Goal: Task Accomplishment & Management: Manage account settings

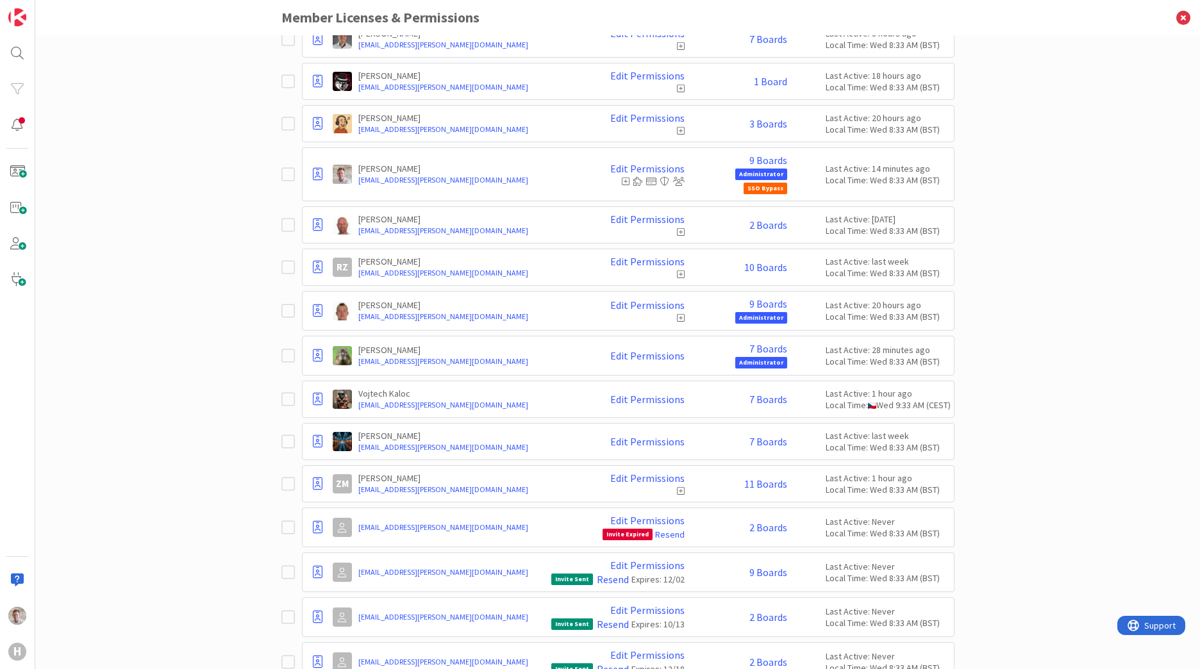
scroll to position [1642, 0]
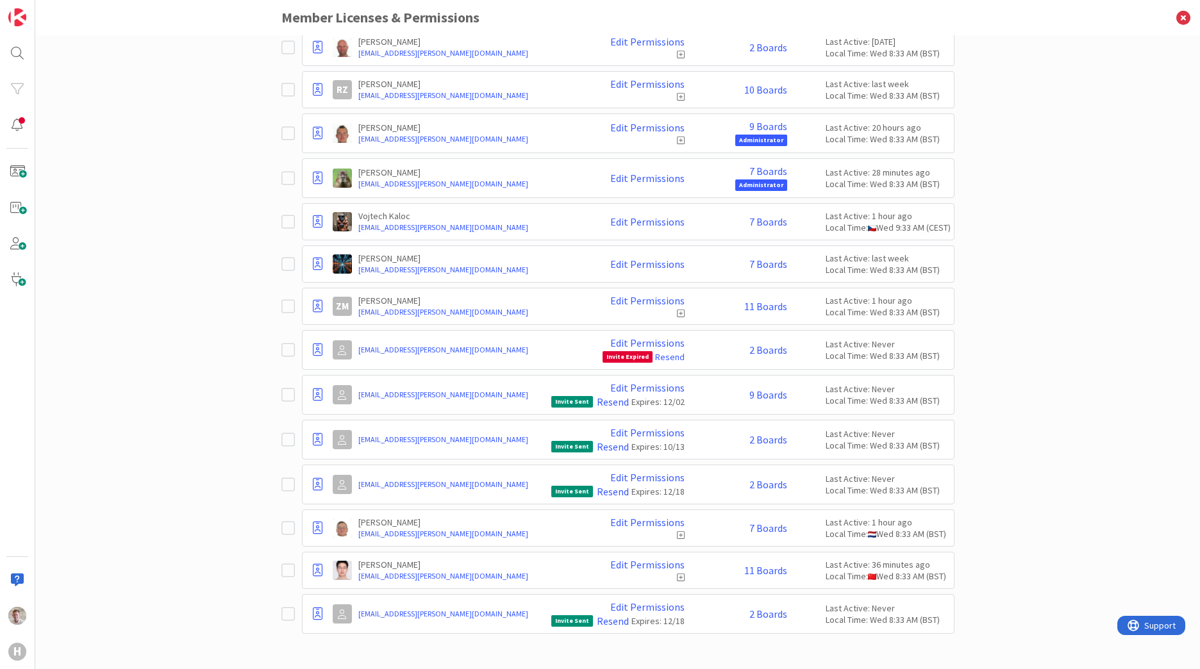
drag, startPoint x: 424, startPoint y: 484, endPoint x: 274, endPoint y: 507, distance: 151.1
click at [270, 509] on div "Paid Available: 1 Free Available: Unlimited Name Paid Licenses 49 / 50 Free Gue…" at bounding box center [617, 352] width 1165 height 634
click at [286, 492] on icon at bounding box center [287, 484] width 13 height 15
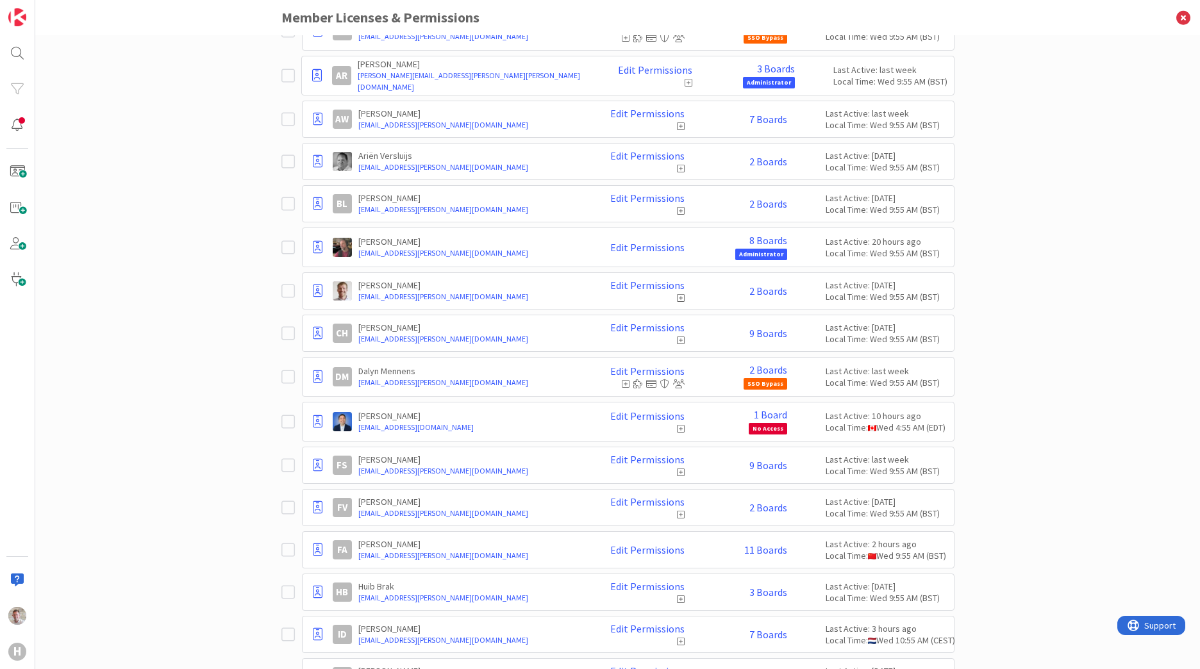
scroll to position [0, 0]
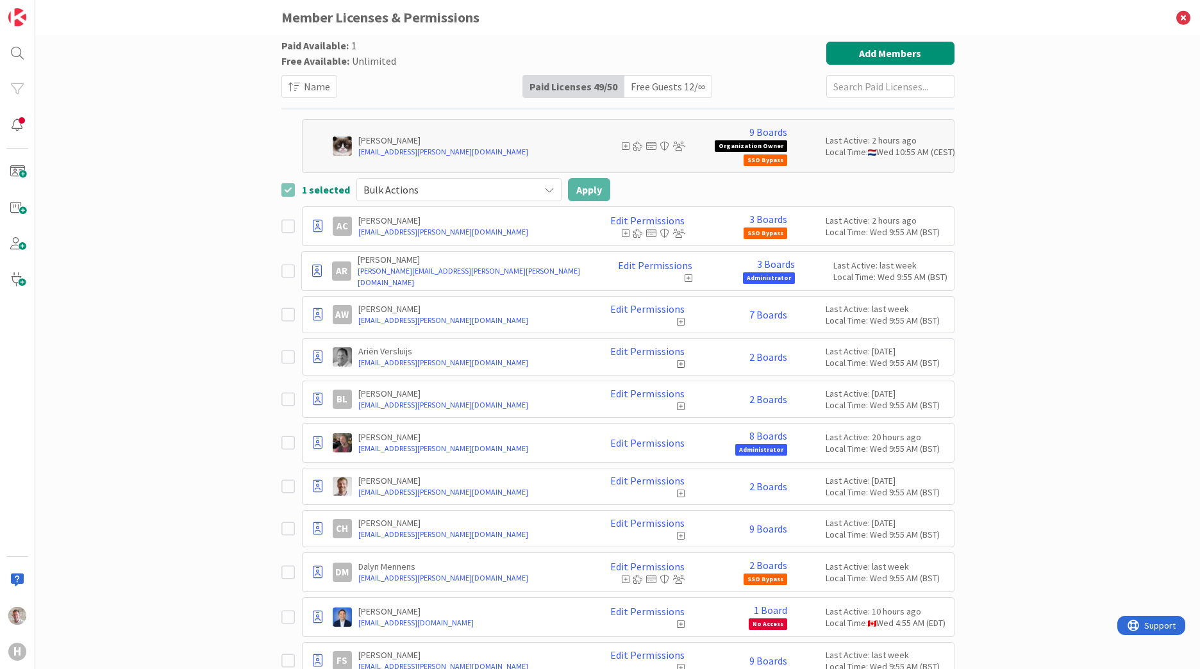
click at [458, 199] on div "Bulk Actions" at bounding box center [458, 189] width 205 height 23
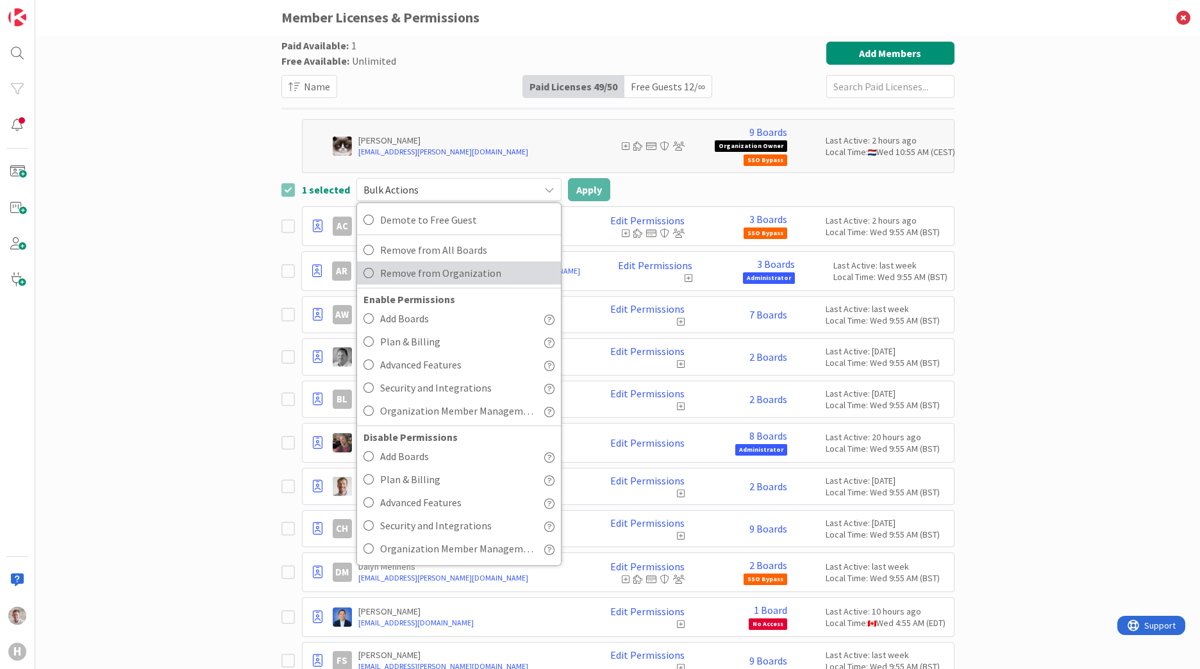
click at [408, 272] on span "Remove from Organization" at bounding box center [467, 272] width 174 height 19
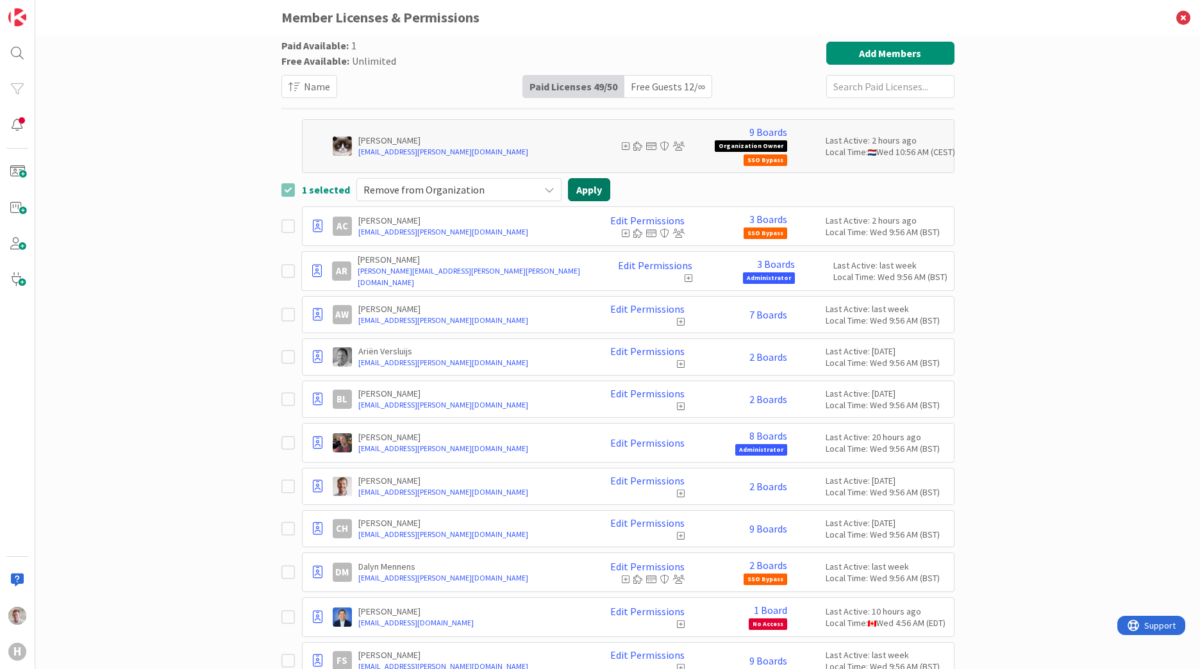
click at [575, 192] on button "Apply" at bounding box center [589, 189] width 42 height 23
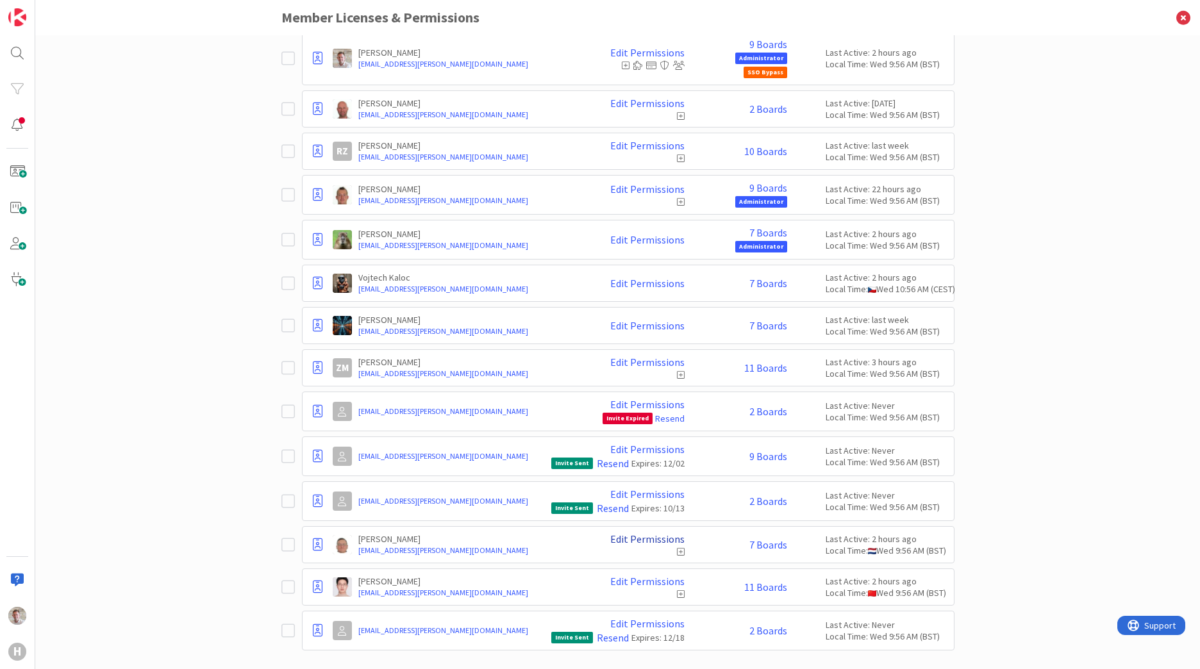
scroll to position [1597, 0]
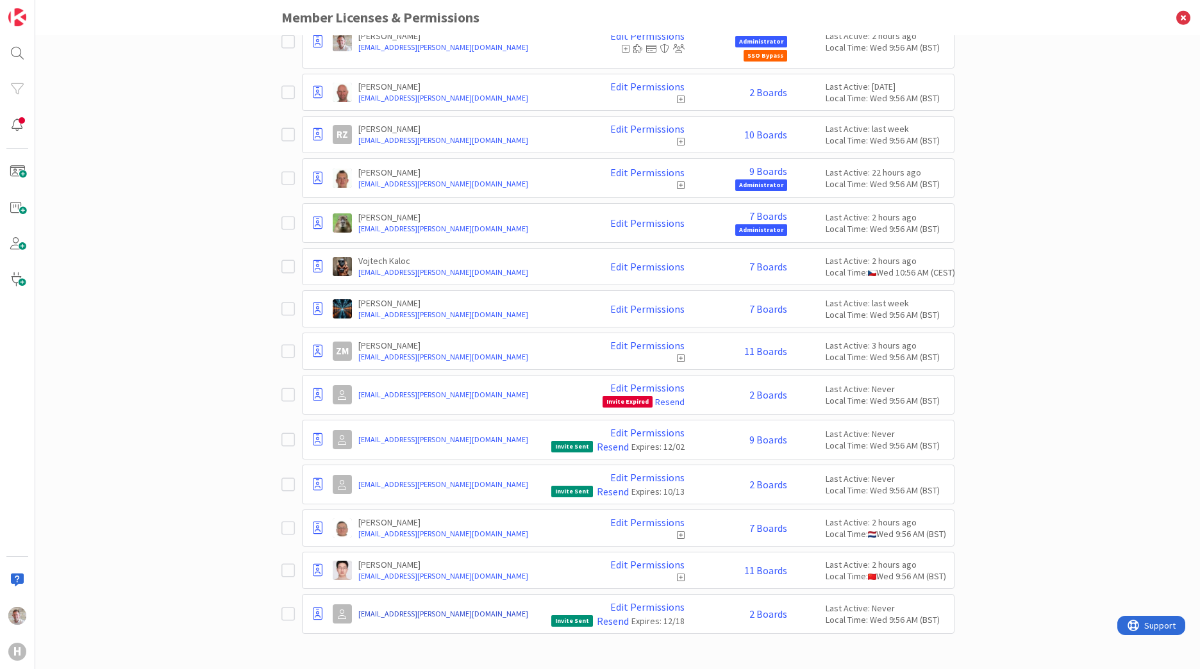
click at [408, 610] on link "souwerkerk@huisman-nl.com" at bounding box center [451, 614] width 187 height 12
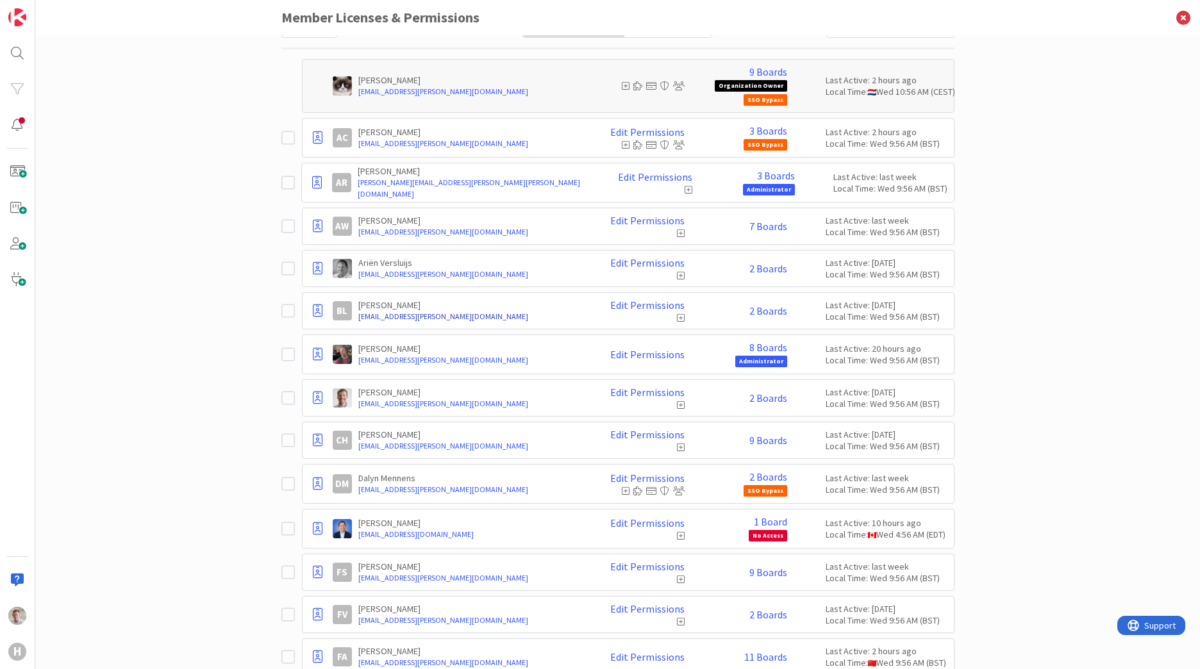
scroll to position [0, 0]
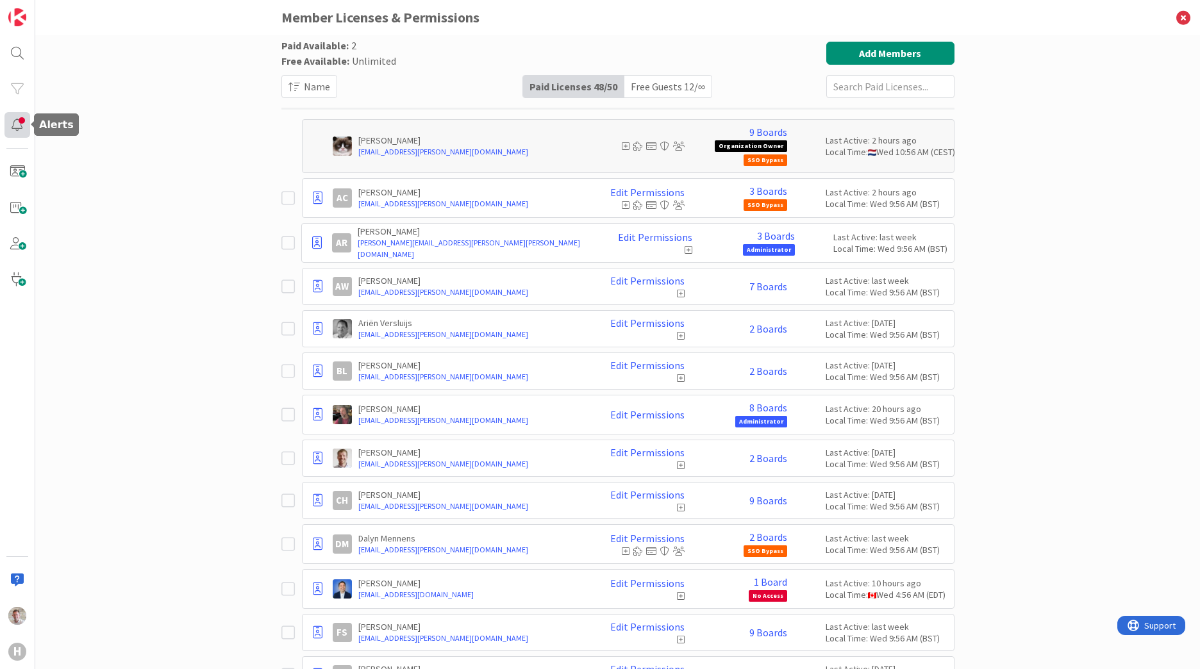
click at [13, 126] on div at bounding box center [17, 125] width 26 height 26
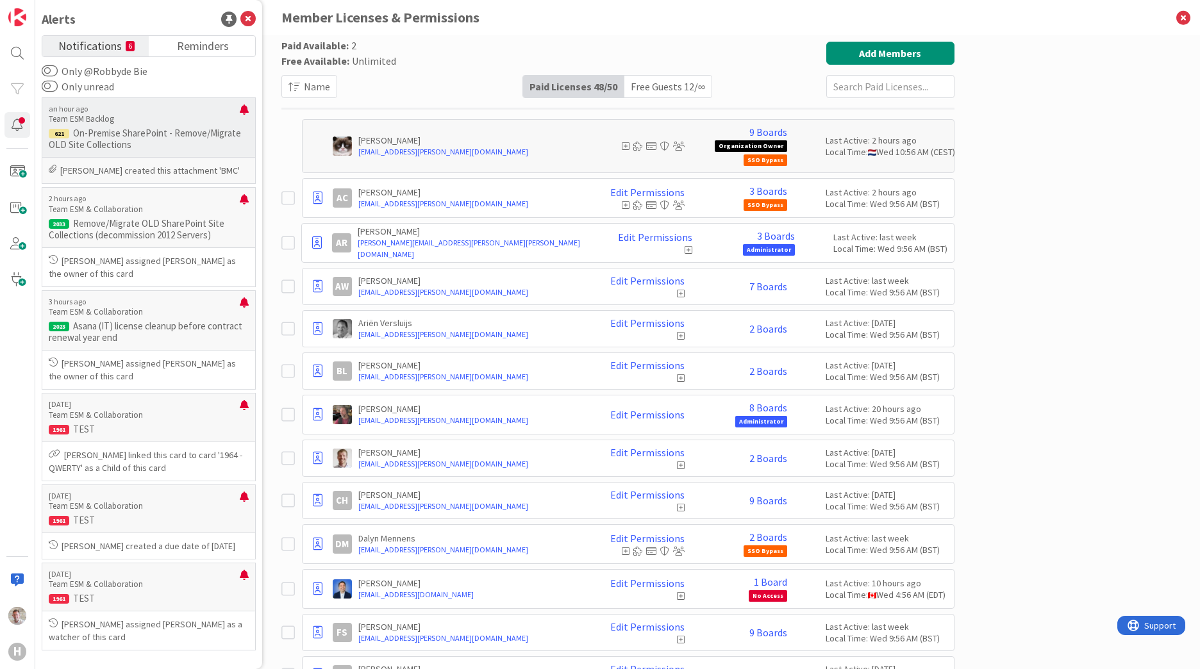
click at [60, 117] on p "Team ESM Backlog" at bounding box center [144, 119] width 191 height 12
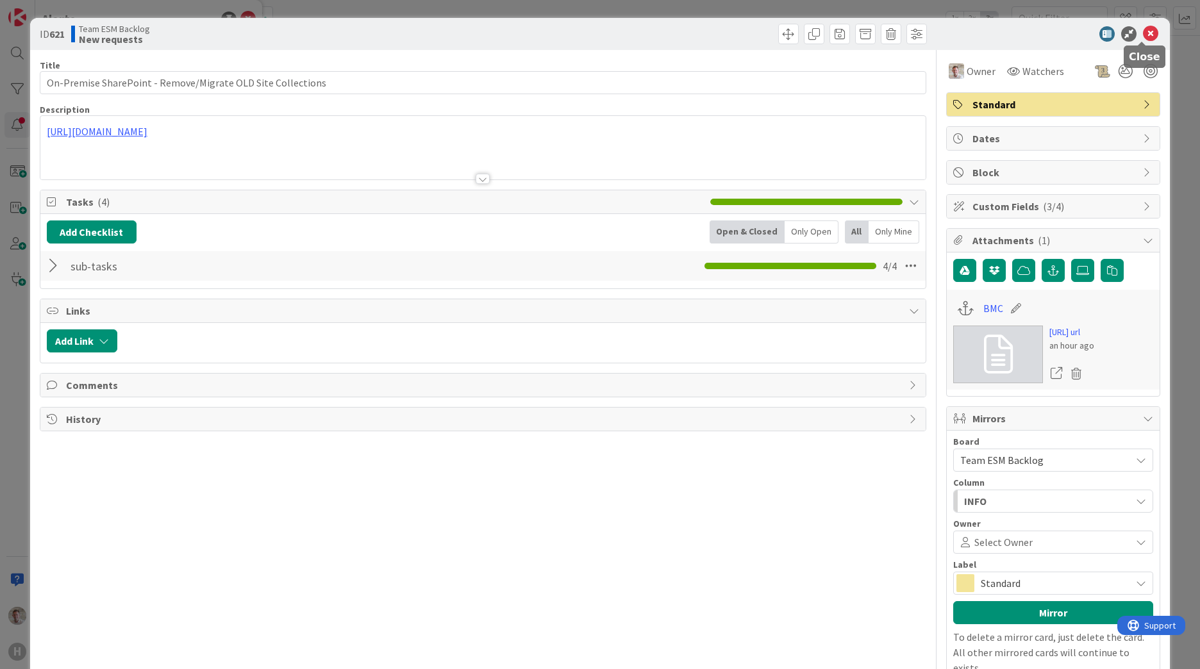
click at [1143, 36] on icon at bounding box center [1150, 33] width 15 height 15
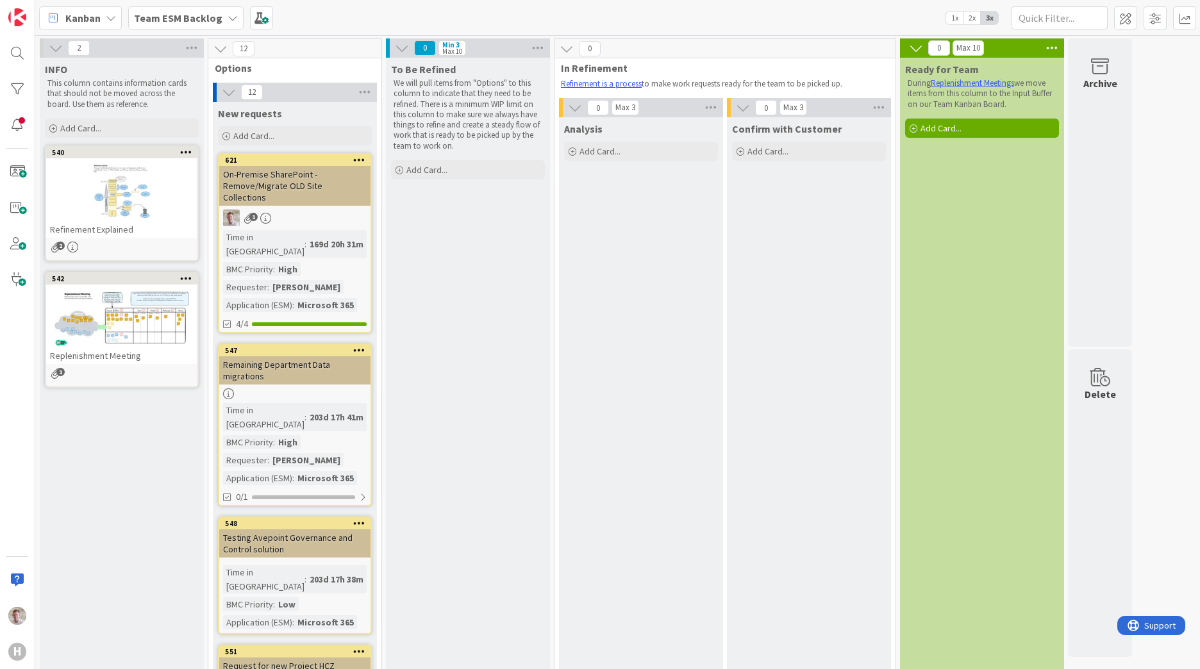
click at [193, 17] on b "Team ESM Backlog" at bounding box center [178, 18] width 88 height 13
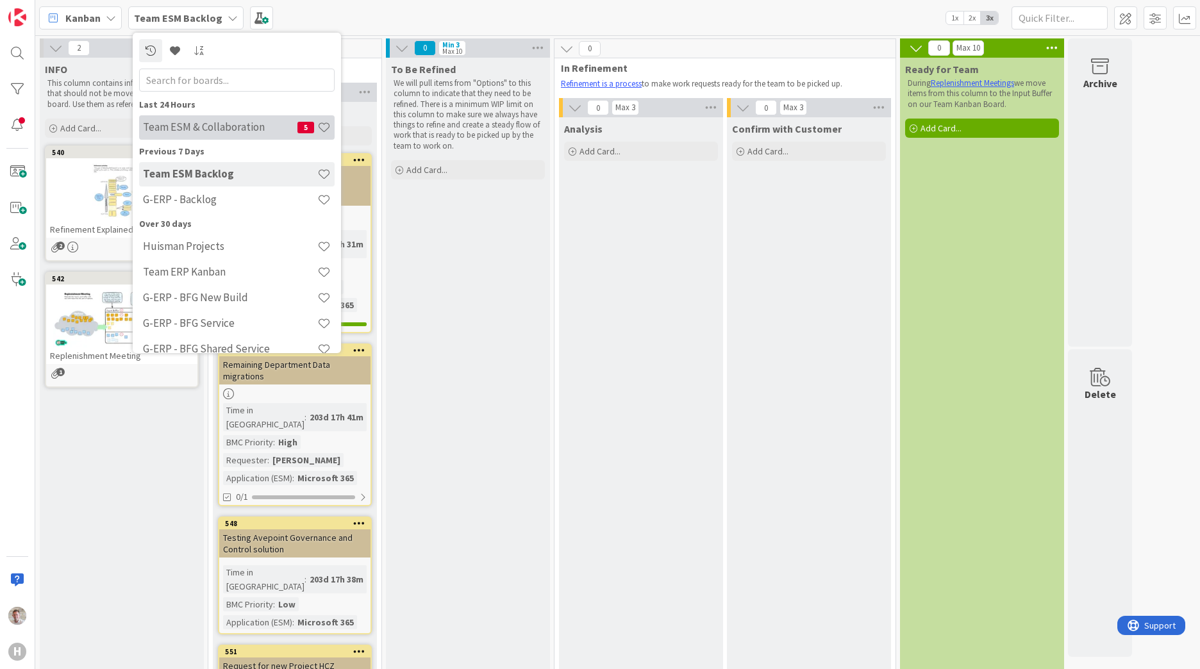
click at [190, 129] on h4 "Team ESM & Collaboration" at bounding box center [220, 127] width 154 height 13
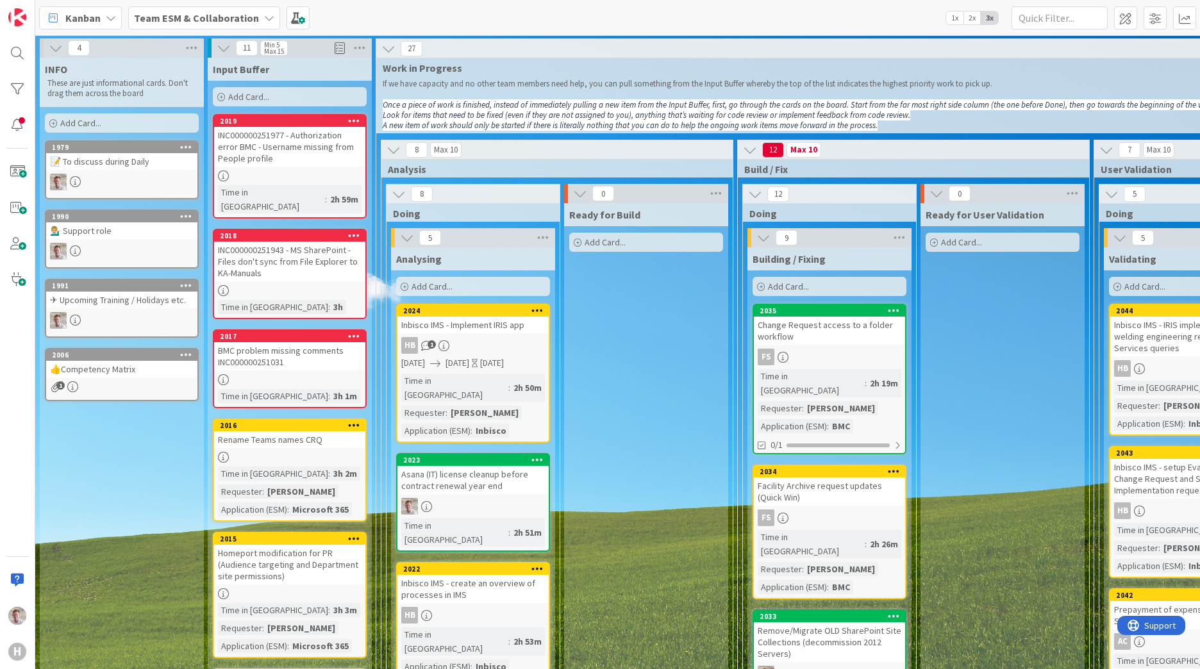
click at [88, 372] on div "👍Competency Matrix" at bounding box center [121, 369] width 151 height 17
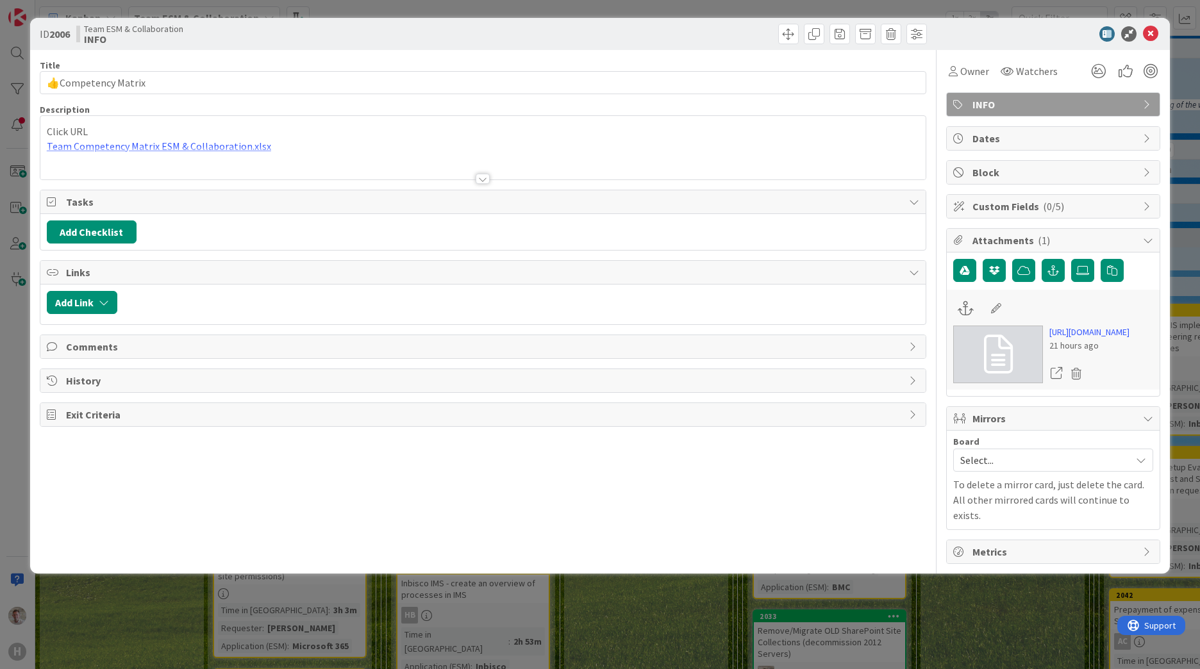
click at [142, 147] on div at bounding box center [482, 163] width 885 height 33
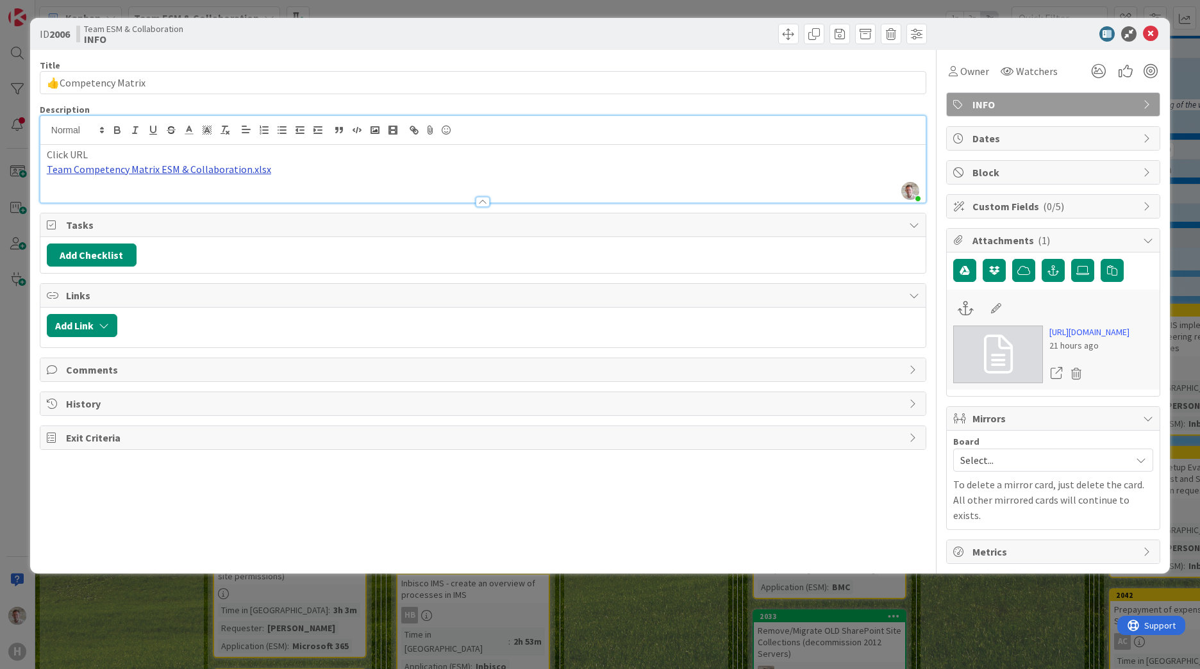
click at [137, 172] on link "Team Competency Matrix ESM & Collaboration.xlsx" at bounding box center [159, 169] width 224 height 13
click at [144, 194] on link "https://huismancloud.sharepoint.com/:x:/t/HGLITESMandCollaboration-Team/EbWILOZ…" at bounding box center [122, 194] width 88 height 17
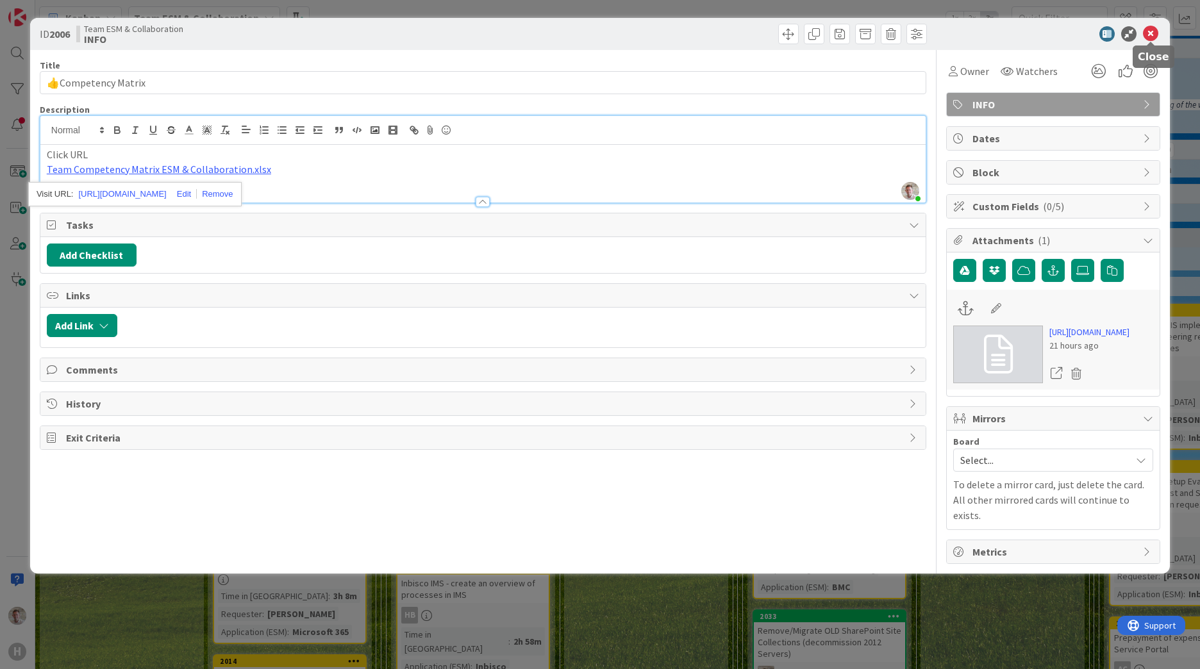
click at [1151, 33] on icon at bounding box center [1150, 33] width 15 height 15
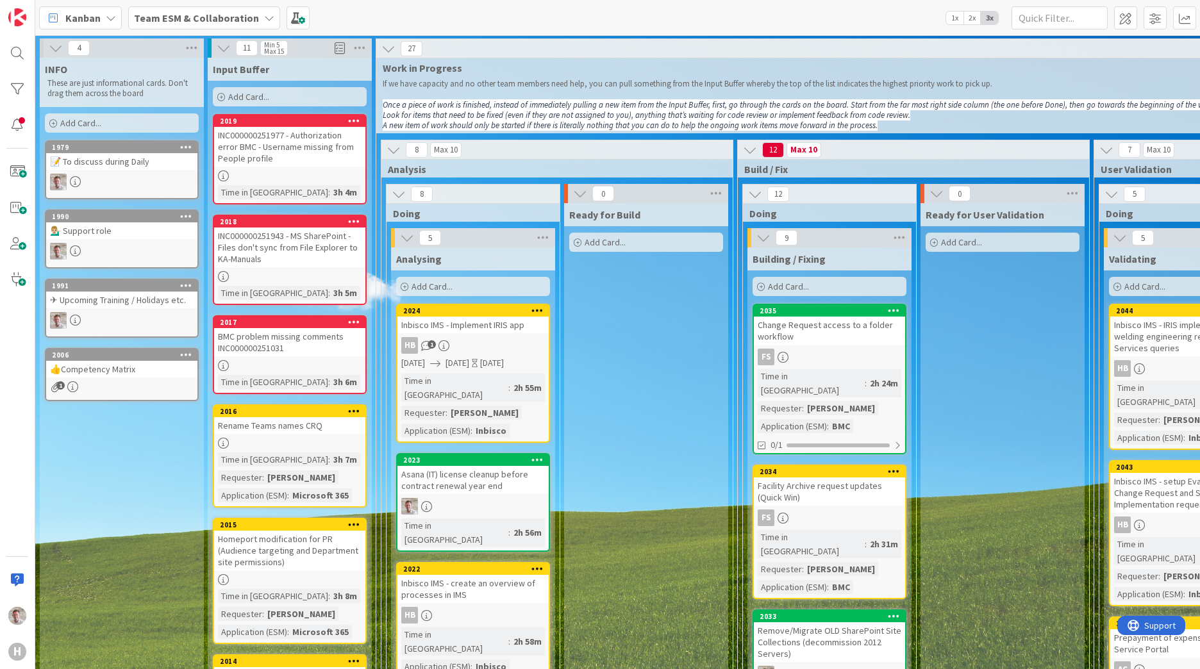
click at [332, 153] on div "INC000000251977 - Authorization error BMC - Username missing from People profile" at bounding box center [289, 147] width 151 height 40
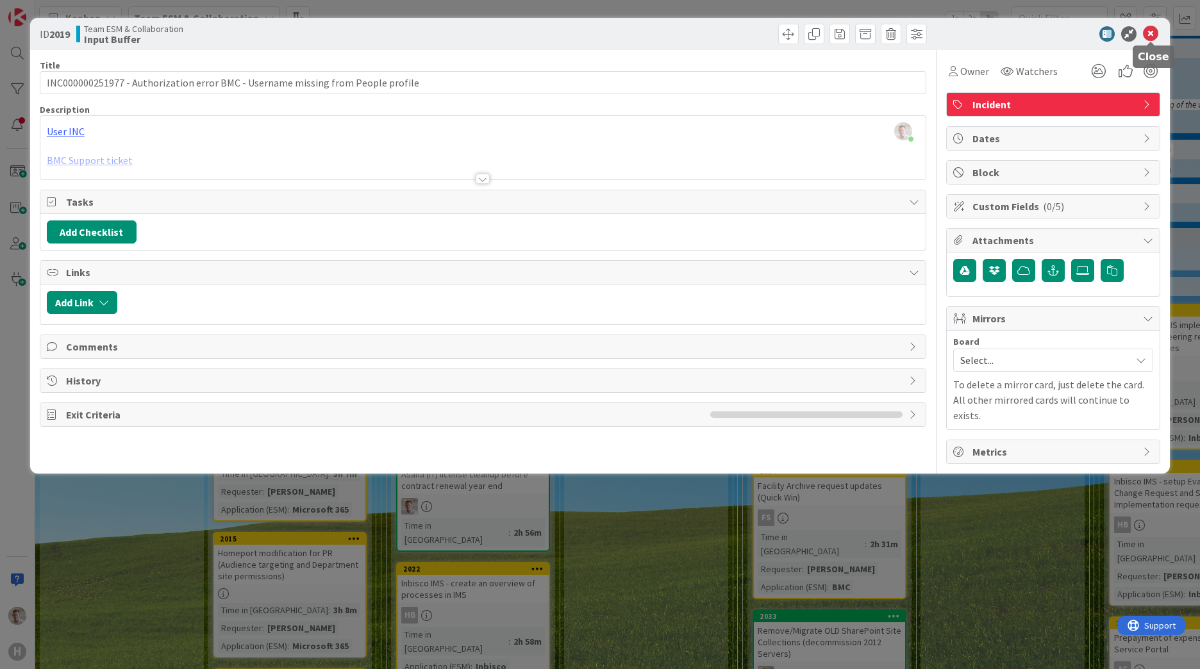
click at [1154, 35] on icon at bounding box center [1150, 33] width 15 height 15
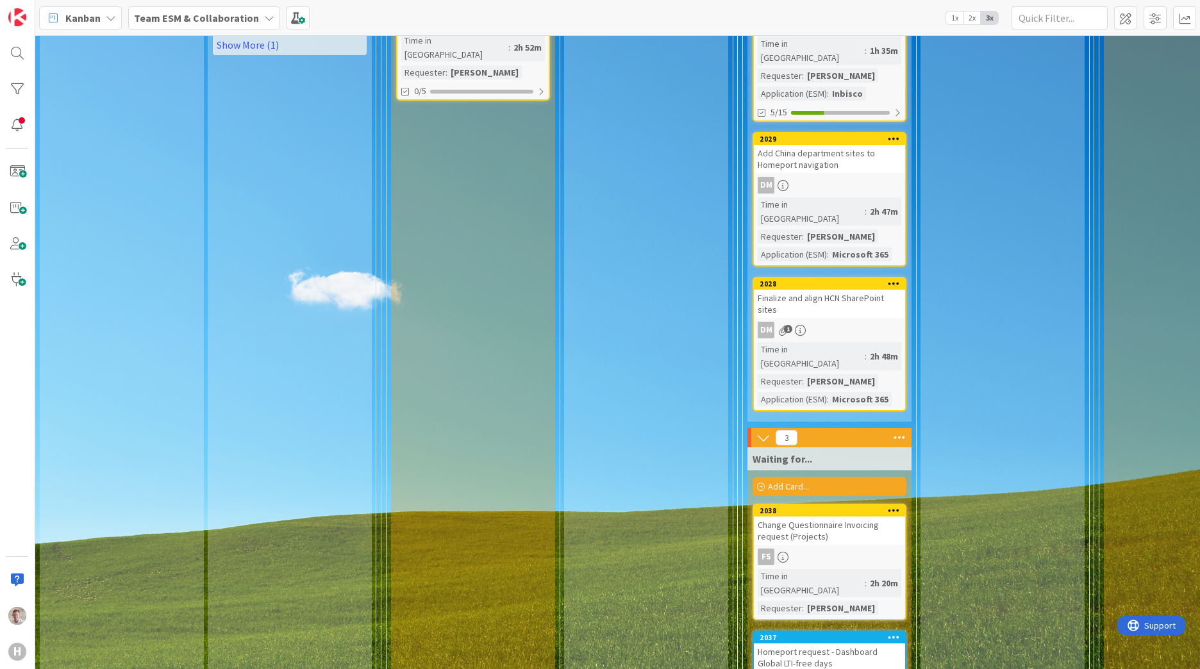
scroll to position [833, 0]
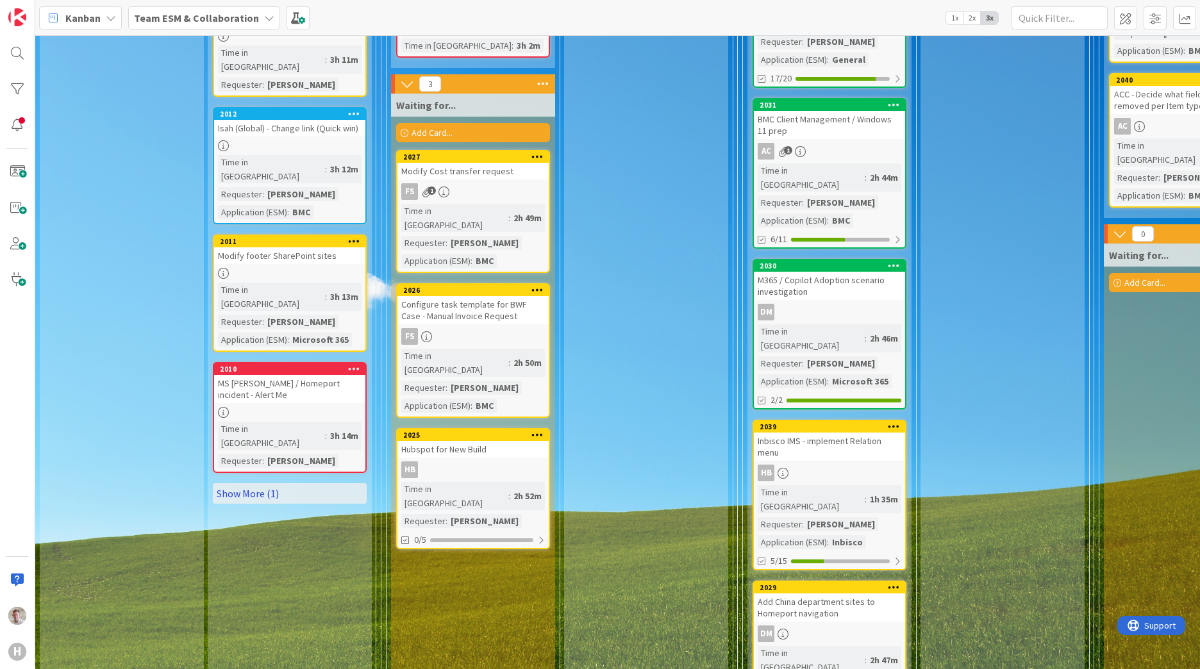
click at [235, 483] on link "Show More (1)" at bounding box center [290, 493] width 154 height 21
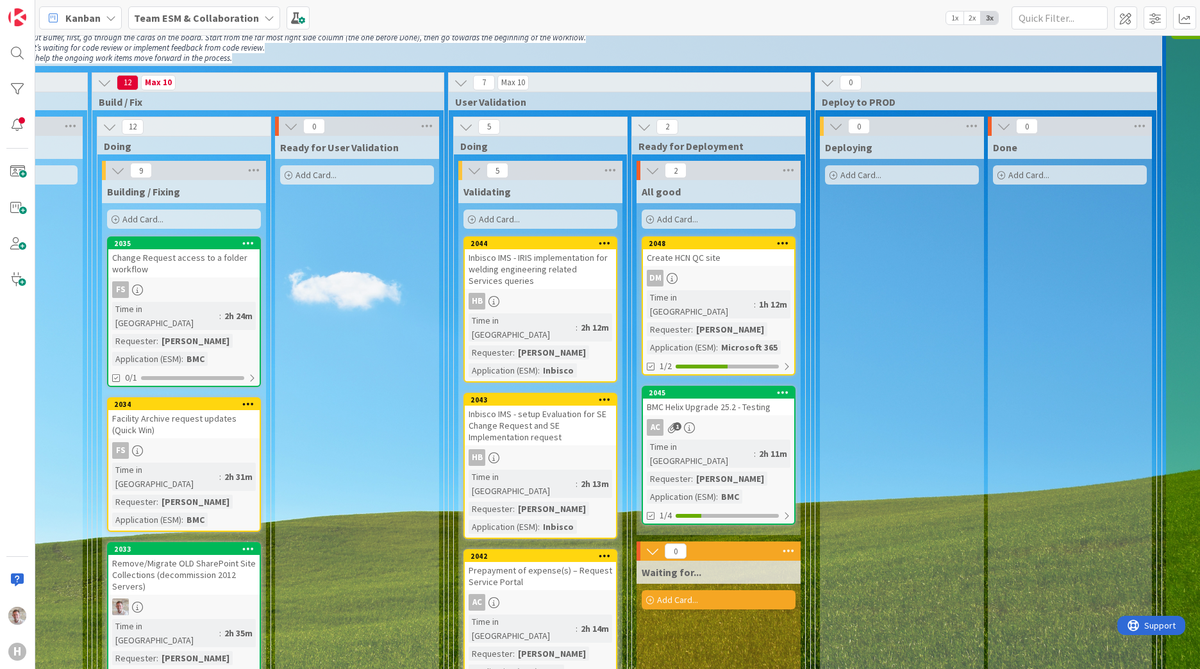
scroll to position [128, 646]
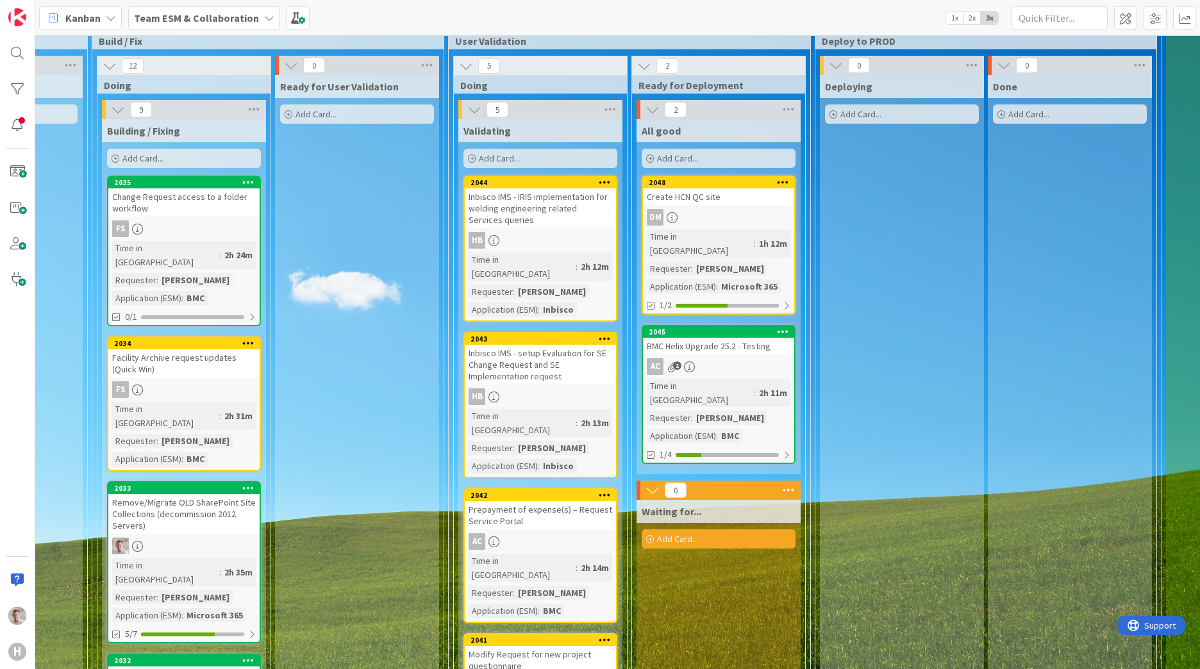
click at [738, 338] on div "BMC Helix Upgrade 25.2 - Testing" at bounding box center [718, 346] width 151 height 17
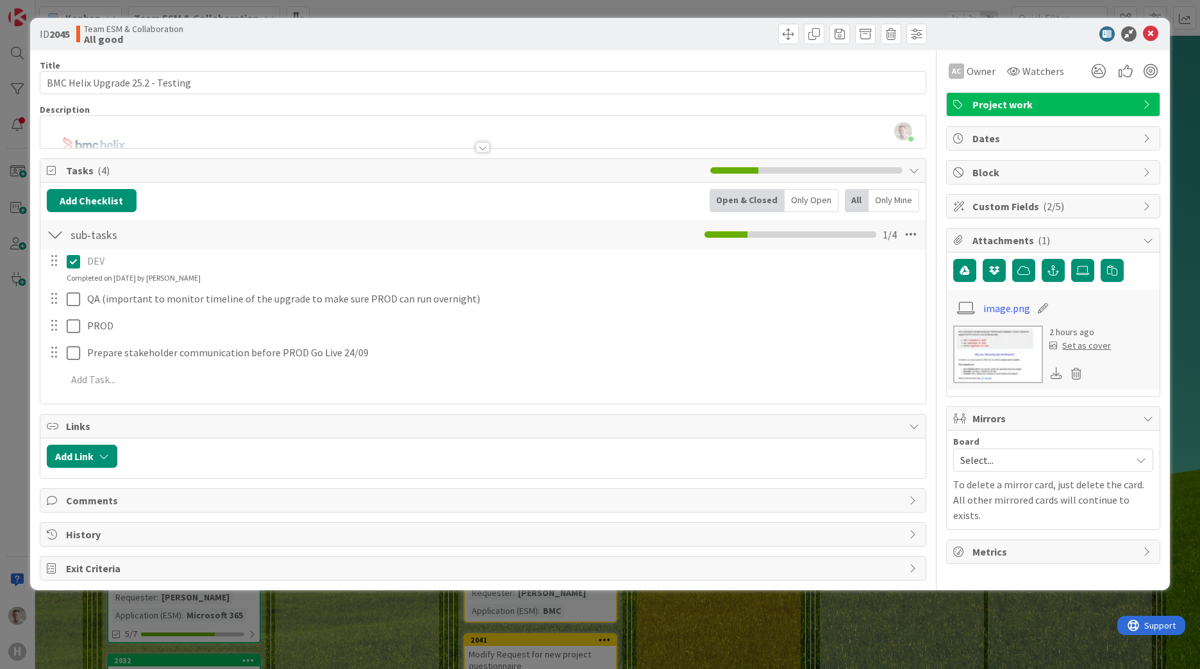
click at [1145, 208] on icon at bounding box center [1148, 206] width 10 height 10
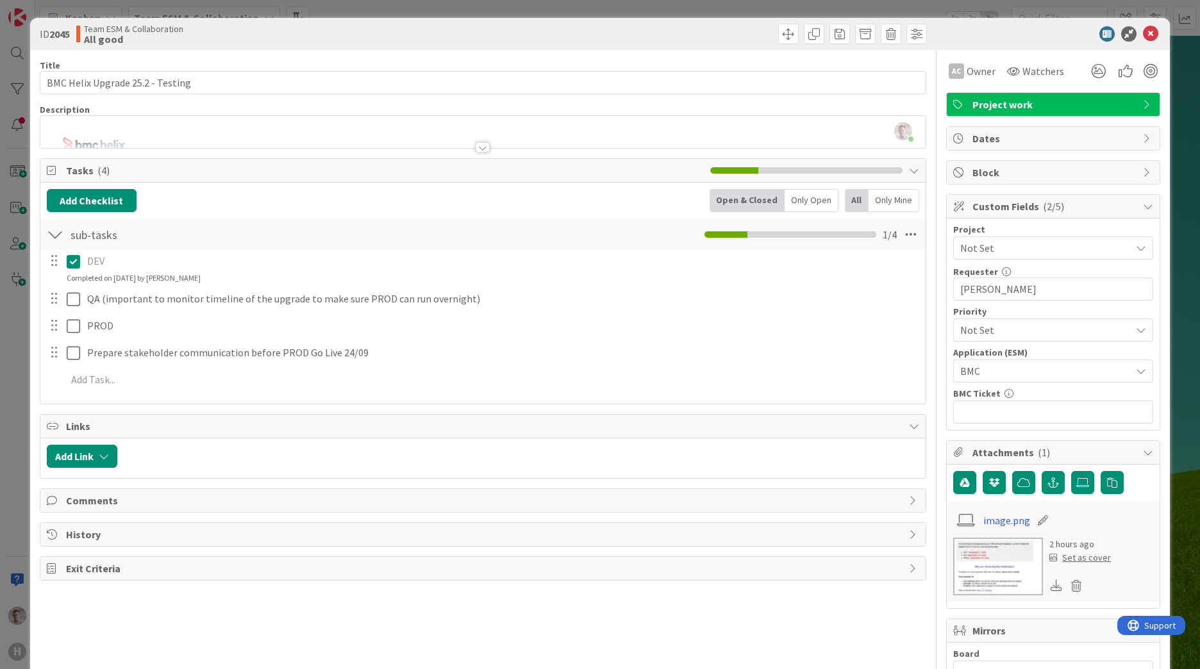
click at [979, 247] on span "Not Set" at bounding box center [1042, 248] width 164 height 18
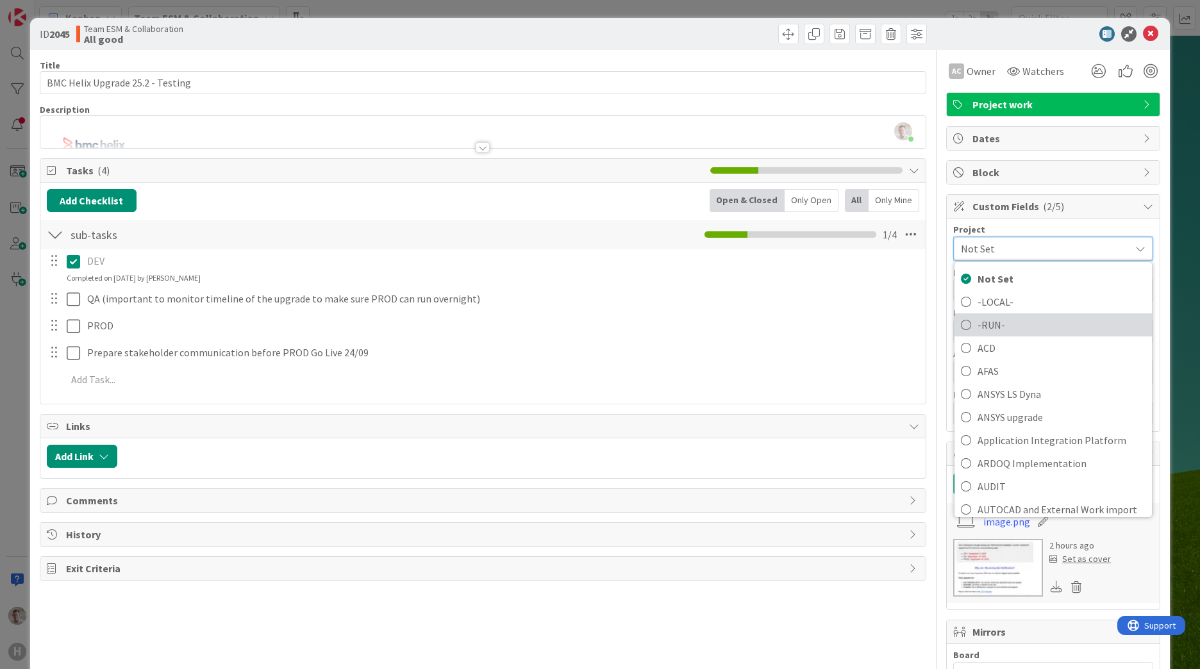
click at [986, 326] on span "-RUN-" at bounding box center [1062, 324] width 168 height 19
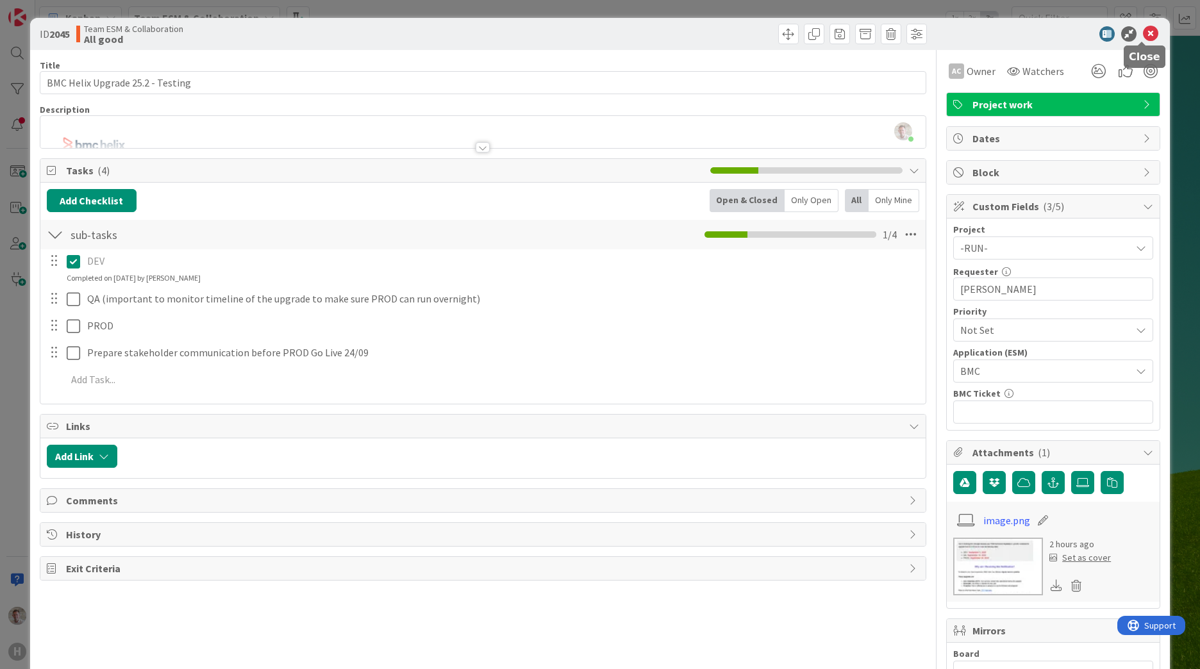
click at [1143, 28] on icon at bounding box center [1150, 33] width 15 height 15
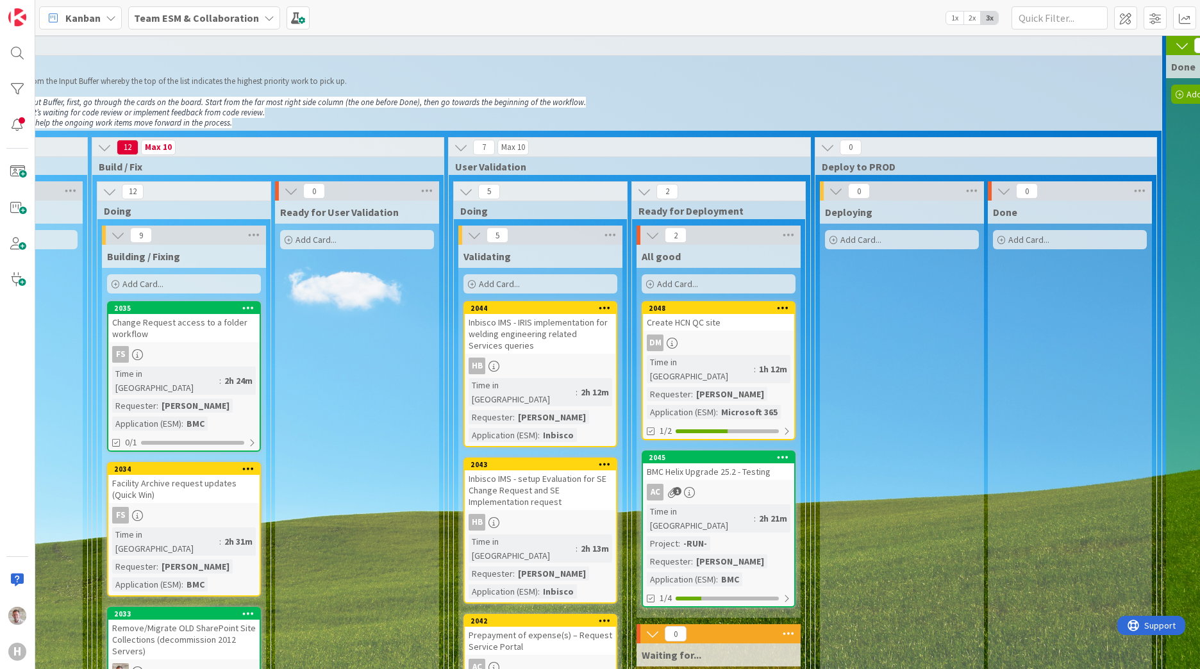
scroll to position [0, 646]
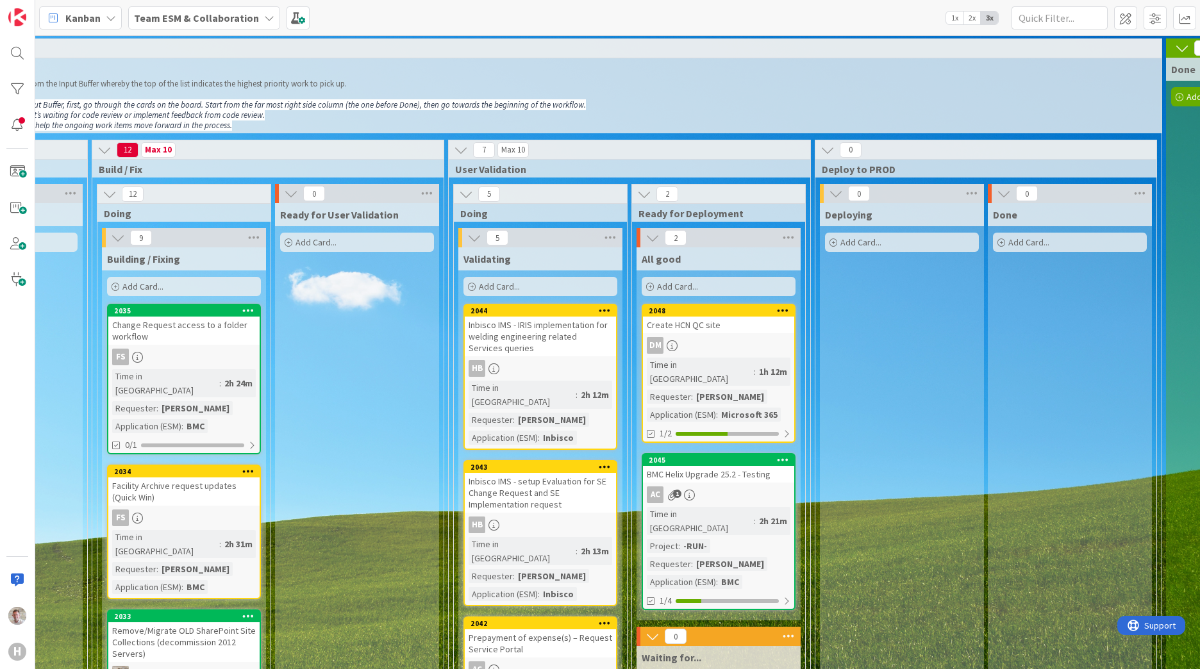
click at [744, 319] on div "Create HCN QC site" at bounding box center [718, 325] width 151 height 17
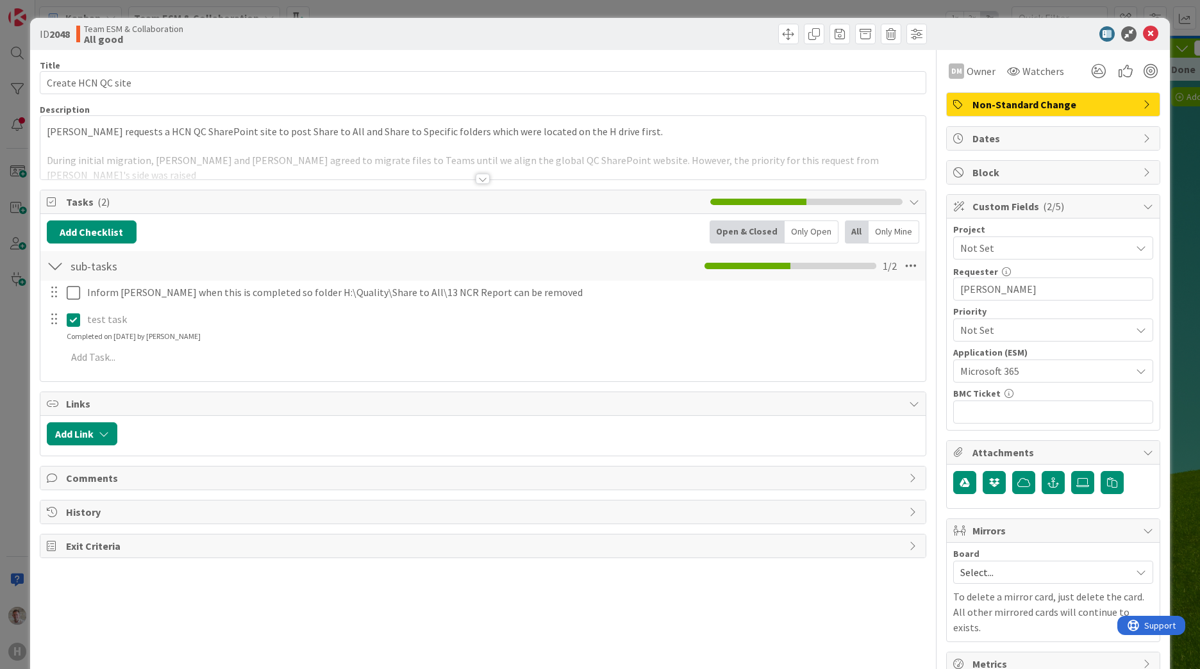
click at [996, 249] on span "Not Set" at bounding box center [1042, 248] width 164 height 18
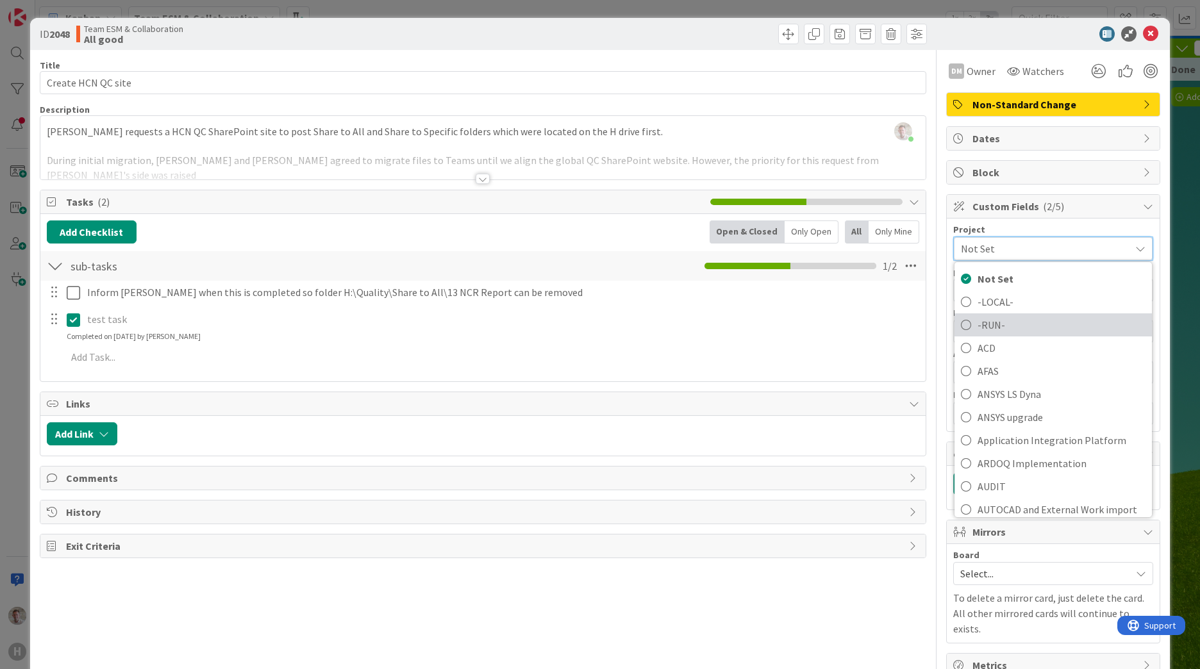
click at [980, 324] on span "-RUN-" at bounding box center [1062, 324] width 168 height 19
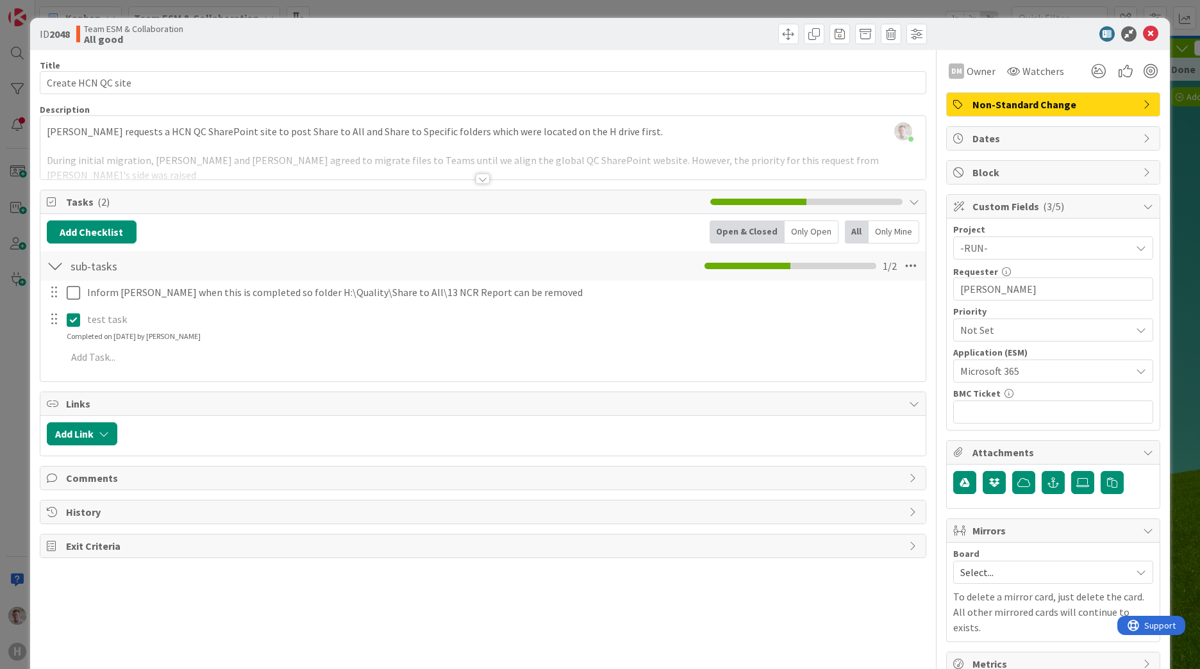
click at [979, 254] on span "-RUN-" at bounding box center [1042, 248] width 164 height 18
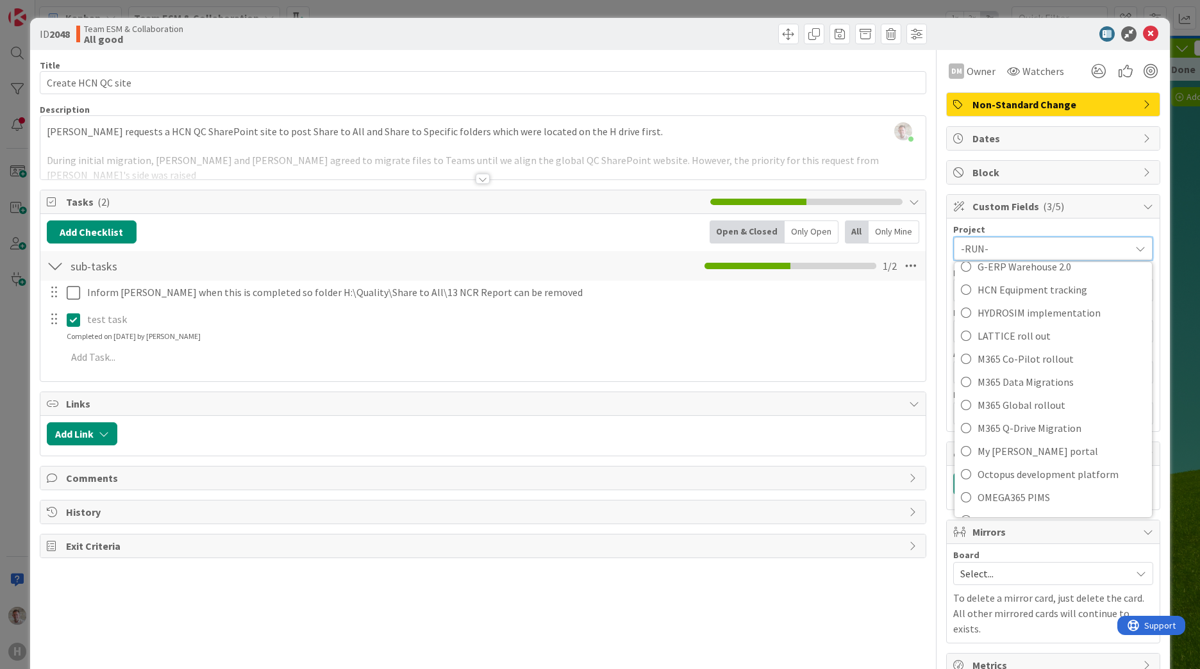
scroll to position [641, 0]
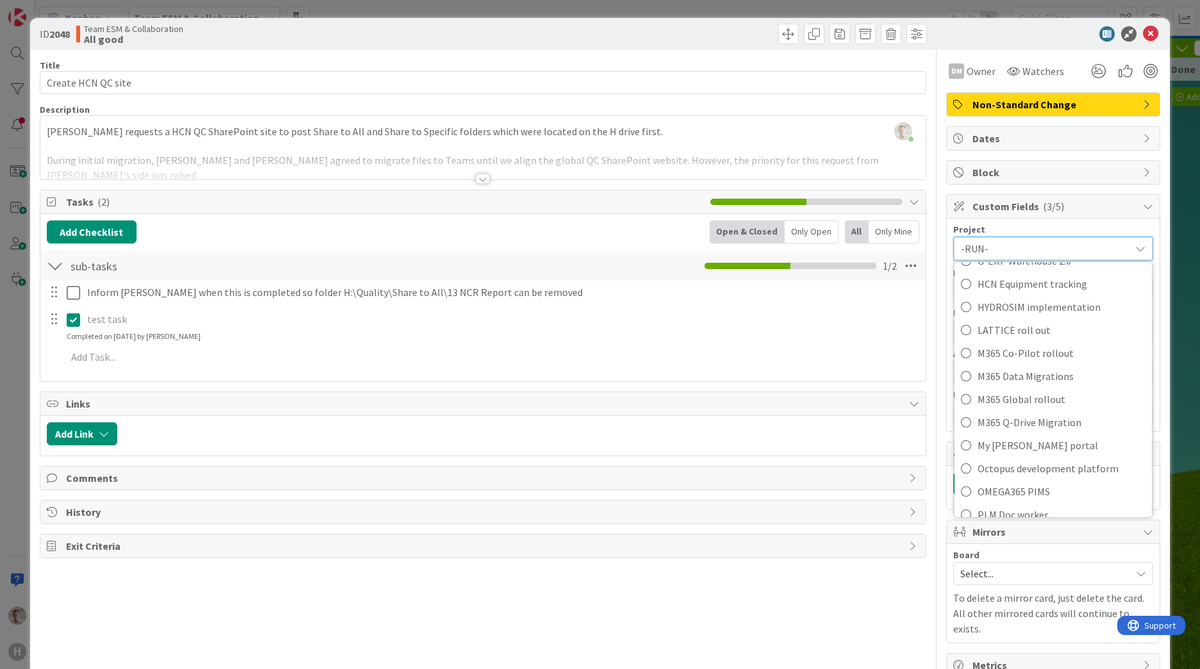
click at [476, 177] on div at bounding box center [483, 179] width 14 height 10
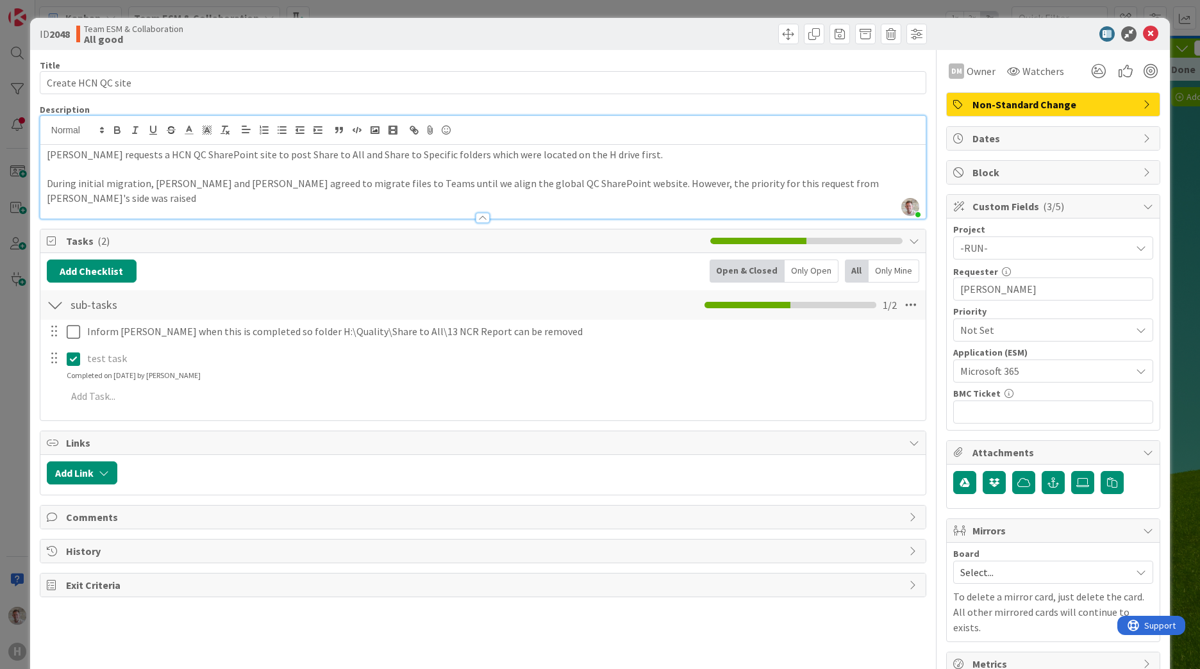
click at [974, 331] on span "Not Set" at bounding box center [1042, 330] width 164 height 18
click at [962, 332] on span "Not Set" at bounding box center [1042, 331] width 163 height 18
click at [962, 356] on div "Application (ESM)" at bounding box center [1053, 352] width 200 height 9
click at [962, 363] on span "Microsoft 365" at bounding box center [1042, 371] width 164 height 18
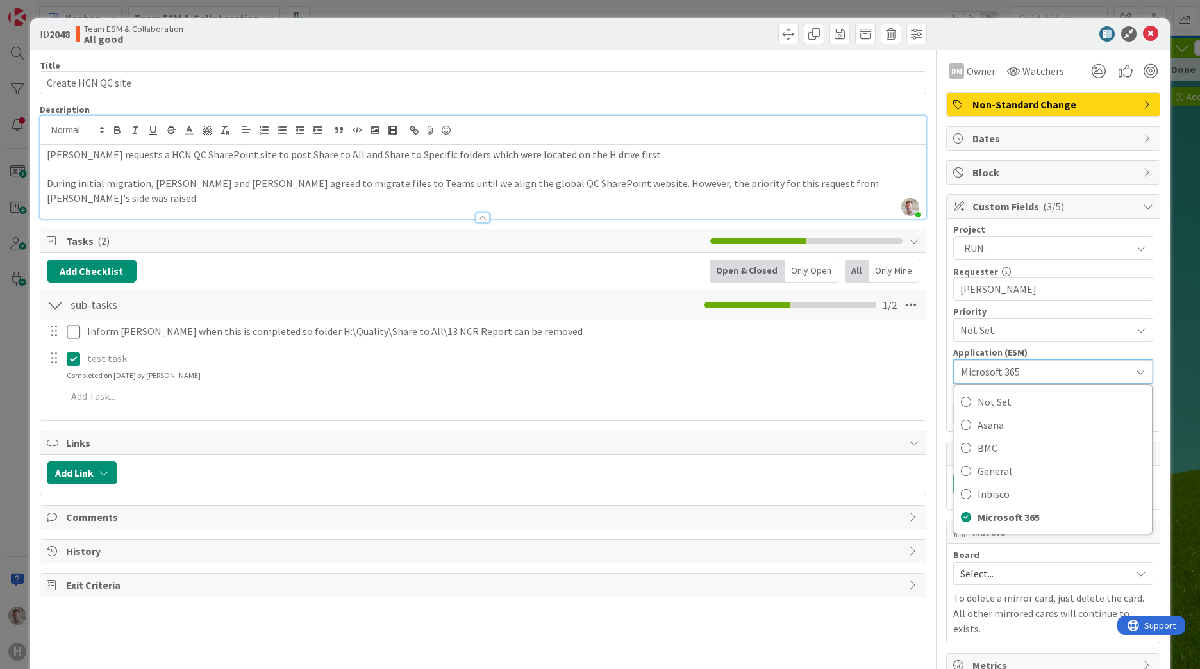
click at [971, 246] on span "-RUN-" at bounding box center [1042, 248] width 164 height 18
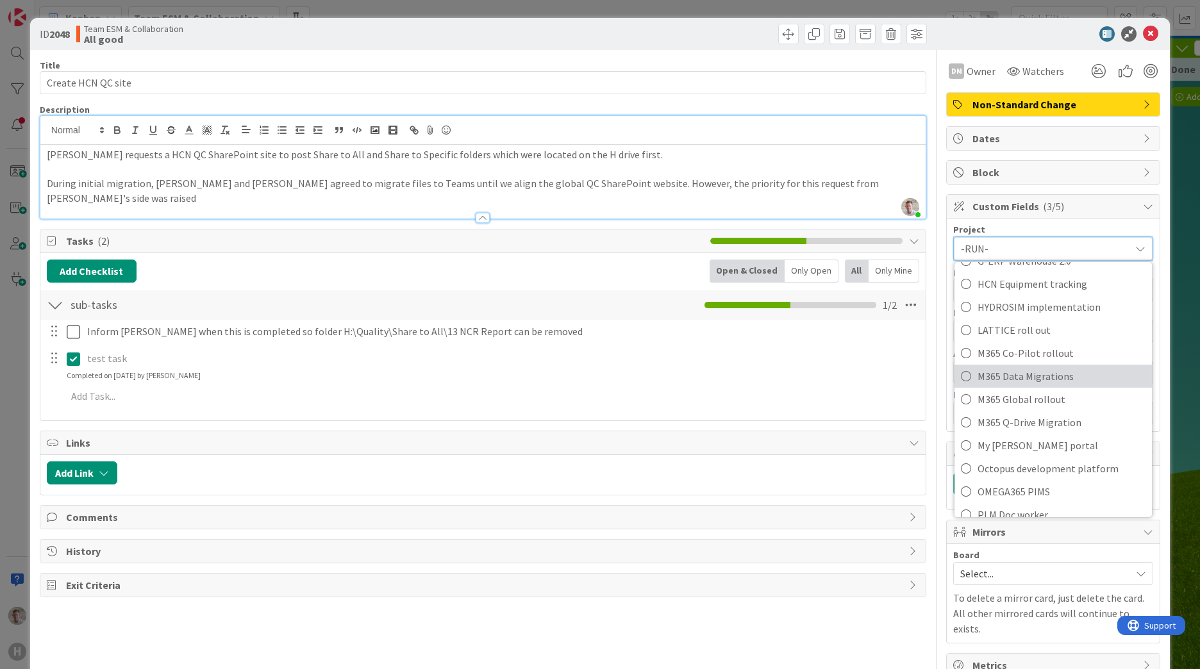
click at [1024, 381] on span "M365 Data Migrations" at bounding box center [1062, 376] width 168 height 19
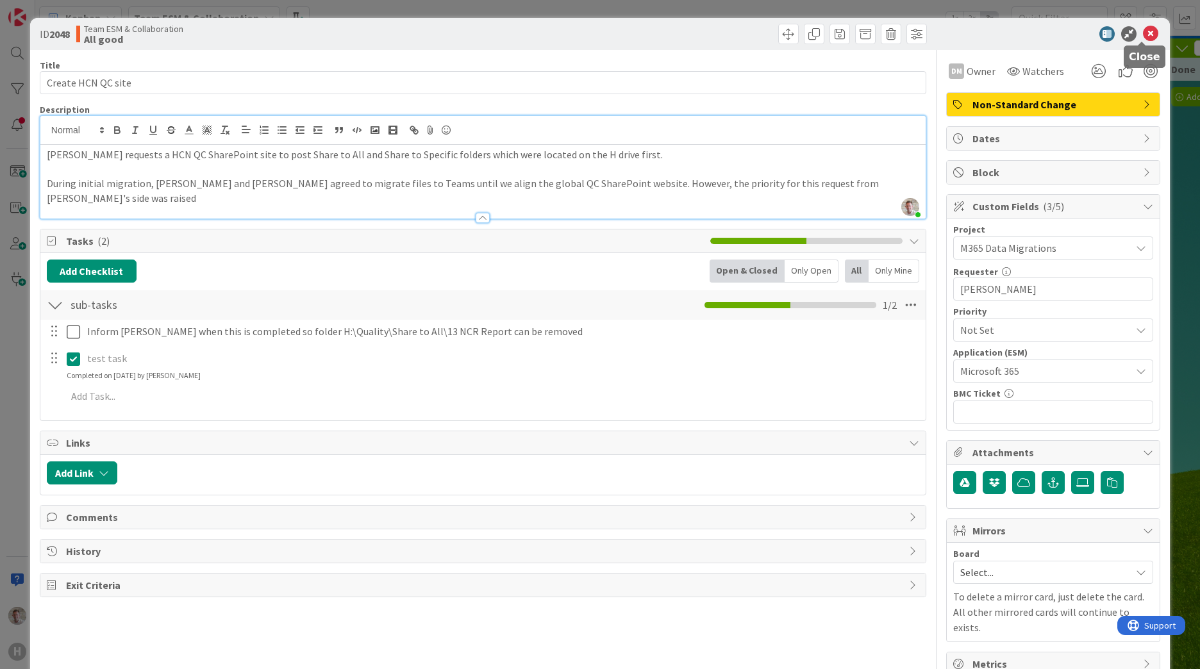
click at [1143, 35] on icon at bounding box center [1150, 33] width 15 height 15
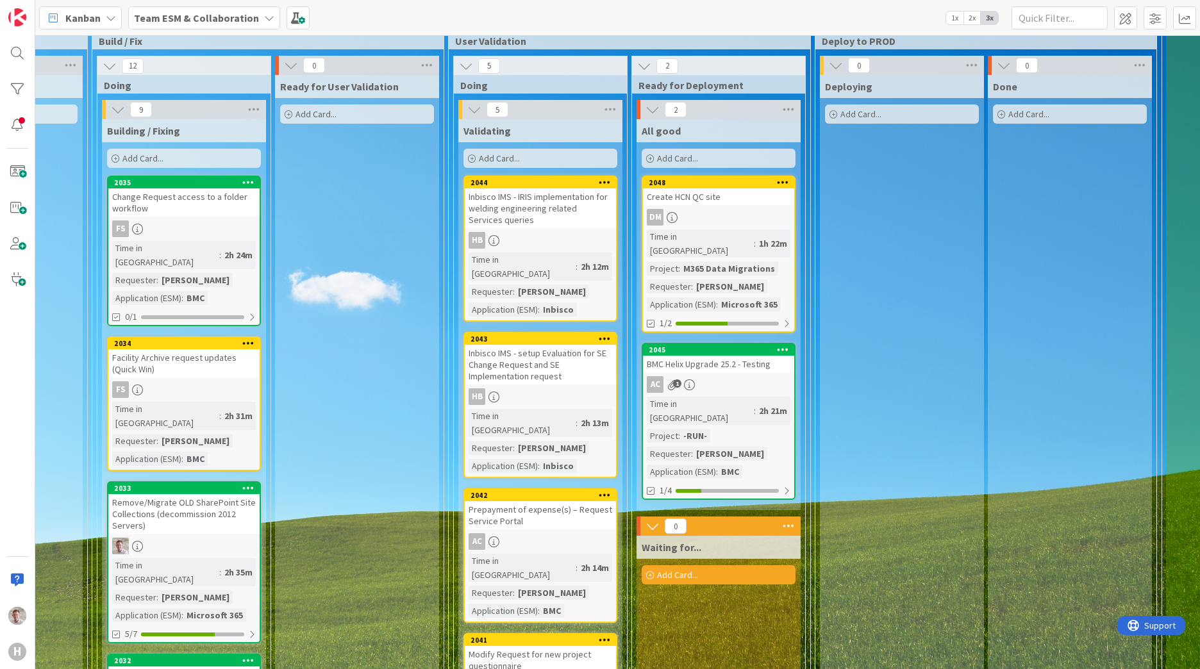
click at [551, 207] on div "Inbisco IMS - IRIS implementation for welding engineering related Services quer…" at bounding box center [540, 208] width 151 height 40
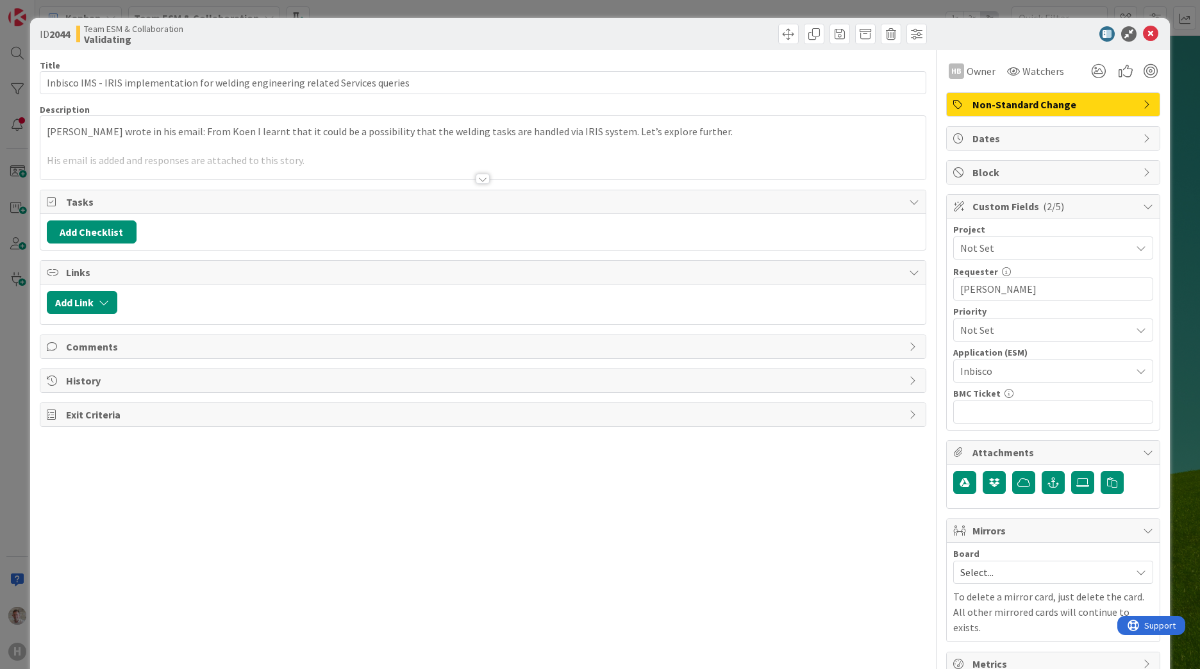
click at [978, 249] on span "Not Set" at bounding box center [1042, 248] width 164 height 18
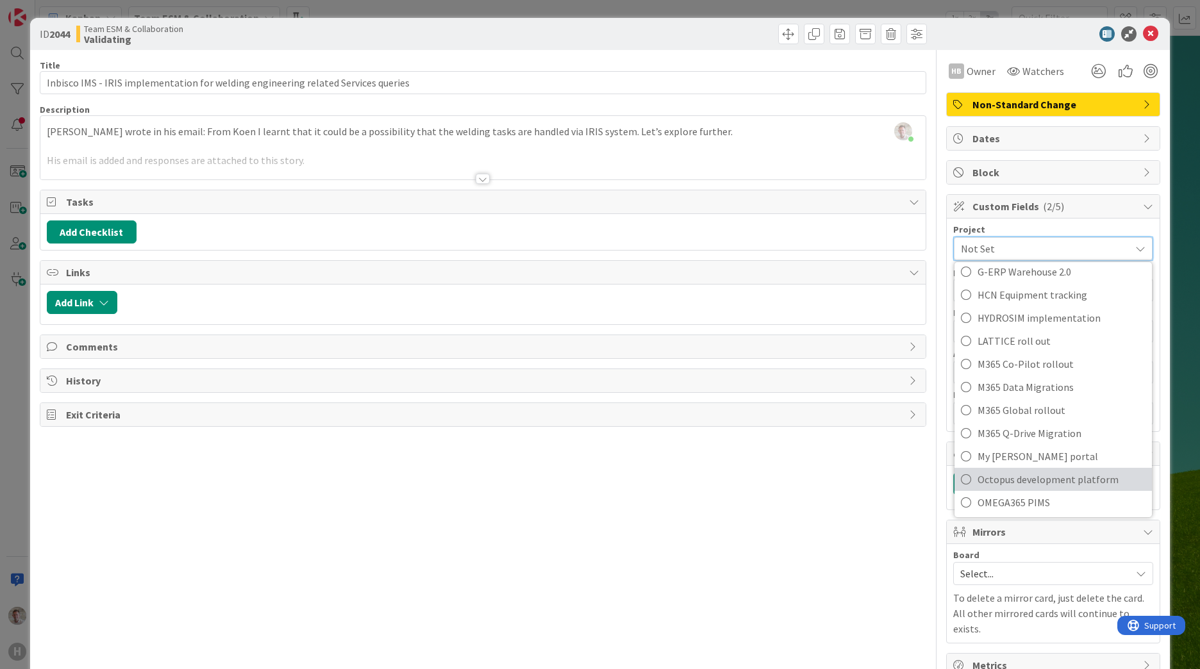
scroll to position [817, 0]
click at [997, 246] on span "Not Set" at bounding box center [1042, 249] width 163 height 18
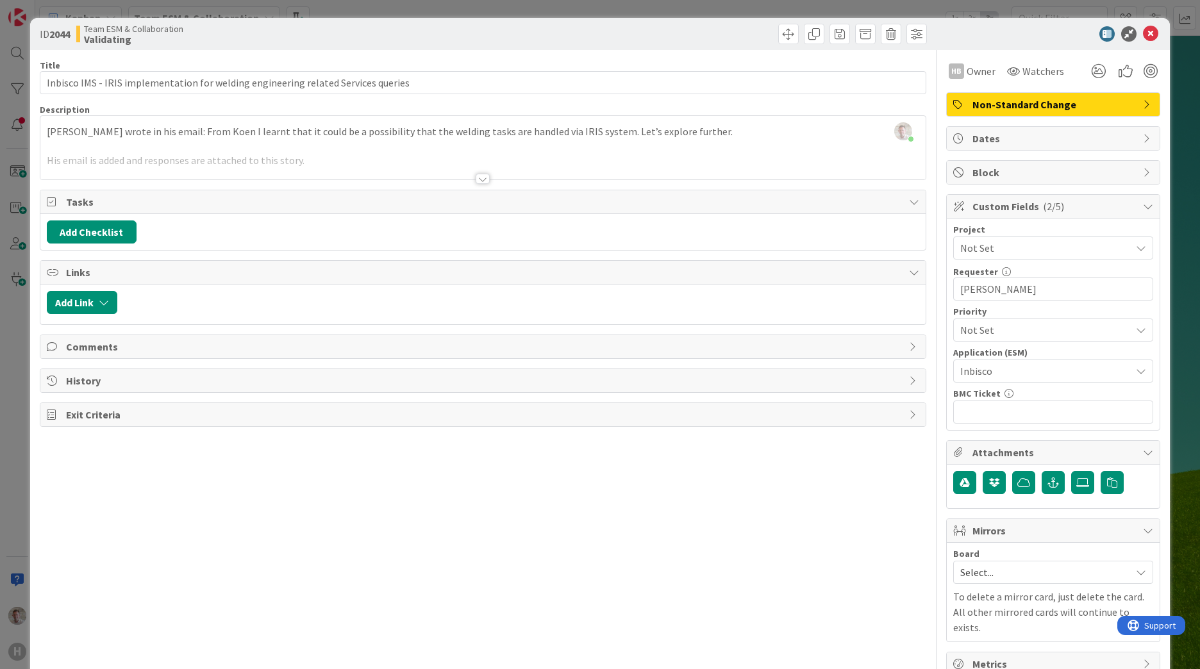
click at [997, 246] on span "Not Set" at bounding box center [1042, 248] width 164 height 18
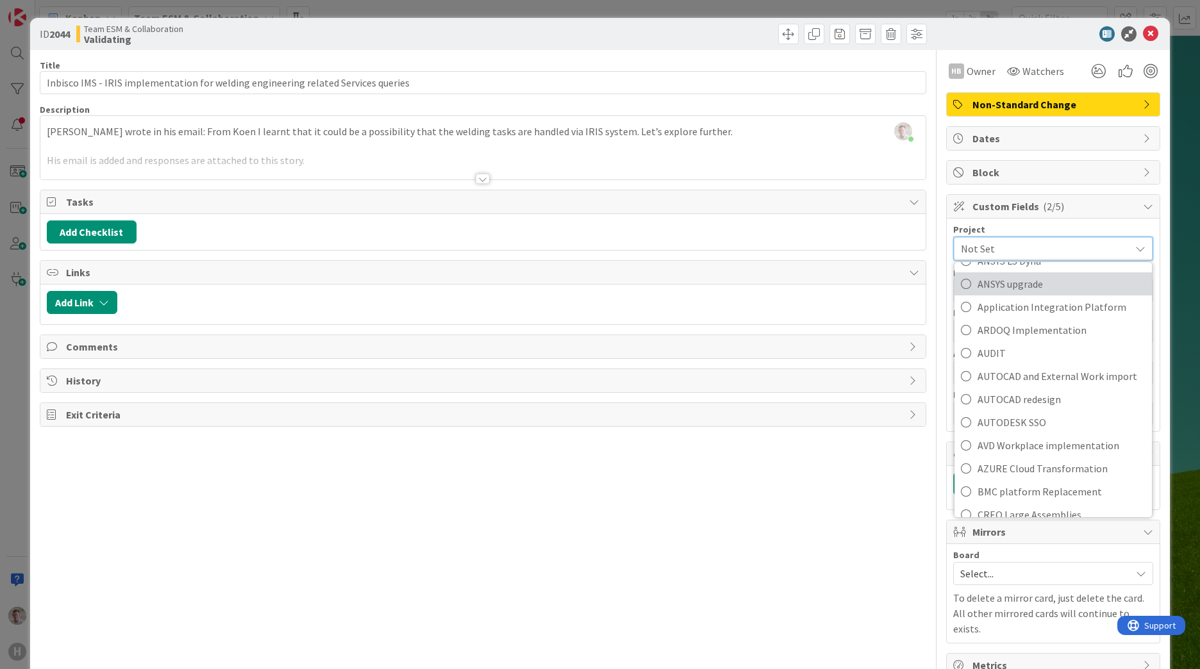
scroll to position [0, 0]
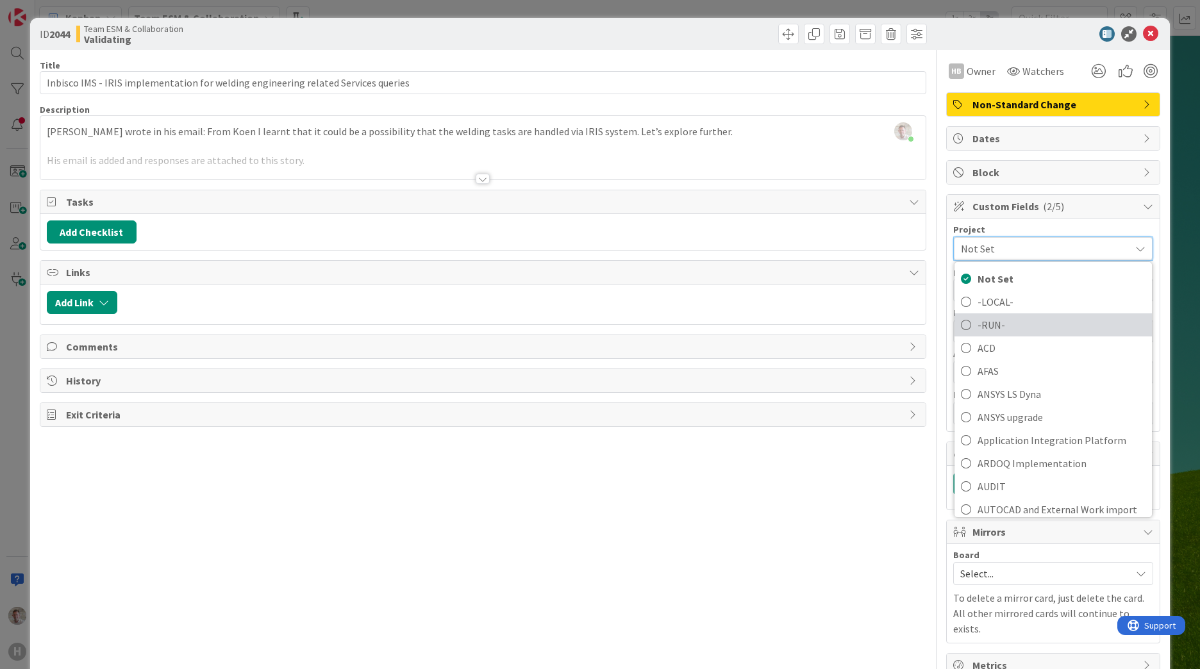
click at [978, 324] on span "-RUN-" at bounding box center [1062, 324] width 168 height 19
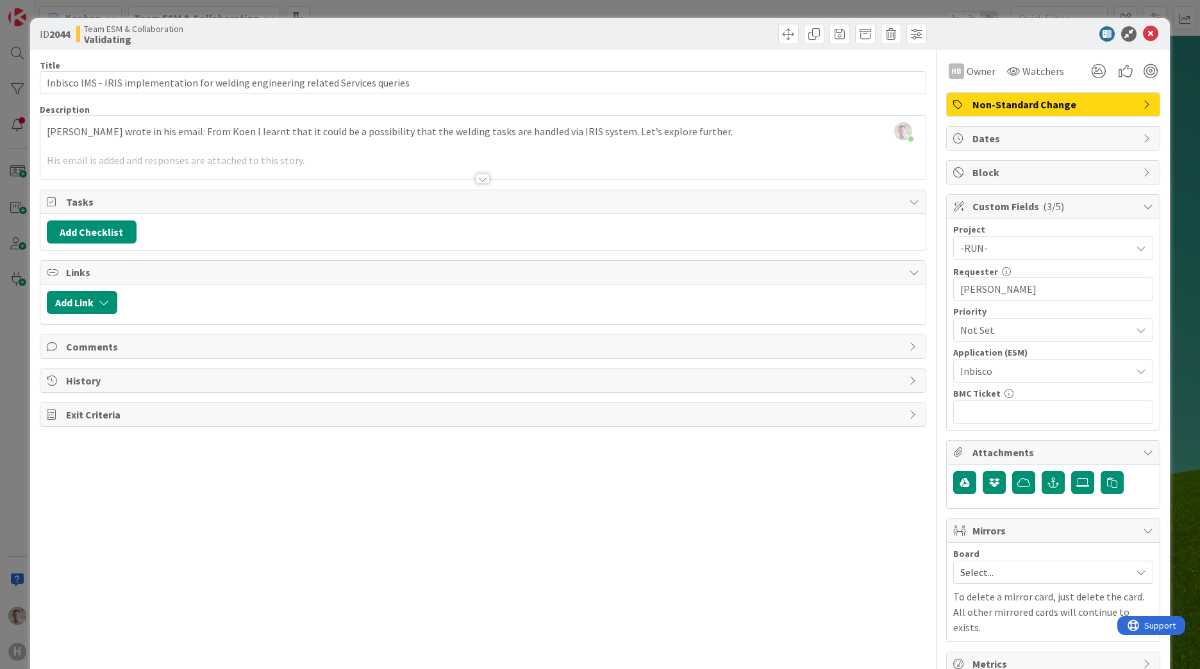
drag, startPoint x: 826, startPoint y: 521, endPoint x: 853, endPoint y: 471, distance: 56.8
click at [833, 513] on div "Title 82 / 128 Inbisco IMS - IRIS implementation for welding engineering relate…" at bounding box center [483, 363] width 887 height 626
click at [1143, 34] on icon at bounding box center [1150, 33] width 15 height 15
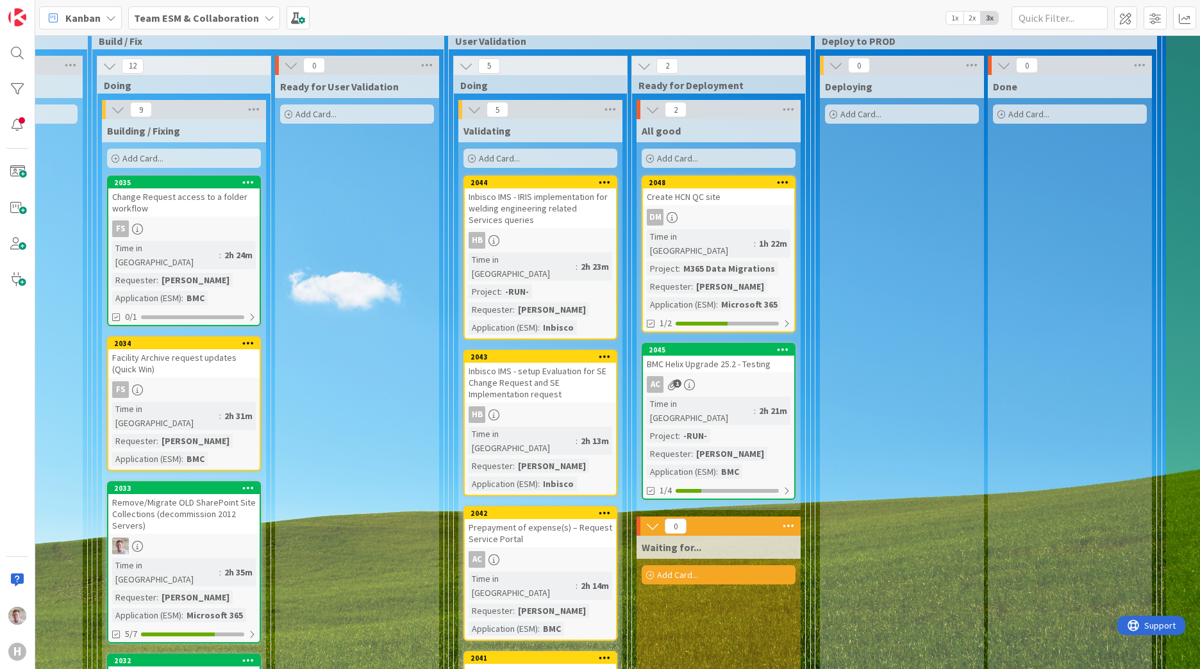
click at [553, 369] on div "Inbisco IMS - setup Evaluation for SE Change Request and SE Implementation requ…" at bounding box center [540, 383] width 151 height 40
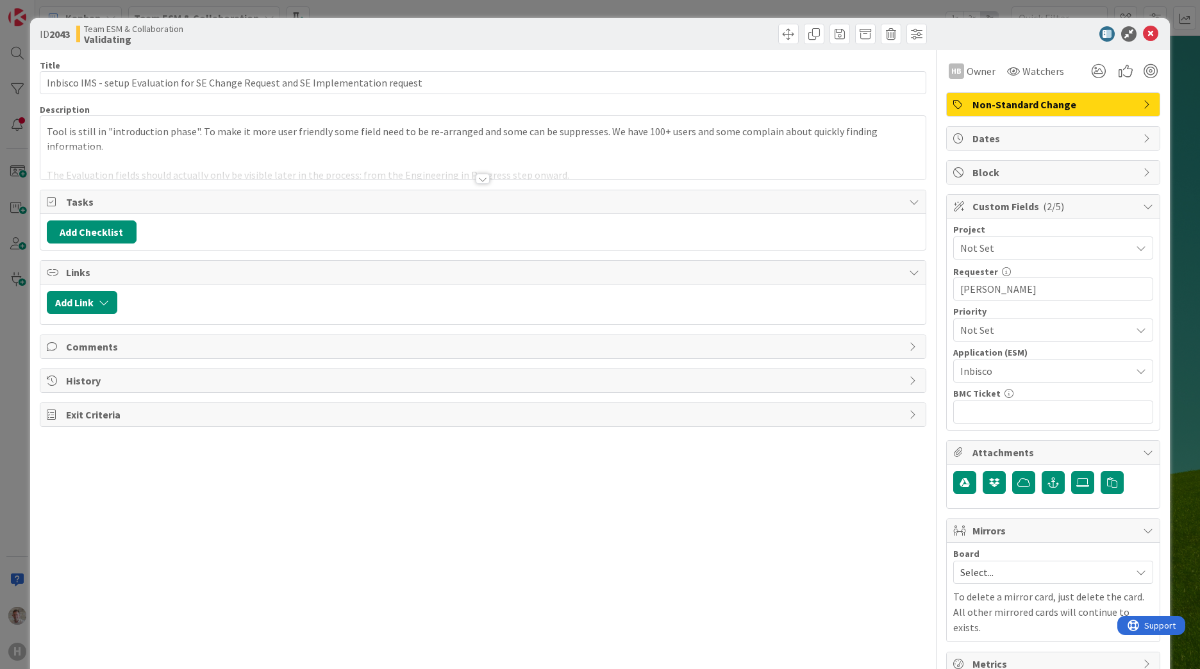
click at [986, 251] on span "Not Set" at bounding box center [1042, 248] width 164 height 18
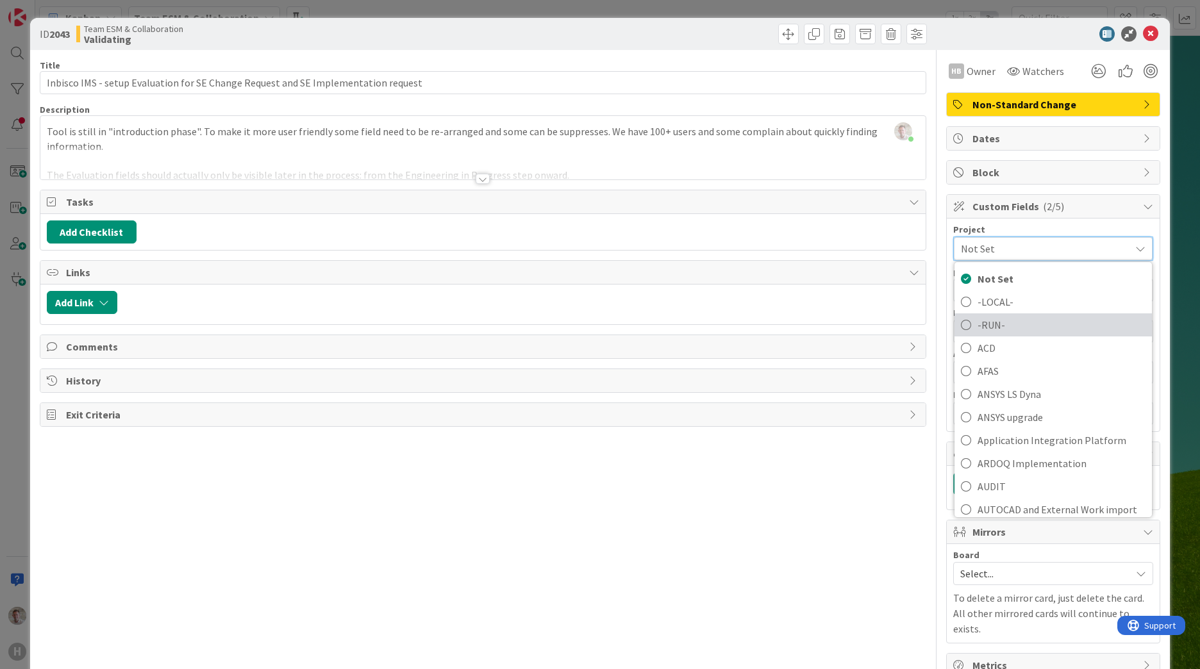
click at [978, 326] on span "-RUN-" at bounding box center [1062, 324] width 168 height 19
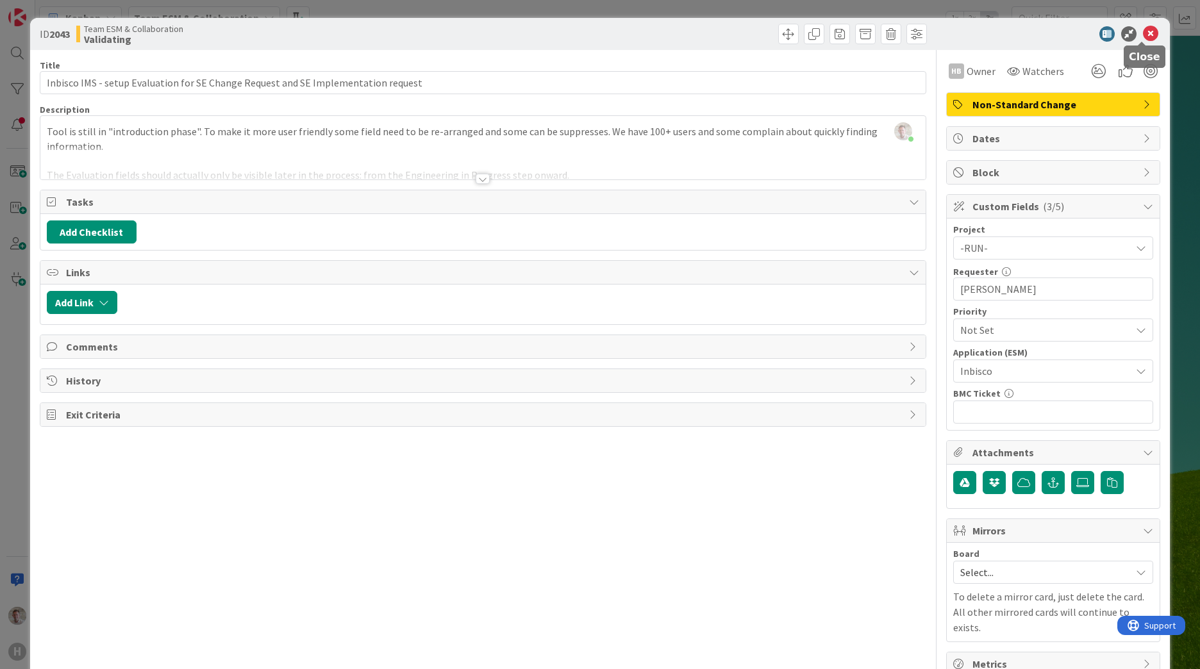
drag, startPoint x: 1140, startPoint y: 32, endPoint x: 1134, endPoint y: 41, distance: 11.0
click at [1143, 32] on icon at bounding box center [1150, 33] width 15 height 15
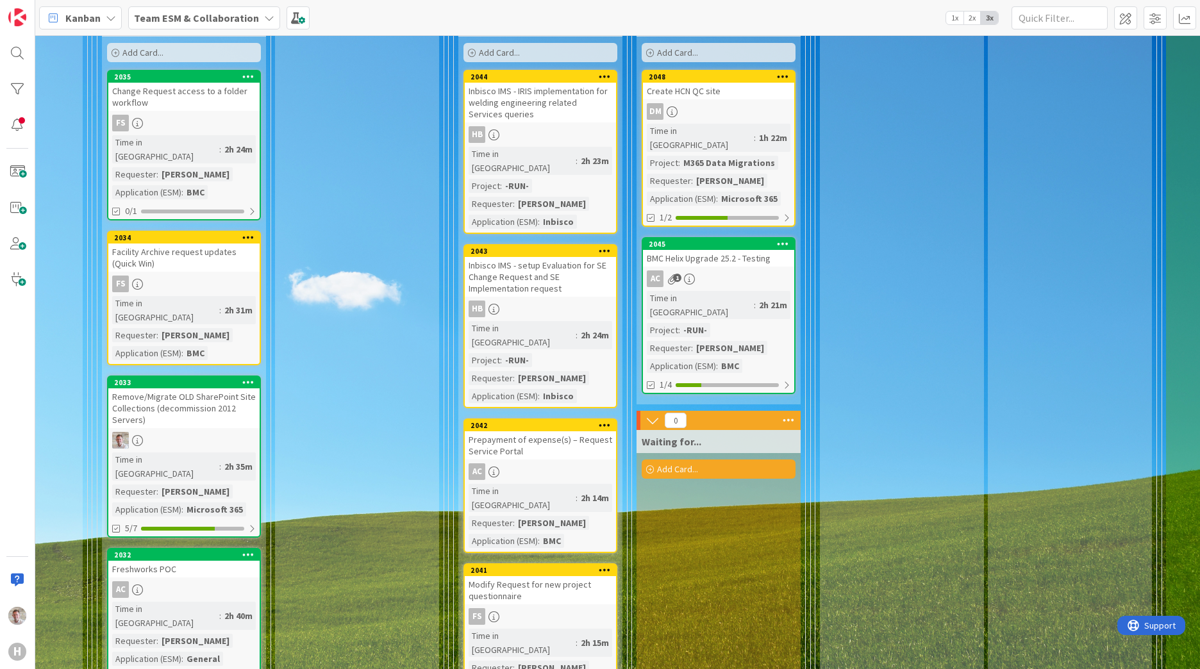
scroll to position [256, 646]
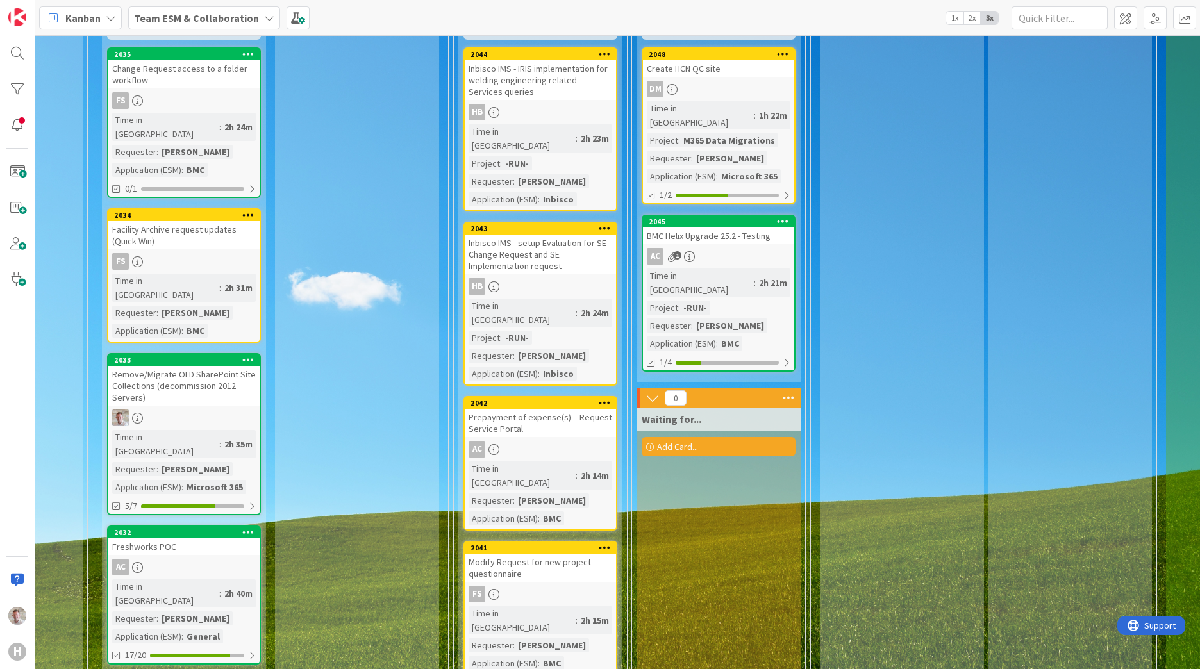
click at [556, 409] on div "Prepayment of expense(s) – Request Service Portal" at bounding box center [540, 423] width 151 height 28
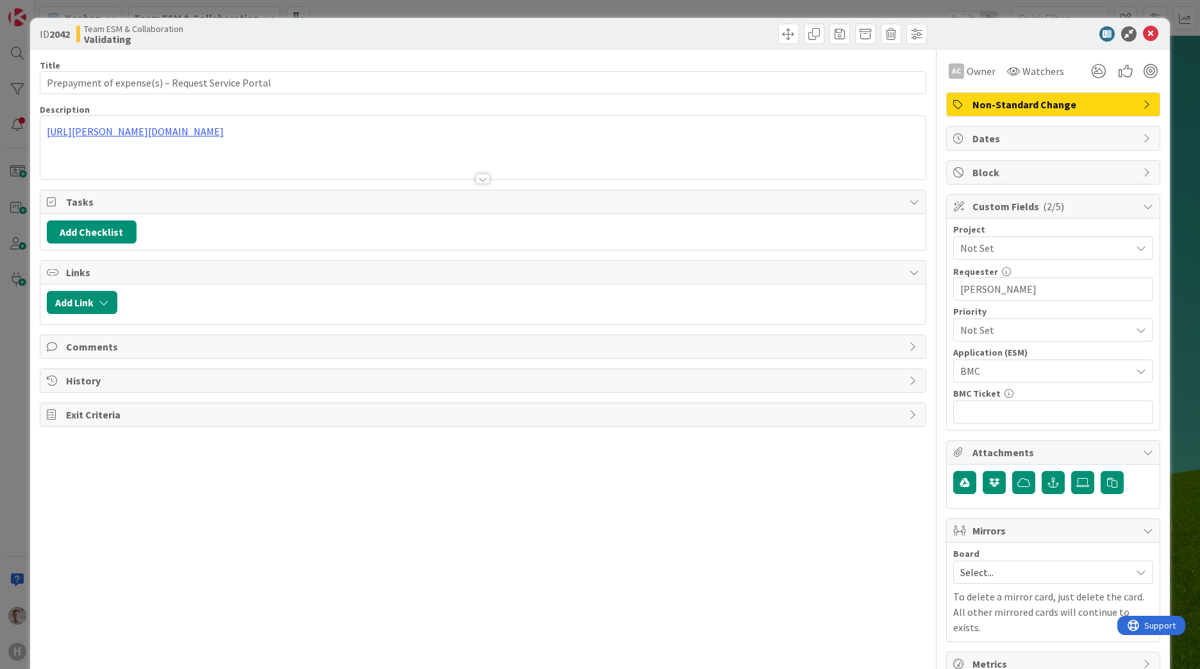
click at [997, 246] on span "Not Set" at bounding box center [1042, 248] width 164 height 18
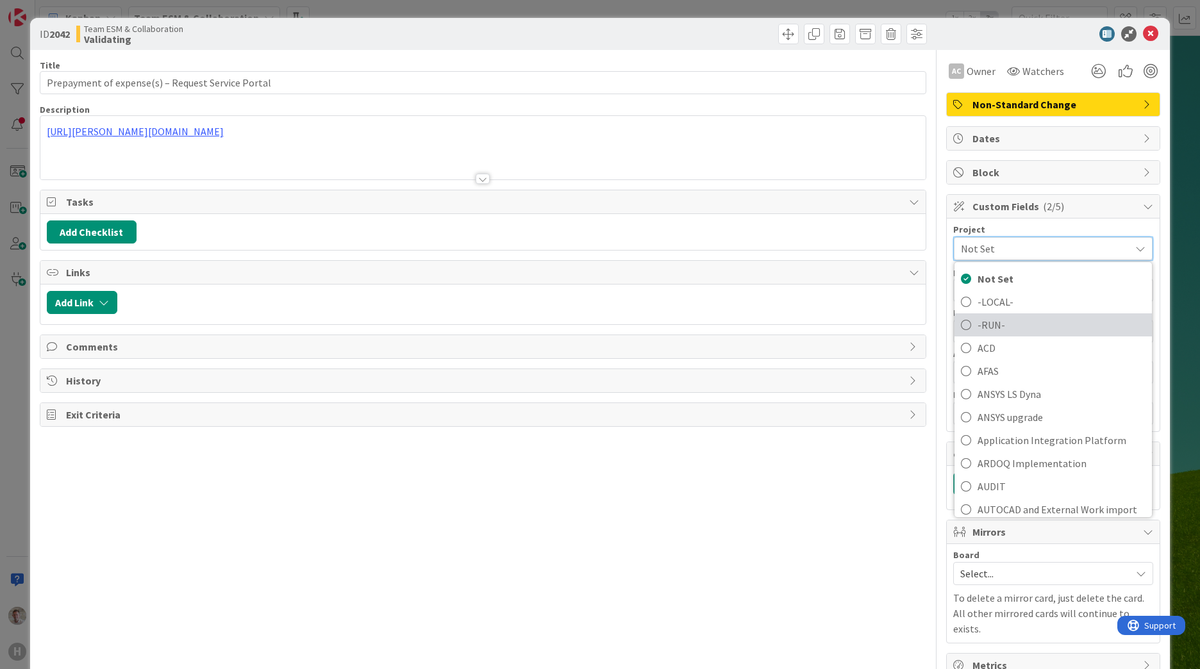
click at [978, 325] on span "-RUN-" at bounding box center [1062, 324] width 168 height 19
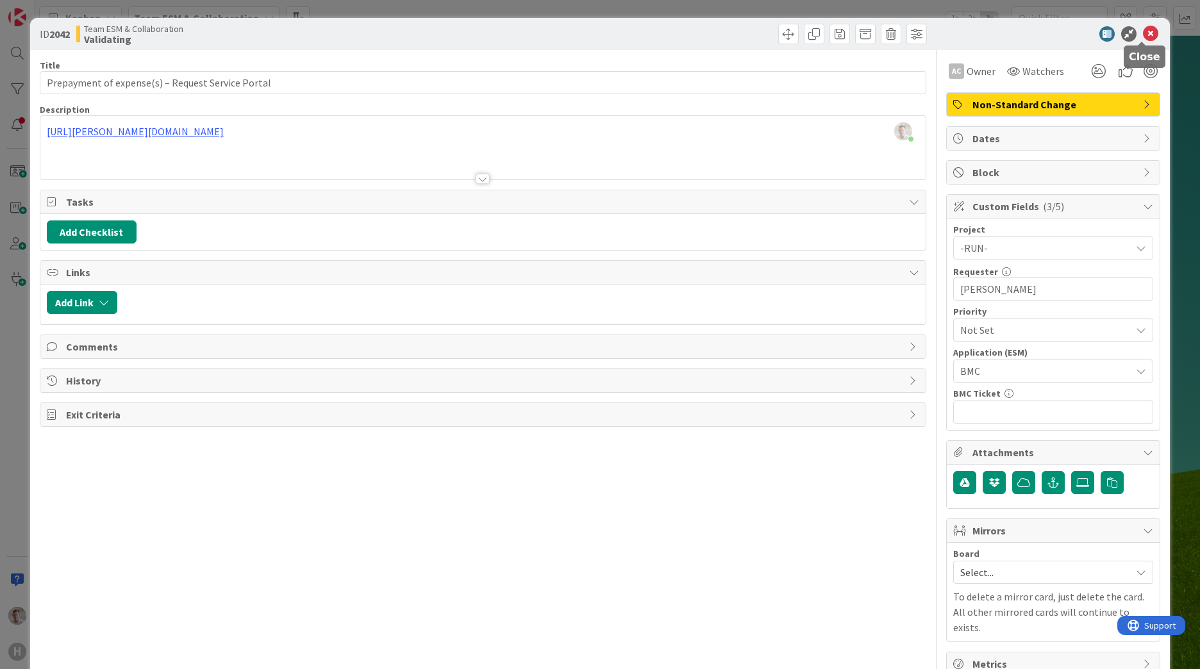
click at [1143, 33] on icon at bounding box center [1150, 33] width 15 height 15
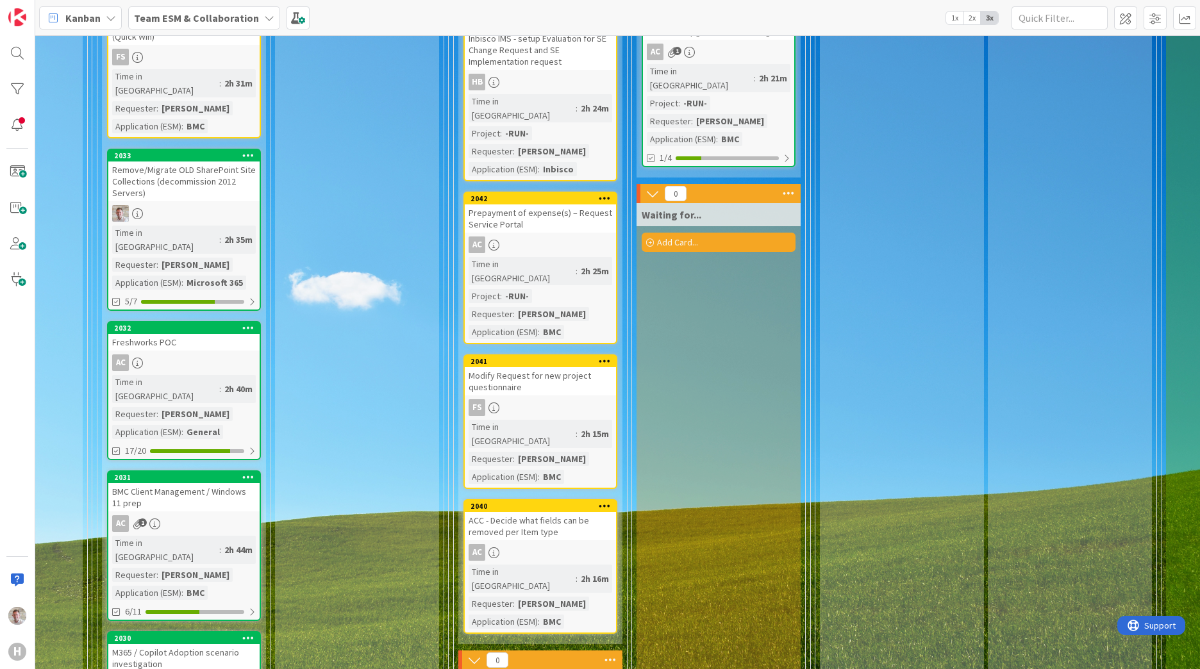
scroll to position [513, 646]
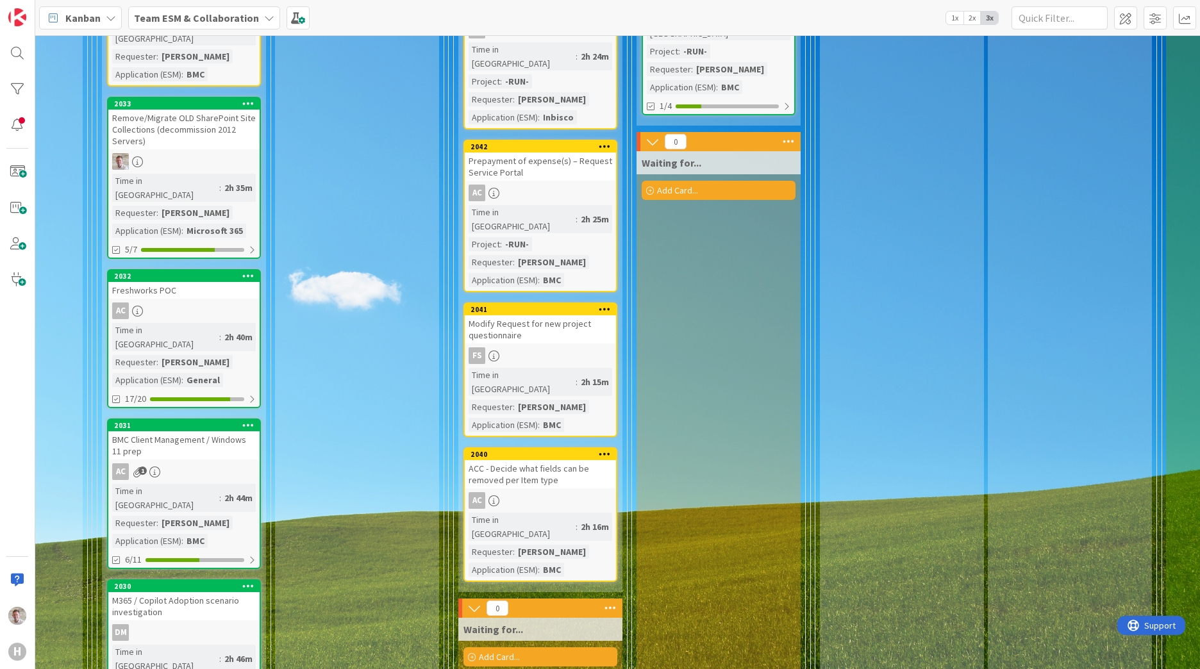
click at [549, 304] on div "2041" at bounding box center [540, 310] width 151 height 12
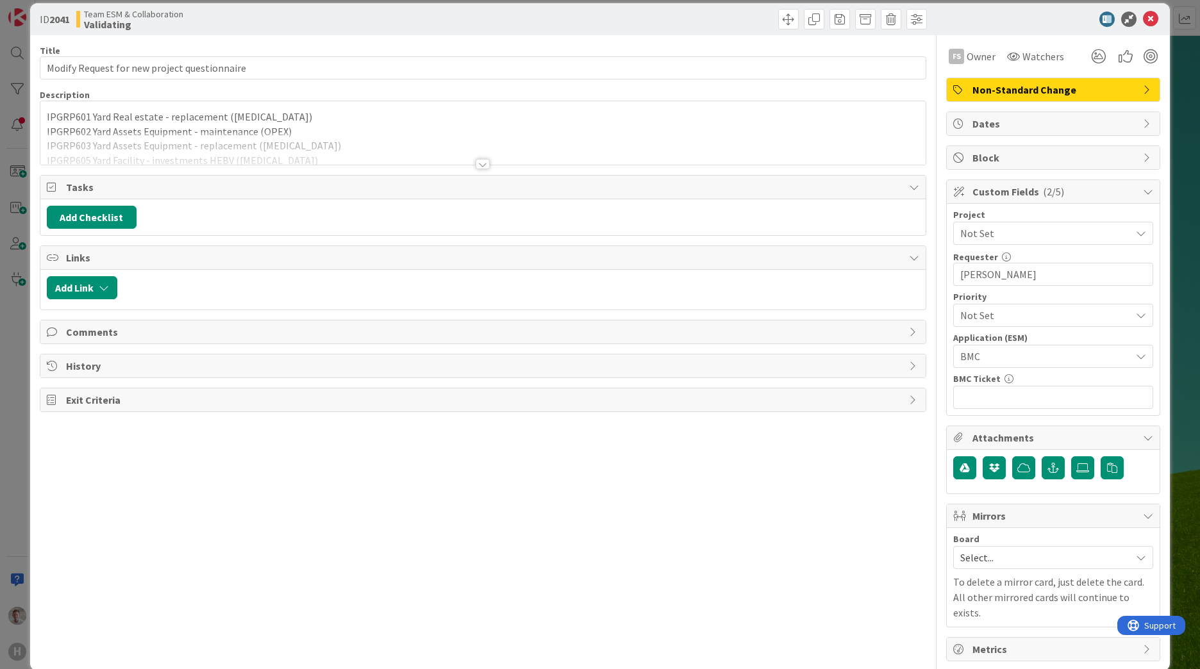
scroll to position [19, 0]
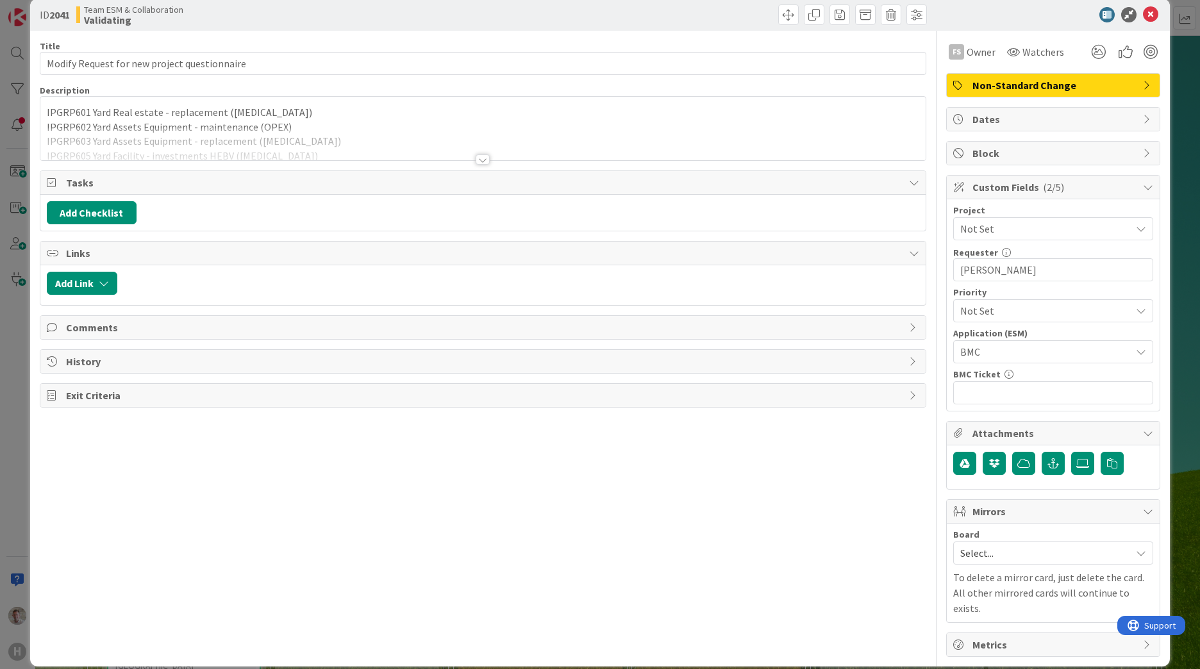
click at [228, 133] on div at bounding box center [482, 144] width 885 height 33
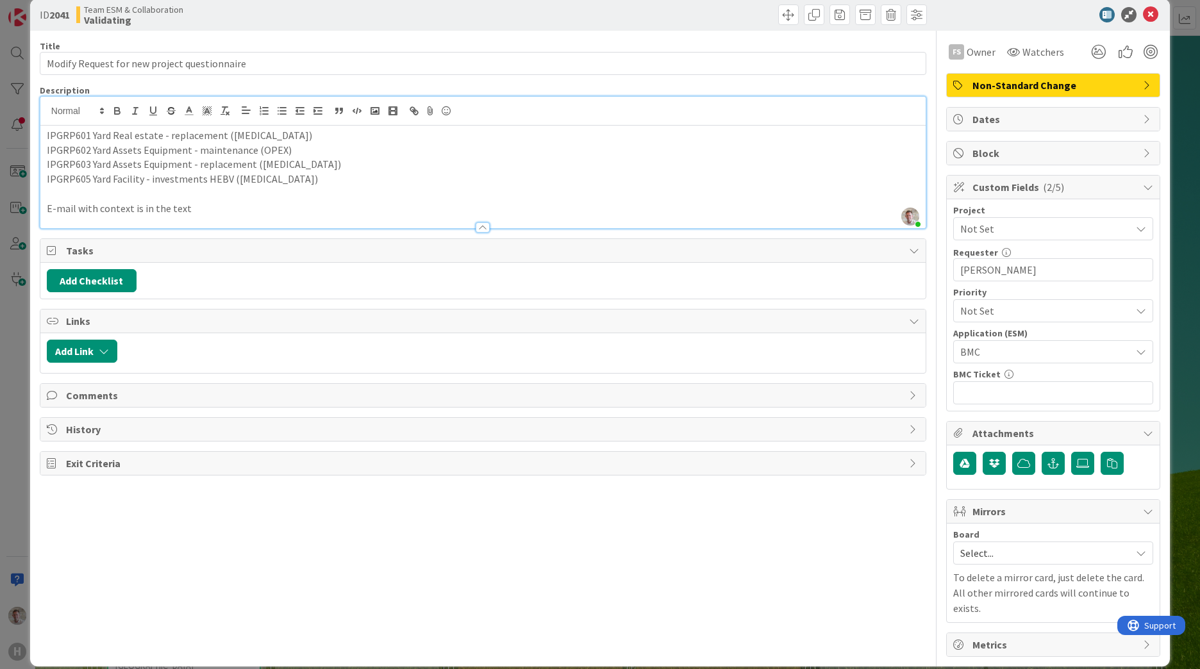
click at [974, 226] on span "Not Set" at bounding box center [1042, 229] width 164 height 18
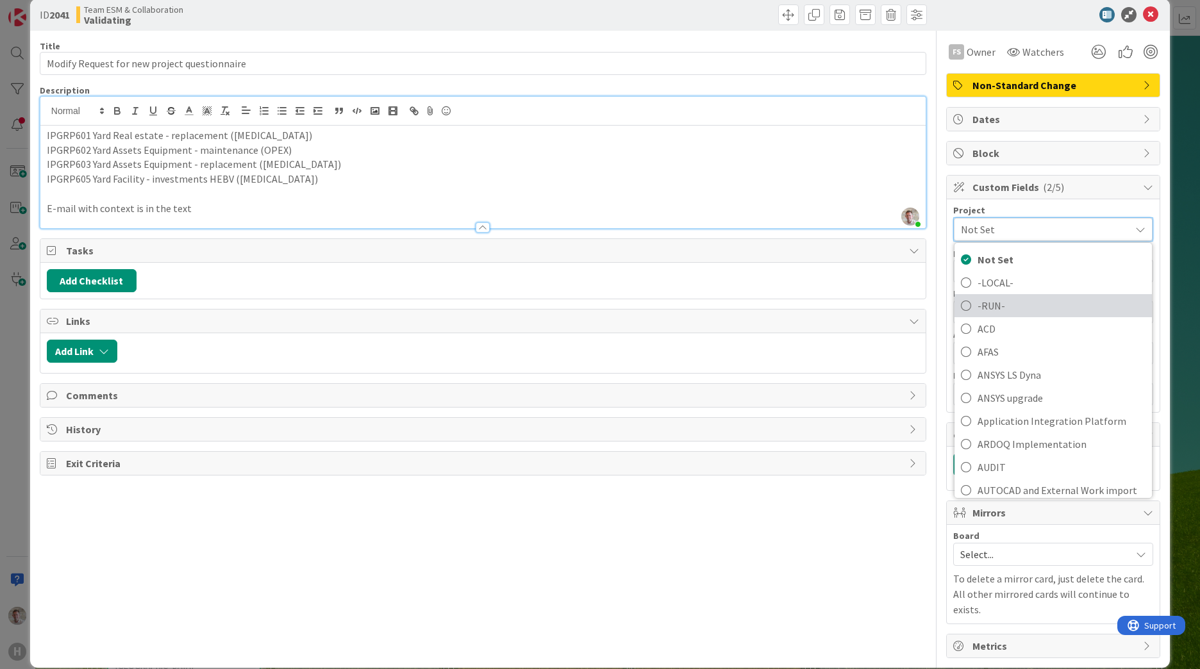
click at [979, 309] on span "-RUN-" at bounding box center [1062, 305] width 168 height 19
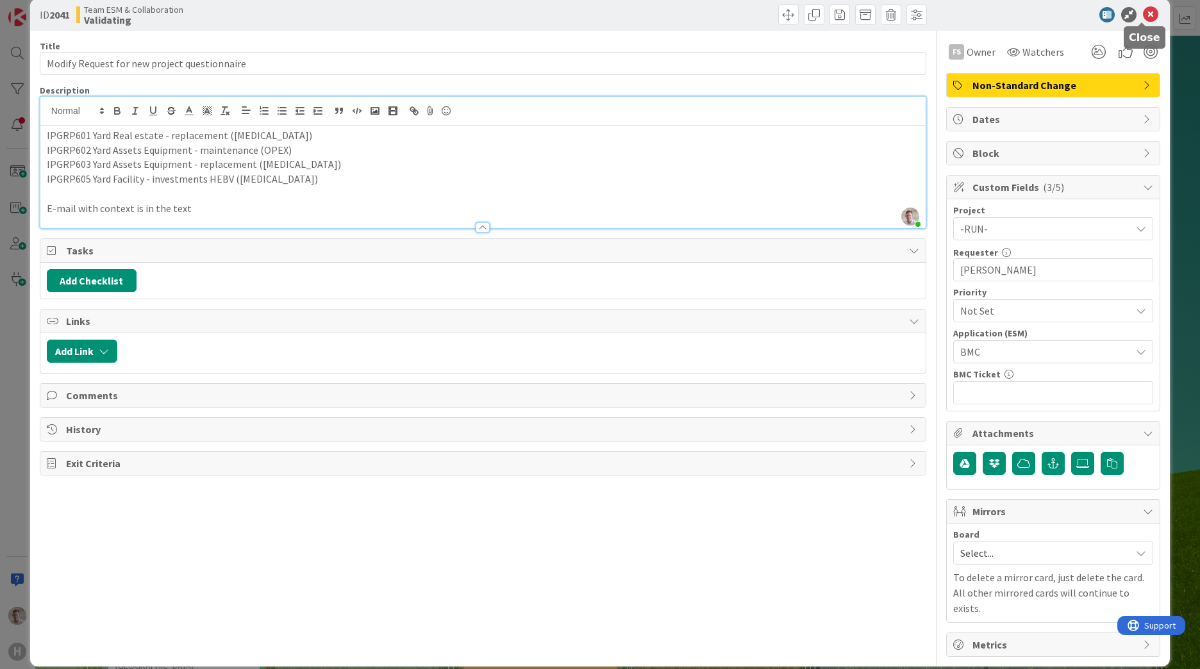
click at [1143, 12] on icon at bounding box center [1150, 14] width 15 height 15
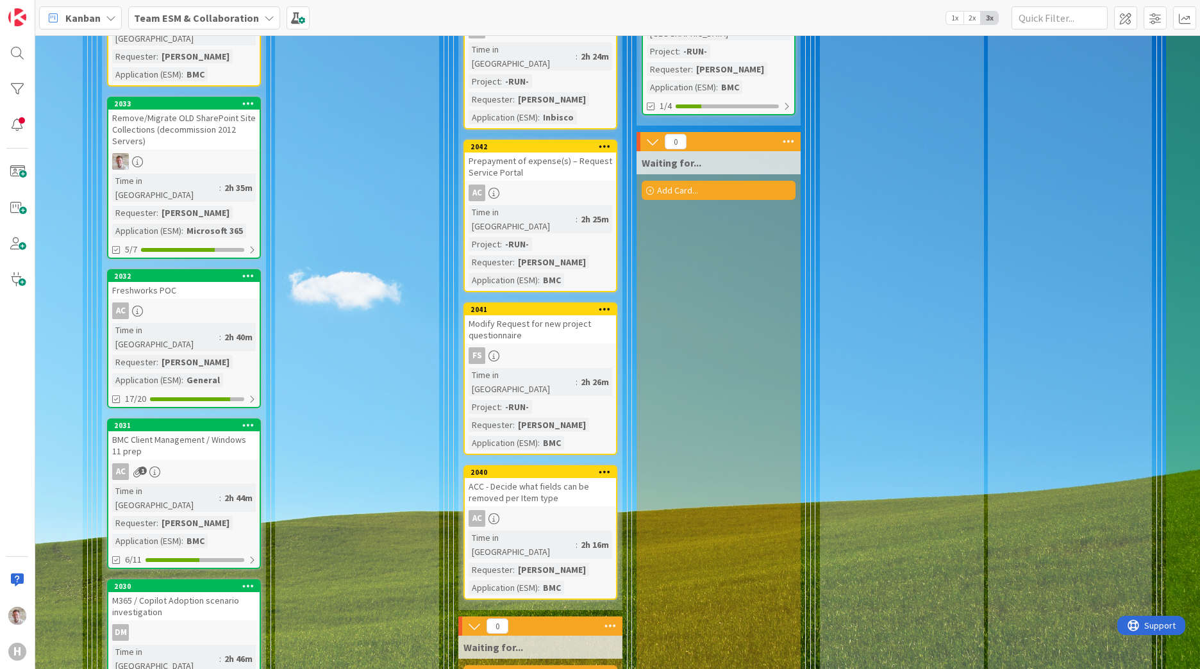
click at [534, 478] on div "ACC - Decide what fields can be removed per Item type" at bounding box center [540, 492] width 151 height 28
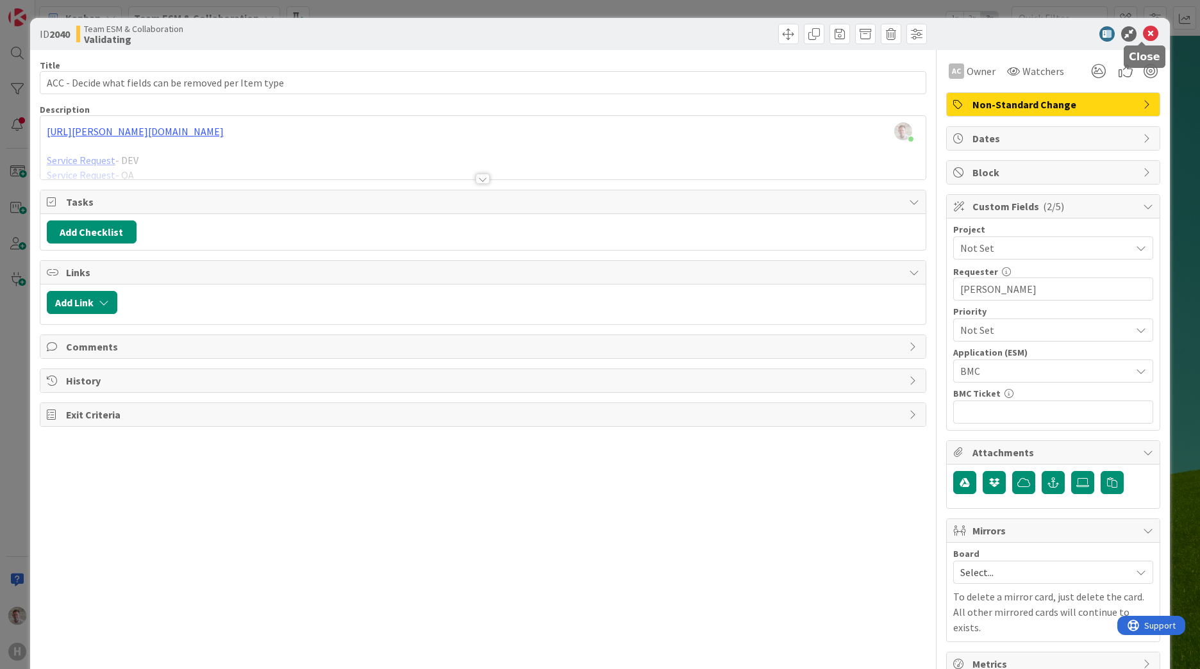
click at [1146, 37] on icon at bounding box center [1150, 33] width 15 height 15
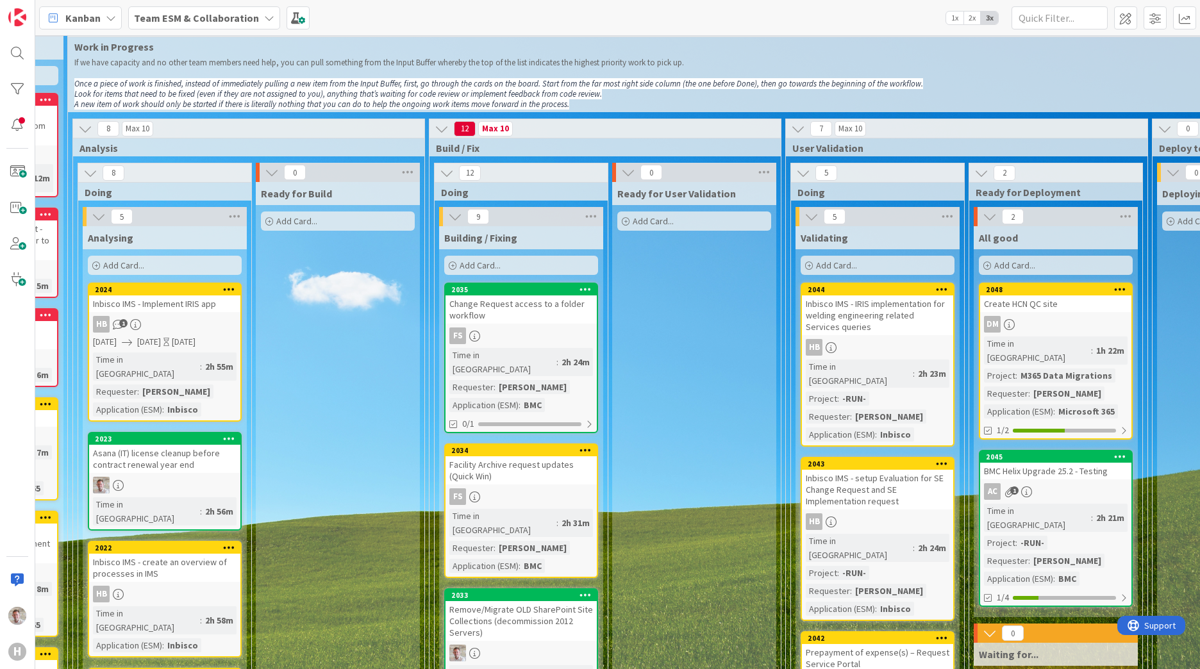
scroll to position [0, 308]
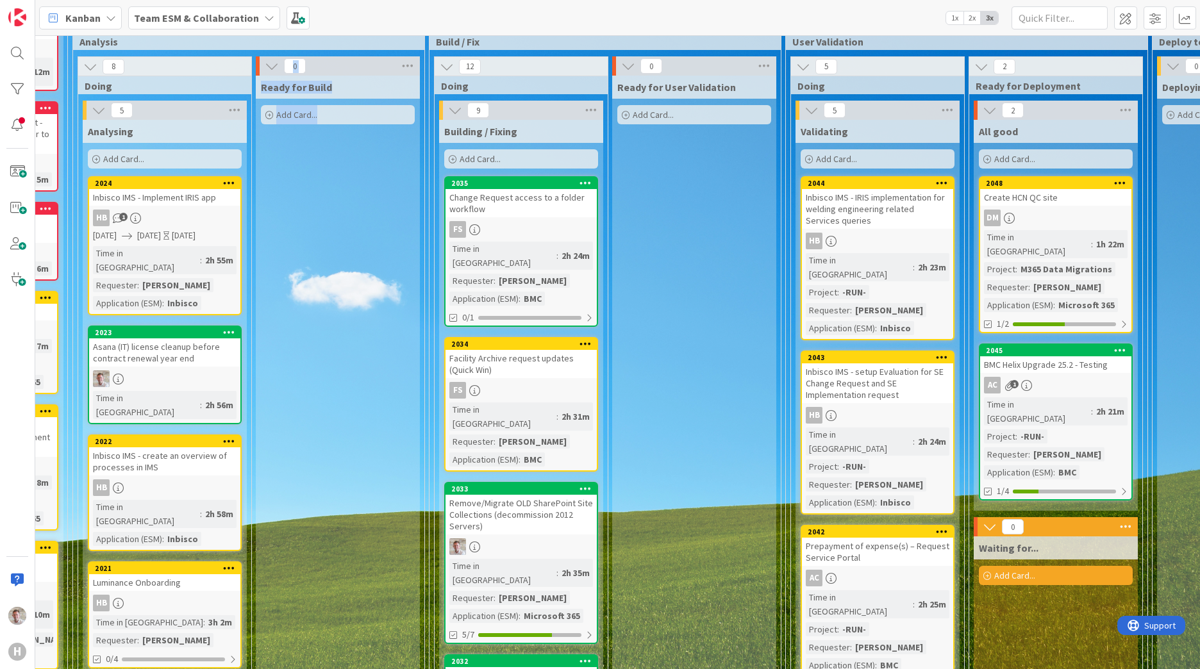
drag, startPoint x: 388, startPoint y: 659, endPoint x: 217, endPoint y: 655, distance: 171.2
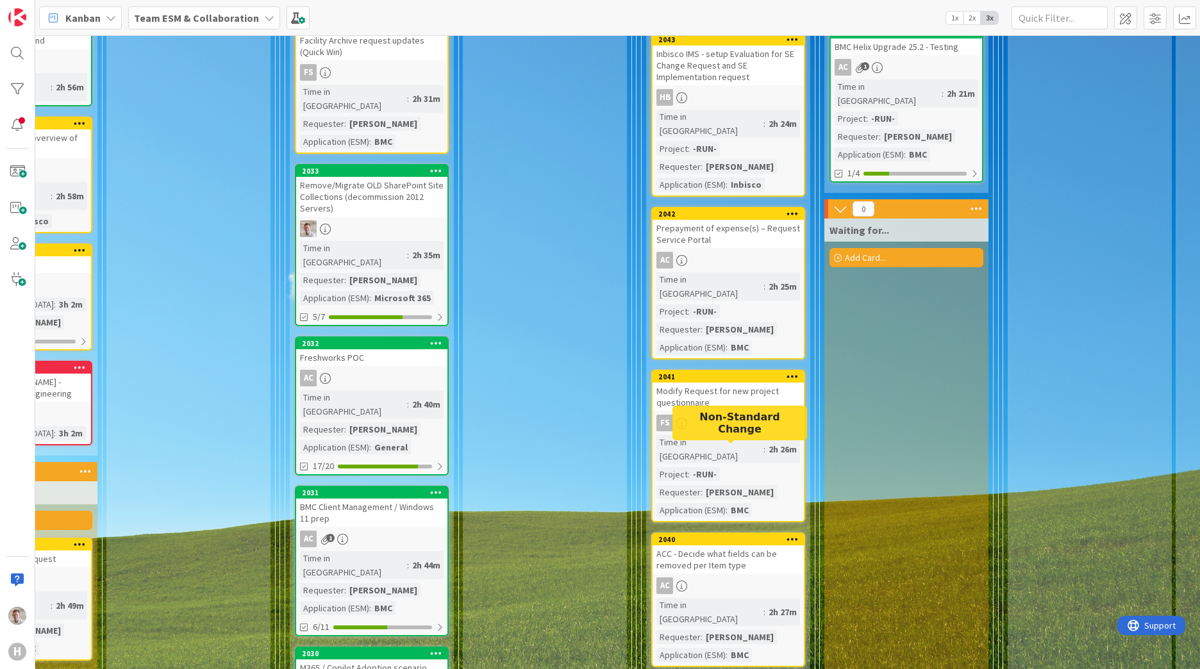
scroll to position [385, 458]
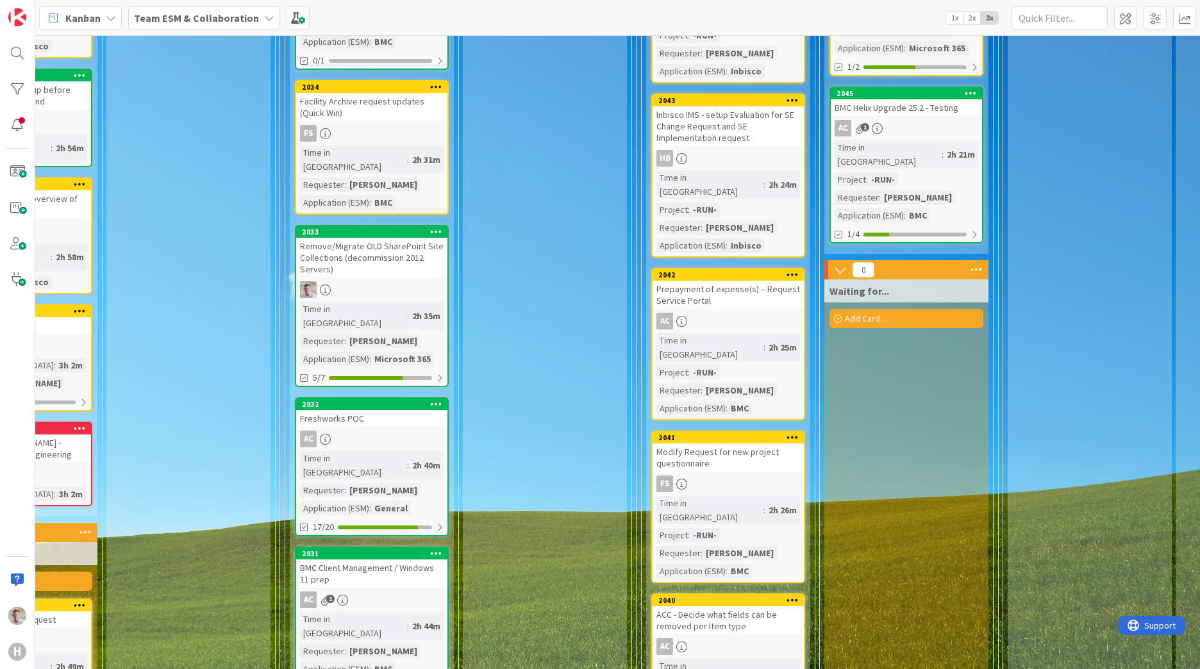
click at [755, 606] on div "ACC - Decide what fields can be removed per Item type" at bounding box center [728, 620] width 151 height 28
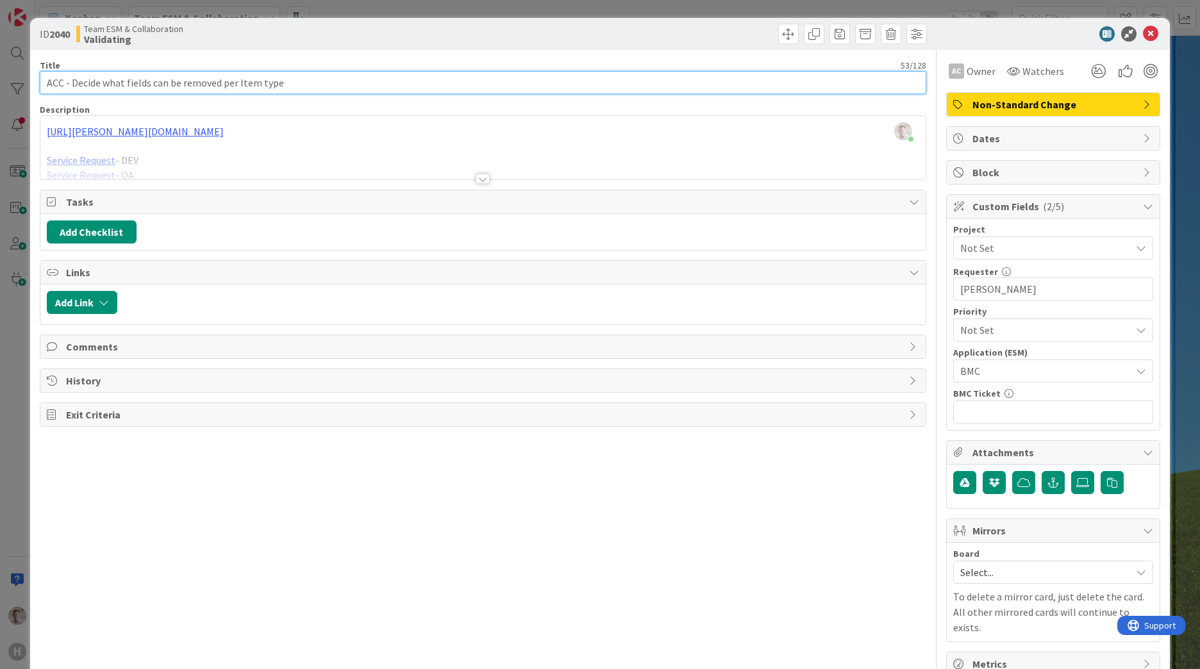
drag, startPoint x: 45, startPoint y: 81, endPoint x: 280, endPoint y: 86, distance: 235.3
click at [279, 86] on input "ACC - Decide what fields can be removed per Item type" at bounding box center [483, 82] width 887 height 23
click at [342, 86] on input "ACC - Decide what fields can be removed per Item type" at bounding box center [483, 82] width 887 height 23
paste input "New Service Request 'Transport packing: Request urgency/changes for packing'"
type input "New Service Request 'Transport packing: Request urgency/changes for packing'"
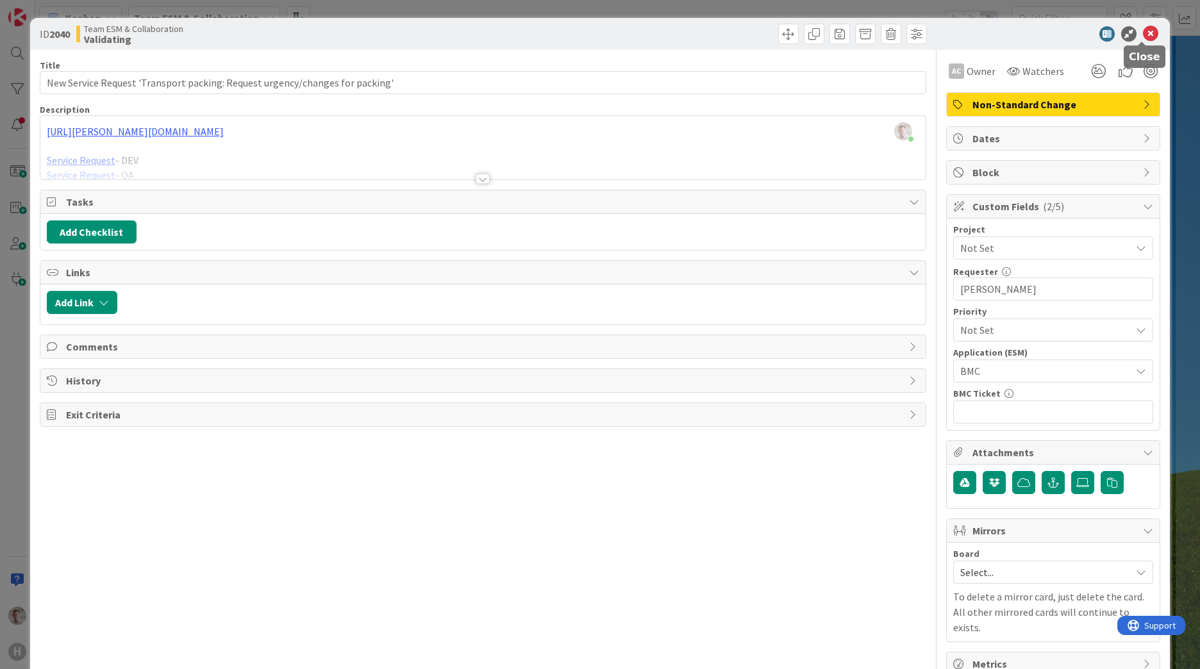
click at [1143, 40] on icon at bounding box center [1150, 33] width 15 height 15
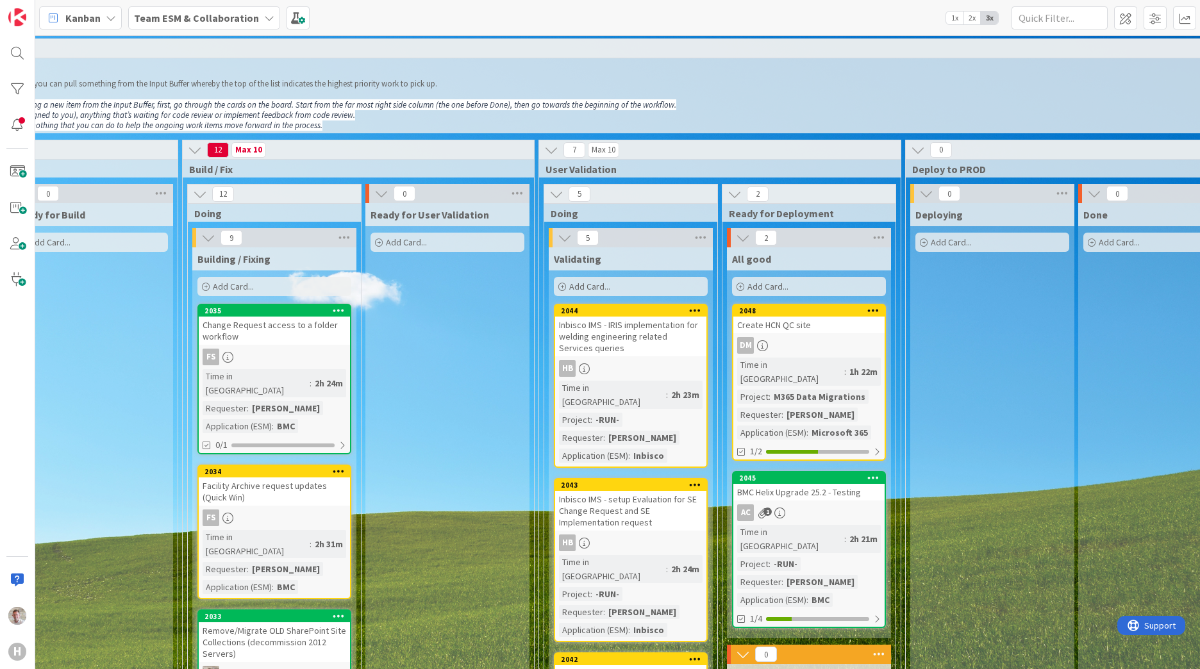
scroll to position [0, 363]
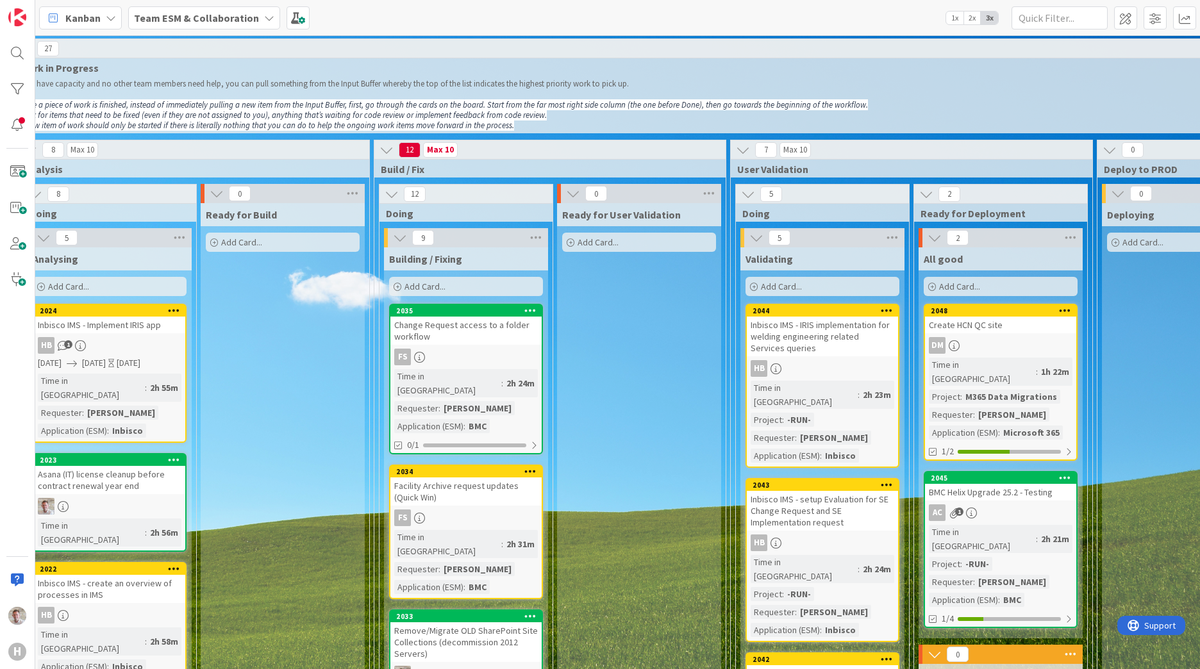
click at [499, 347] on link "2035 Change Request access to a folder workflow FS Time in Column : 2h 24m Requ…" at bounding box center [466, 379] width 154 height 151
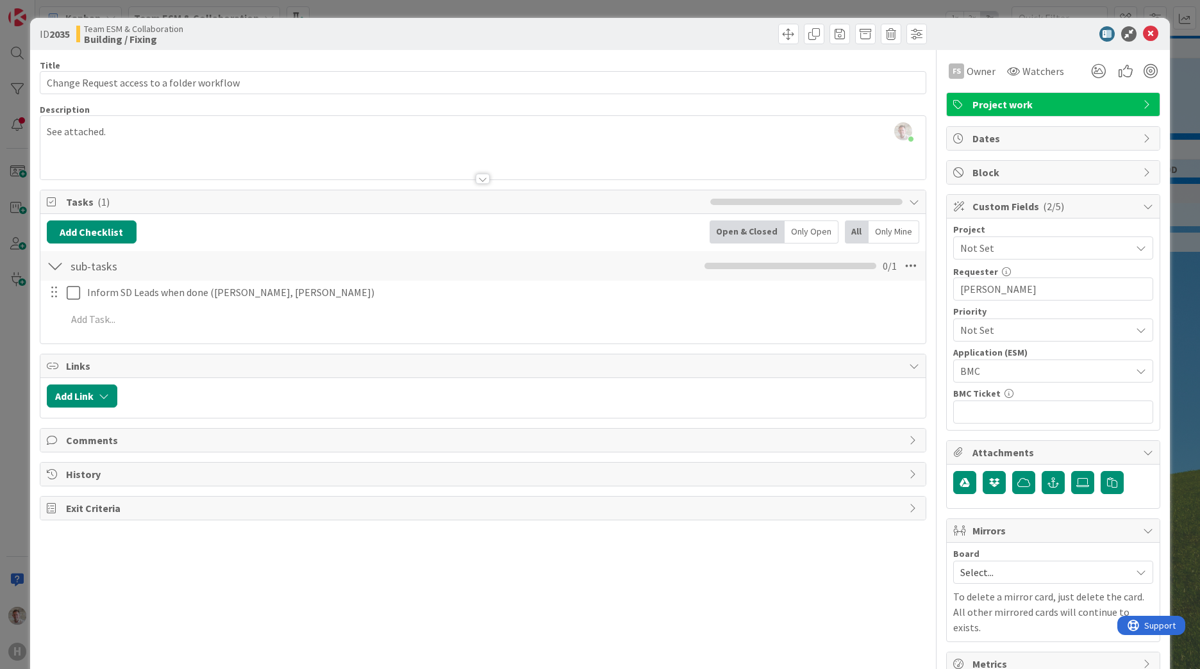
click at [971, 251] on span "Not Set" at bounding box center [1042, 248] width 164 height 18
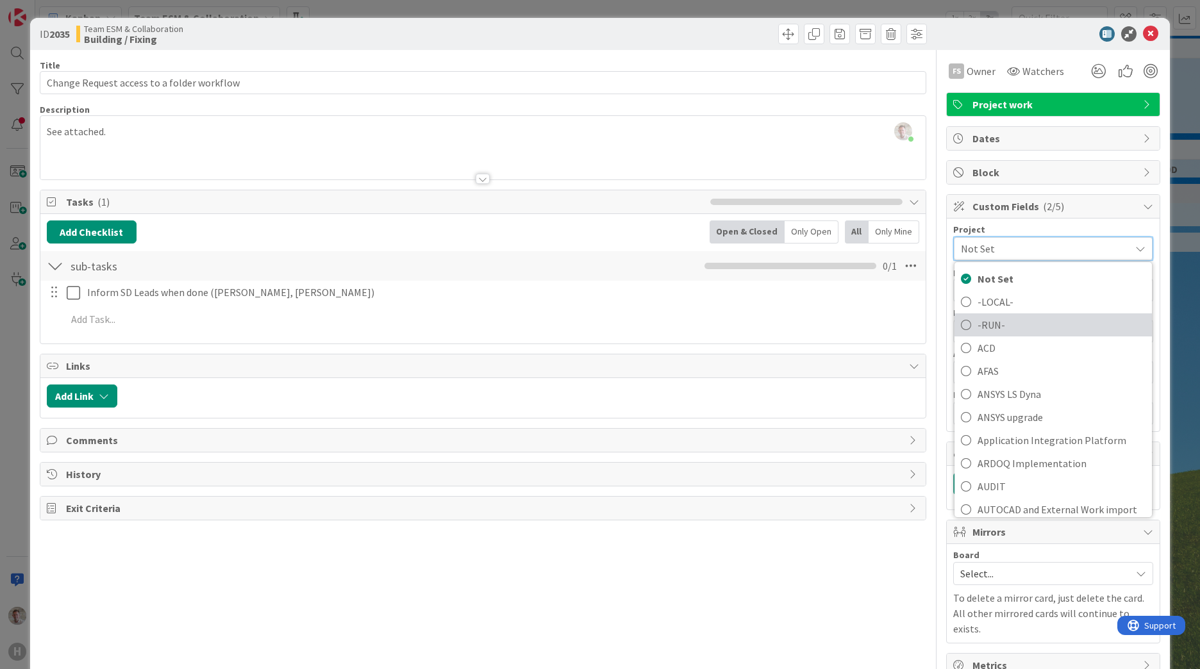
click at [978, 324] on span "-RUN-" at bounding box center [1062, 324] width 168 height 19
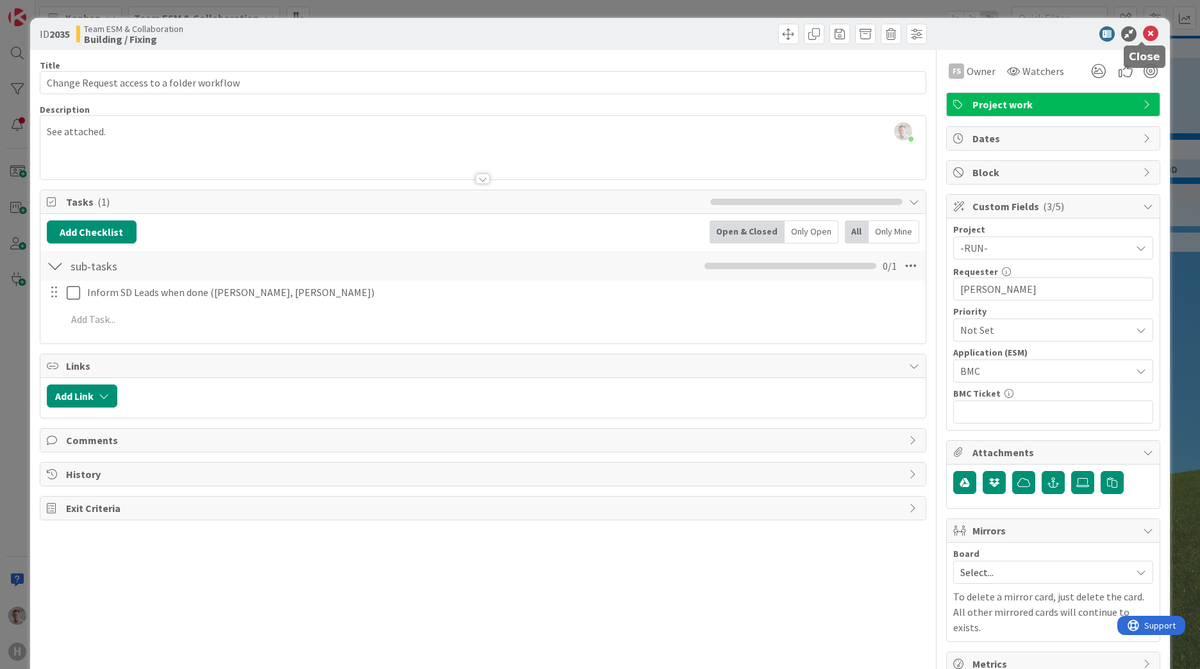
click at [1144, 37] on icon at bounding box center [1150, 33] width 15 height 15
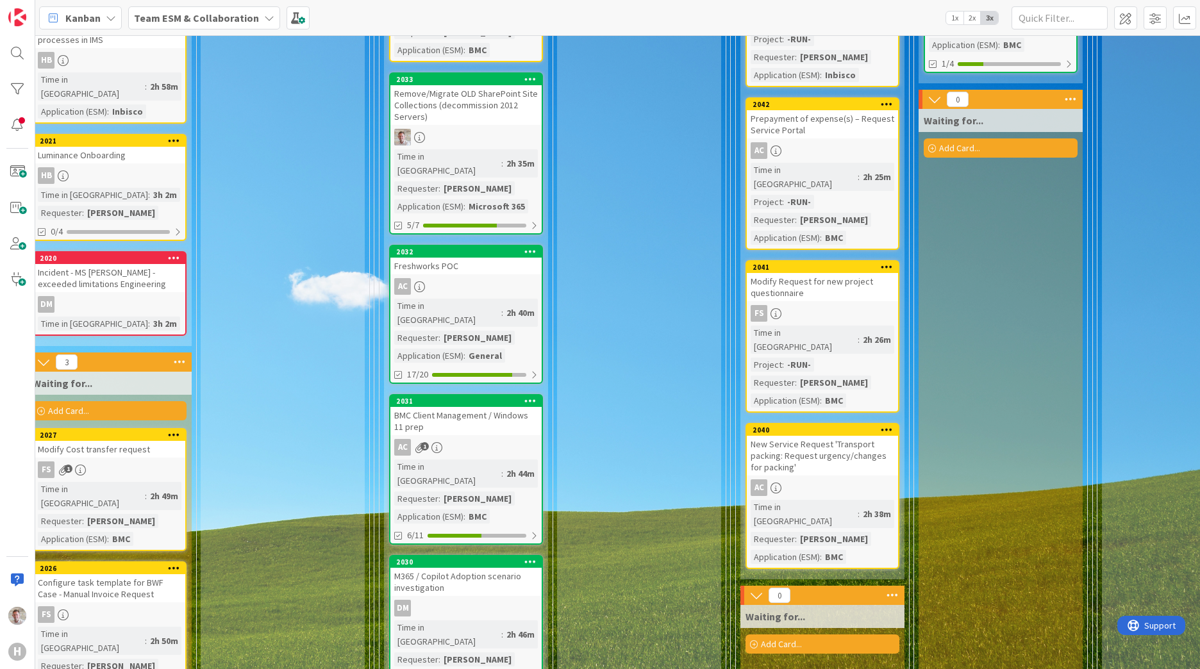
scroll to position [577, 363]
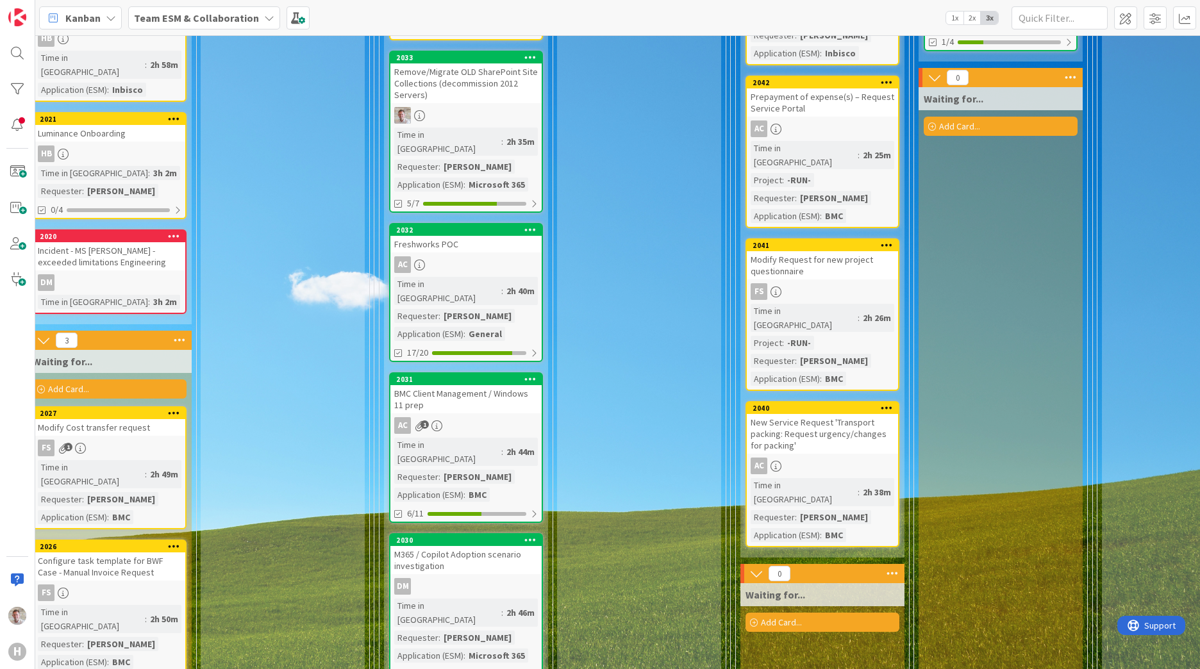
click at [838, 414] on div "New Service Request 'Transport packing: Request urgency/changes for packing'" at bounding box center [822, 434] width 151 height 40
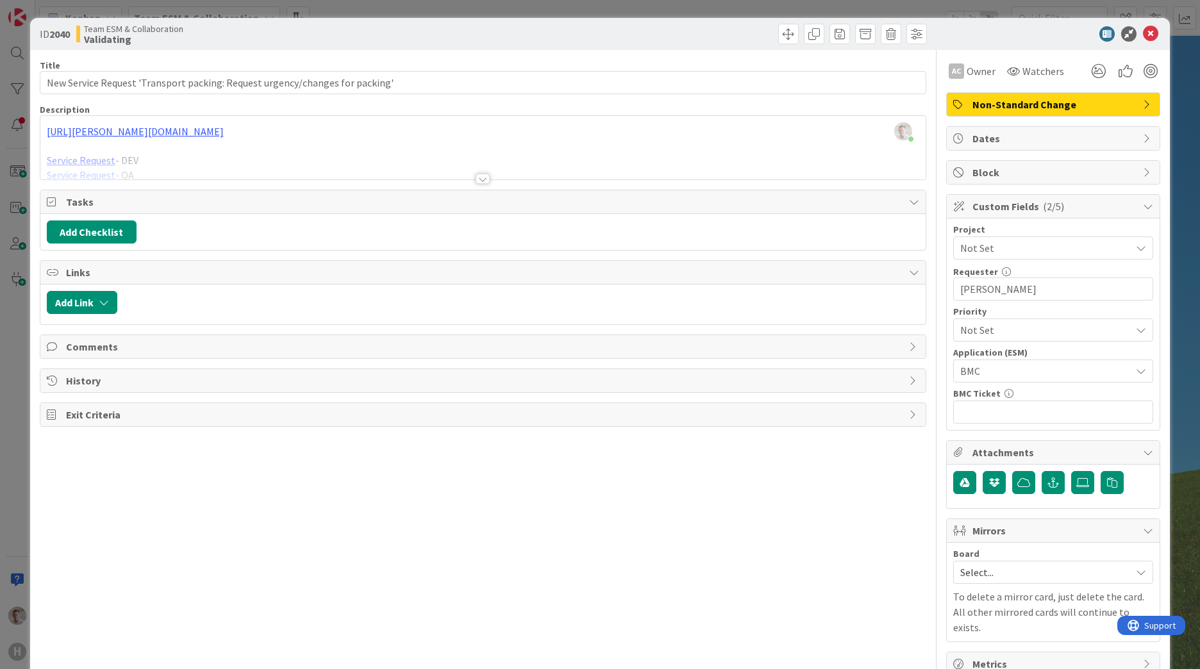
click at [966, 249] on span "Not Set" at bounding box center [1042, 248] width 164 height 18
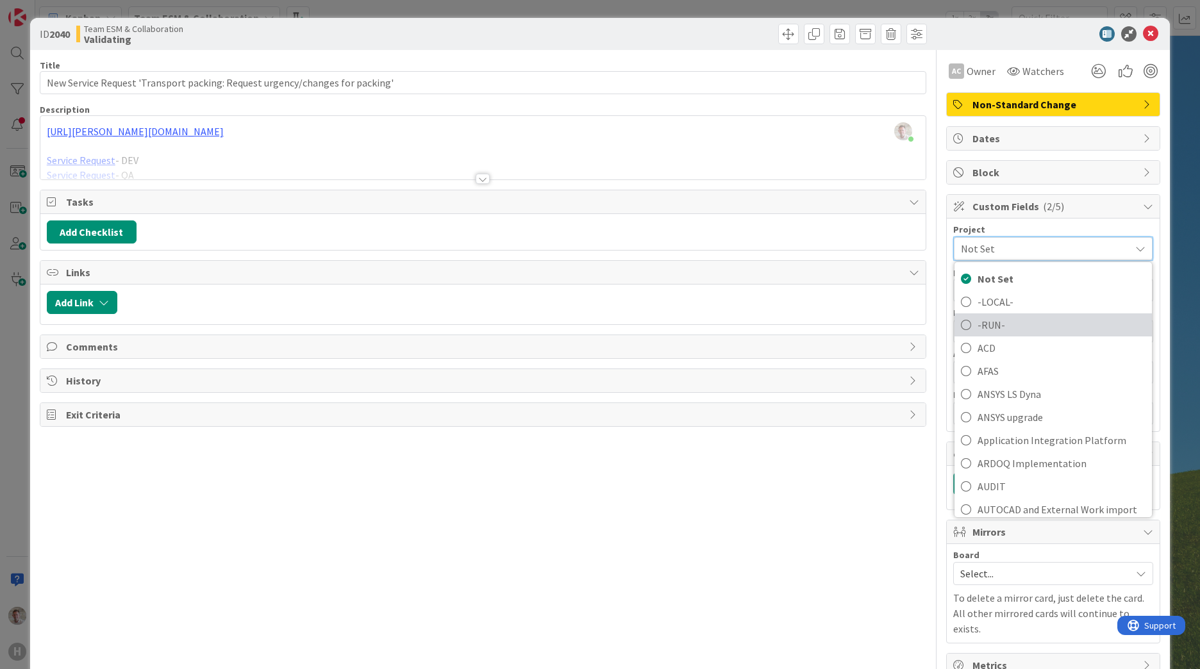
click at [981, 324] on span "-RUN-" at bounding box center [1062, 324] width 168 height 19
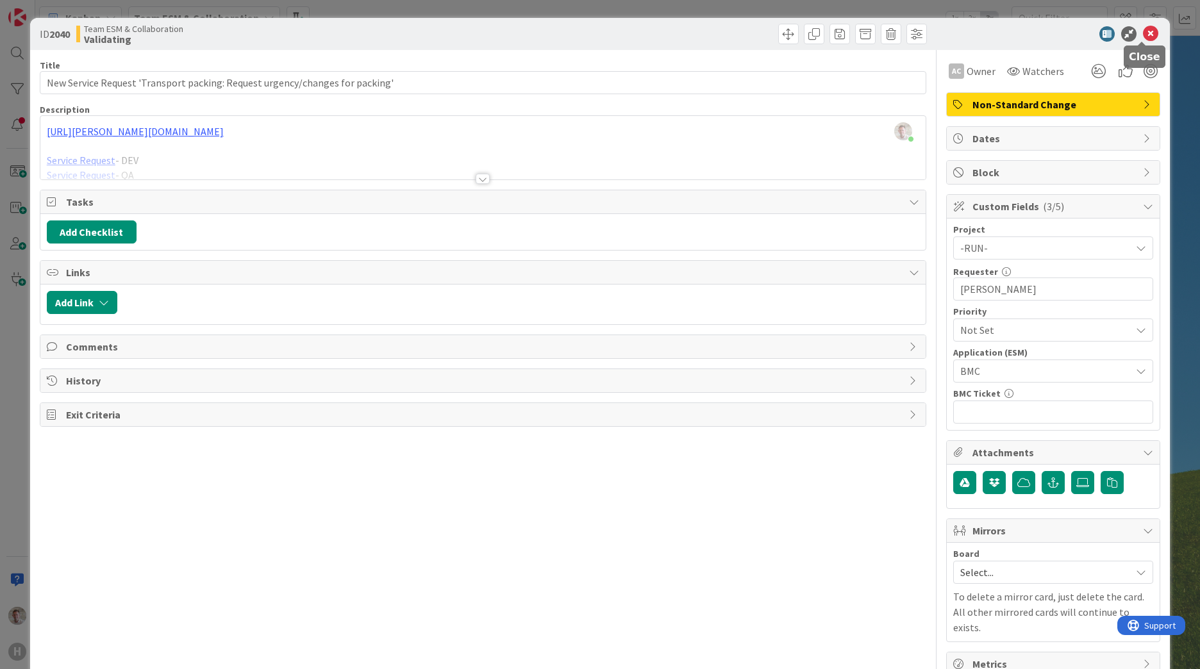
click at [1144, 32] on icon at bounding box center [1150, 33] width 15 height 15
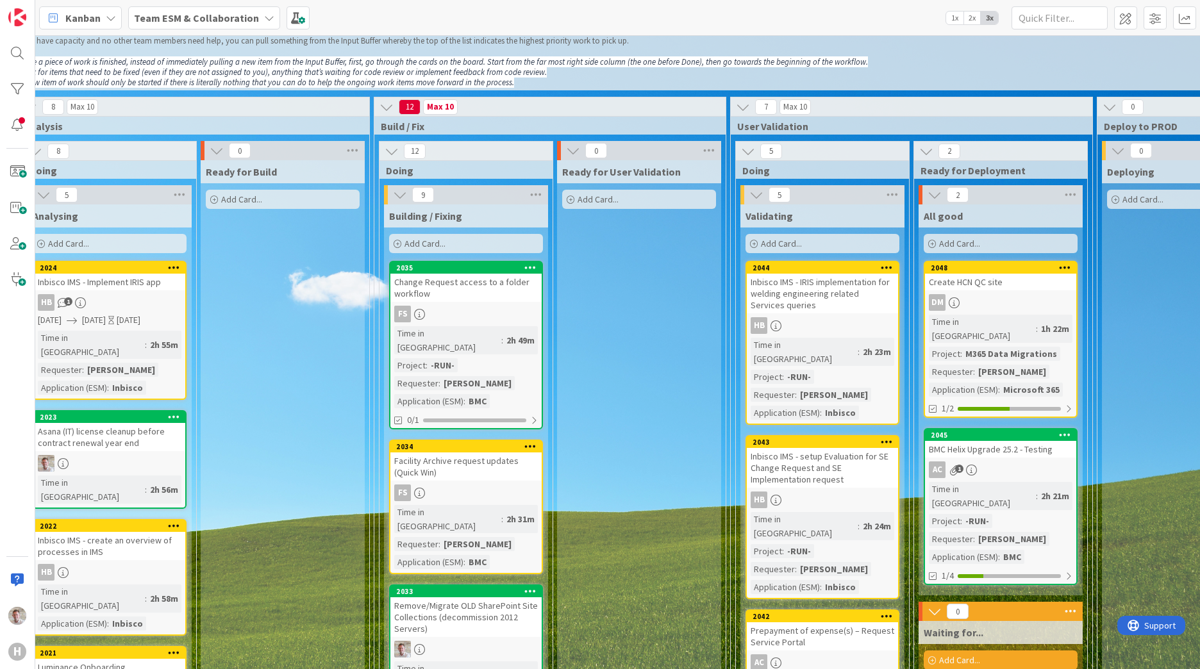
scroll to position [64, 363]
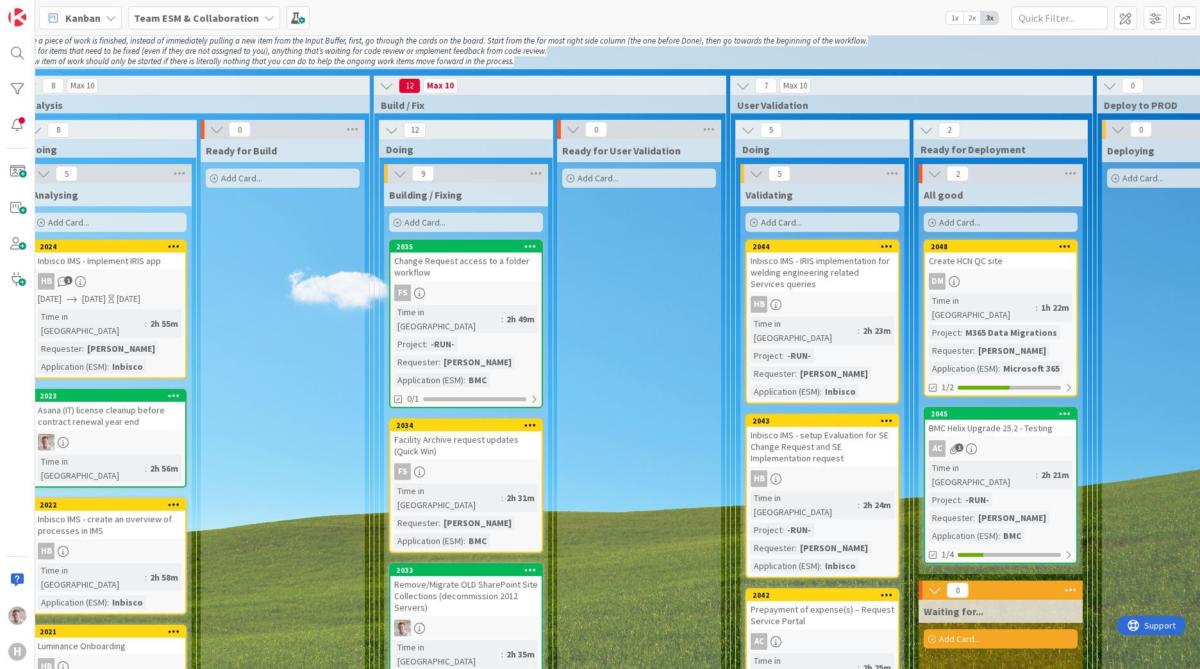
click at [482, 435] on div "Facility Archive request updates (Quick Win)" at bounding box center [465, 445] width 151 height 28
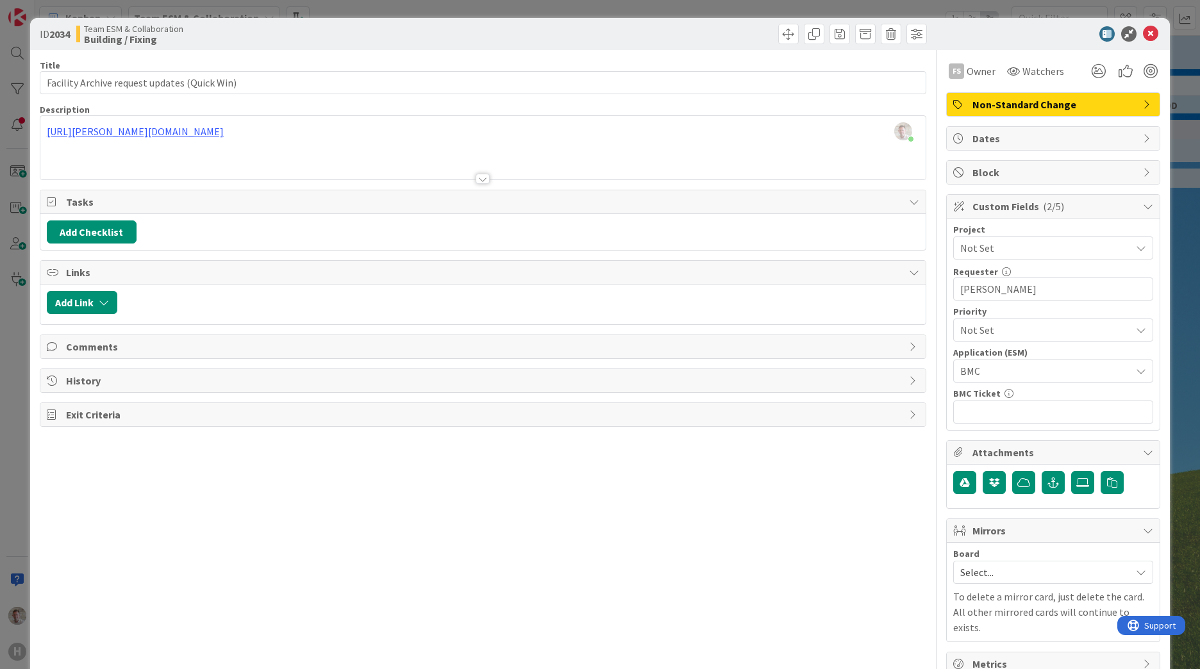
click at [988, 252] on span "Not Set" at bounding box center [1042, 248] width 164 height 18
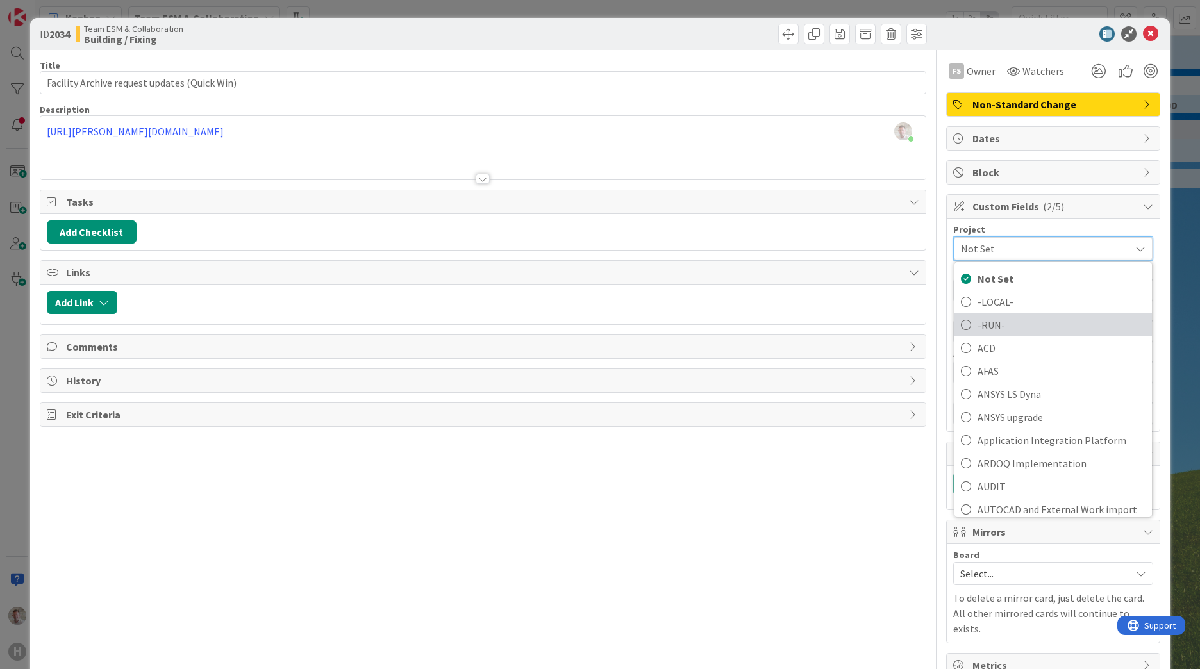
click at [978, 323] on span "-RUN-" at bounding box center [1062, 324] width 168 height 19
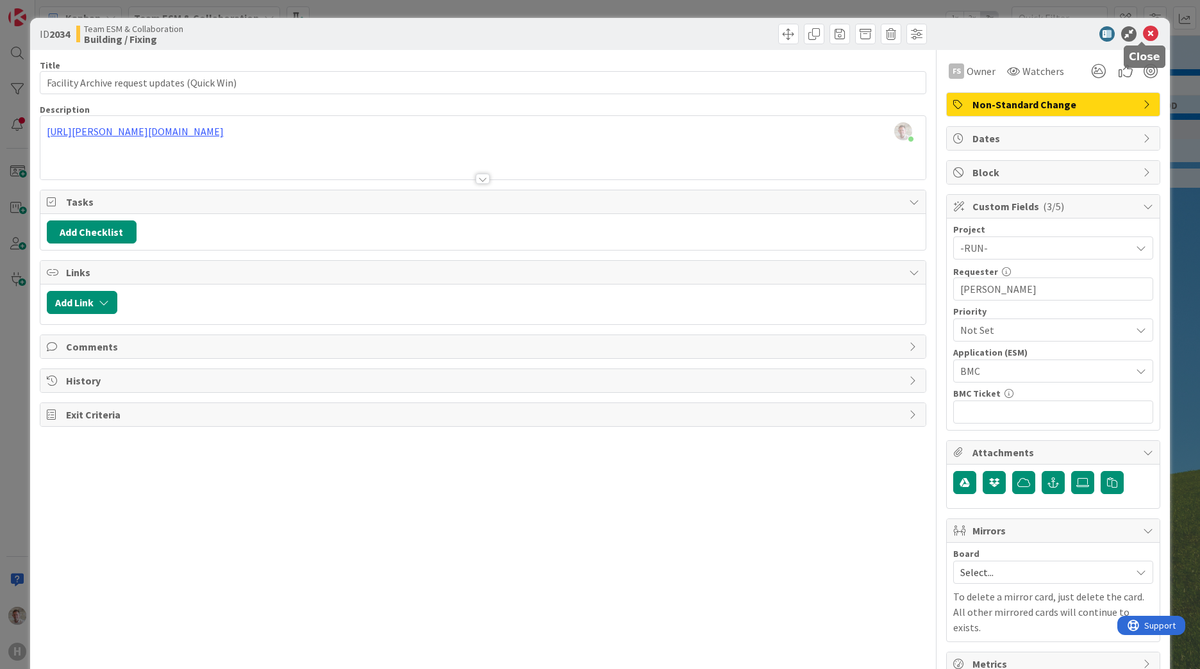
click at [1145, 34] on icon at bounding box center [1150, 33] width 15 height 15
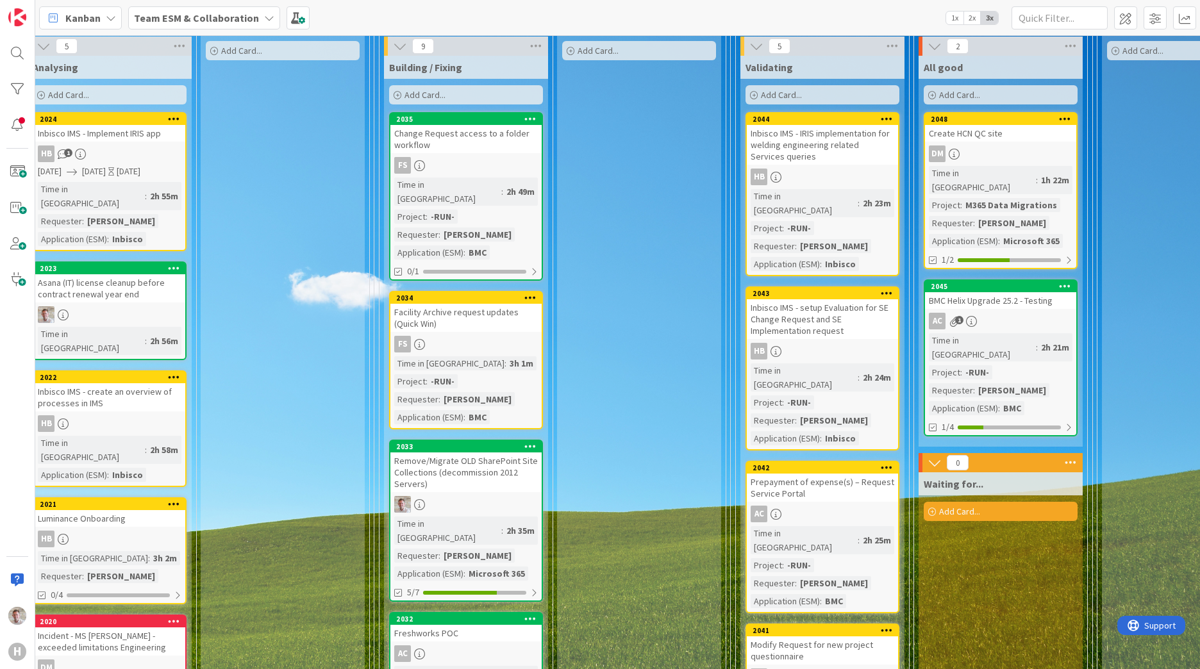
scroll to position [192, 363]
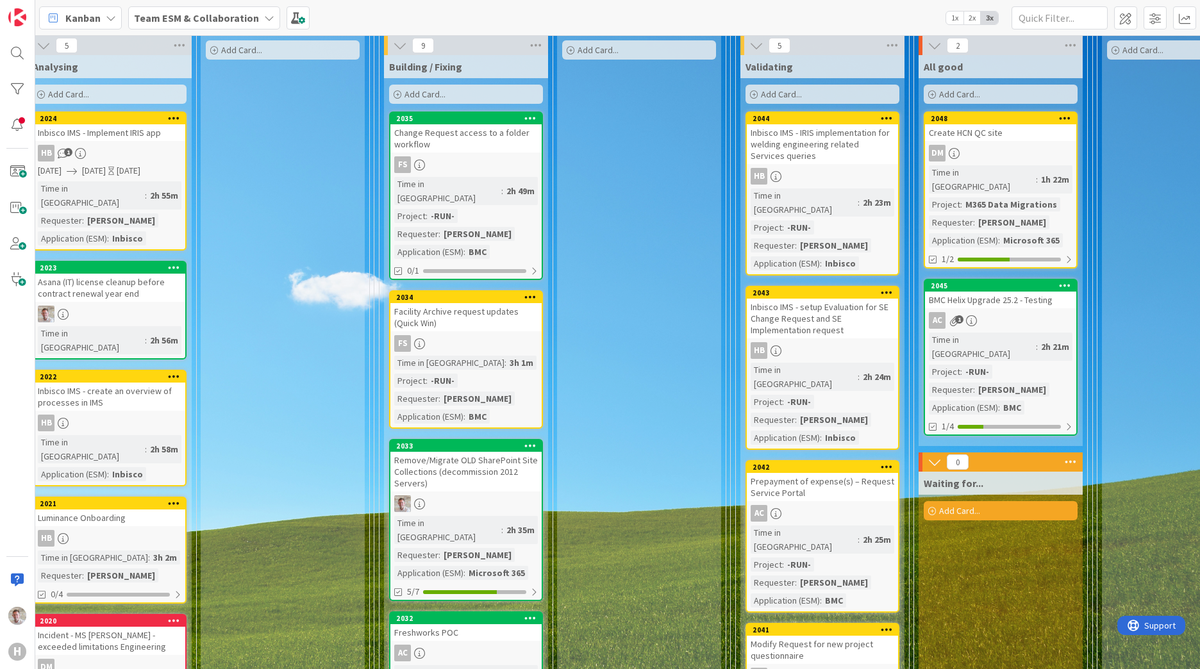
click at [469, 458] on div "Remove/Migrate OLD SharePoint Site Collections (decommission 2012 Servers)" at bounding box center [465, 472] width 151 height 40
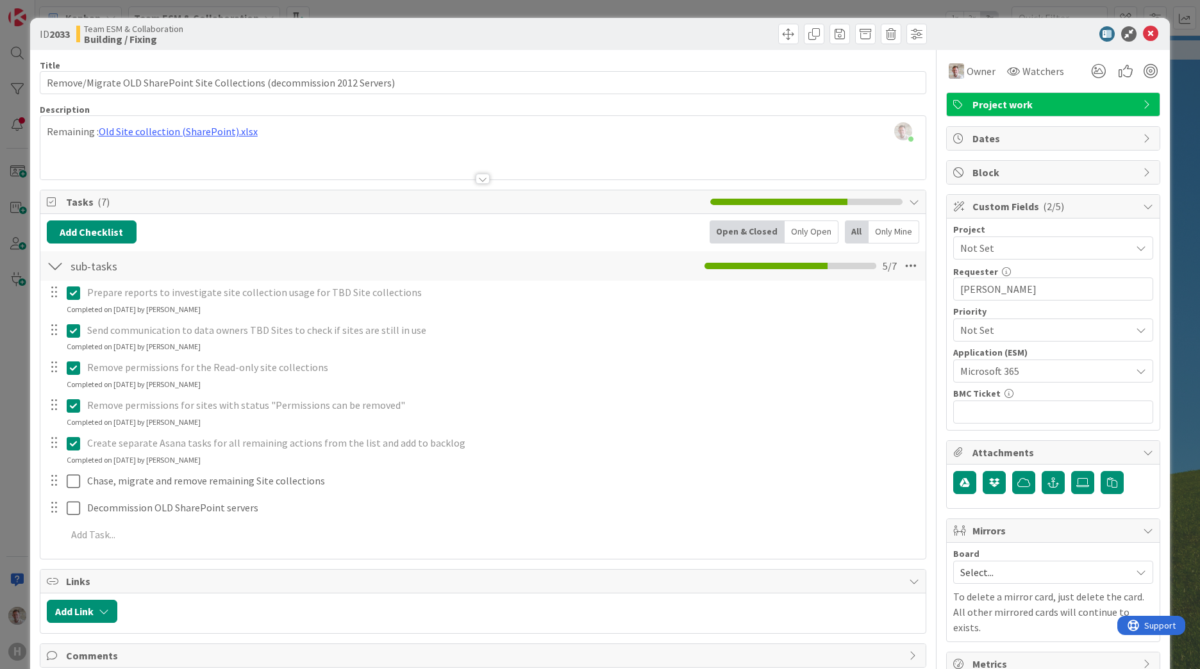
click at [984, 247] on span "Not Set" at bounding box center [1042, 248] width 164 height 18
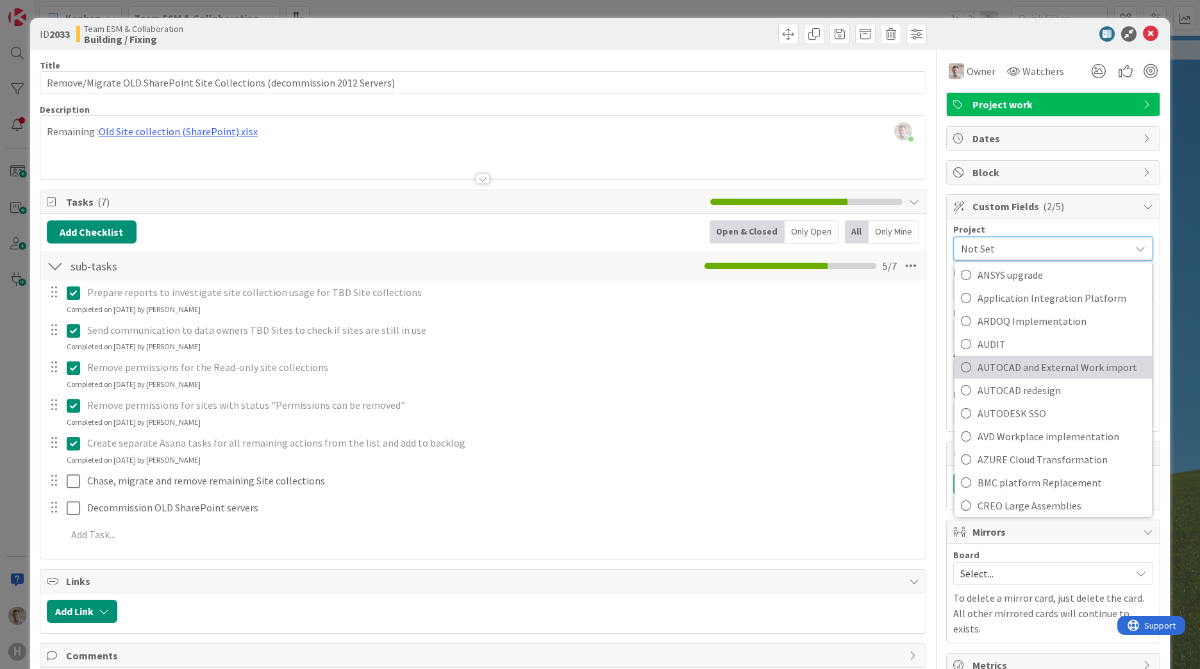
scroll to position [192, 0]
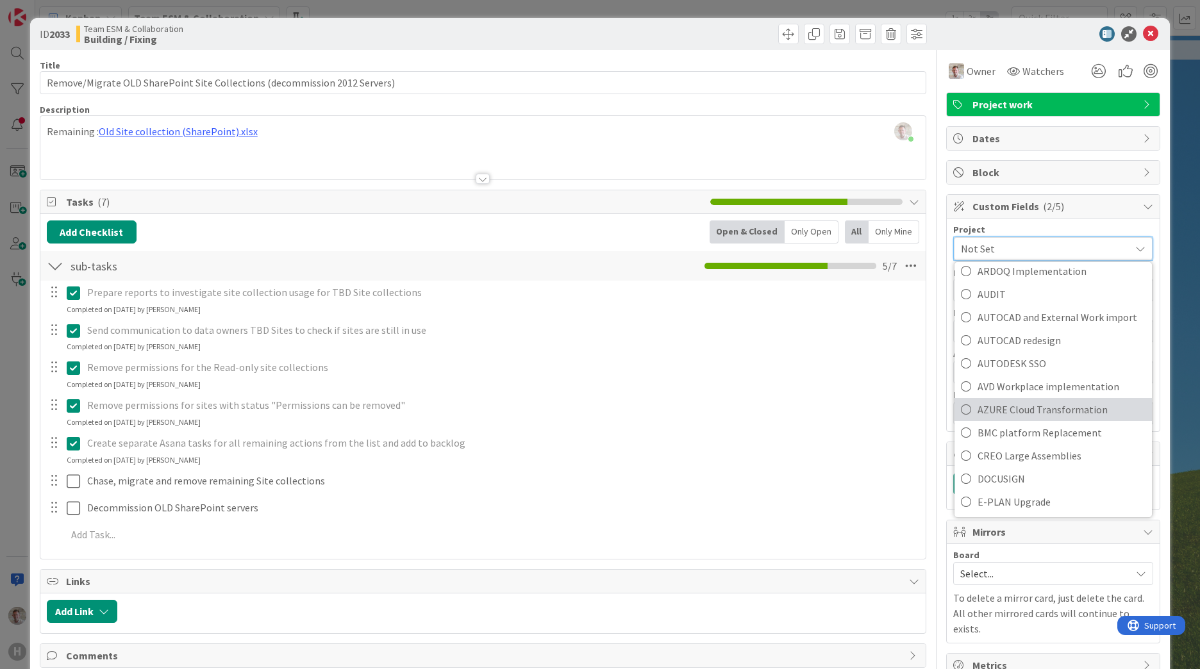
click at [1030, 407] on span "AZURE Cloud Transformation" at bounding box center [1062, 409] width 168 height 19
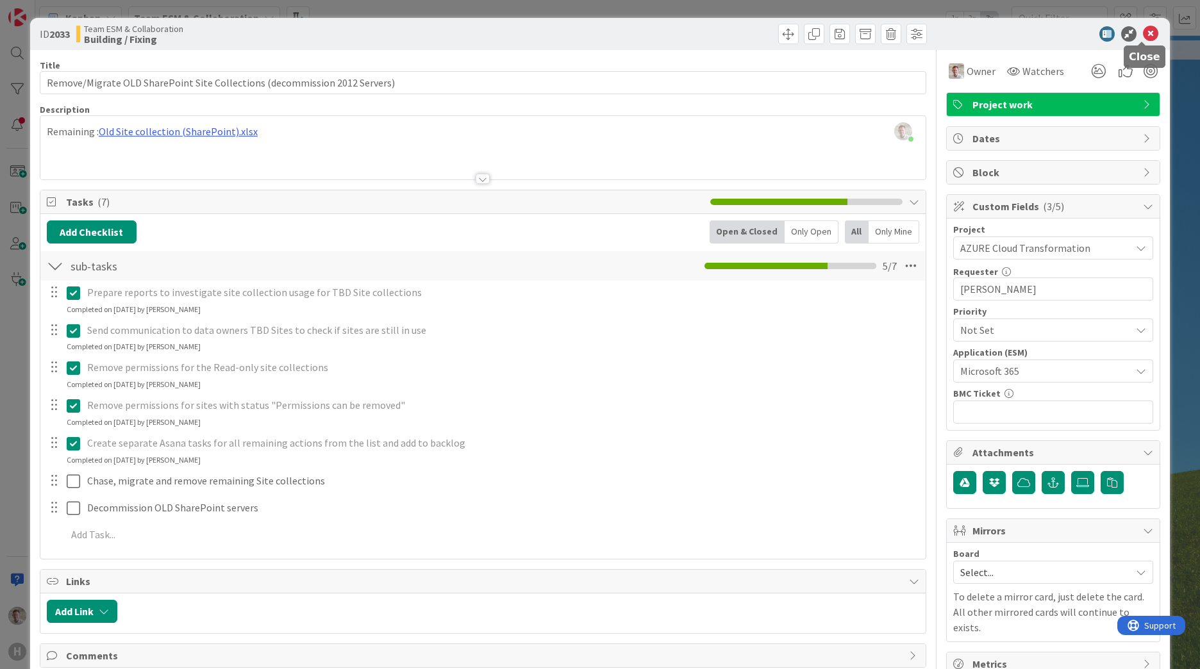
click at [1143, 28] on icon at bounding box center [1150, 33] width 15 height 15
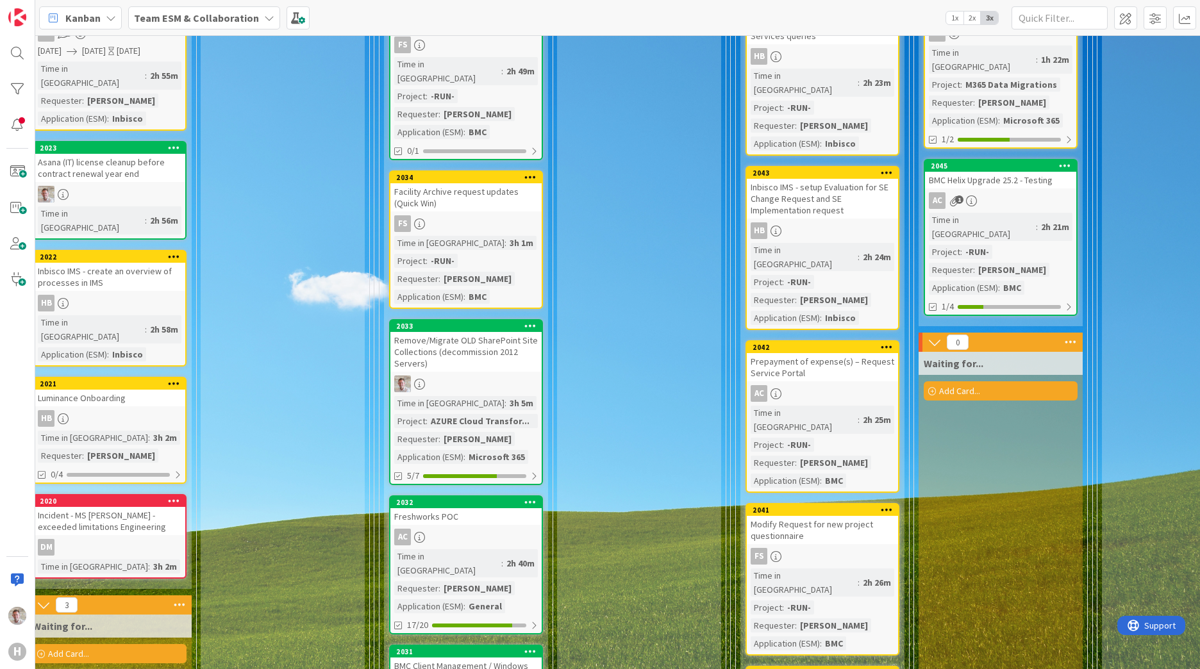
scroll to position [385, 363]
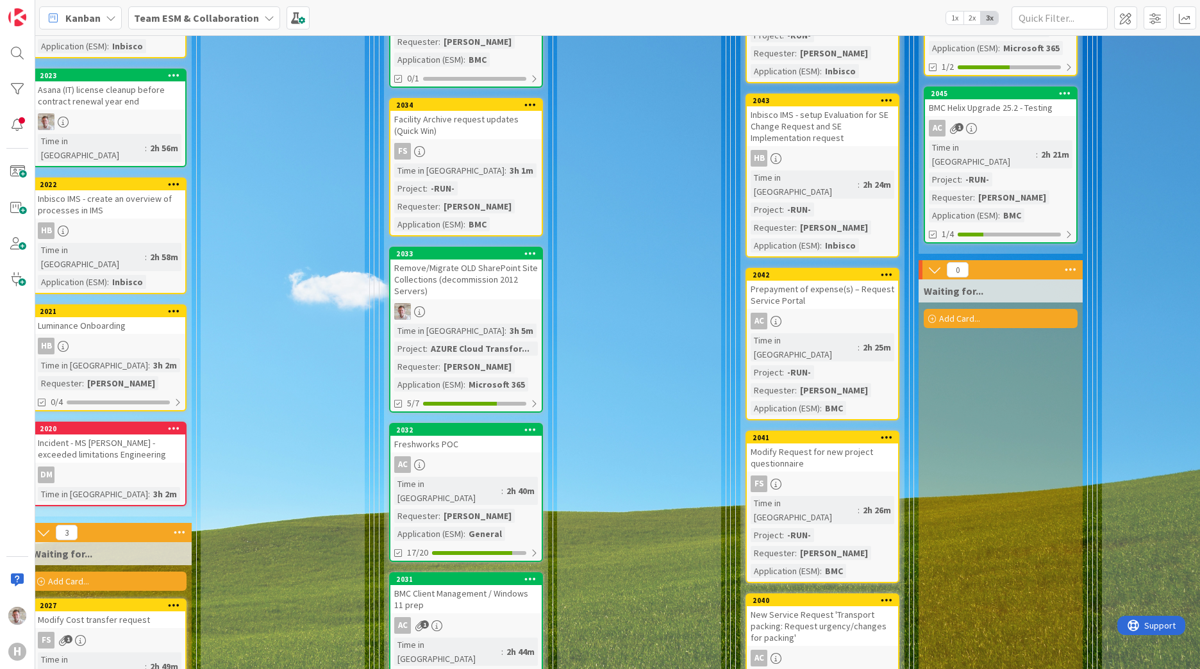
click at [465, 436] on div "Freshworks POC" at bounding box center [465, 444] width 151 height 17
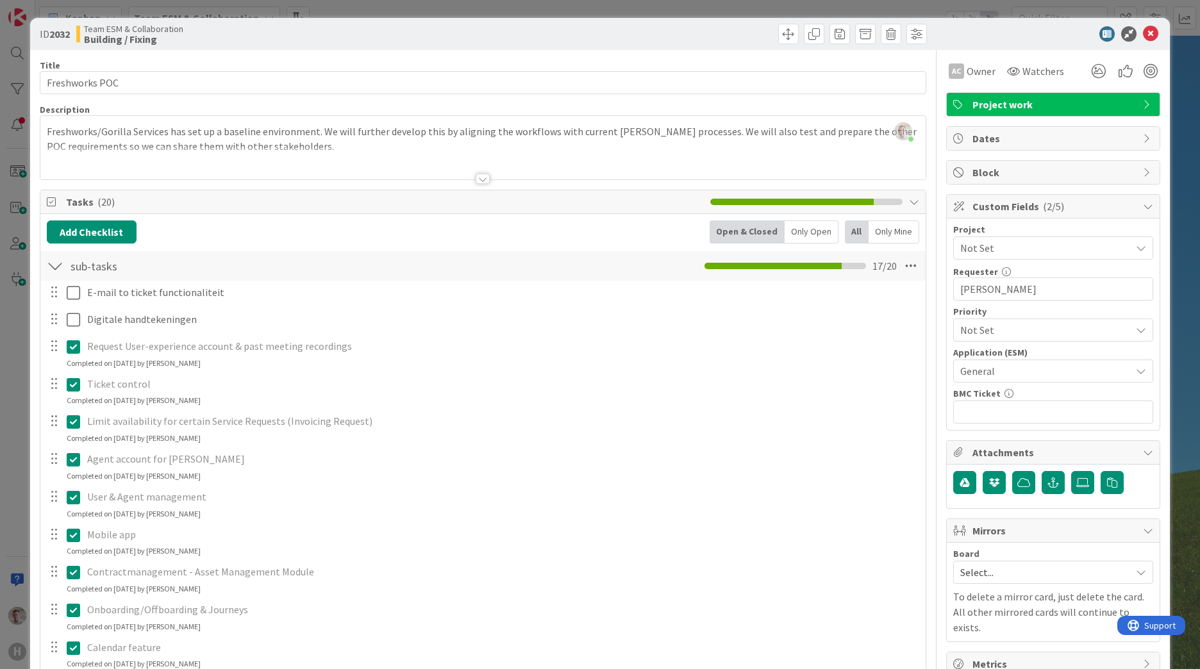
click at [996, 245] on span "Not Set" at bounding box center [1042, 248] width 164 height 18
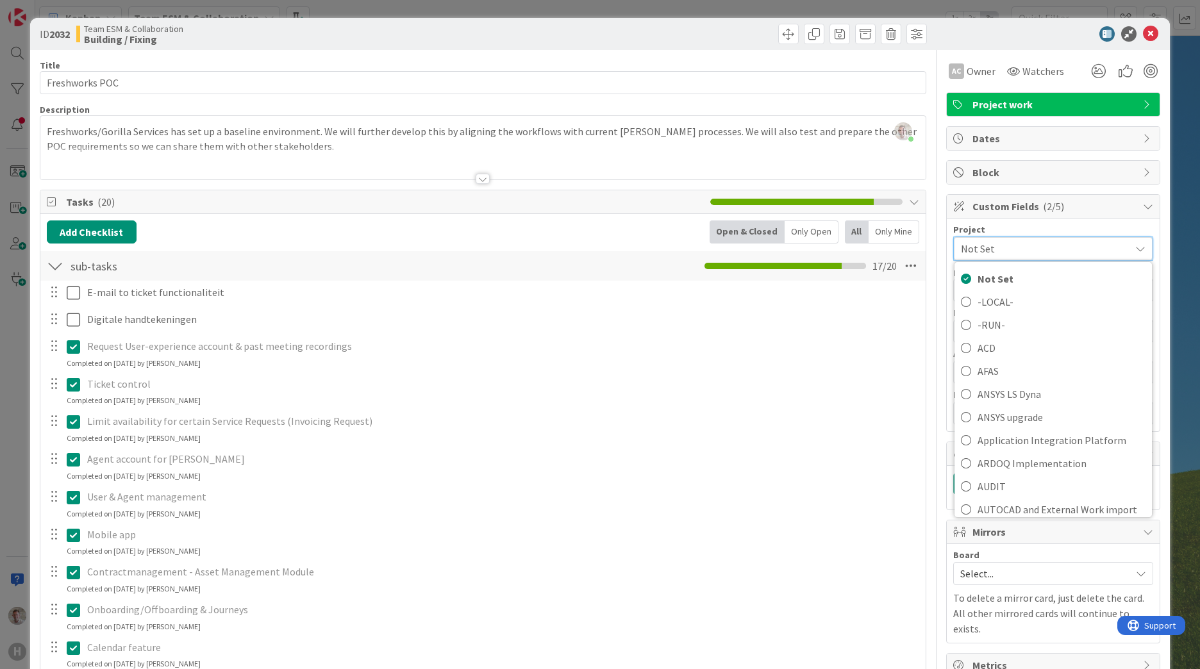
click at [1017, 254] on span "Not Set" at bounding box center [1042, 249] width 163 height 18
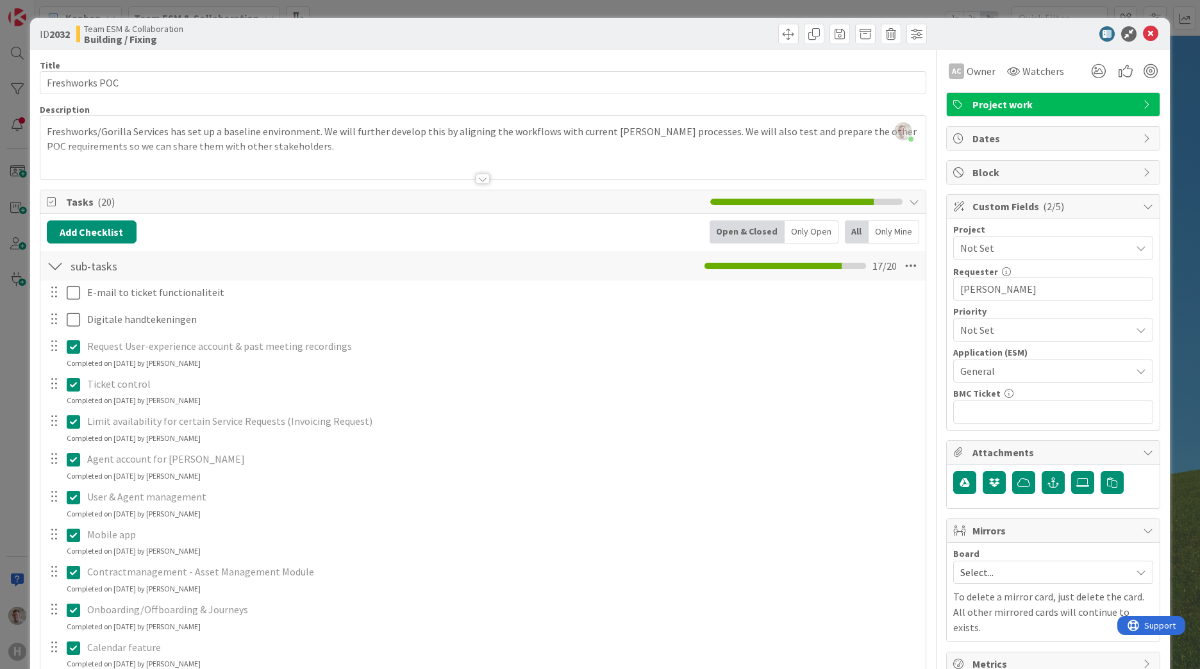
click at [1024, 247] on span "Not Set" at bounding box center [1042, 248] width 164 height 18
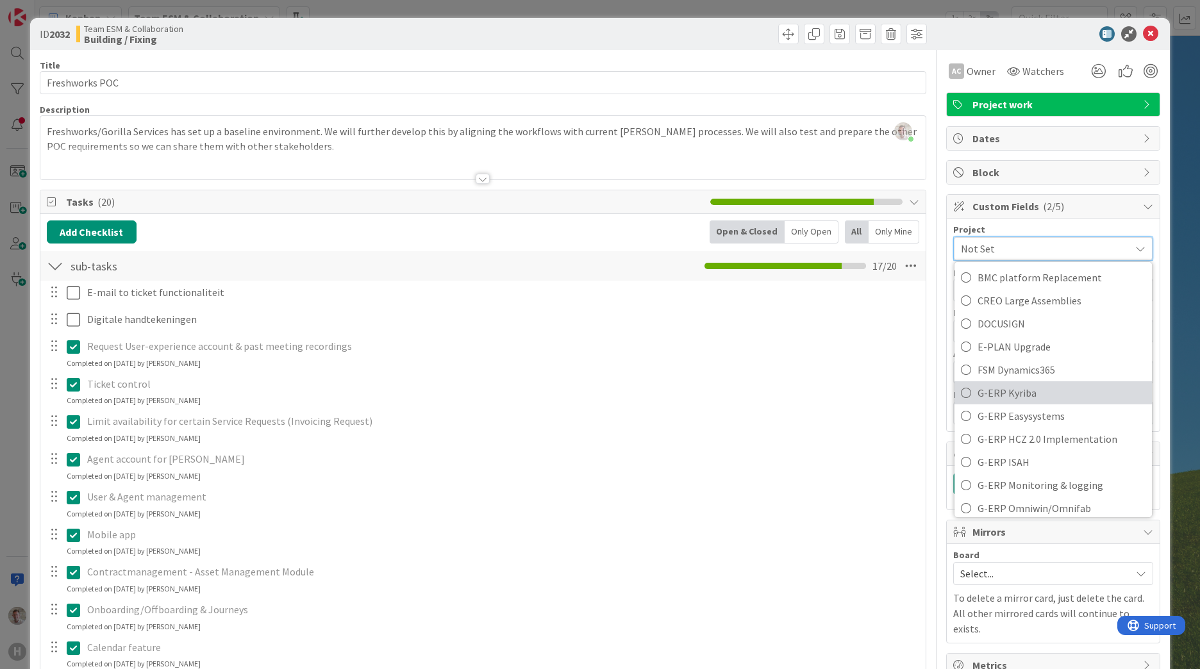
scroll to position [321, 0]
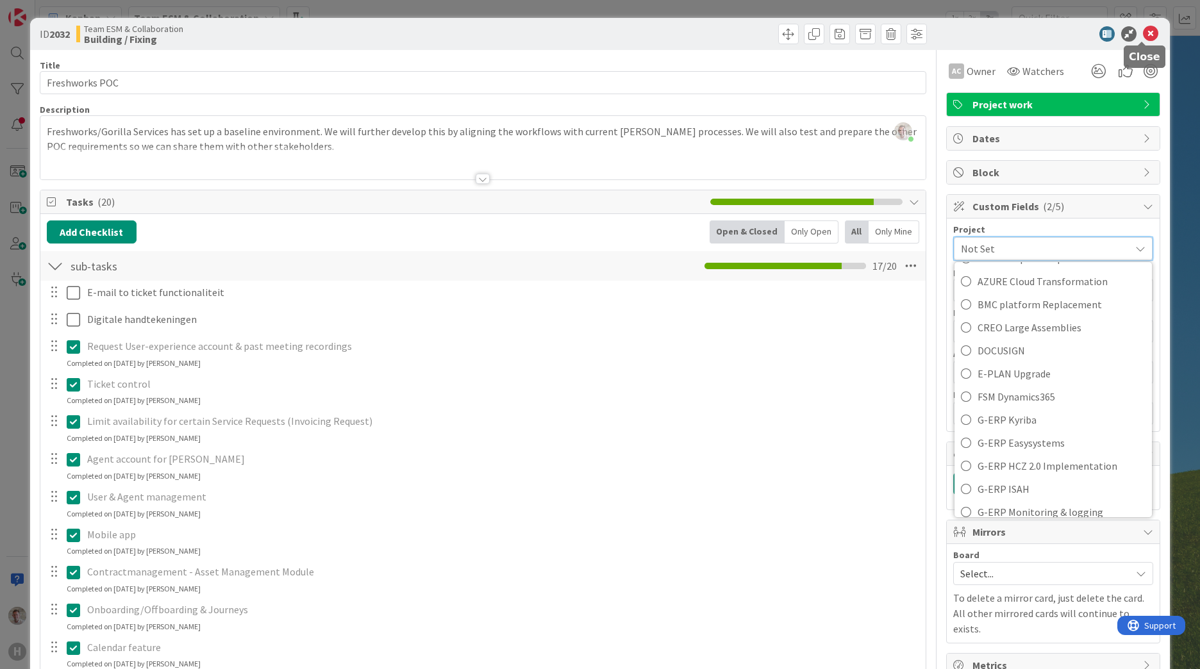
click at [1143, 35] on icon at bounding box center [1150, 33] width 15 height 15
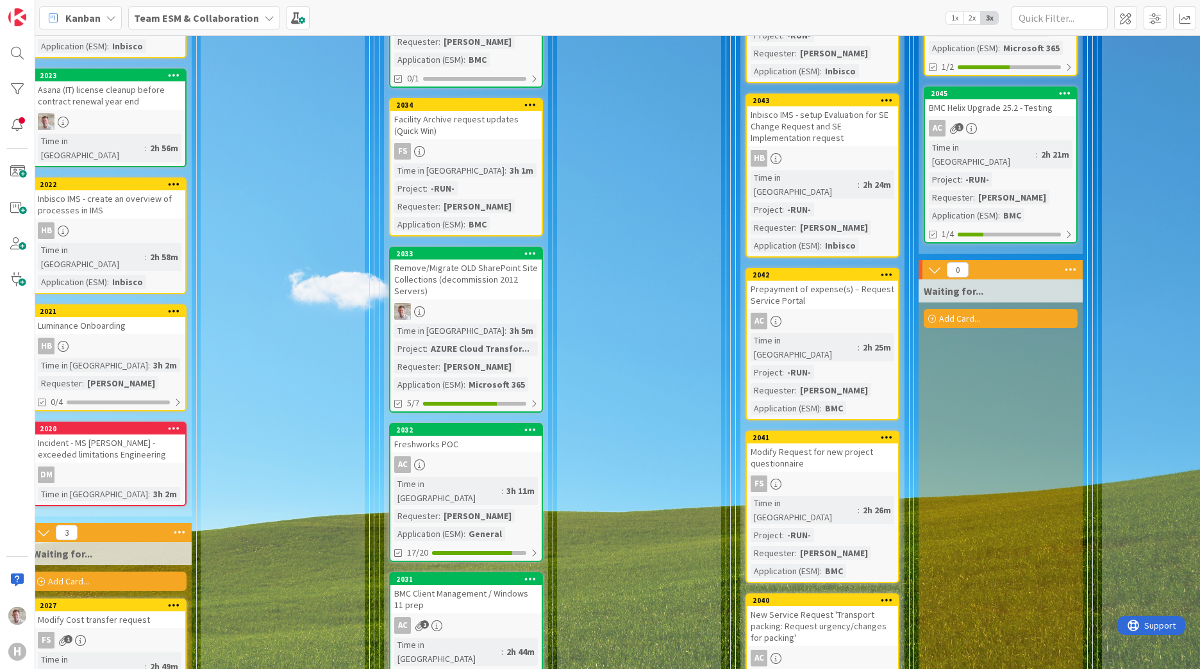
click at [439, 436] on div "Freshworks POC" at bounding box center [465, 444] width 151 height 17
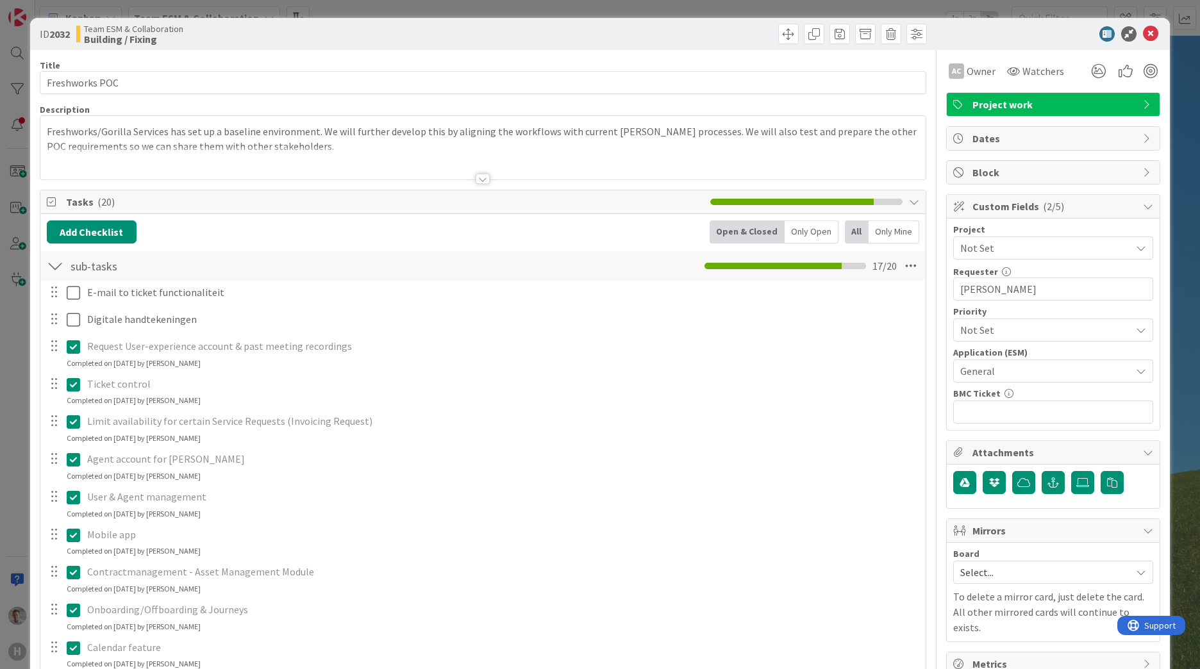
click at [978, 244] on span "Not Set" at bounding box center [1042, 248] width 164 height 18
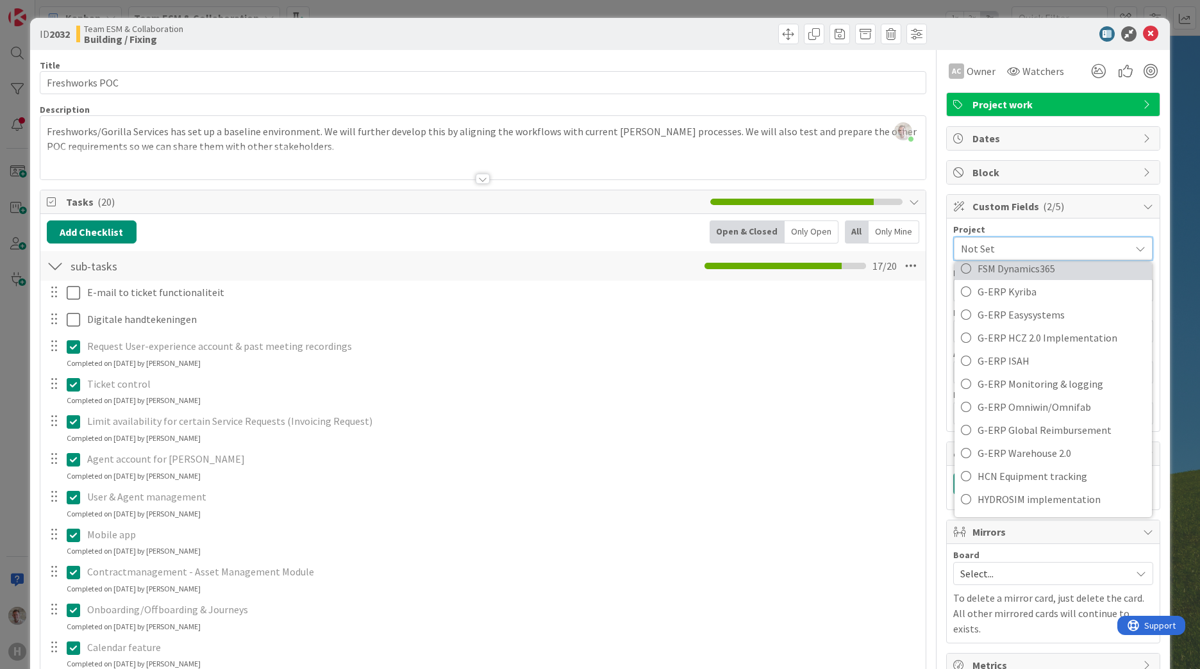
scroll to position [385, 0]
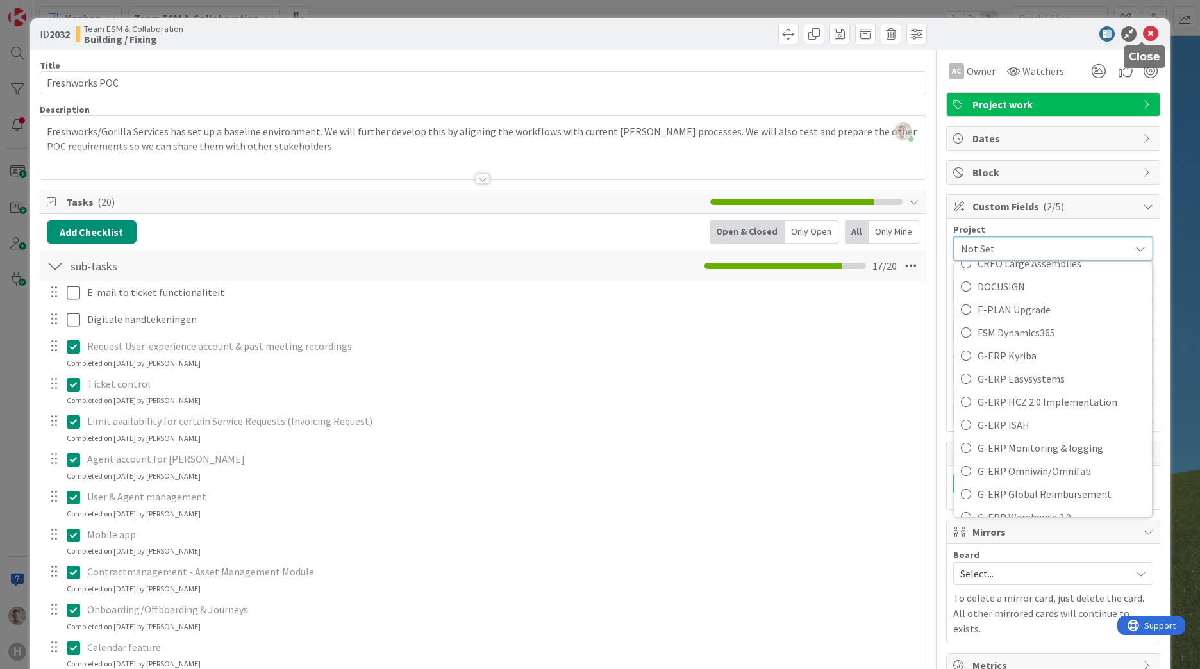
click at [1143, 34] on icon at bounding box center [1150, 33] width 15 height 15
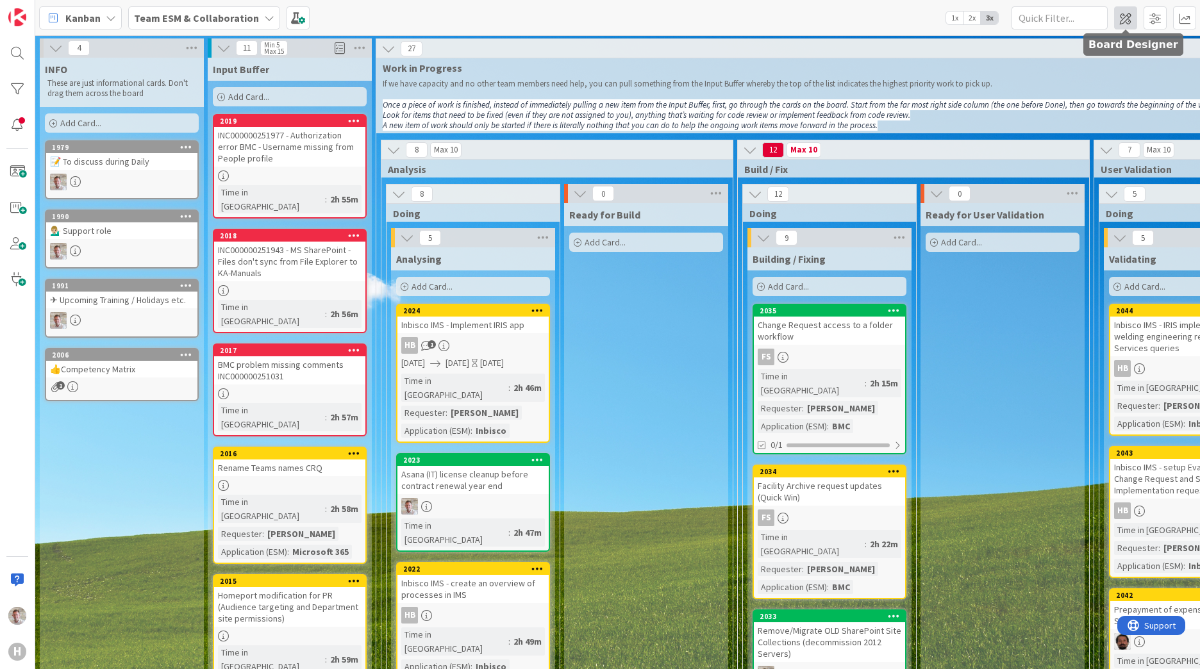
click at [1117, 22] on span at bounding box center [1125, 17] width 23 height 23
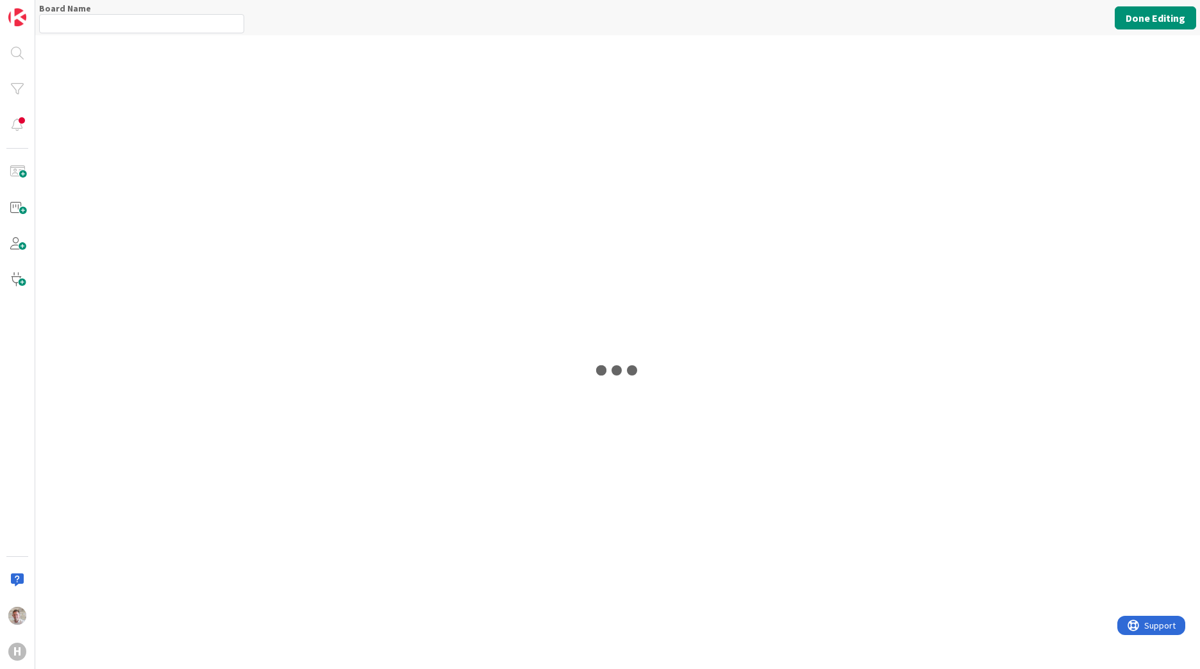
type input "Team ESM & Collaboration"
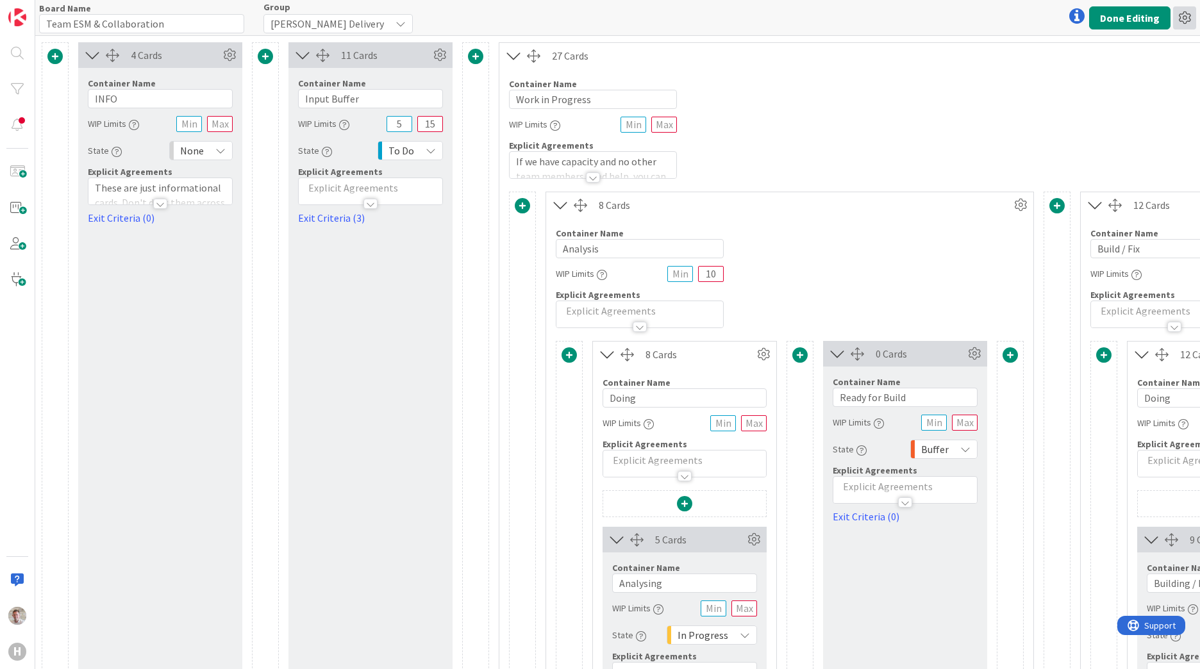
click at [1193, 20] on icon at bounding box center [1184, 17] width 23 height 23
click at [1189, 21] on icon at bounding box center [1184, 17] width 23 height 23
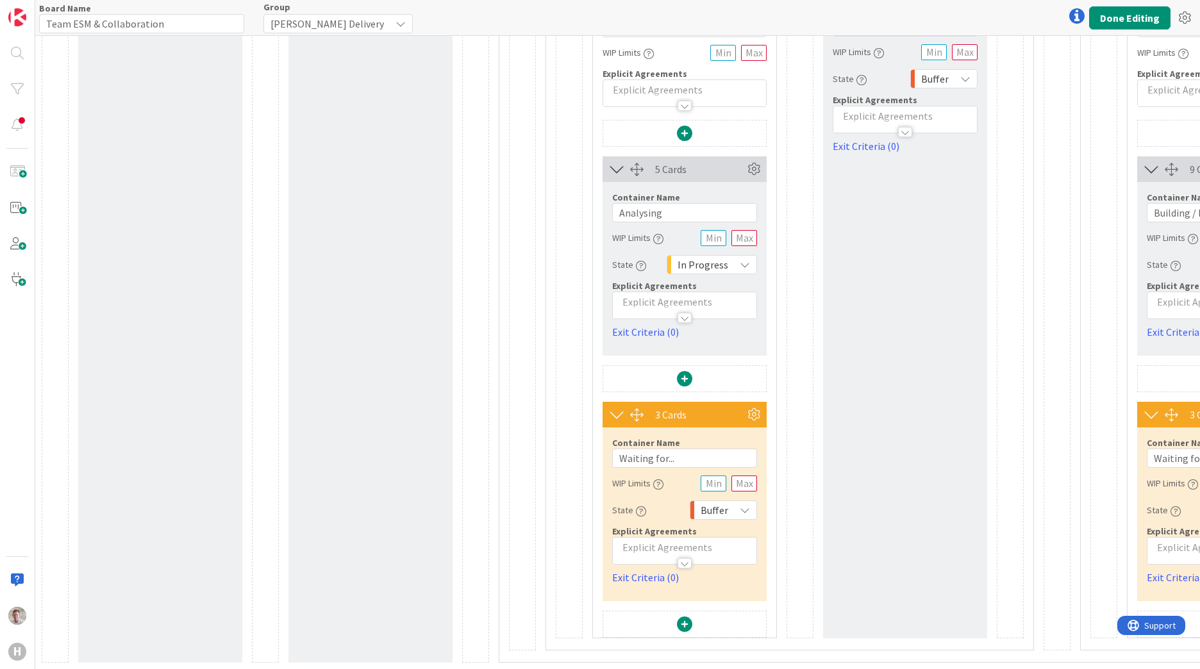
scroll to position [380, 0]
click at [1135, 16] on button "Done Editing" at bounding box center [1129, 17] width 81 height 23
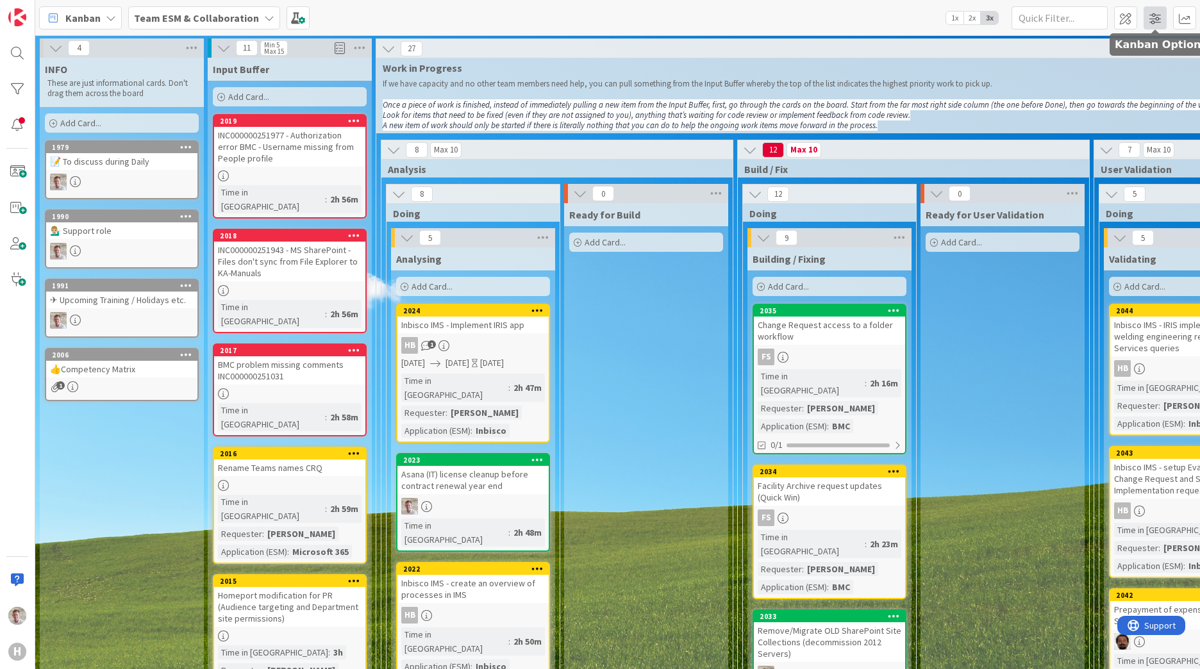
click at [1157, 14] on span at bounding box center [1155, 17] width 23 height 23
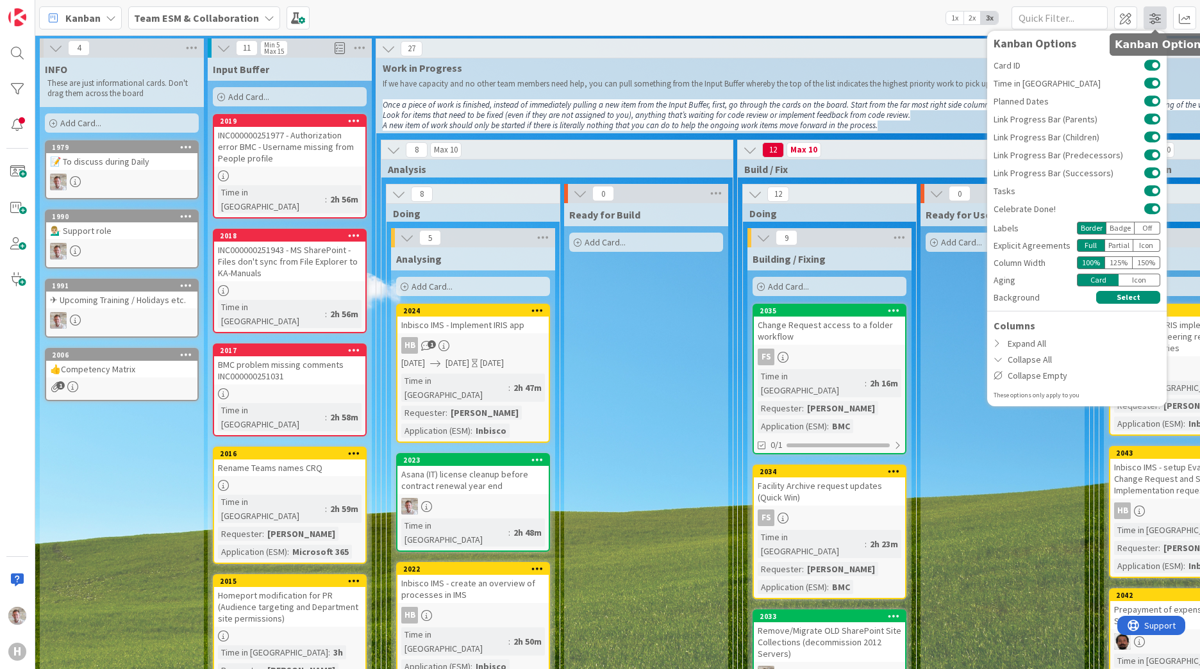
click at [1156, 15] on span at bounding box center [1155, 17] width 23 height 23
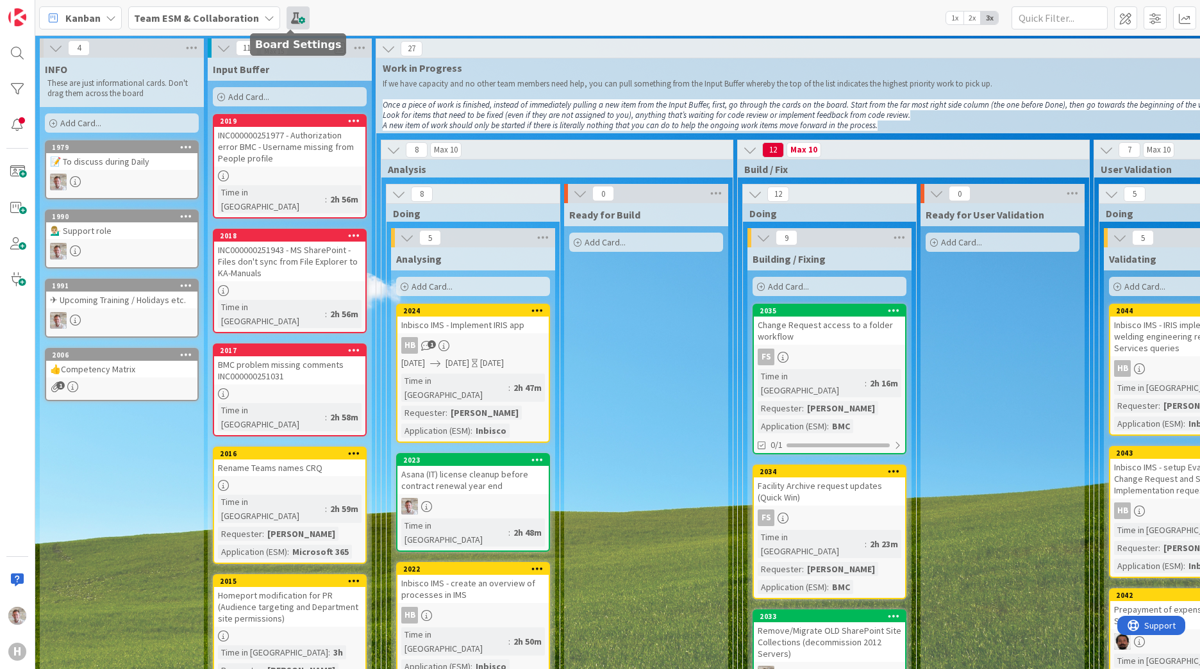
click at [288, 26] on span at bounding box center [298, 17] width 23 height 23
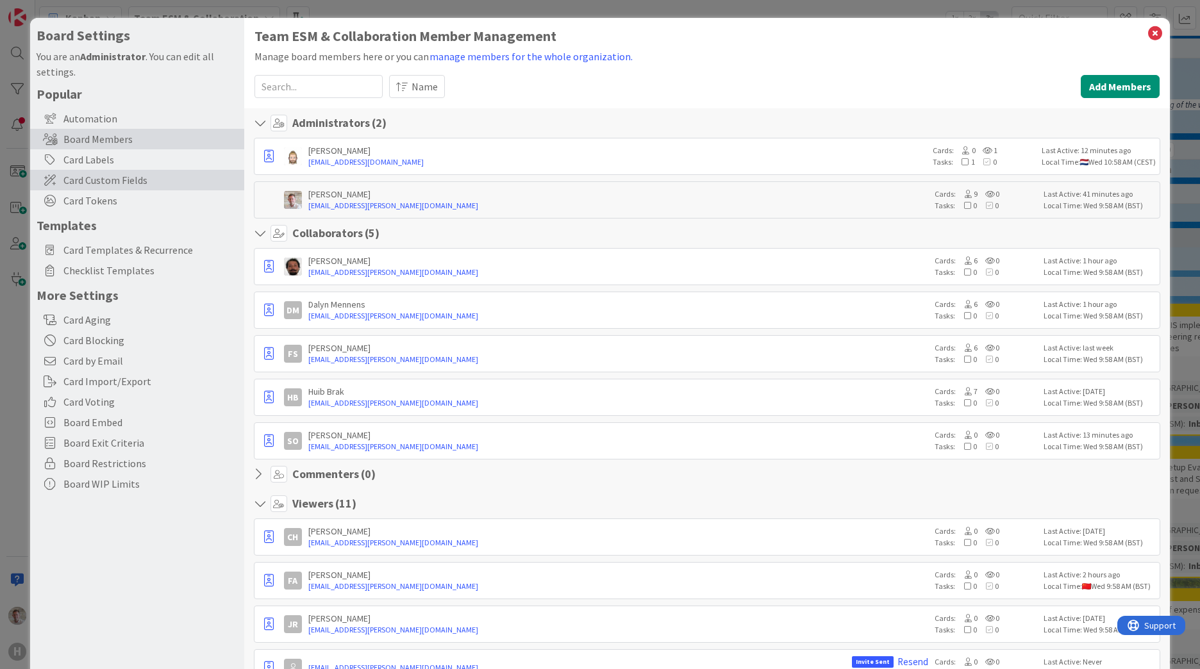
click at [85, 183] on span "Card Custom Fields" at bounding box center [150, 179] width 174 height 15
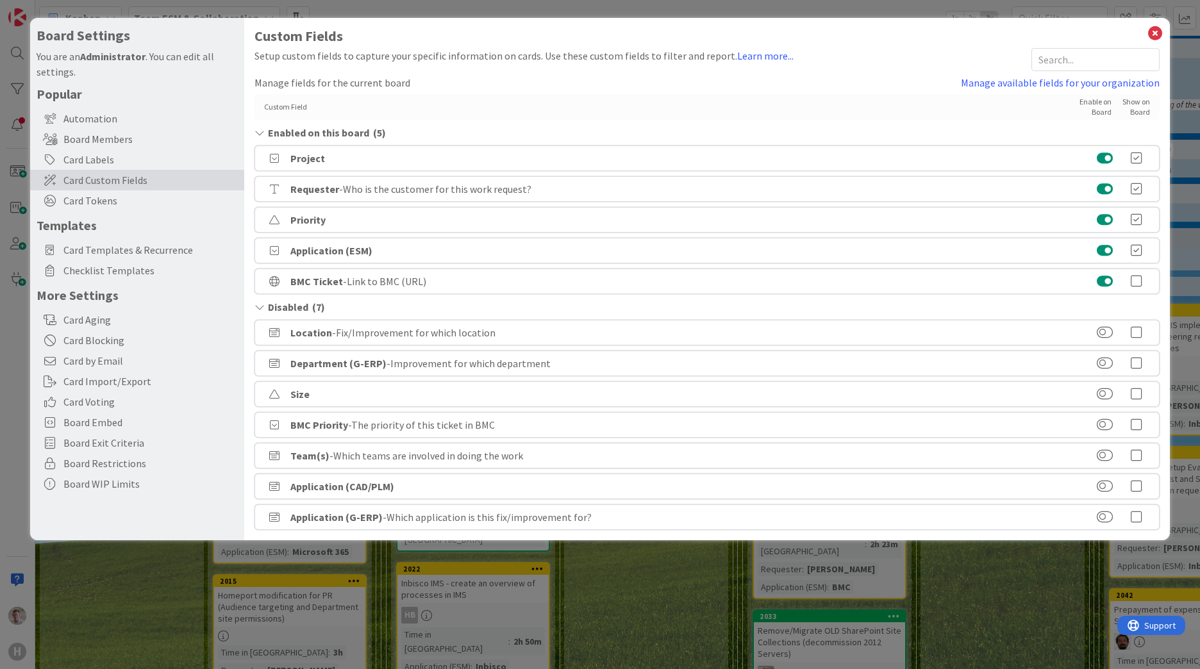
click at [999, 158] on div "Project" at bounding box center [706, 159] width 905 height 26
click at [311, 156] on b "Project" at bounding box center [307, 158] width 35 height 13
click at [1108, 281] on button at bounding box center [1105, 281] width 16 height 13
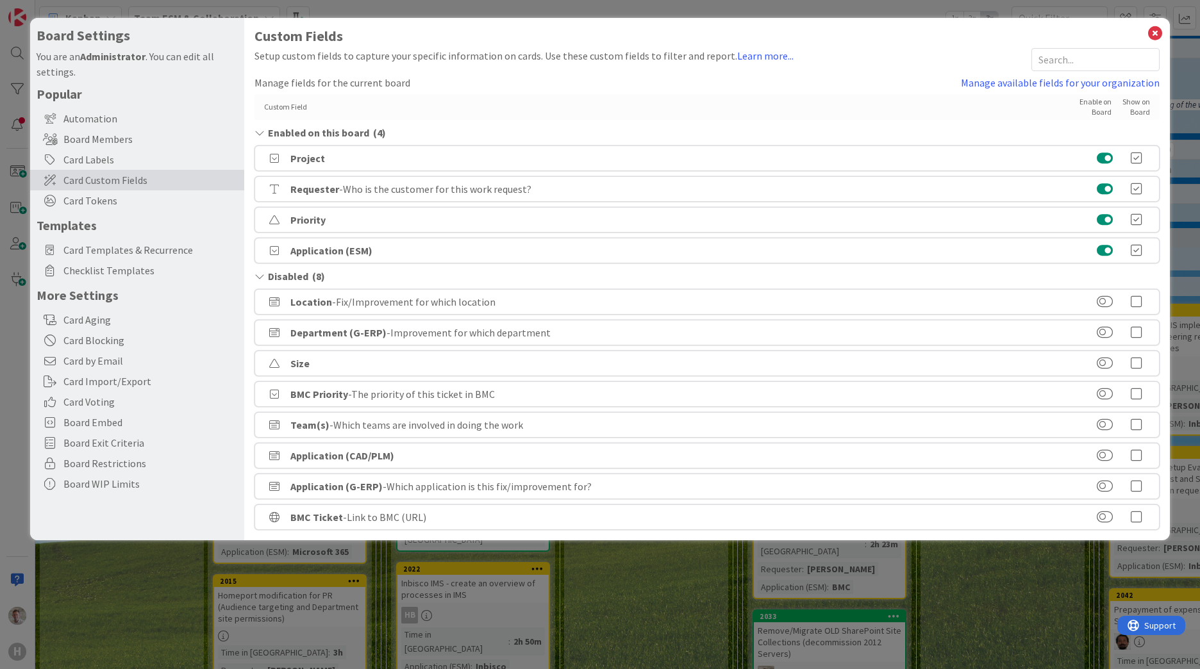
click at [1031, 249] on div "Application (ESM)" at bounding box center [706, 251] width 905 height 26
click at [349, 259] on div "Application (ESM)" at bounding box center [706, 251] width 905 height 26
click at [348, 253] on b "Application (ESM)" at bounding box center [331, 250] width 82 height 13
click at [270, 254] on icon at bounding box center [274, 251] width 19 height 10
click at [313, 452] on b "Application (CAD/PLM)" at bounding box center [342, 455] width 104 height 13
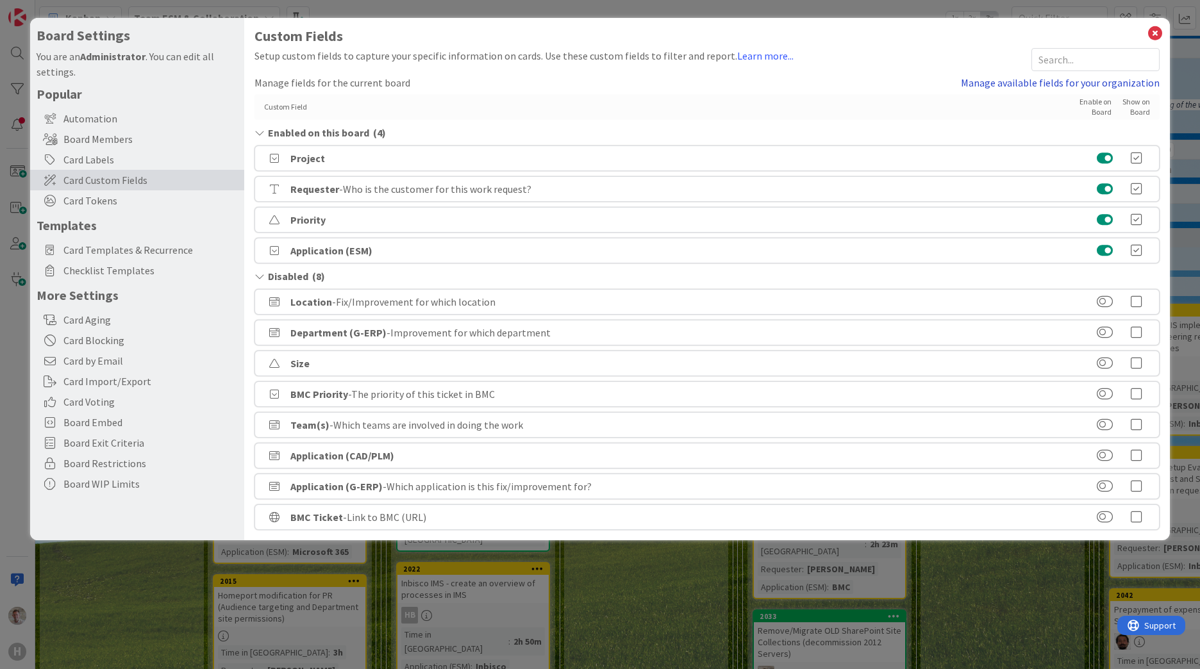
click at [1059, 83] on link "Manage available fields for your organization" at bounding box center [1060, 82] width 199 height 15
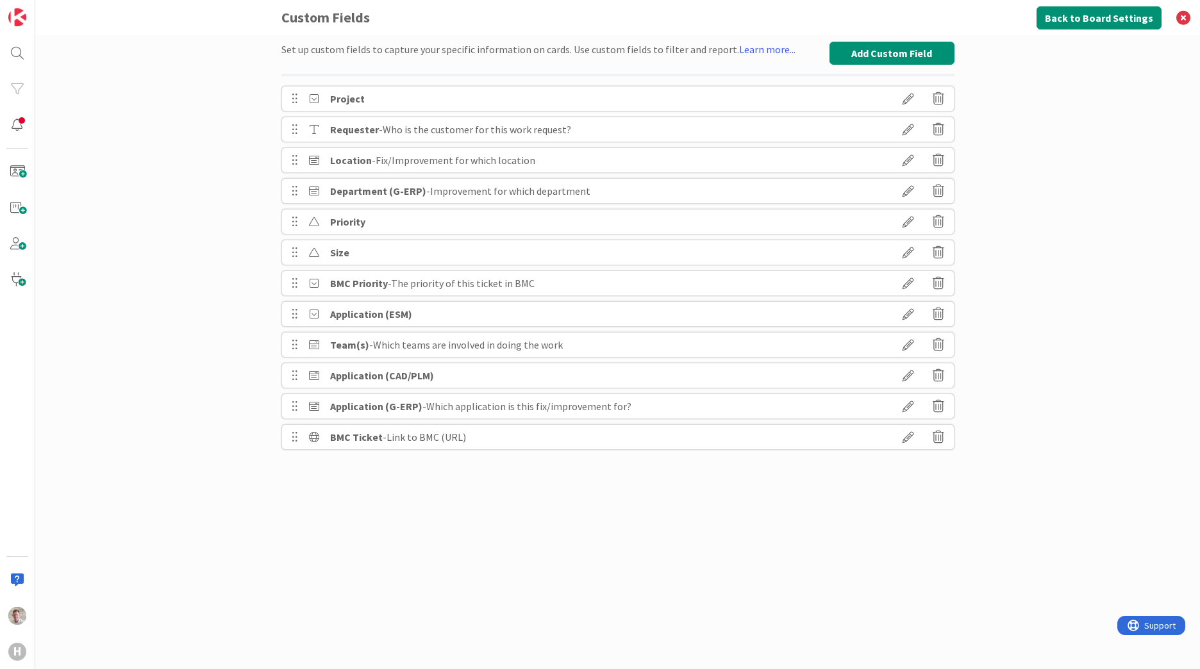
click at [910, 315] on icon at bounding box center [908, 314] width 36 height 22
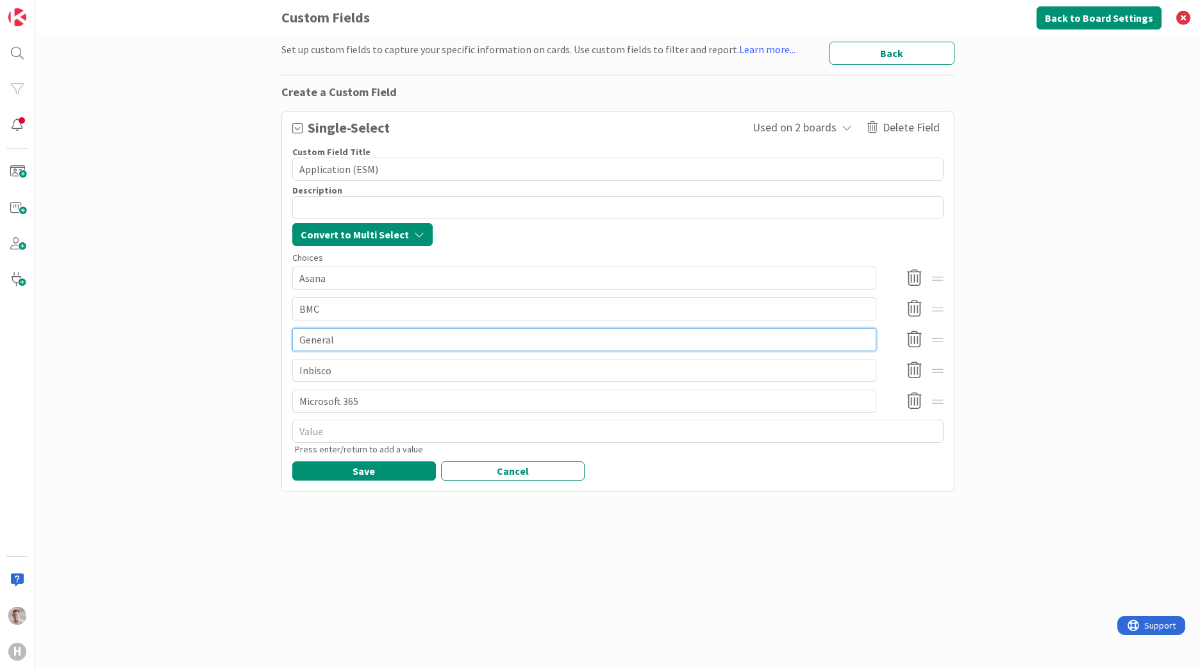
click at [318, 338] on input "General" at bounding box center [584, 339] width 584 height 23
type textarea "x"
type input "B"
type textarea "x"
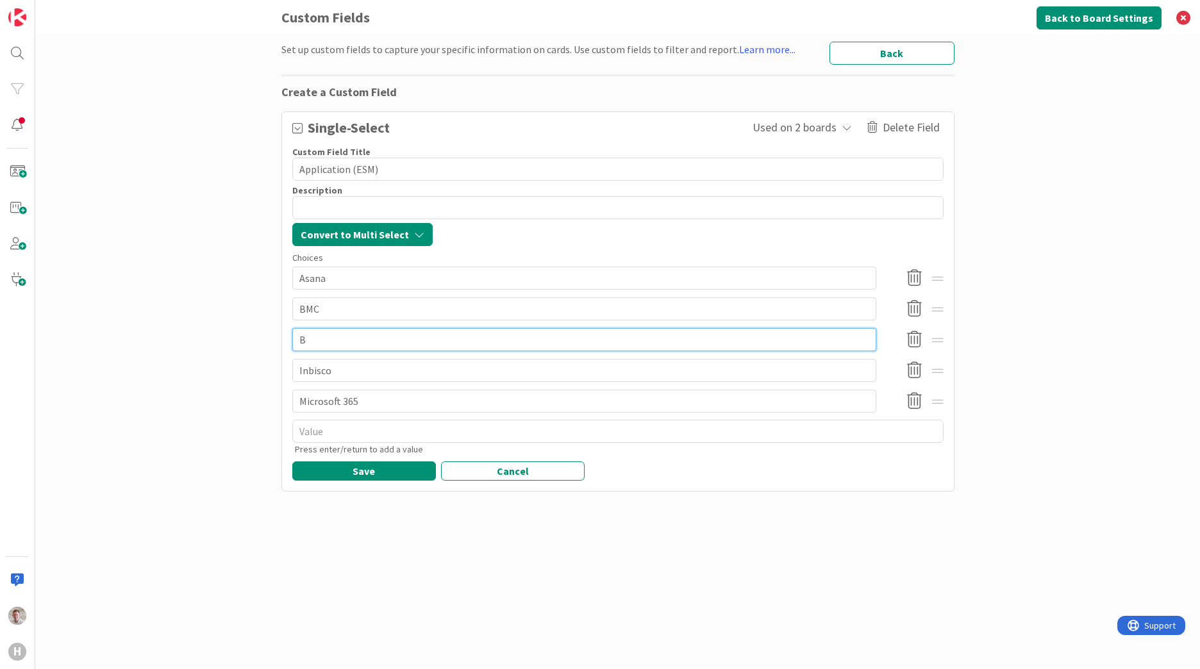
type input "Bi"
type textarea "x"
type input "Biz"
type textarea "x"
type input "Biza"
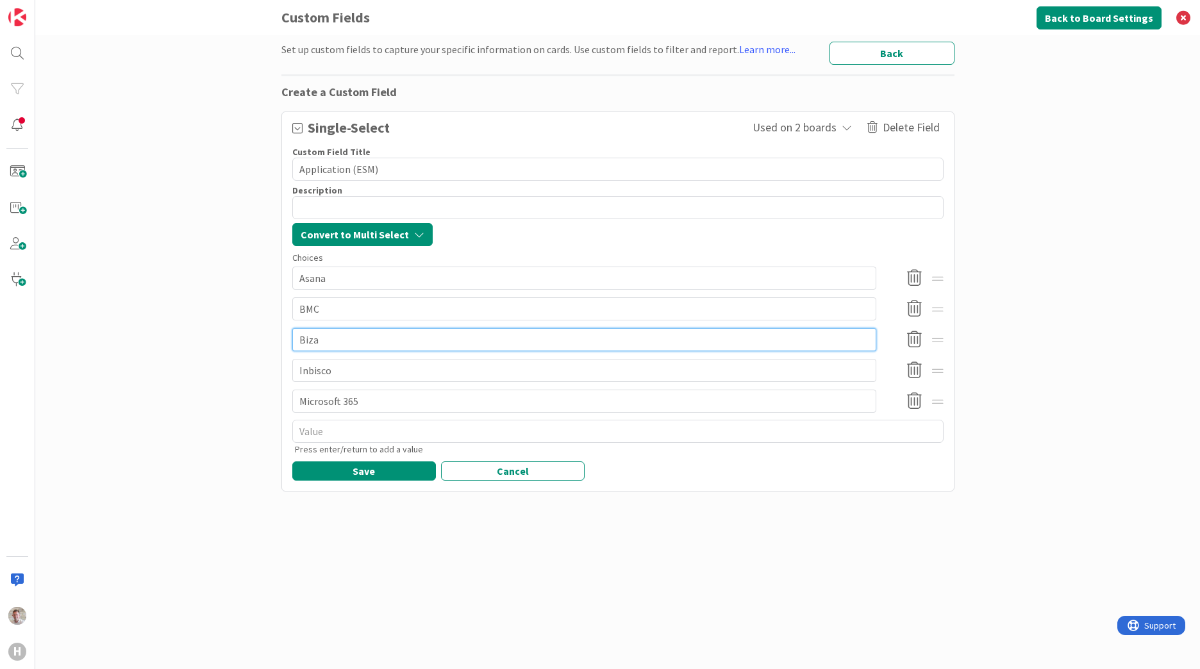
type textarea "x"
type input "Bizag"
type textarea "x"
type input "Bizagi"
click at [328, 371] on input "Inbisco" at bounding box center [584, 370] width 584 height 23
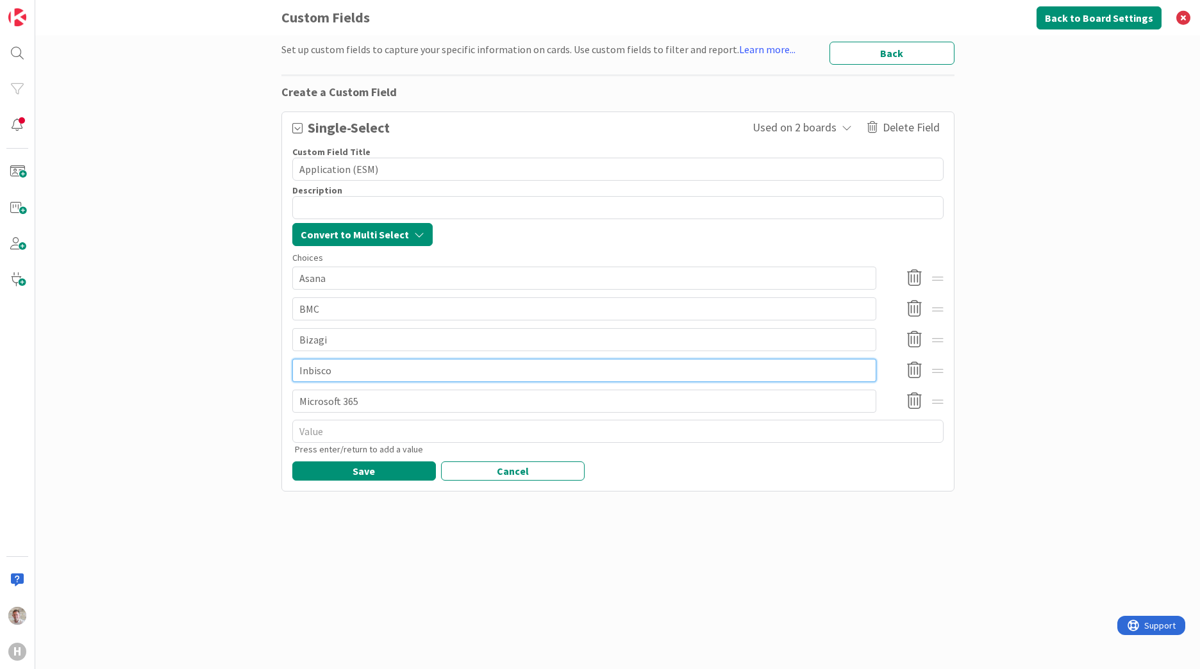
click at [328, 371] on input "Inbisco" at bounding box center [584, 370] width 584 height 23
click at [364, 372] on input "Inbisco" at bounding box center [584, 370] width 584 height 23
click at [358, 399] on input "Microsoft 365" at bounding box center [584, 401] width 584 height 23
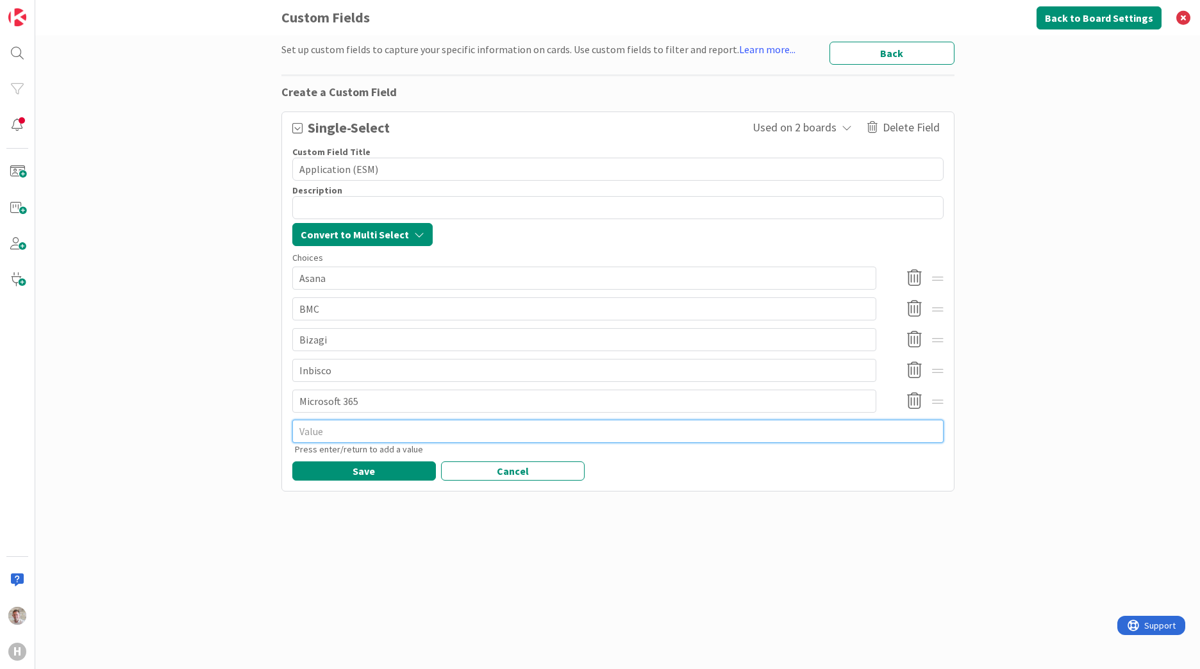
click at [346, 431] on textarea at bounding box center [617, 431] width 651 height 23
type textarea "x"
type textarea "C"
type textarea "x"
type textarea "Ca"
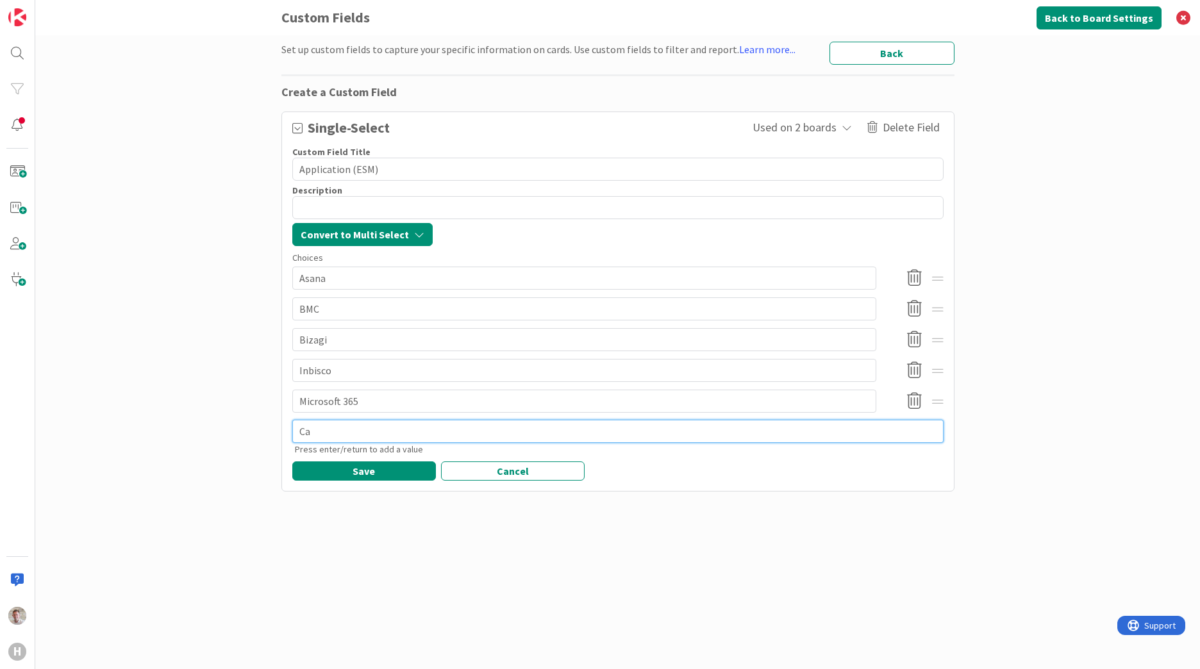
type textarea "x"
type textarea "Can"
type textarea "x"
type textarea "Canv"
type textarea "x"
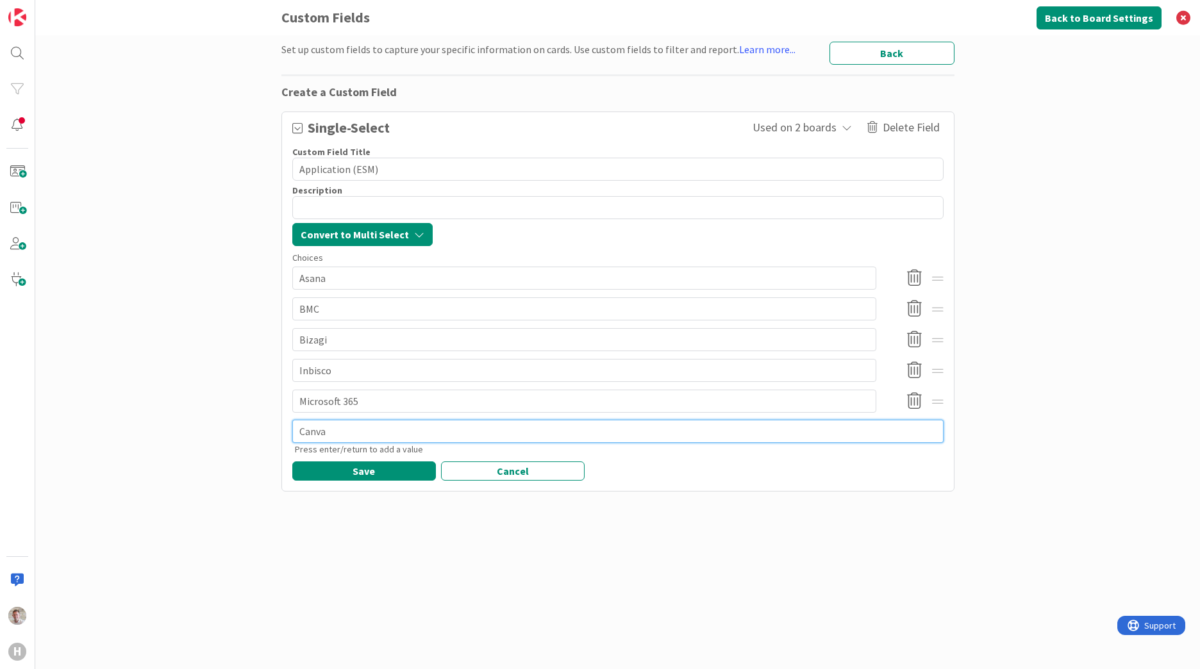
type textarea "Canva"
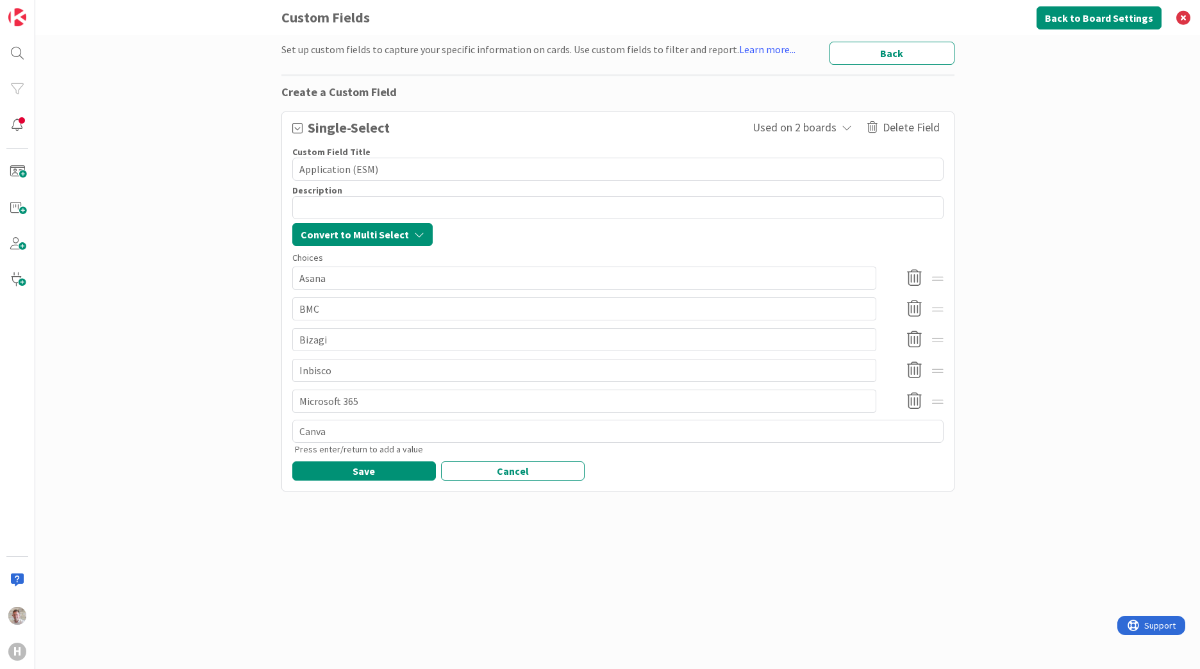
click at [711, 472] on div "Save Cancel" at bounding box center [617, 471] width 651 height 19
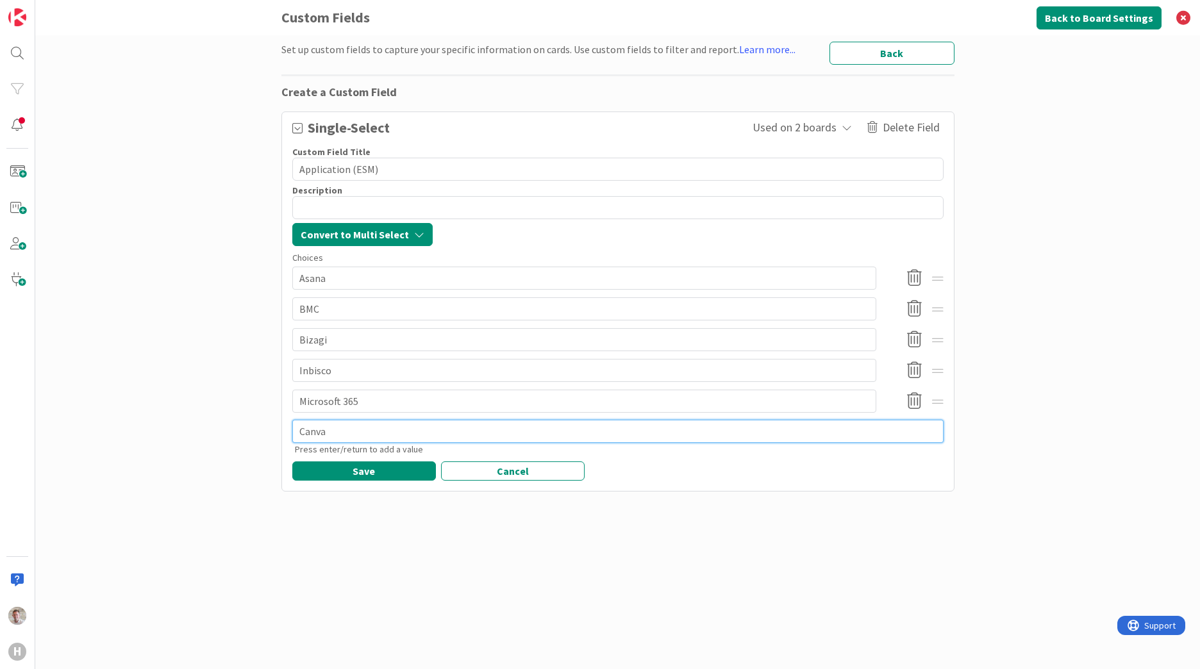
click at [611, 431] on textarea "Canva" at bounding box center [617, 431] width 651 height 23
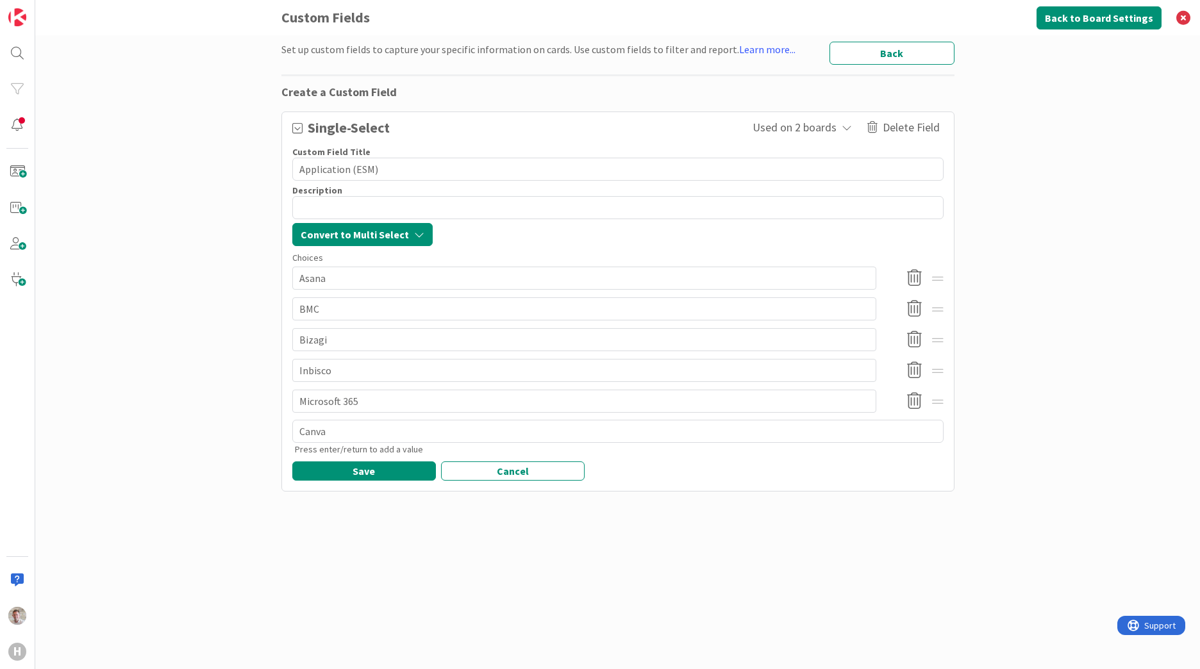
type textarea "x"
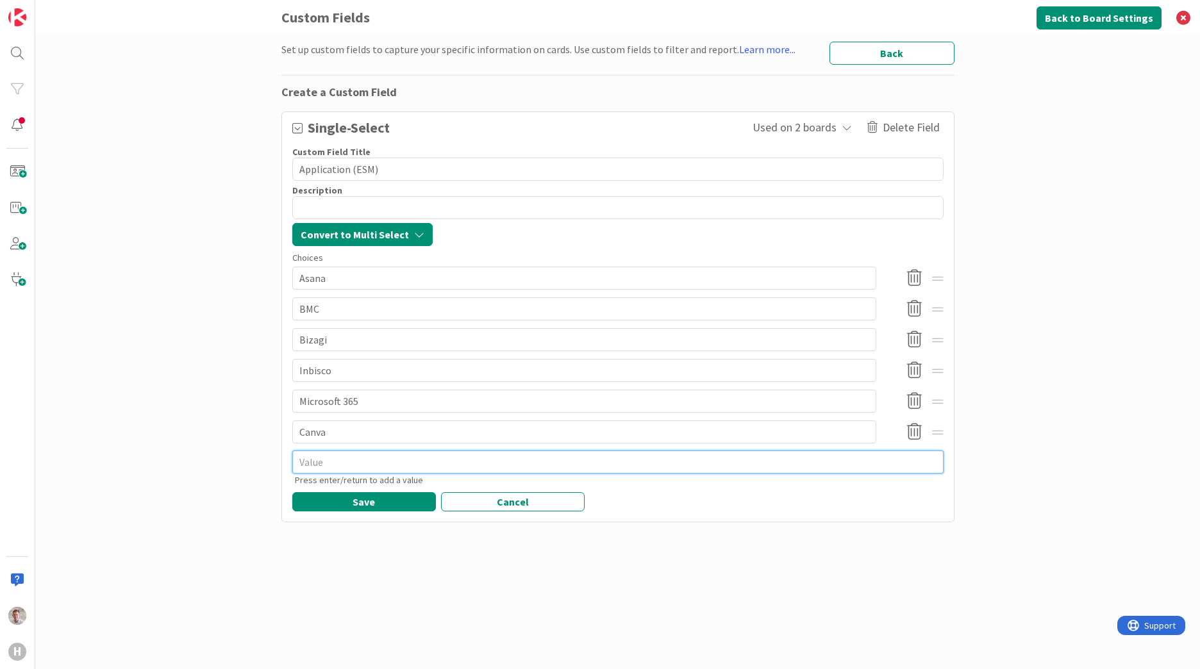
click at [411, 457] on textarea at bounding box center [617, 462] width 651 height 23
click at [326, 461] on textarea at bounding box center [617, 462] width 651 height 23
type textarea "x"
type textarea "Fi"
type textarea "x"
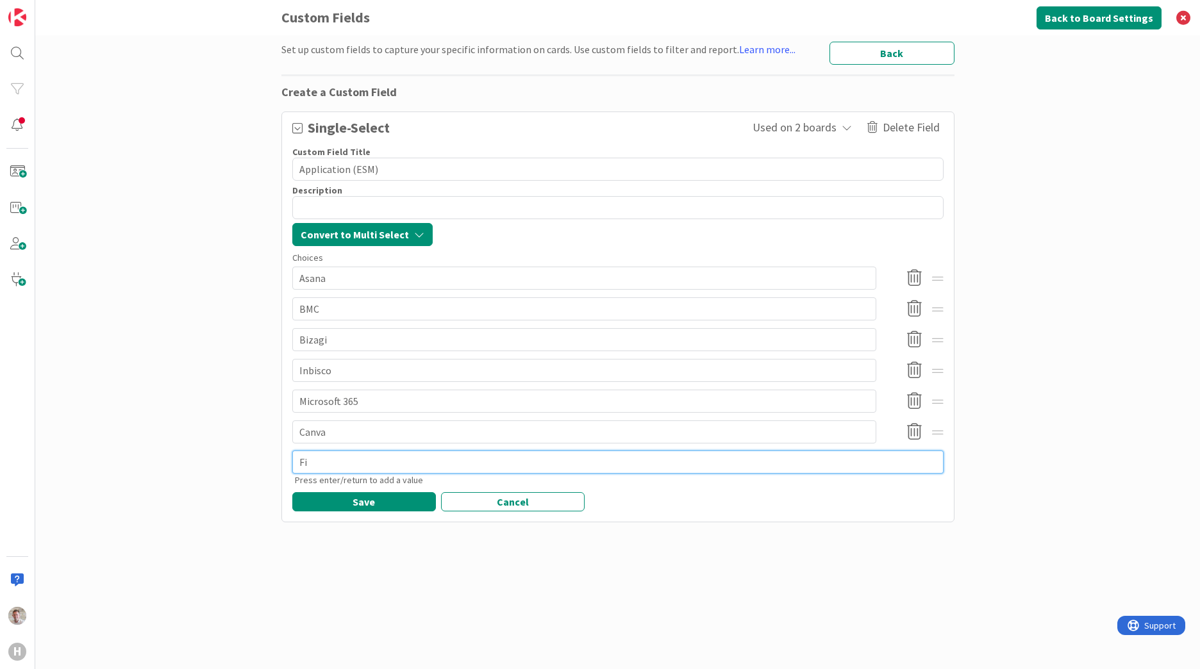
type textarea "Fig"
type textarea "x"
type textarea "Figm"
type textarea "x"
type textarea "Figma"
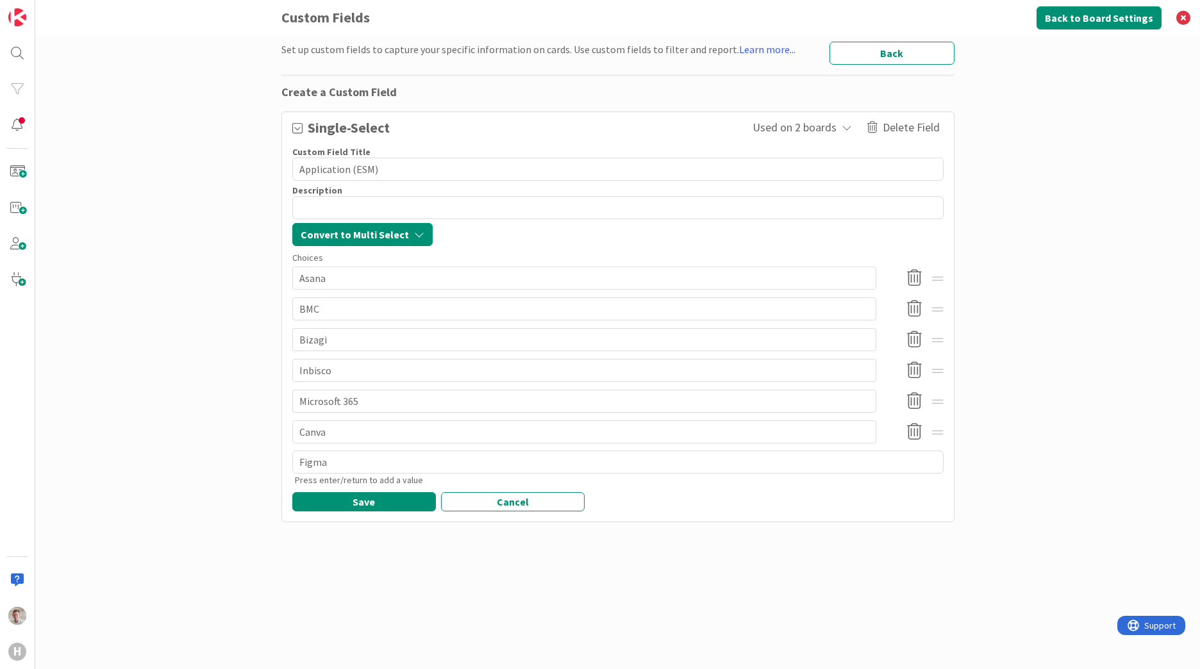
type textarea "x"
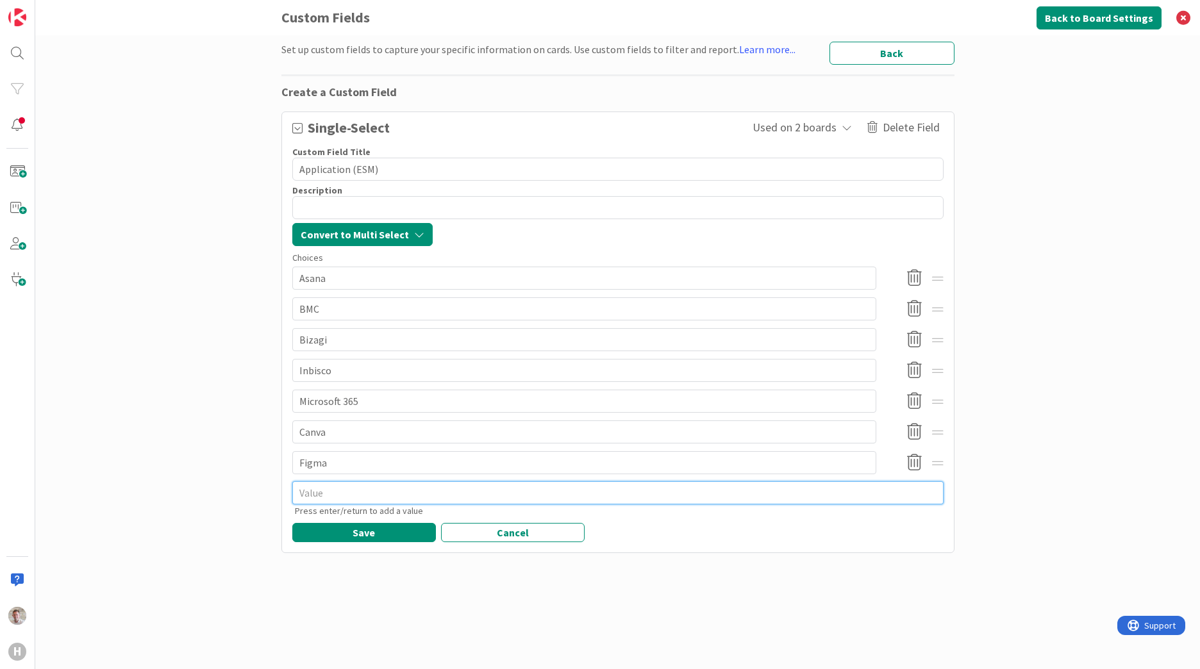
click at [317, 498] on textarea at bounding box center [617, 492] width 651 height 23
type textarea "x"
type textarea "H"
type textarea "x"
type textarea "Hu"
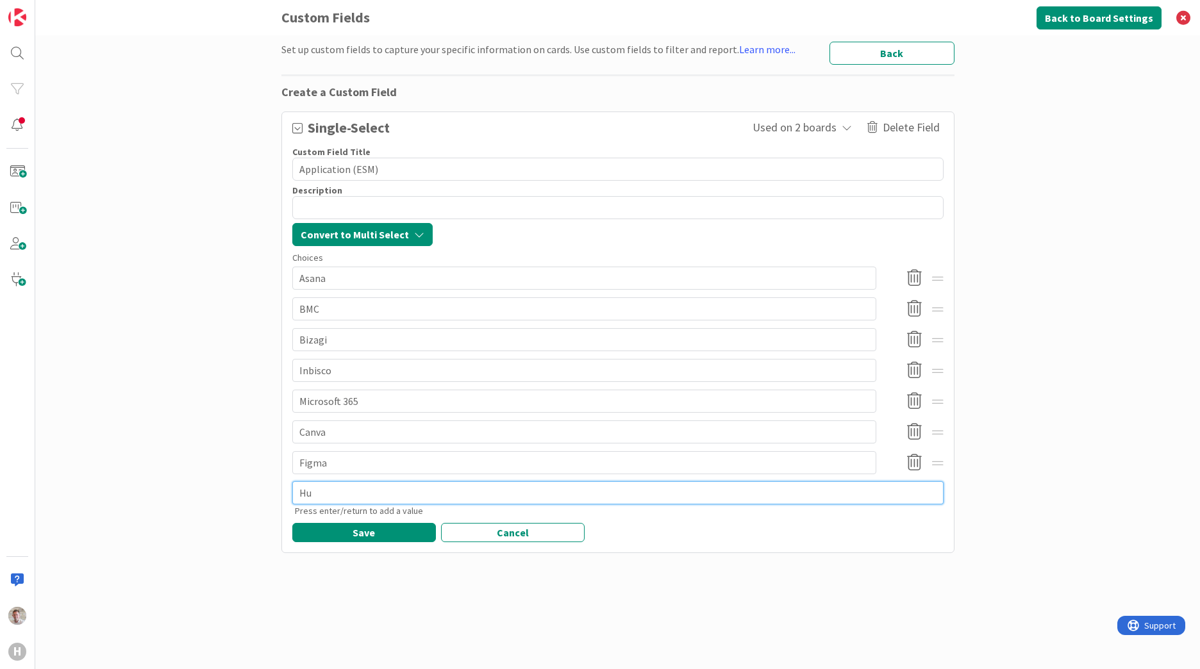
type textarea "x"
type textarea "Hub"
type textarea "x"
type textarea "Hubs"
type textarea "x"
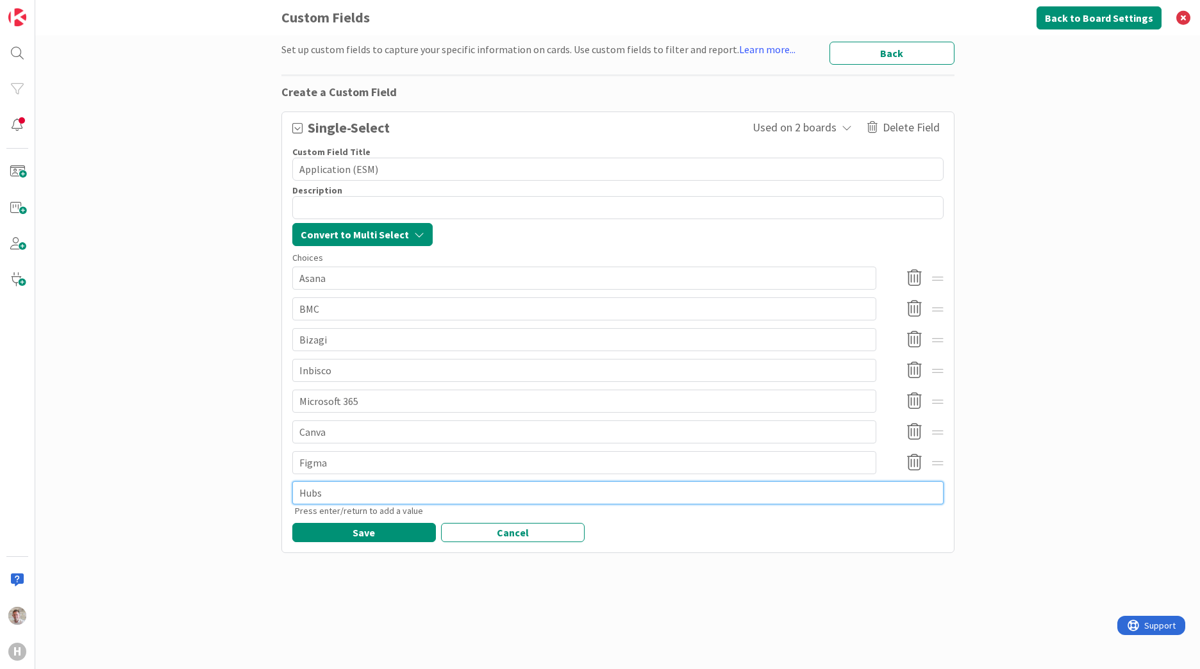
type textarea "Hubsp"
type textarea "x"
type textarea "Hubspot"
type textarea "x"
click at [393, 494] on textarea "Hubspot" at bounding box center [617, 492] width 651 height 23
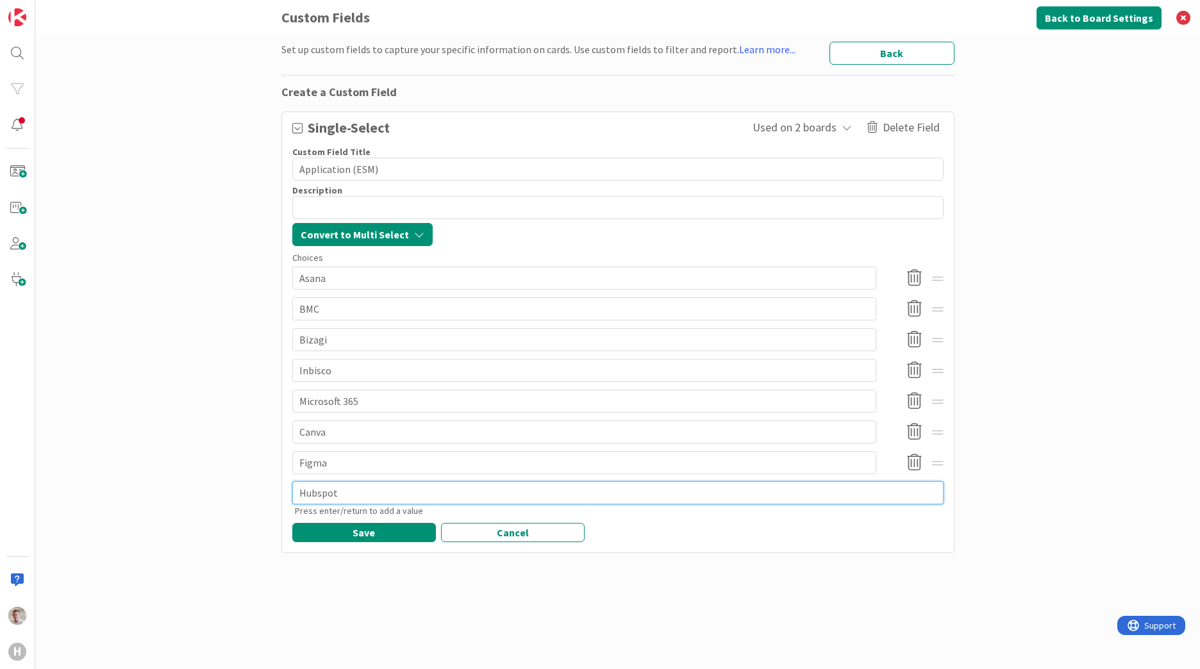
type textarea "Hubspot"
type textarea "x"
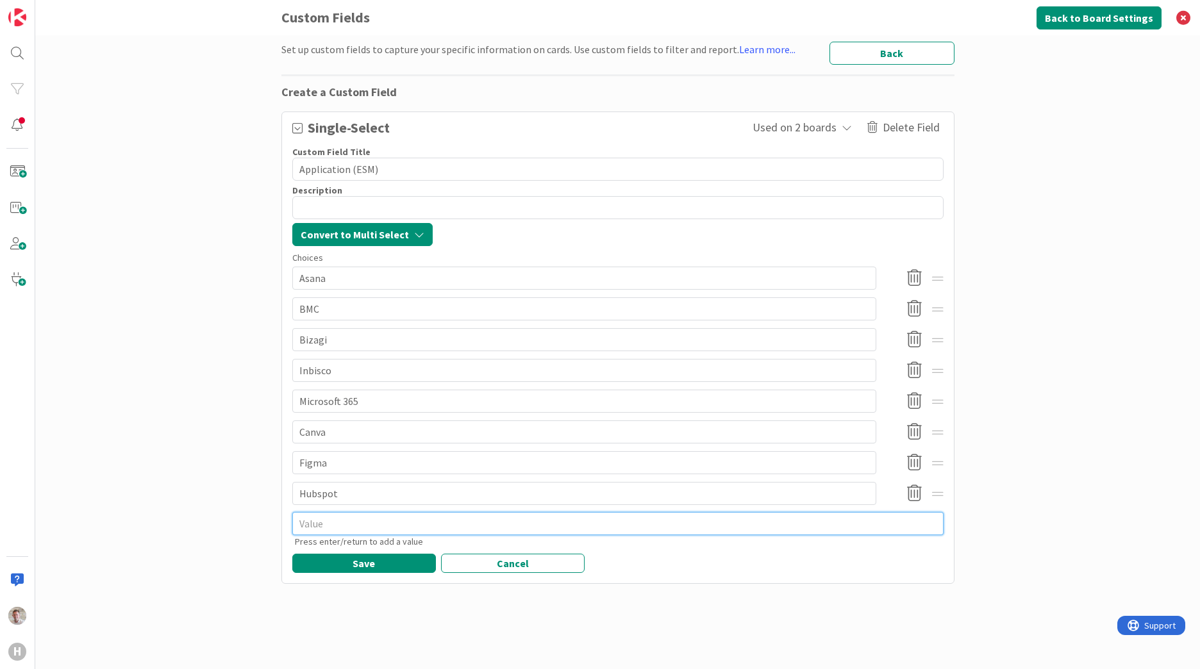
click at [359, 523] on textarea at bounding box center [617, 523] width 651 height 23
type textarea "x"
type textarea "H"
type textarea "x"
type textarea "Hu"
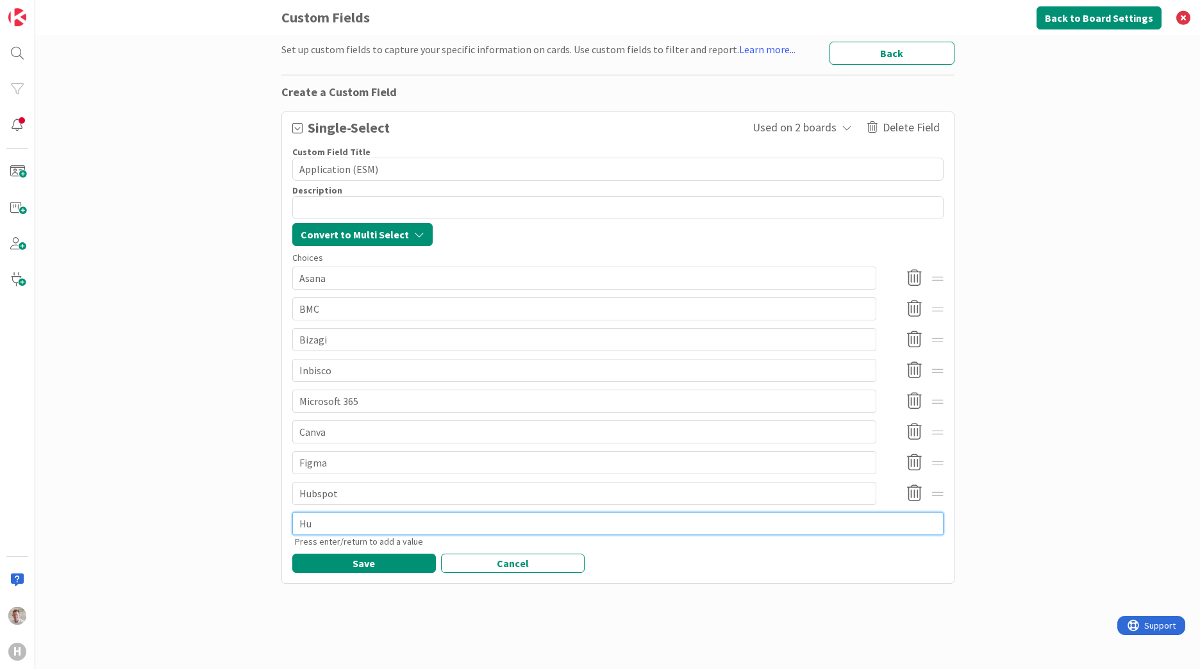
type textarea "x"
type textarea "Huis"
type textarea "x"
type textarea "Huism"
type textarea "x"
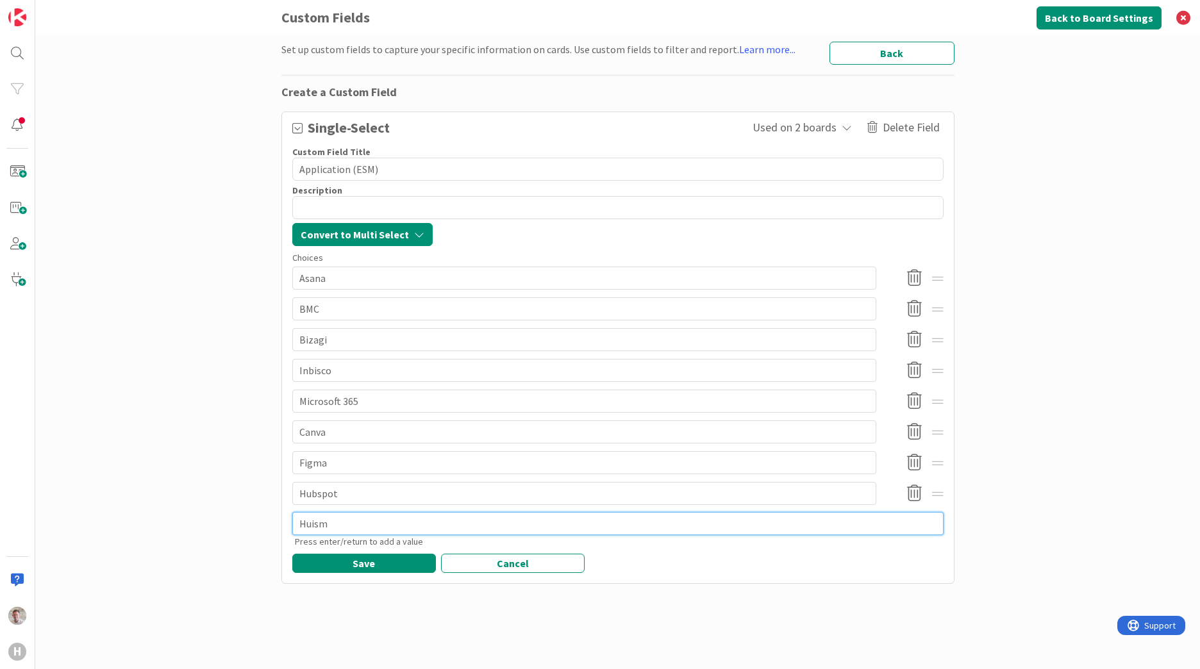
type textarea "Huisma"
type textarea "x"
type textarea "Huisman"
type textarea "x"
type textarea "Huisman"
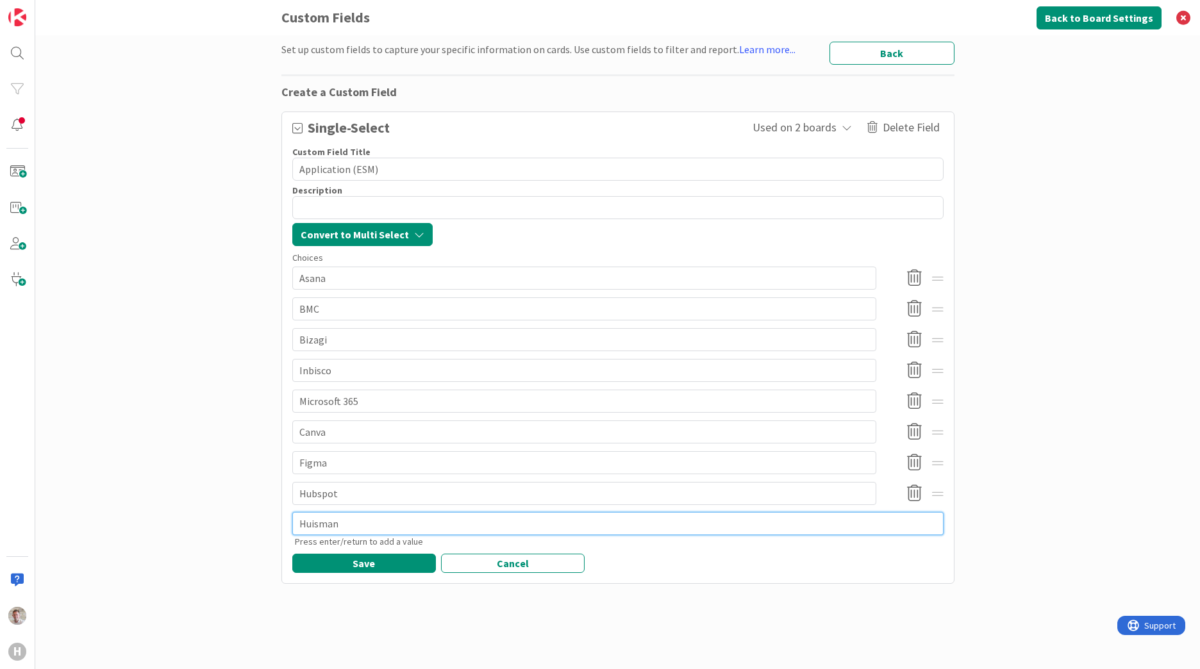
type textarea "x"
type textarea "Huisman E"
type textarea "x"
type textarea "Huisman Ey"
type textarea "x"
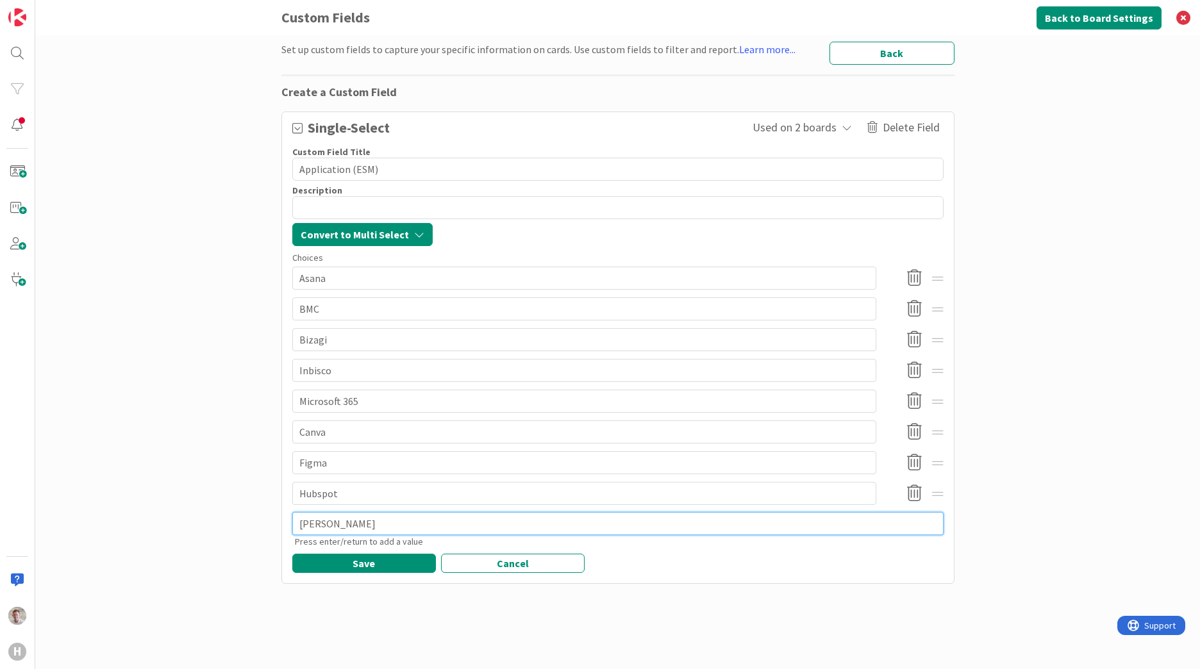
type textarea "Huisman Eye"
type textarea "x"
type textarea "Huisman Eye"
type textarea "x"
type textarea "Huisman Eye ("
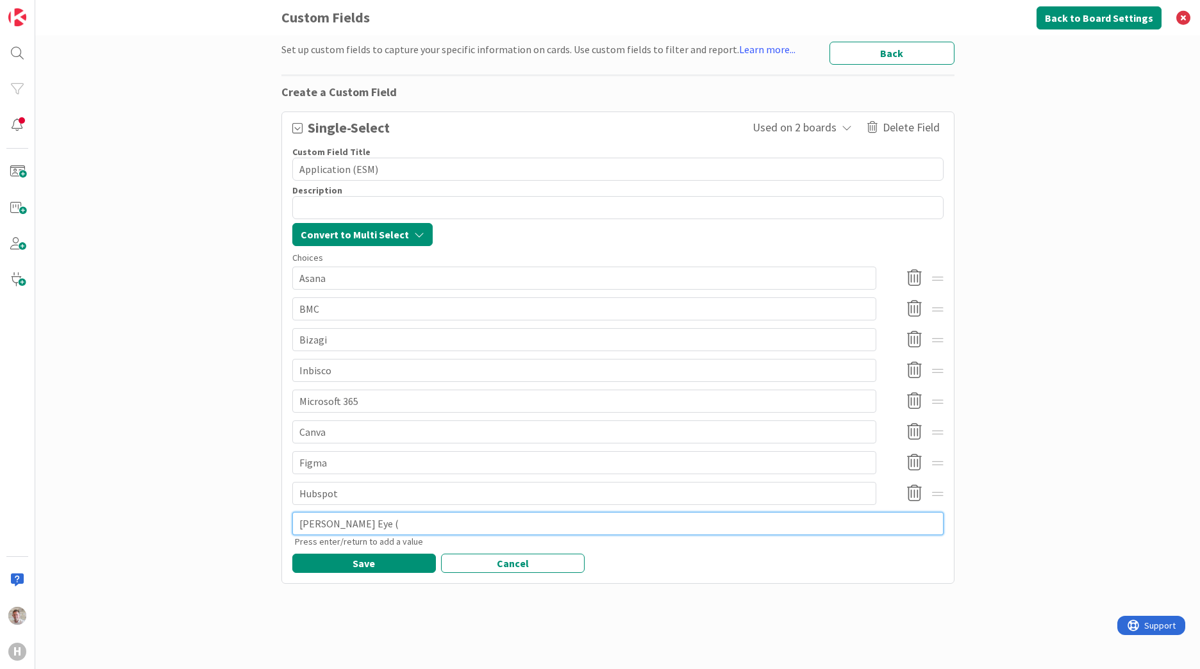
type textarea "x"
type textarea "Huisman Eye (R"
type textarea "x"
type textarea "Huisman Eye (Re"
type textarea "x"
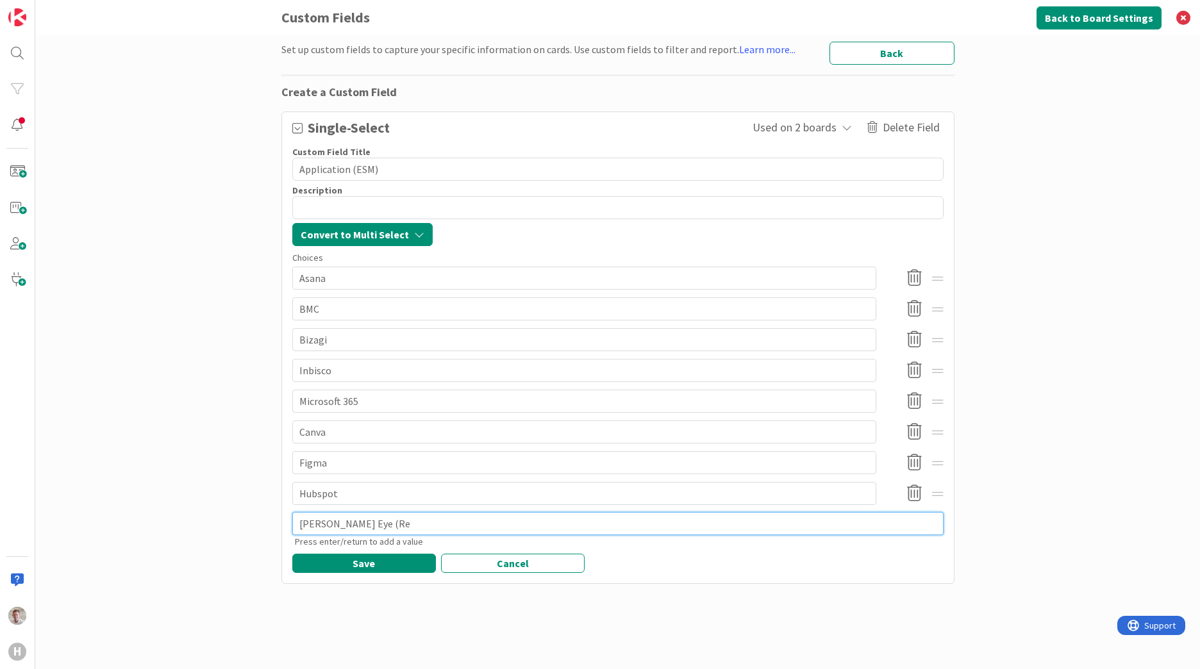
type textarea "Huisman Eye (Rea"
type textarea "x"
type textarea "Huisman Eye (Real"
type textarea "x"
type textarea "Huisman Eye (Rea"
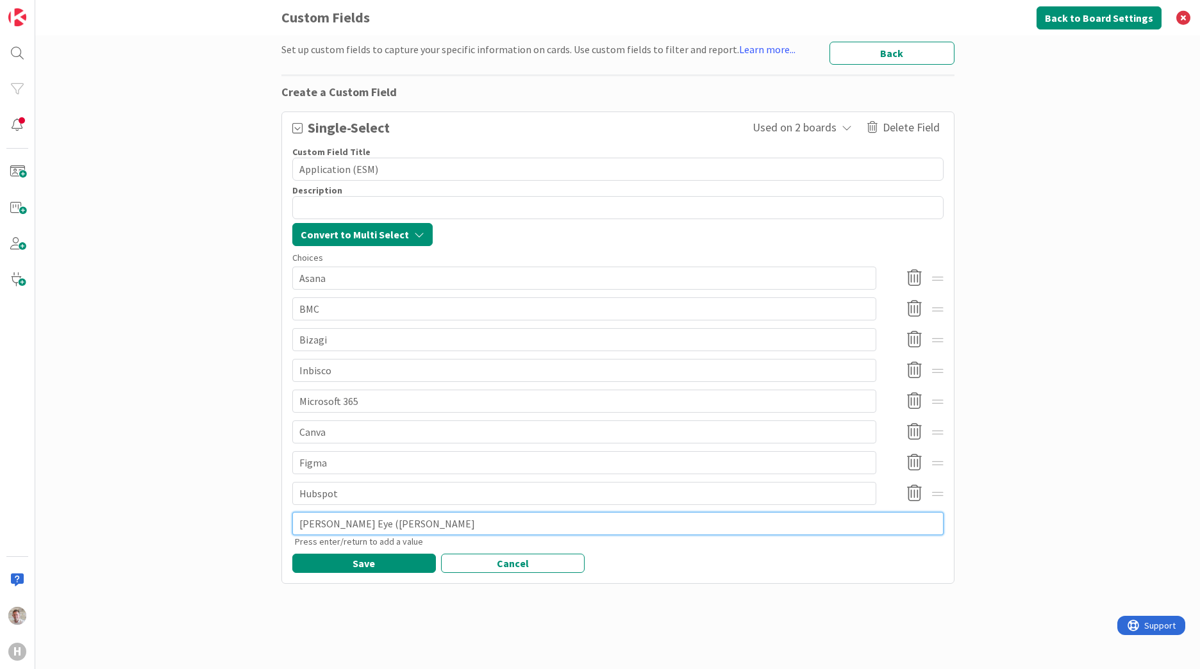
type textarea "x"
type textarea "Huisman Eye (Real"
type textarea "x"
type textarea "Huisman Eye (Realw"
type textarea "x"
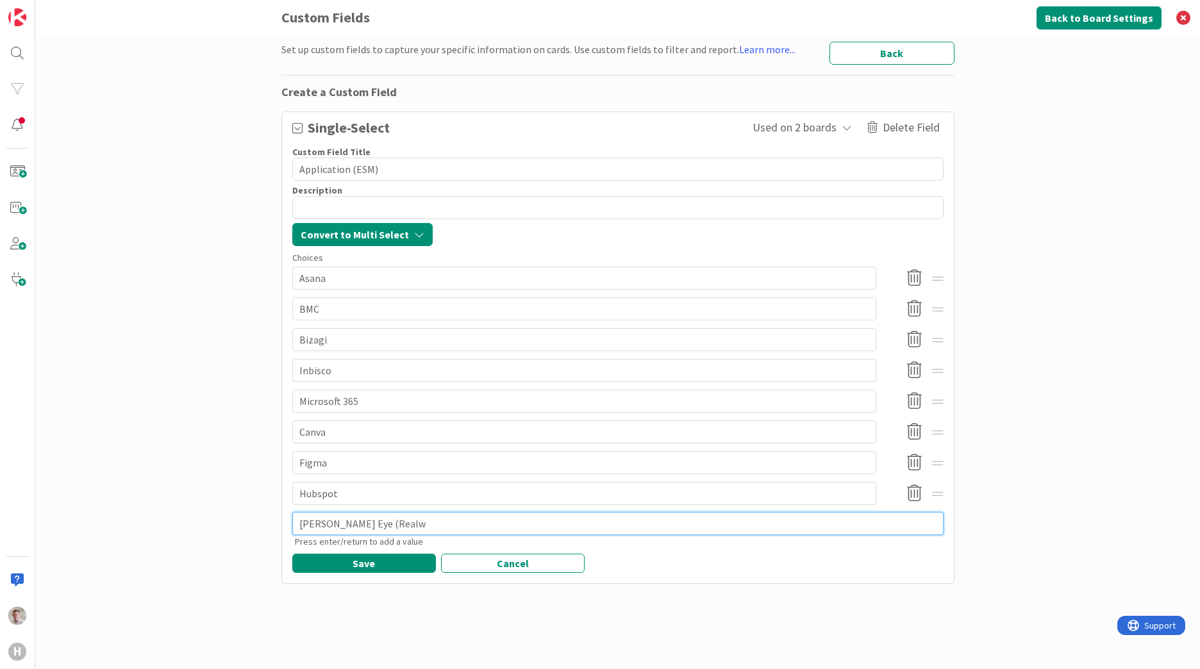
type textarea "Huisman Eye (Realwe"
type textarea "x"
type textarea "Huisman Eye (Realwea"
type textarea "x"
type textarea "Huisman Eye (Realwear"
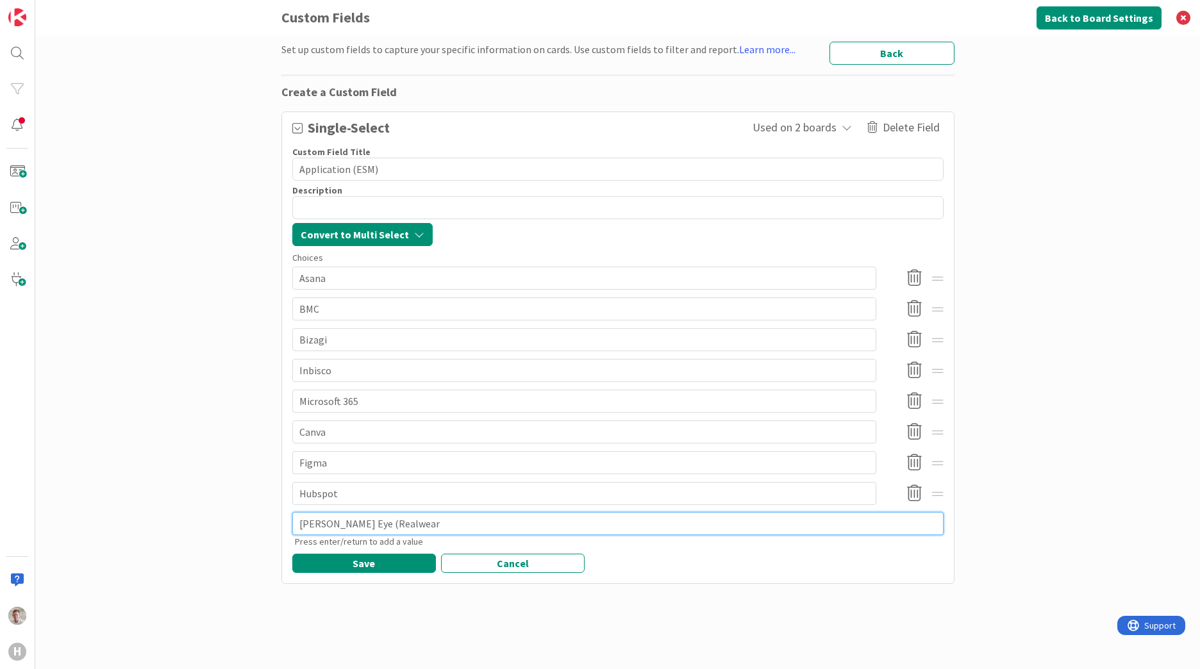
type textarea "x"
type textarea "[PERSON_NAME] Eye (Realwear)"
type textarea "x"
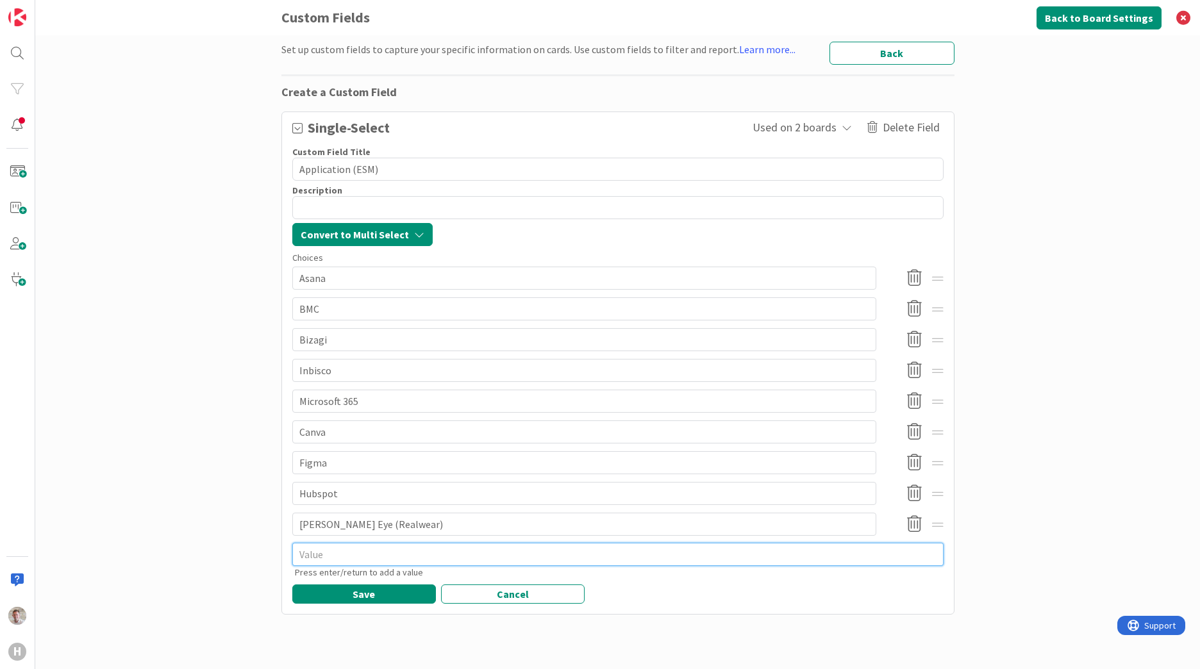
drag, startPoint x: 349, startPoint y: 562, endPoint x: 262, endPoint y: 408, distance: 176.0
click at [349, 561] on textarea at bounding box center [617, 554] width 651 height 23
type textarea "x"
type textarea "I"
type textarea "x"
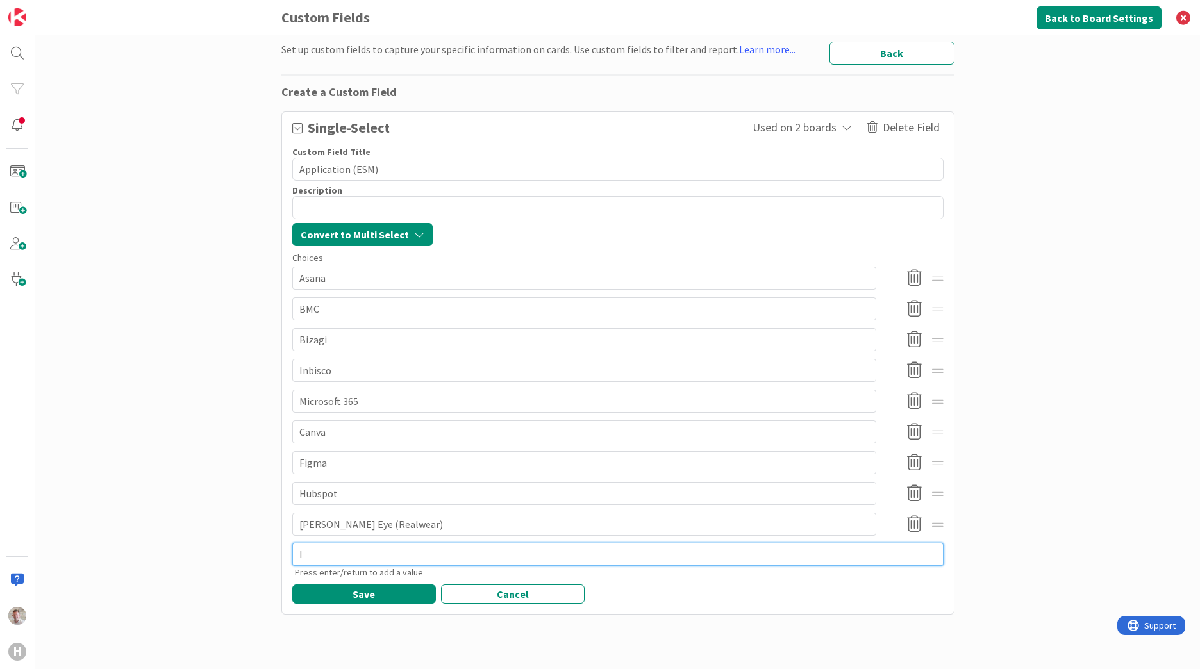
type textarea "In"
type textarea "x"
type textarea "I"
type textarea "x"
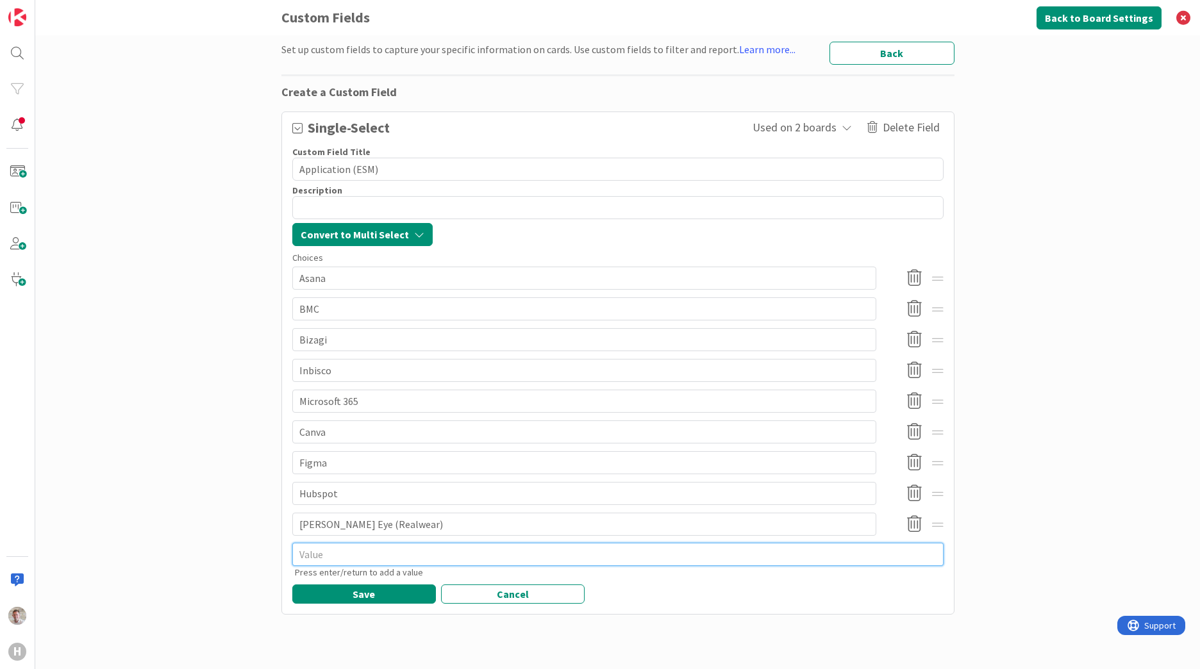
type textarea "K"
type textarea "x"
type textarea "Ka"
type textarea "x"
type textarea "Kan"
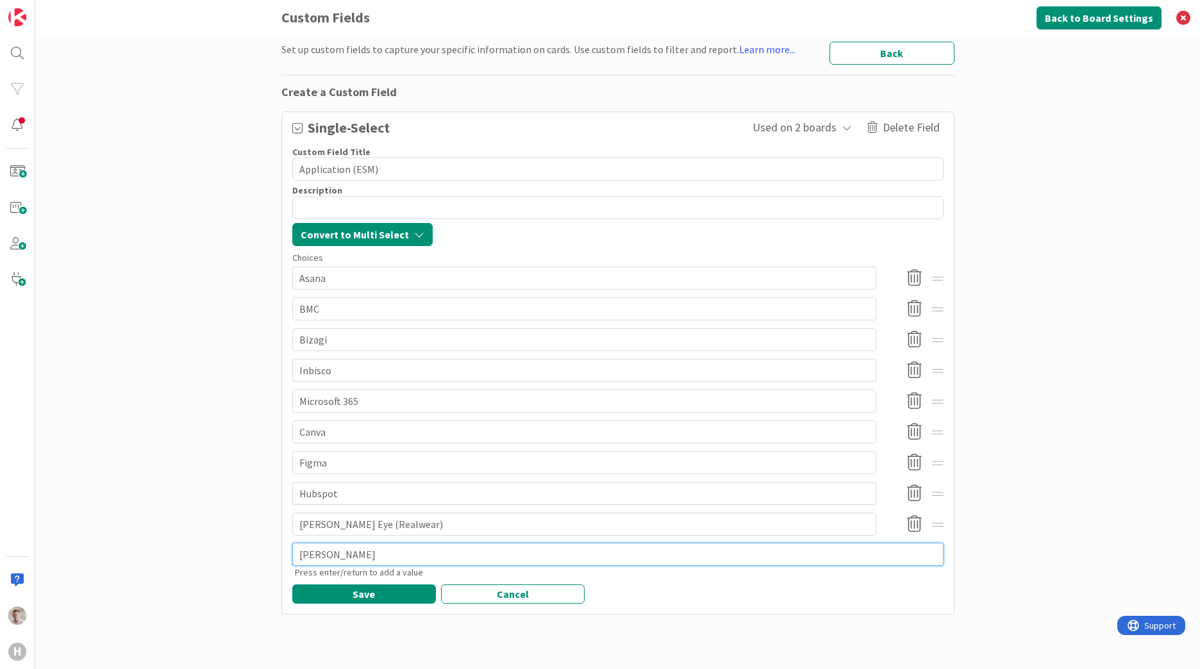
type textarea "x"
type textarea "Kanb"
type textarea "x"
type textarea "Kanbz"
type textarea "x"
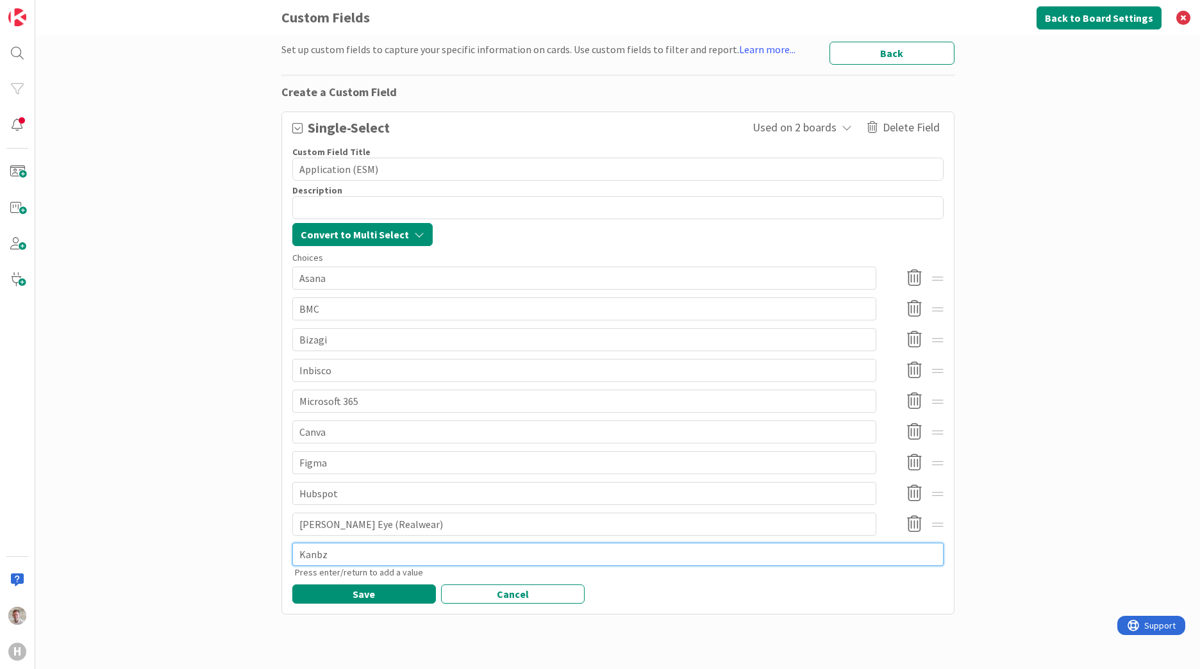
type textarea "Kanbzn"
type textarea "x"
type textarea "Kanbz"
type textarea "x"
type textarea "Kanbzan"
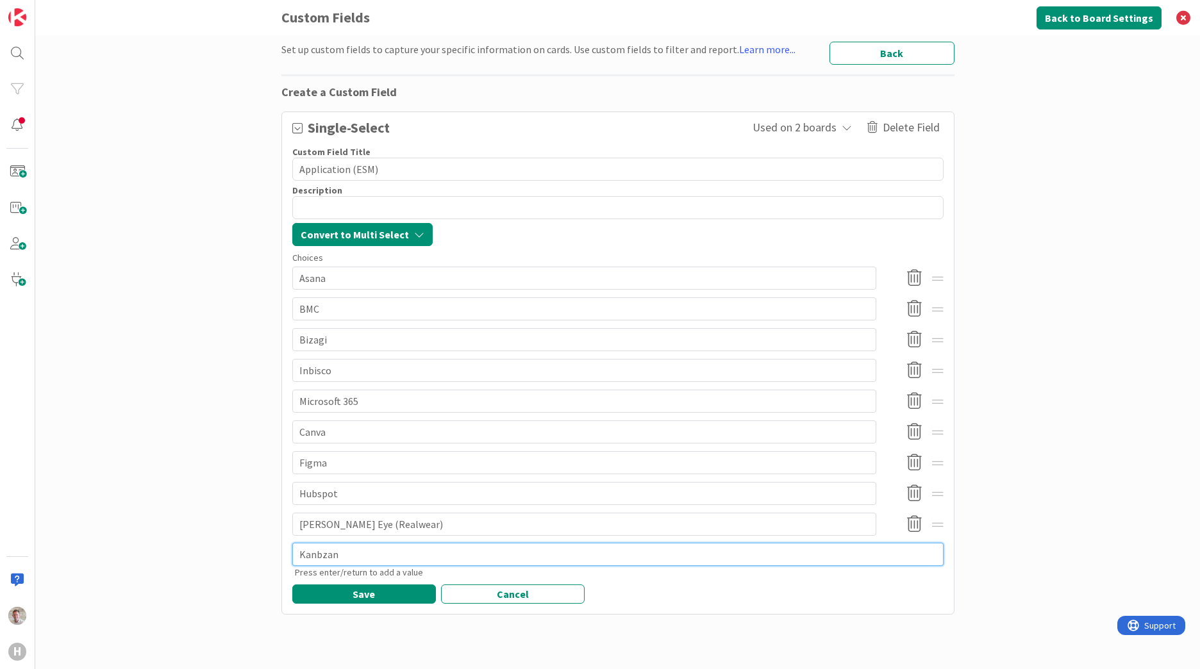
type textarea "x"
type textarea "Kanbzanz"
type textarea "x"
type textarea "Kanbzanzo"
type textarea "x"
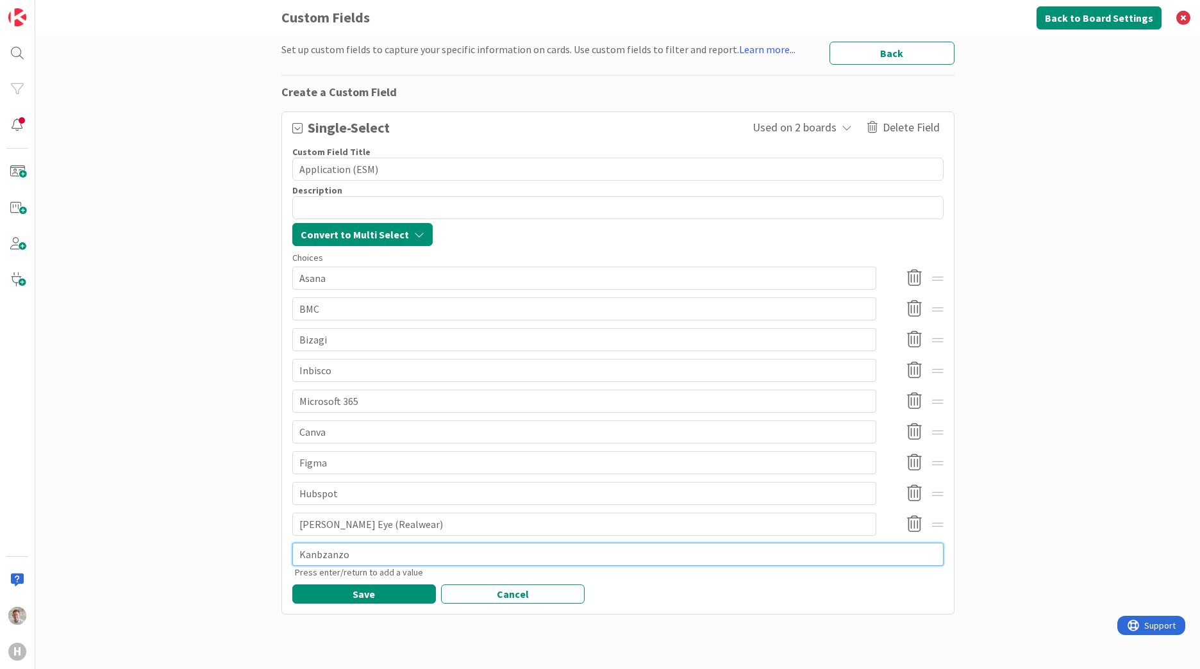
type textarea "Kanbzanz"
type textarea "x"
type textarea "Kanbzan"
type textarea "x"
type textarea "Kanbza"
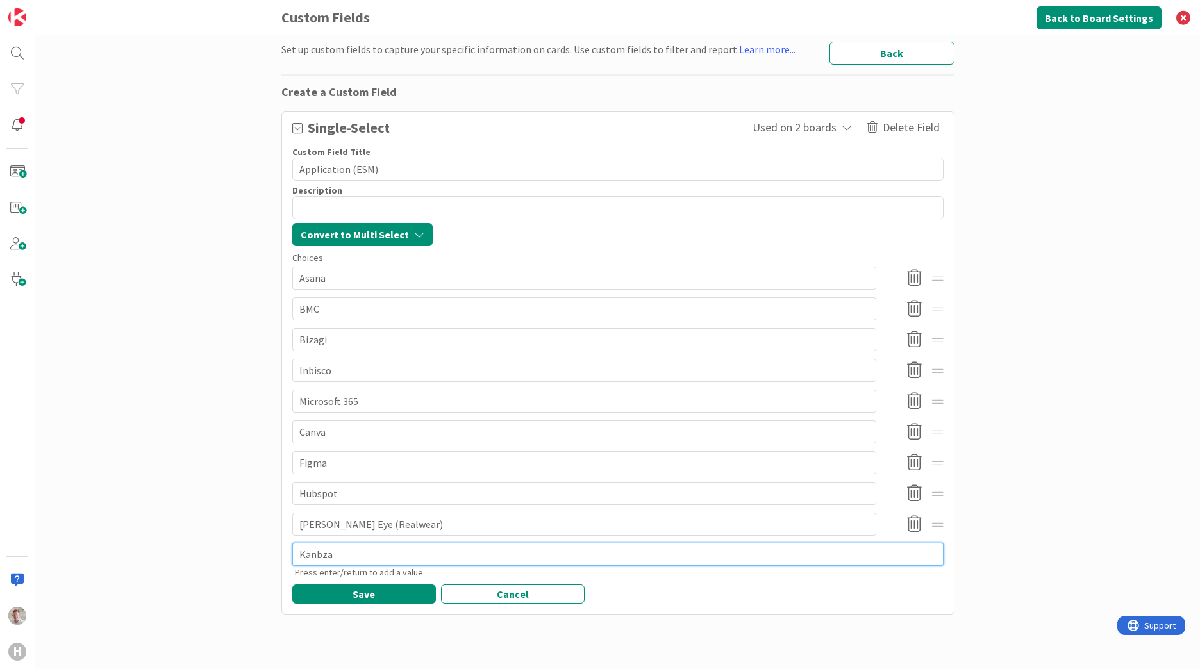
type textarea "x"
type textarea "Kanbz"
type textarea "x"
type textarea "Kanbza"
type textarea "x"
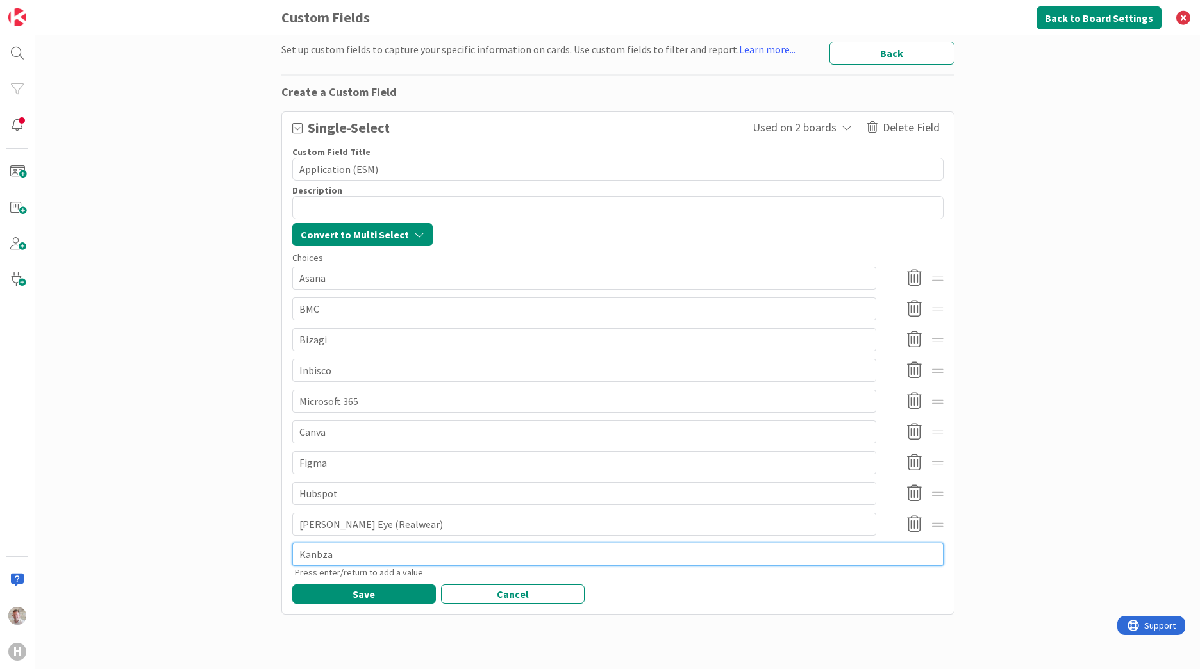
type textarea "Kanbz"
type textarea "x"
type textarea "Kanbza"
type textarea "x"
type textarea "Kanbzan"
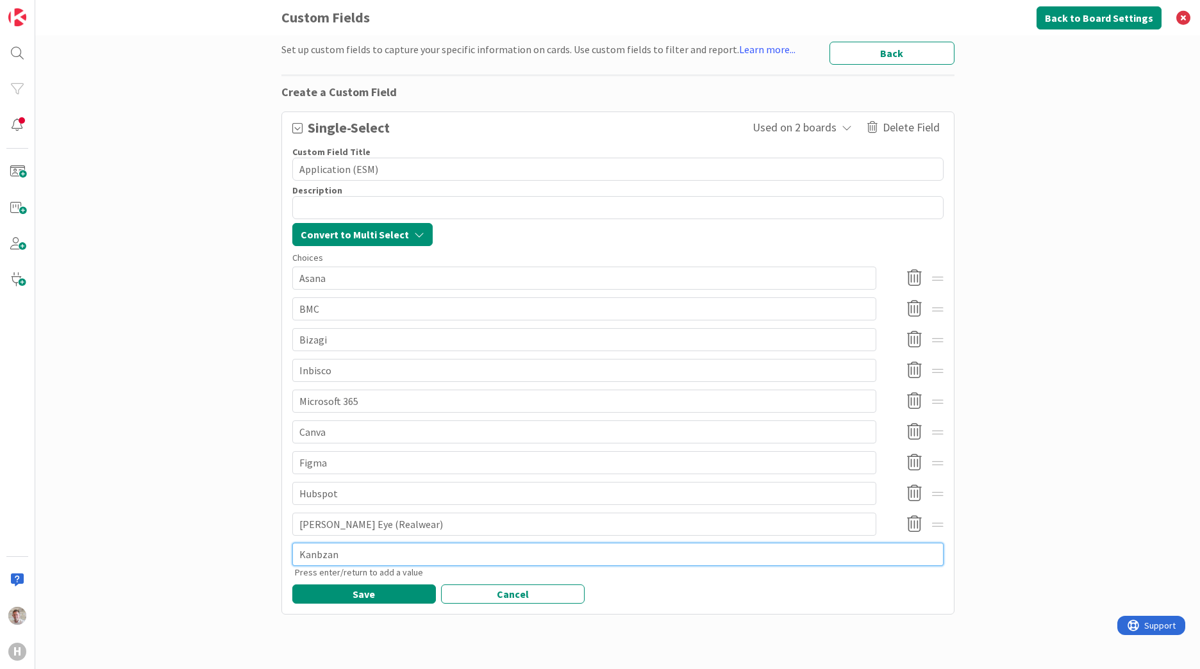
type textarea "x"
type textarea "Kanbza"
type textarea "x"
type textarea "Kanbz"
type textarea "x"
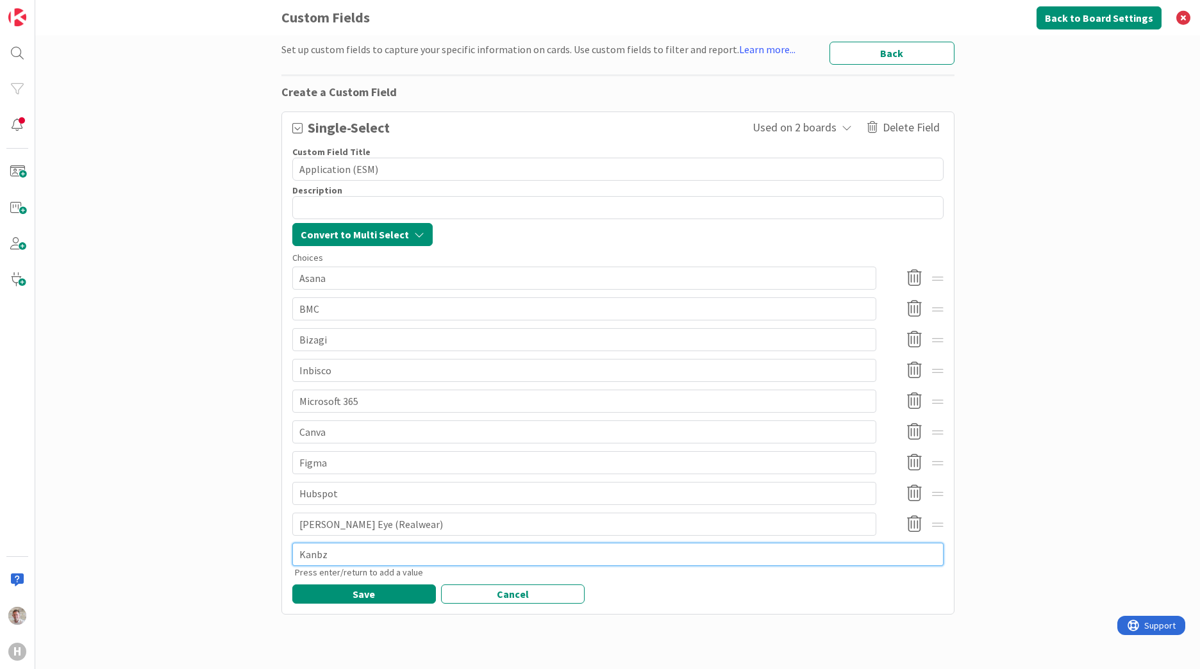
type textarea "Kanb"
type textarea "x"
type textarea "Kanba"
type textarea "x"
type textarea "Kanban"
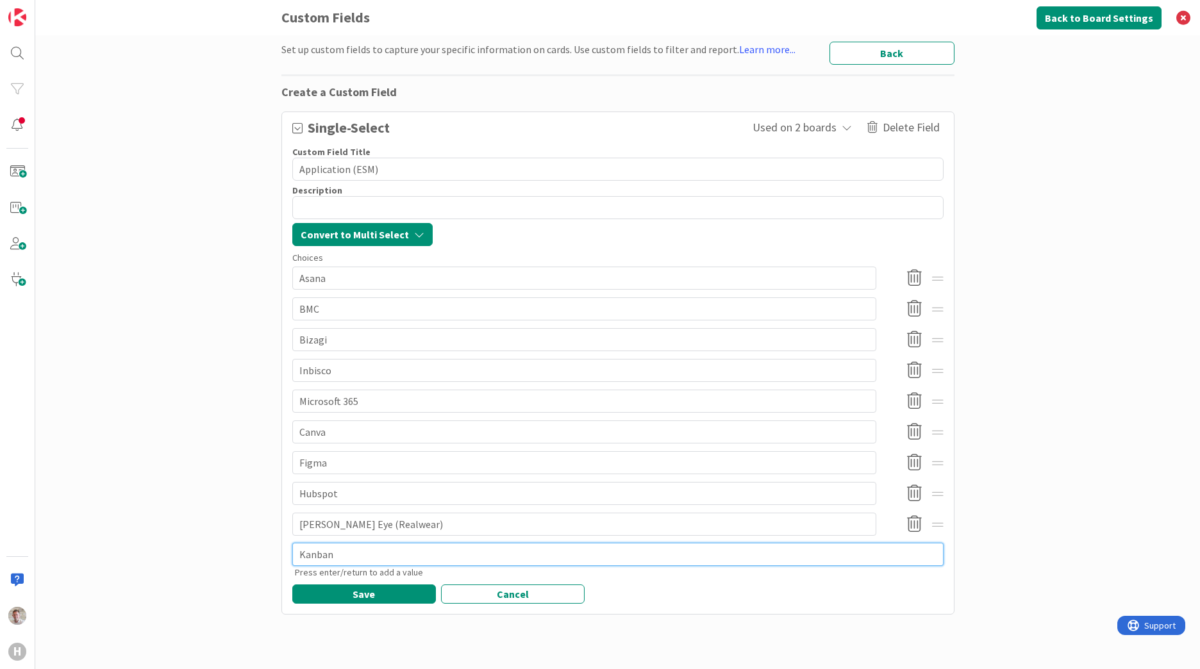
type textarea "x"
type textarea "Kanbanz"
type textarea "x"
type textarea "Kanbanzo"
type textarea "x"
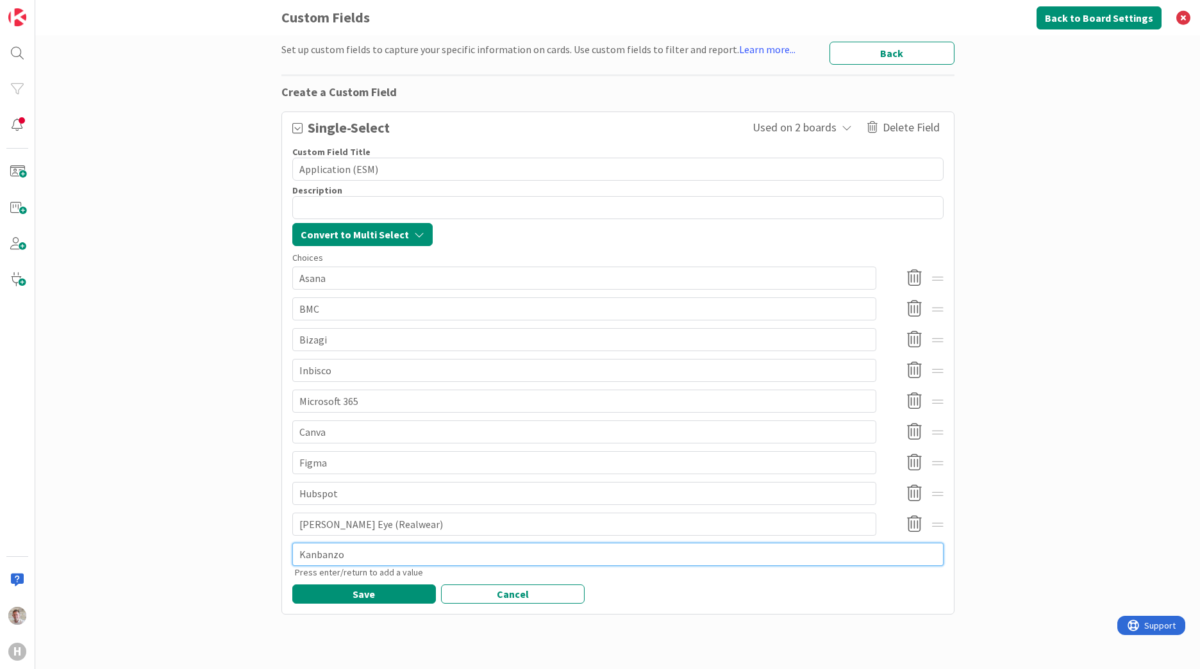
type textarea "Kanbanzon"
type textarea "x"
type textarea "Kanbanzone"
type textarea "x"
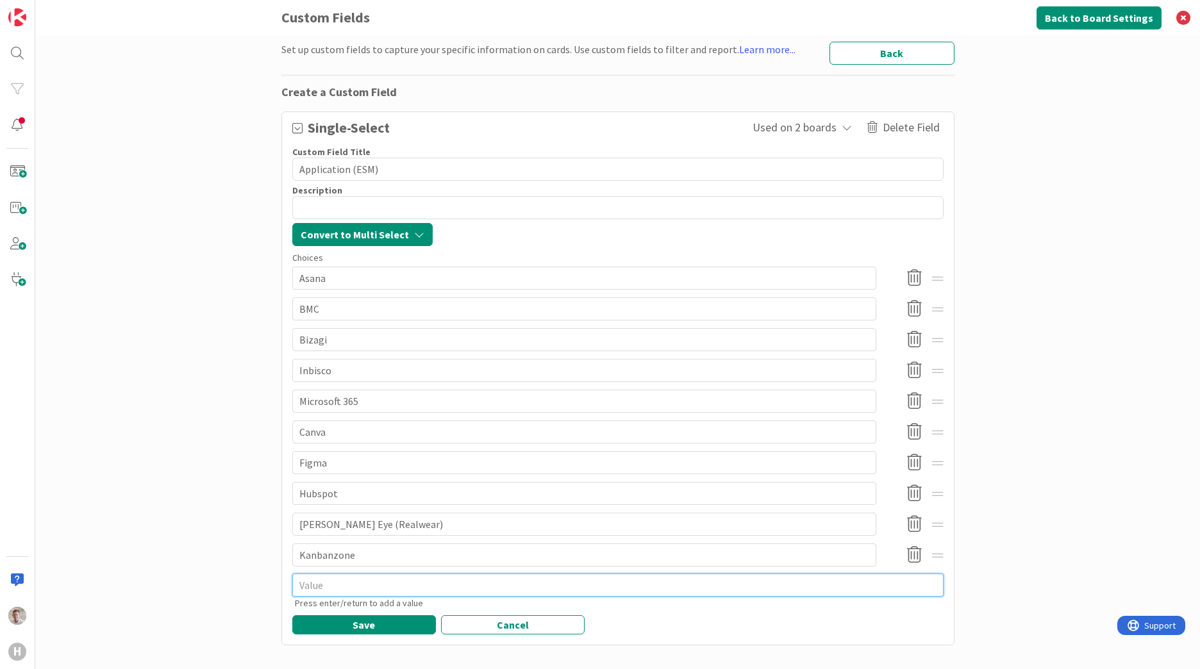
click at [319, 591] on textarea at bounding box center [617, 585] width 651 height 23
type textarea "x"
type textarea "L"
type textarea "x"
type textarea "LU"
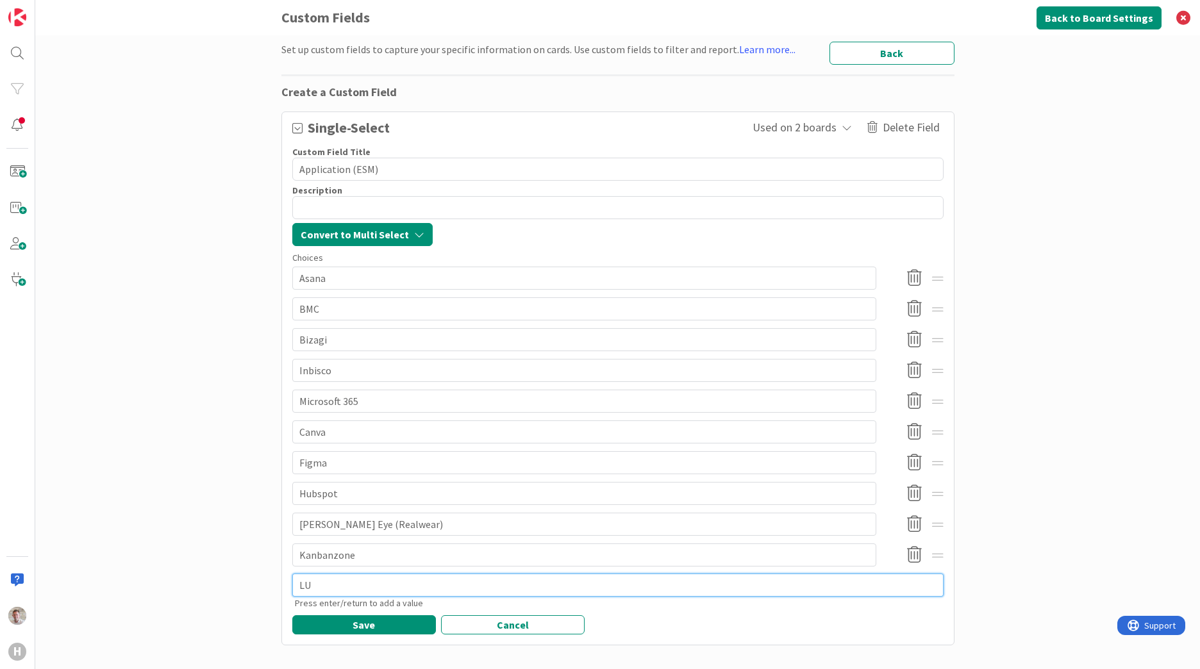
type textarea "x"
type textarea "LUm"
type textarea "x"
type textarea "LUmi"
type textarea "x"
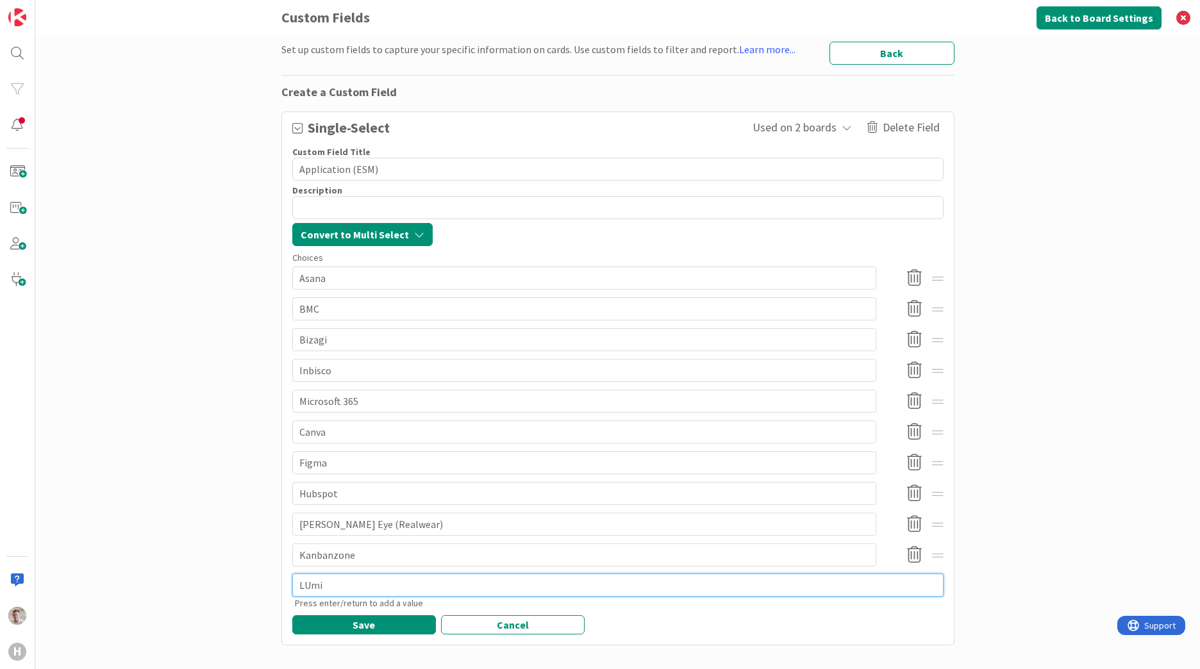
type textarea "LUmin"
type textarea "x"
type textarea "LUmi"
type textarea "x"
type textarea "LUm"
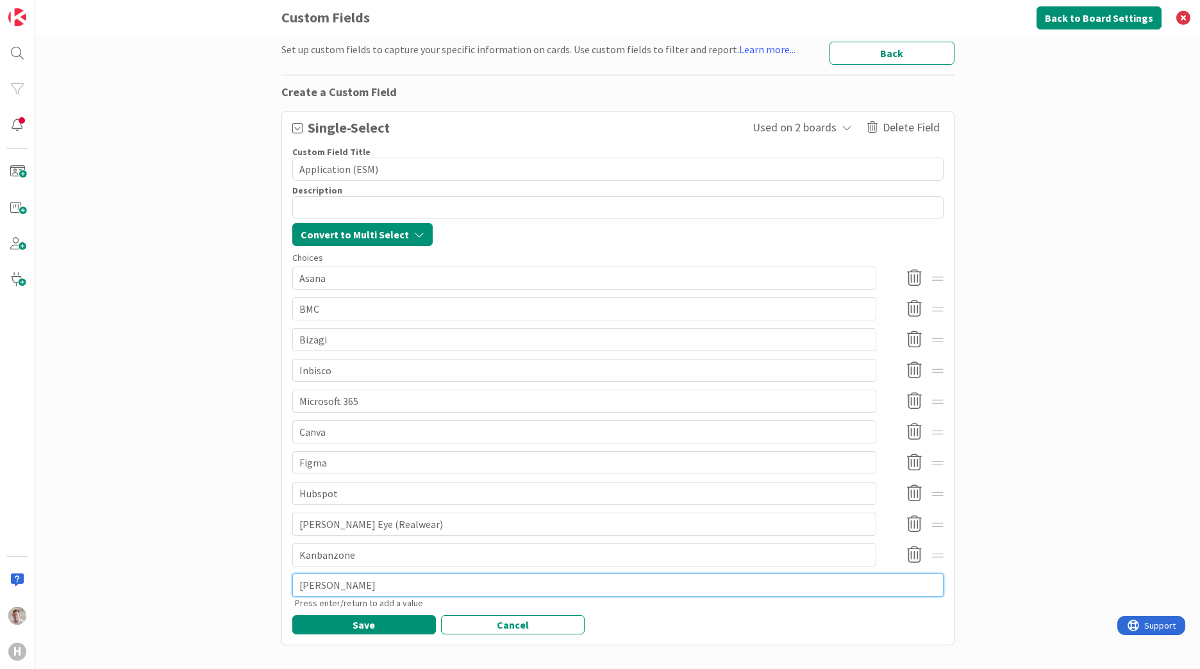
type textarea "x"
type textarea "LU"
type textarea "x"
type textarea "L"
type textarea "x"
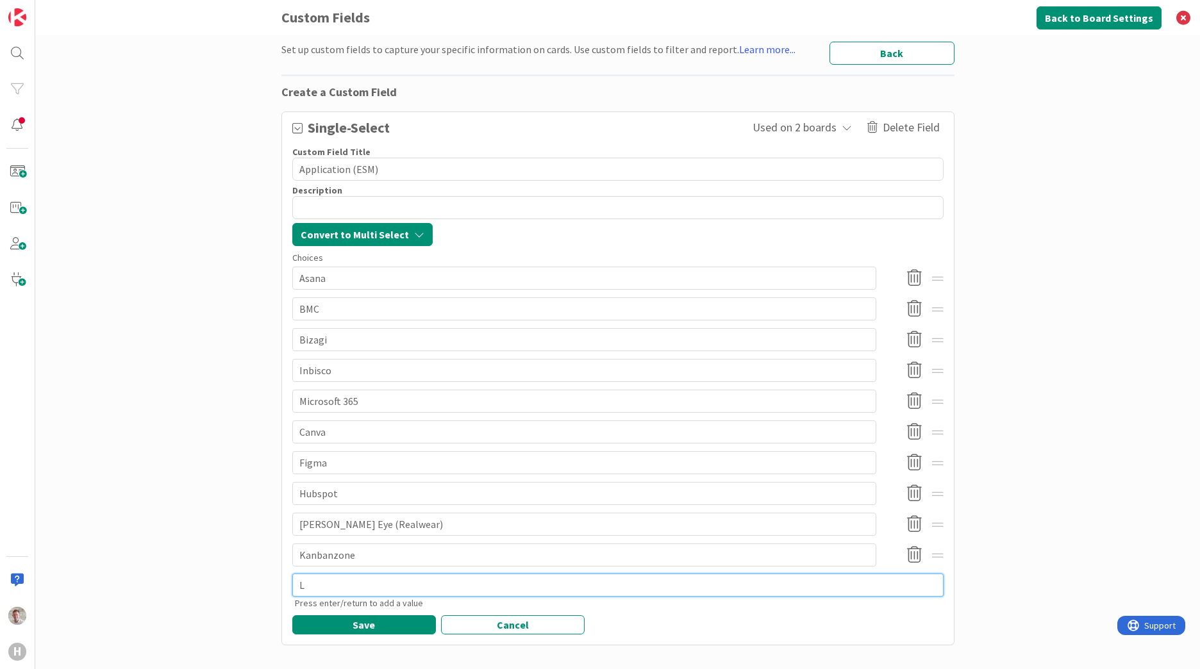
type textarea "Lu"
type textarea "x"
type textarea "Lum"
type textarea "x"
type textarea "Lumi"
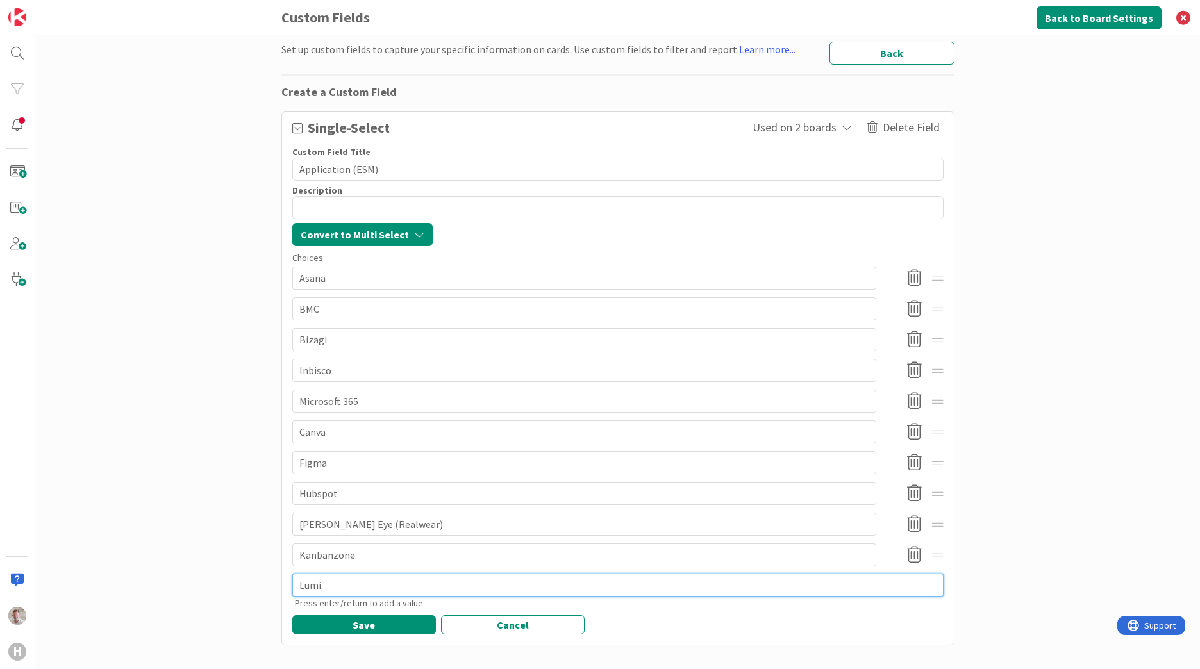
type textarea "x"
type textarea "Lumin"
type textarea "x"
type textarea "Lumina"
type textarea "x"
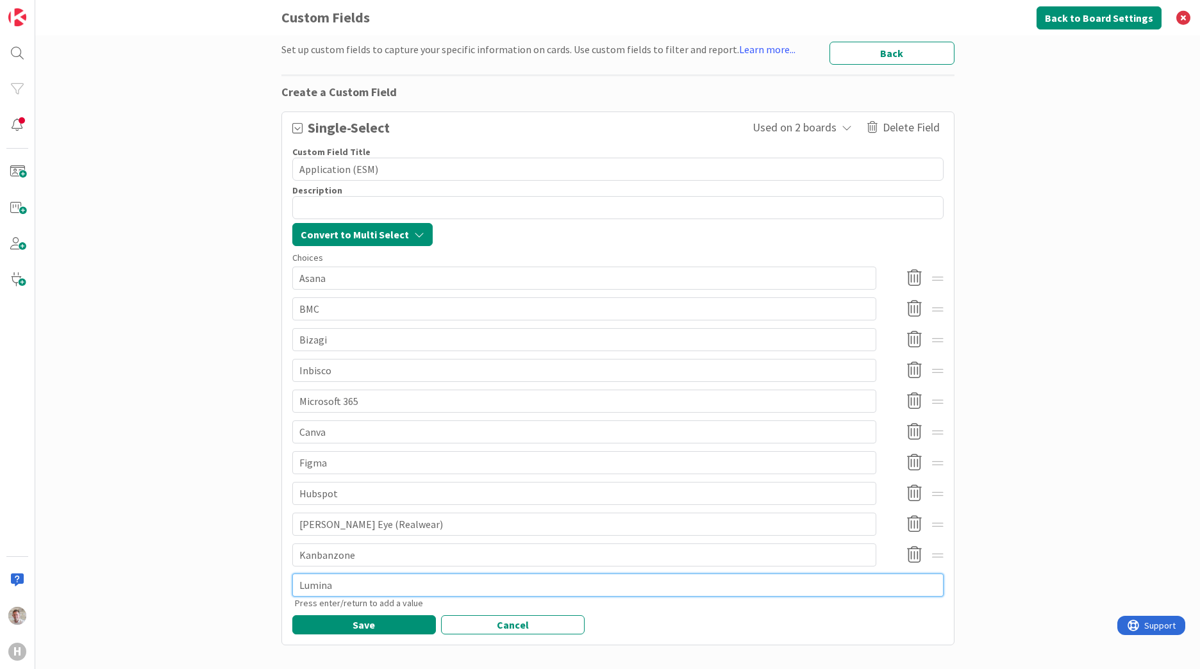
type textarea "Luminac"
type textarea "x"
type textarea "Luminacn"
type textarea "x"
type textarea "Luminac"
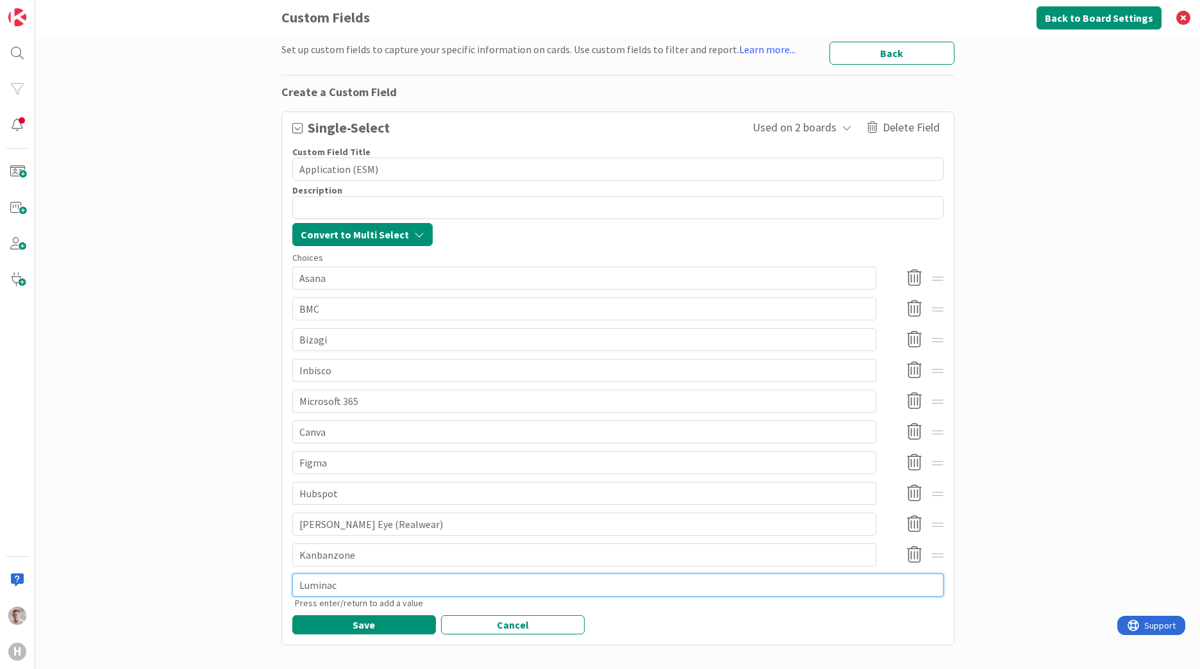
type textarea "x"
type textarea "Lumina"
type textarea "x"
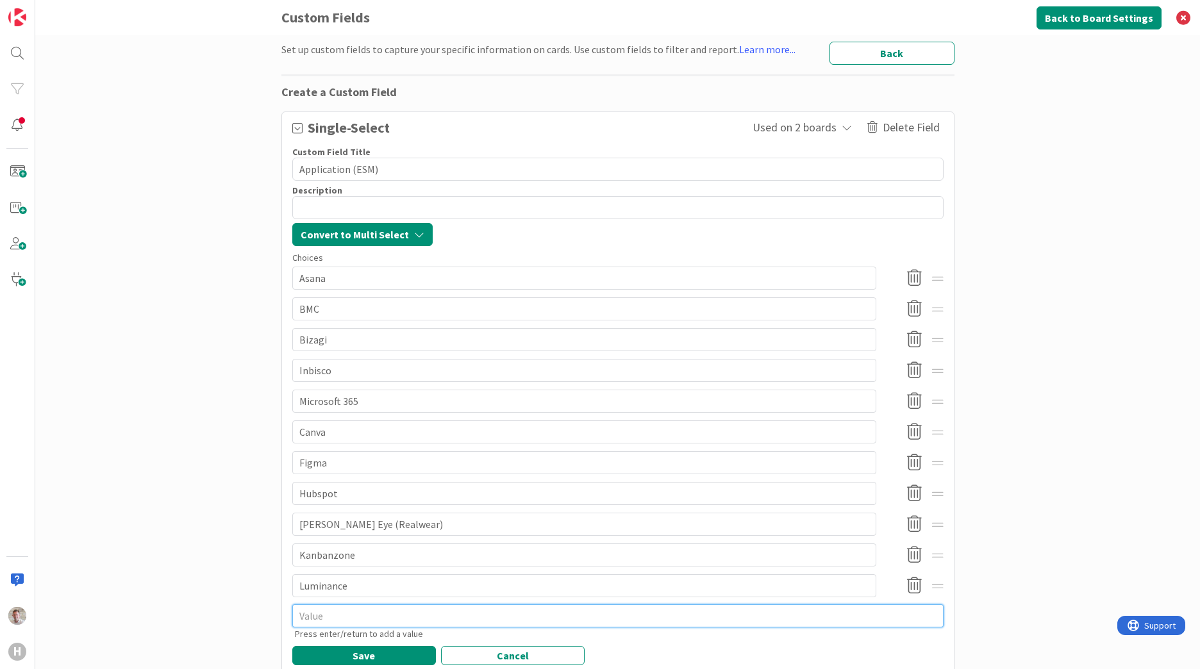
click at [336, 619] on textarea at bounding box center [617, 616] width 651 height 23
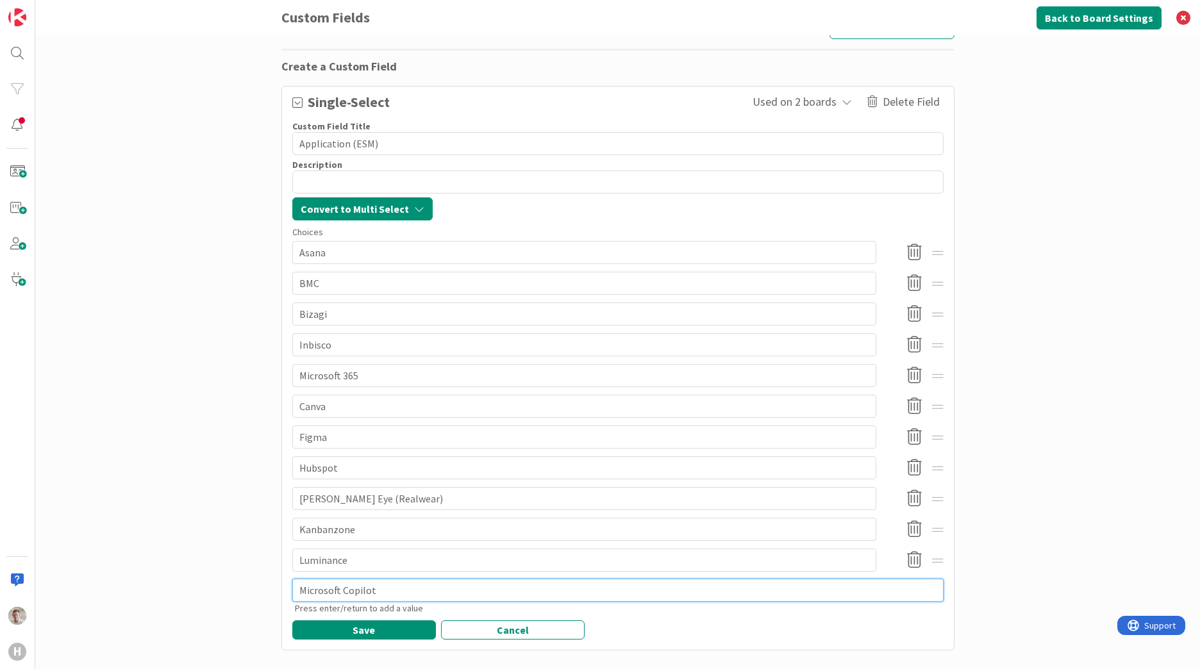
scroll to position [39, 0]
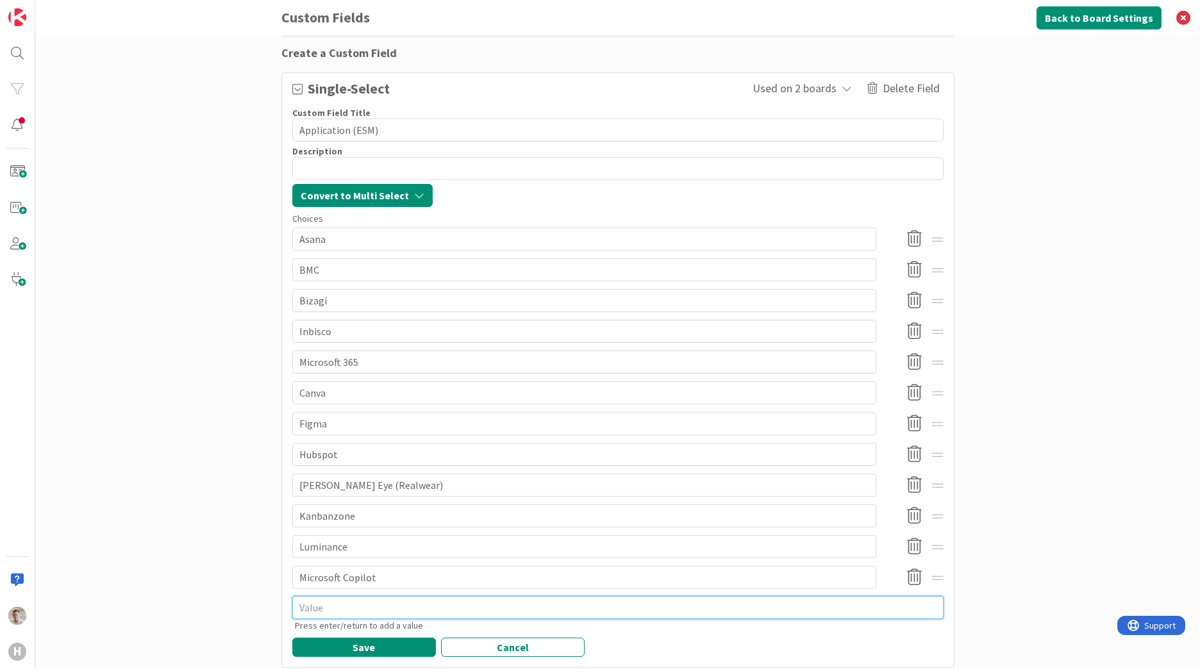
click at [356, 610] on textarea at bounding box center [617, 607] width 651 height 23
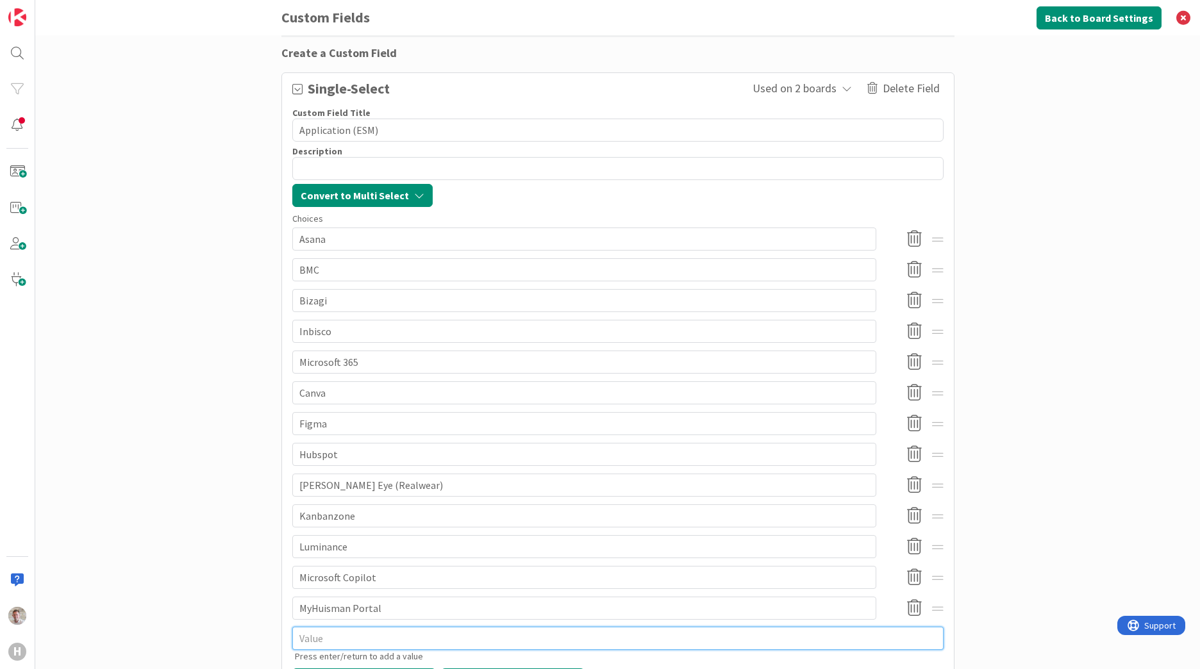
click at [329, 644] on textarea at bounding box center [617, 638] width 651 height 23
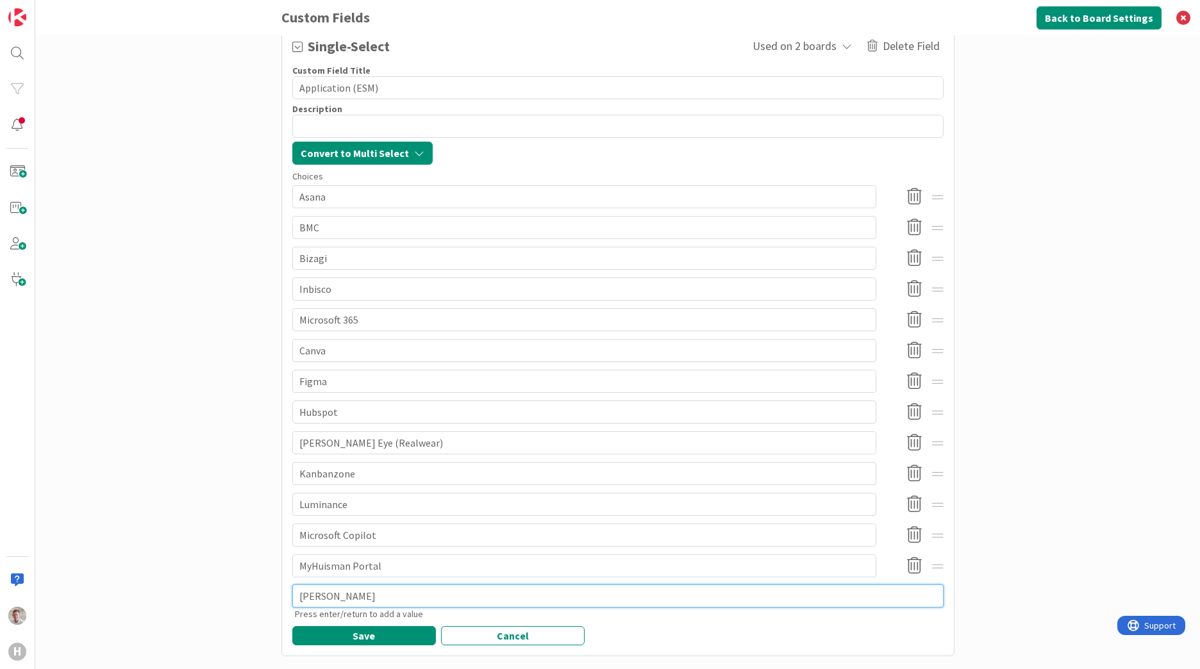
scroll to position [101, 0]
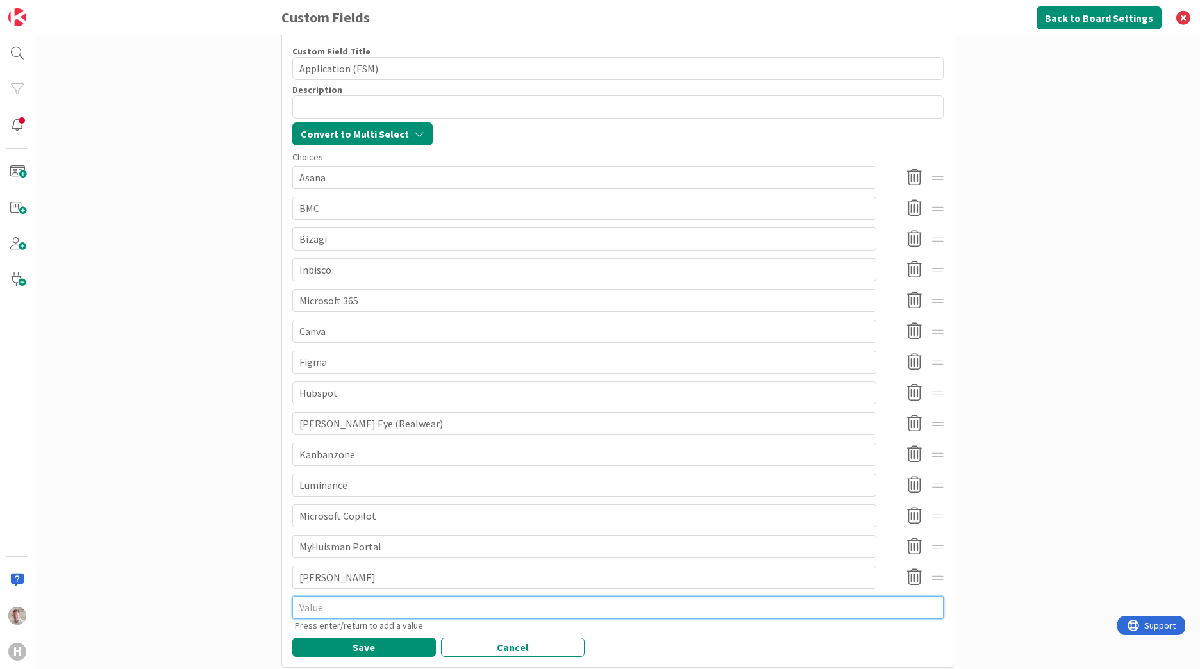
click at [306, 613] on textarea at bounding box center [617, 607] width 651 height 23
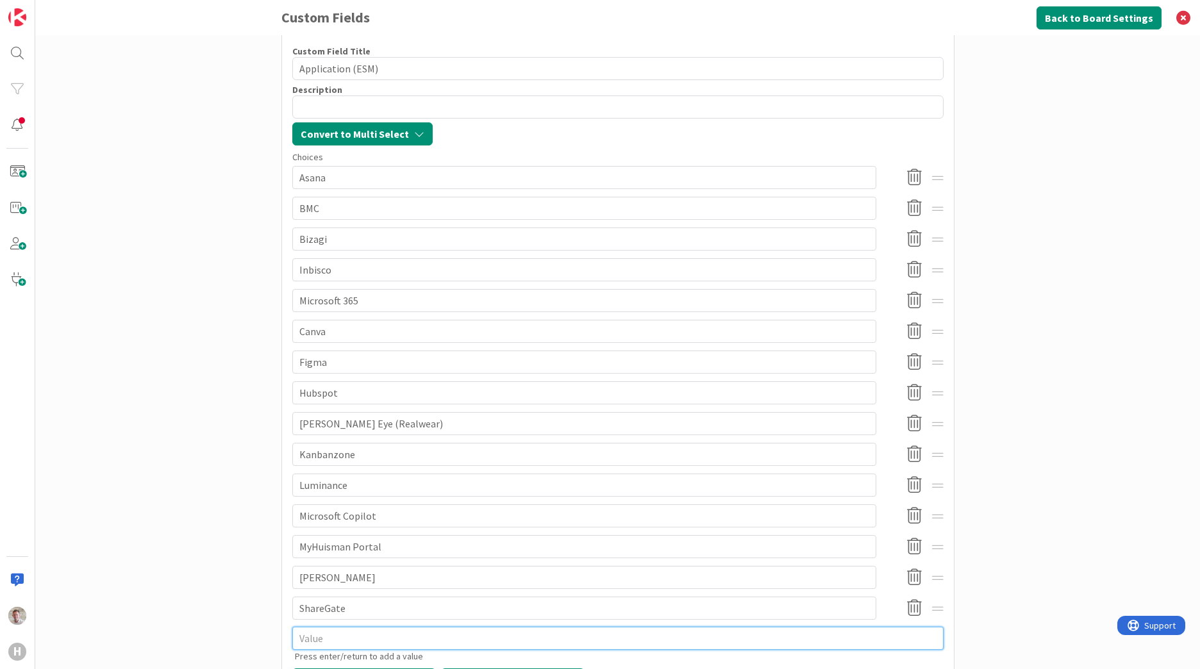
click at [305, 636] on textarea at bounding box center [617, 638] width 651 height 23
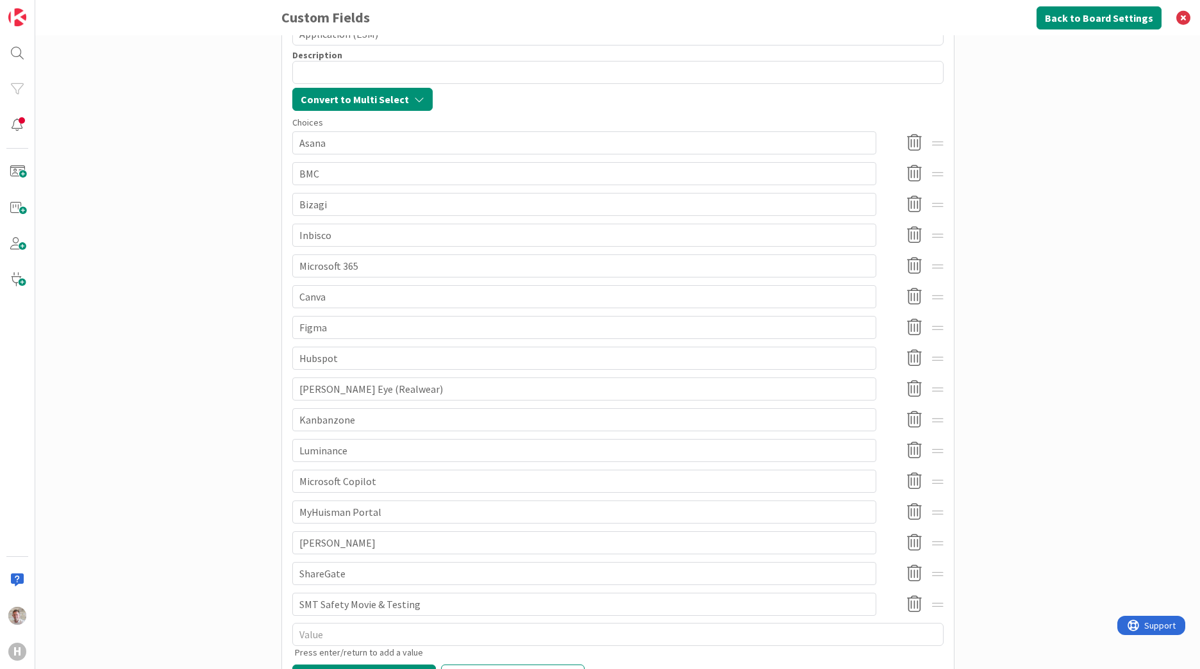
scroll to position [193, 0]
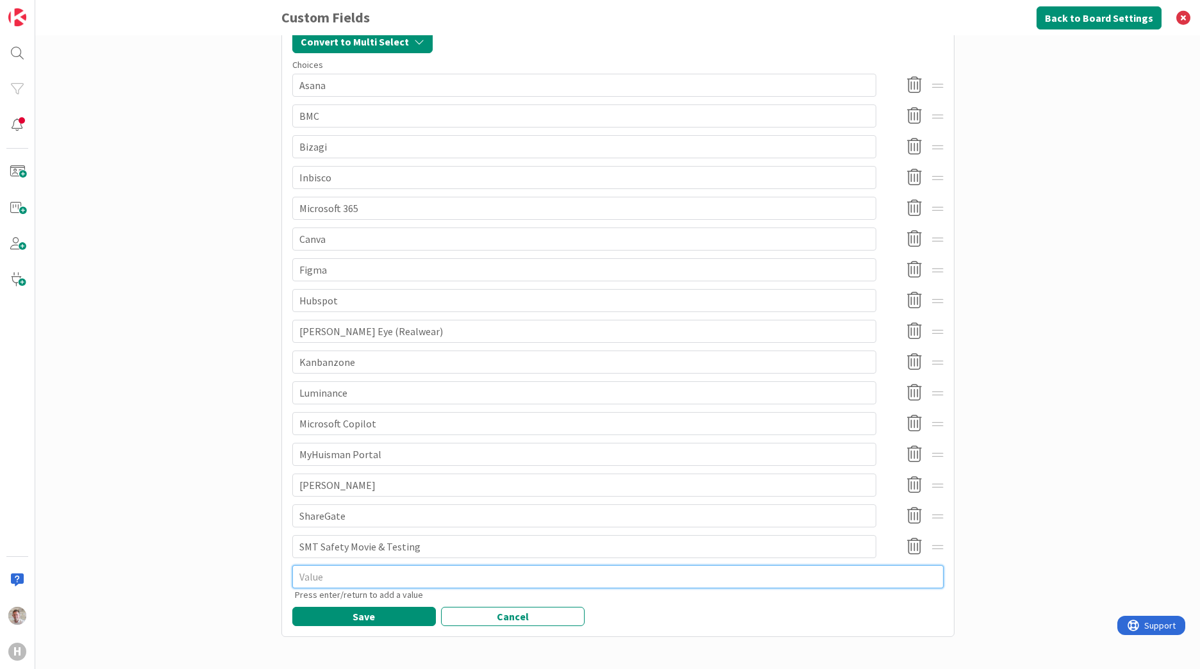
click at [322, 581] on textarea at bounding box center [617, 576] width 651 height 23
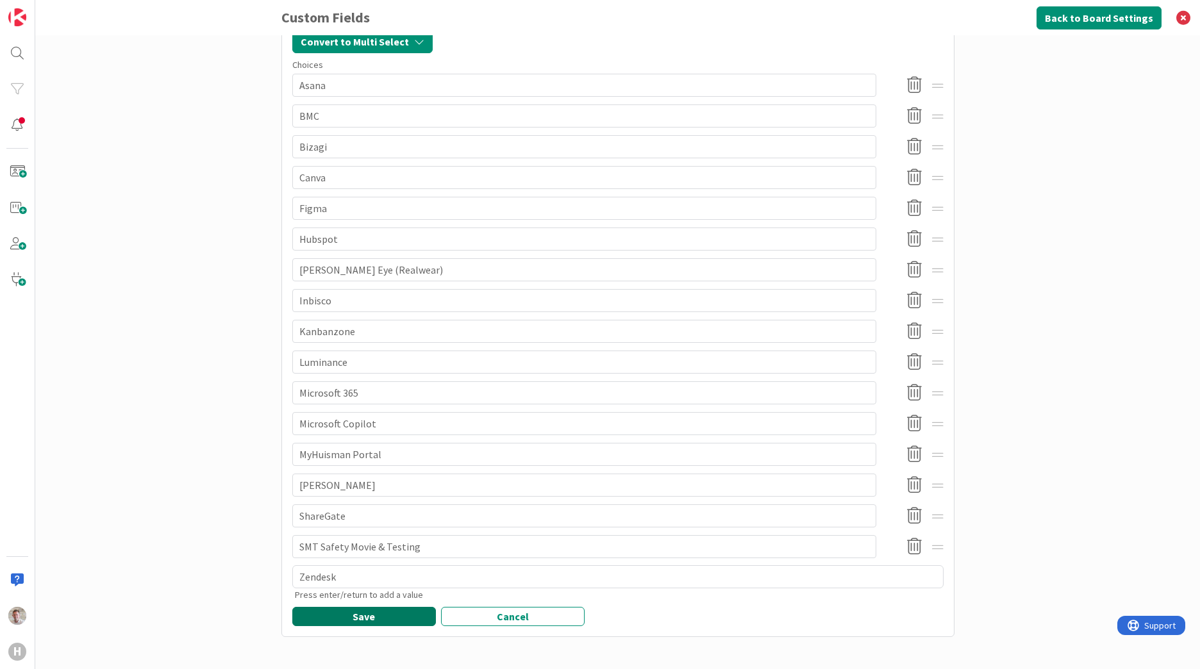
click at [376, 608] on button "Save" at bounding box center [364, 616] width 144 height 19
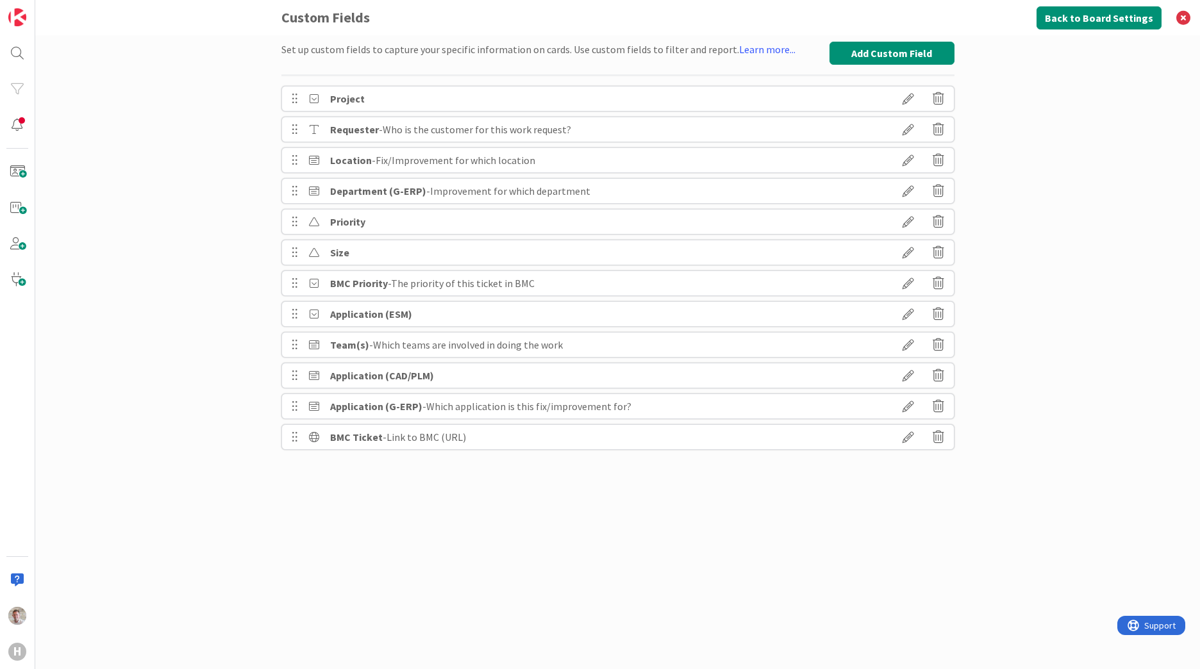
click at [934, 438] on icon at bounding box center [939, 437] width 12 height 22
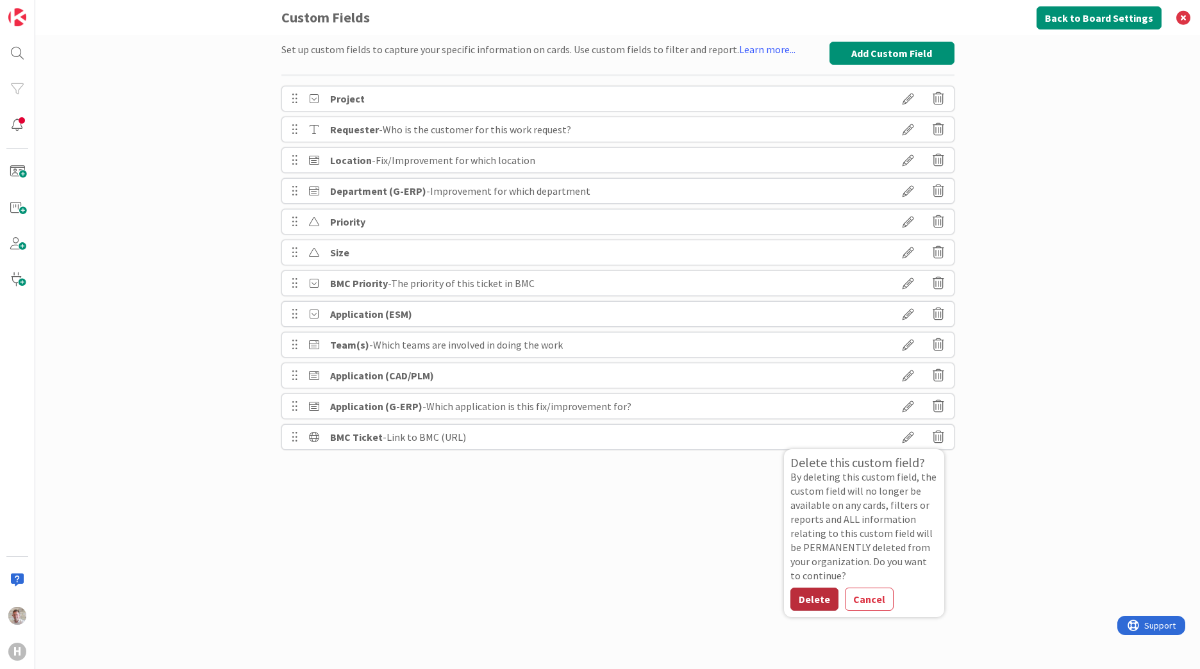
click at [818, 599] on button "Delete" at bounding box center [814, 599] width 48 height 23
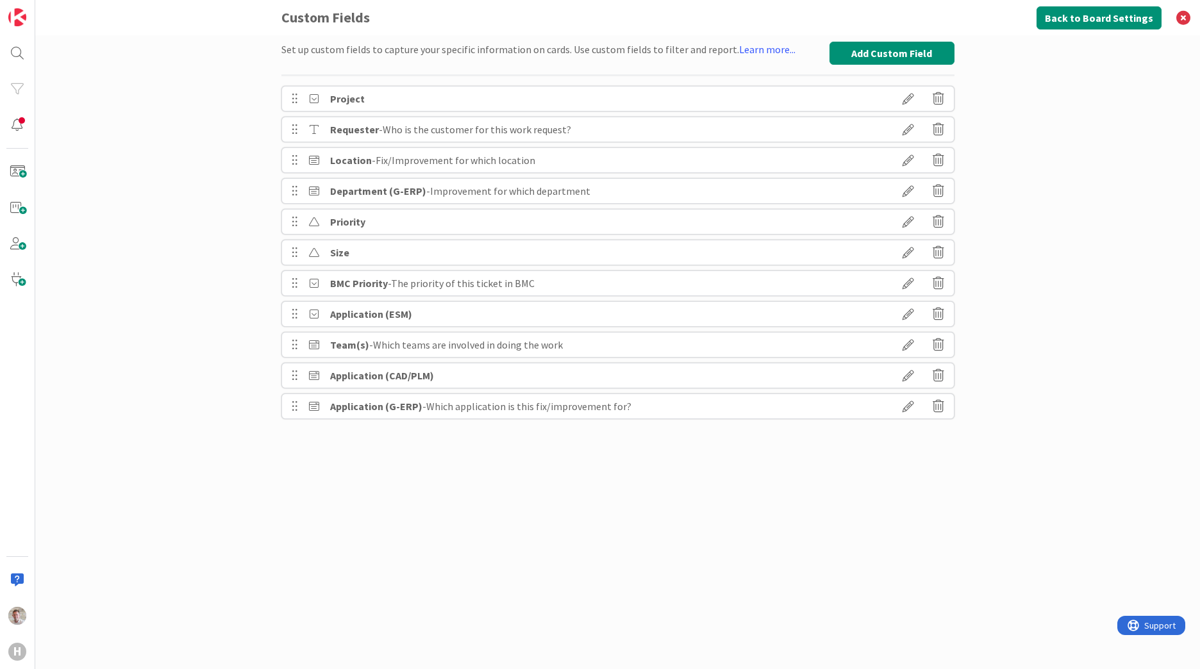
click at [1056, 151] on div "Set up custom fields to capture your specific information on cards. Use custom …" at bounding box center [617, 352] width 1165 height 634
click at [1088, 19] on button "Back to Board Settings" at bounding box center [1099, 17] width 125 height 23
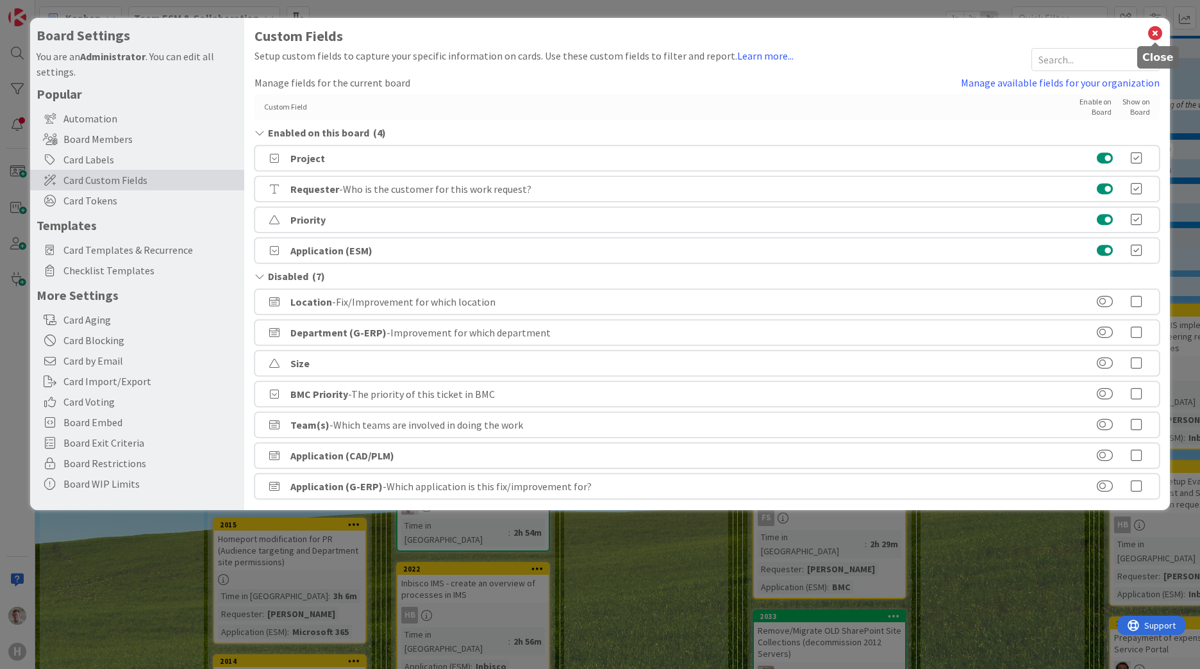
click at [1155, 32] on icon at bounding box center [1155, 33] width 17 height 18
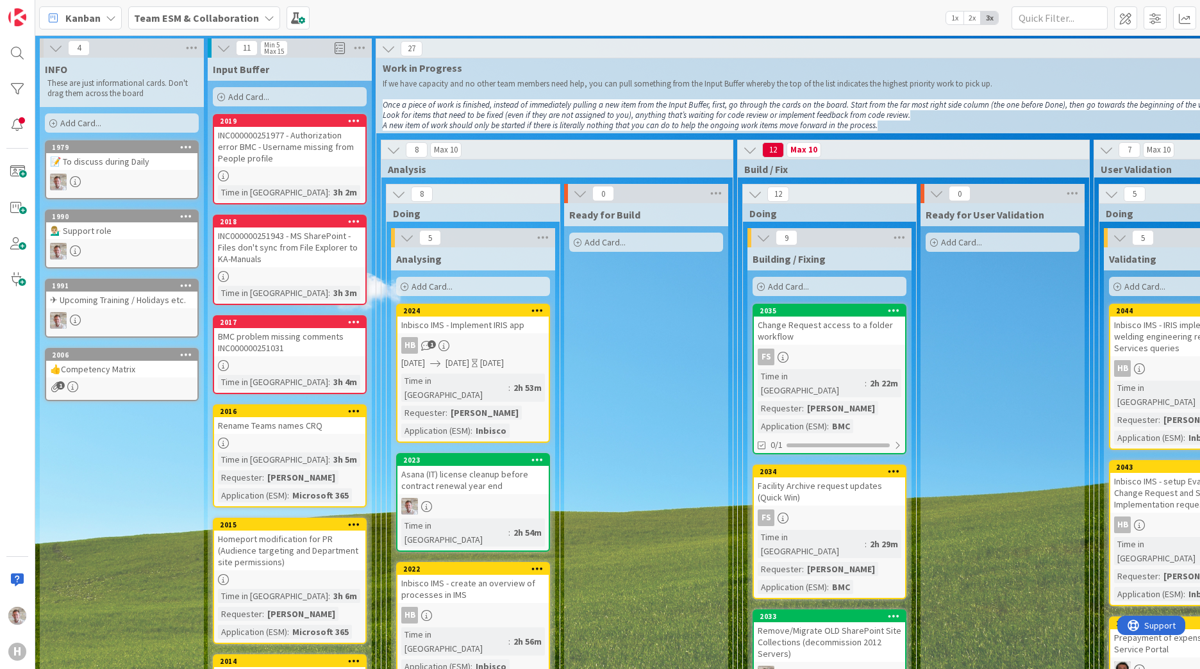
click at [240, 24] on b "Team ESM & Collaboration" at bounding box center [196, 18] width 125 height 13
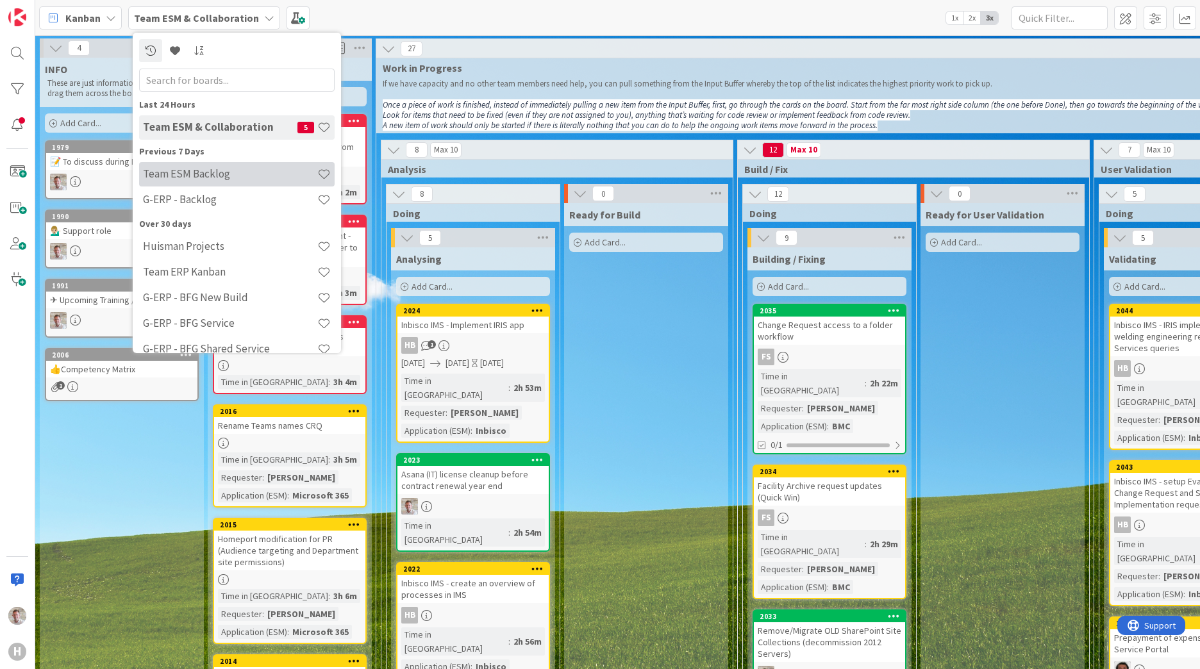
click at [204, 176] on h4 "Team ESM Backlog" at bounding box center [230, 173] width 174 height 13
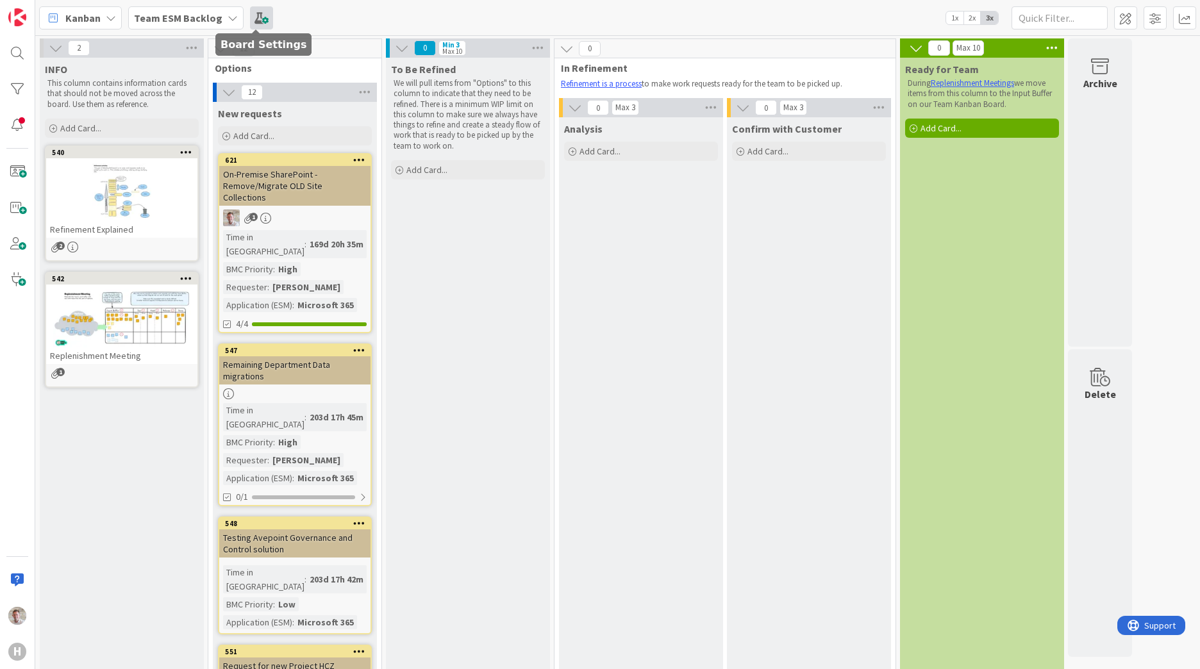
click at [262, 17] on span at bounding box center [261, 17] width 23 height 23
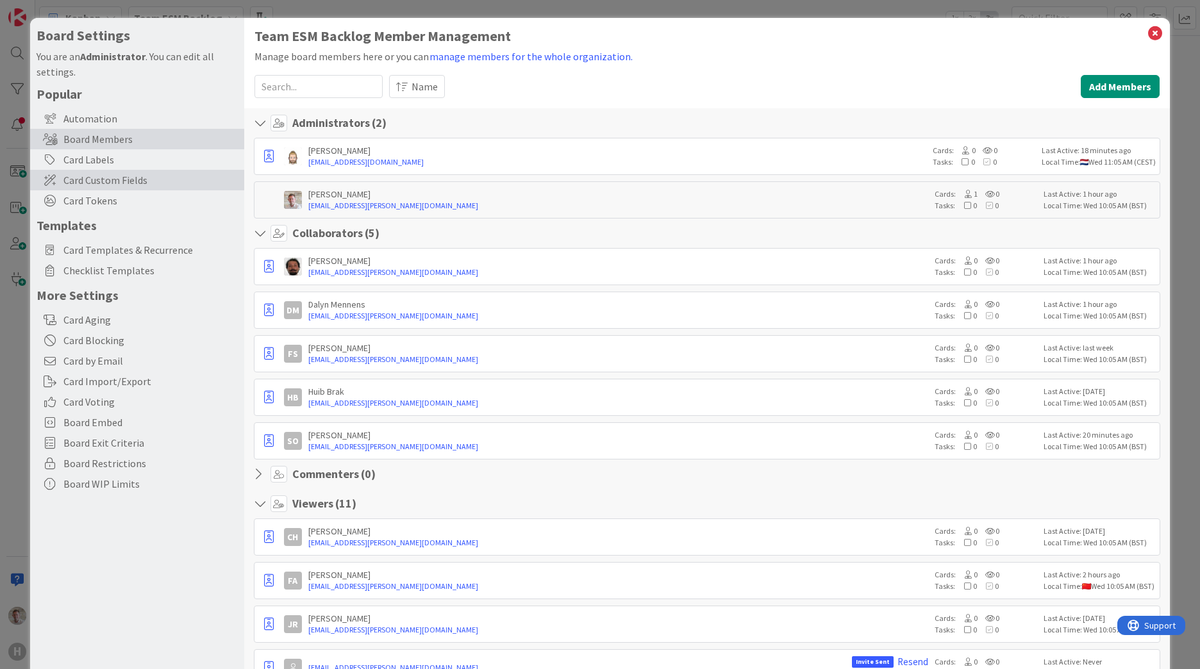
click at [113, 177] on span "Card Custom Fields" at bounding box center [150, 179] width 174 height 15
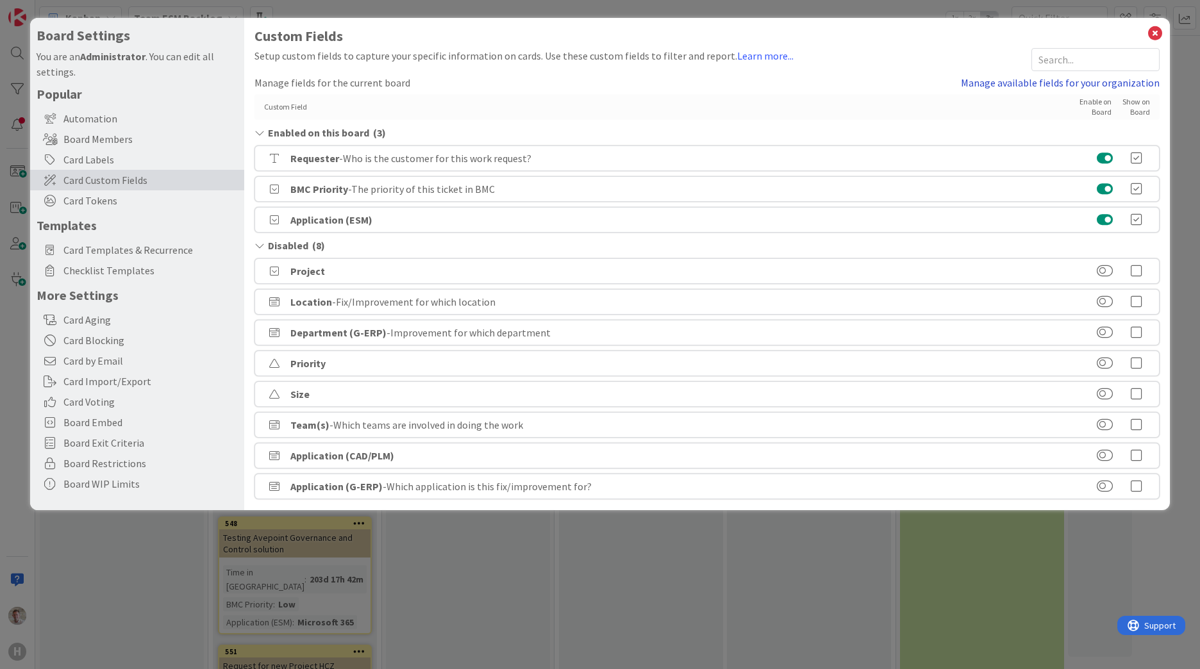
click at [1054, 81] on link "Manage available fields for your organization" at bounding box center [1060, 82] width 199 height 15
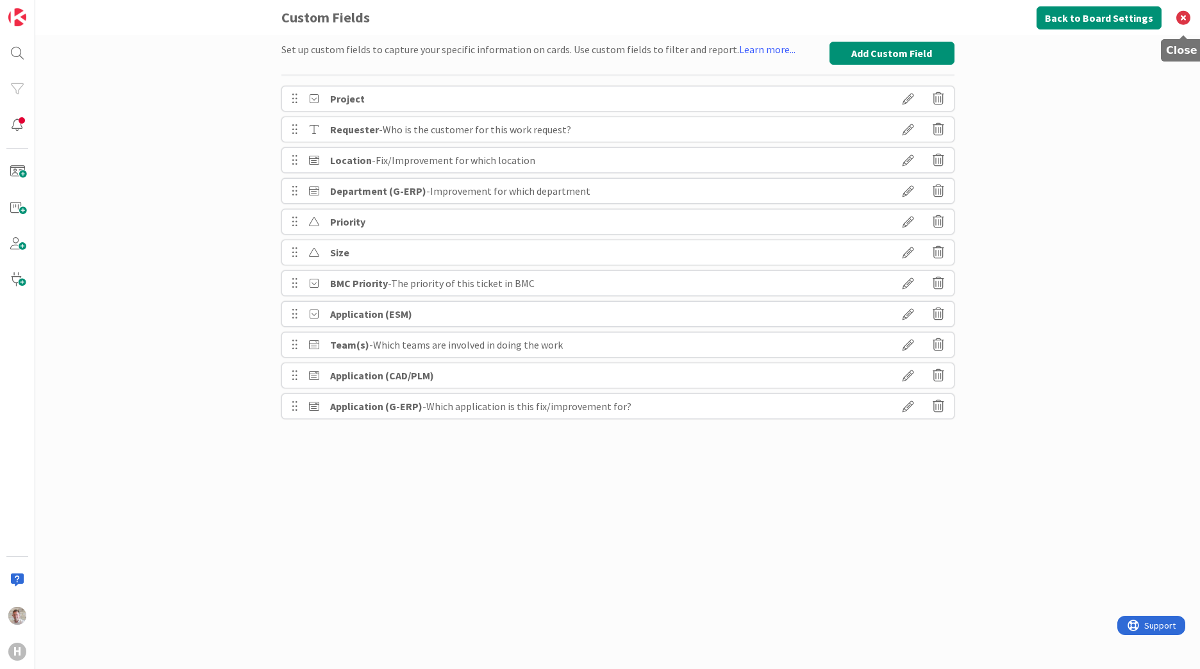
click at [1182, 17] on icon at bounding box center [1183, 17] width 33 height 35
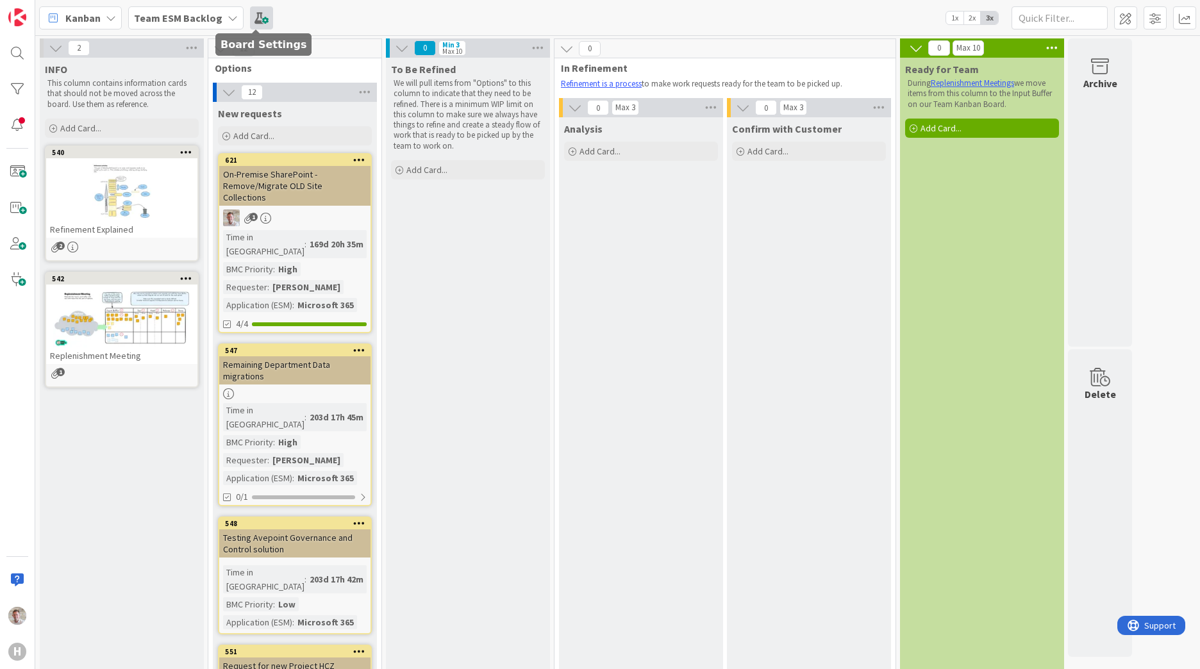
click at [266, 21] on div "Kanban Team ESM Backlog 1x 2x 3x" at bounding box center [617, 17] width 1165 height 35
click at [259, 21] on span at bounding box center [261, 17] width 23 height 23
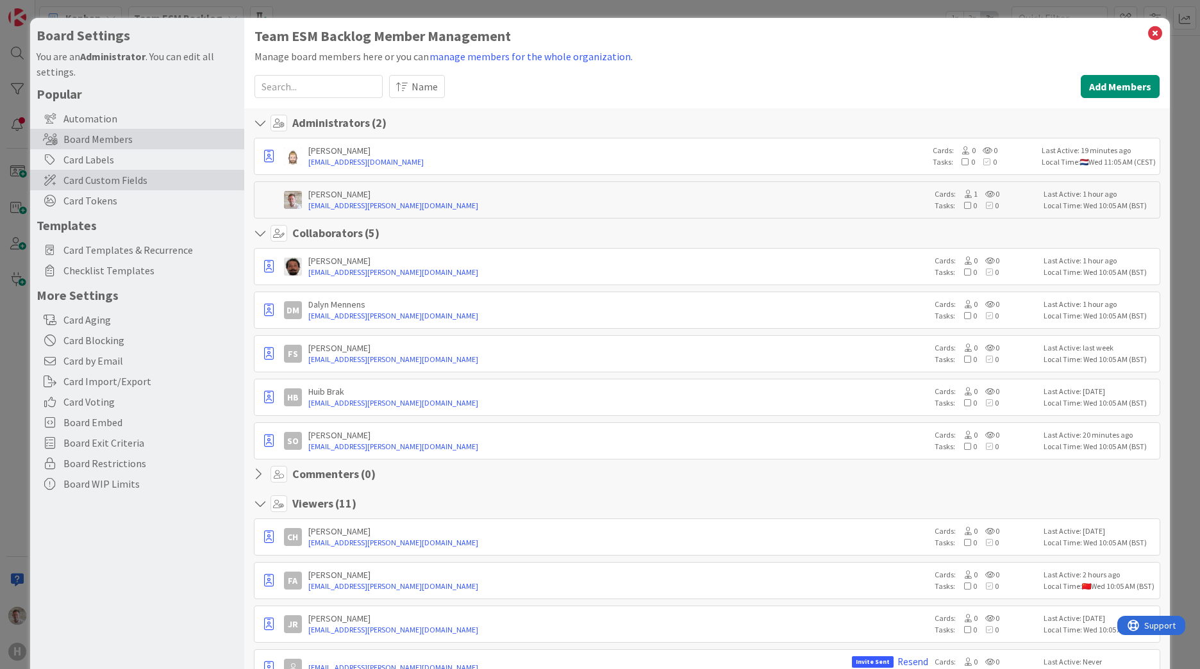
click at [92, 176] on span "Card Custom Fields" at bounding box center [150, 179] width 174 height 15
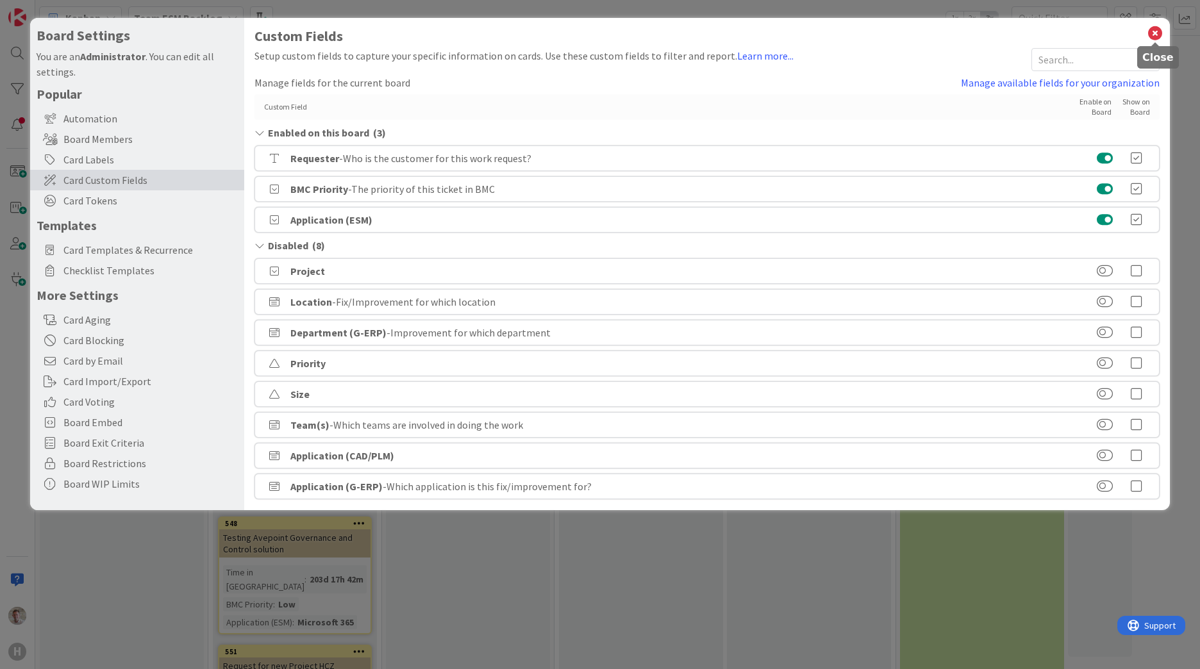
click at [1151, 35] on icon at bounding box center [1155, 33] width 17 height 18
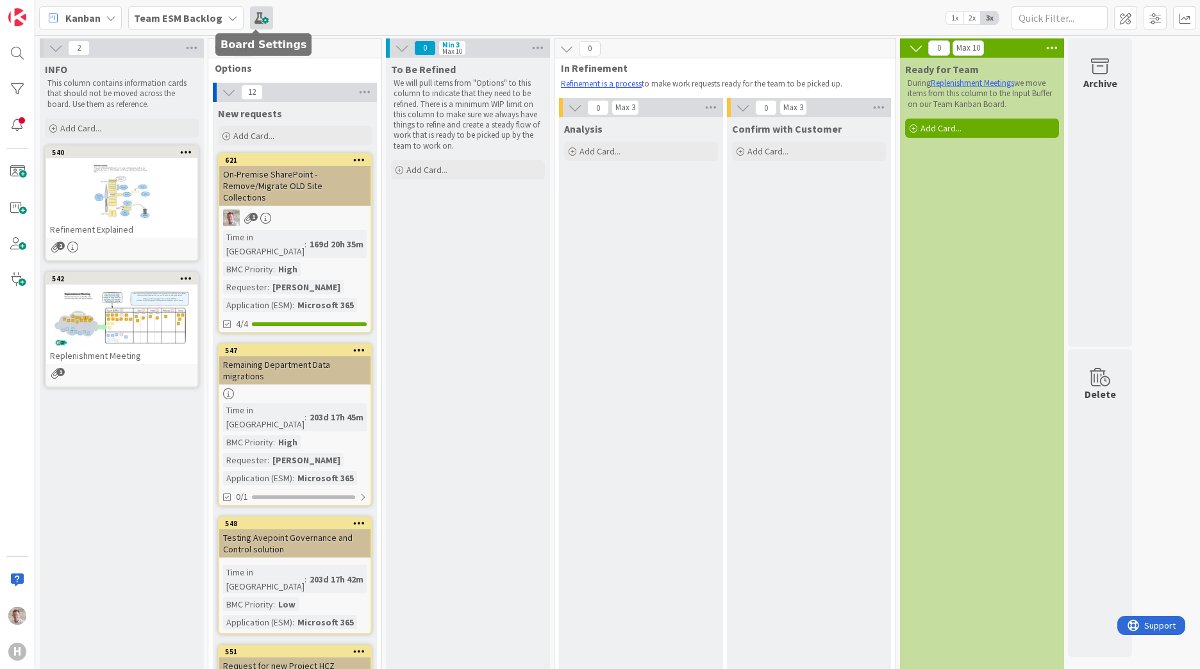
click at [257, 16] on span at bounding box center [261, 17] width 23 height 23
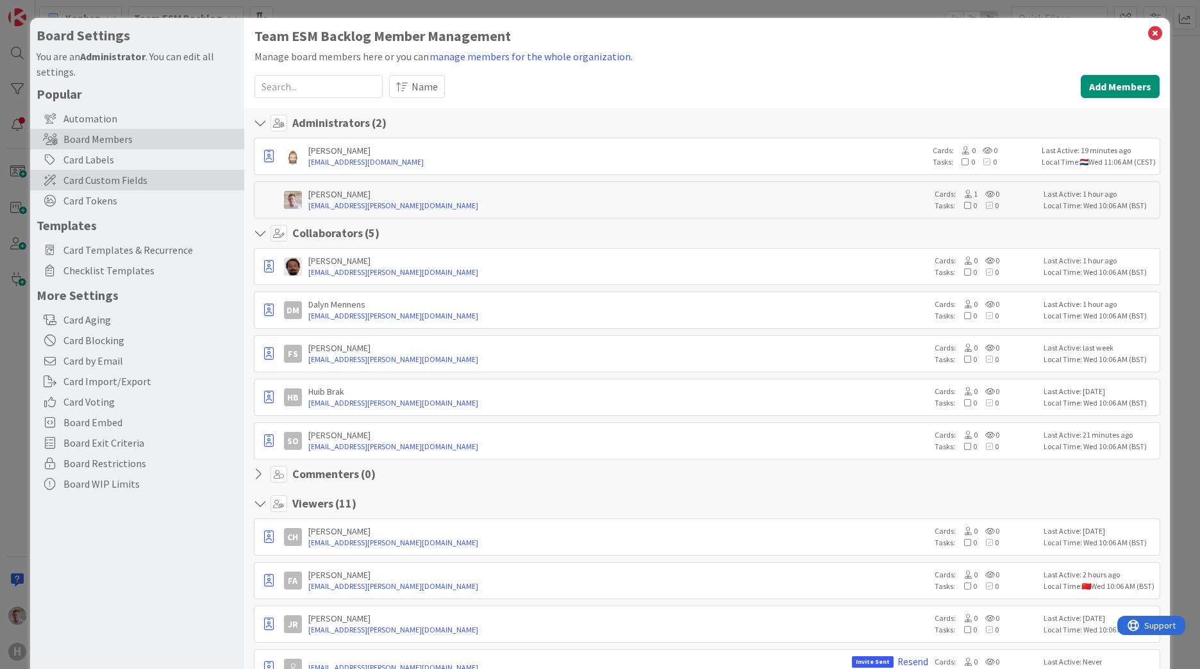
click at [101, 187] on span "Card Custom Fields" at bounding box center [150, 179] width 174 height 15
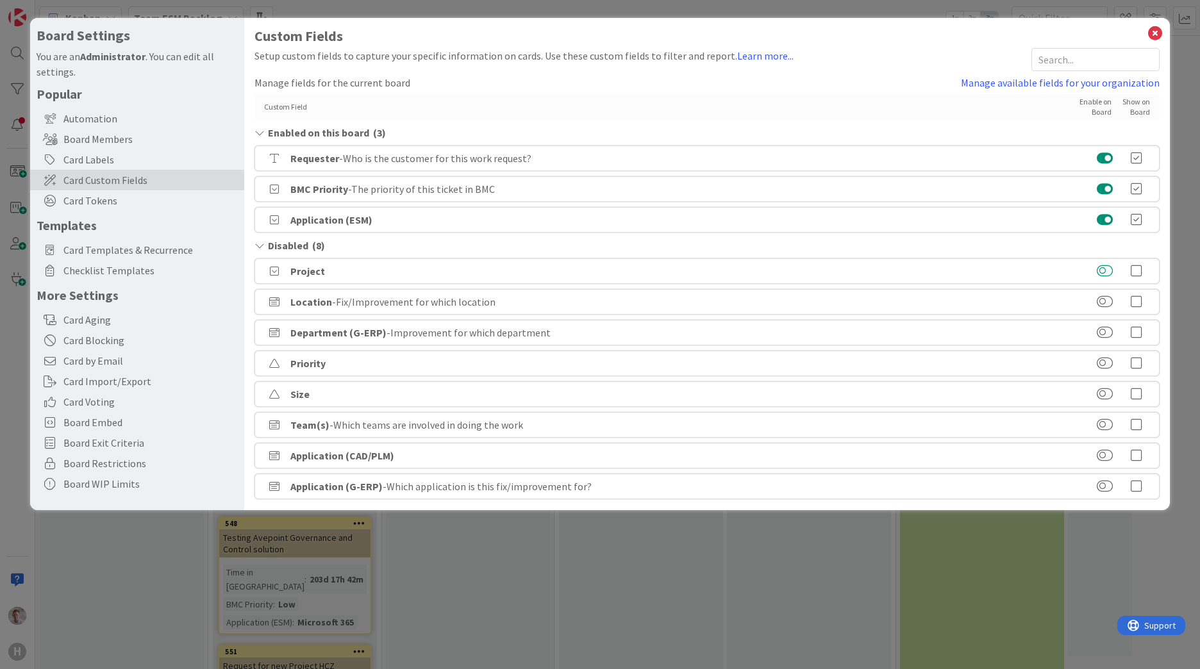
click at [1105, 270] on button at bounding box center [1105, 271] width 16 height 13
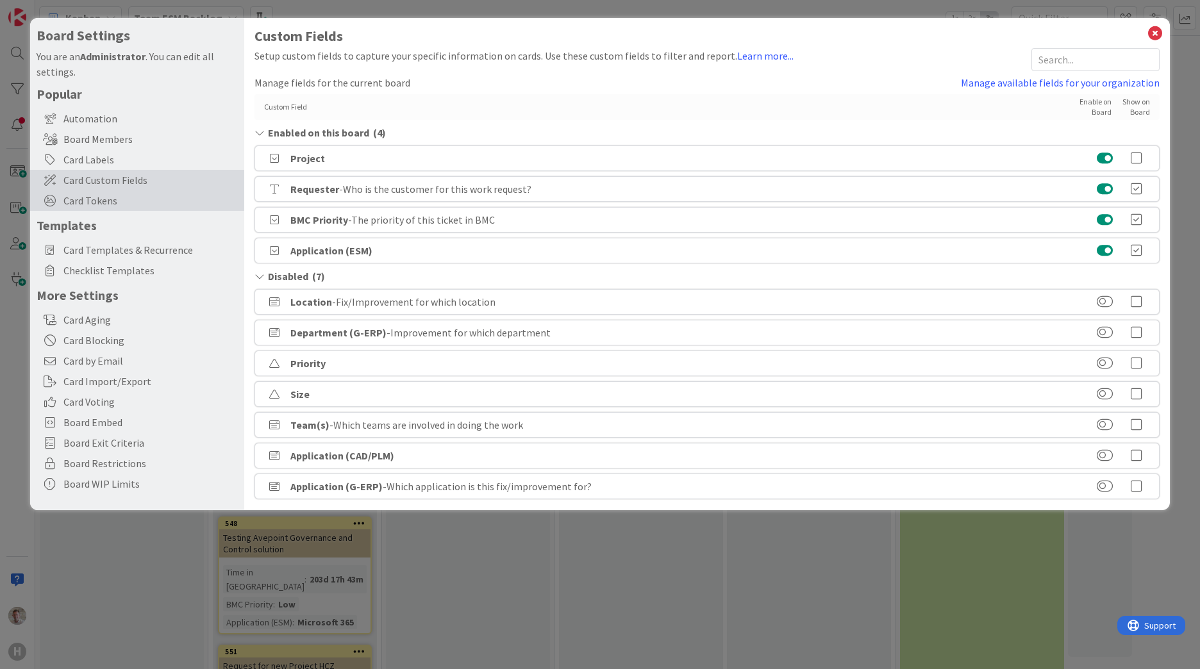
click at [140, 199] on span "Card Tokens" at bounding box center [150, 200] width 174 height 15
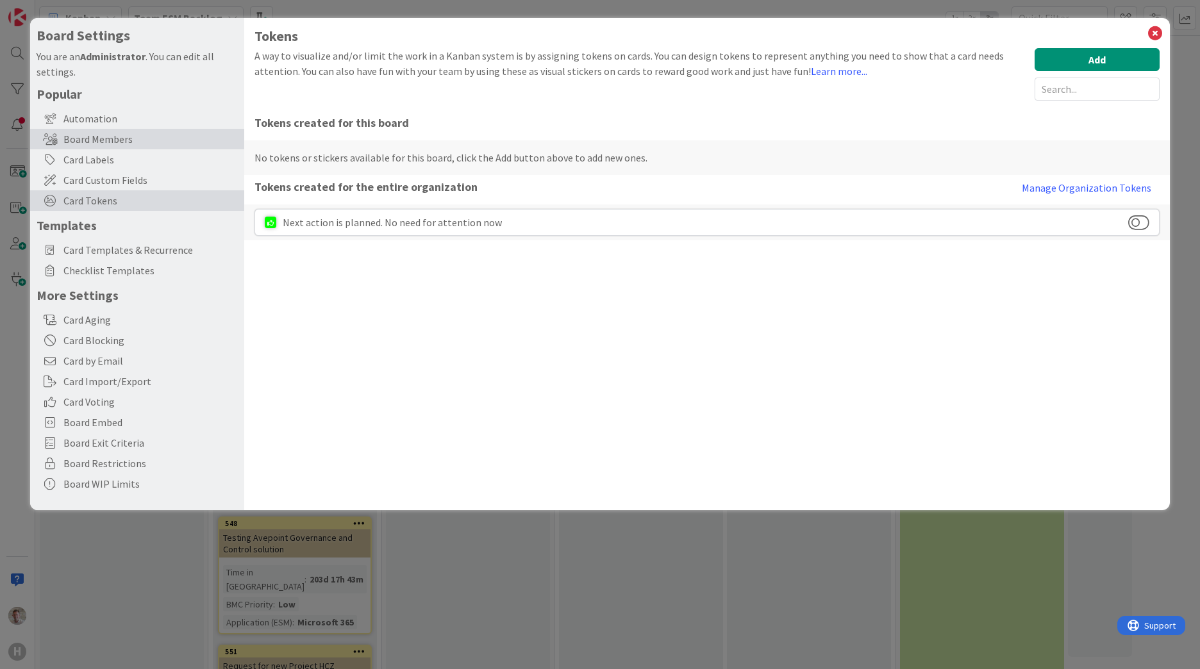
click at [146, 144] on div "Board Members" at bounding box center [137, 139] width 214 height 21
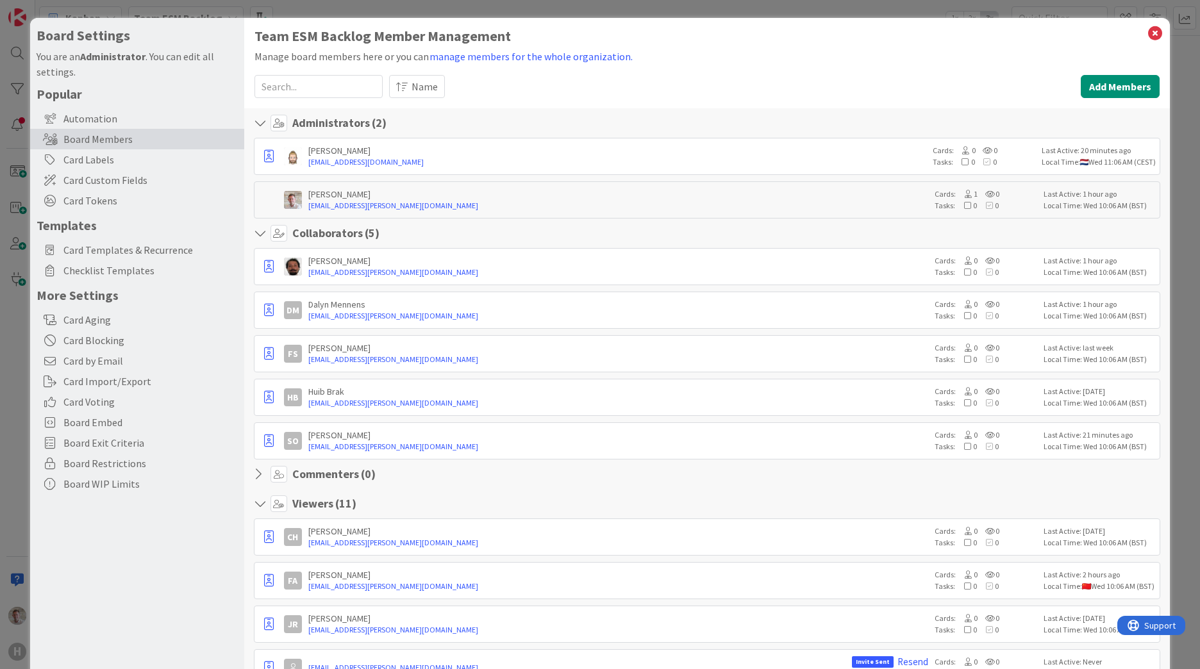
click at [297, 89] on input at bounding box center [318, 86] width 128 height 23
click at [1117, 87] on button "Add Members" at bounding box center [1120, 86] width 79 height 23
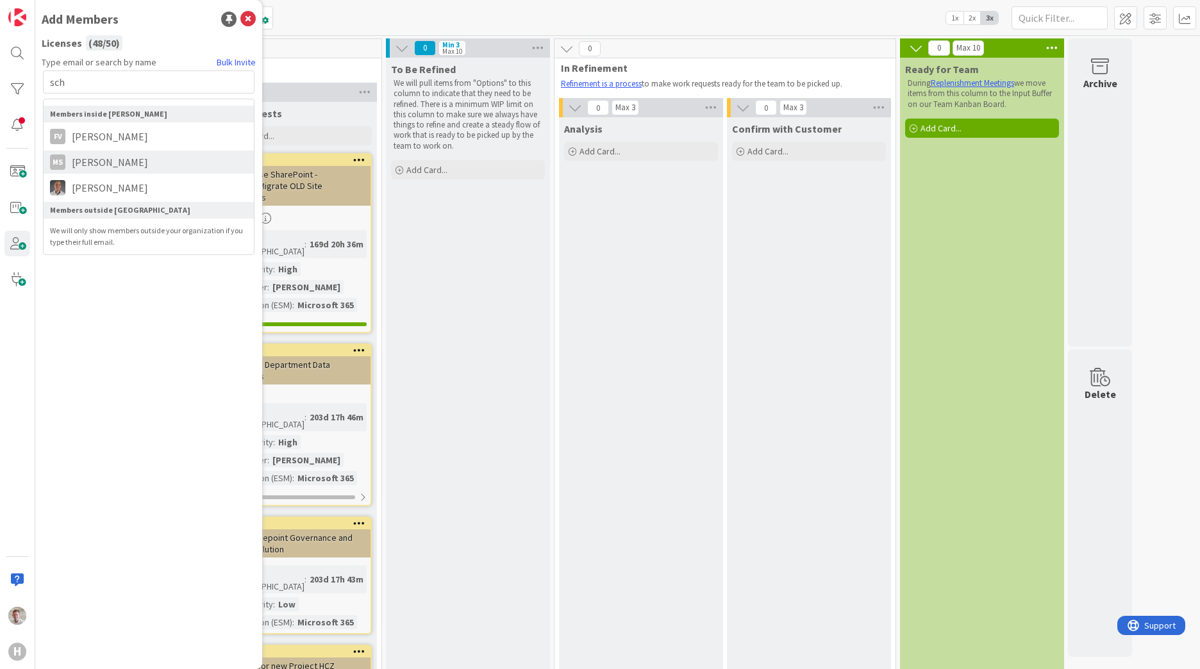
click at [90, 162] on span "[PERSON_NAME]" at bounding box center [109, 161] width 89 height 15
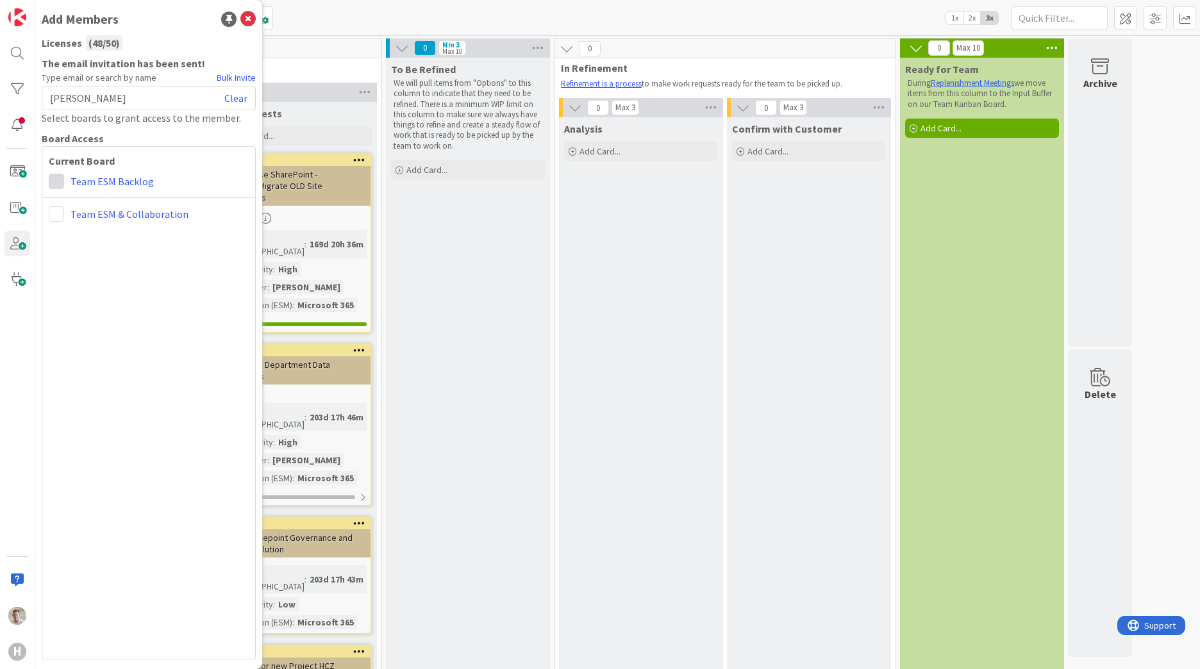
click at [62, 178] on span at bounding box center [56, 181] width 15 height 15
click at [85, 275] on span at bounding box center [78, 277] width 13 height 10
click at [61, 215] on span at bounding box center [56, 213] width 15 height 15
click at [82, 302] on link "Viewer" at bounding box center [122, 309] width 146 height 23
click at [251, 18] on icon at bounding box center [247, 19] width 15 height 15
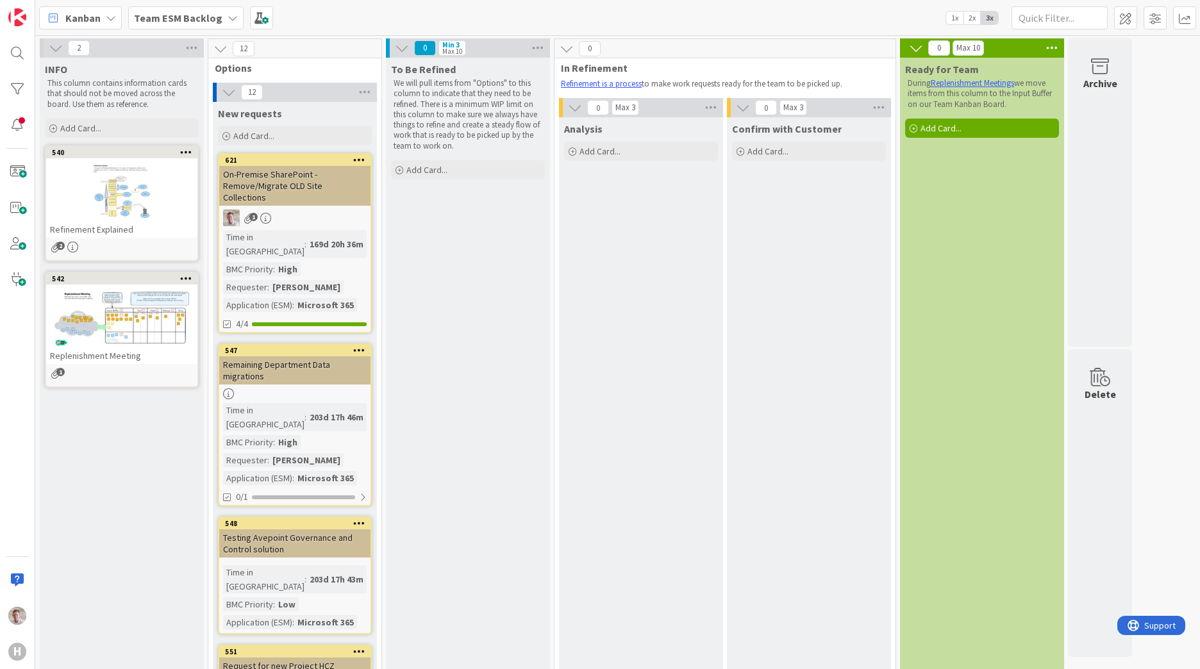
click at [231, 94] on icon at bounding box center [229, 92] width 14 height 14
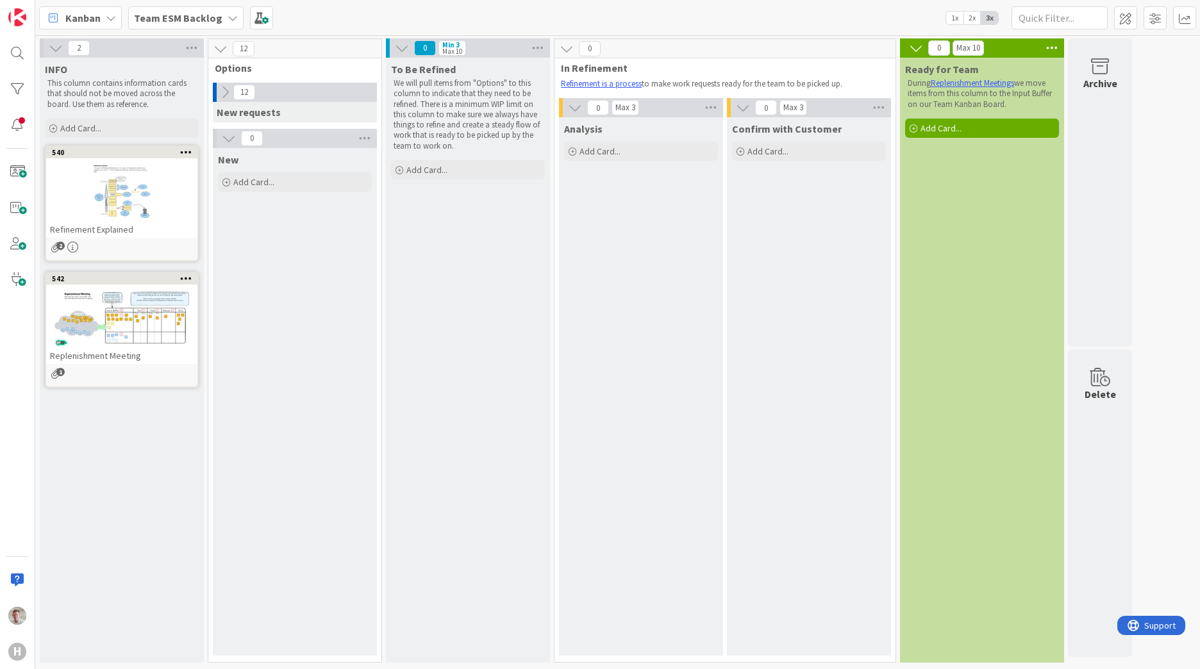
click at [227, 139] on icon at bounding box center [229, 138] width 14 height 14
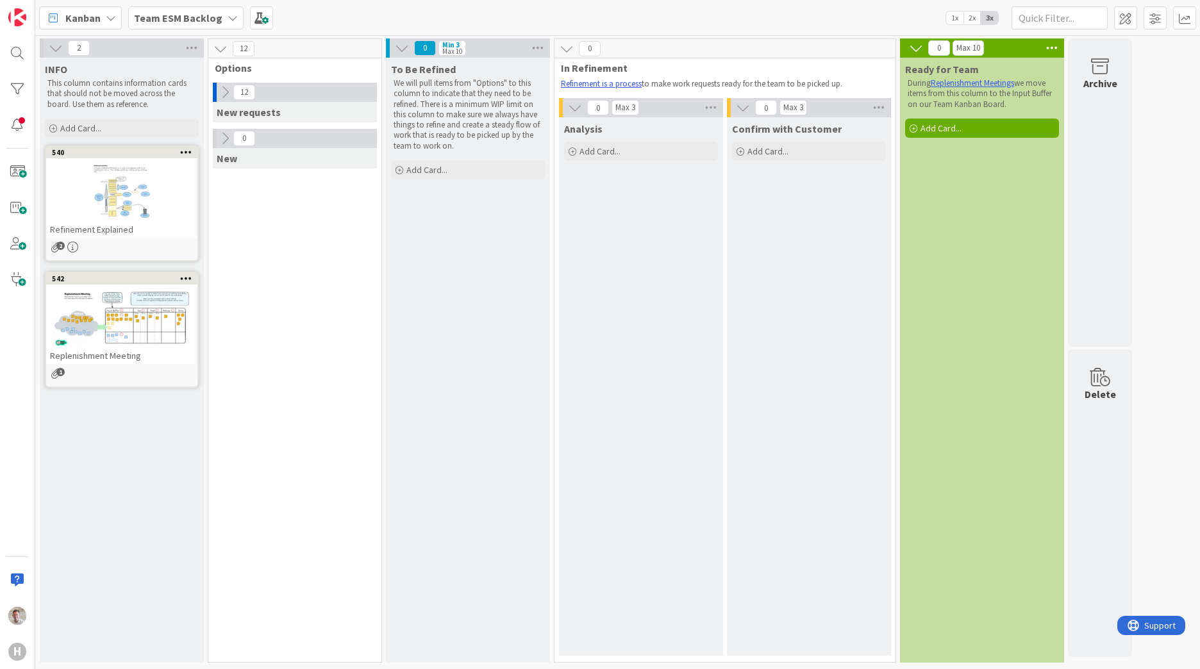
click at [227, 139] on icon at bounding box center [225, 138] width 14 height 14
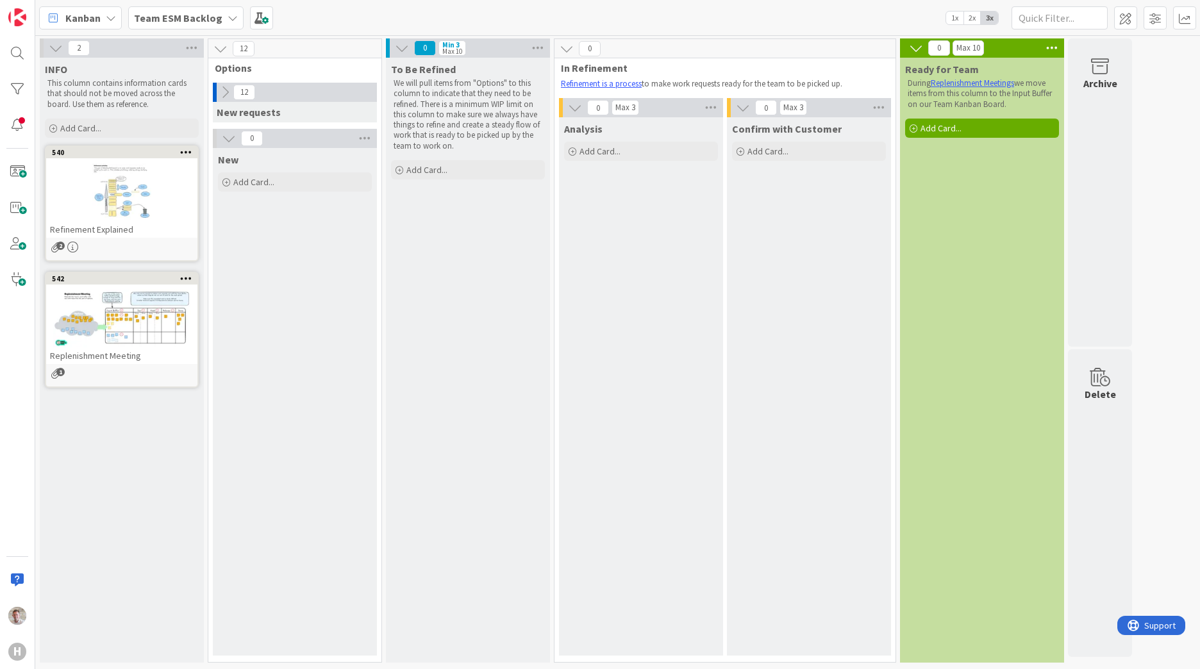
click at [224, 96] on icon at bounding box center [225, 92] width 14 height 14
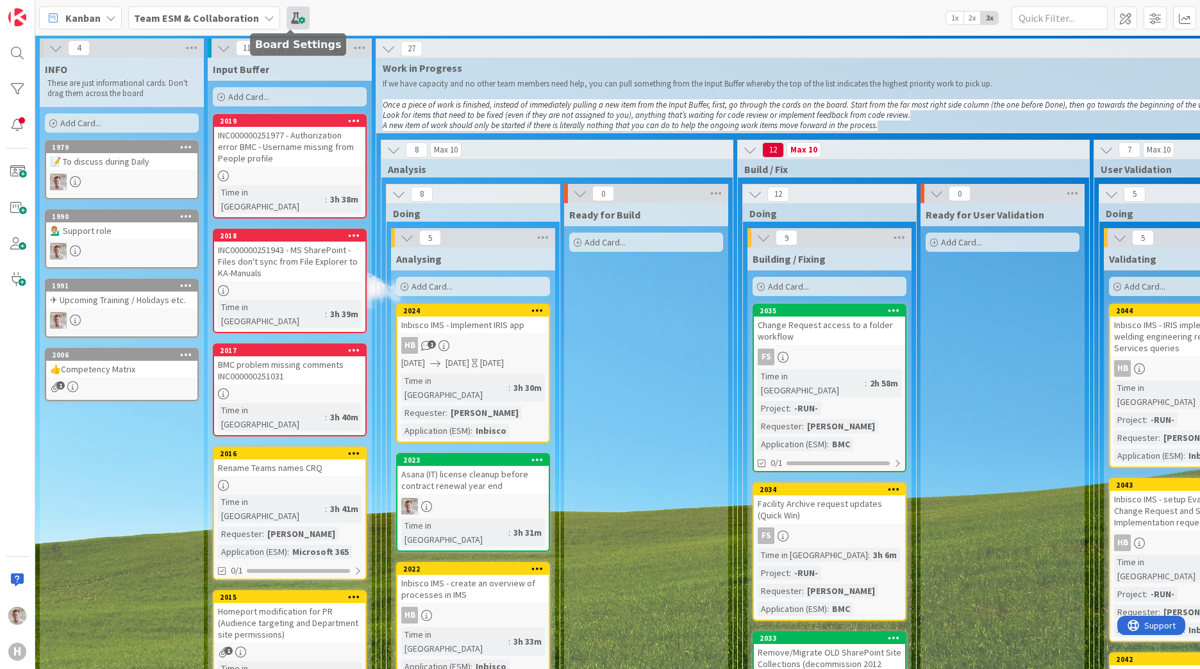
click at [299, 17] on span at bounding box center [298, 17] width 23 height 23
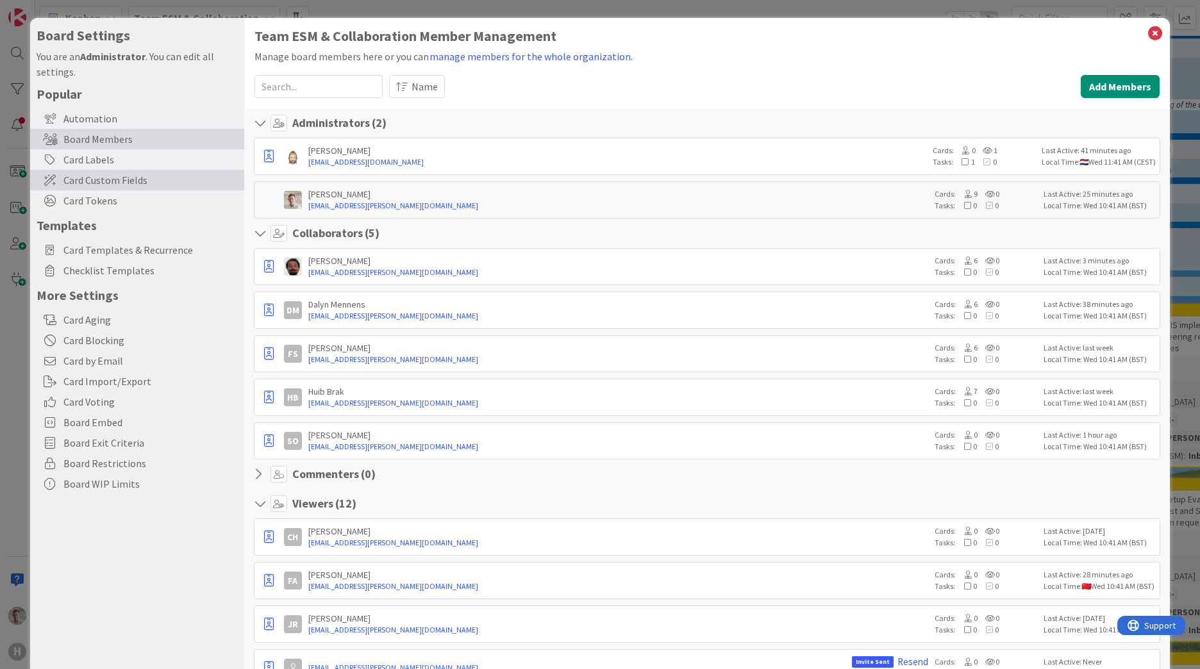
click at [107, 179] on span "Card Custom Fields" at bounding box center [150, 179] width 174 height 15
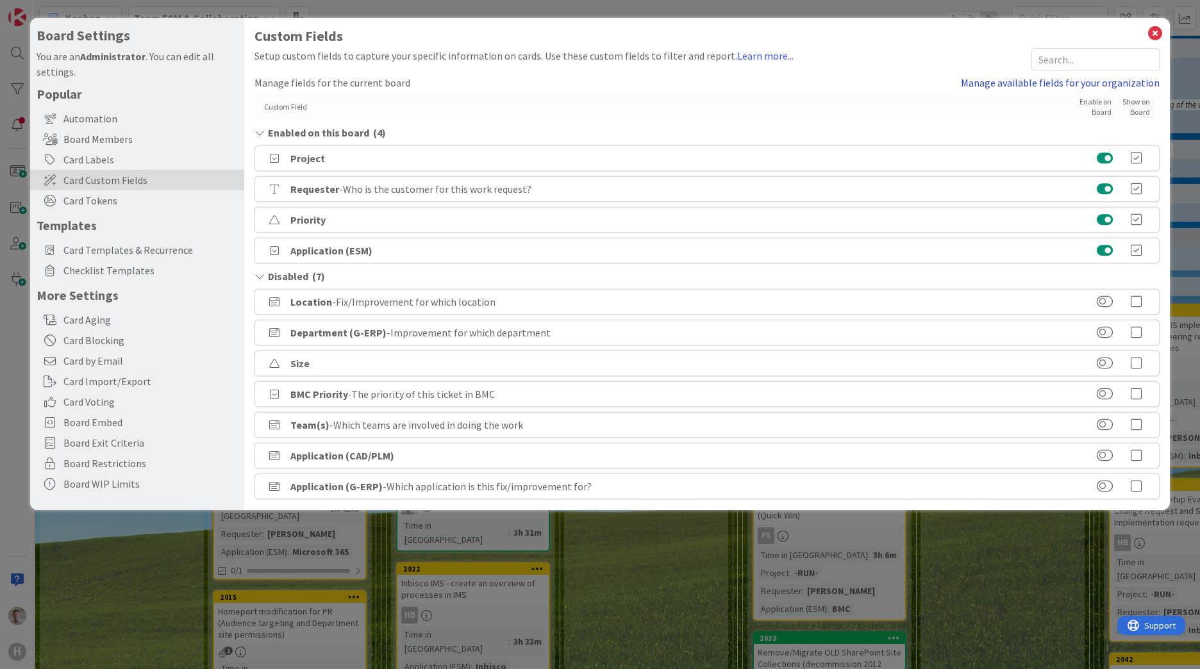
click at [1040, 82] on link "Manage available fields for your organization" at bounding box center [1060, 82] width 199 height 15
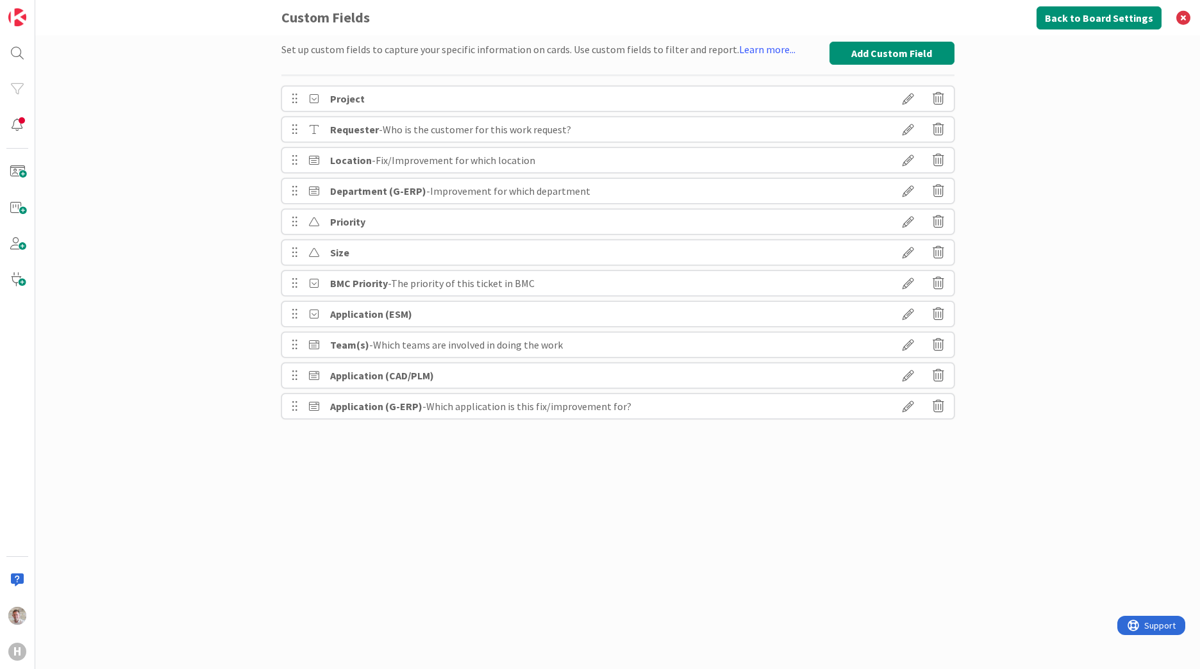
click at [903, 101] on icon at bounding box center [908, 99] width 36 height 22
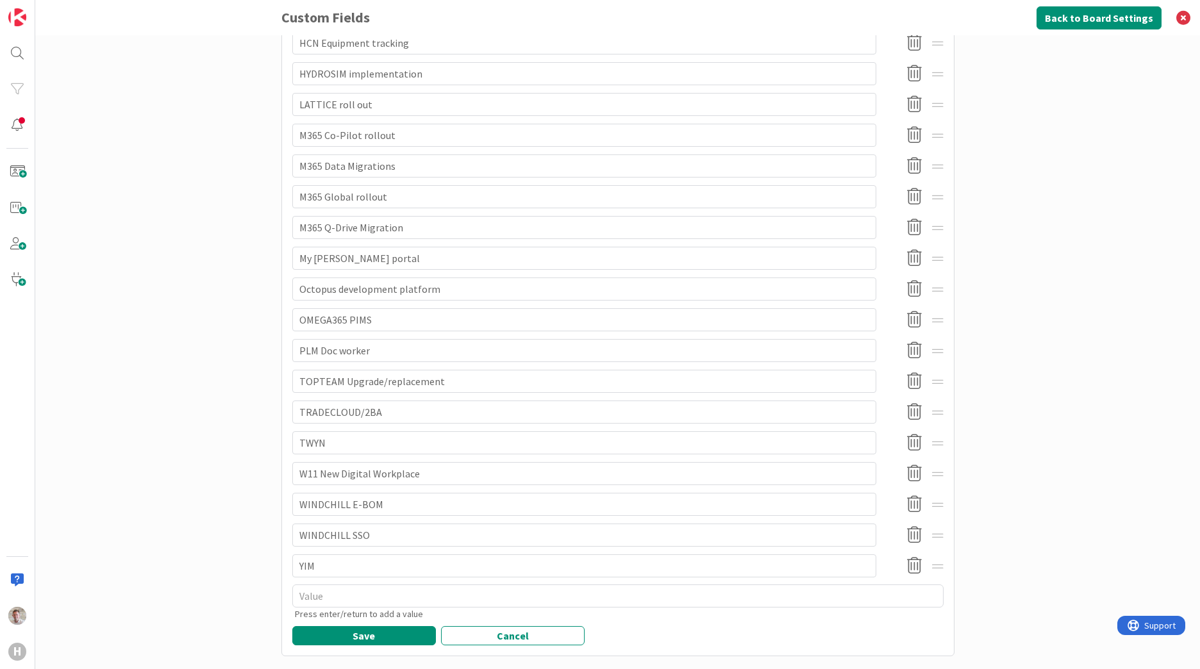
scroll to position [1085, 0]
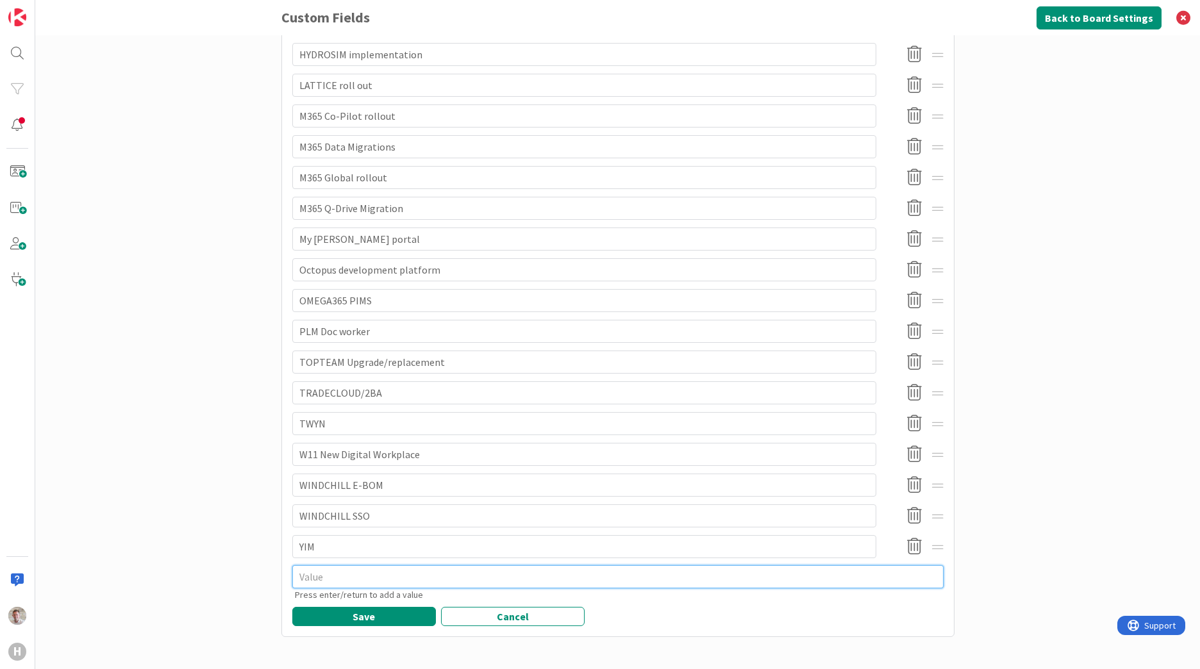
click at [336, 584] on textarea at bounding box center [617, 576] width 651 height 23
type textarea "x"
type textarea "F"
type textarea "x"
type textarea "Fr"
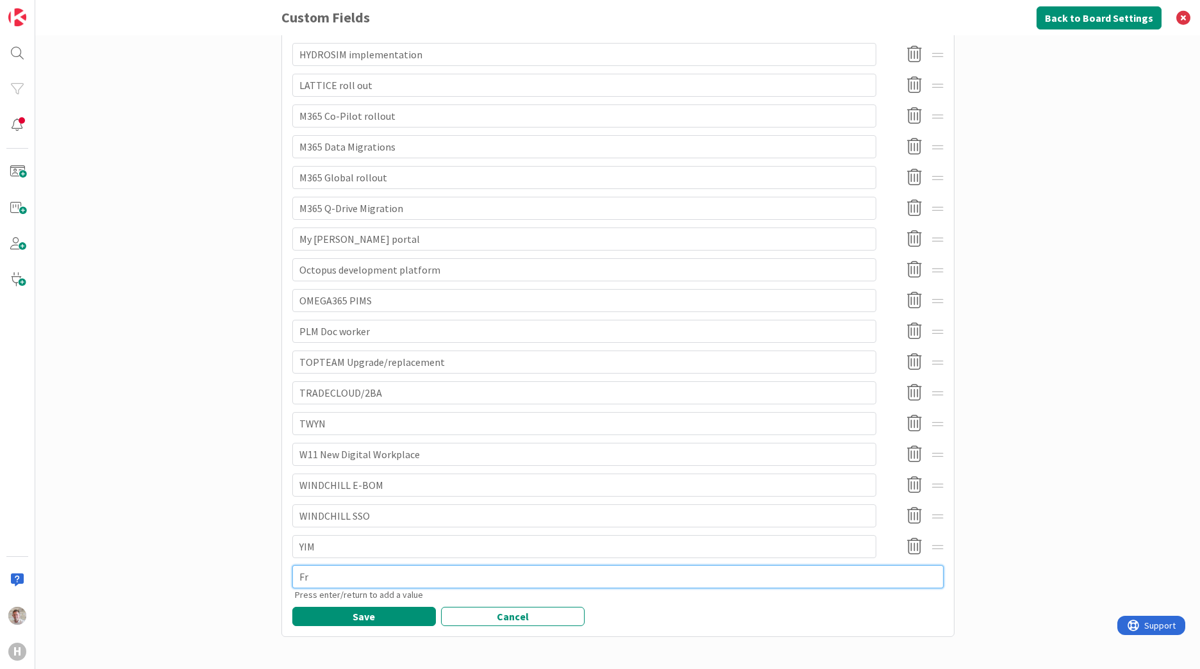
type textarea "x"
type textarea "Fre"
type textarea "x"
type textarea "Fres"
type textarea "x"
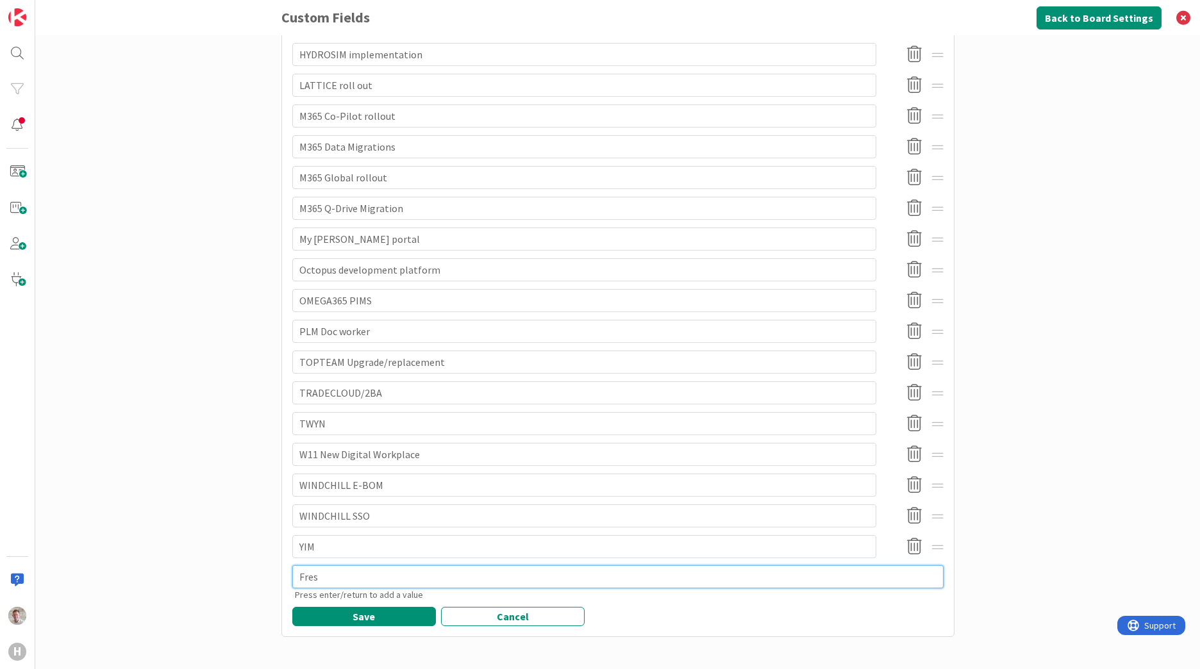
type textarea "Fresh"
type textarea "x"
type textarea "Freshw"
type textarea "x"
type textarea "Freshwo"
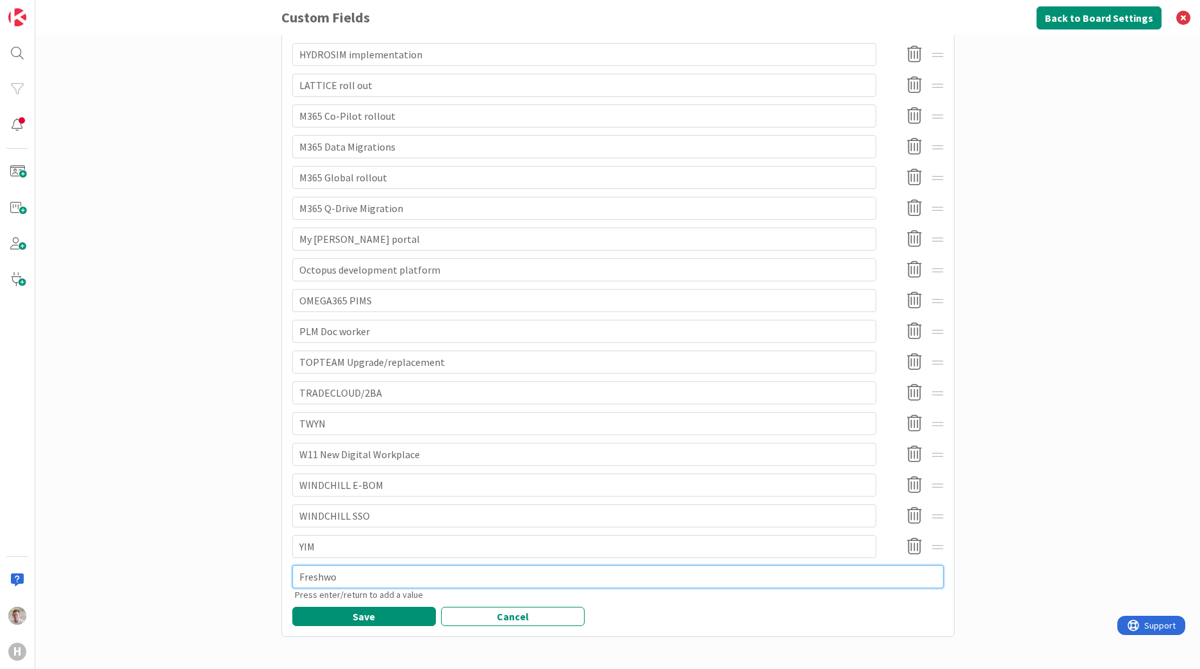
click at [313, 576] on textarea "Freshwo" at bounding box center [617, 576] width 651 height 23
click at [315, 574] on textarea "Freshwo" at bounding box center [617, 576] width 651 height 23
type textarea "x"
type textarea "F"
type textarea "x"
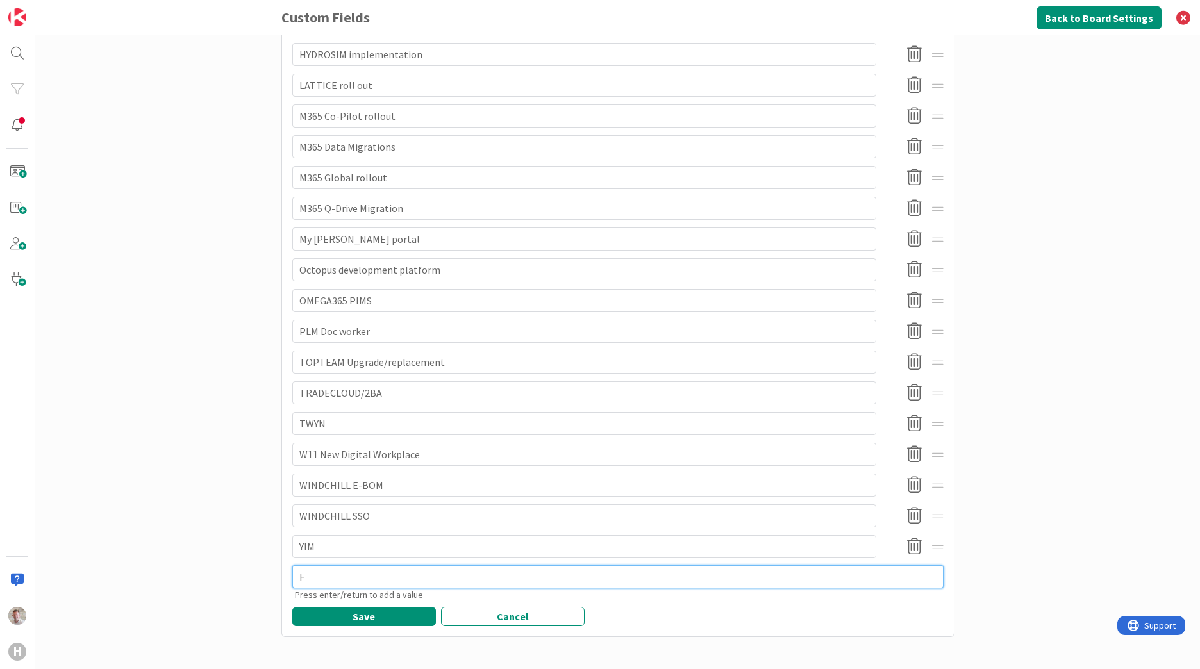
type textarea "FR"
type textarea "x"
type textarea "FRE"
type textarea "x"
type textarea "FRES"
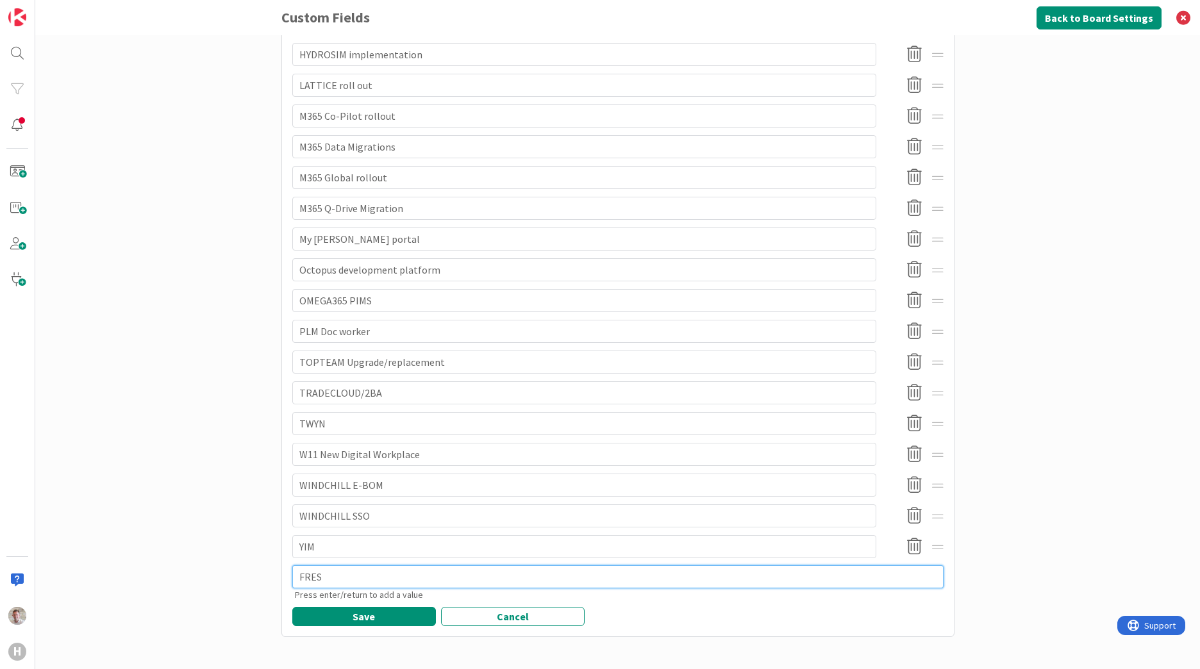
type textarea "x"
type textarea "FRESH"
type textarea "x"
type textarea "FRESHW"
type textarea "x"
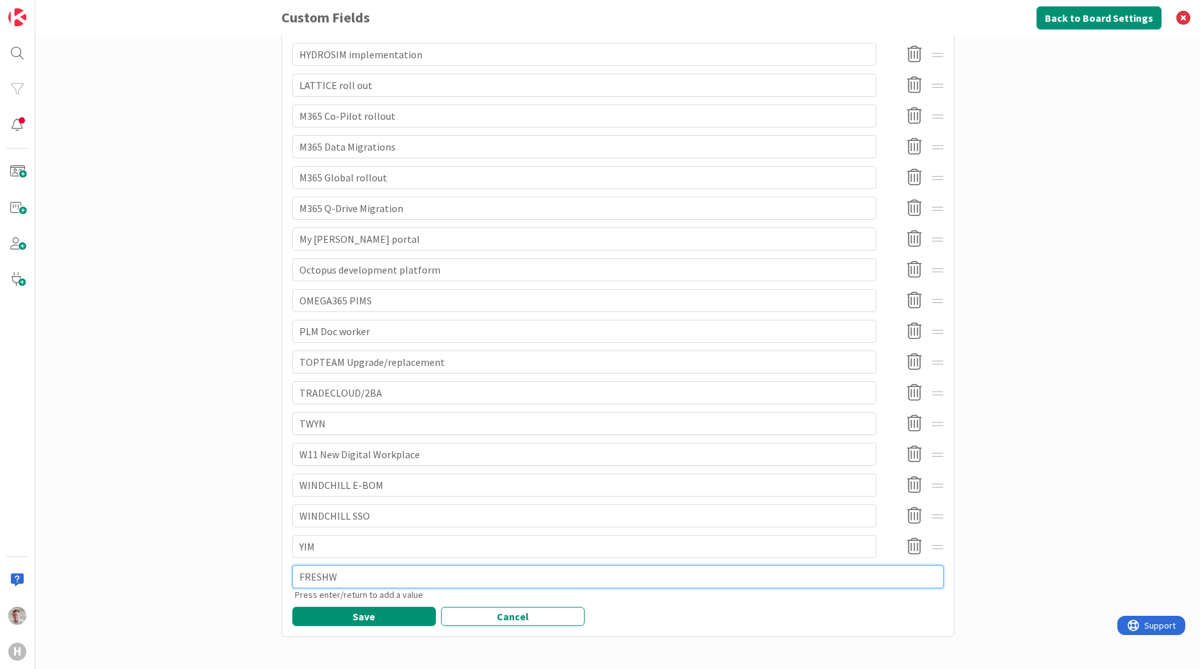
type textarea "FRESHWO"
type textarea "x"
type textarea "FRESHWOR"
type textarea "x"
type textarea "FRESHWORK"
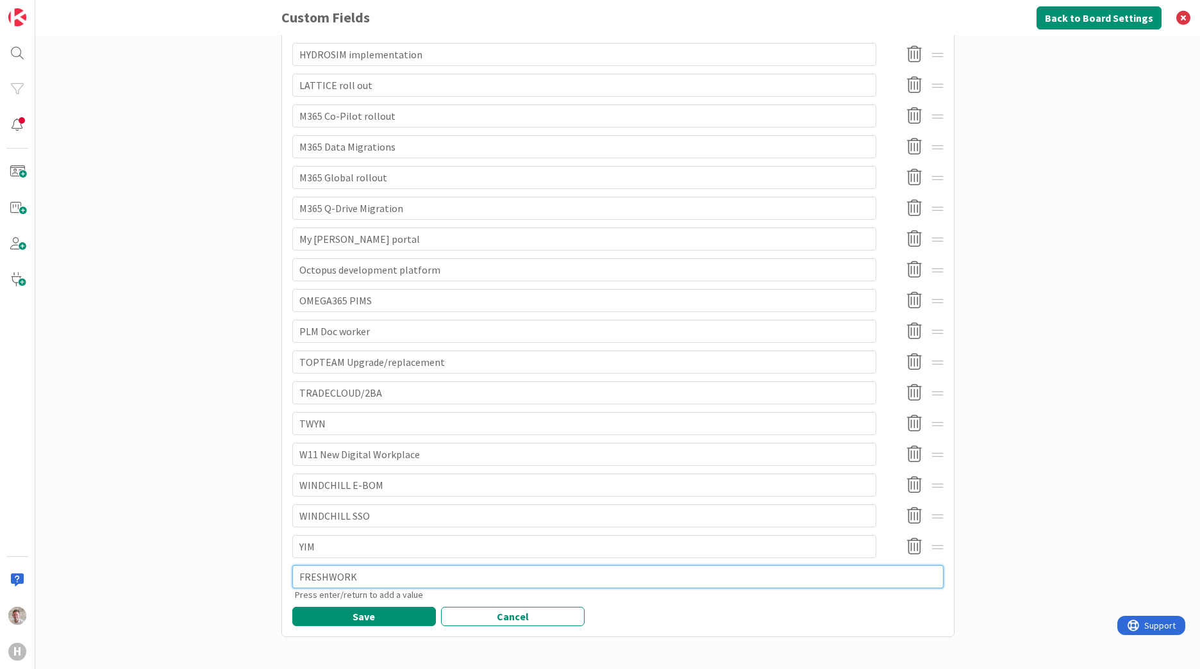
type textarea "x"
type textarea "FRESHWORKS"
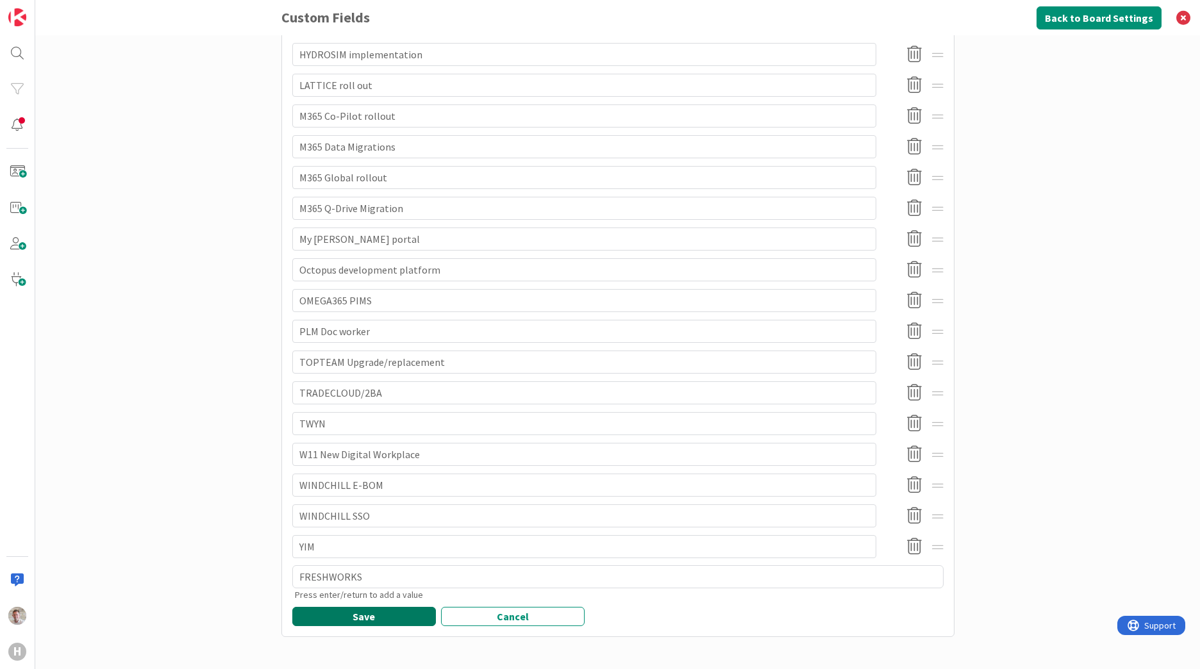
click at [347, 614] on button "Save" at bounding box center [364, 616] width 144 height 19
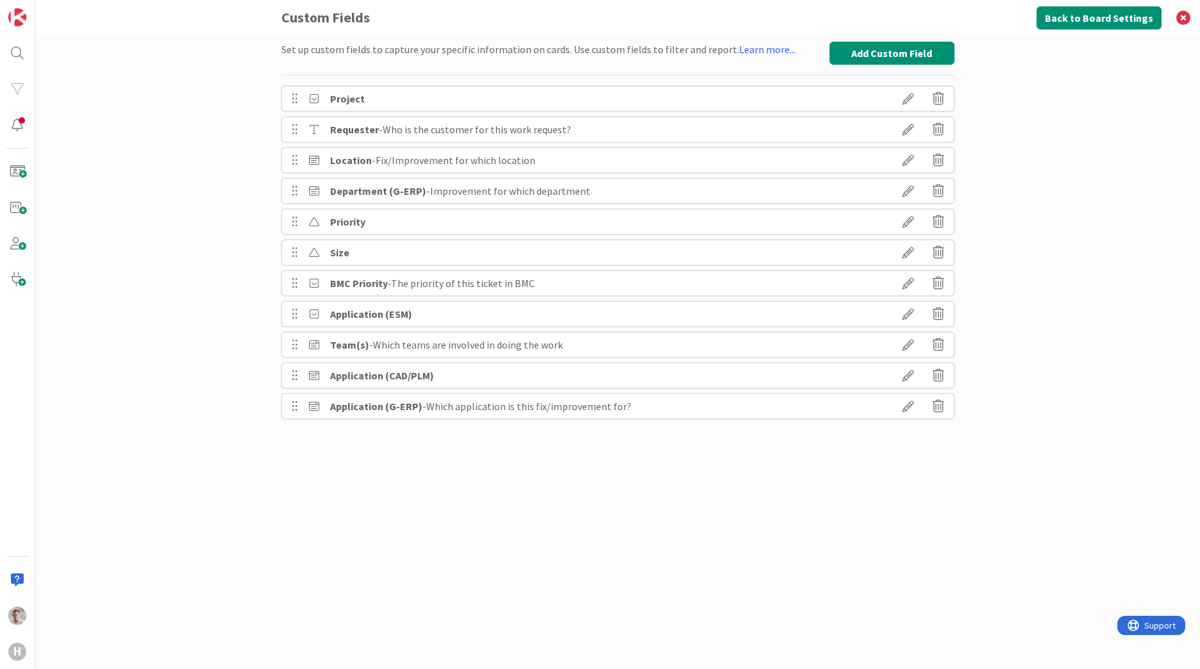
click at [905, 96] on icon at bounding box center [908, 99] width 36 height 22
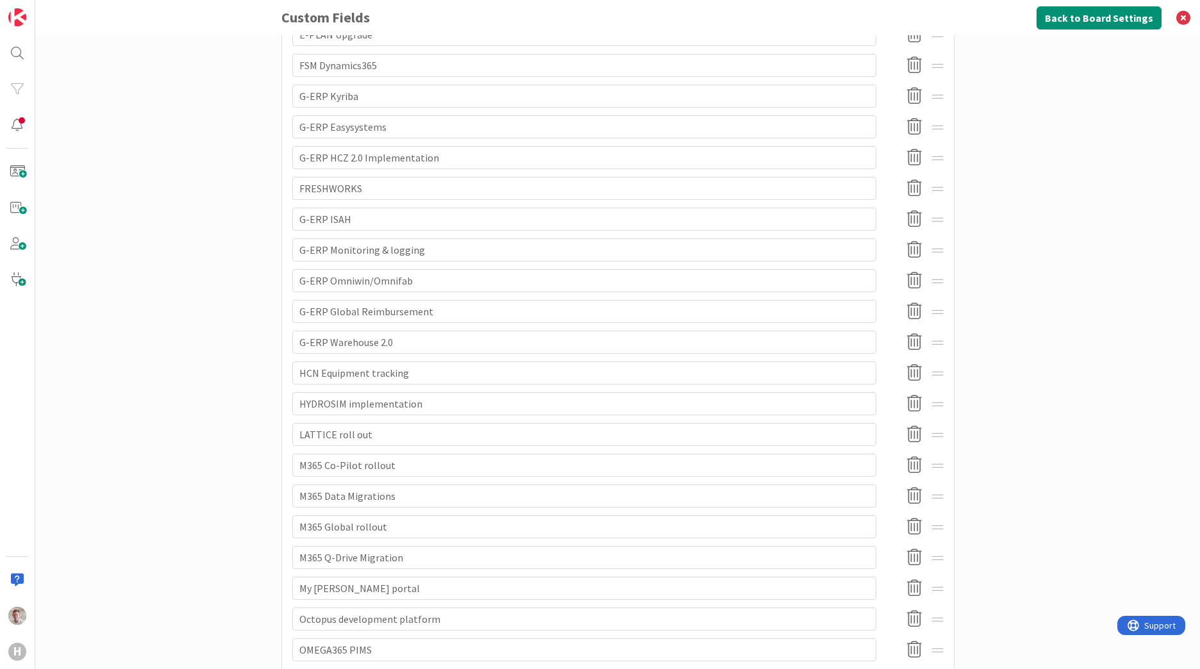
scroll to position [603, 0]
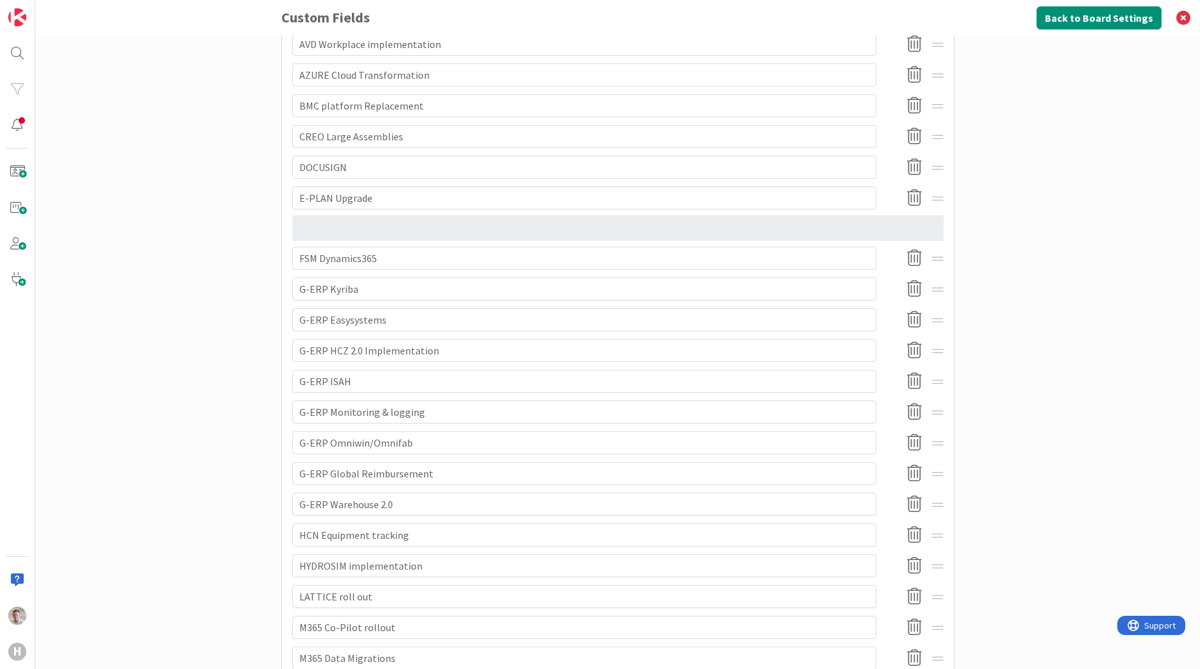
type textarea "x"
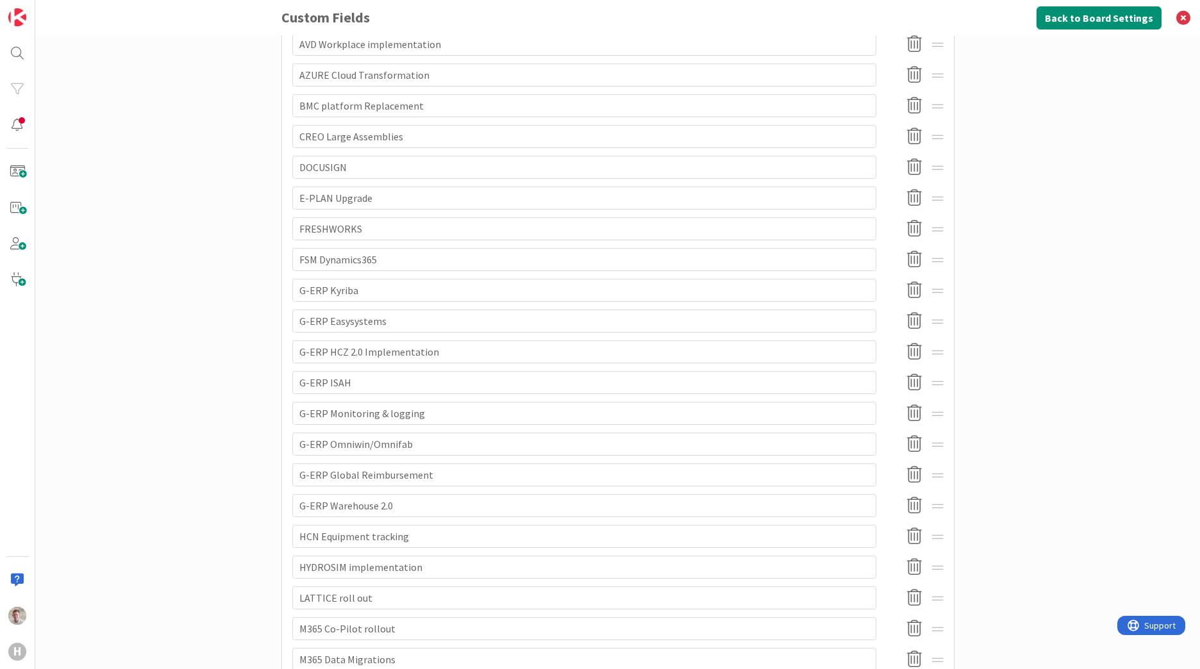
click at [1081, 360] on div "Set up custom fields to capture your specific information on cards. Use custom …" at bounding box center [617, 352] width 1165 height 634
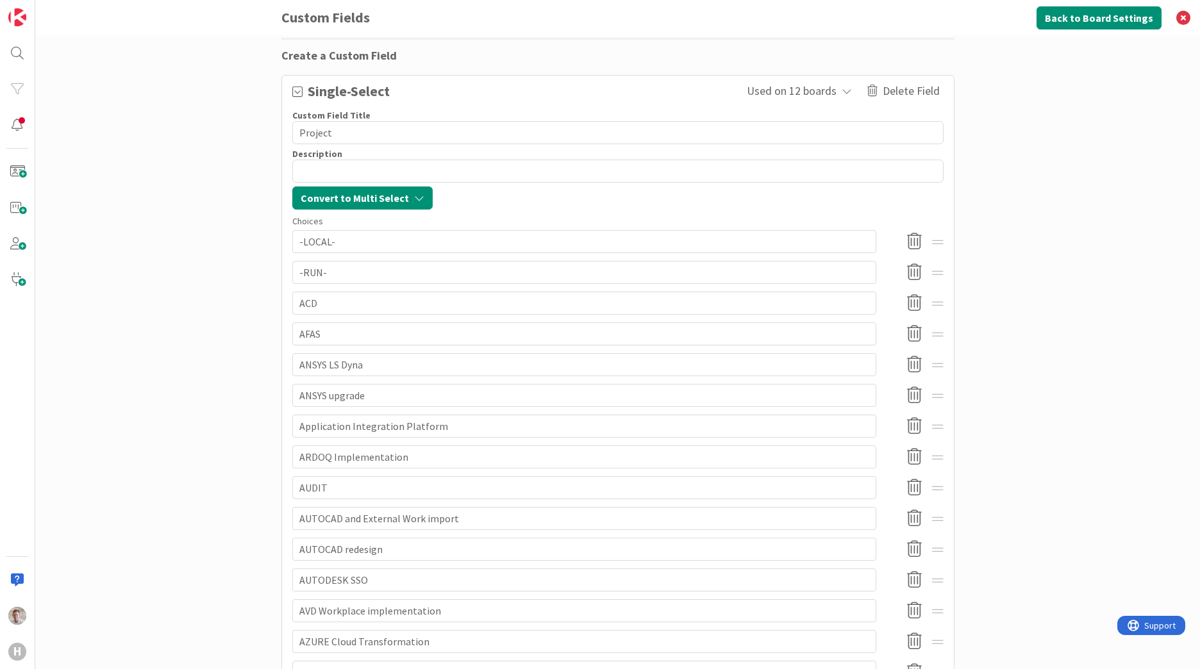
scroll to position [0, 0]
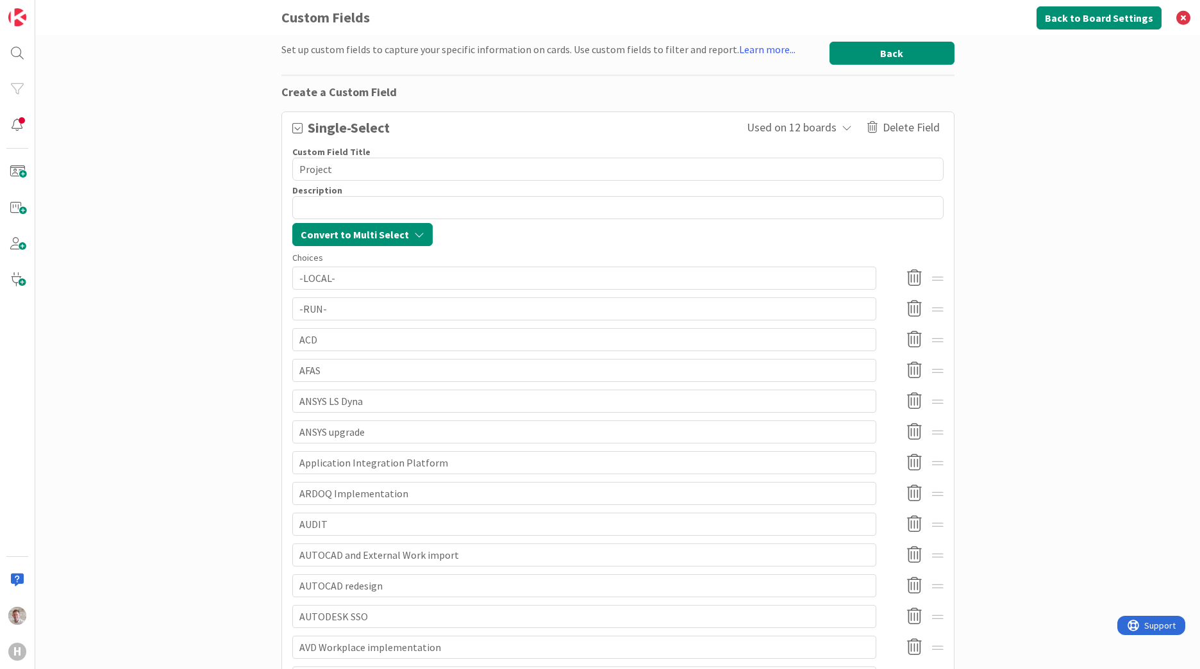
click at [898, 55] on button "Back" at bounding box center [892, 53] width 125 height 23
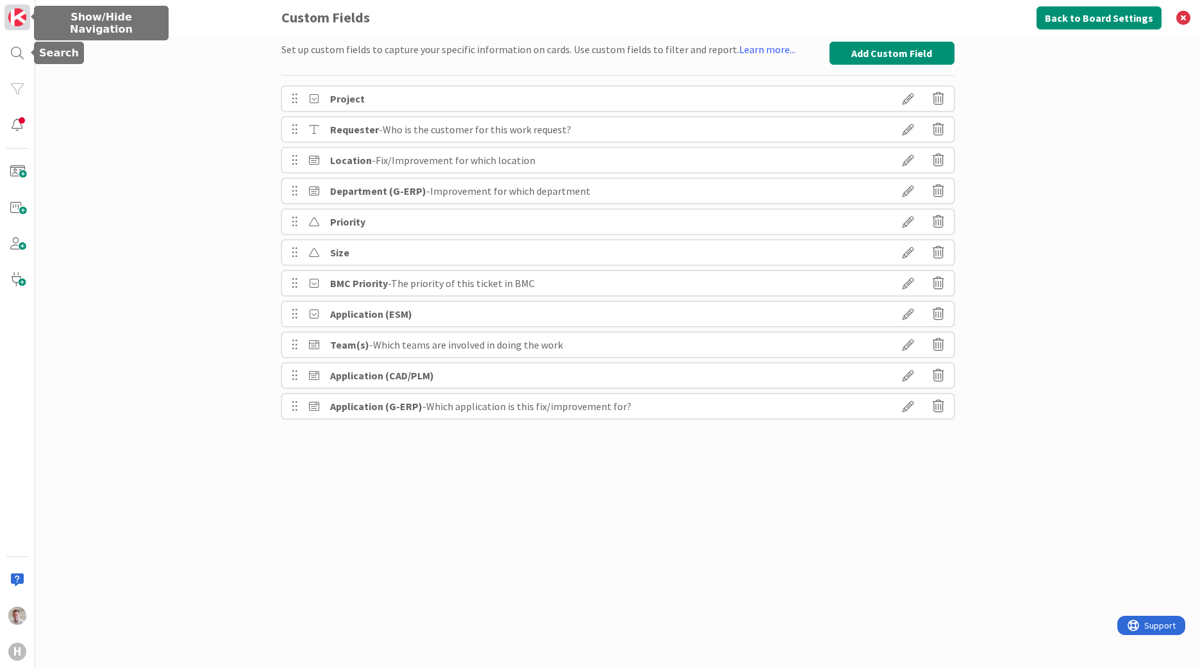
click at [26, 23] on link at bounding box center [17, 17] width 26 height 26
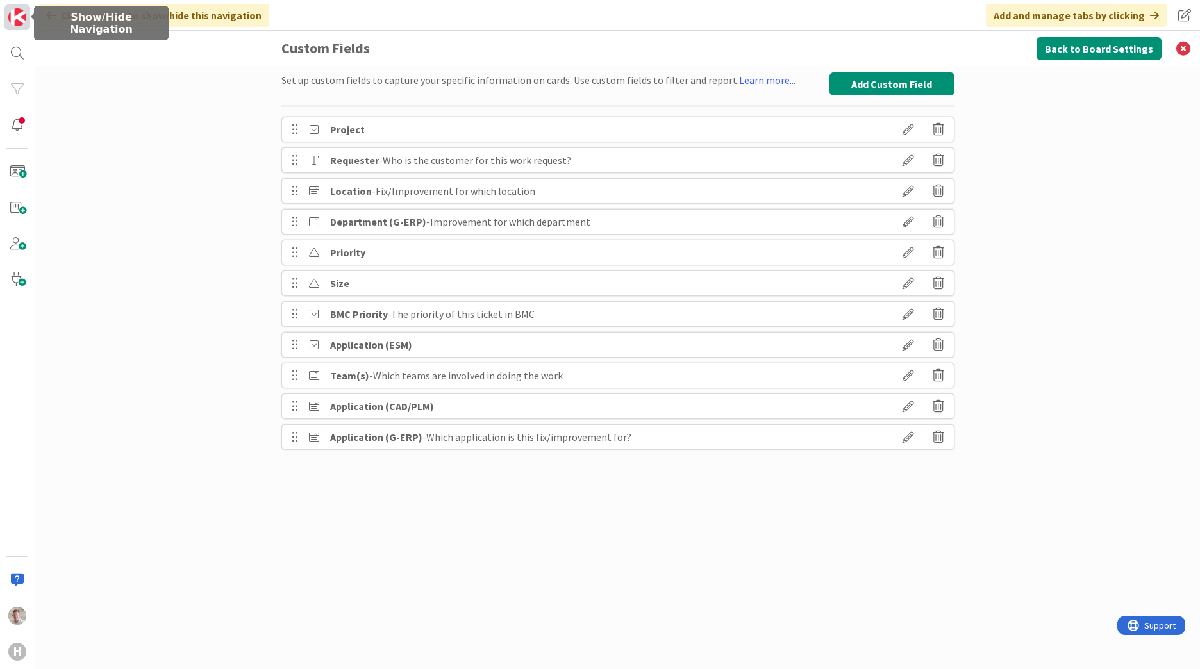
click at [18, 23] on img at bounding box center [17, 17] width 18 height 18
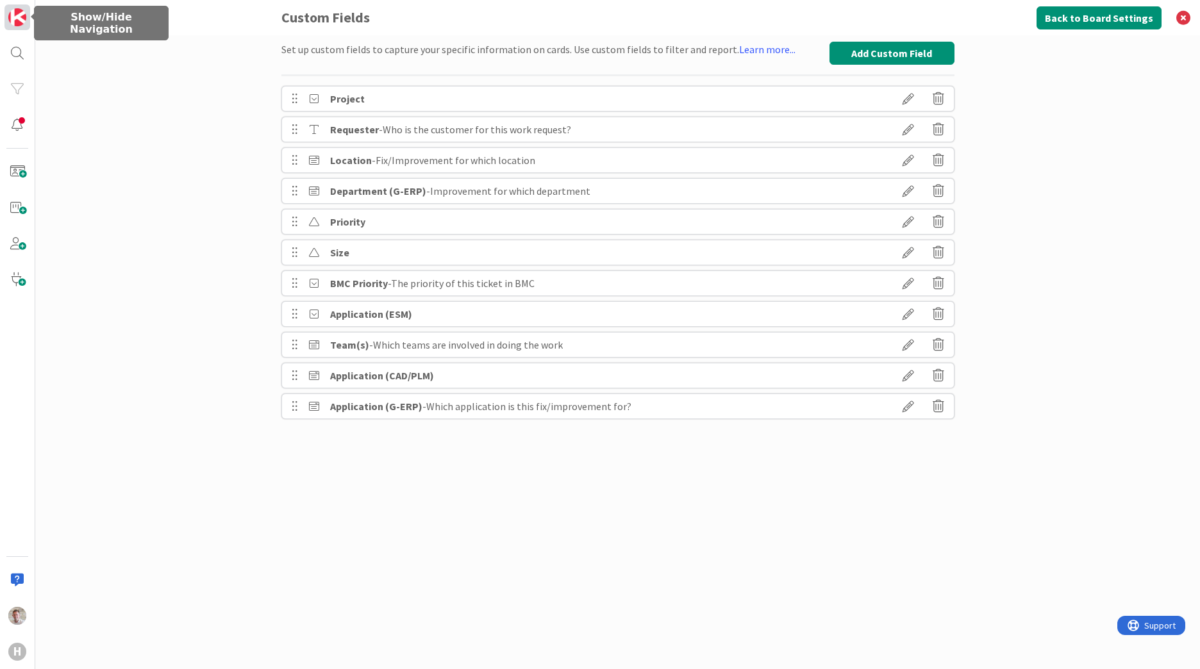
click at [18, 23] on img at bounding box center [17, 17] width 18 height 18
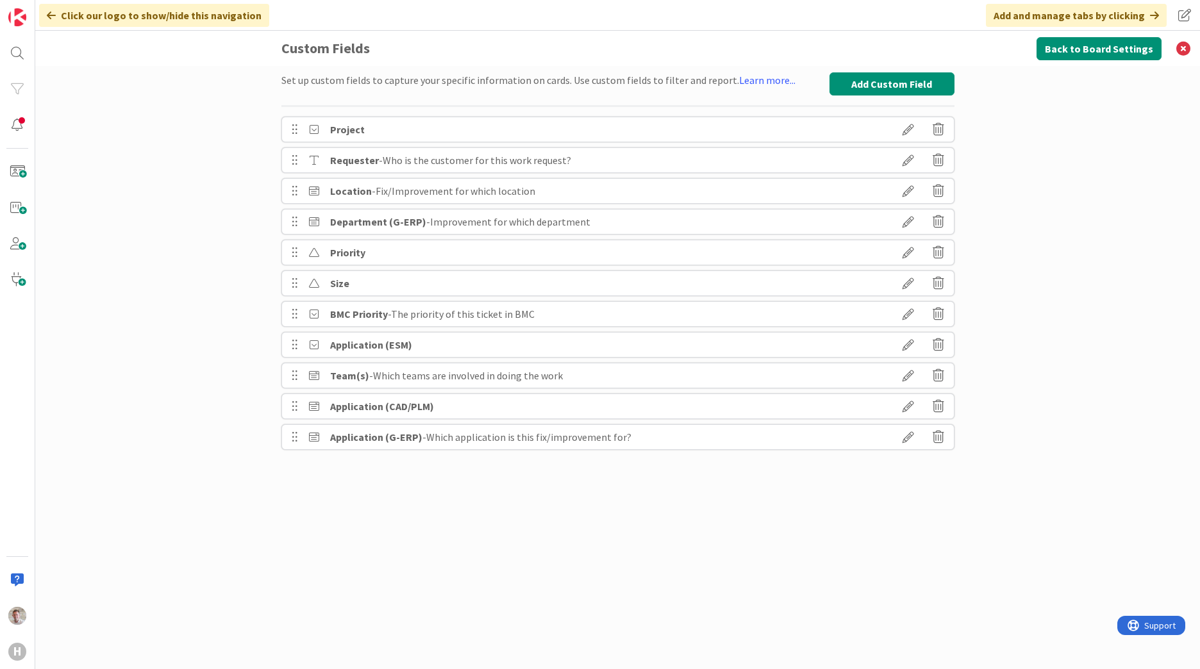
click at [190, 17] on div "Click our logo to show/hide this navigation" at bounding box center [154, 15] width 230 height 23
click at [13, 129] on div at bounding box center [17, 125] width 26 height 26
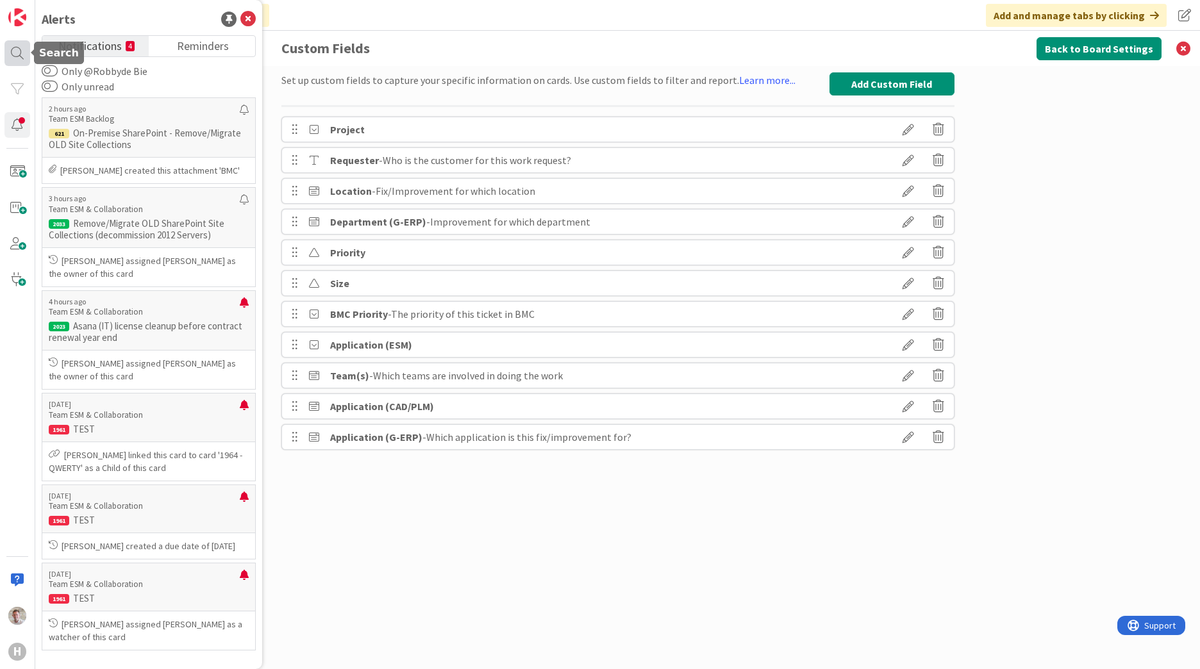
click at [24, 60] on div at bounding box center [17, 53] width 26 height 26
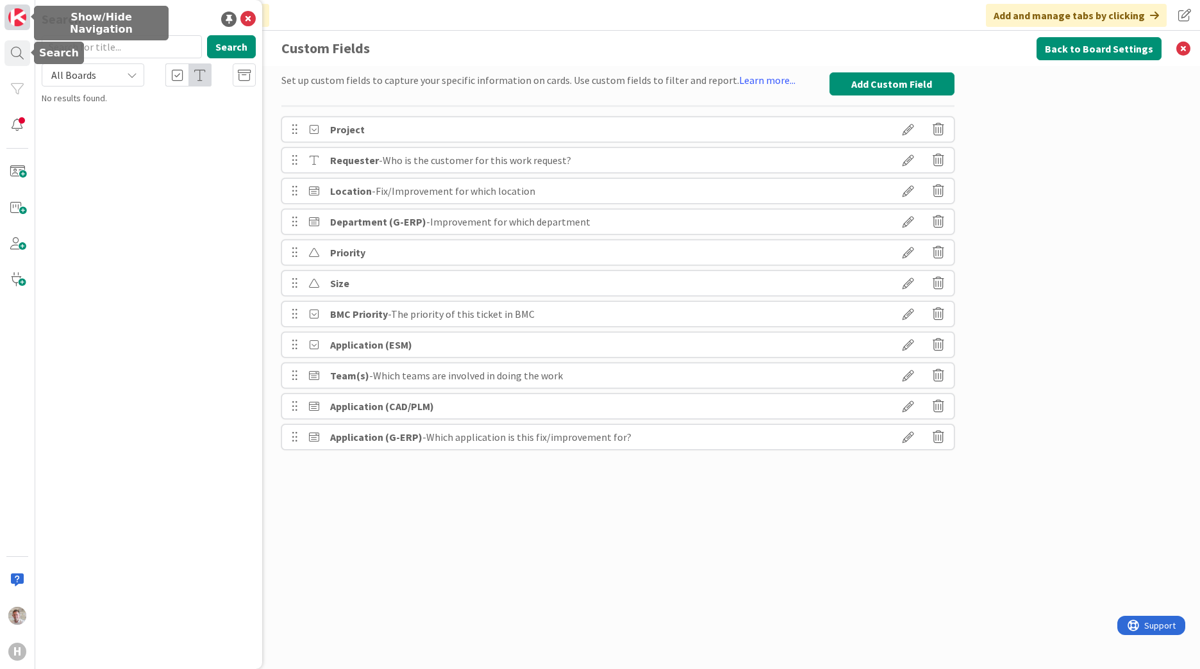
click at [20, 18] on img at bounding box center [17, 17] width 18 height 18
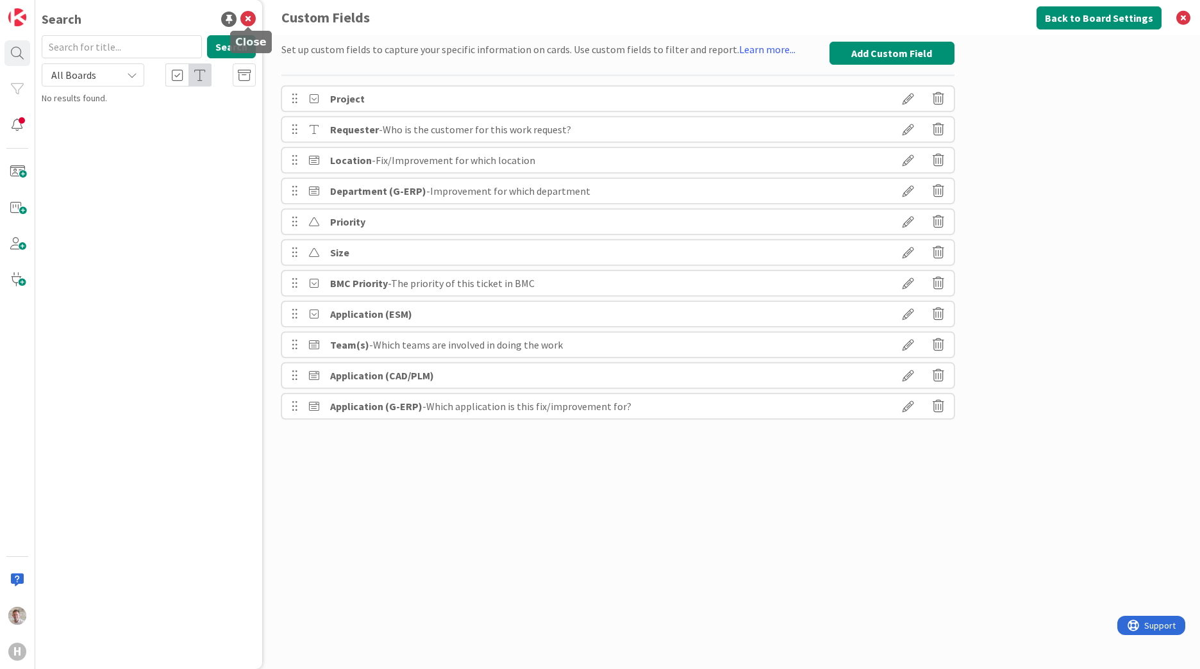
click at [242, 20] on icon at bounding box center [247, 19] width 15 height 15
click at [23, 617] on img at bounding box center [17, 616] width 18 height 18
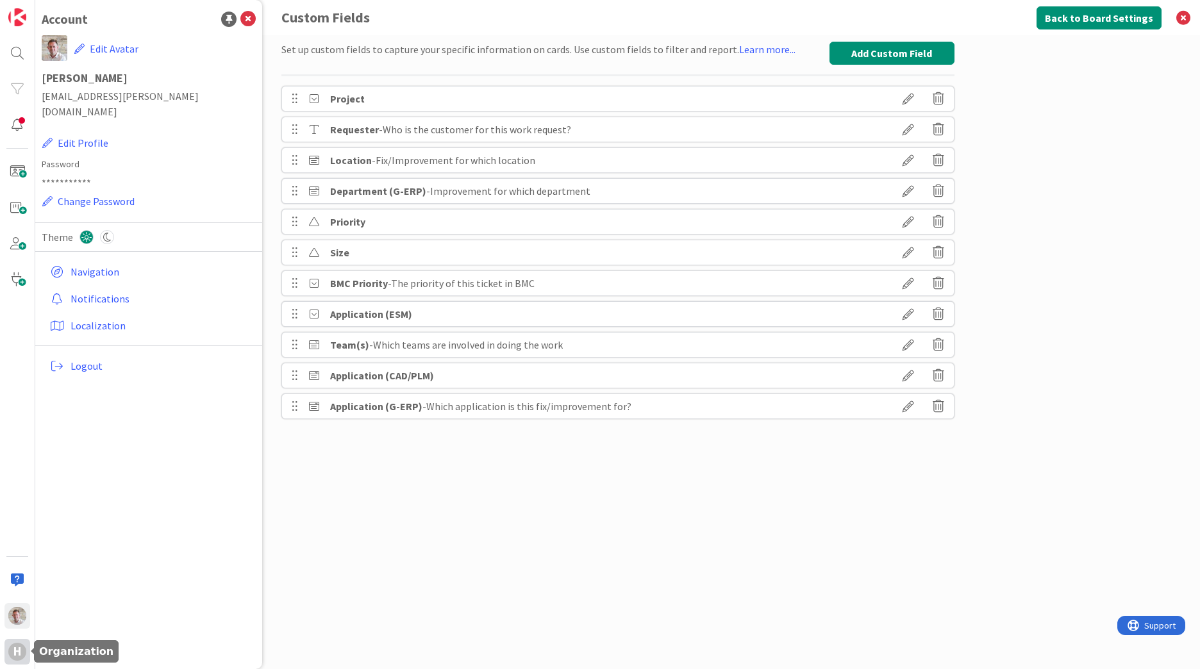
click at [11, 652] on div "H" at bounding box center [17, 652] width 18 height 18
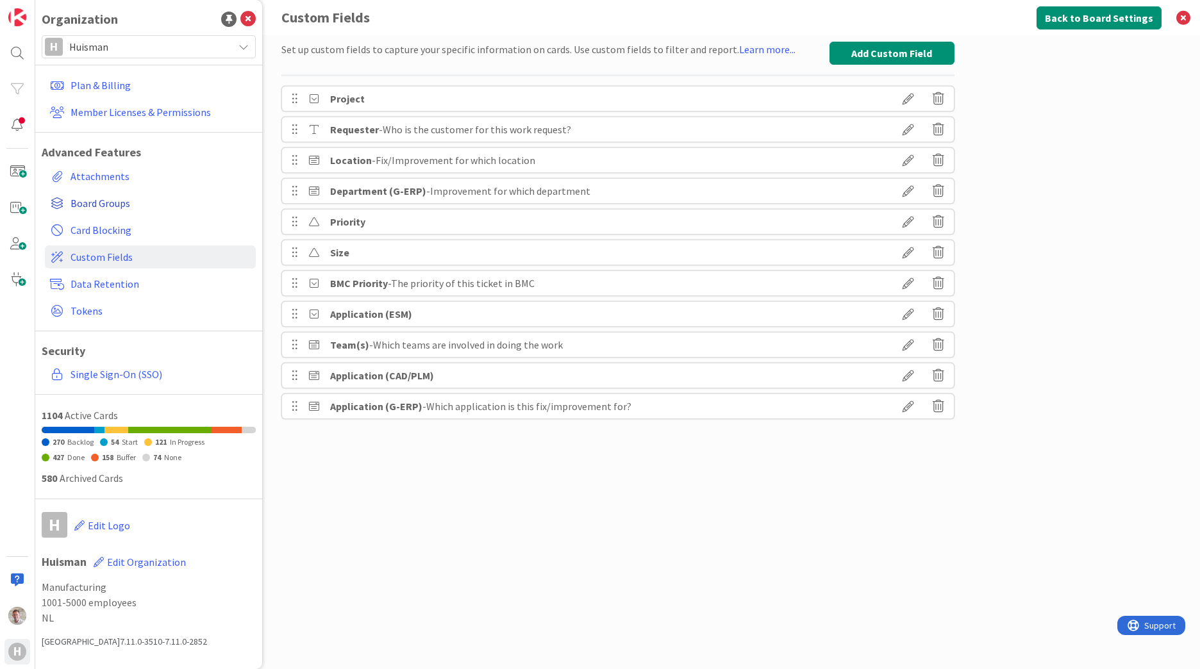
click at [140, 197] on span "Board Groups" at bounding box center [161, 203] width 180 height 15
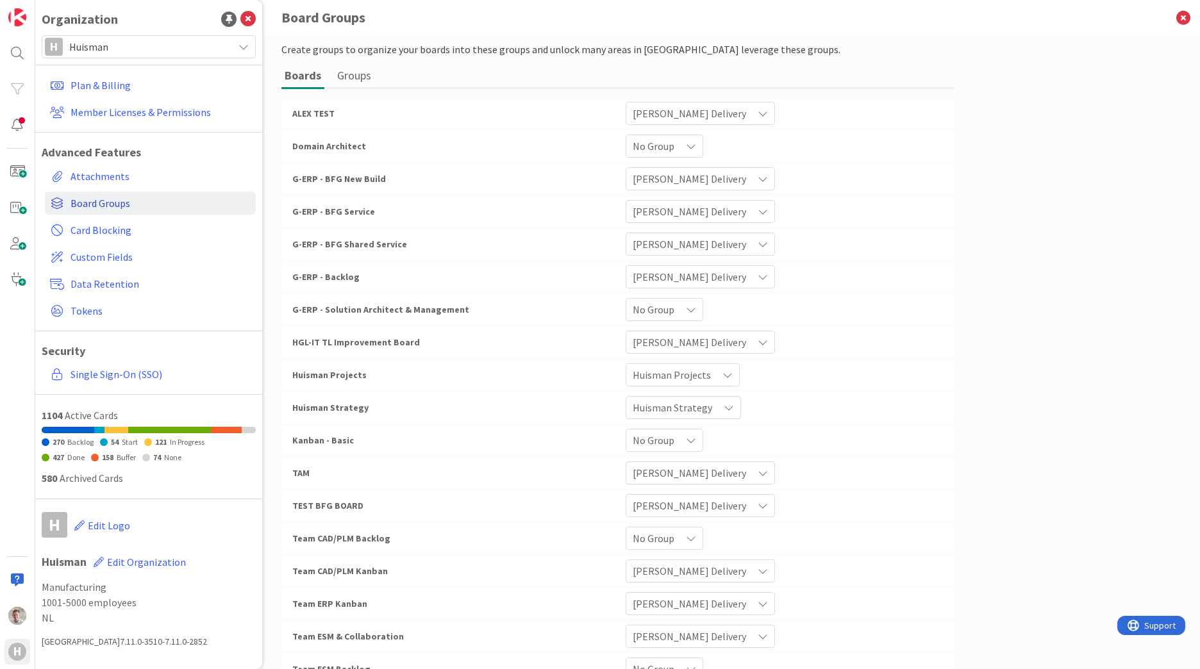
click at [128, 206] on span "Board Groups" at bounding box center [161, 203] width 180 height 15
click at [13, 17] on img at bounding box center [17, 17] width 18 height 18
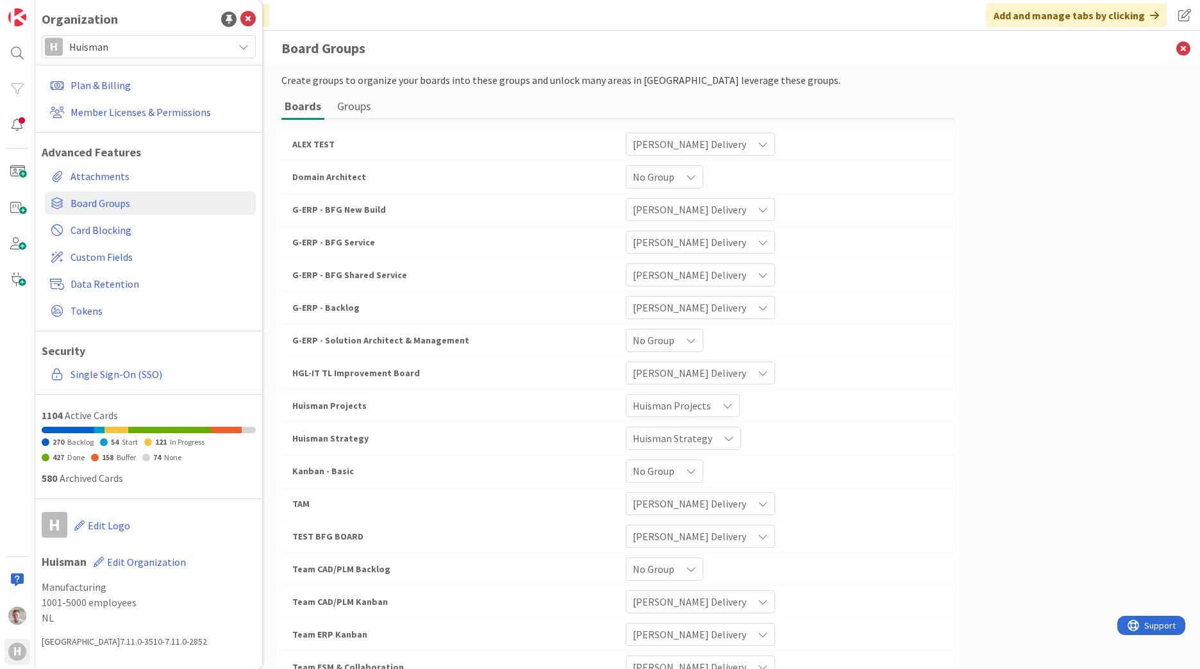
click at [343, 108] on button "Groups" at bounding box center [354, 106] width 40 height 24
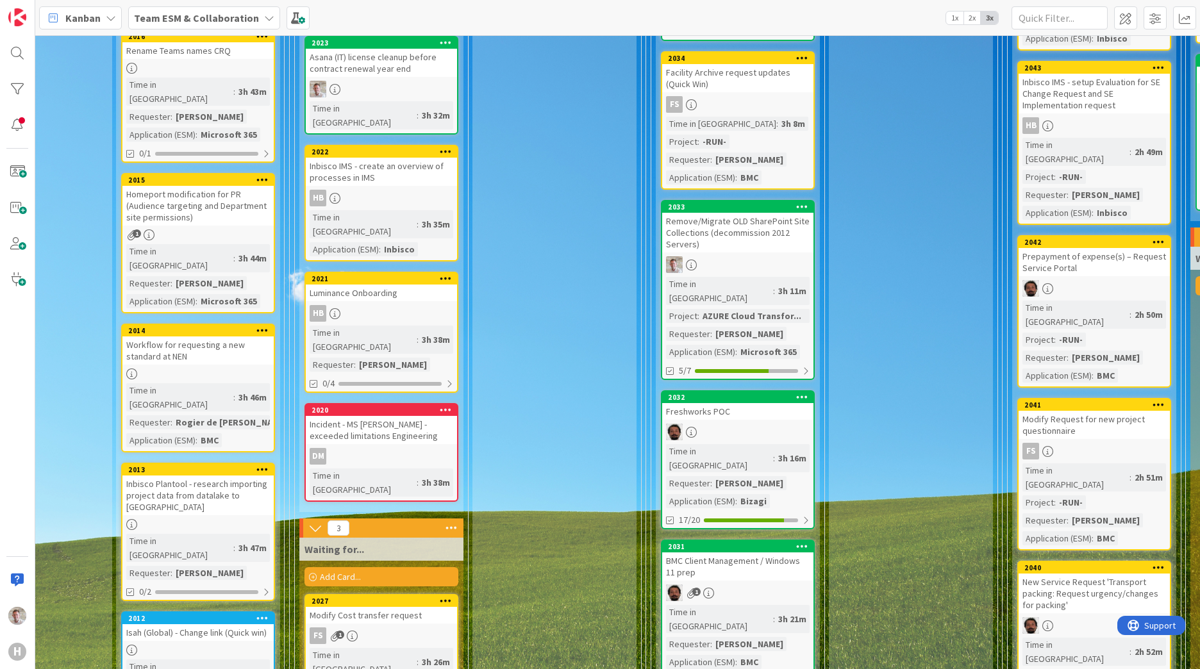
scroll to position [449, 92]
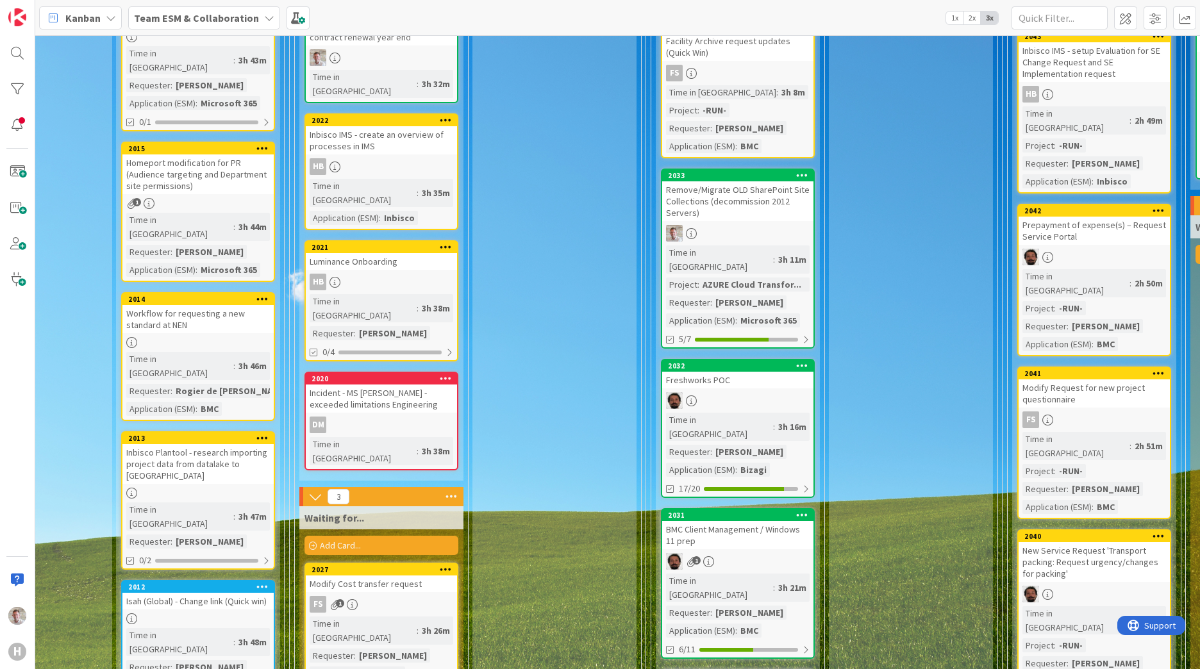
click at [777, 373] on div "Freshworks POC" at bounding box center [737, 380] width 151 height 17
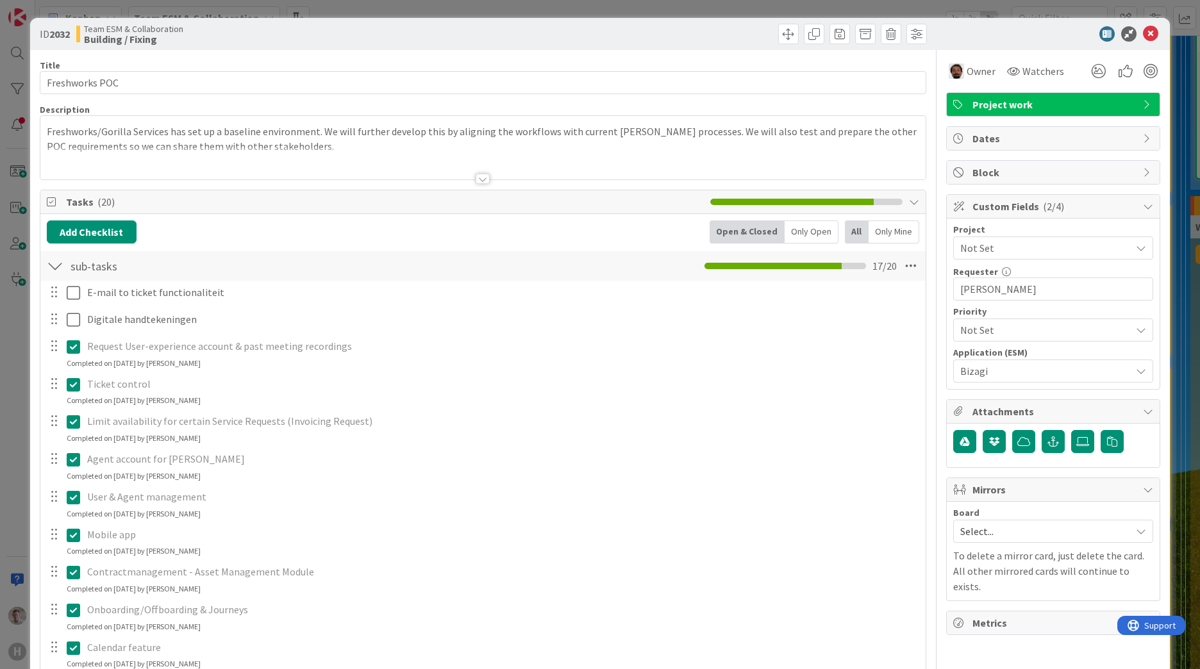
click at [1015, 244] on span "Not Set" at bounding box center [1042, 248] width 164 height 18
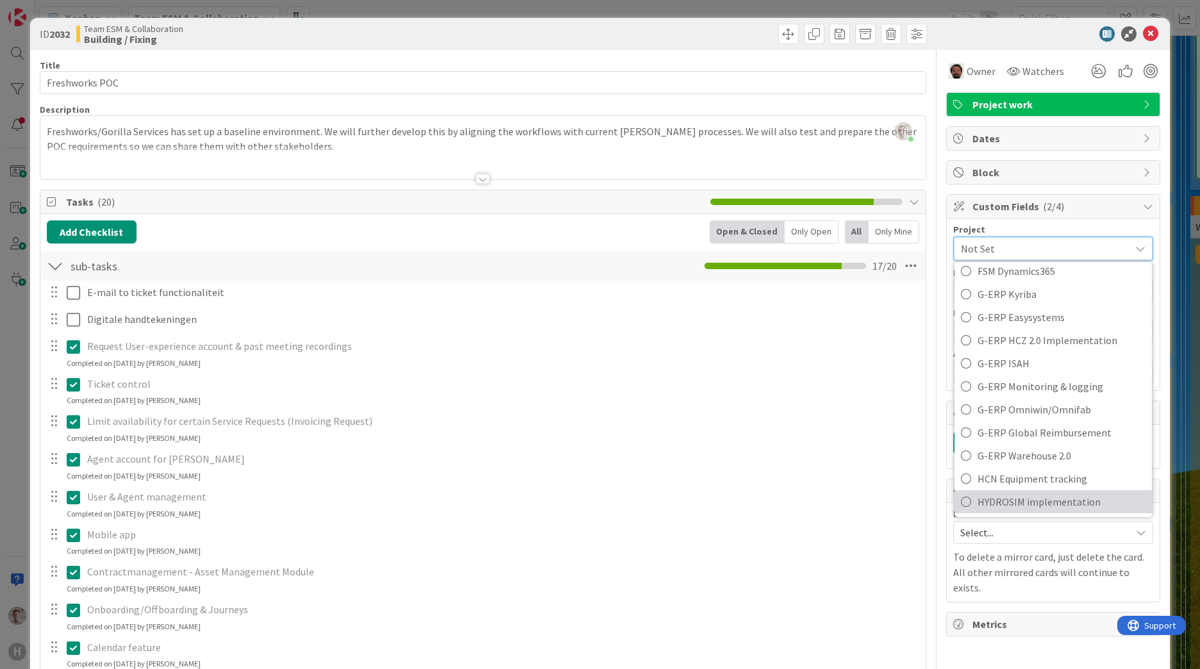
scroll to position [385, 0]
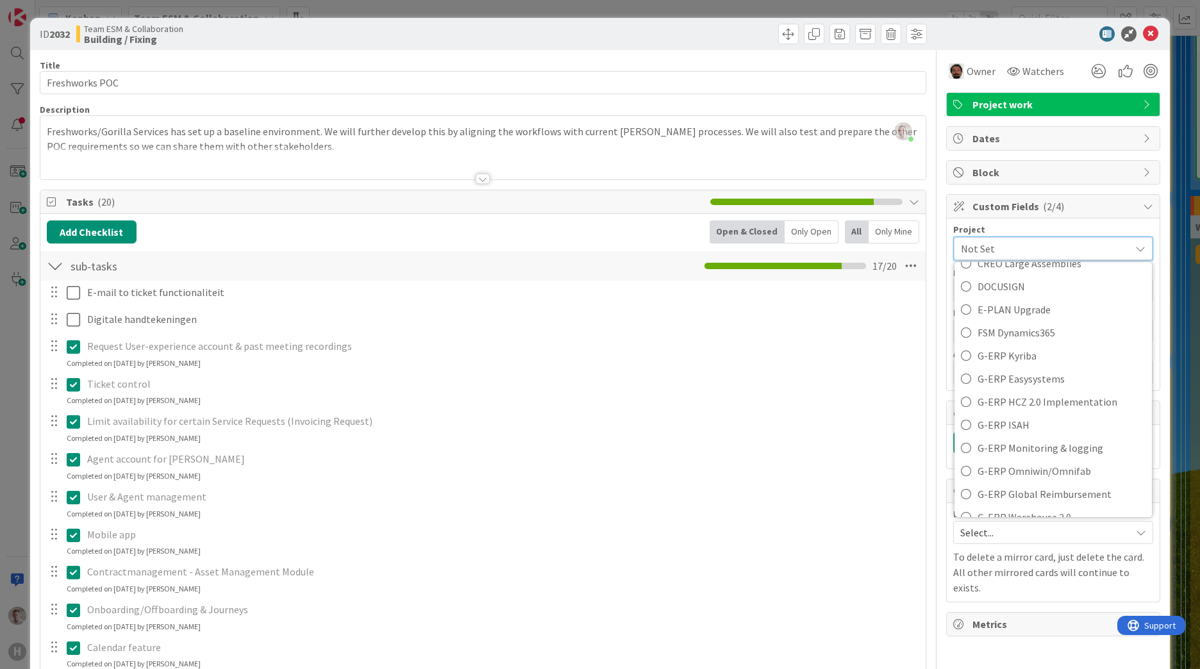
click at [838, 380] on p "Ticket control" at bounding box center [502, 384] width 830 height 15
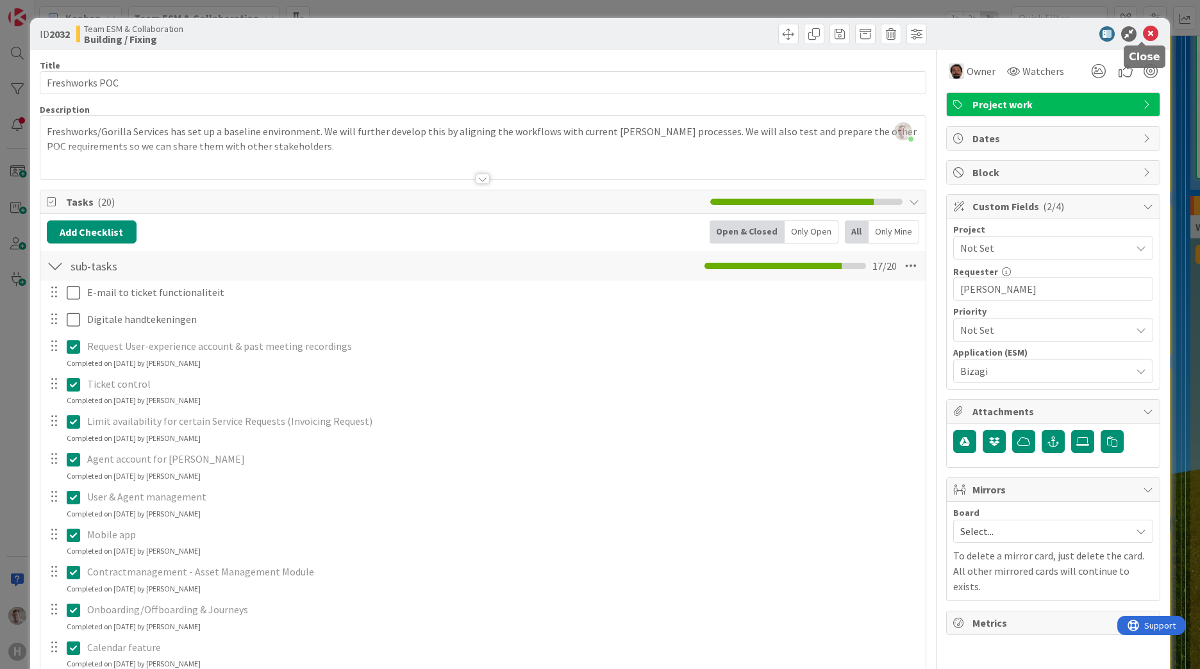
click at [1144, 39] on icon at bounding box center [1150, 33] width 15 height 15
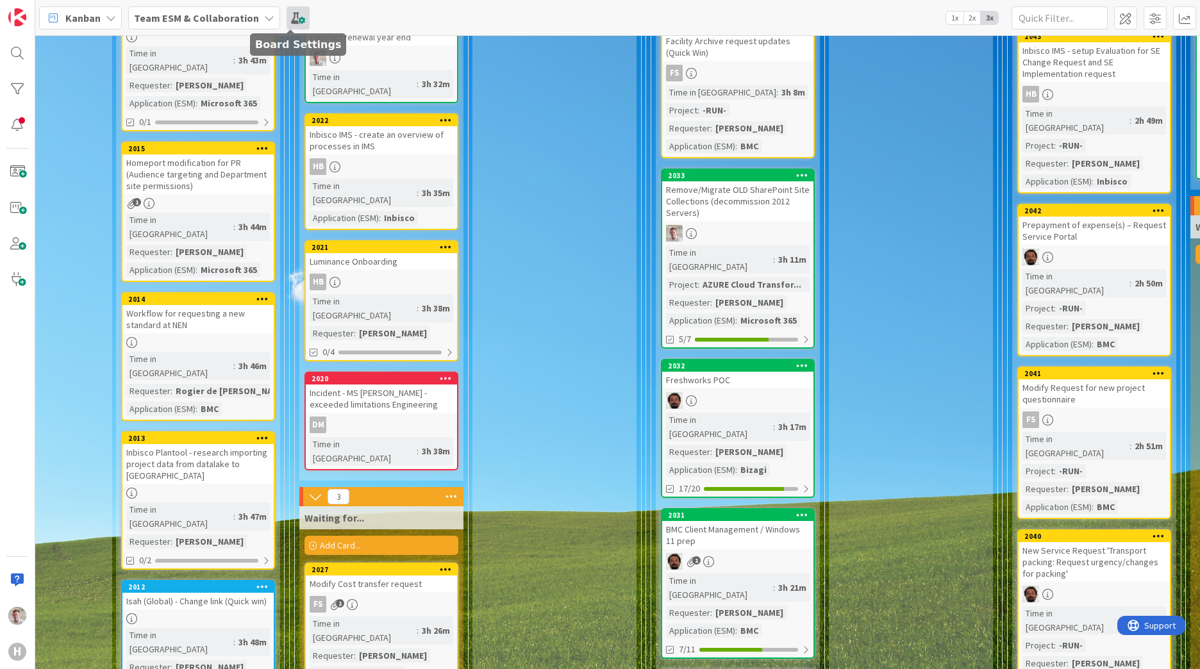
click at [291, 12] on span at bounding box center [298, 17] width 23 height 23
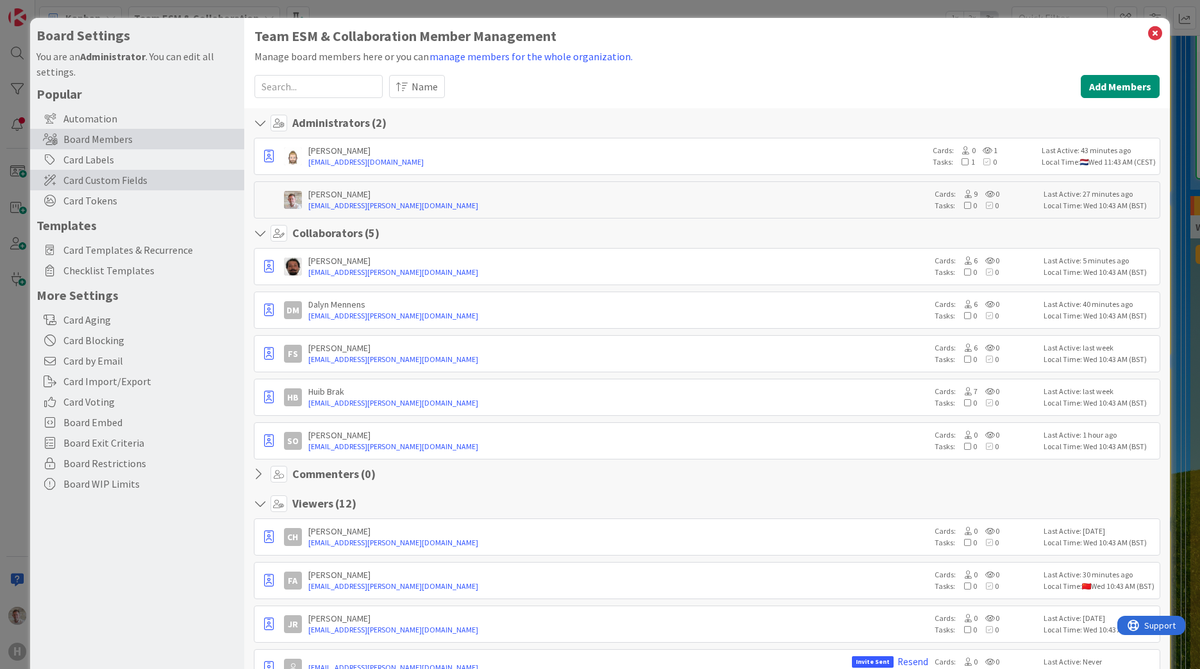
click at [73, 174] on span "Card Custom Fields" at bounding box center [150, 179] width 174 height 15
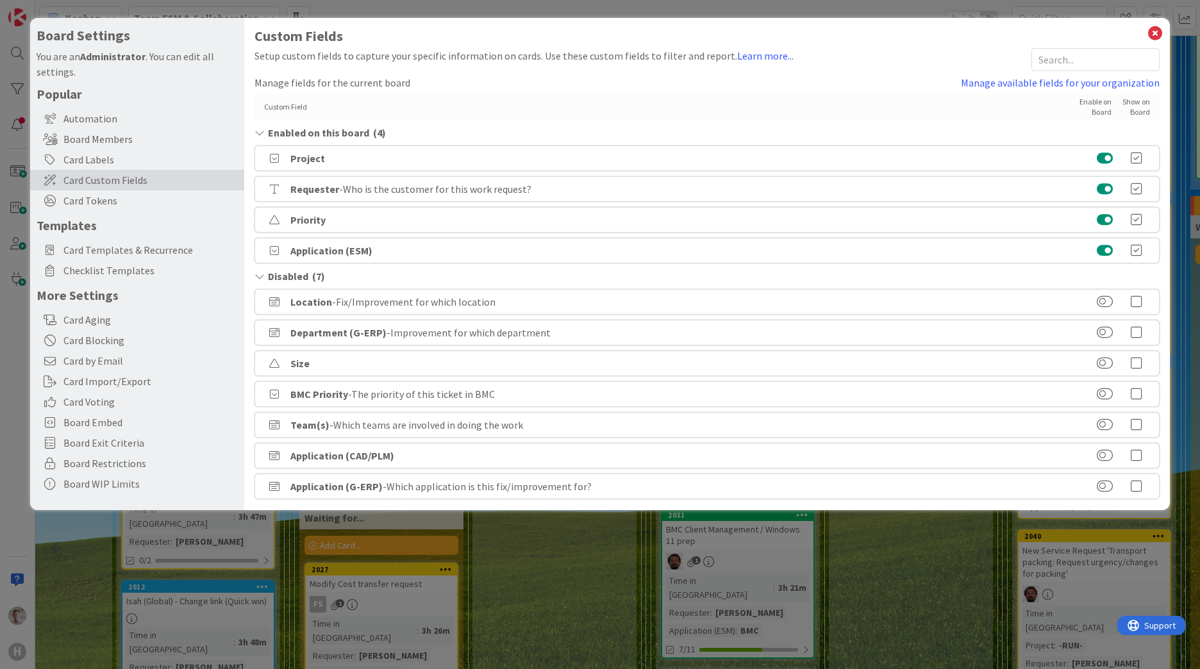
click at [1131, 84] on link "Manage available fields for your organization" at bounding box center [1060, 82] width 199 height 15
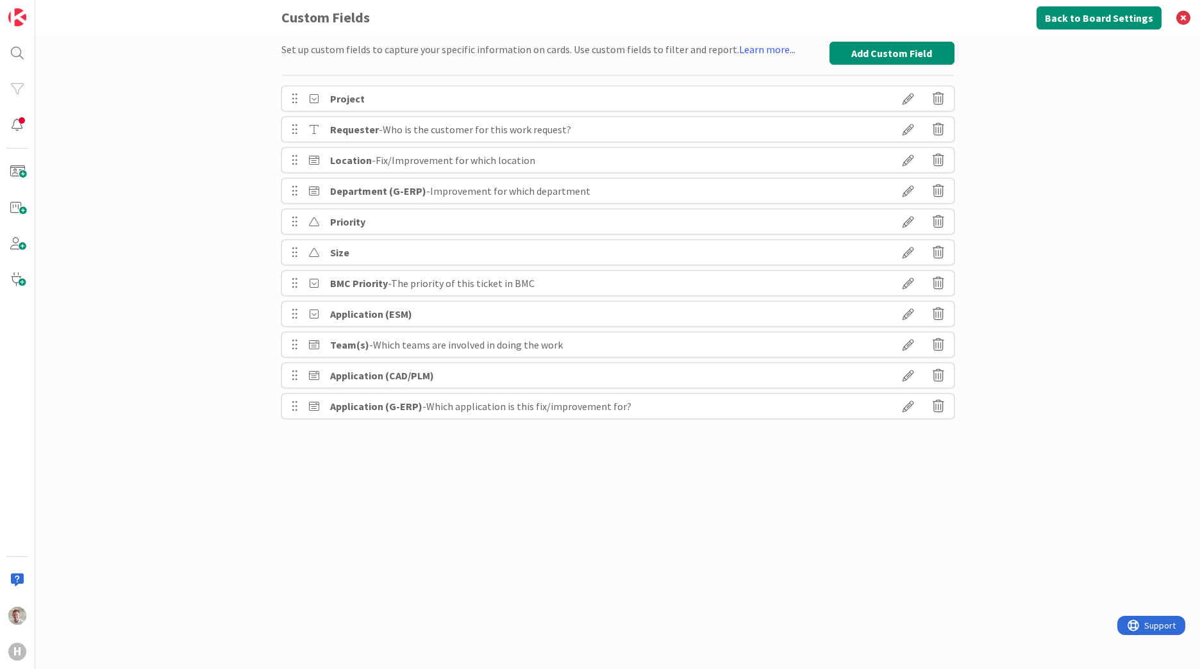
click at [907, 100] on icon at bounding box center [908, 99] width 36 height 22
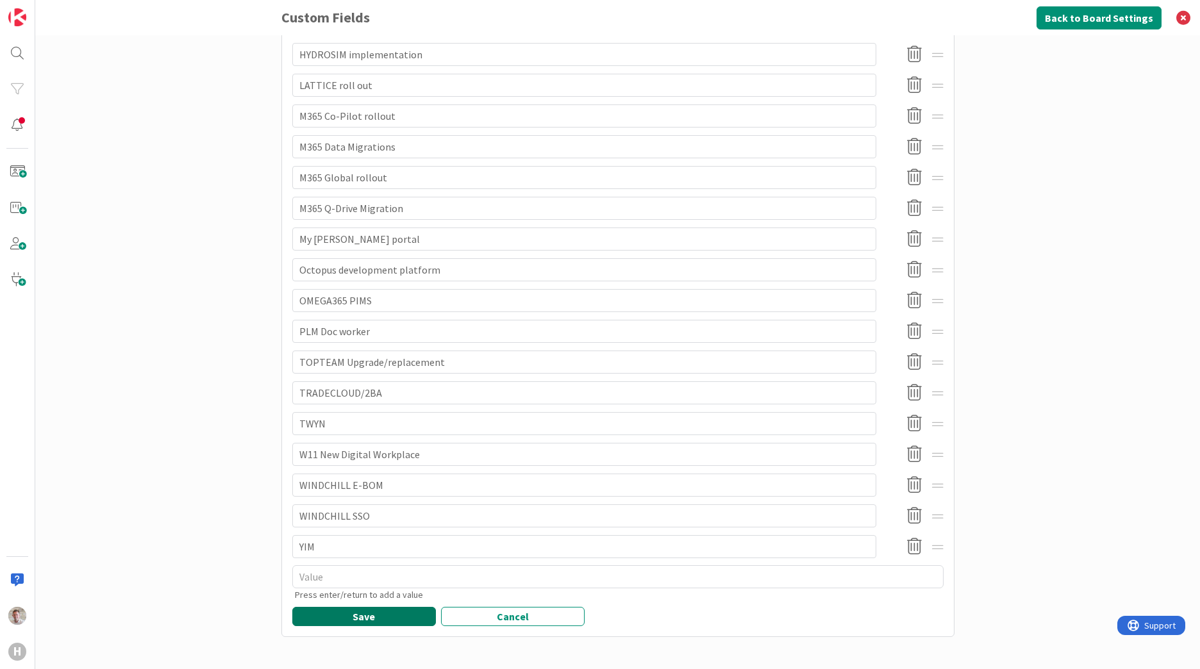
click at [362, 621] on button "Save" at bounding box center [364, 616] width 144 height 19
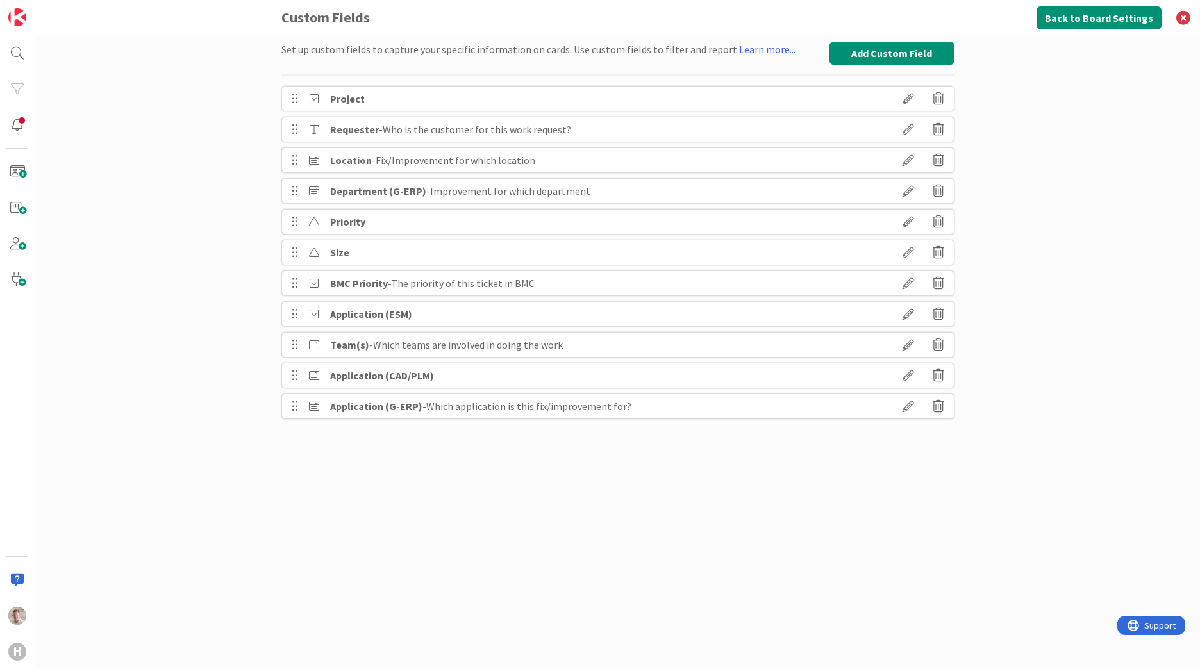
click at [906, 310] on icon at bounding box center [908, 314] width 36 height 22
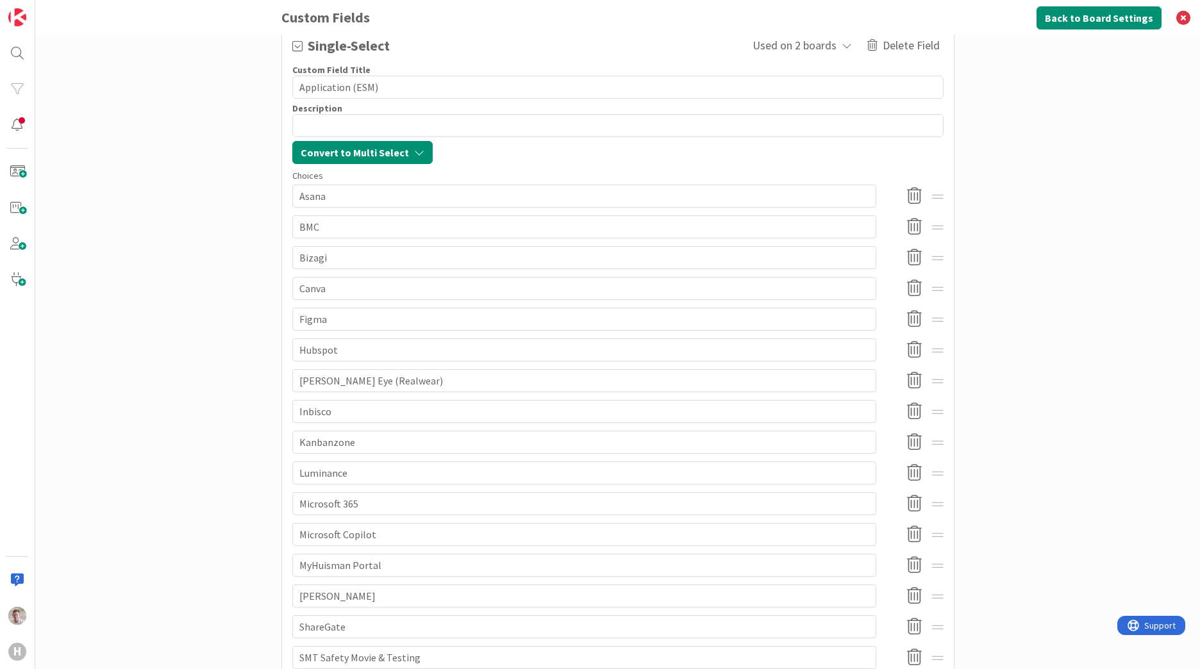
scroll to position [224, 0]
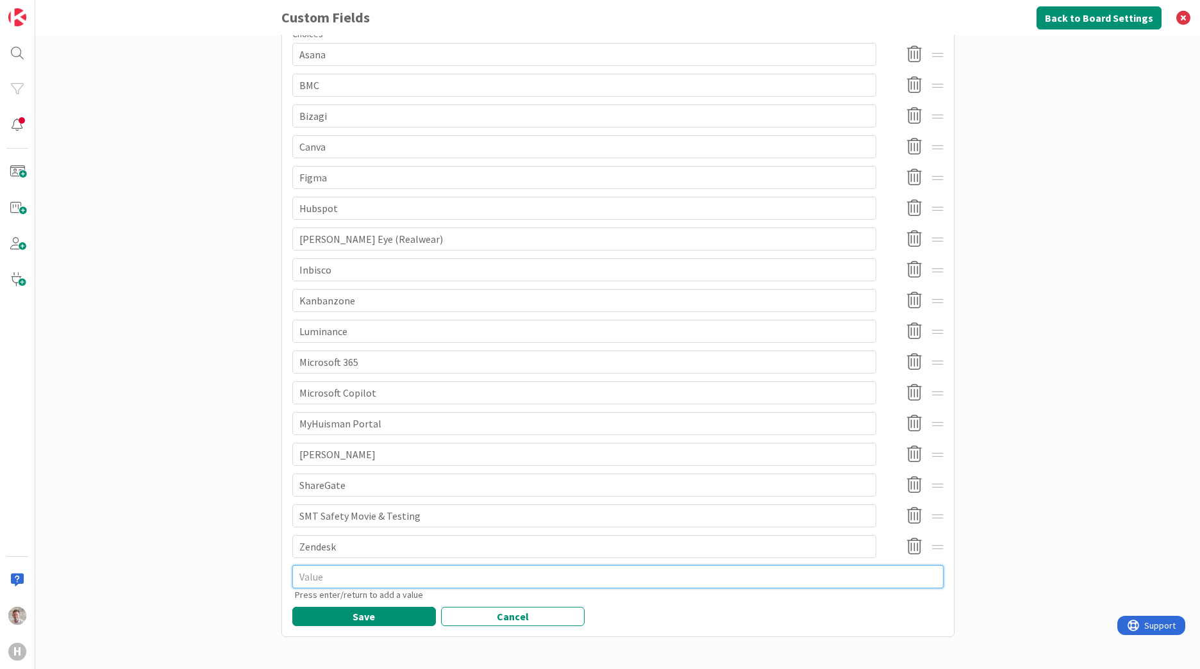
click at [339, 577] on textarea at bounding box center [617, 576] width 651 height 23
type textarea "x"
type textarea "F"
type textarea "x"
type textarea "Fr"
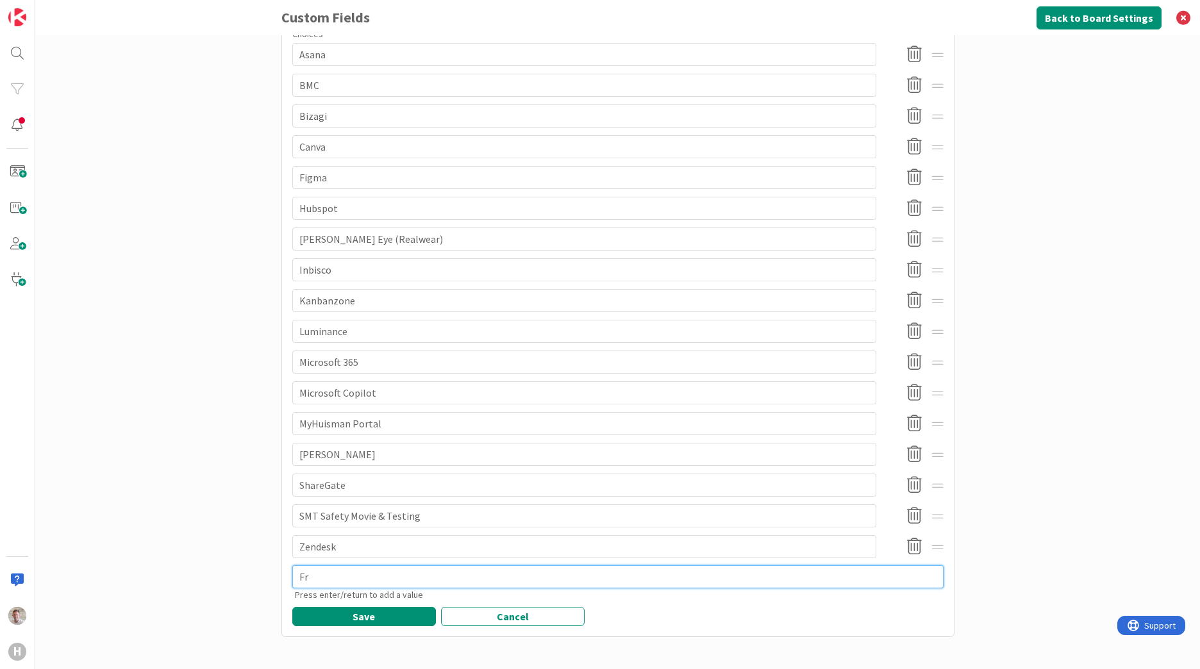
type textarea "x"
type textarea "Fre"
type textarea "x"
type textarea "Free"
type textarea "x"
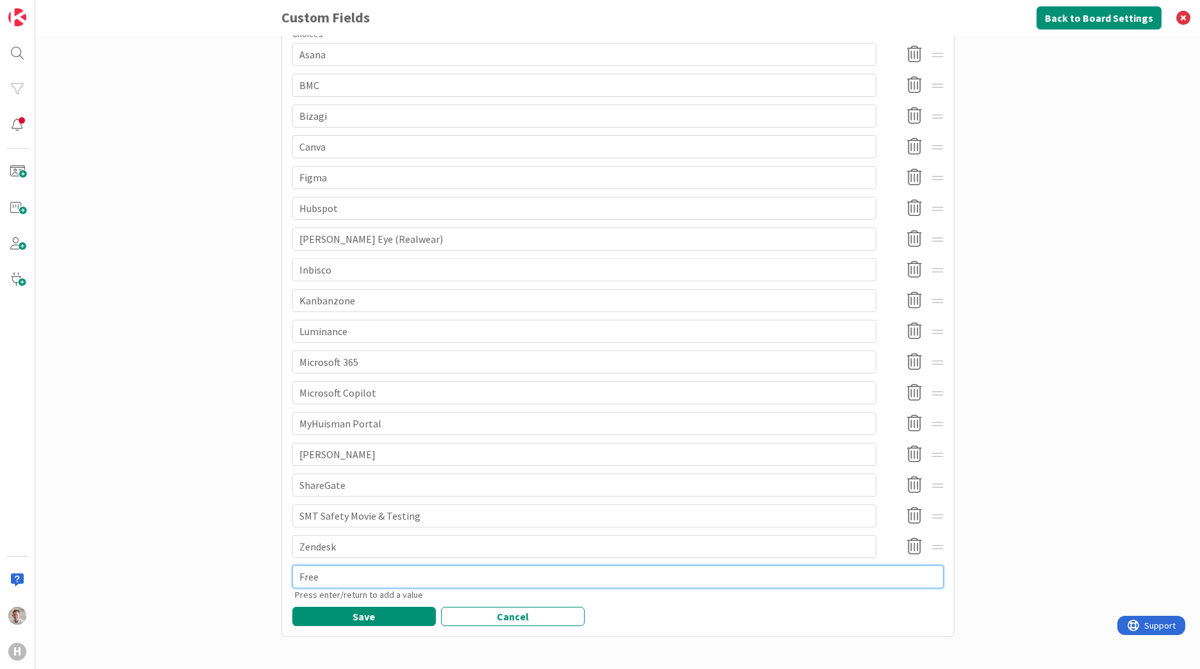
type textarea "Fre"
type textarea "x"
type textarea "Fres"
type textarea "x"
type textarea "Fresh"
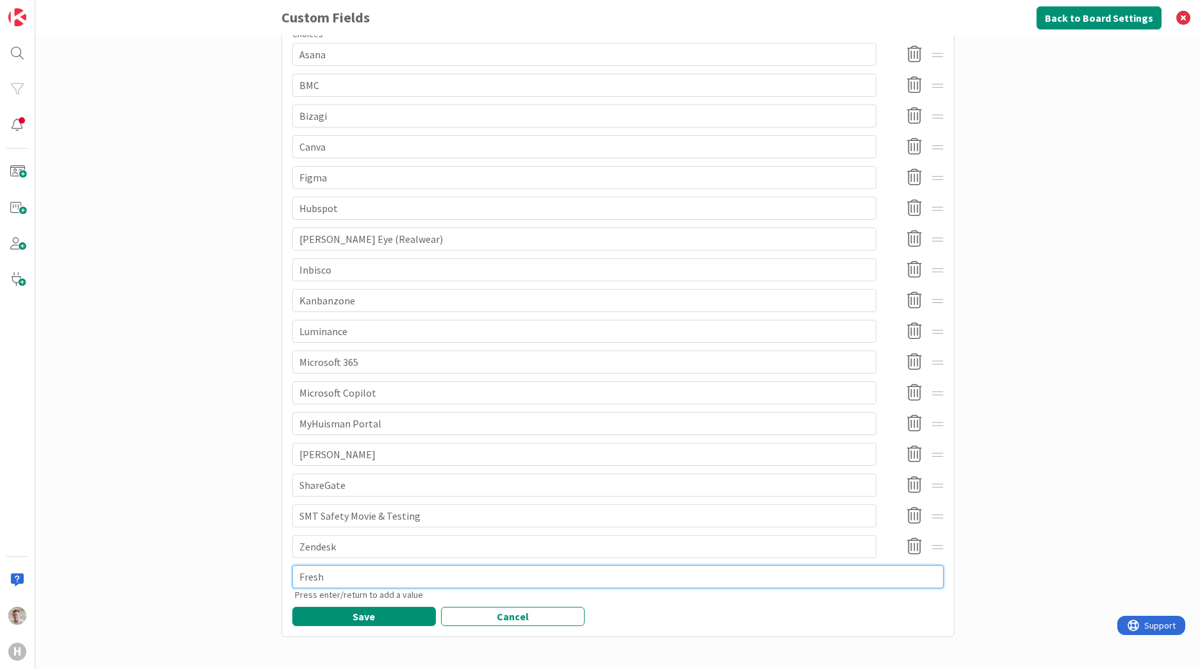
type textarea "x"
type textarea "Freshw"
type textarea "x"
type textarea "Freshwo"
type textarea "x"
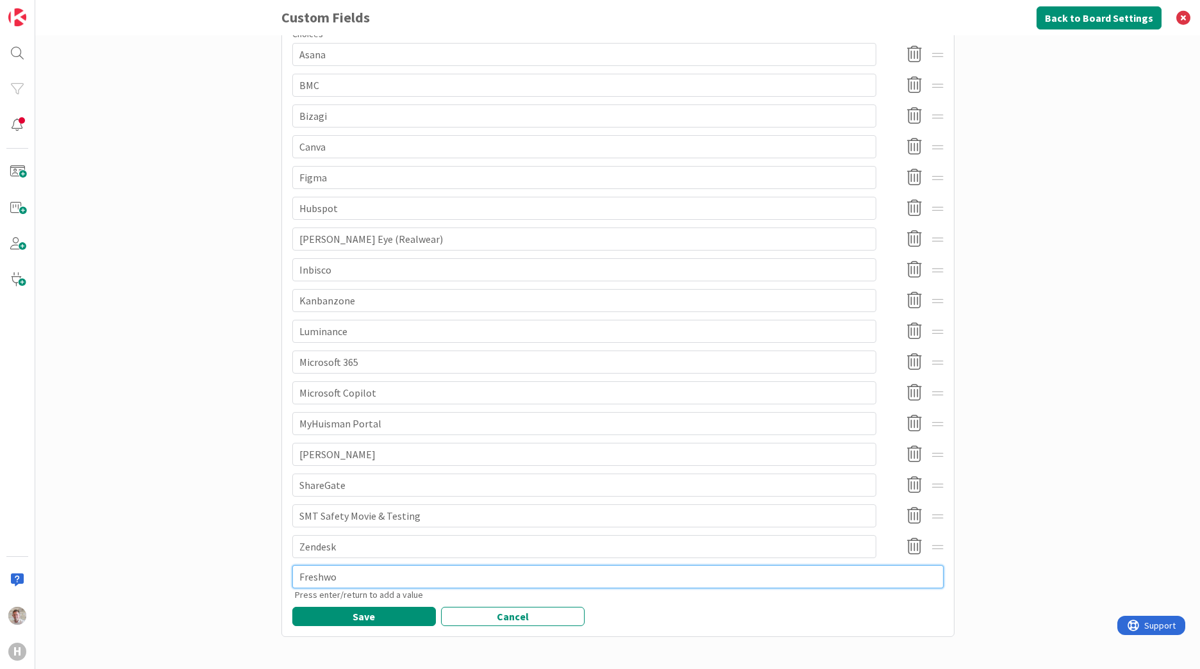
type textarea "Freshwor"
type textarea "x"
type textarea "Freshwork"
type textarea "x"
type textarea "Freshworks"
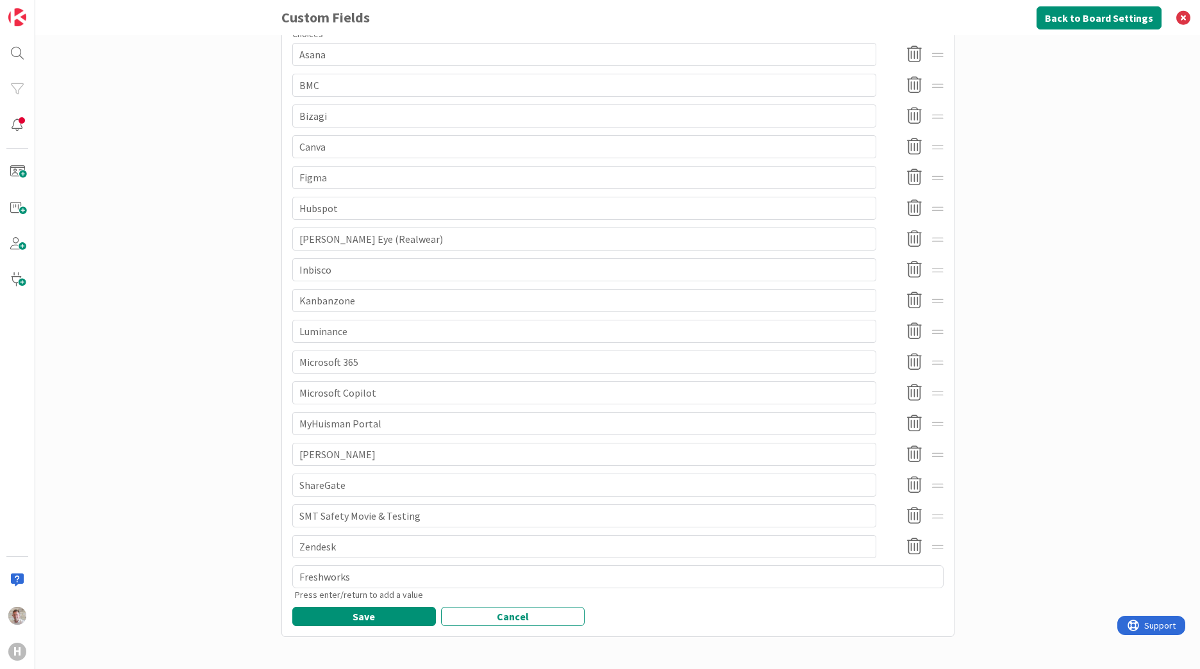
click at [1006, 572] on div "Set up custom fields to capture your specific information on cards. Use custom …" at bounding box center [617, 352] width 1165 height 634
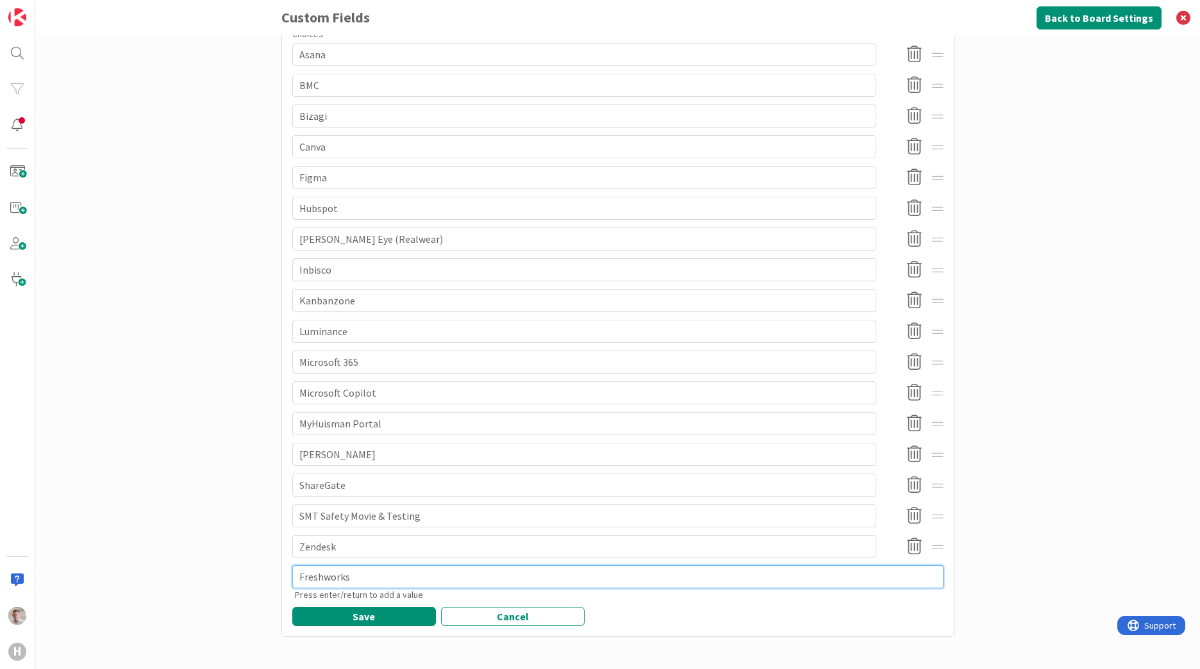
click at [377, 579] on textarea "Freshworks" at bounding box center [617, 576] width 651 height 23
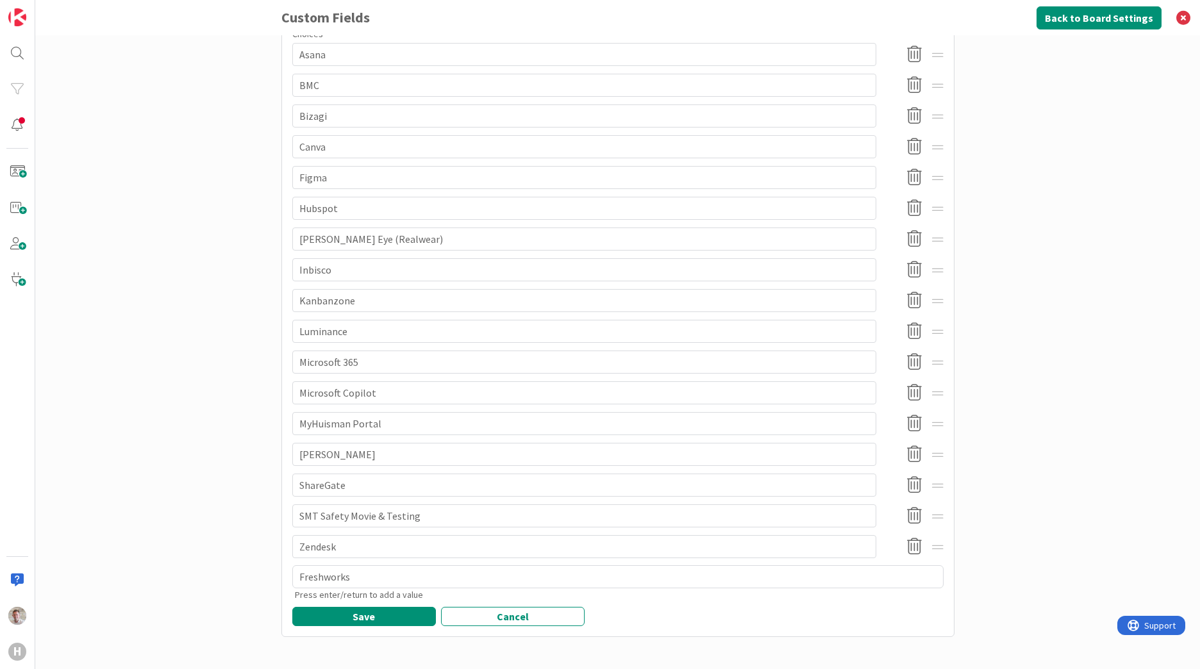
type textarea "x"
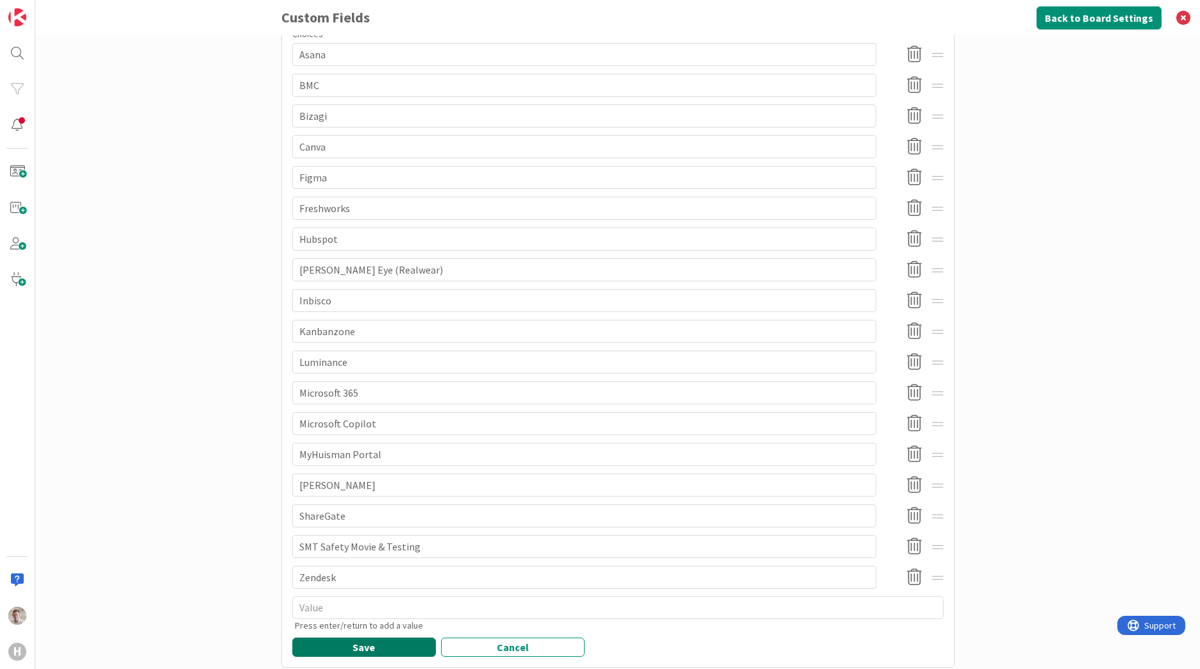
click at [361, 650] on button "Save" at bounding box center [364, 647] width 144 height 19
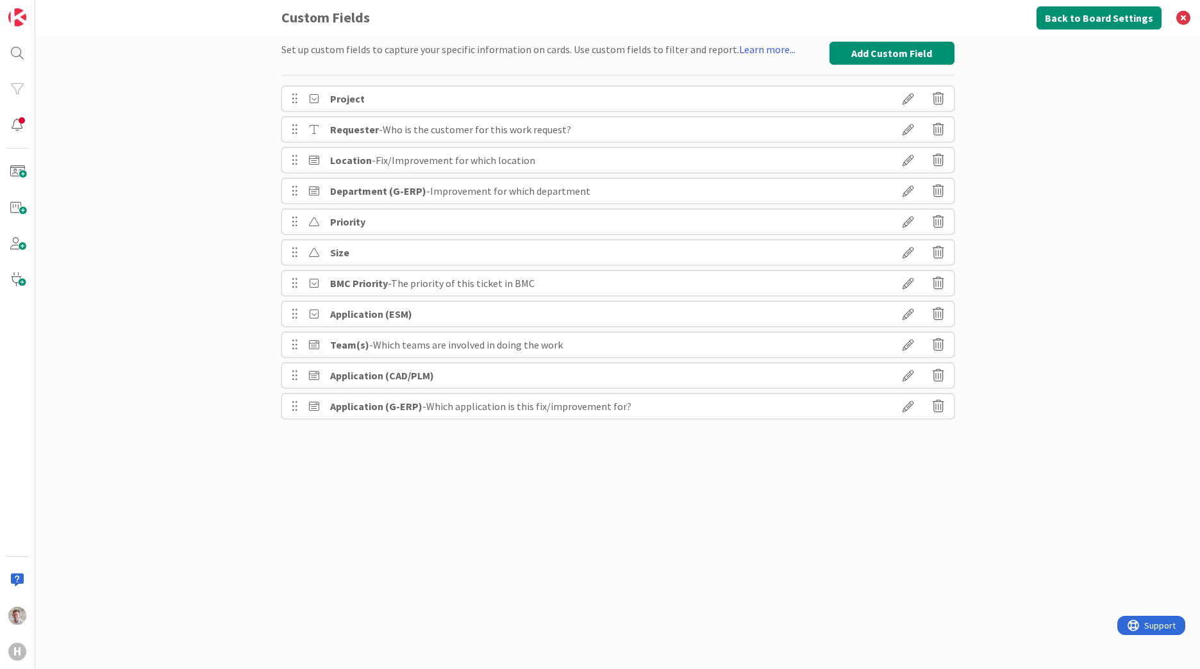
scroll to position [0, 0]
click at [908, 99] on icon at bounding box center [908, 99] width 36 height 22
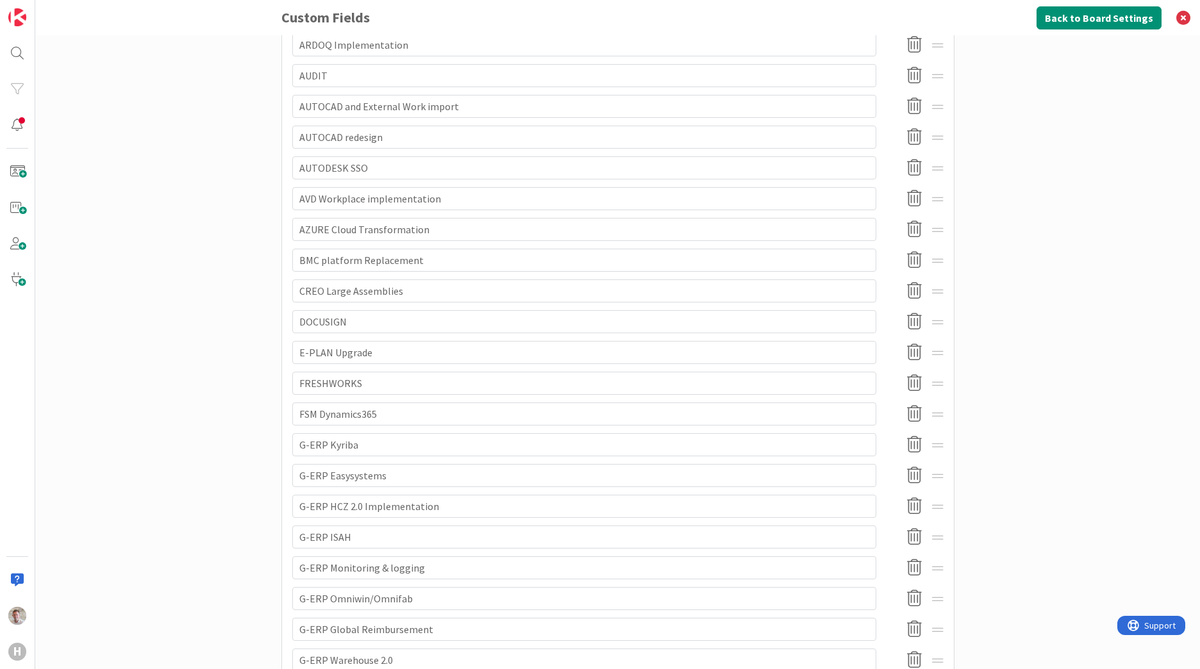
scroll to position [833, 0]
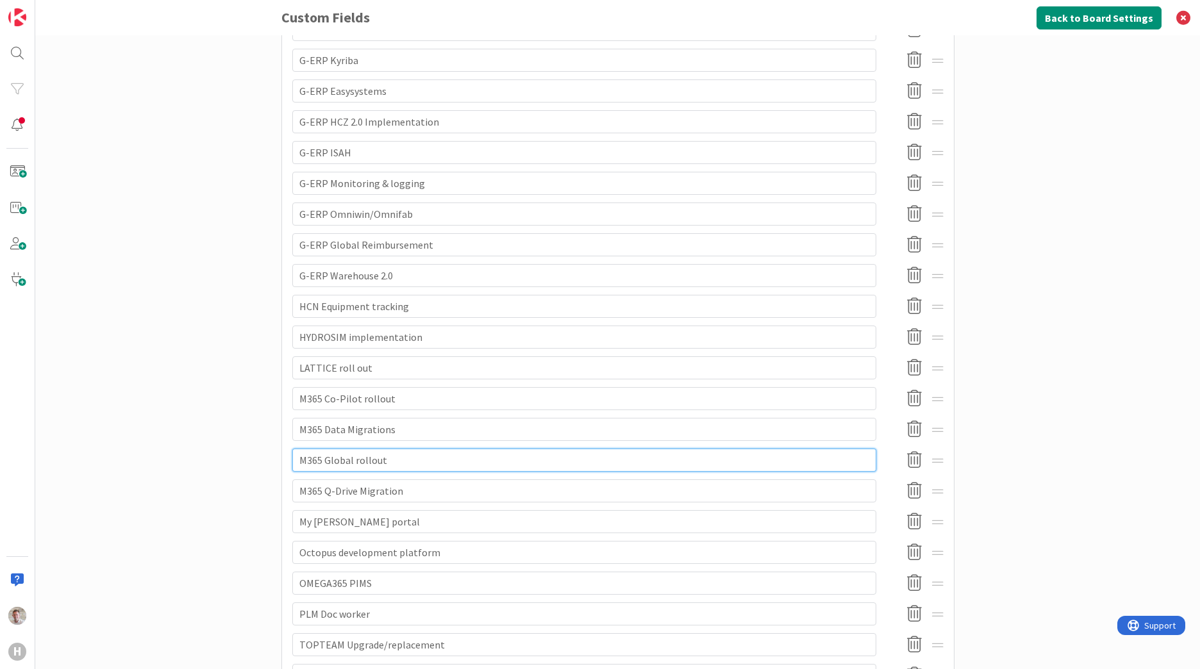
click at [362, 459] on input "M365 Global rollout" at bounding box center [584, 460] width 584 height 23
click at [362, 458] on input "M365 Global rollout" at bounding box center [584, 460] width 584 height 23
type textarea "x"
type input "M365 Global A"
type textarea "x"
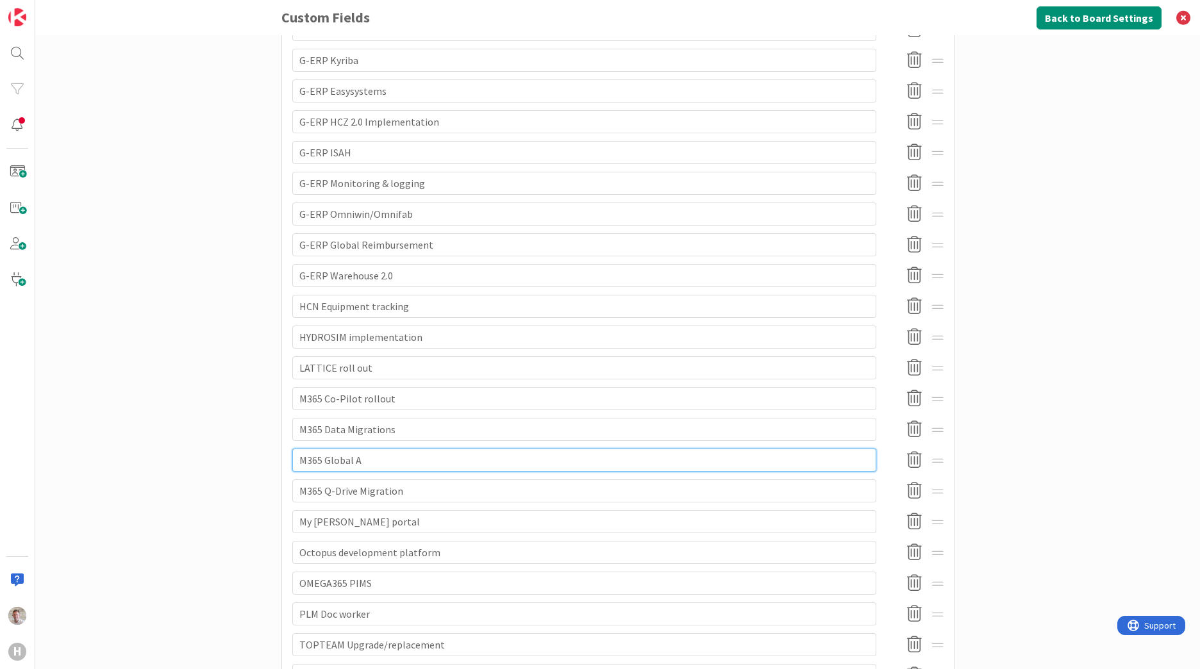
type input "M365 Global Ad"
type textarea "x"
type input "M365 Global Ado"
type textarea "x"
type input "M365 Global Adop"
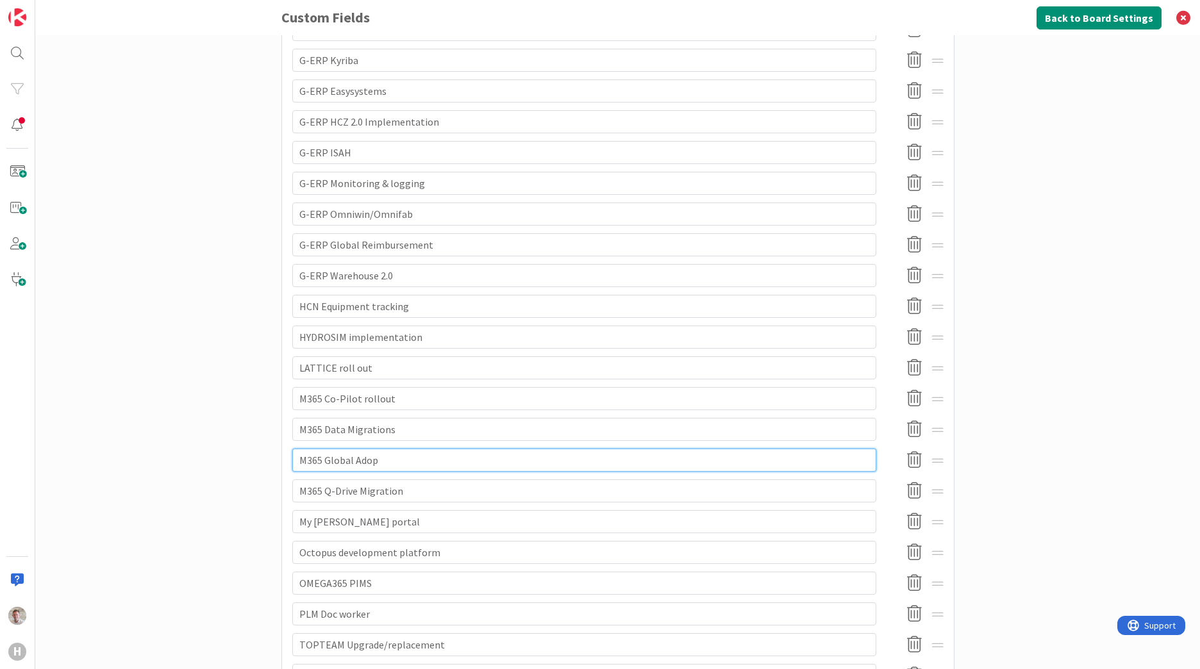
type textarea "x"
type input "M365 Global Adopt"
type textarea "x"
type input "M365 Global Adopti"
type textarea "x"
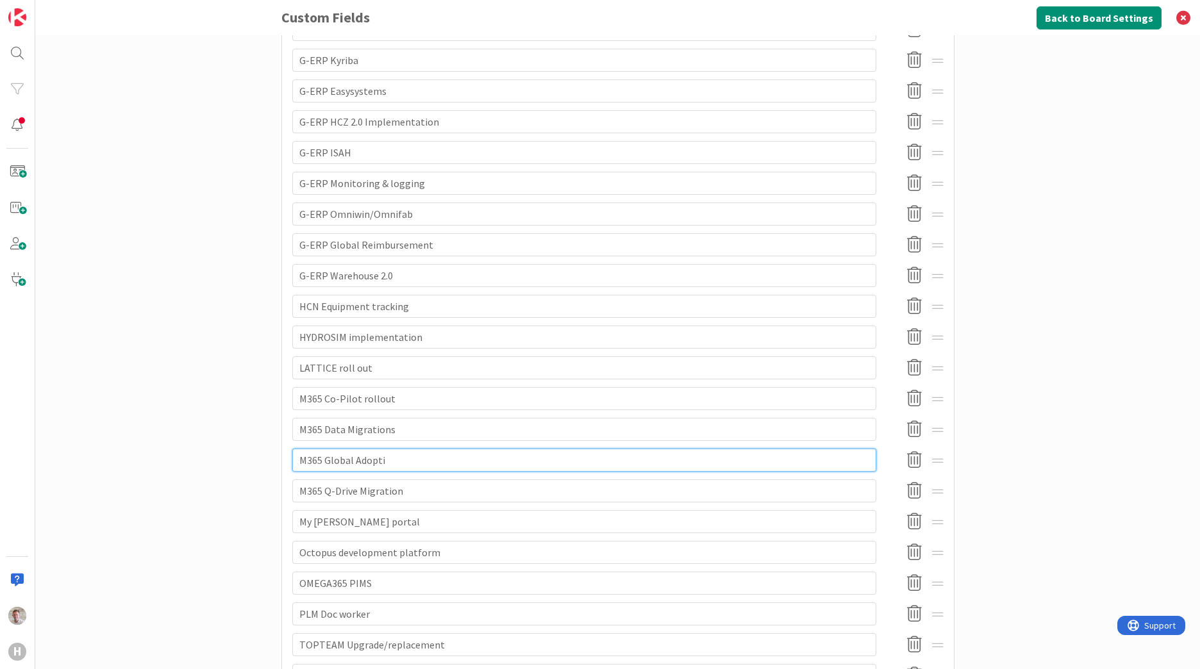
type input "M365 Global Adoptio"
type textarea "x"
type input "M365 Global Adoption"
click at [1084, 378] on div "Set up custom fields to capture your specific information on cards. Use custom …" at bounding box center [617, 352] width 1165 height 634
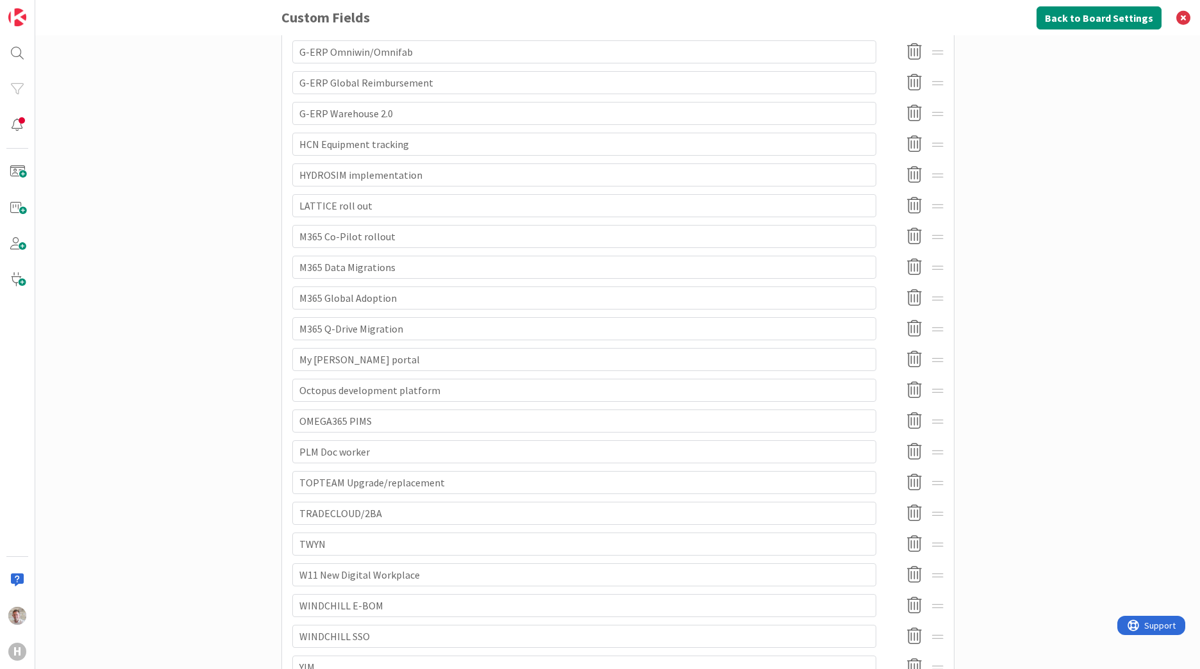
scroll to position [1116, 0]
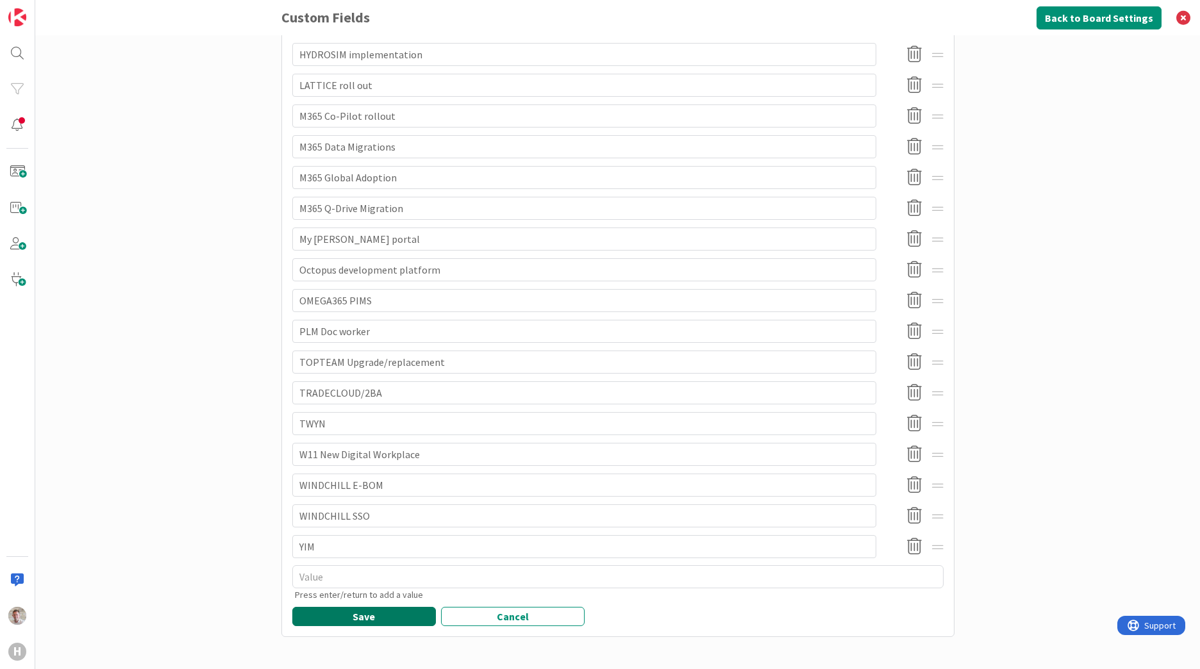
click at [367, 615] on button "Save" at bounding box center [364, 616] width 144 height 19
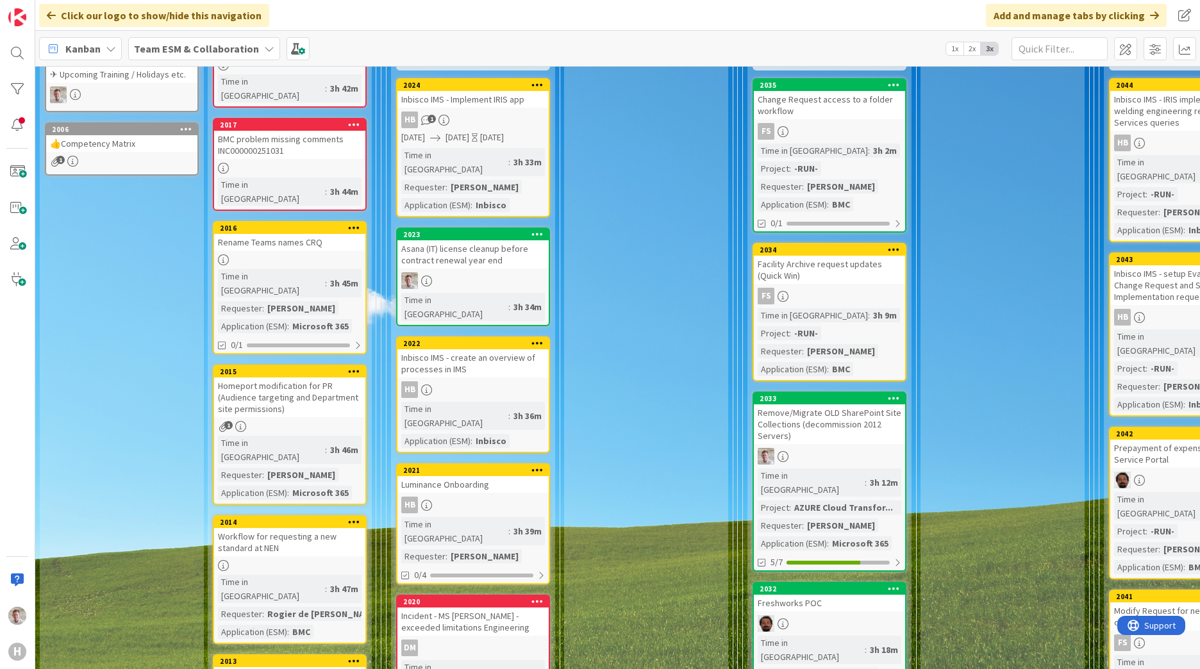
scroll to position [449, 0]
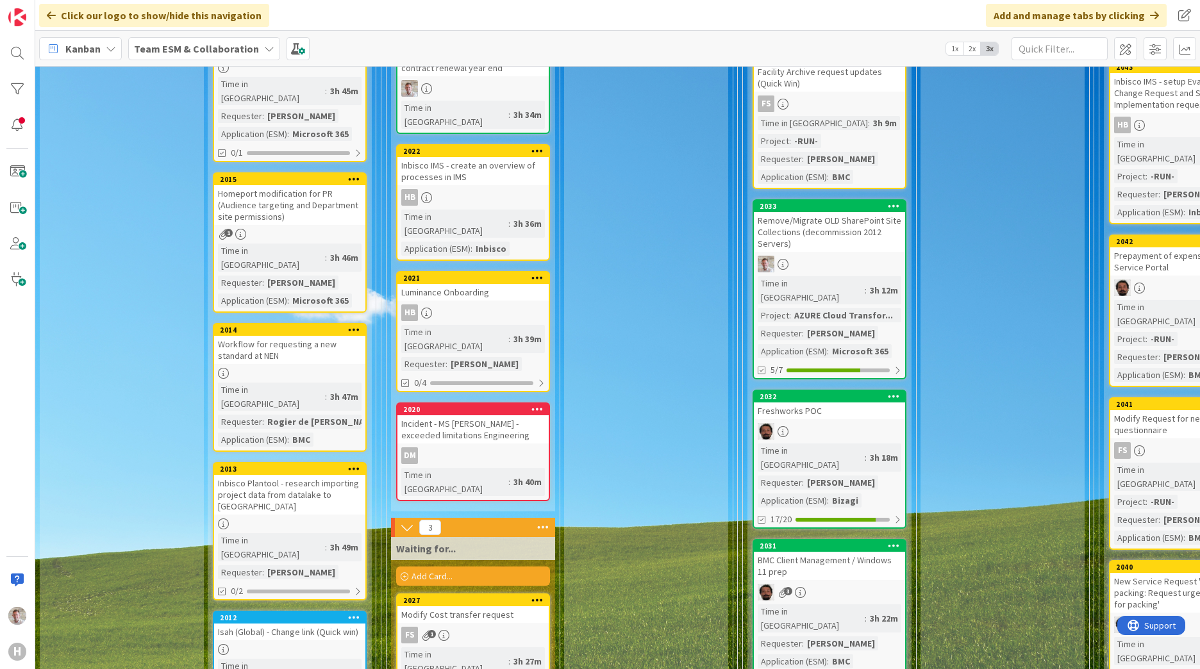
click at [850, 403] on div "Freshworks POC" at bounding box center [829, 411] width 151 height 17
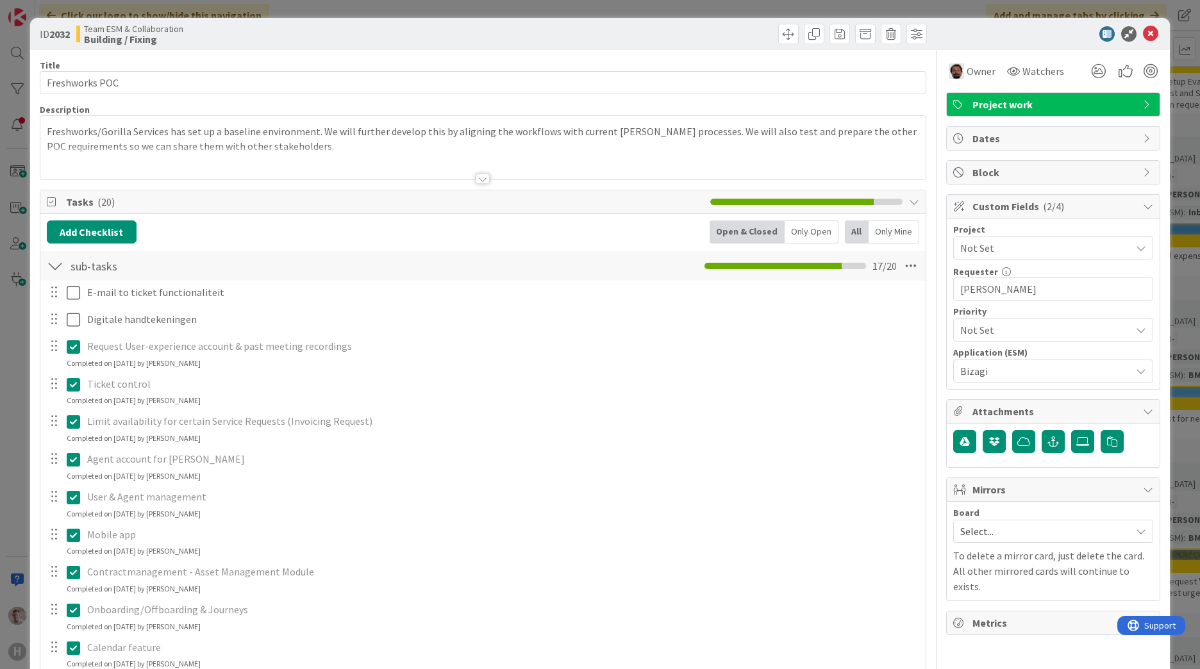
click at [992, 366] on span "Bizagi" at bounding box center [1042, 371] width 164 height 18
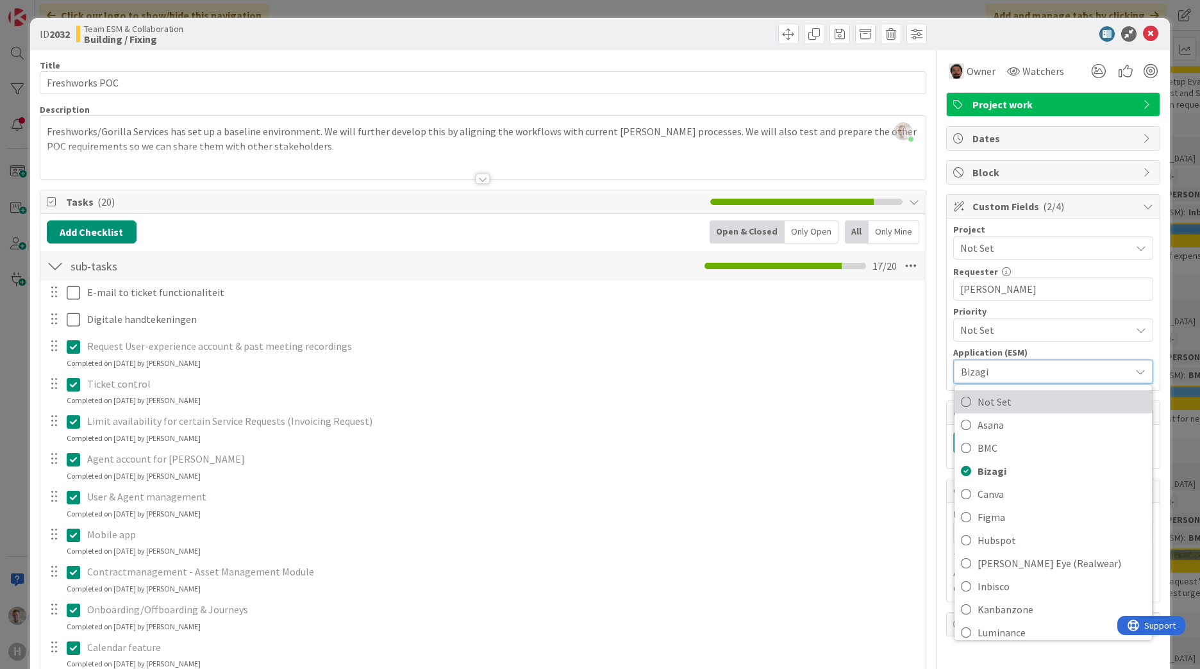
click at [978, 405] on span "Not Set" at bounding box center [1062, 401] width 168 height 19
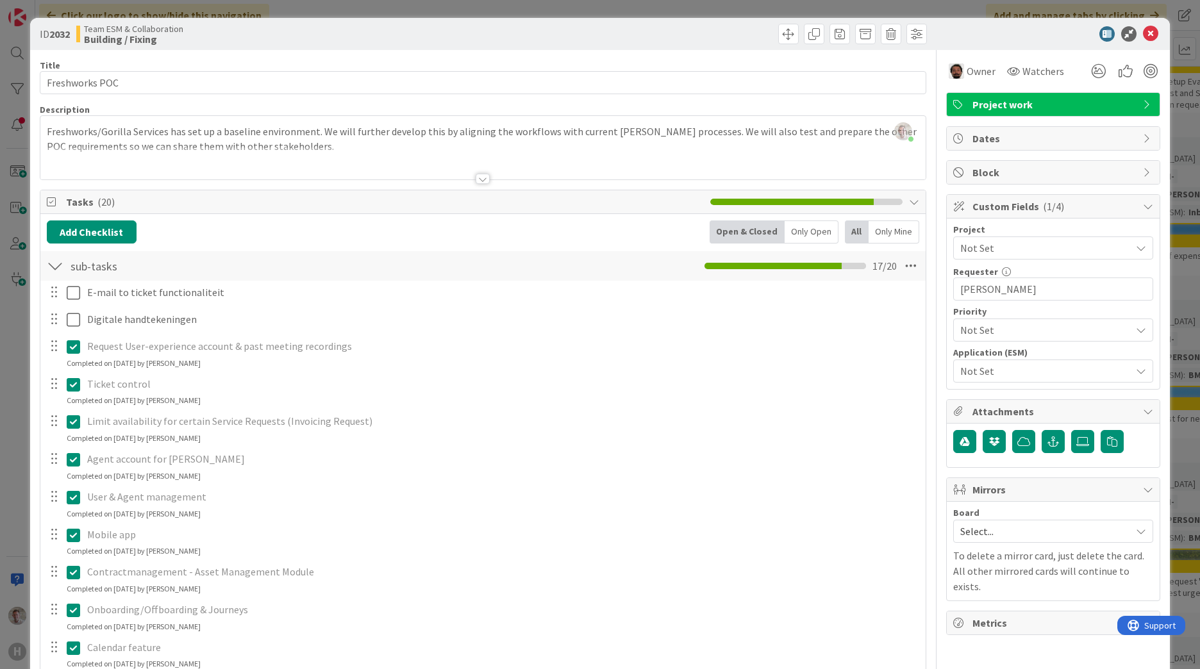
click at [979, 328] on span "Not Set" at bounding box center [1042, 330] width 164 height 18
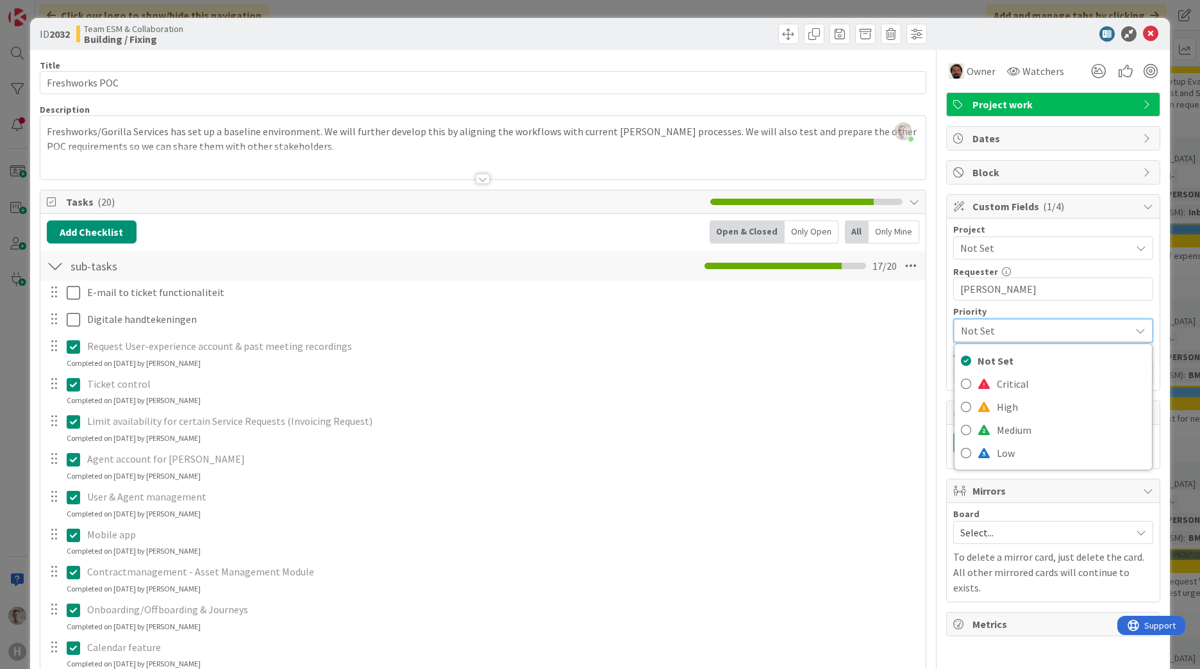
click at [979, 328] on span "Not Set" at bounding box center [1042, 331] width 163 height 18
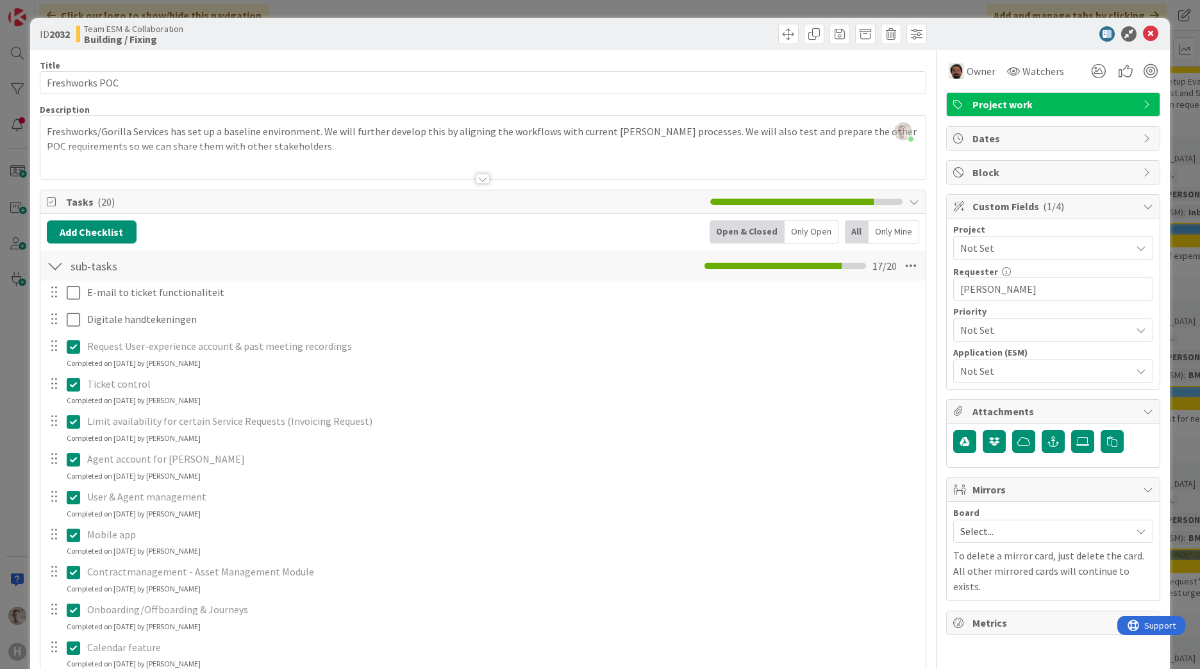
click at [983, 248] on span "Not Set" at bounding box center [1042, 248] width 164 height 18
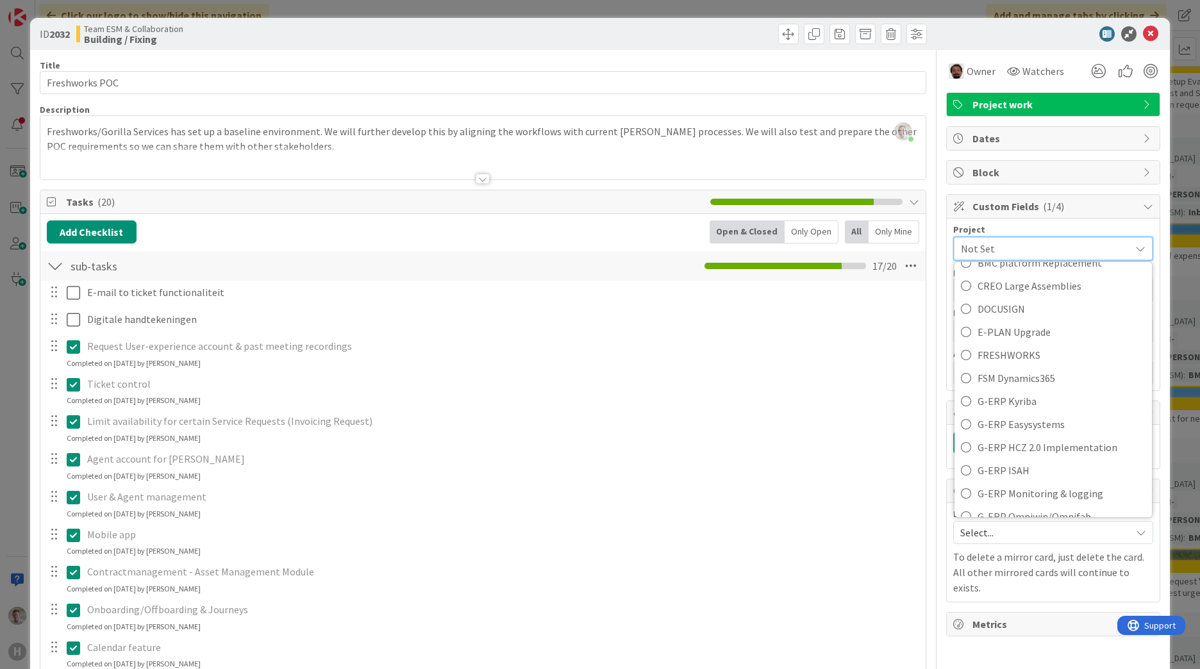
scroll to position [385, 0]
click at [1008, 335] on span "FRESHWORKS" at bounding box center [1062, 332] width 168 height 19
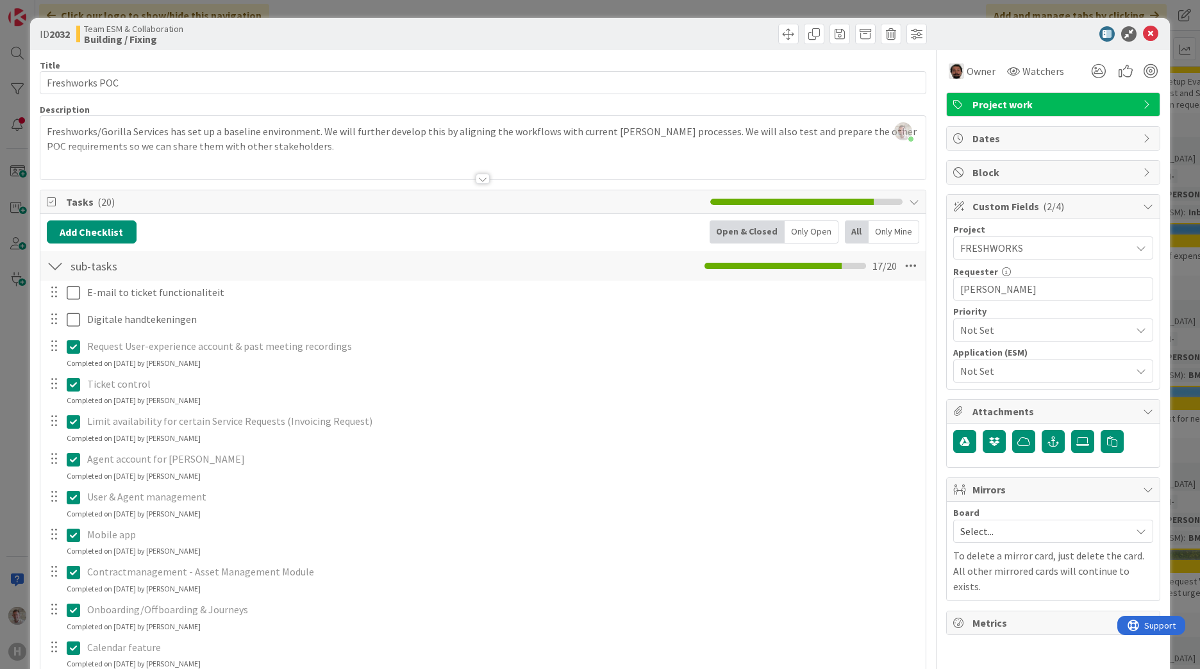
click at [734, 453] on p "Agent account for Frank Shen" at bounding box center [502, 459] width 830 height 15
click at [992, 373] on span "Not Set" at bounding box center [1042, 371] width 164 height 18
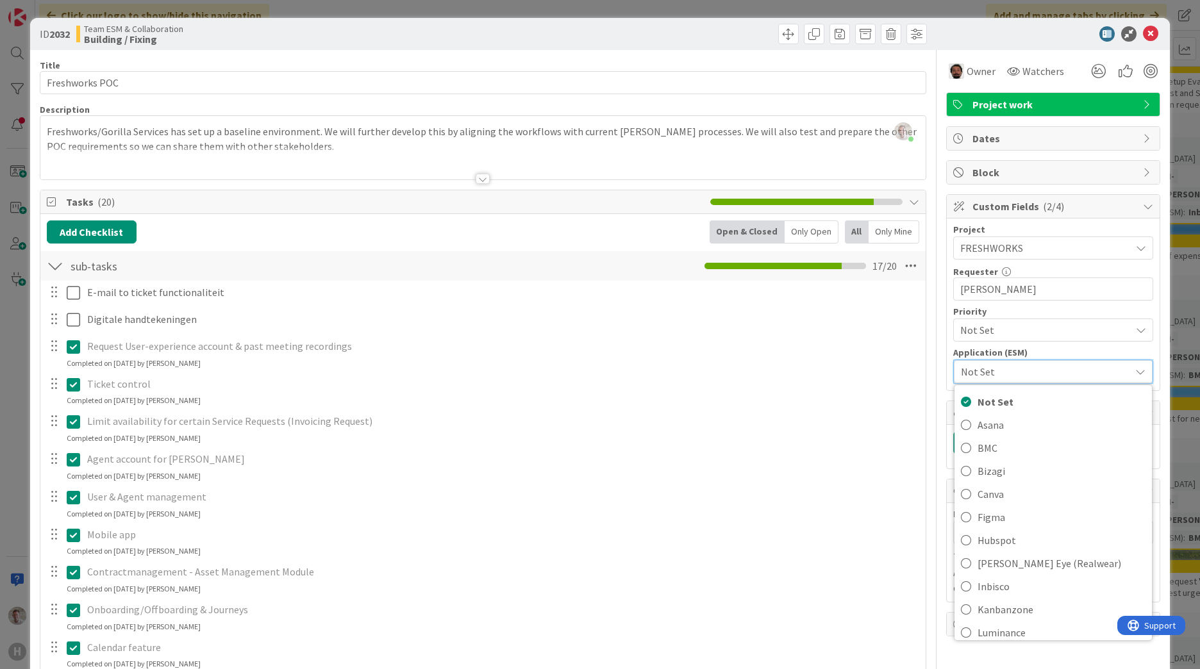
drag, startPoint x: 806, startPoint y: 492, endPoint x: 822, endPoint y: 476, distance: 22.7
click at [806, 492] on p "User & Agent management" at bounding box center [502, 497] width 830 height 15
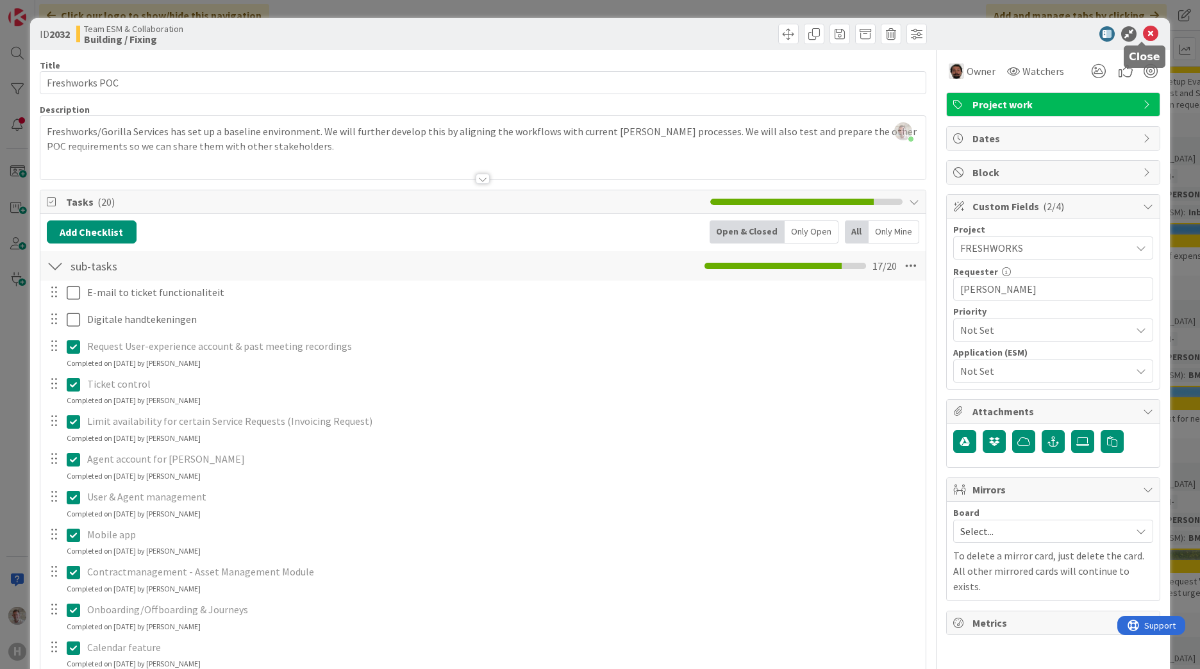
click at [1143, 32] on icon at bounding box center [1150, 33] width 15 height 15
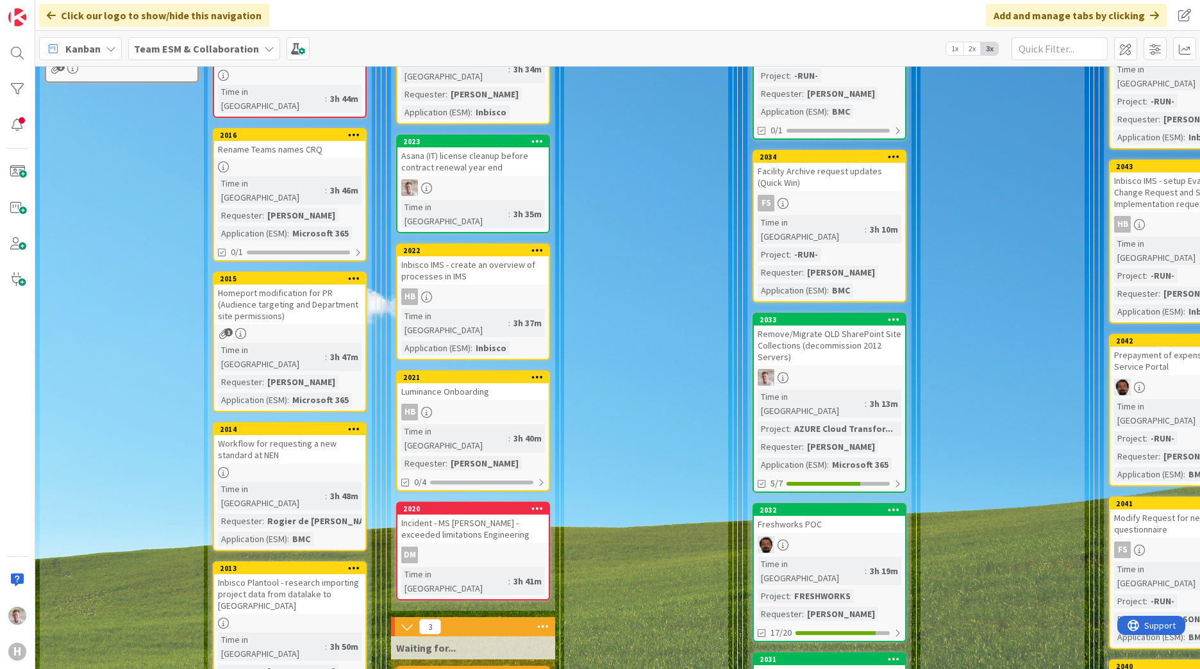
scroll to position [449, 0]
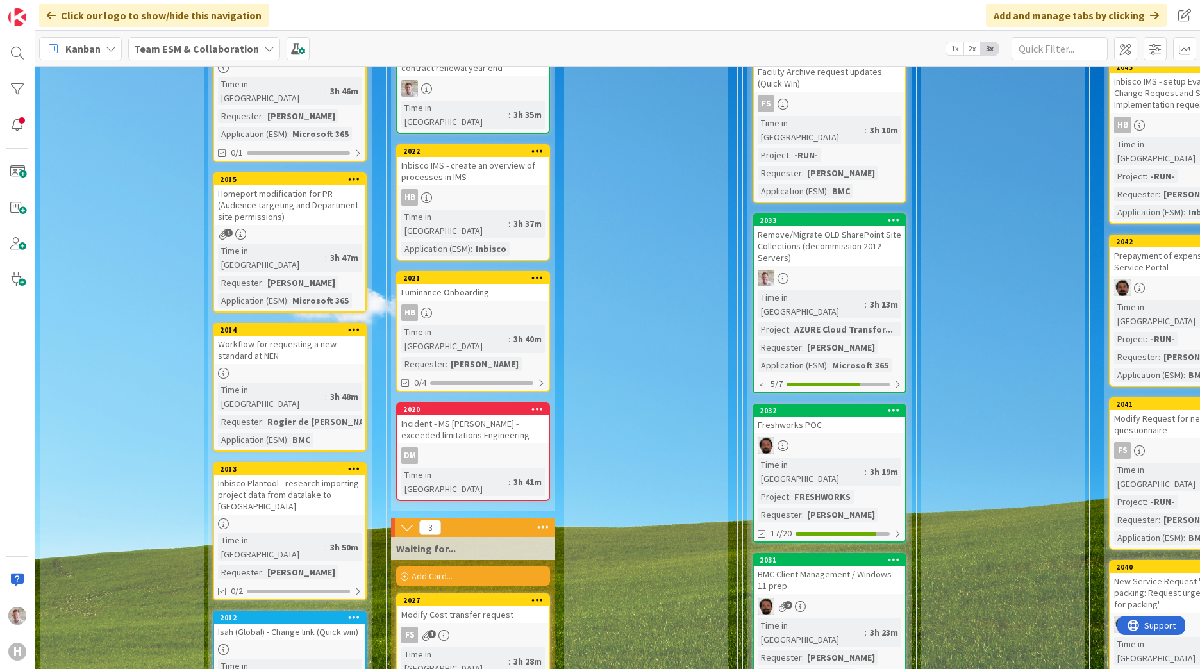
click at [808, 417] on div "Freshworks POC" at bounding box center [829, 425] width 151 height 17
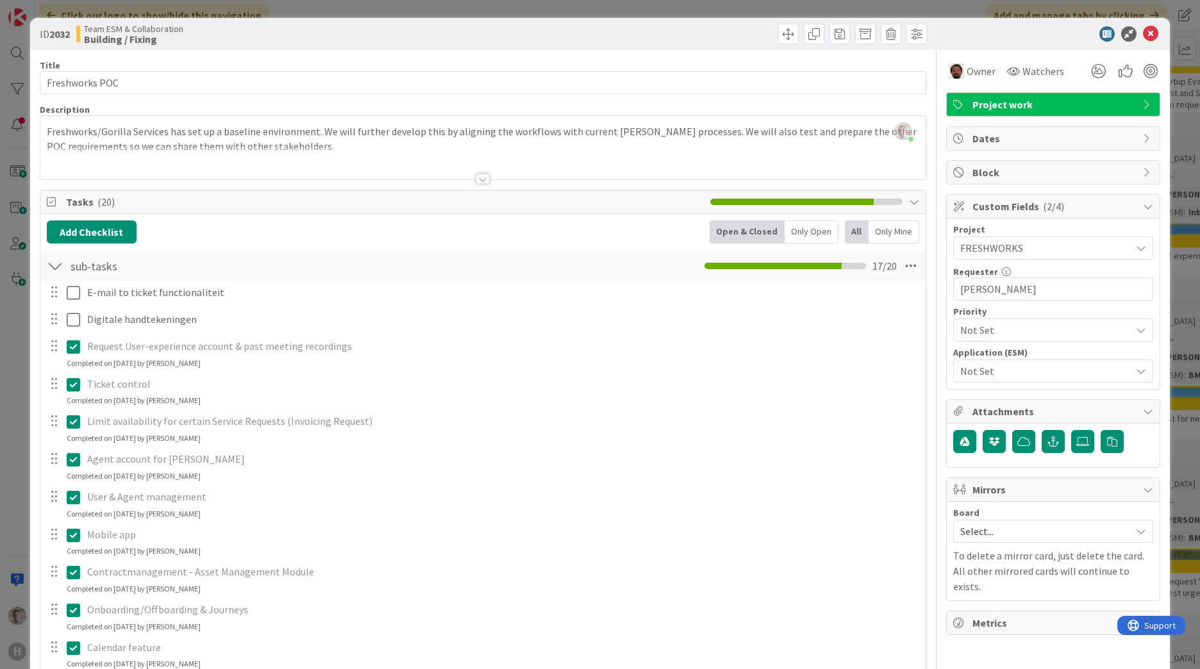
click at [988, 251] on span "FRESHWORKS" at bounding box center [1042, 248] width 164 height 18
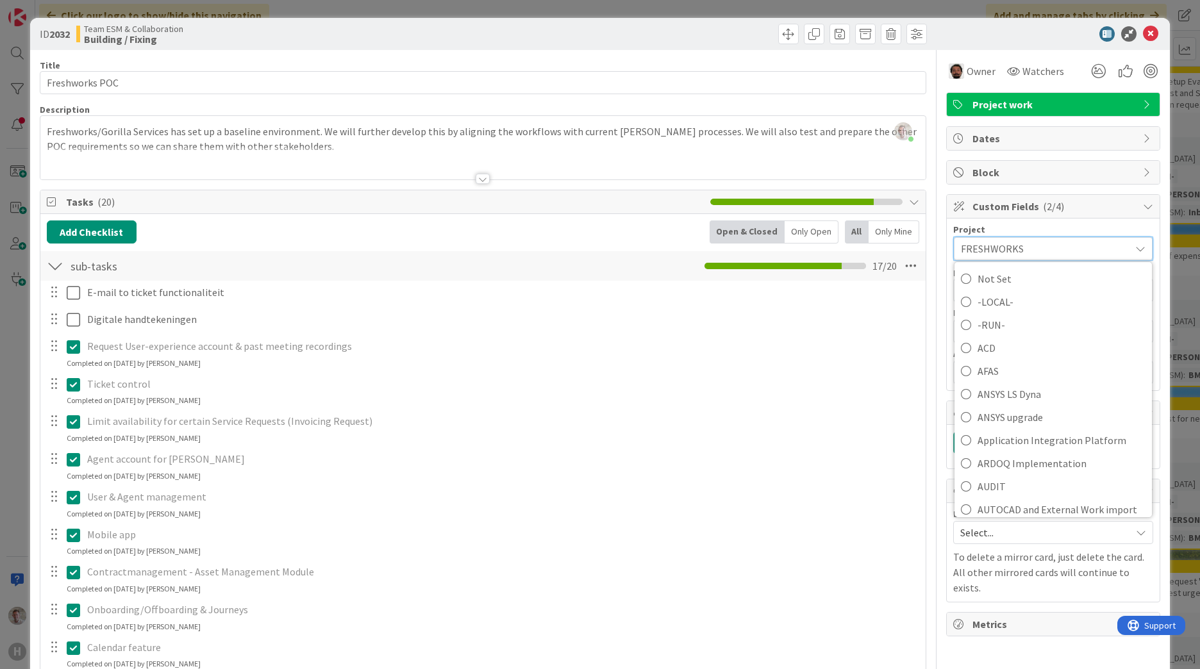
scroll to position [256, 0]
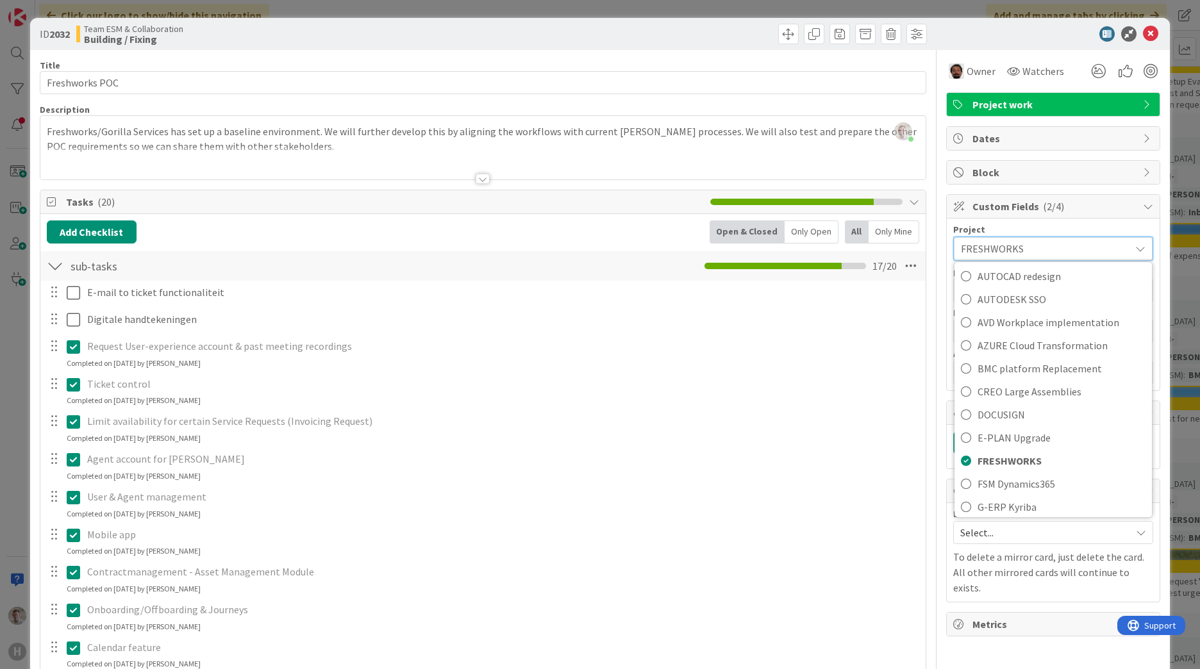
drag, startPoint x: 790, startPoint y: 389, endPoint x: 821, endPoint y: 384, distance: 31.8
click at [794, 391] on p "Ticket control" at bounding box center [502, 384] width 830 height 15
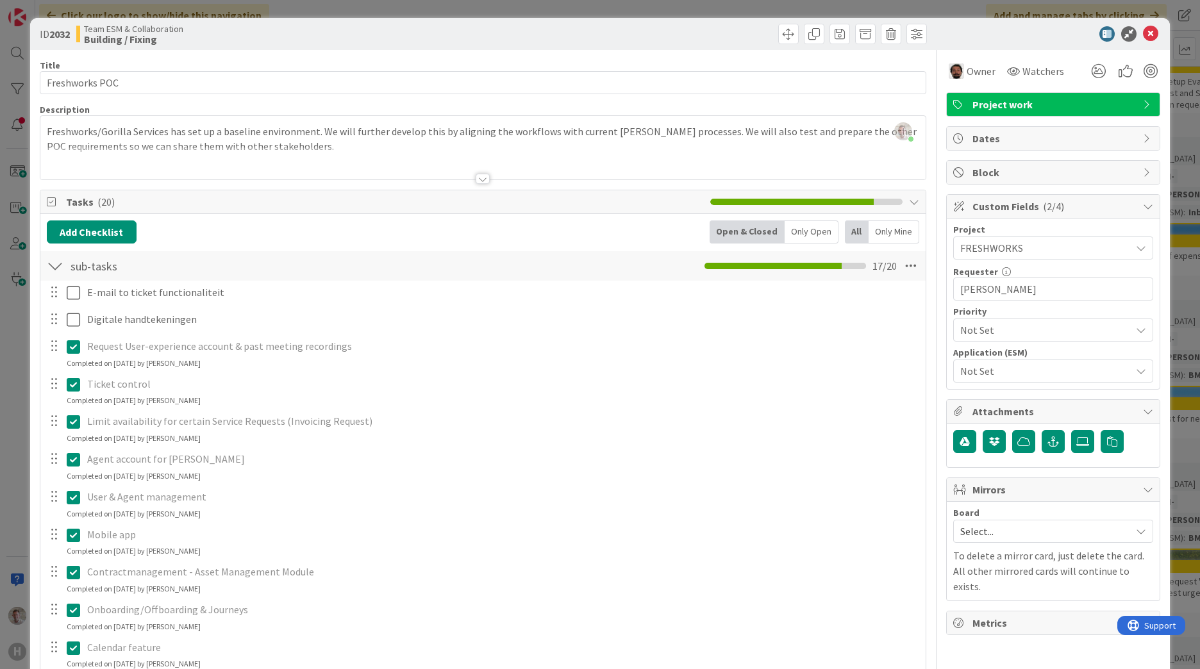
click at [972, 363] on span "Not Set" at bounding box center [1042, 371] width 164 height 18
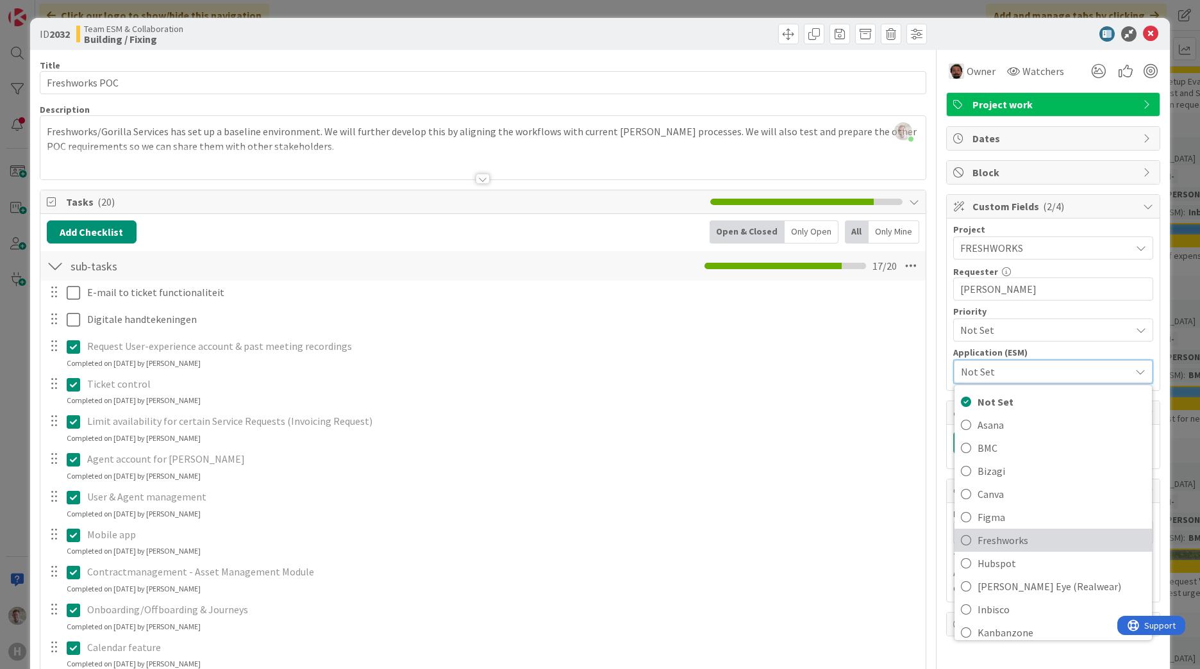
click at [988, 544] on span "Freshworks" at bounding box center [1062, 540] width 168 height 19
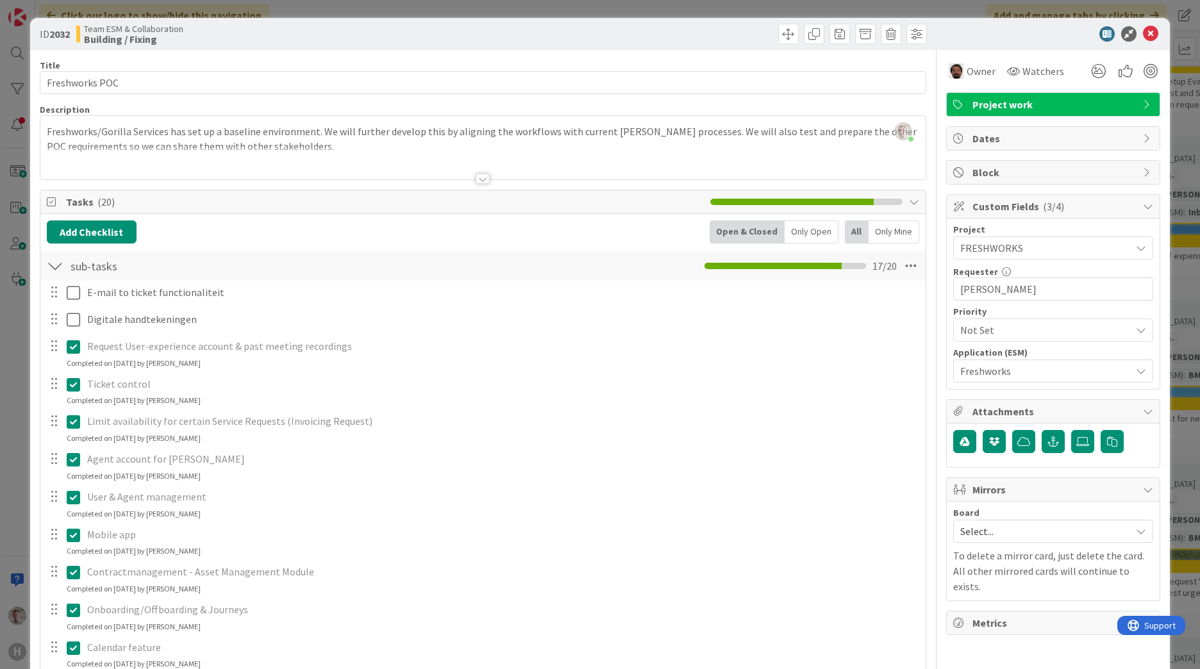
drag, startPoint x: 875, startPoint y: 522, endPoint x: 931, endPoint y: 433, distance: 105.1
click at [875, 522] on div "E-mail to ticket functionaliteit Update Cancel Digitale handtekeningen Update C…" at bounding box center [483, 655] width 872 height 749
click at [1149, 29] on div at bounding box center [1046, 33] width 227 height 15
click at [1143, 35] on icon at bounding box center [1150, 33] width 15 height 15
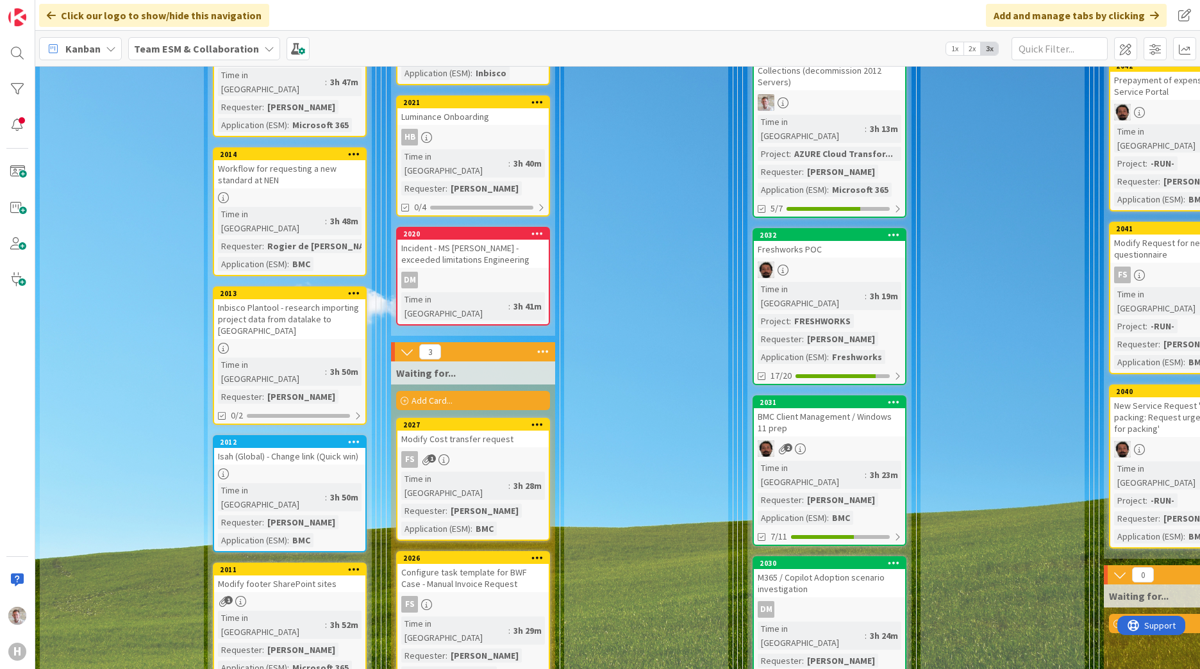
scroll to position [641, 0]
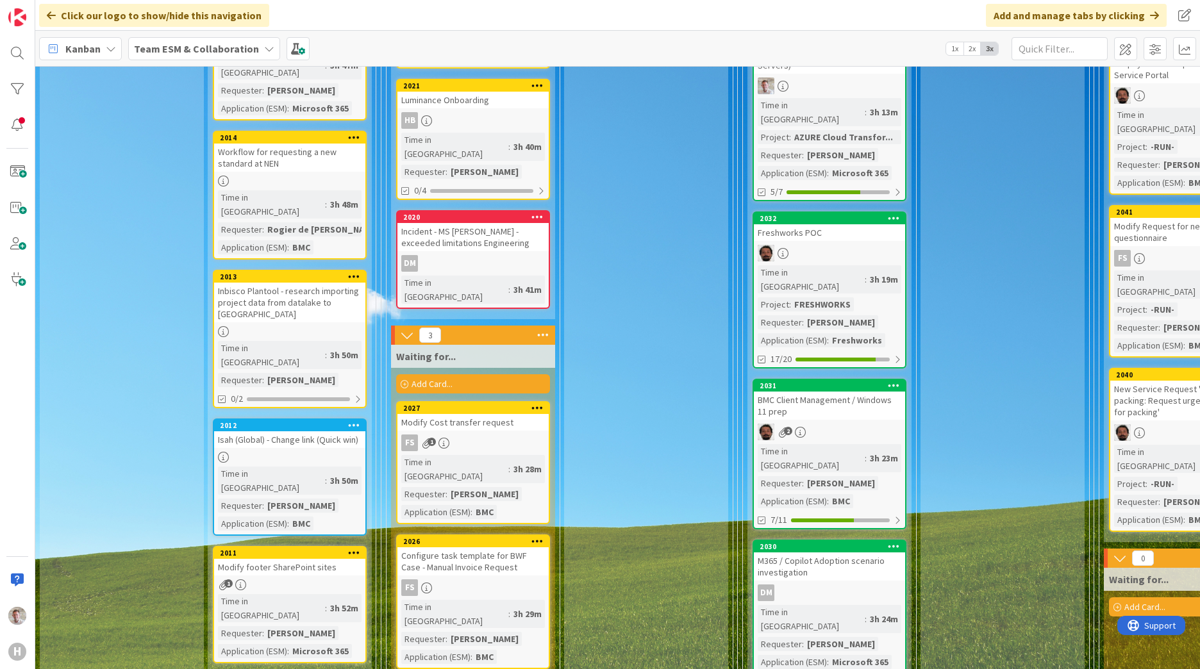
click at [878, 392] on div "BMC Client Management / Windows 11 prep" at bounding box center [829, 406] width 151 height 28
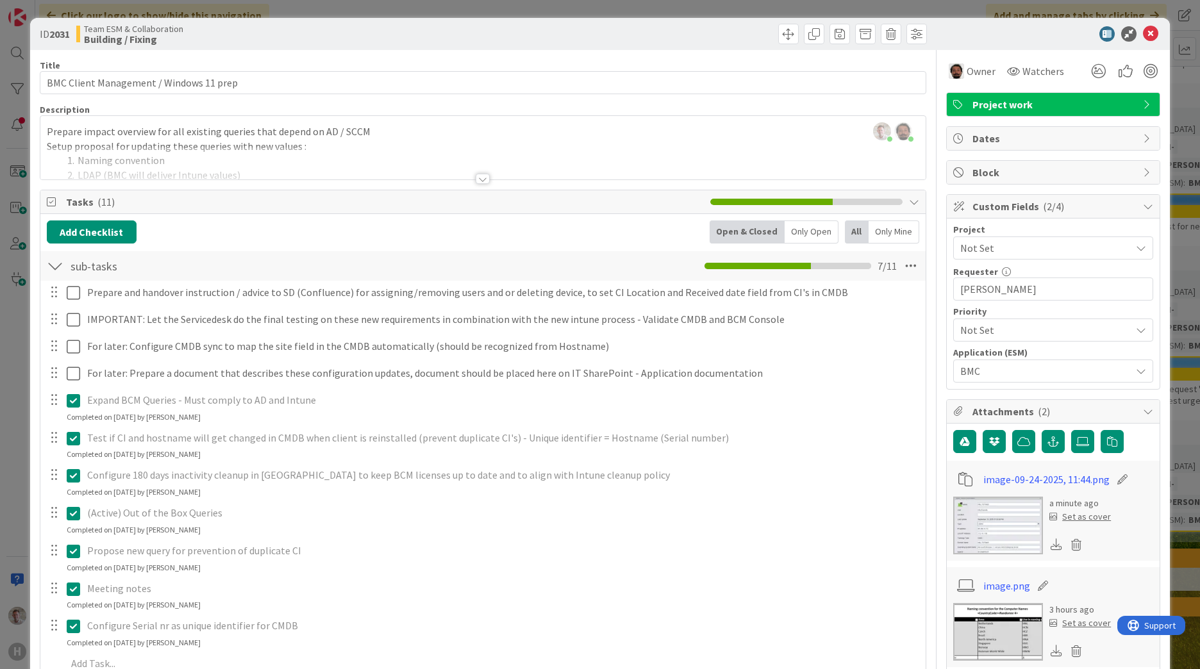
click at [984, 337] on span "Not Set" at bounding box center [1042, 330] width 164 height 18
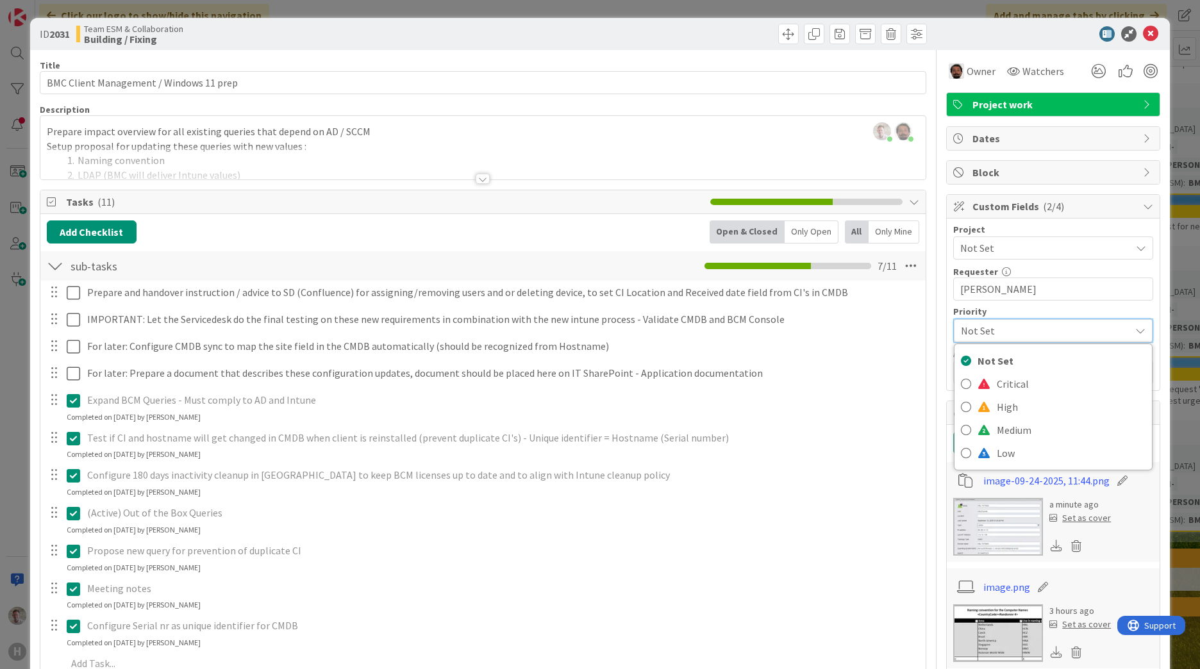
click at [986, 332] on span "Not Set" at bounding box center [1042, 331] width 163 height 18
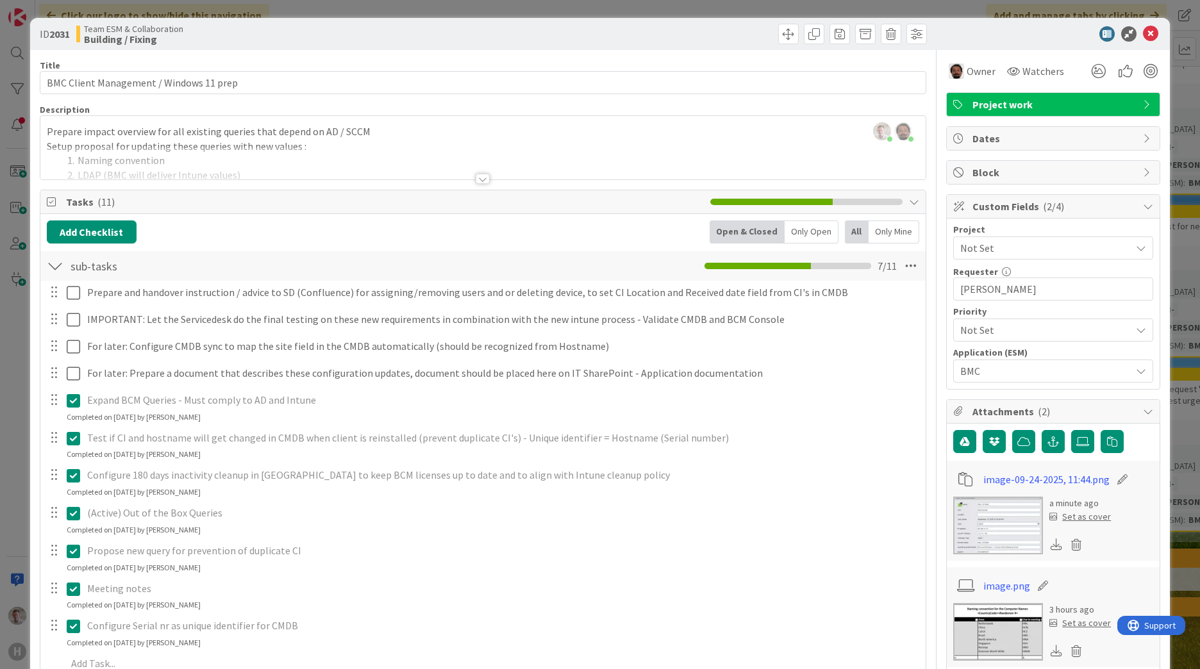
click at [980, 363] on span "BMC" at bounding box center [1042, 371] width 164 height 18
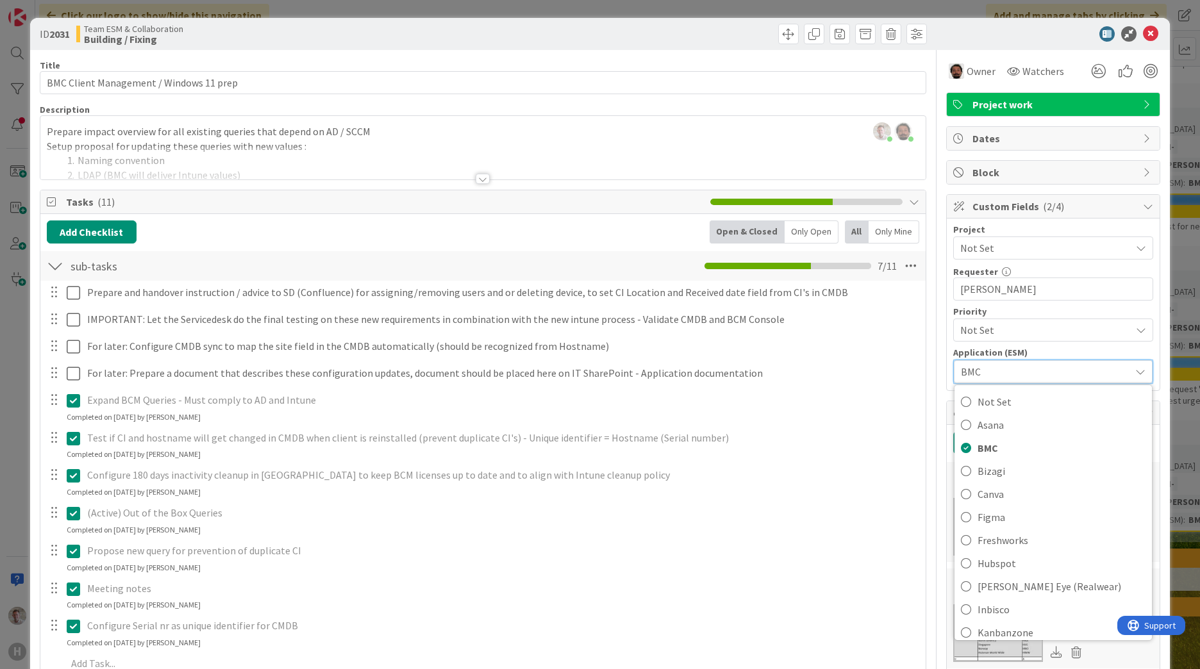
click at [981, 343] on div "Project Not Set Requester 12 / 32 [PERSON_NAME] Priority Not Set Not Set Critic…" at bounding box center [1053, 304] width 200 height 159
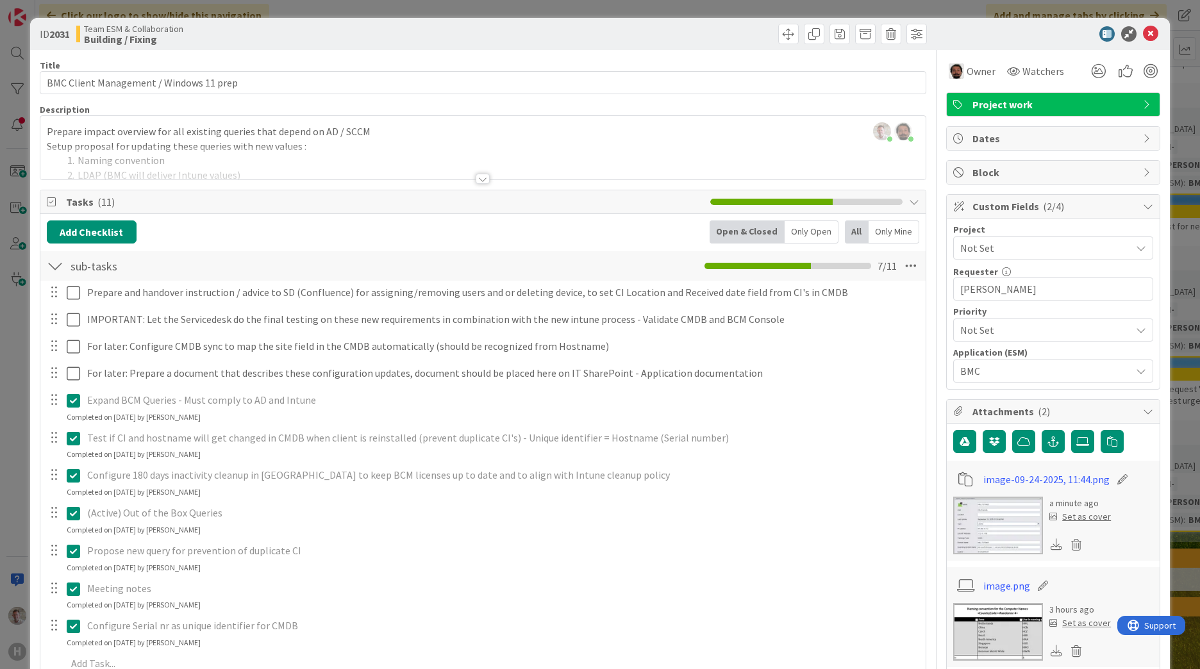
click at [983, 333] on span "Not Set" at bounding box center [1042, 330] width 164 height 18
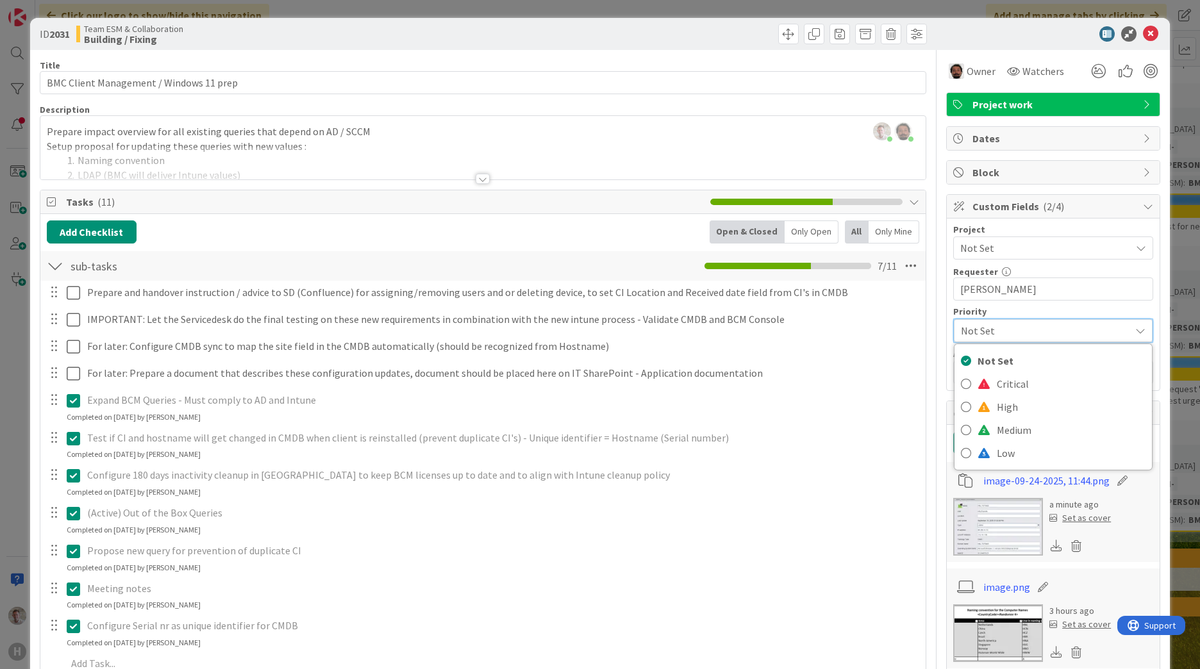
drag, startPoint x: 982, startPoint y: 324, endPoint x: 983, endPoint y: 343, distance: 18.6
click at [982, 324] on span "Not Set" at bounding box center [1042, 331] width 163 height 18
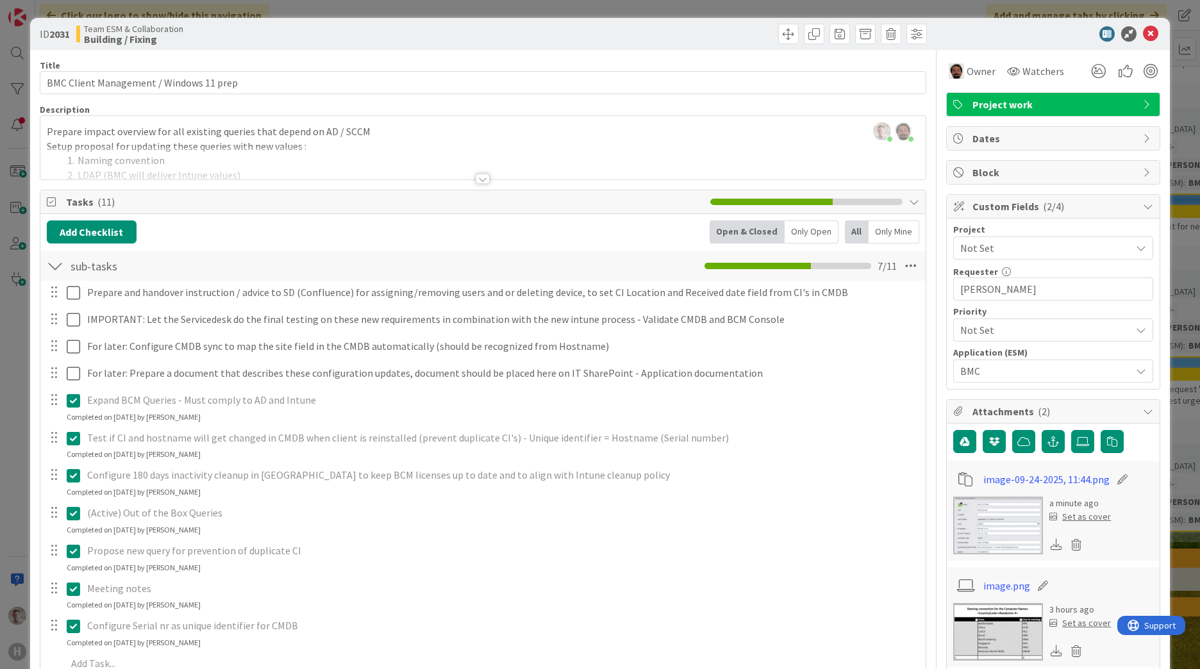
click at [985, 374] on span "BMC" at bounding box center [1042, 371] width 164 height 18
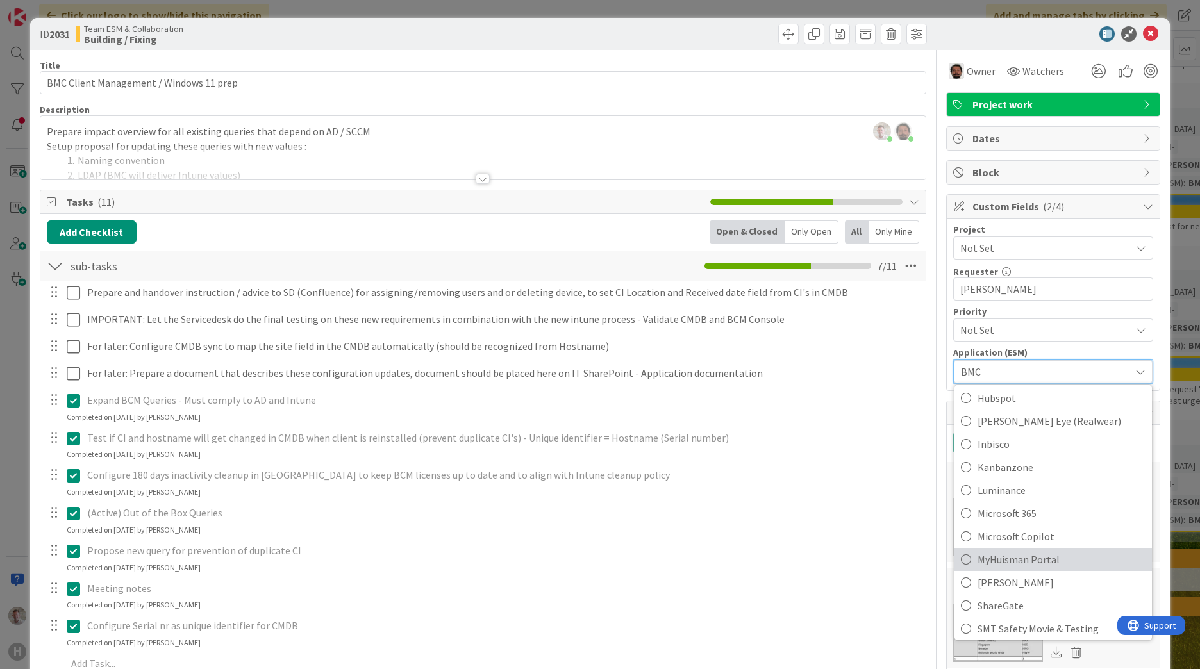
scroll to position [194, 0]
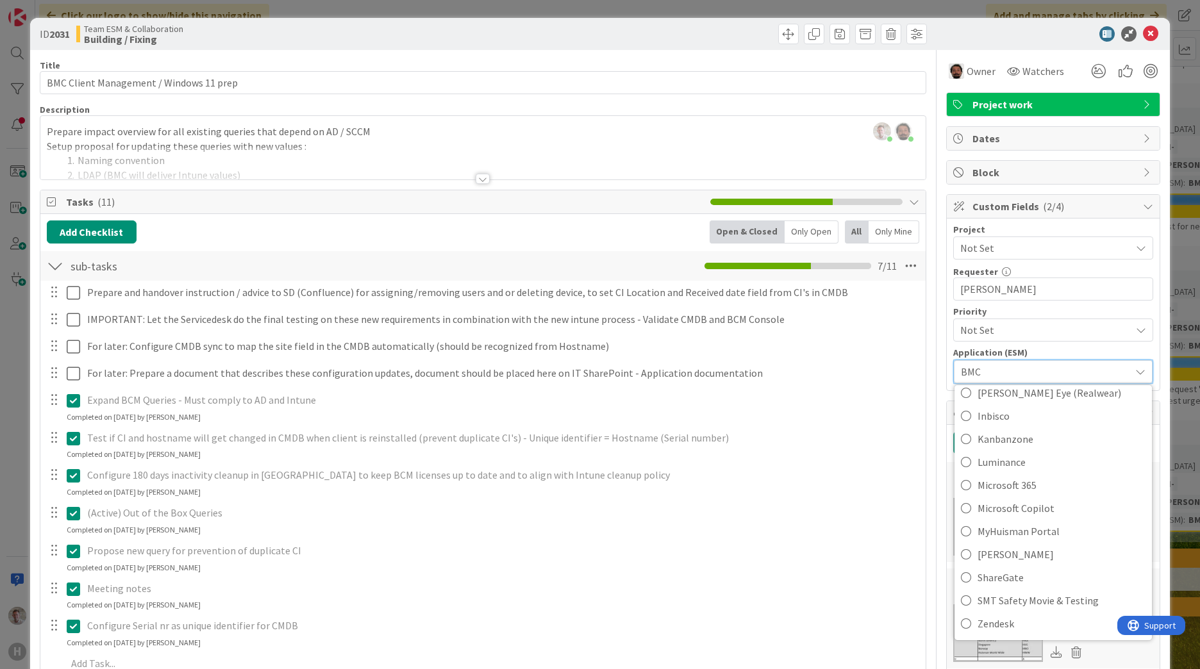
click at [976, 369] on span "BMC" at bounding box center [1042, 372] width 163 height 18
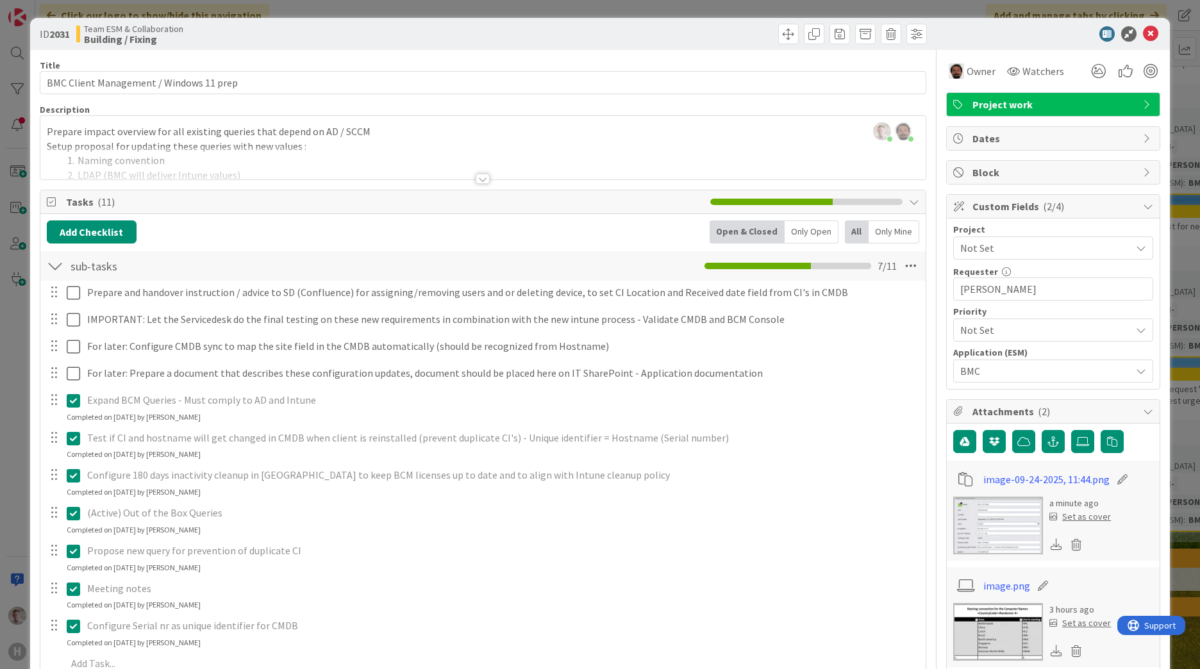
click at [998, 251] on span "Not Set" at bounding box center [1042, 248] width 164 height 18
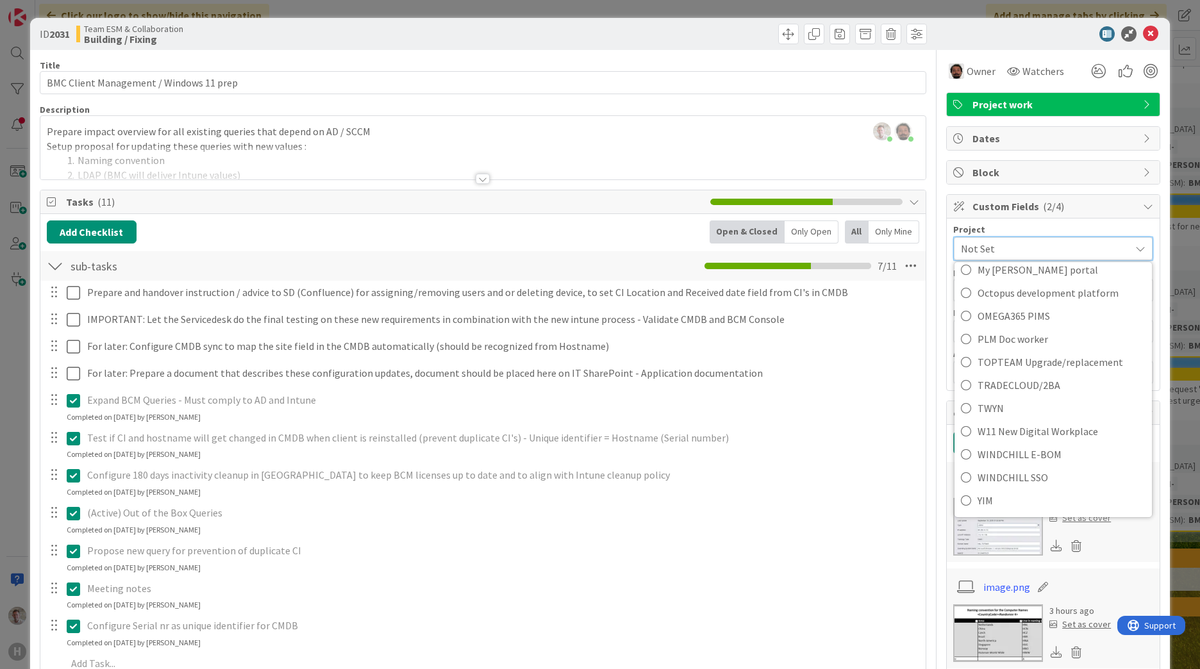
scroll to position [223, 0]
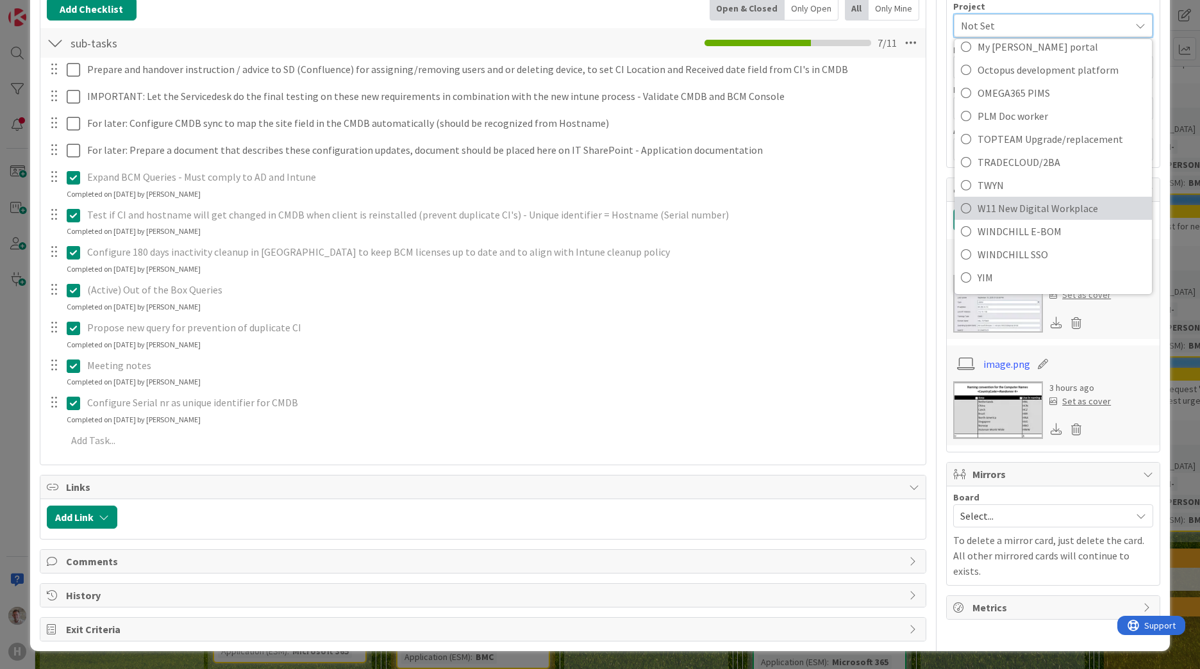
click at [999, 212] on span "W11 New Digital Workplace" at bounding box center [1062, 208] width 168 height 19
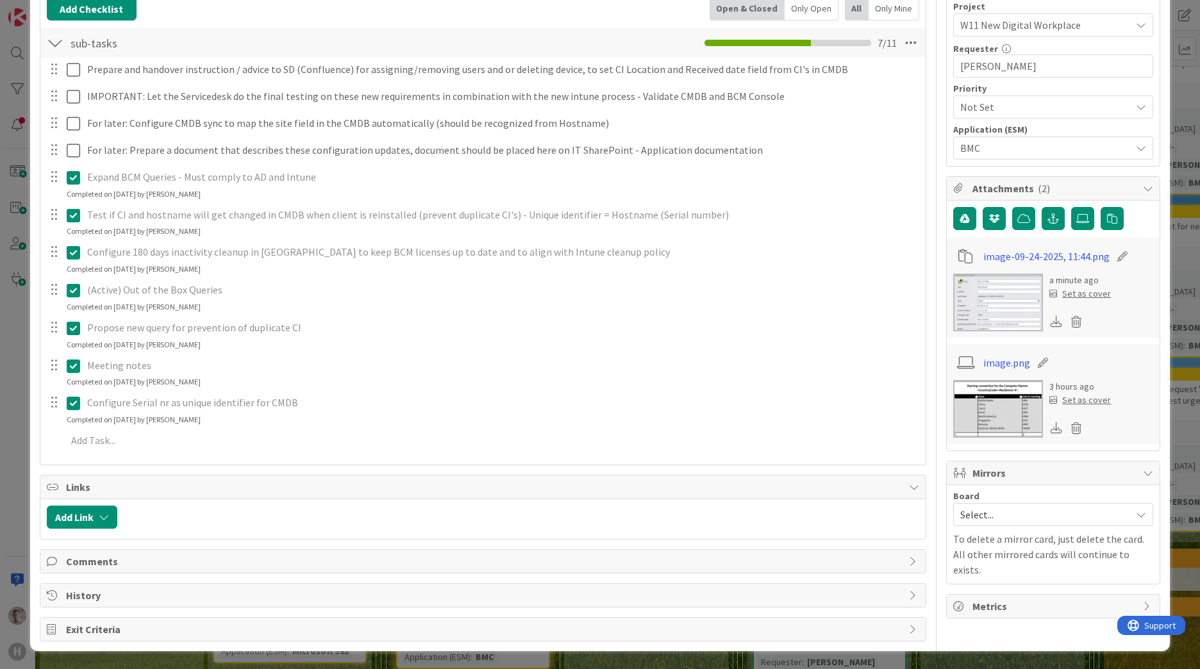
click at [878, 313] on div "Prepare and handover instruction / advice to SD (Confluence) for assigning/remo…" at bounding box center [483, 257] width 872 height 399
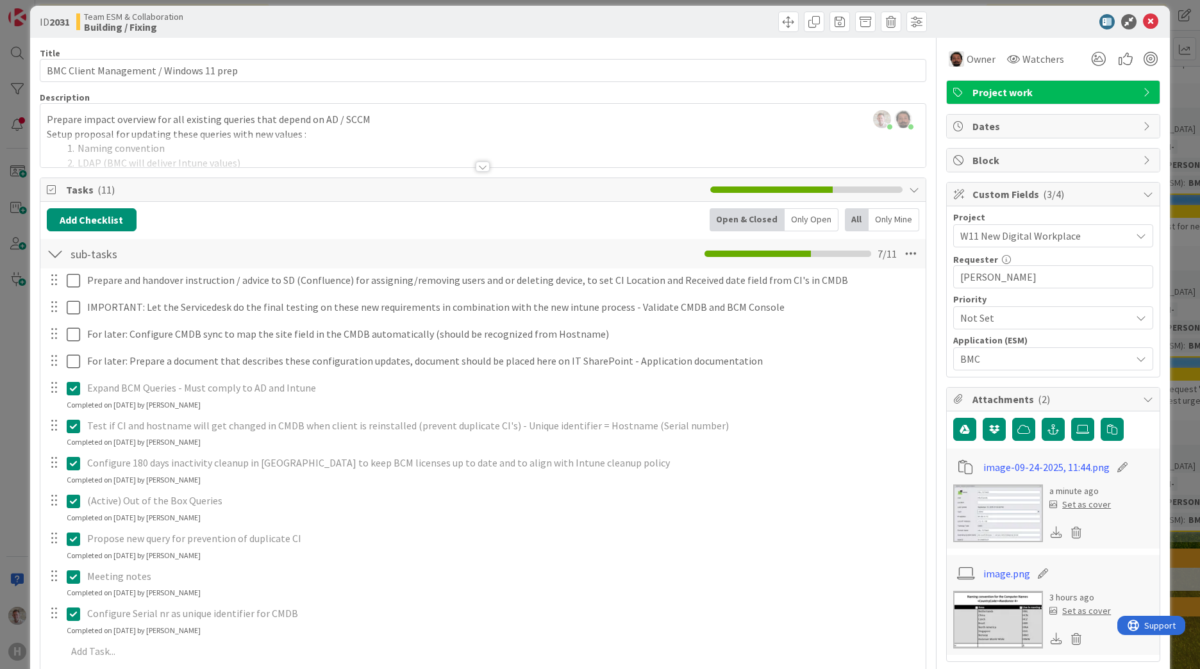
scroll to position [0, 0]
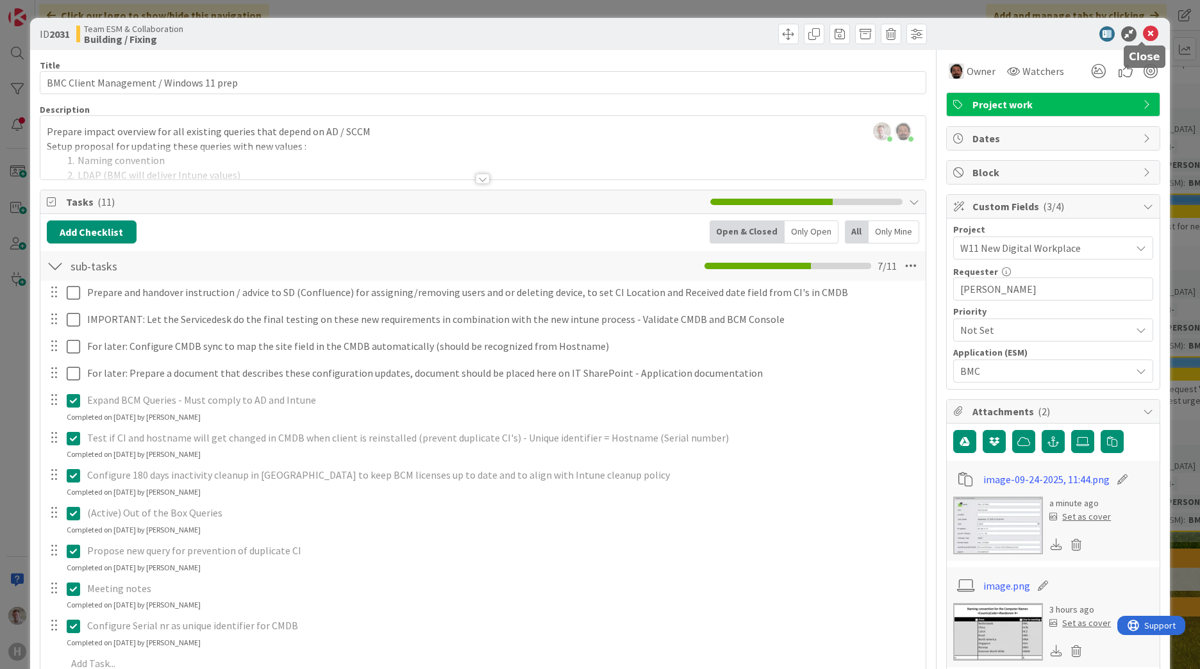
click at [1143, 35] on icon at bounding box center [1150, 33] width 15 height 15
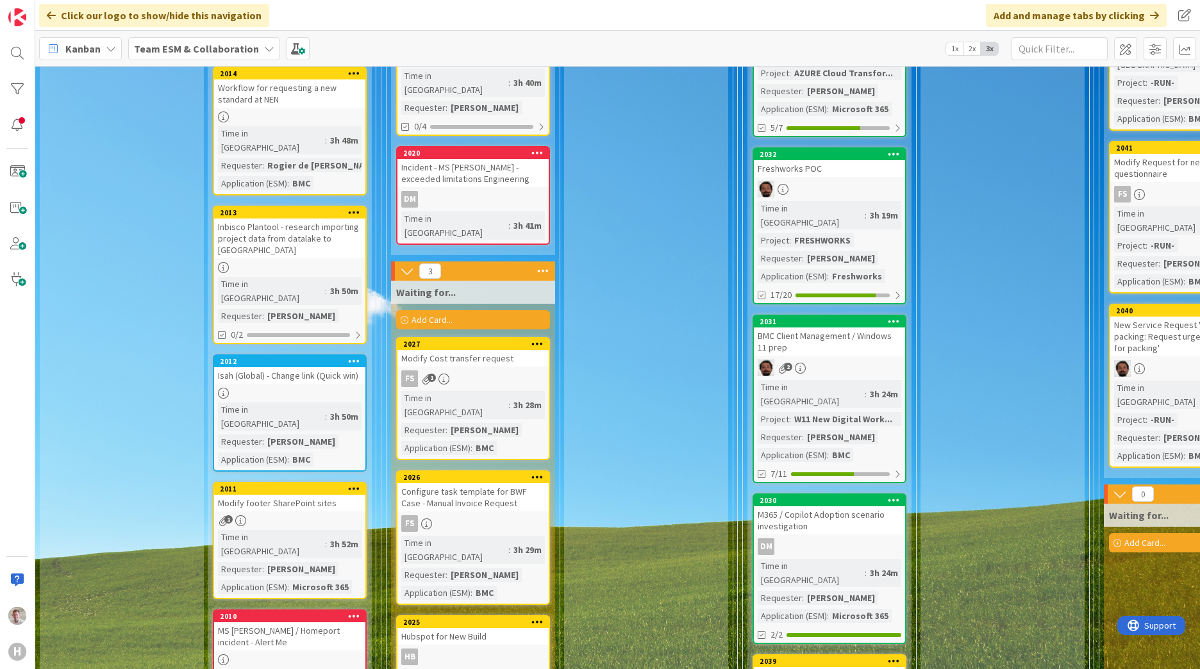
scroll to position [769, 0]
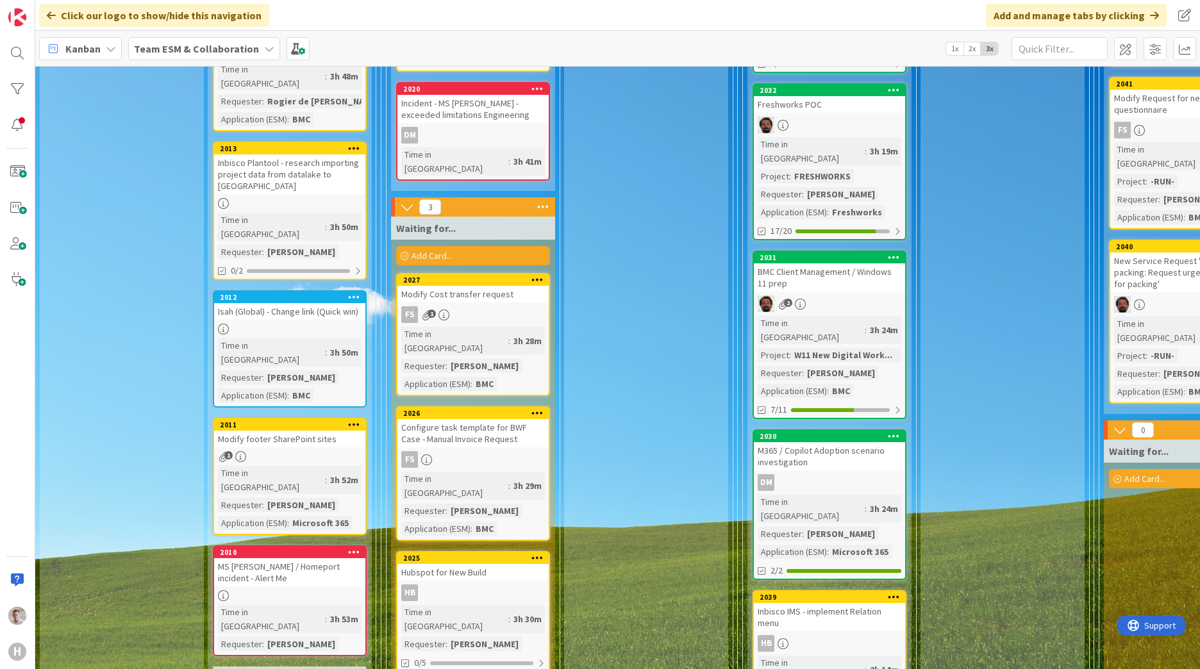
click at [864, 442] on div "M365 / Copilot Adoption scenario investigation" at bounding box center [829, 456] width 151 height 28
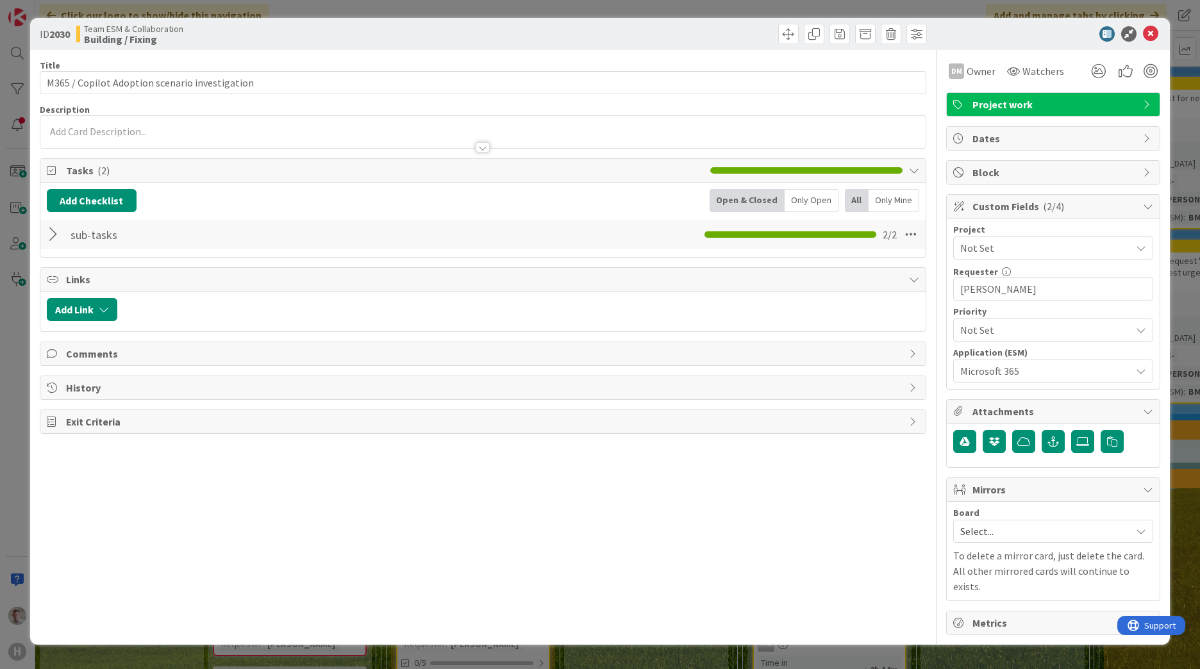
click at [996, 335] on span "Not Set" at bounding box center [1042, 330] width 164 height 18
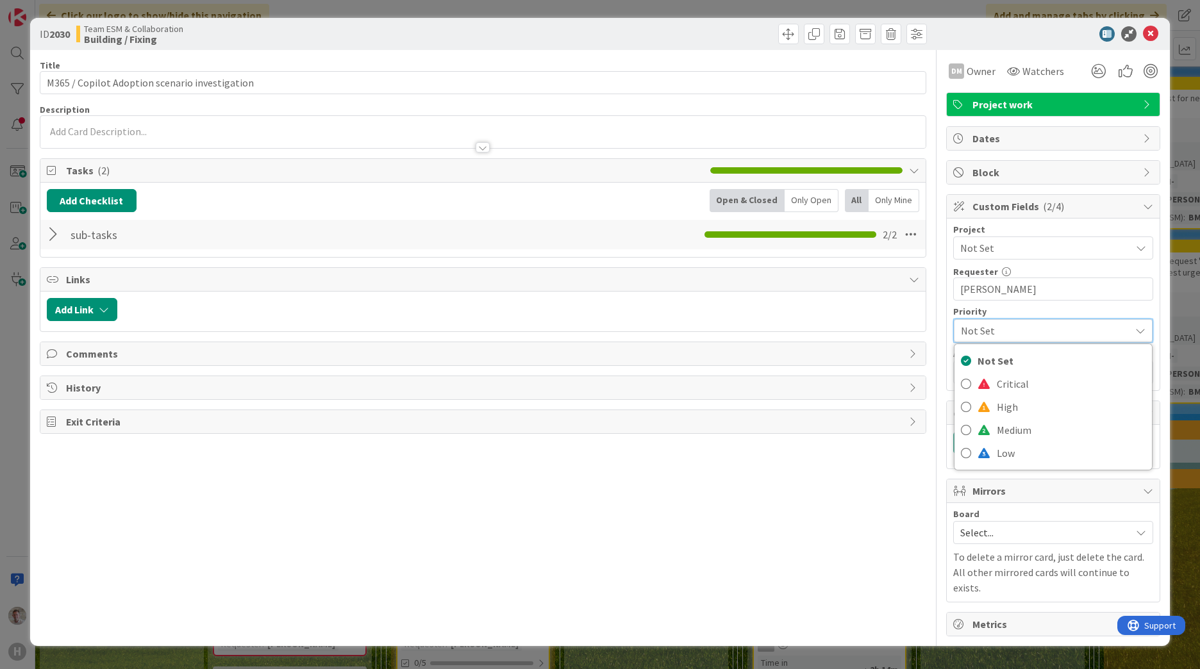
click at [996, 326] on span "Not Set" at bounding box center [1042, 331] width 163 height 18
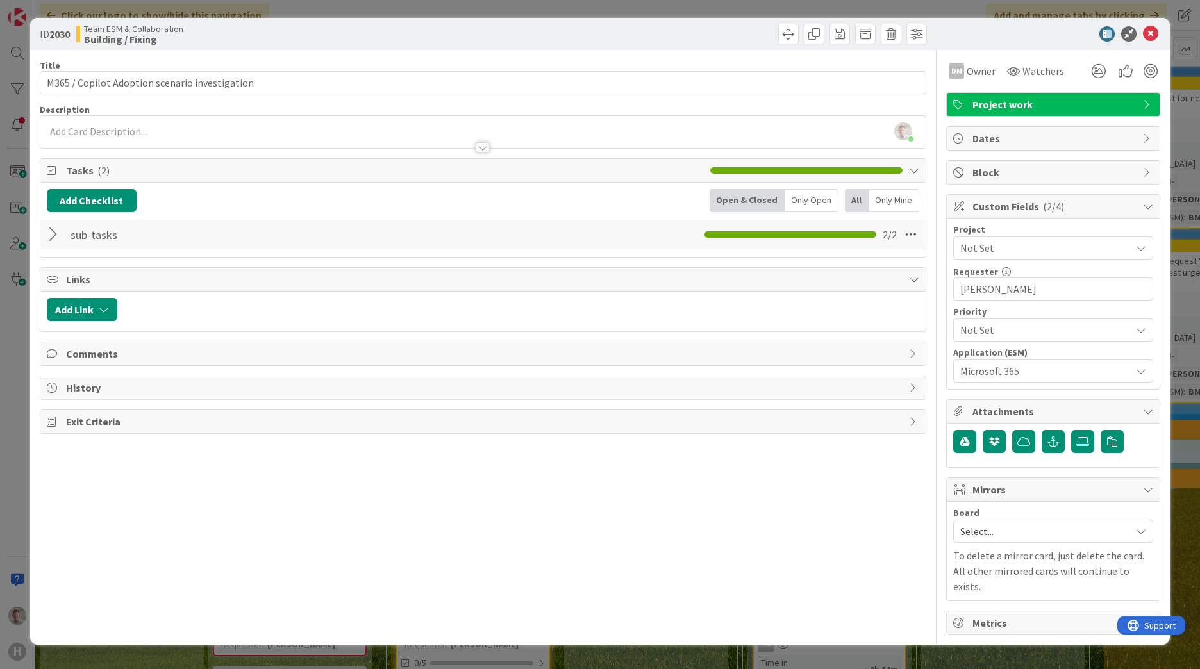
click at [994, 368] on span "Microsoft 365" at bounding box center [1042, 371] width 164 height 18
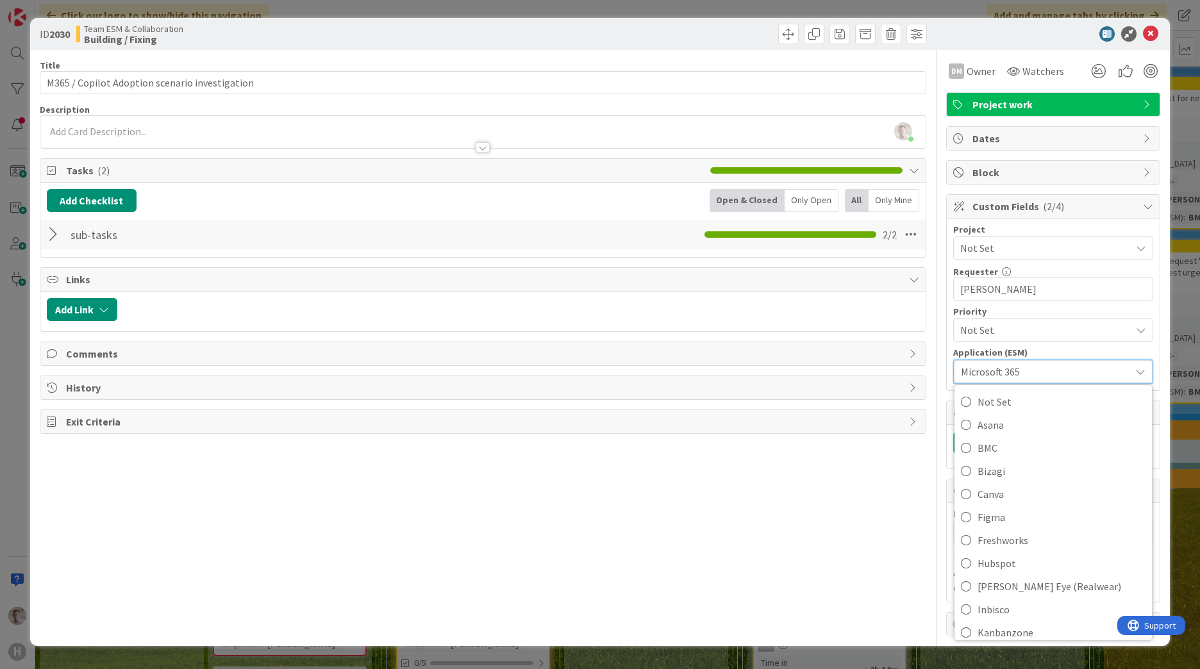
click at [1003, 365] on span "Microsoft 365" at bounding box center [1042, 372] width 163 height 18
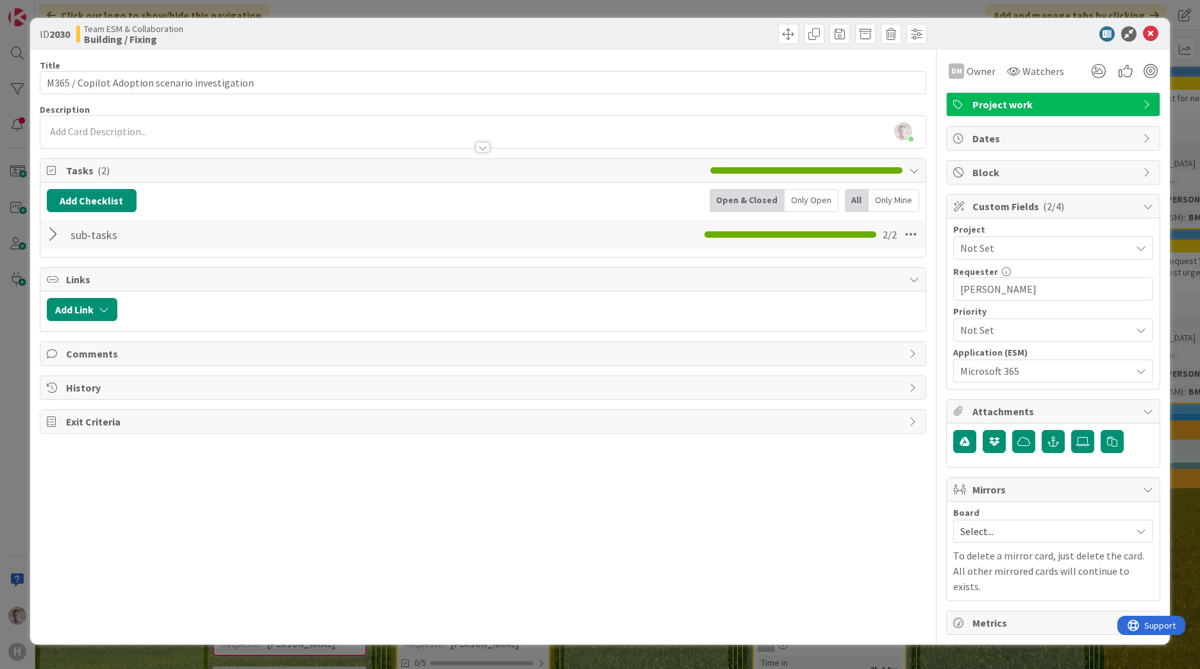
click at [984, 246] on span "Not Set" at bounding box center [1042, 248] width 164 height 18
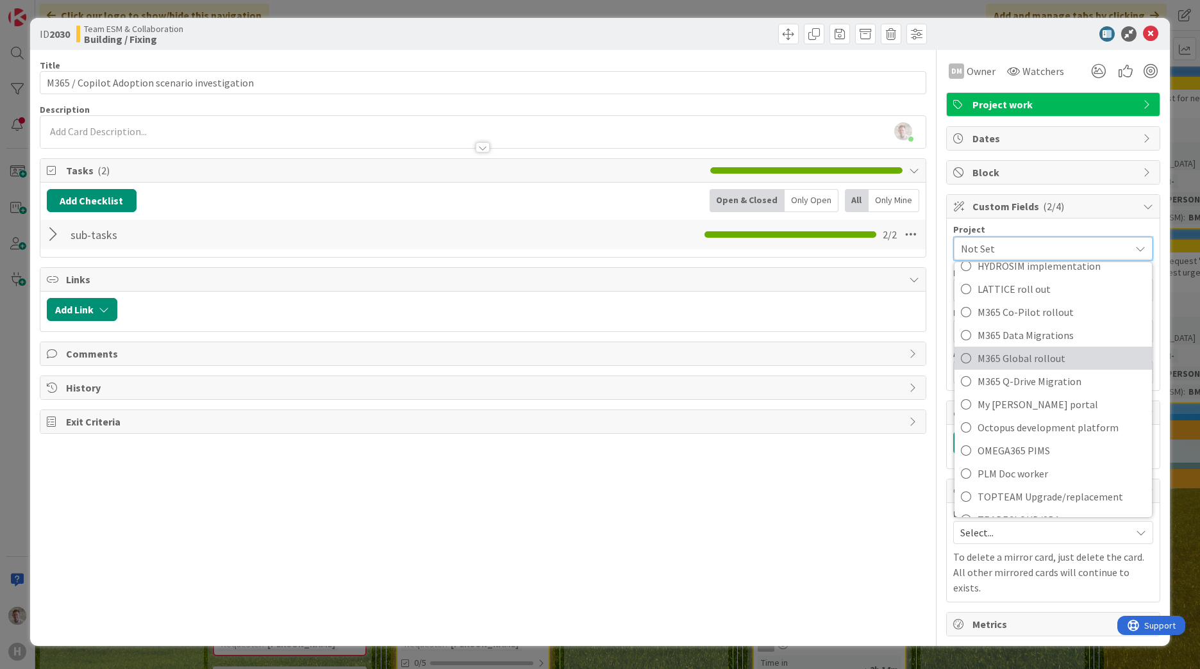
click at [1022, 358] on span "M365 Global rollout" at bounding box center [1062, 358] width 168 height 19
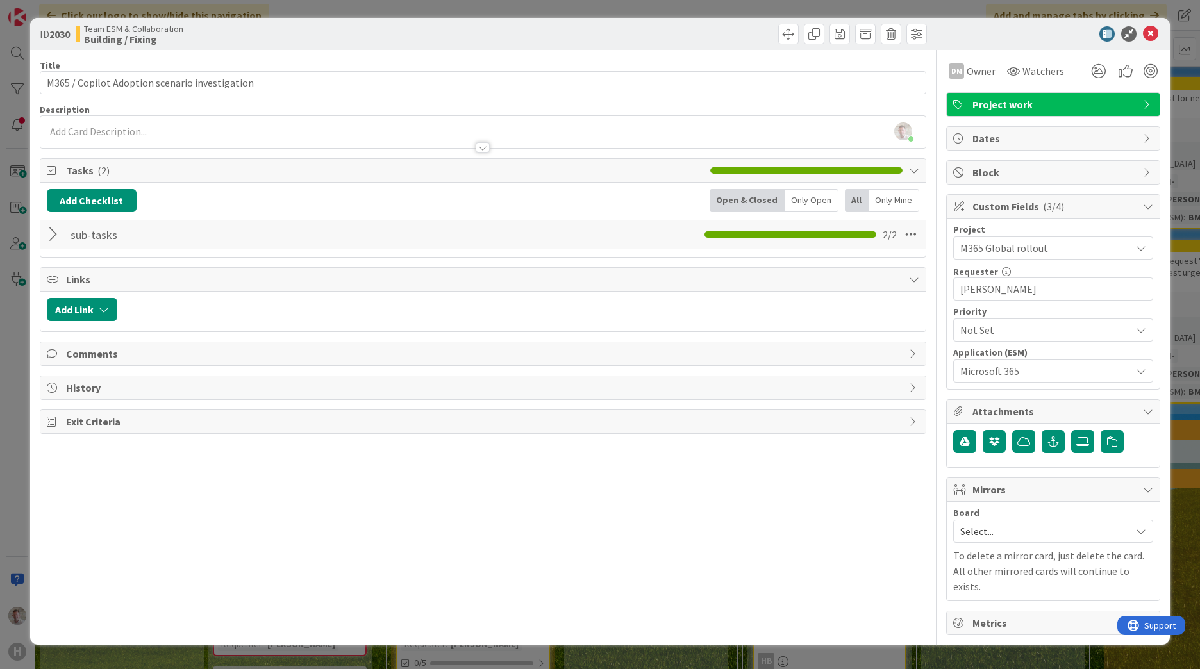
click at [1064, 240] on span "M365 Global rollout" at bounding box center [1042, 248] width 164 height 18
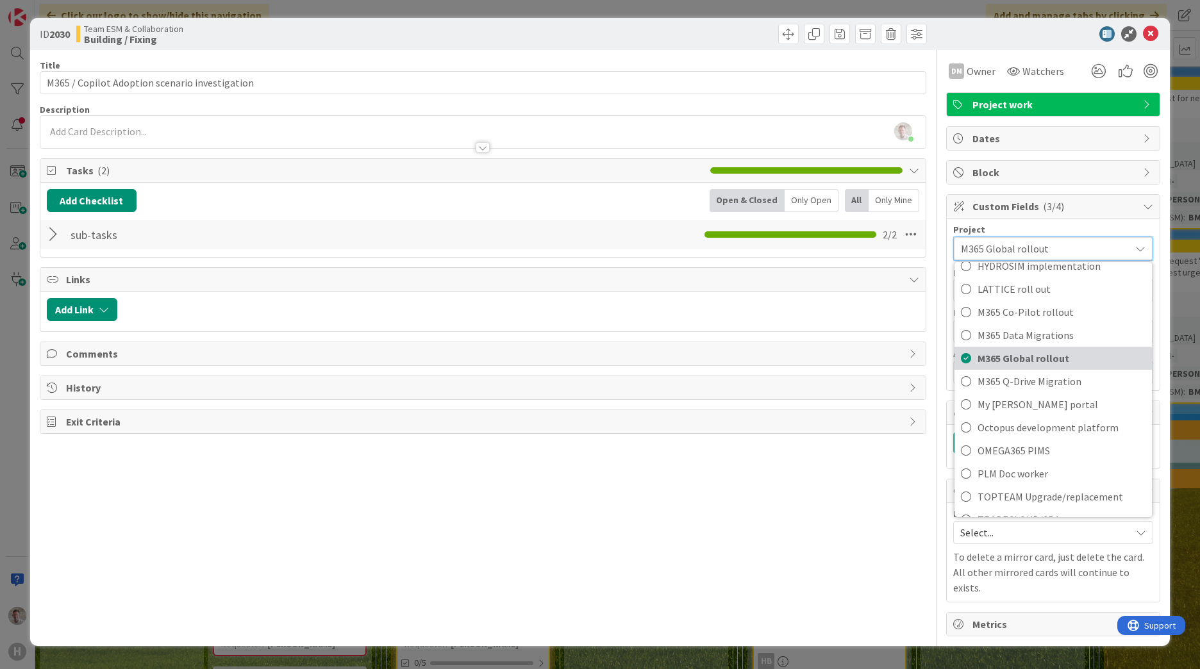
click at [1042, 360] on span "M365 Global rollout" at bounding box center [1062, 358] width 168 height 19
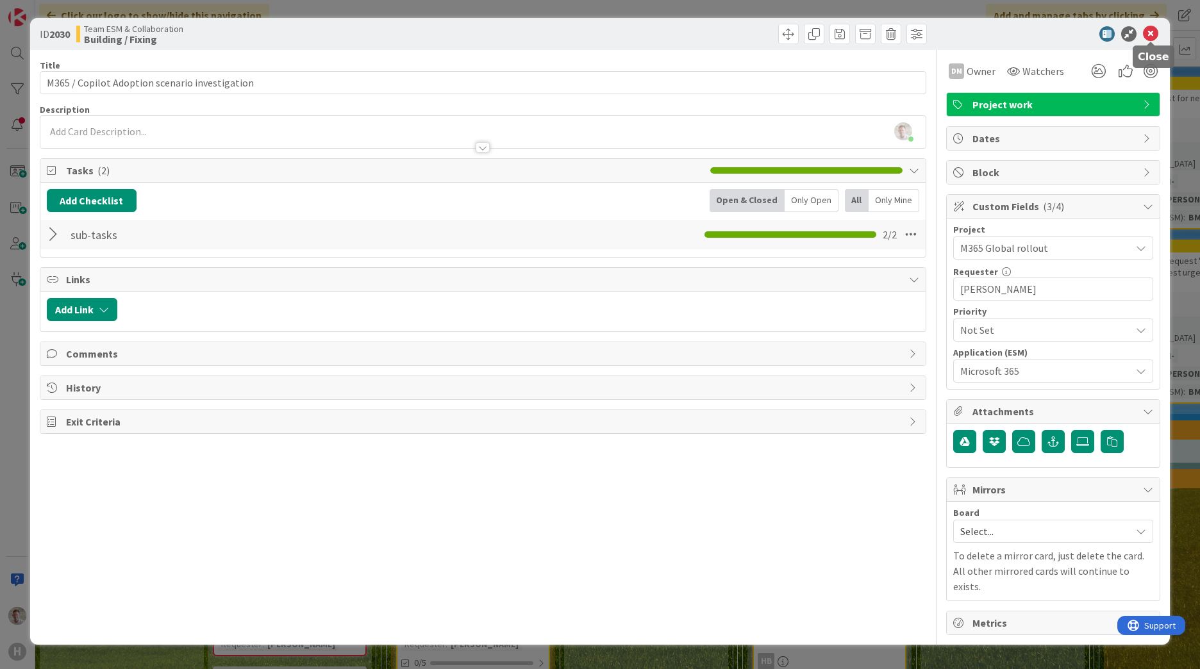
click at [1148, 38] on icon at bounding box center [1150, 33] width 15 height 15
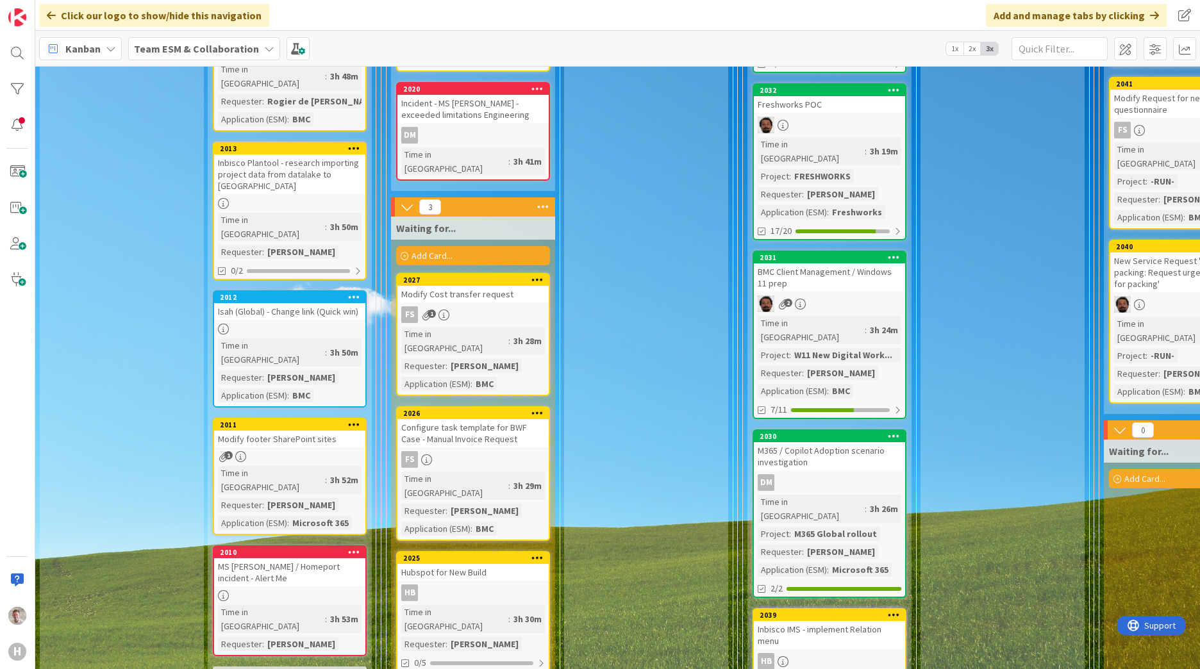
click at [833, 442] on div "M365 / Copilot Adoption scenario investigation" at bounding box center [829, 456] width 151 height 28
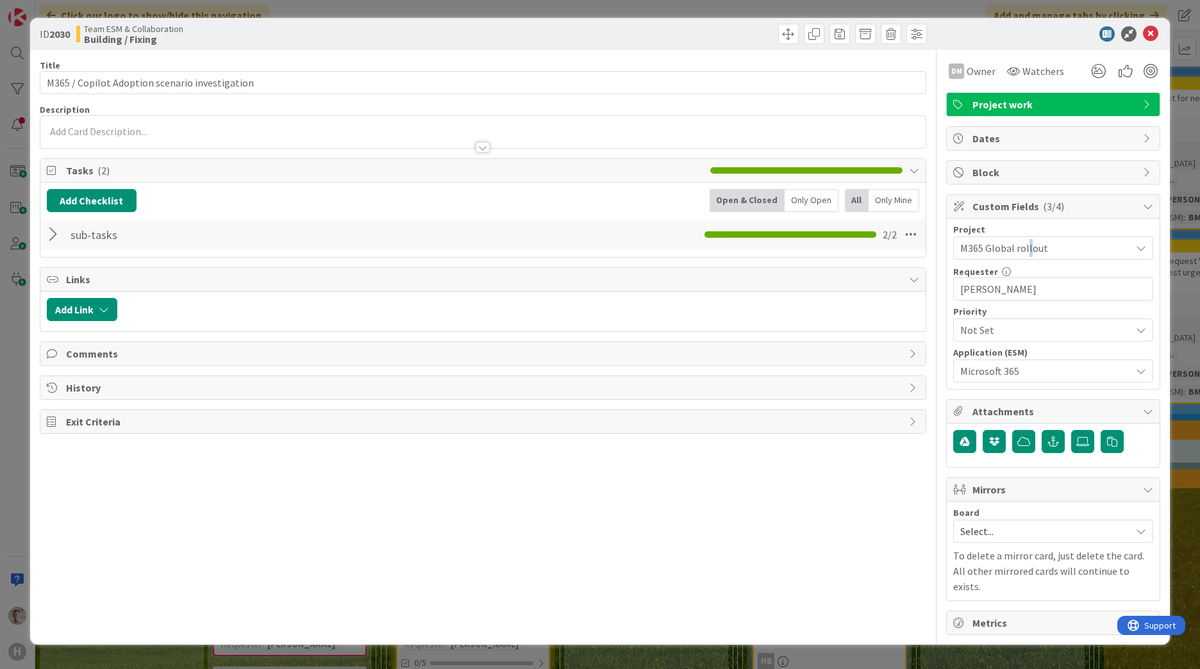
click at [1028, 243] on span "M365 Global rollout" at bounding box center [1042, 248] width 164 height 18
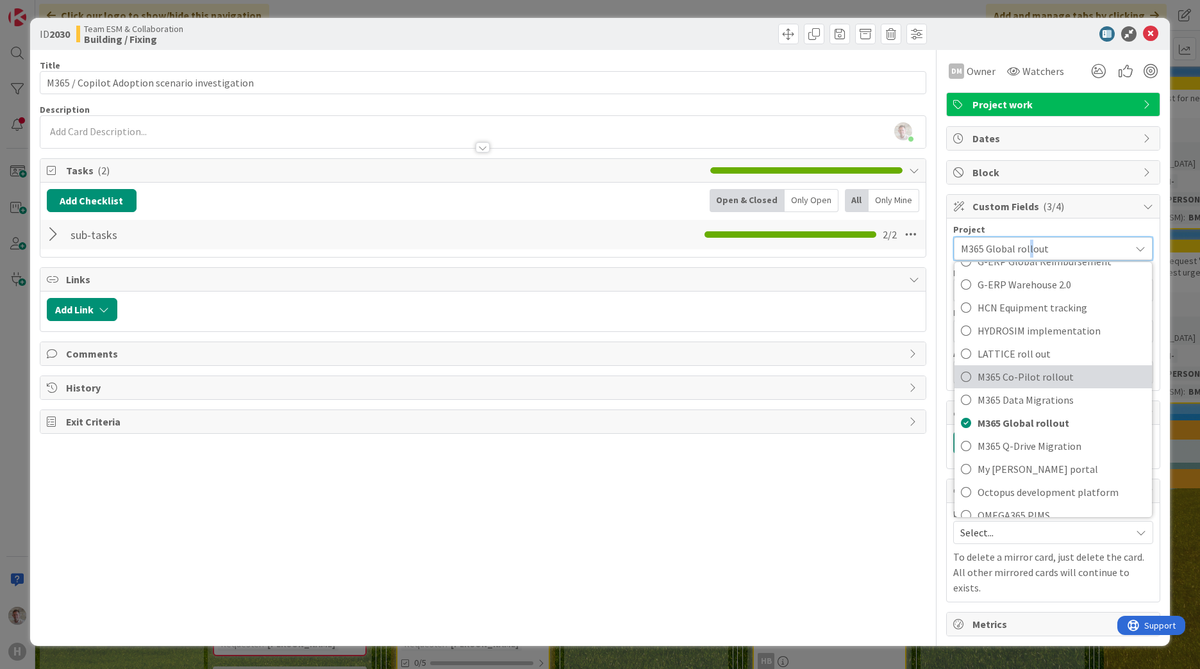
scroll to position [641, 0]
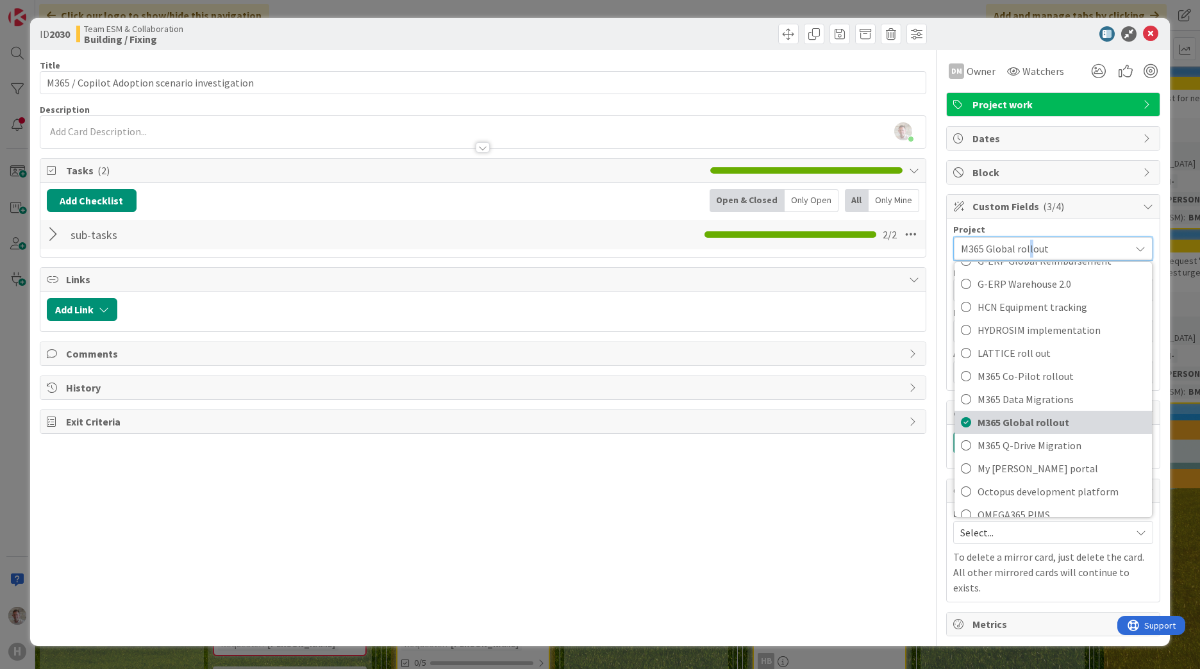
click at [1037, 422] on span "M365 Global rollout" at bounding box center [1062, 422] width 168 height 19
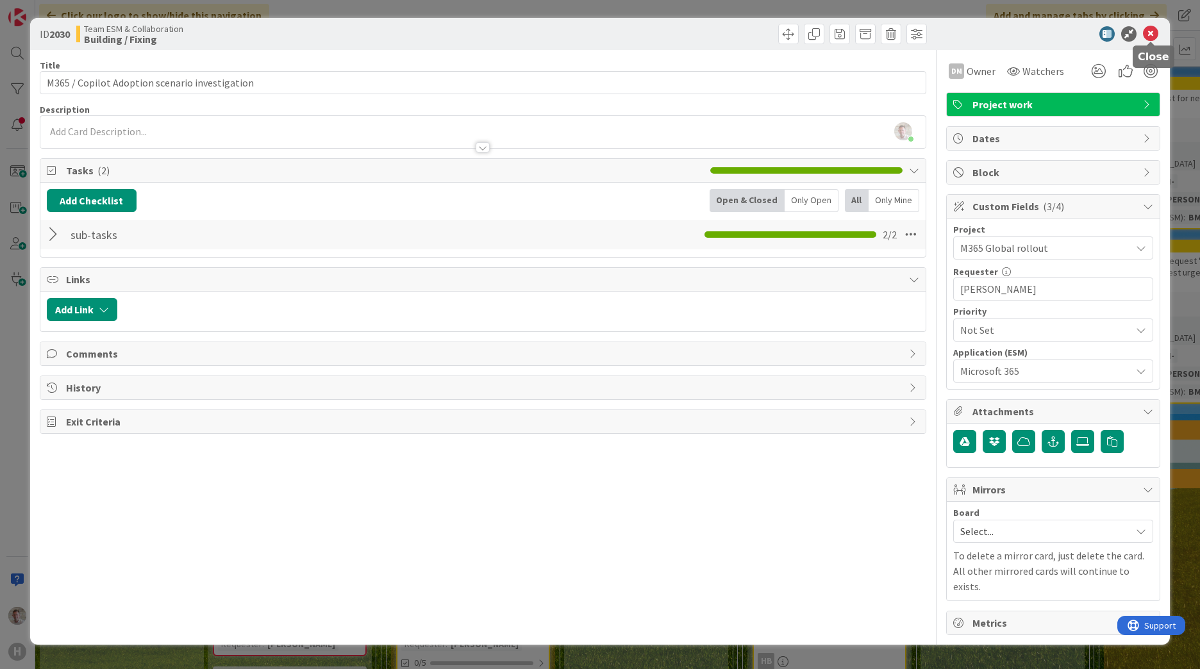
click at [1148, 38] on icon at bounding box center [1150, 33] width 15 height 15
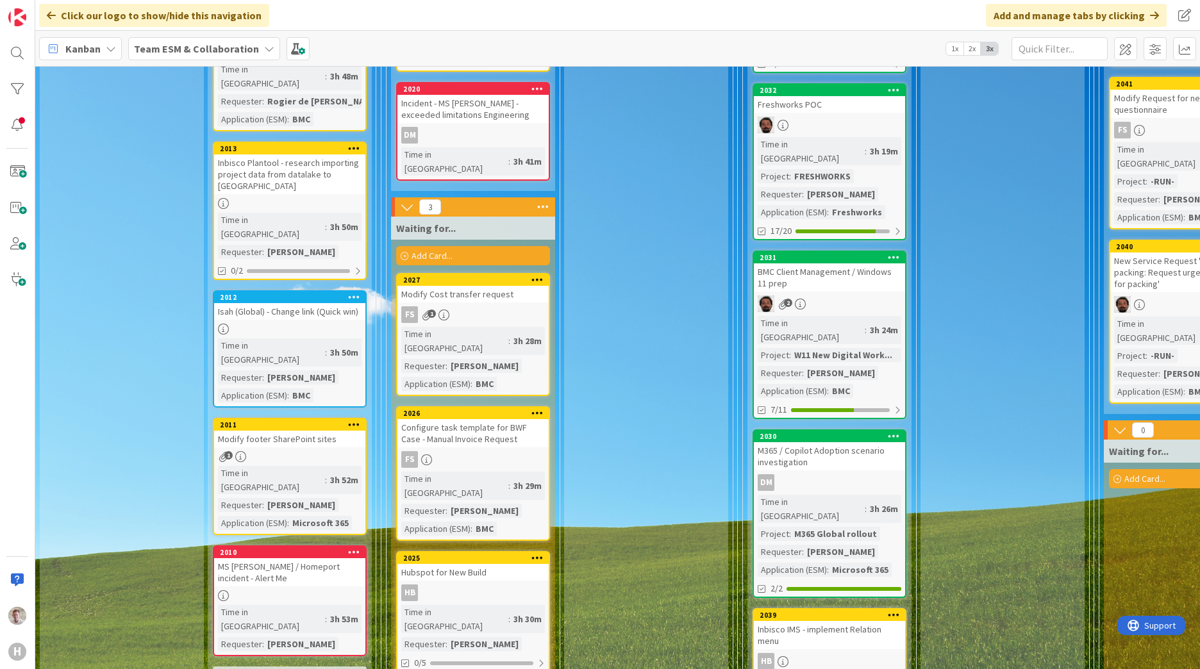
click at [675, 281] on div "Ready for Build Add Card..." at bounding box center [646, 495] width 164 height 2060
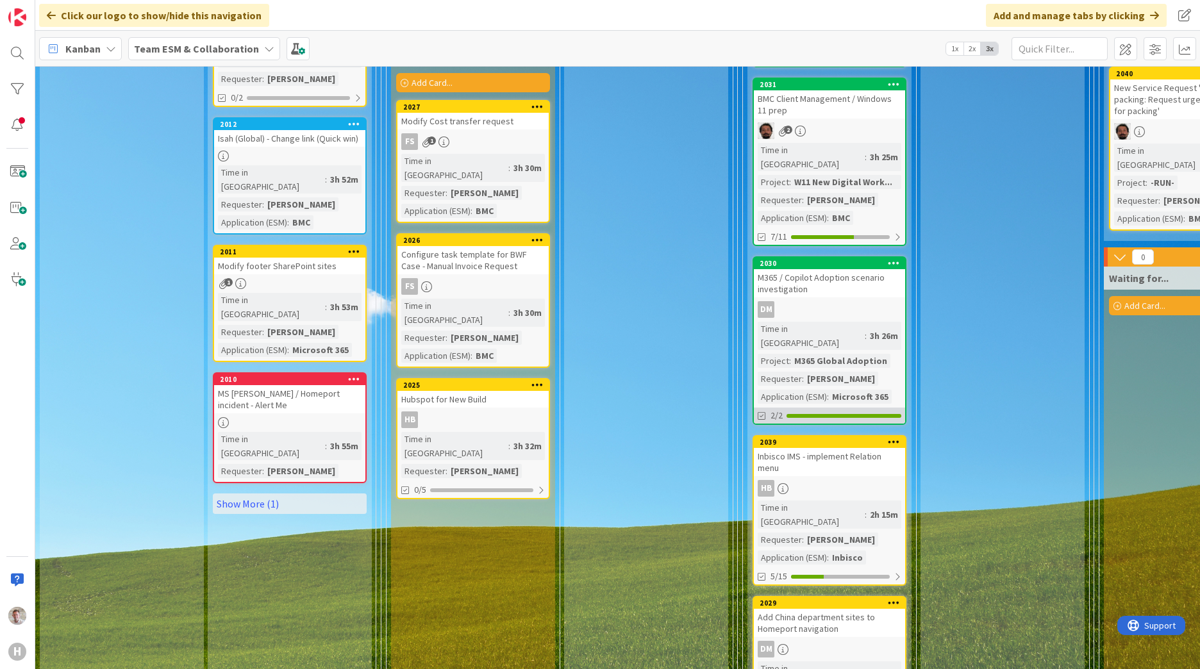
scroll to position [962, 0]
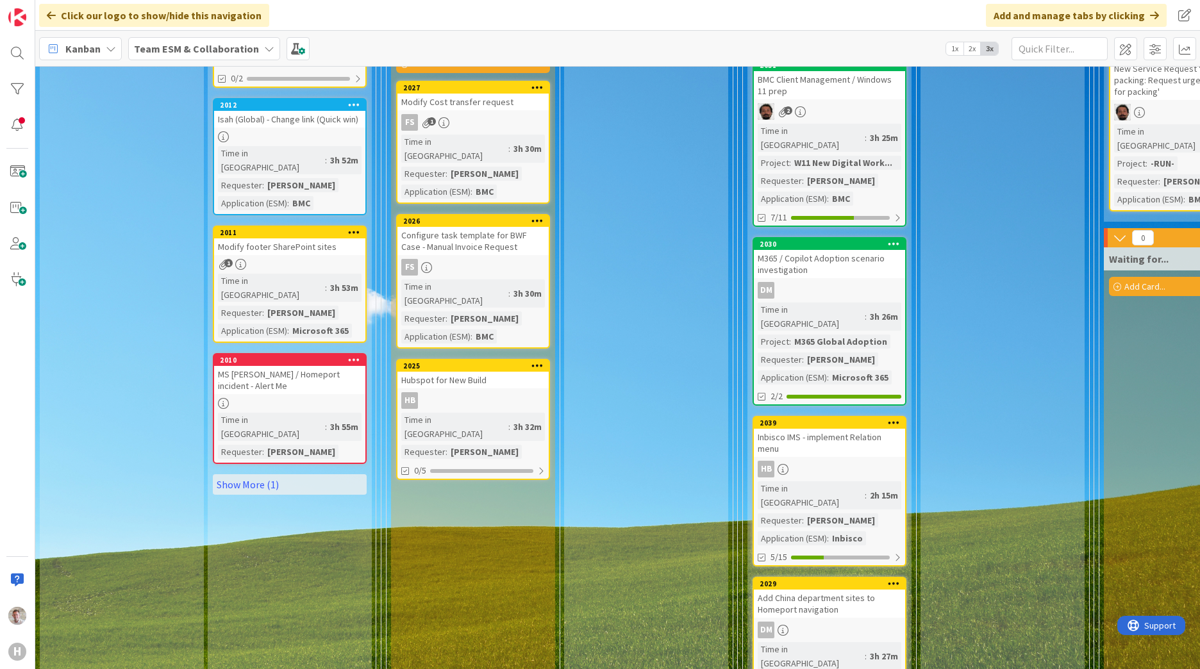
click at [844, 429] on div "Inbisco IMS - implement Relation menu" at bounding box center [829, 443] width 151 height 28
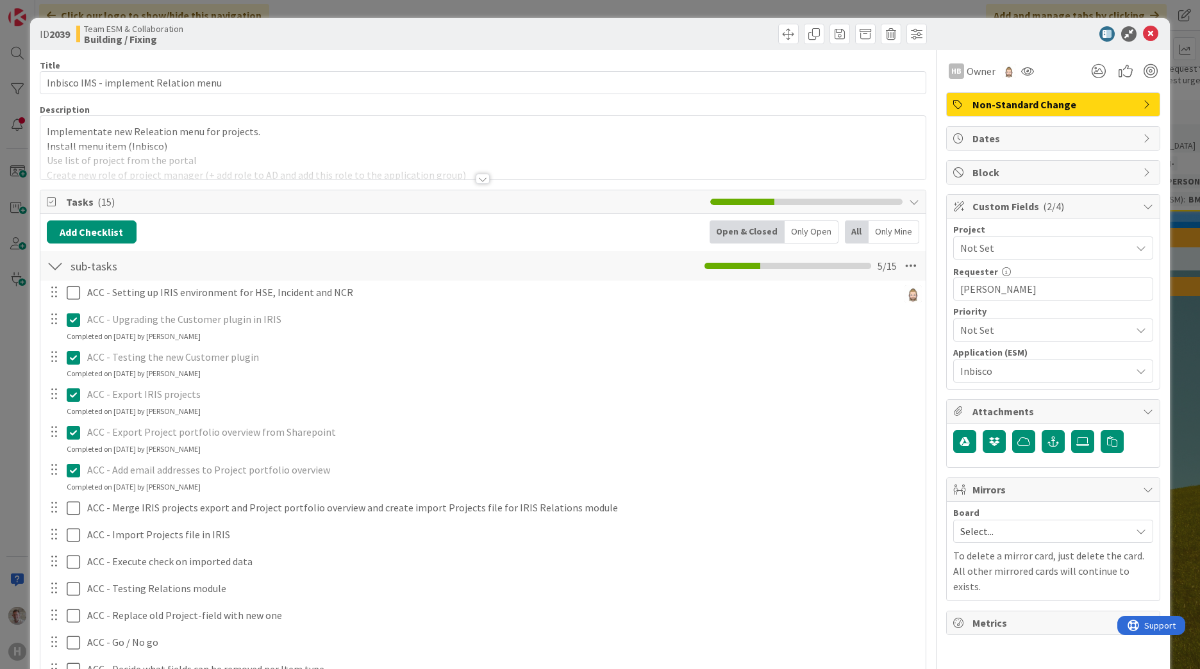
click at [985, 246] on span "Not Set" at bounding box center [1042, 248] width 164 height 18
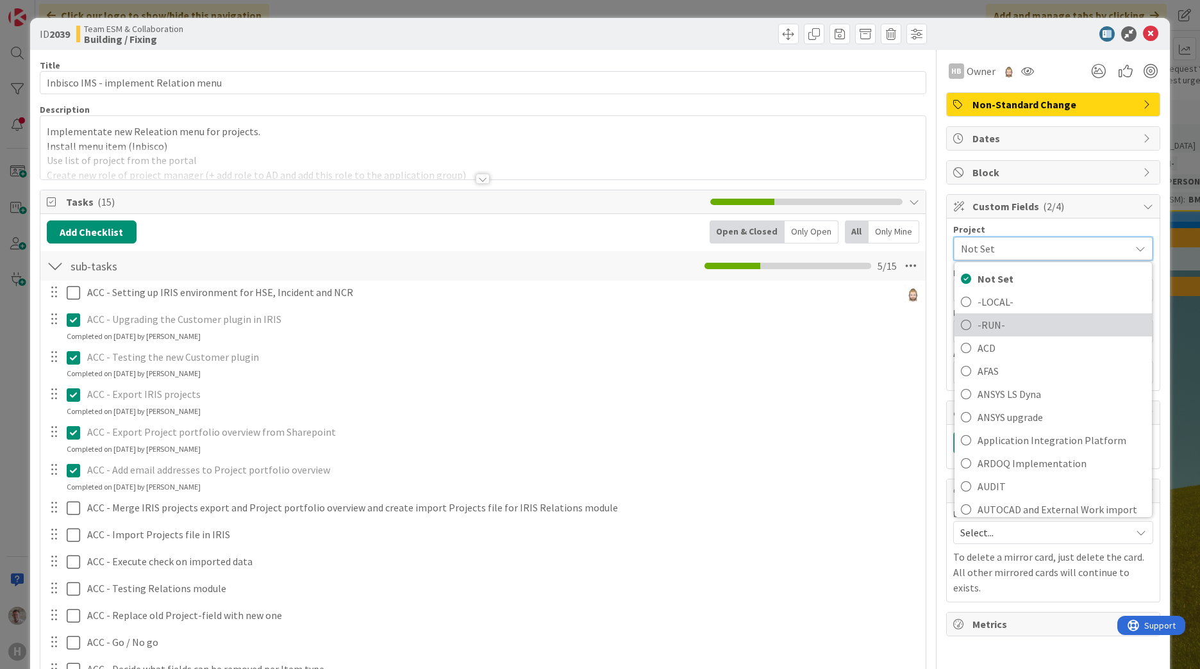
click at [980, 320] on span "-RUN-" at bounding box center [1062, 324] width 168 height 19
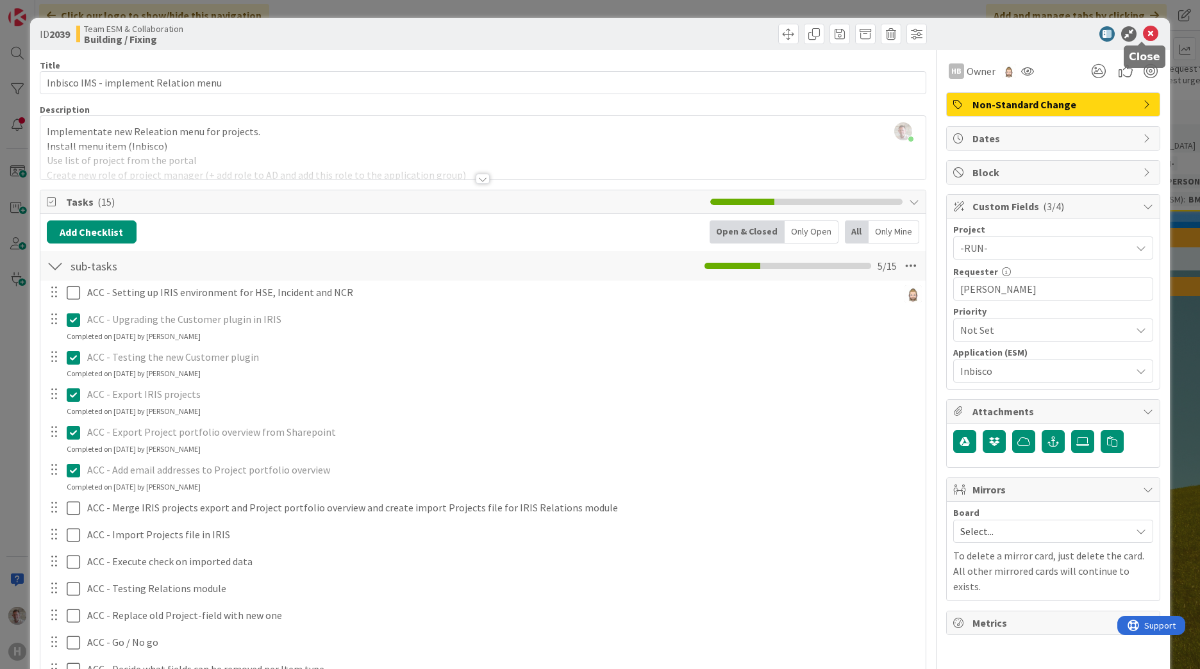
click at [1143, 38] on icon at bounding box center [1150, 33] width 15 height 15
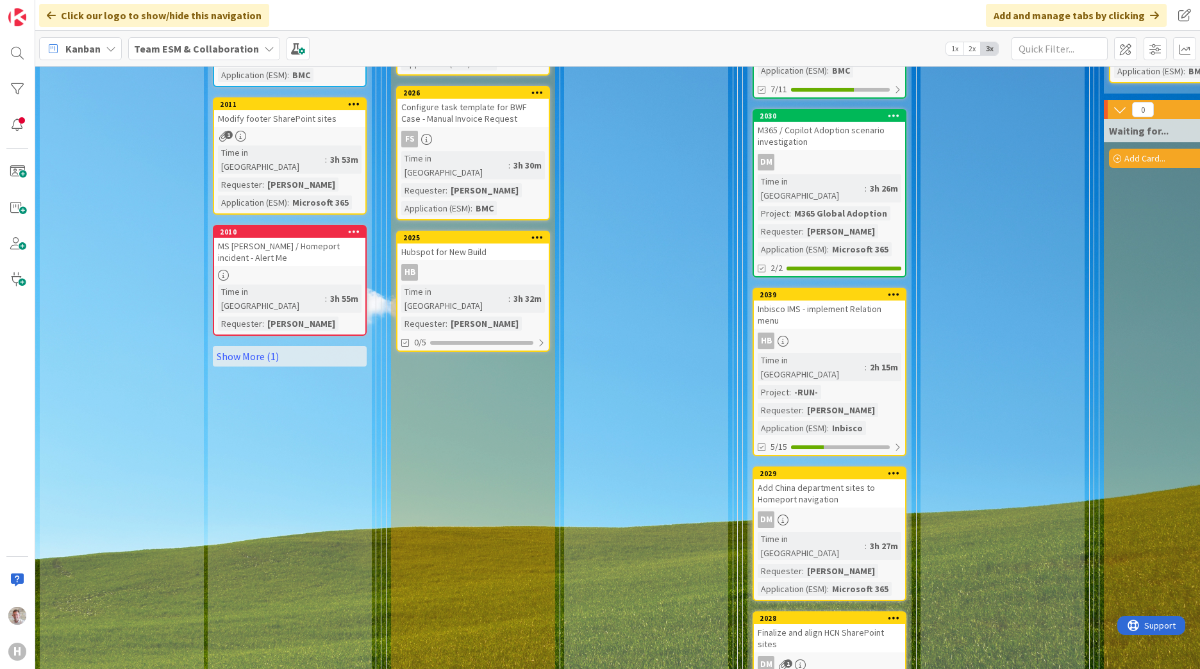
click at [853, 480] on div "Add China department sites to Homeport navigation" at bounding box center [829, 494] width 151 height 28
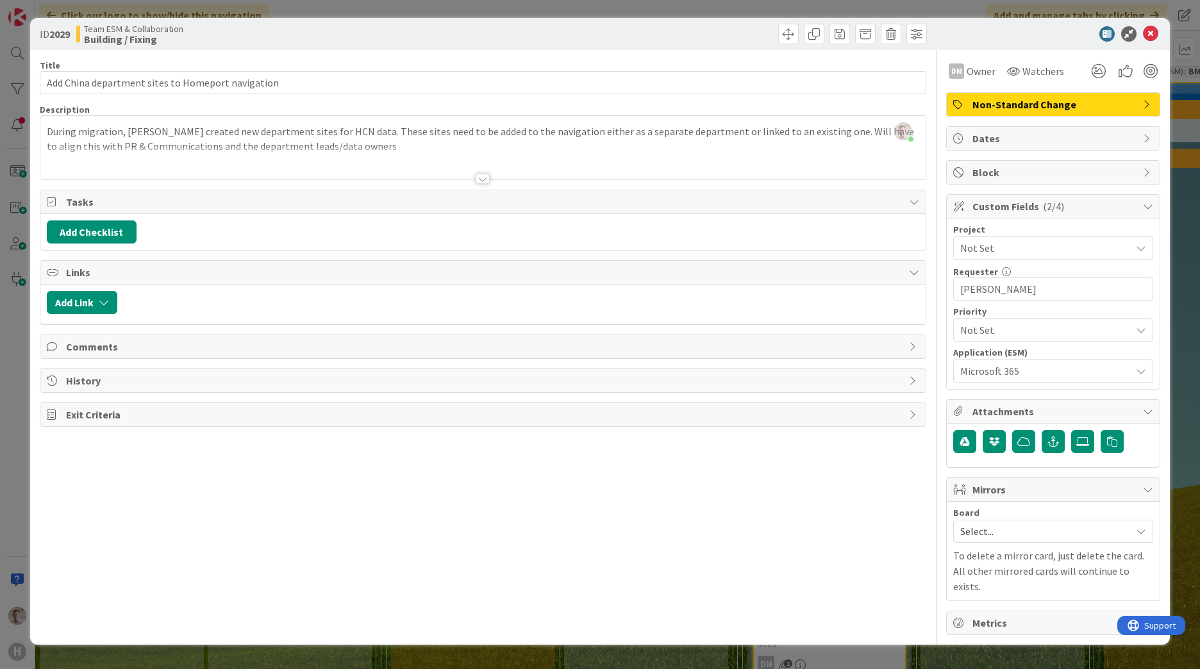
click at [998, 251] on span "Not Set" at bounding box center [1042, 248] width 164 height 18
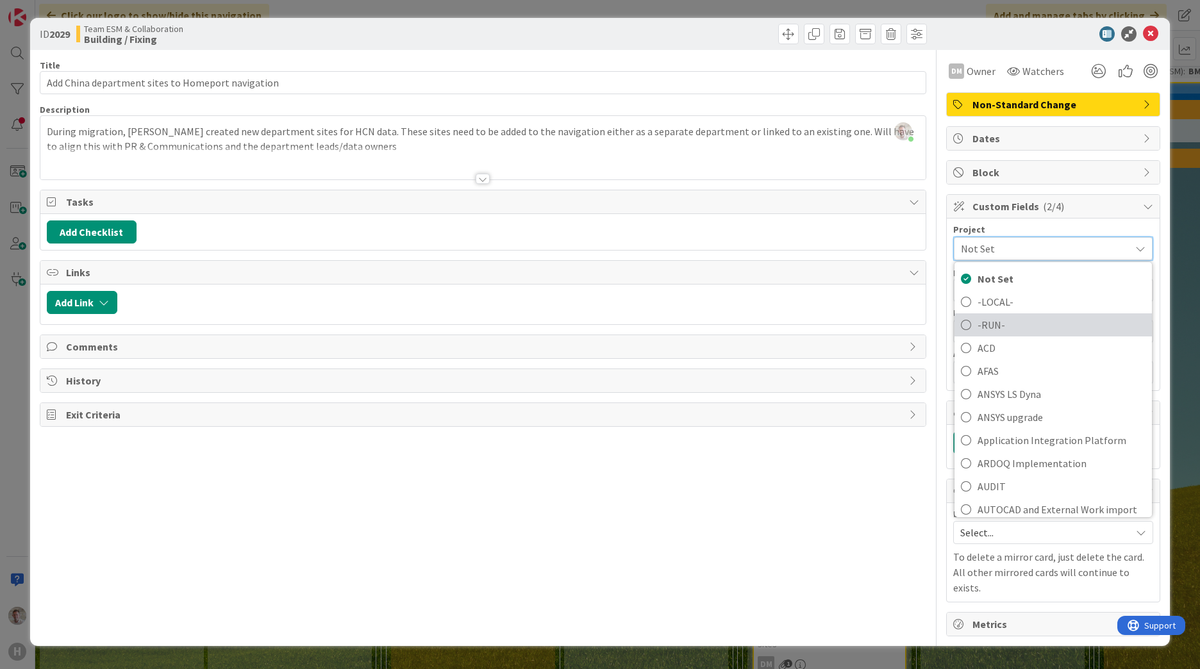
click at [989, 325] on span "-RUN-" at bounding box center [1062, 324] width 168 height 19
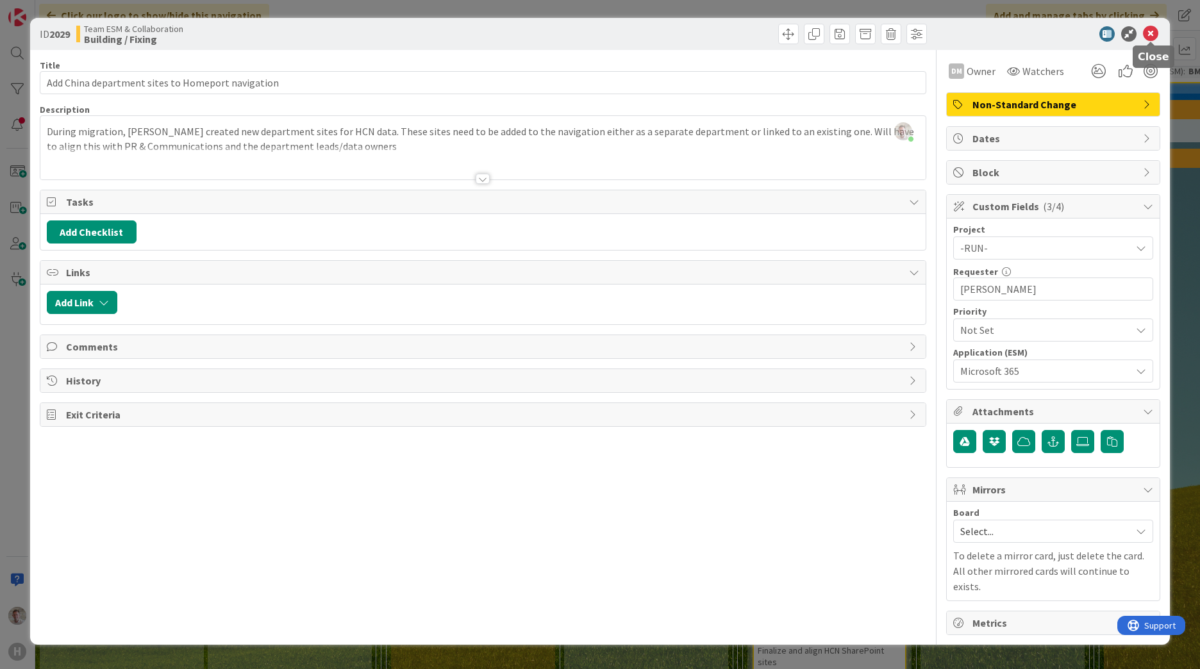
click at [1149, 32] on icon at bounding box center [1150, 33] width 15 height 15
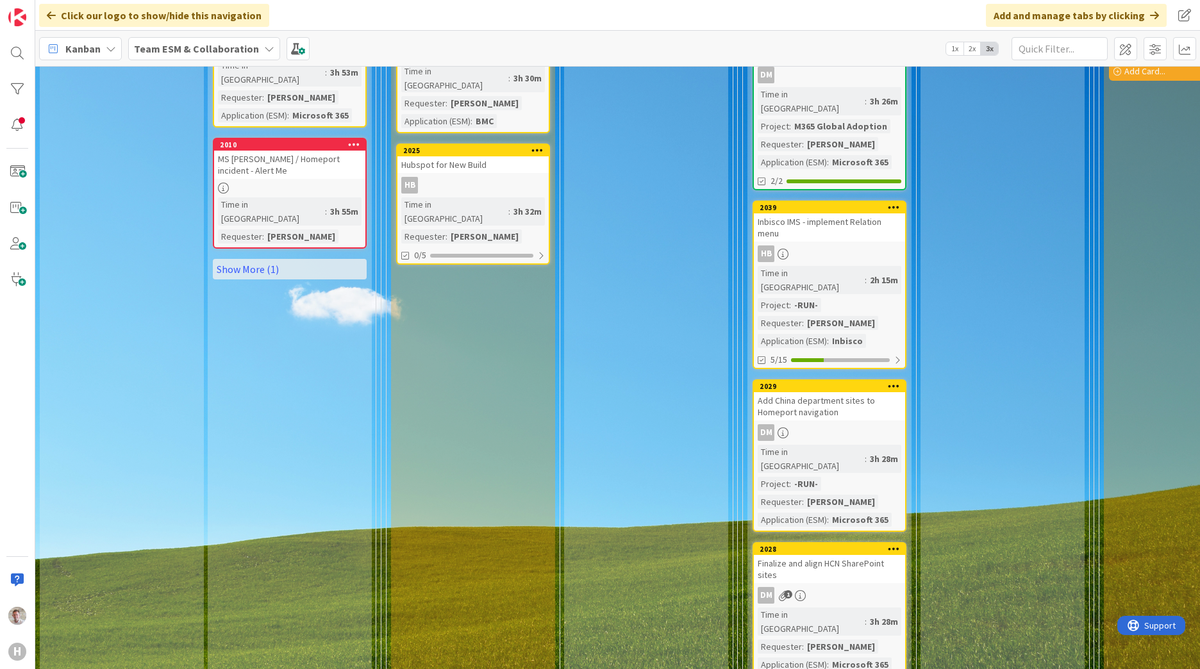
scroll to position [1218, 0]
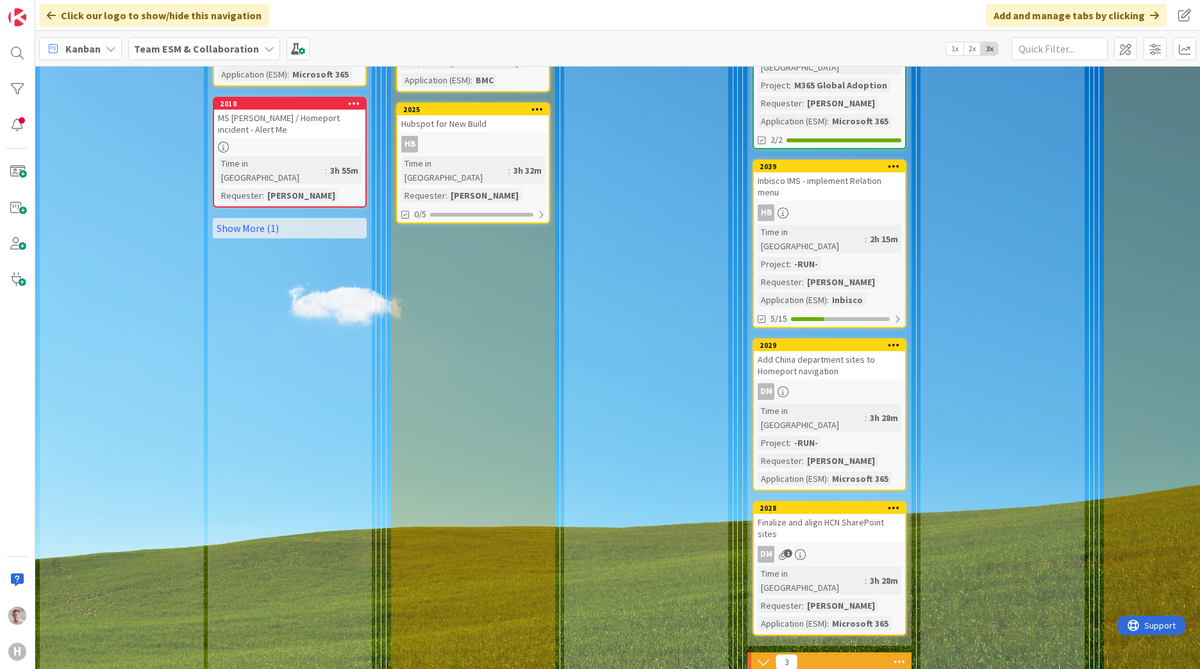
click at [829, 514] on div "Finalize and align HCN SharePoint sites" at bounding box center [829, 528] width 151 height 28
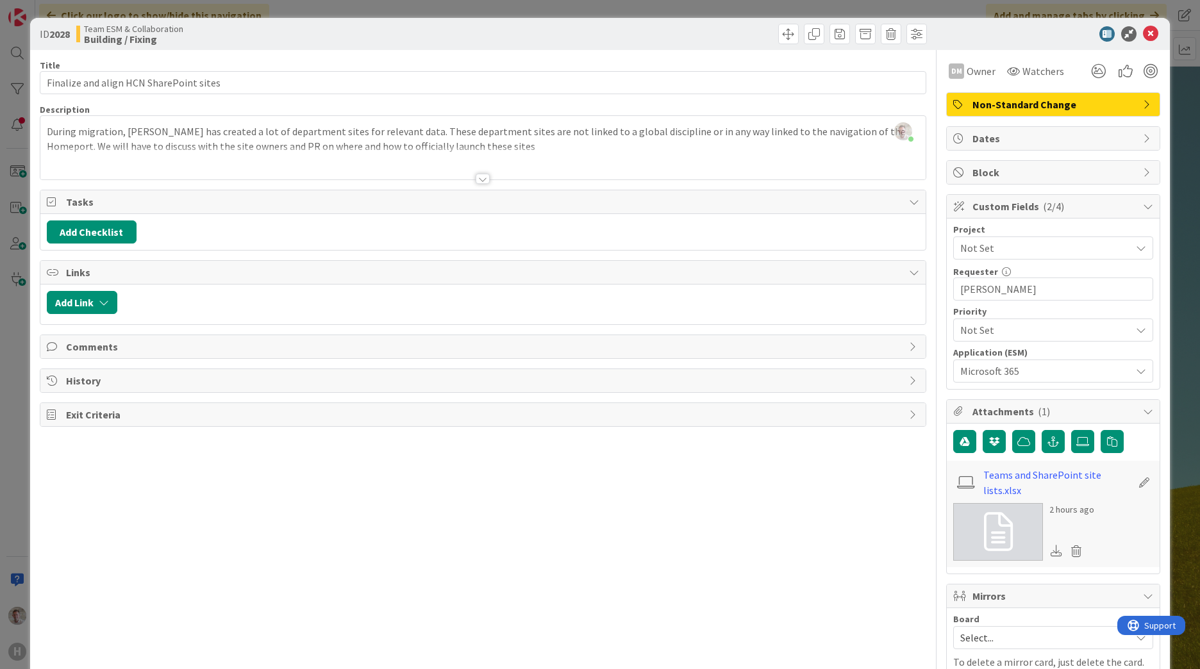
click at [978, 246] on span "Not Set" at bounding box center [1042, 248] width 164 height 18
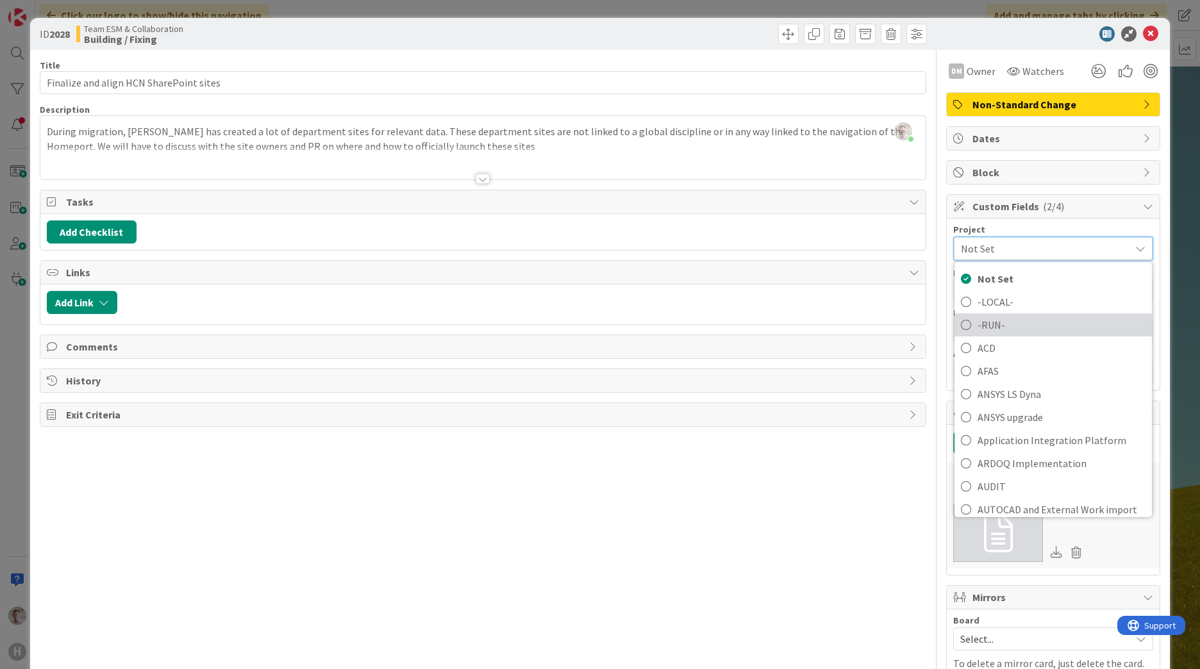
click at [980, 326] on span "-RUN-" at bounding box center [1062, 324] width 168 height 19
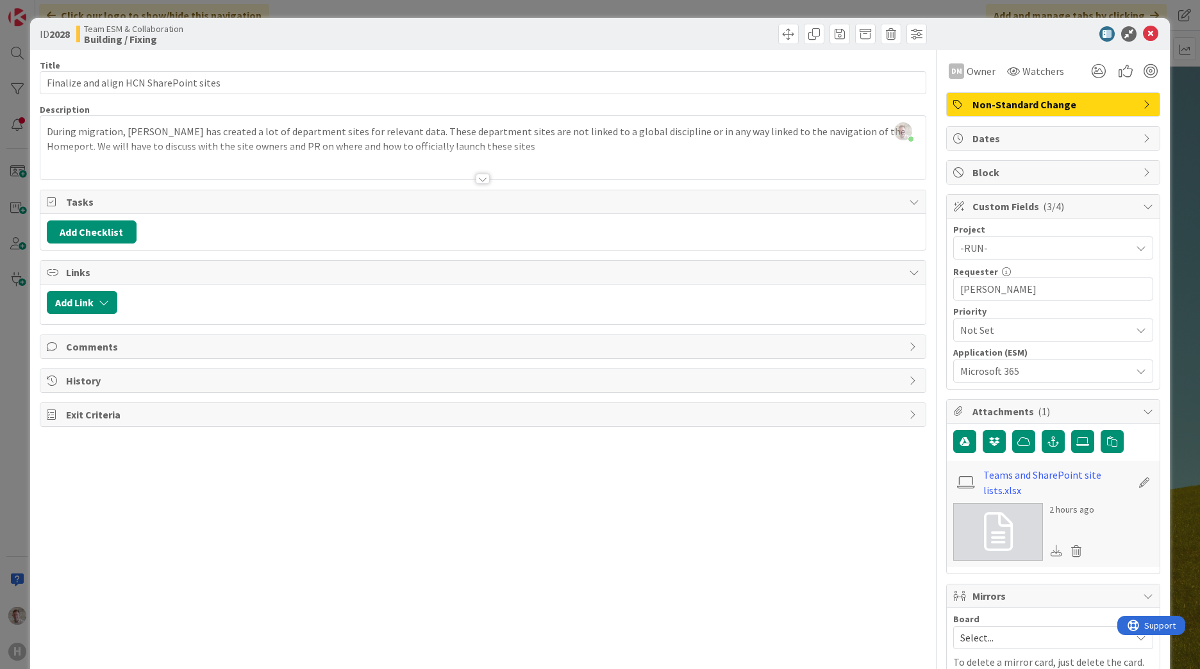
click at [817, 518] on div "Title 39 / 128 Finalize and align HCN SharePoint sites Description [PERSON_NAME…" at bounding box center [483, 396] width 887 height 692
click at [1149, 32] on icon at bounding box center [1150, 33] width 15 height 15
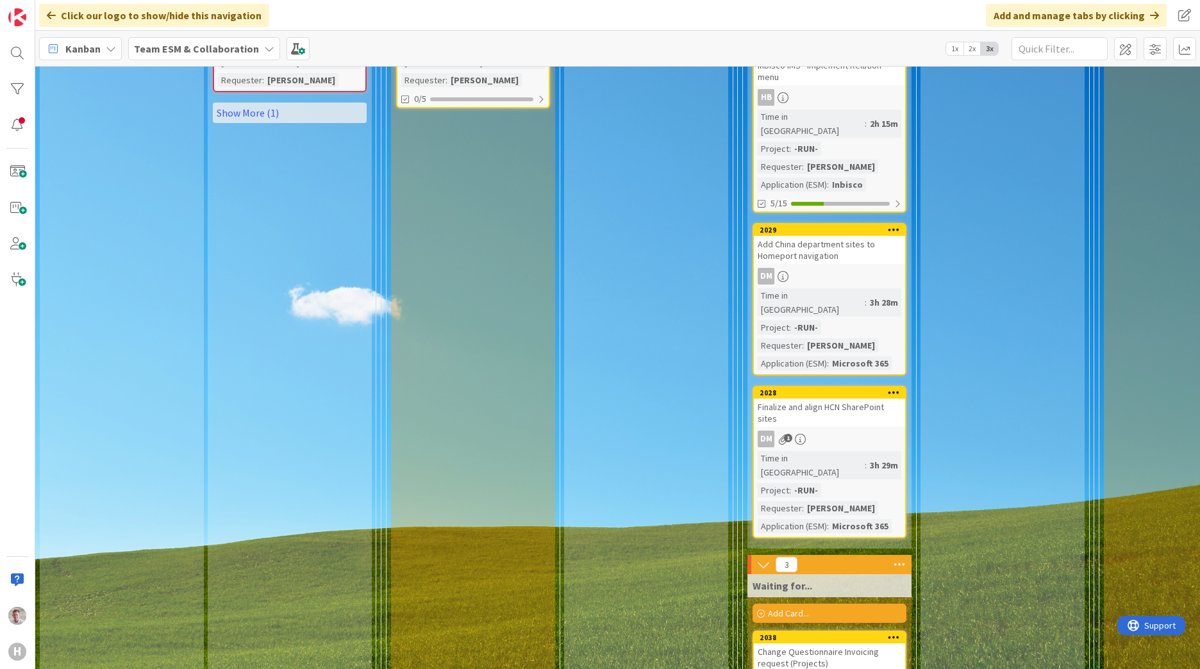
scroll to position [1539, 0]
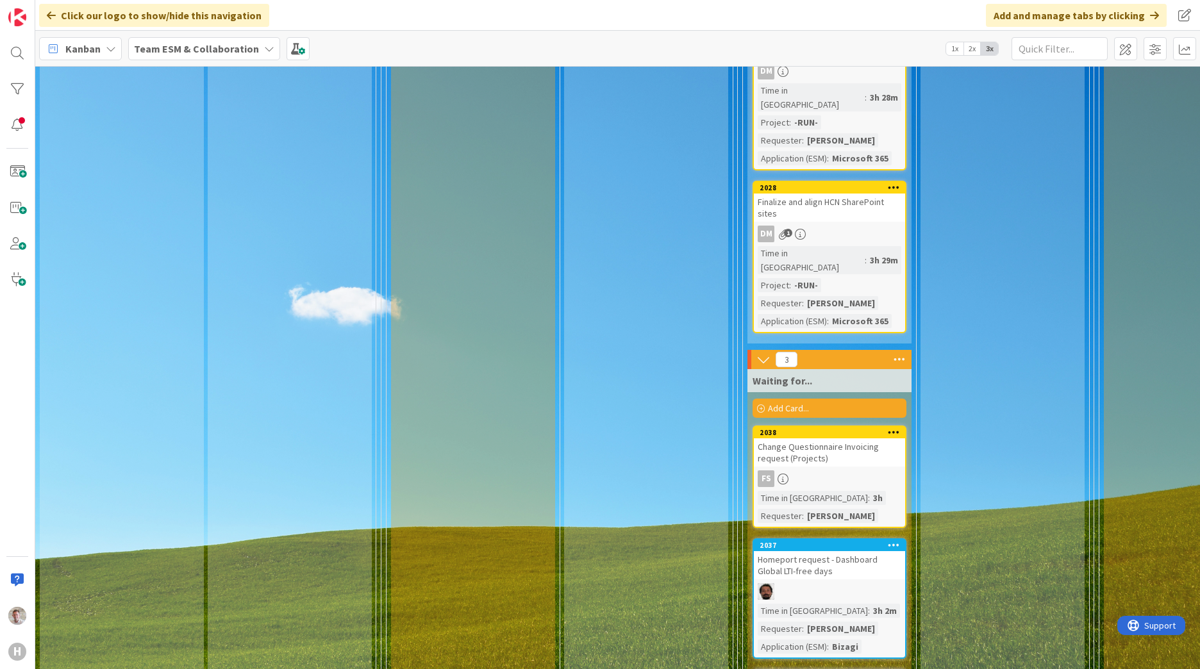
click at [840, 438] on div "Change Questionnaire Invoicing request (Projects)" at bounding box center [829, 452] width 151 height 28
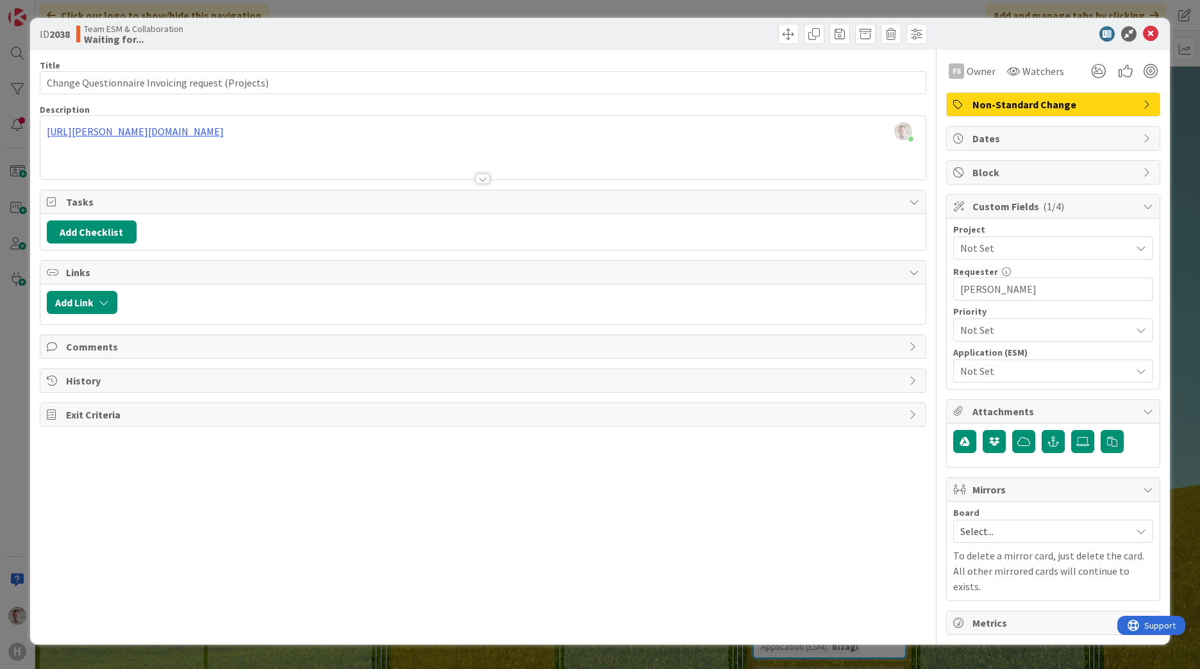
click at [1024, 252] on span "Not Set" at bounding box center [1042, 248] width 164 height 18
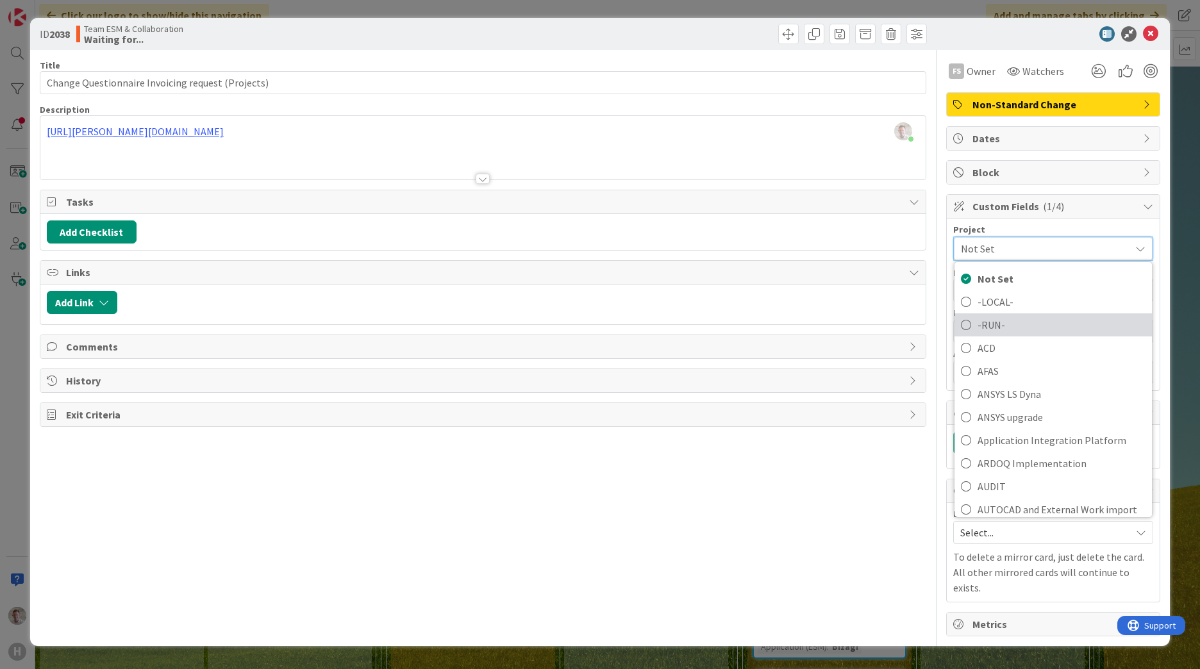
click at [1003, 326] on span "-RUN-" at bounding box center [1062, 324] width 168 height 19
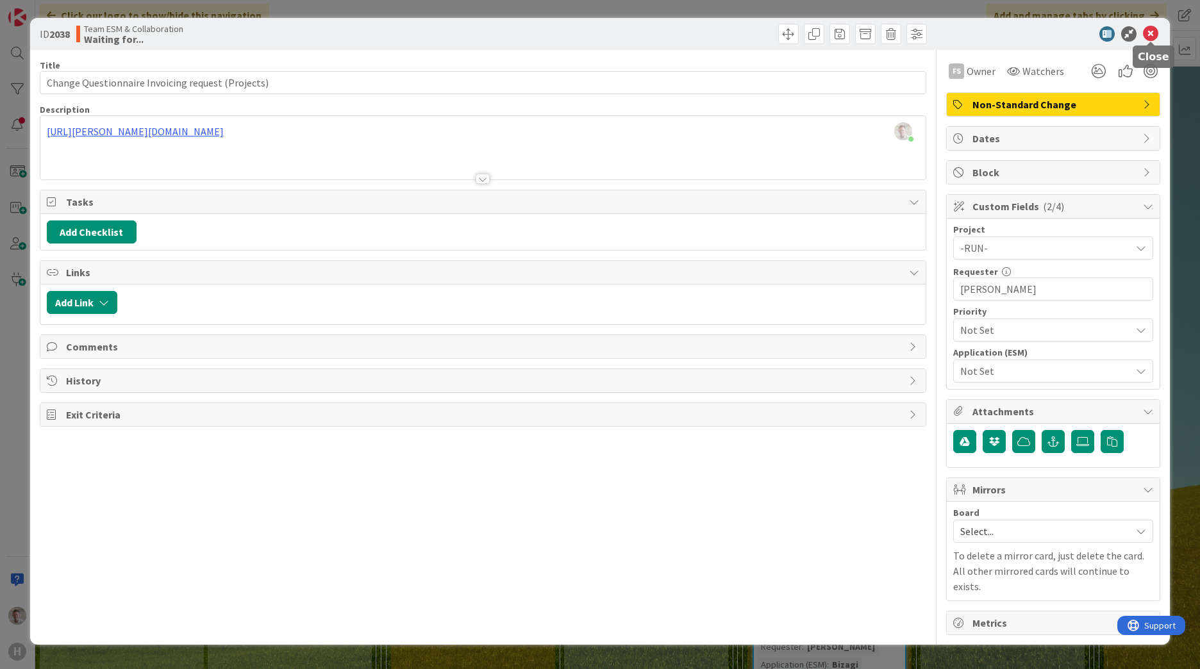
click at [1149, 29] on icon at bounding box center [1150, 33] width 15 height 15
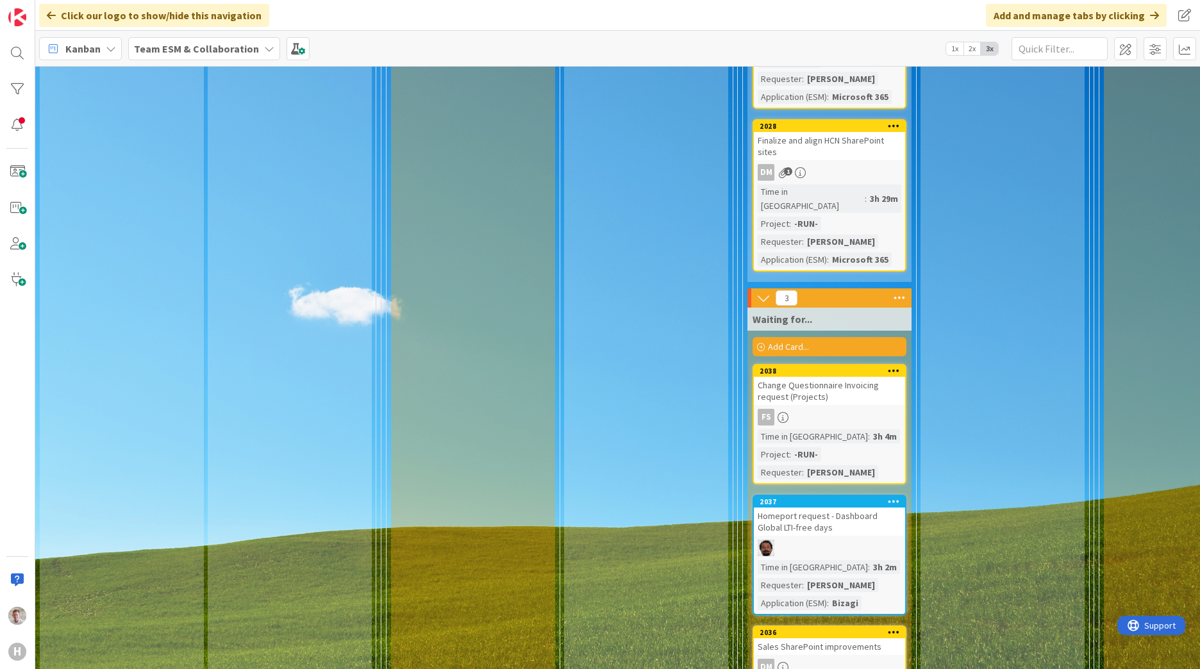
click at [879, 508] on div "Homeport request - Dashboard Global LTI-free days" at bounding box center [829, 522] width 151 height 28
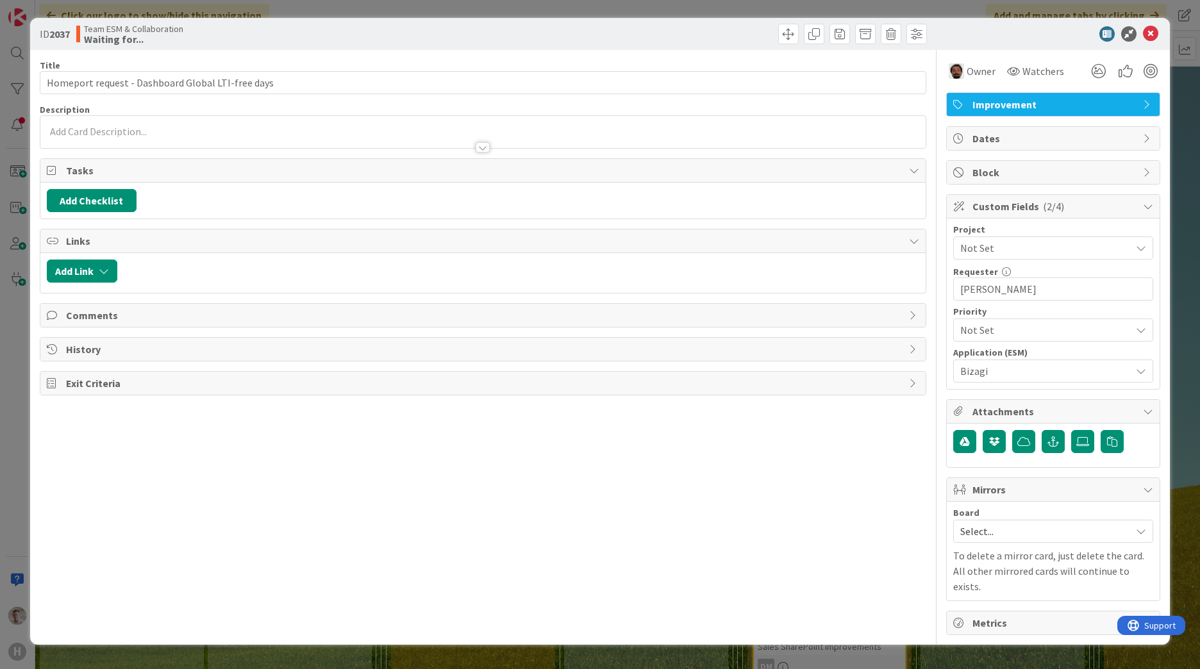
click at [1033, 254] on span "Not Set" at bounding box center [1042, 248] width 164 height 18
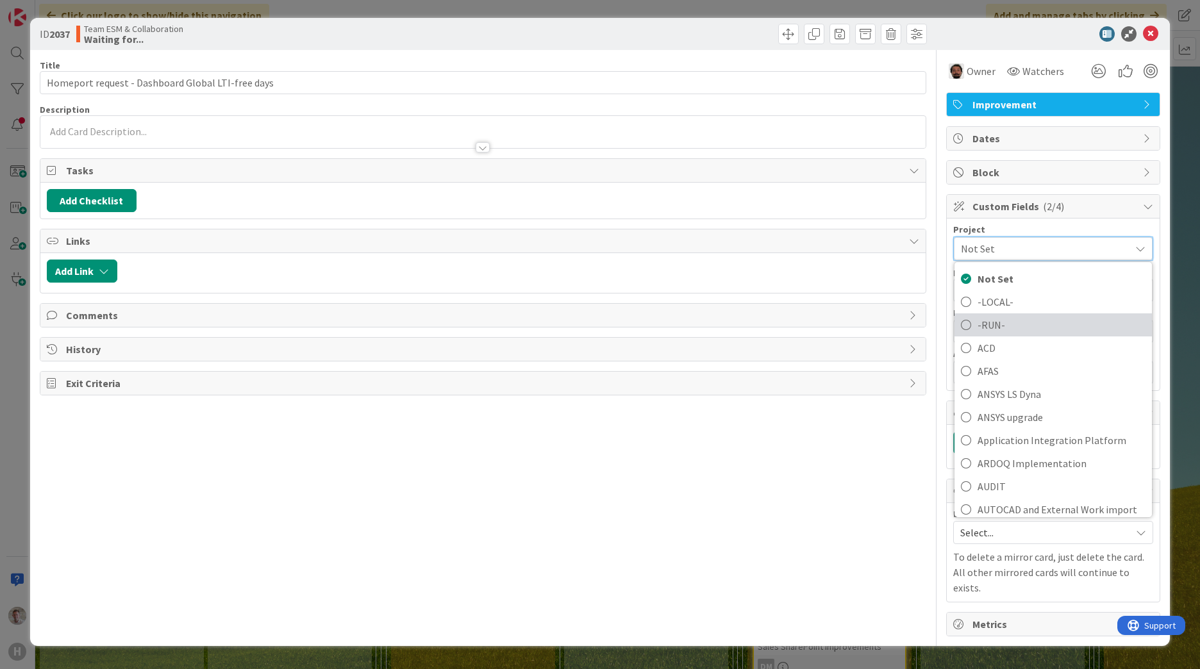
click at [992, 329] on span "-RUN-" at bounding box center [1062, 324] width 168 height 19
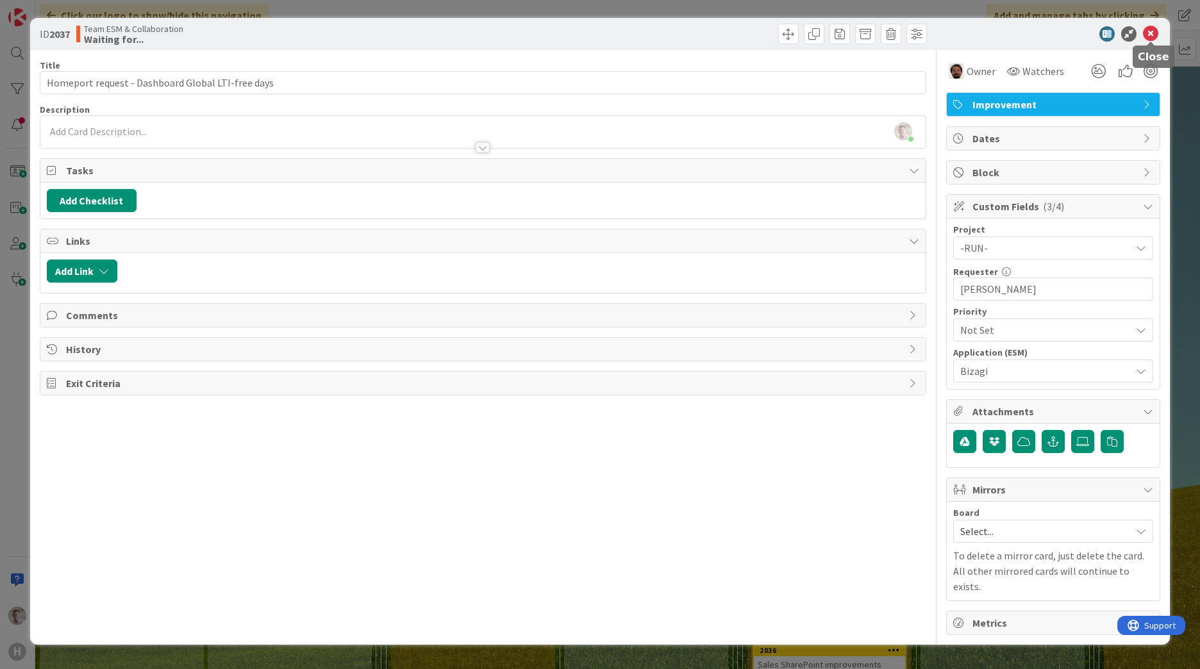
click at [1149, 30] on icon at bounding box center [1150, 33] width 15 height 15
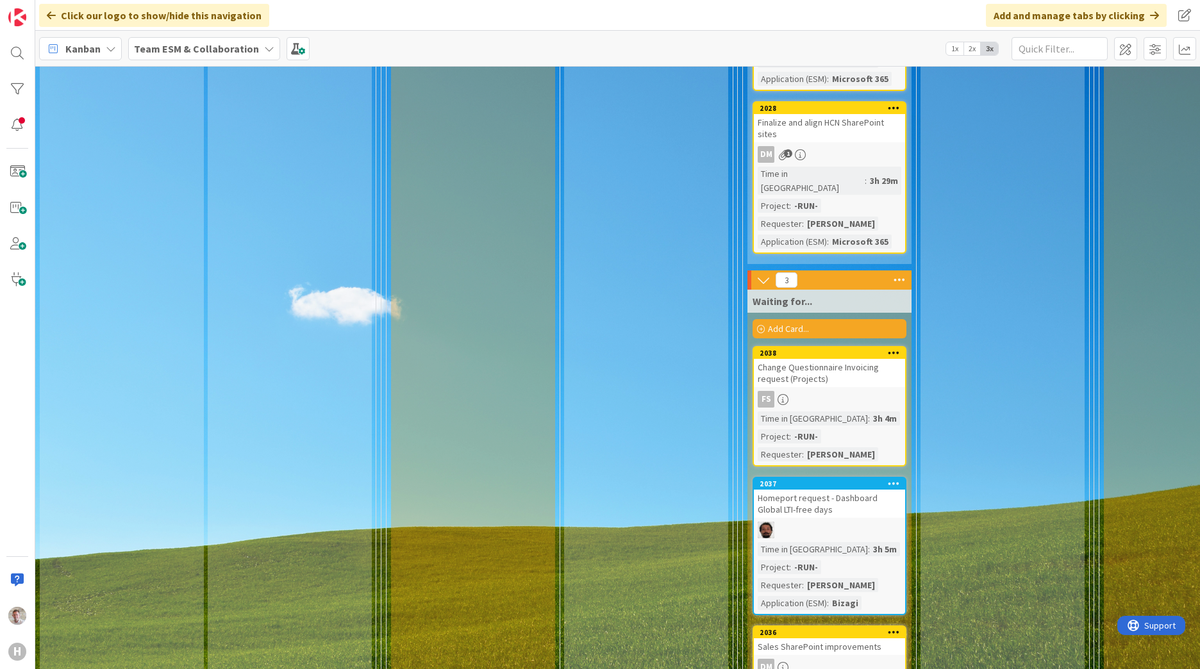
click at [805, 638] on div "Sales SharePoint improvements" at bounding box center [829, 646] width 151 height 17
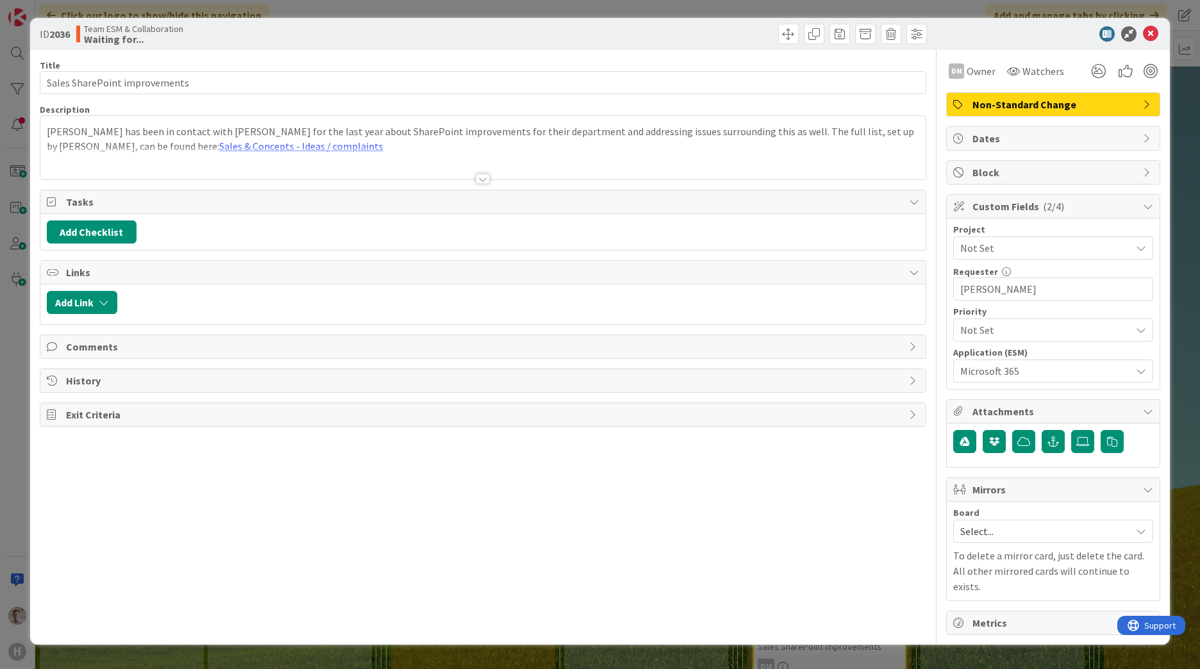
click at [989, 248] on span "Not Set" at bounding box center [1042, 248] width 164 height 18
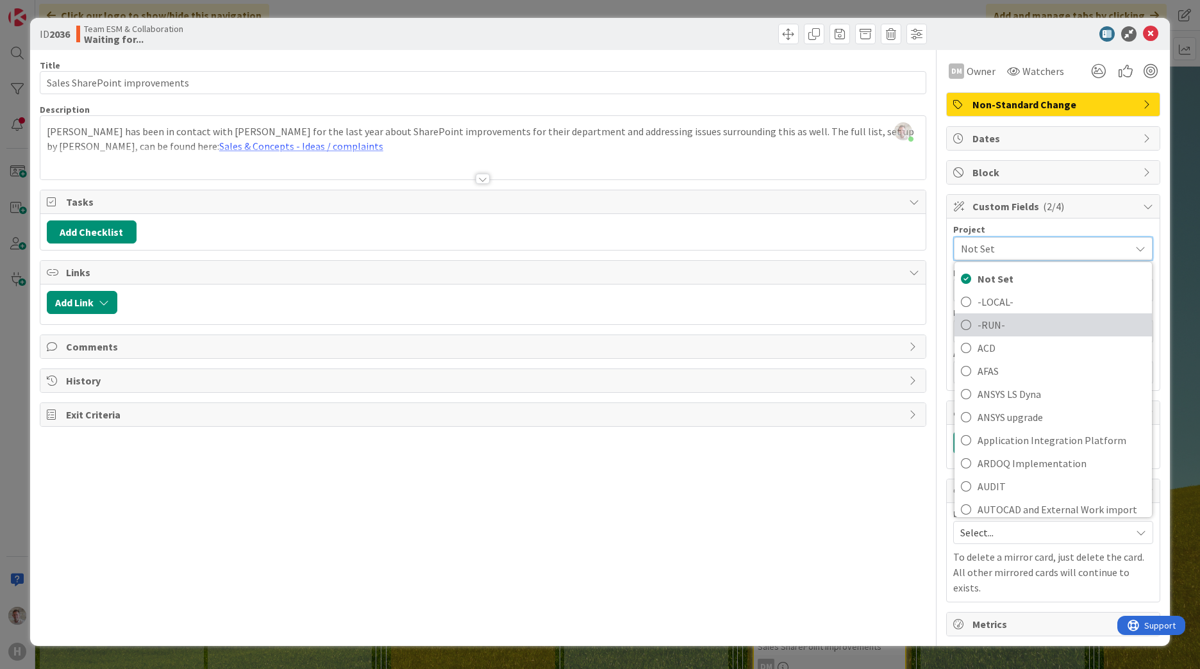
click at [994, 326] on span "-RUN-" at bounding box center [1062, 324] width 168 height 19
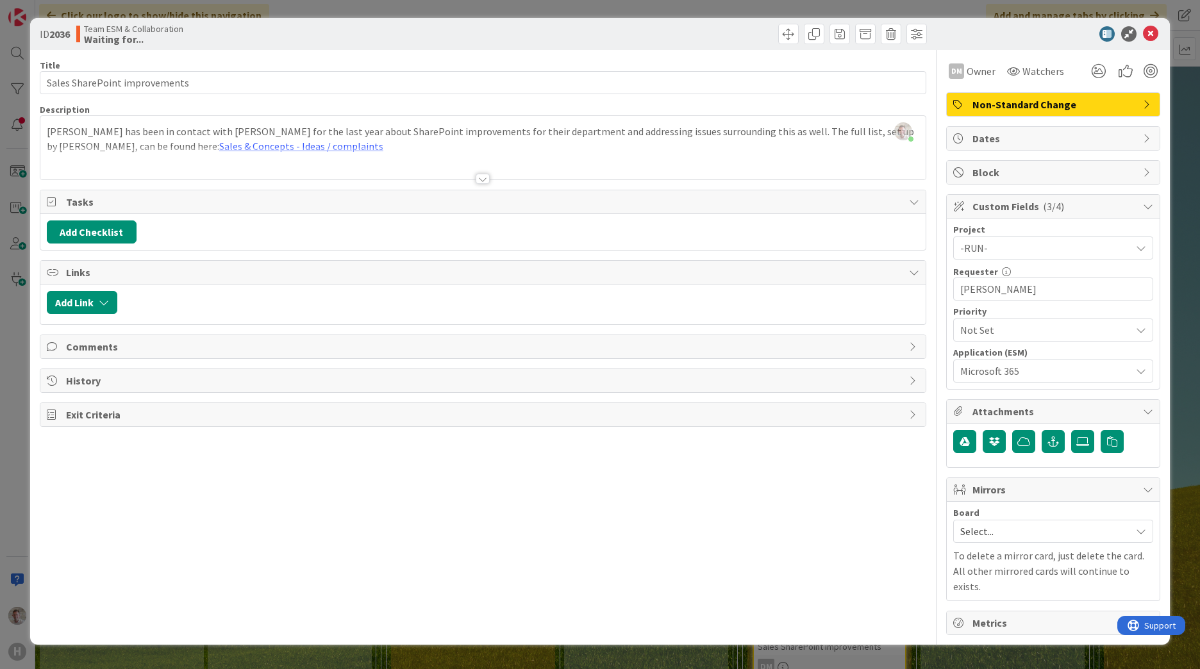
click at [484, 179] on div at bounding box center [483, 179] width 14 height 10
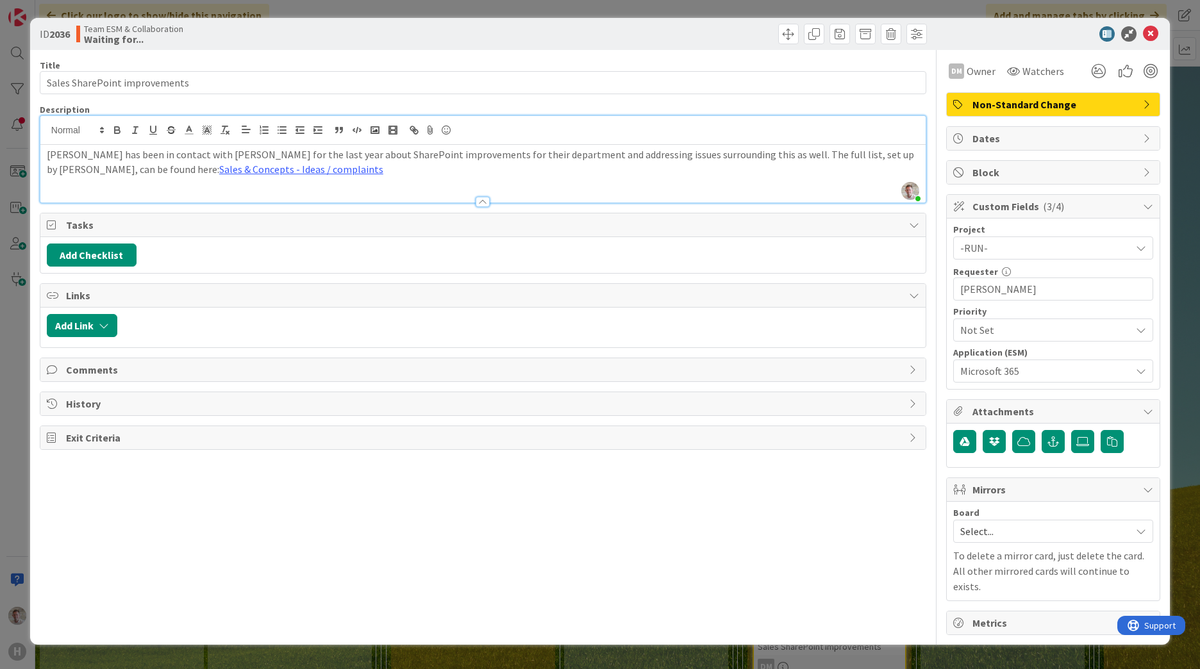
click at [997, 248] on span "-RUN-" at bounding box center [1042, 248] width 164 height 18
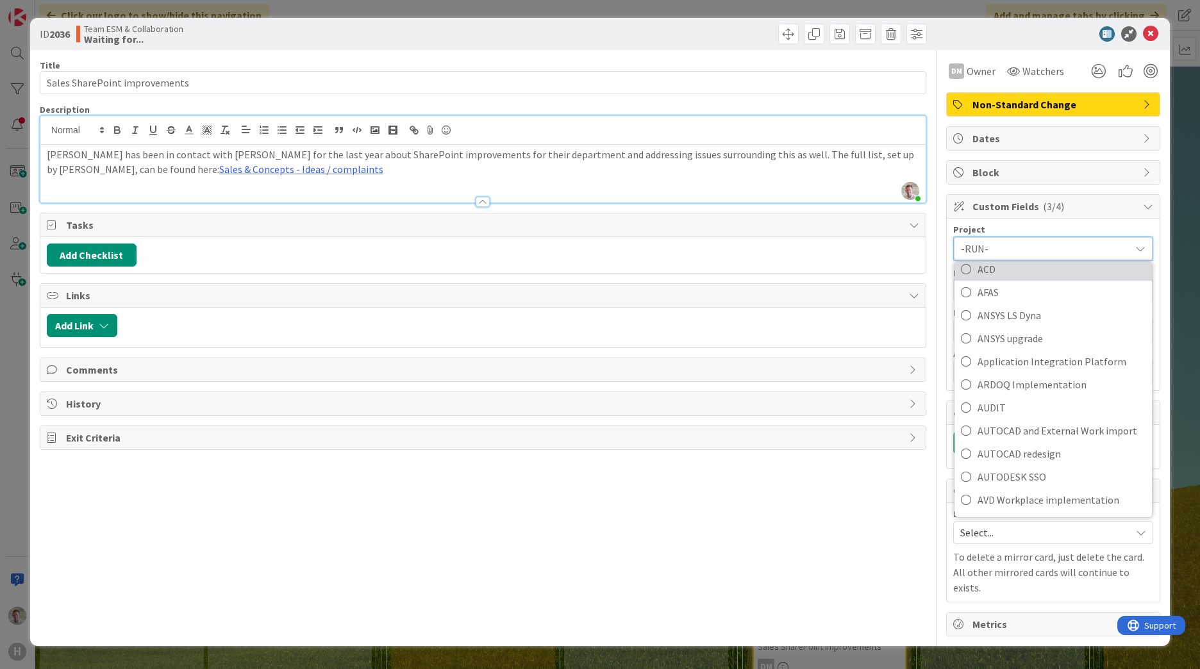
scroll to position [192, 0]
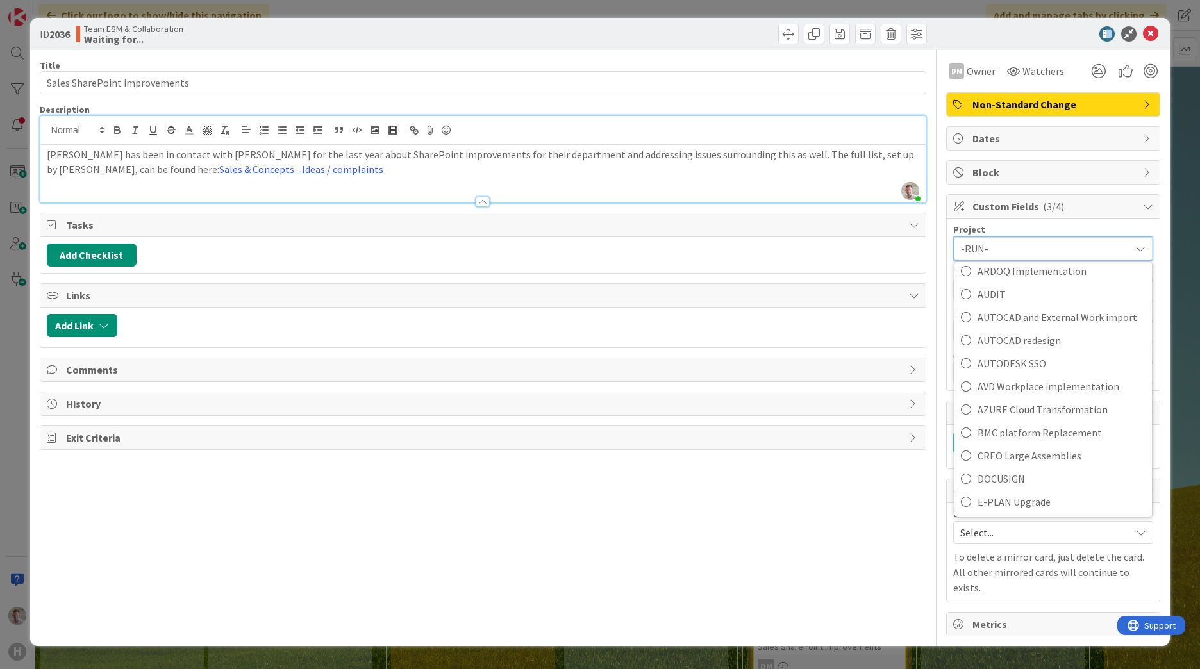
click at [999, 252] on span "-RUN-" at bounding box center [1042, 249] width 163 height 18
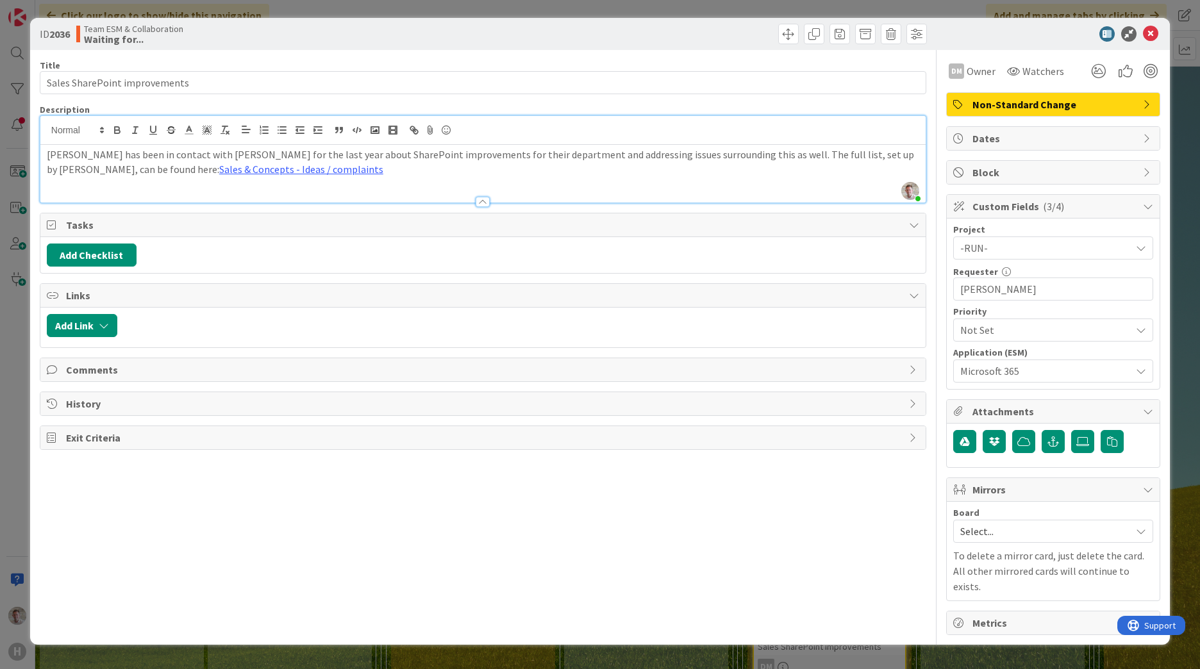
click at [1007, 374] on span "Microsoft 365" at bounding box center [1042, 371] width 164 height 18
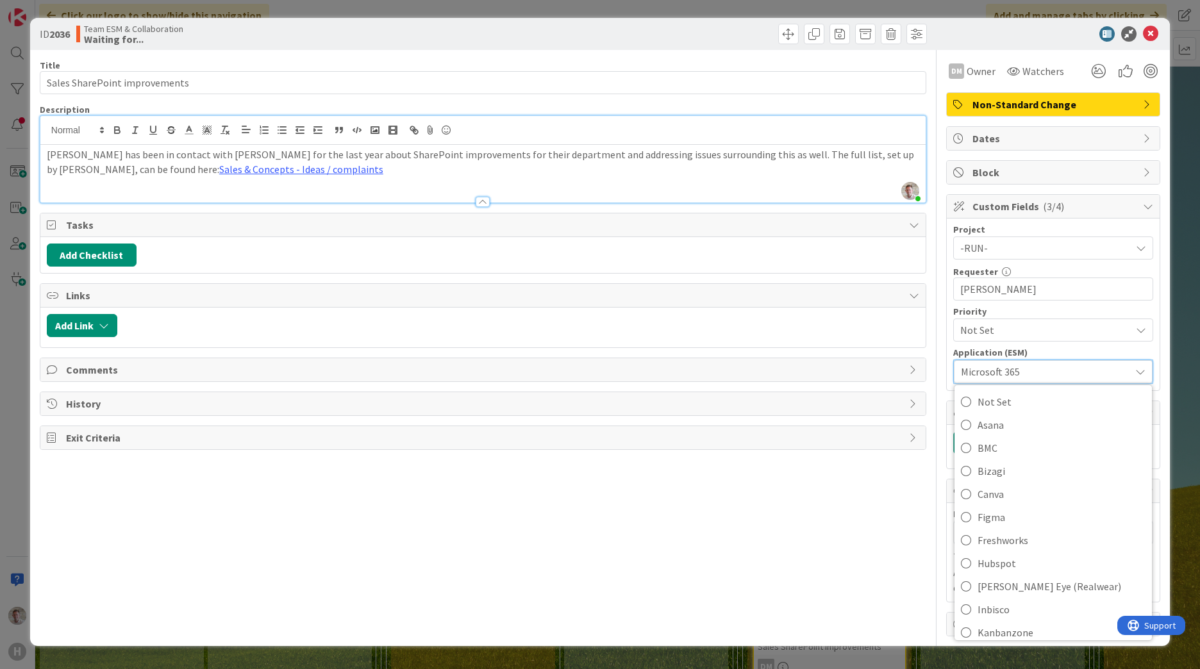
click at [1018, 369] on span "Microsoft 365" at bounding box center [1042, 372] width 163 height 18
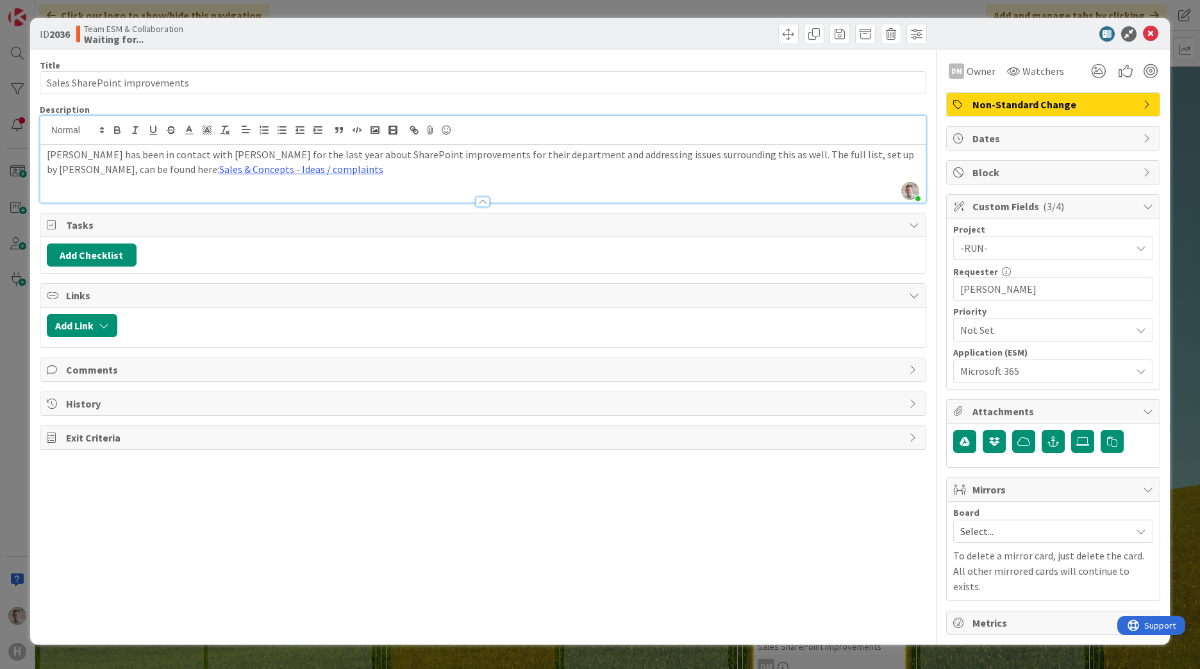
click at [740, 560] on div "Title 29 / 128 Sales SharePoint improvements Description [PERSON_NAME] joined 4…" at bounding box center [483, 342] width 887 height 585
click at [1155, 35] on icon at bounding box center [1150, 33] width 15 height 15
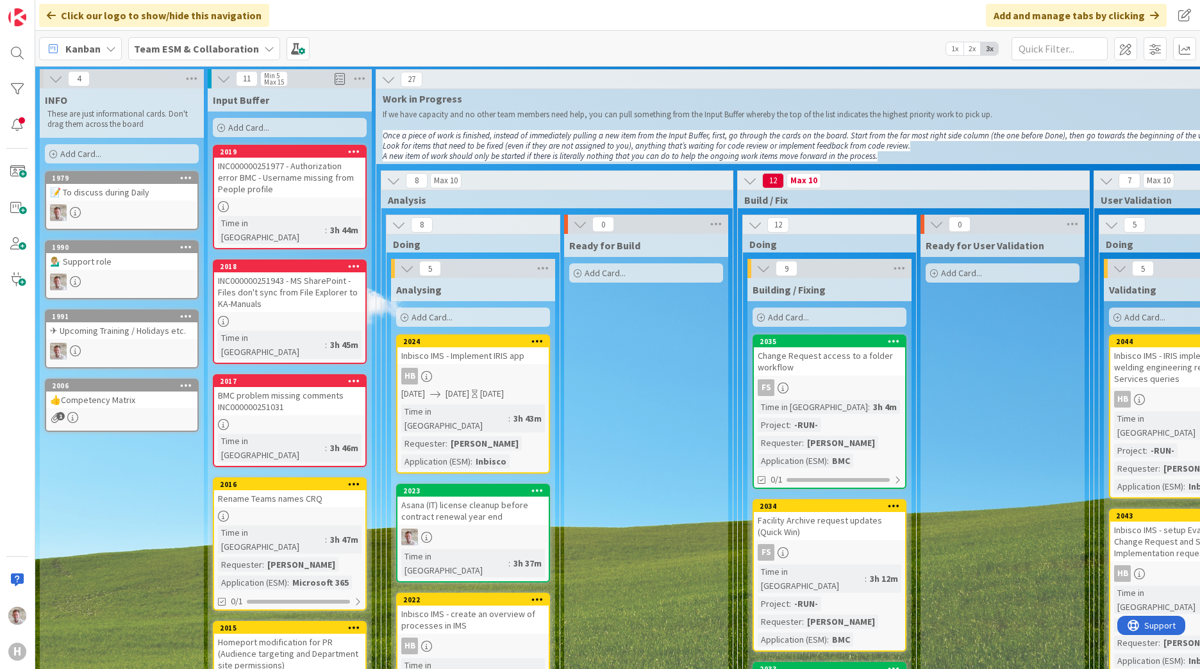
click at [462, 356] on div "Inbisco IMS - Implement IRIS app" at bounding box center [472, 355] width 151 height 17
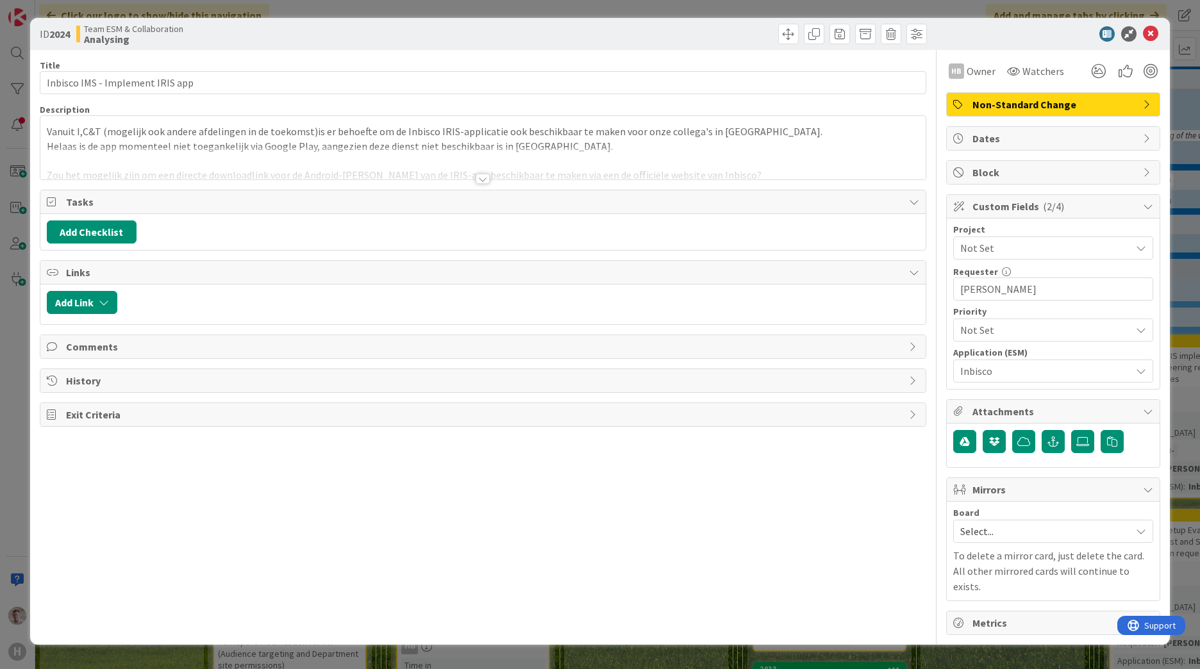
click at [977, 327] on span "Not Set" at bounding box center [1042, 330] width 164 height 18
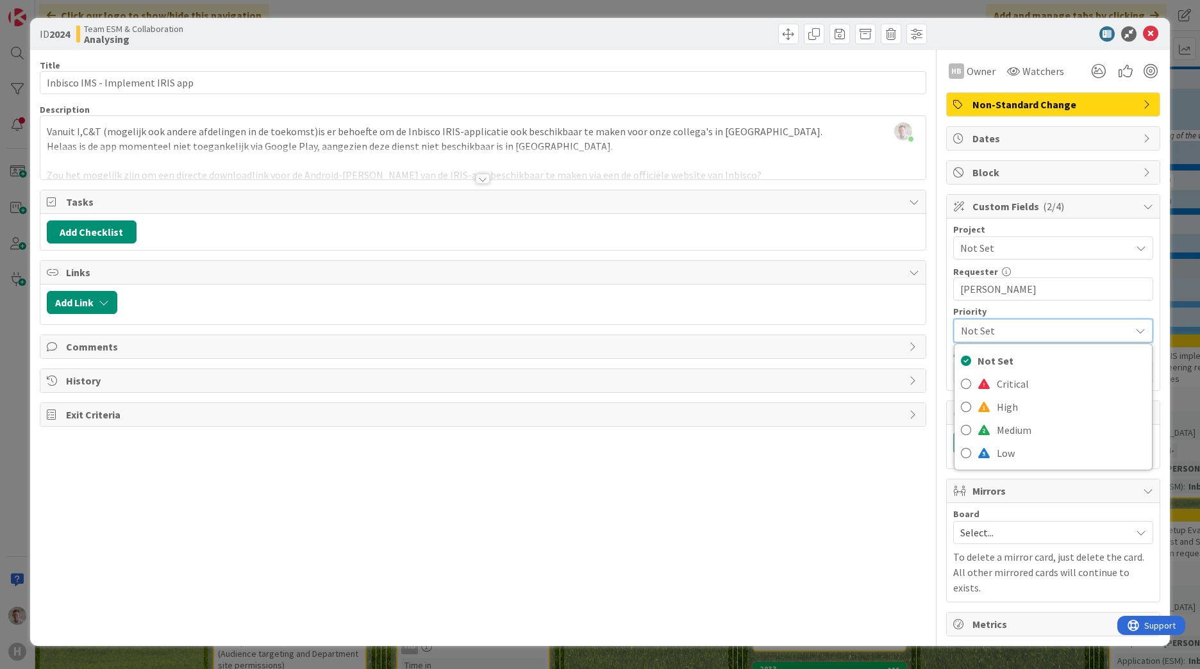
click at [978, 247] on span "Not Set" at bounding box center [1042, 248] width 164 height 18
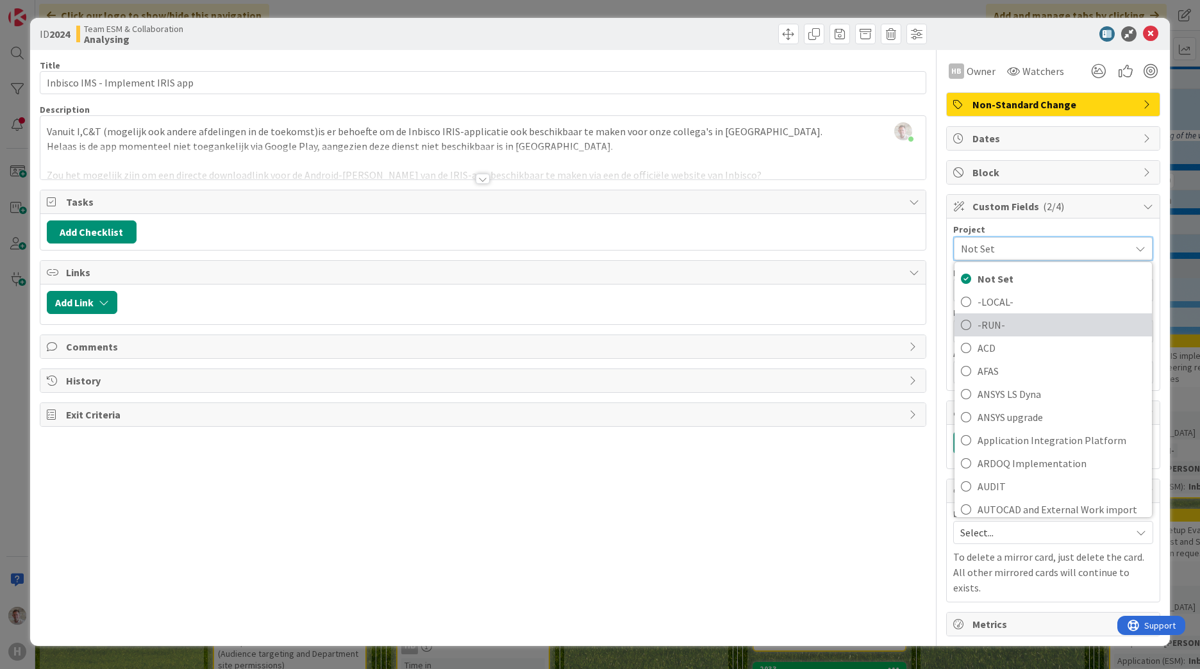
click at [977, 322] on link "-RUN-" at bounding box center [1053, 324] width 197 height 23
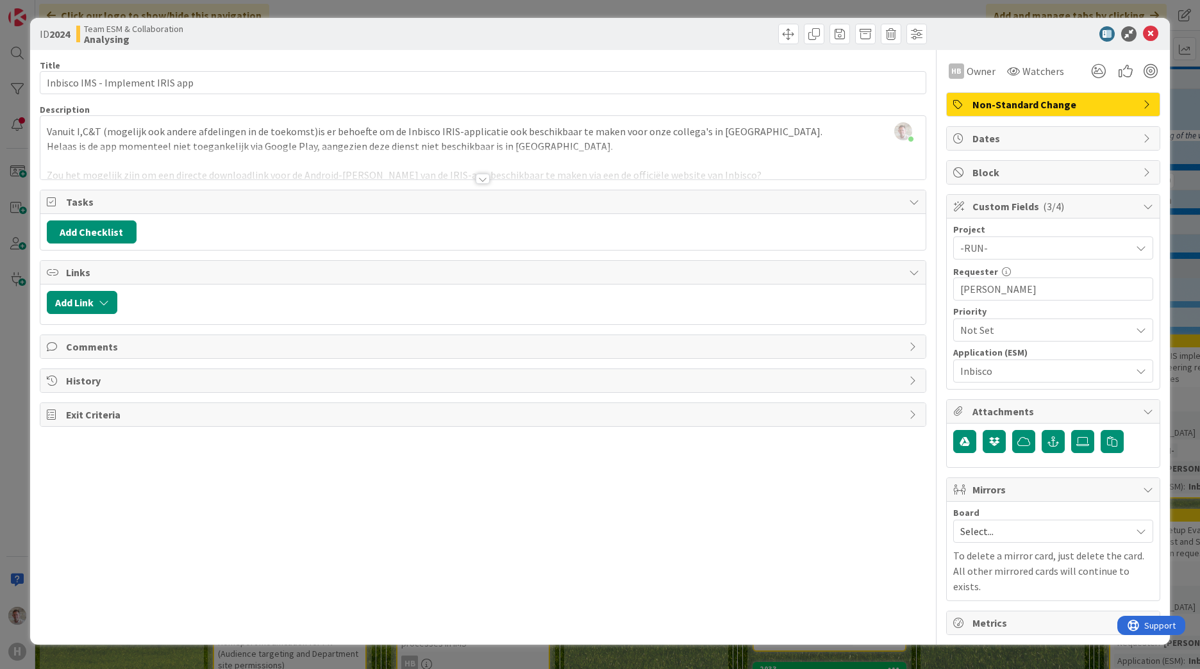
click at [1150, 35] on icon at bounding box center [1150, 33] width 15 height 15
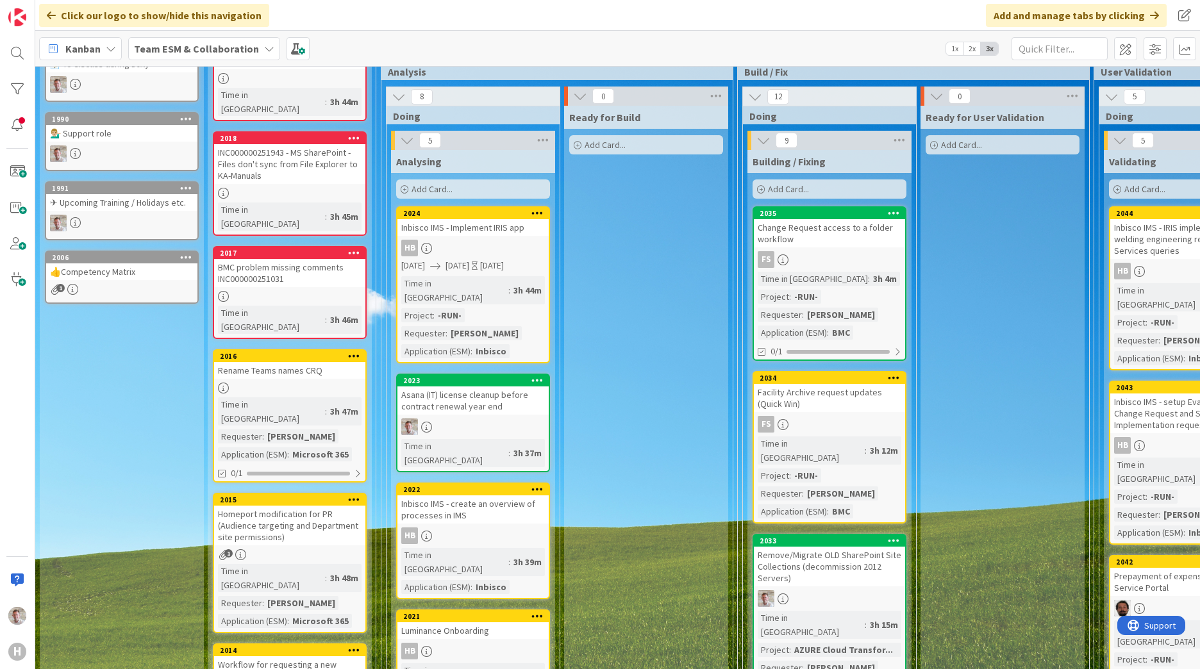
click at [481, 394] on div "Asana (IT) license cleanup before contract renewal year end" at bounding box center [472, 401] width 151 height 28
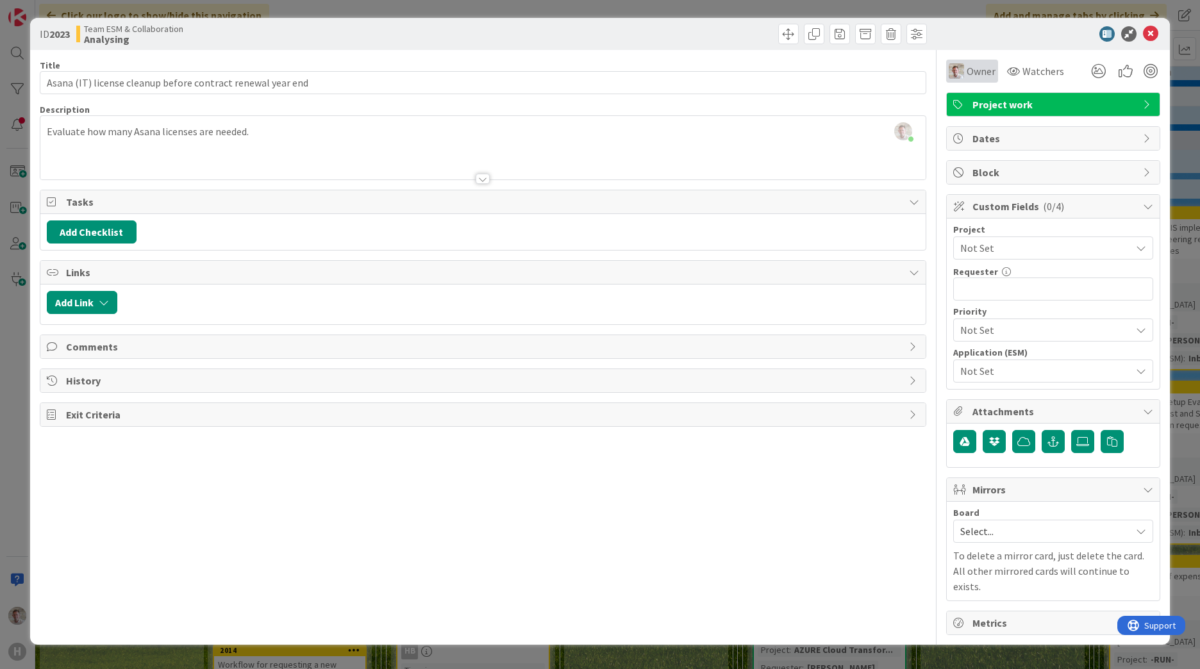
click at [965, 69] on div "Owner" at bounding box center [972, 70] width 47 height 15
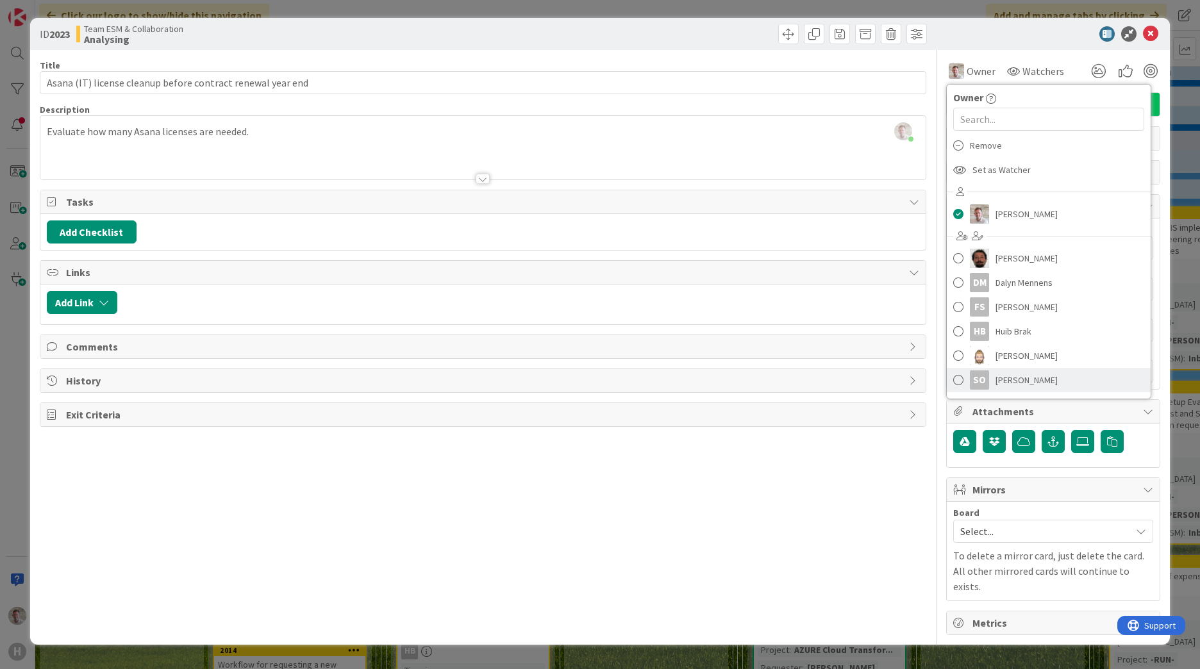
click at [1003, 375] on span "[PERSON_NAME]" at bounding box center [1027, 380] width 62 height 19
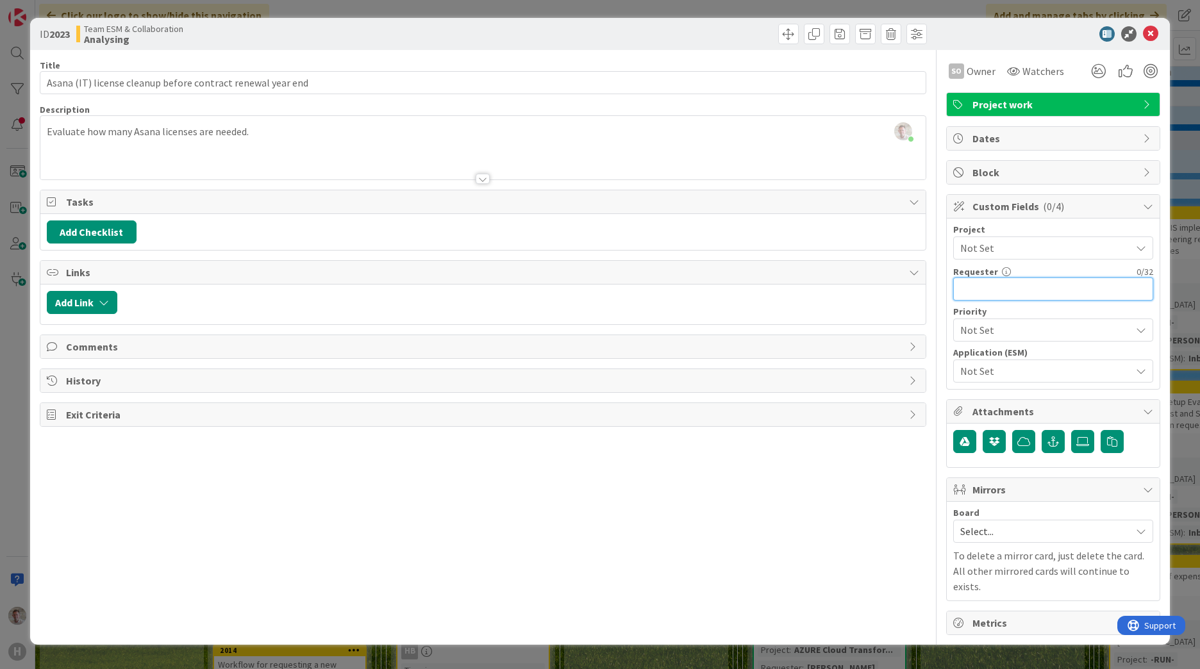
click at [980, 286] on input "text" at bounding box center [1053, 289] width 200 height 23
type input "[PERSON_NAME]"
click at [1008, 377] on span "Not Set" at bounding box center [1042, 371] width 164 height 18
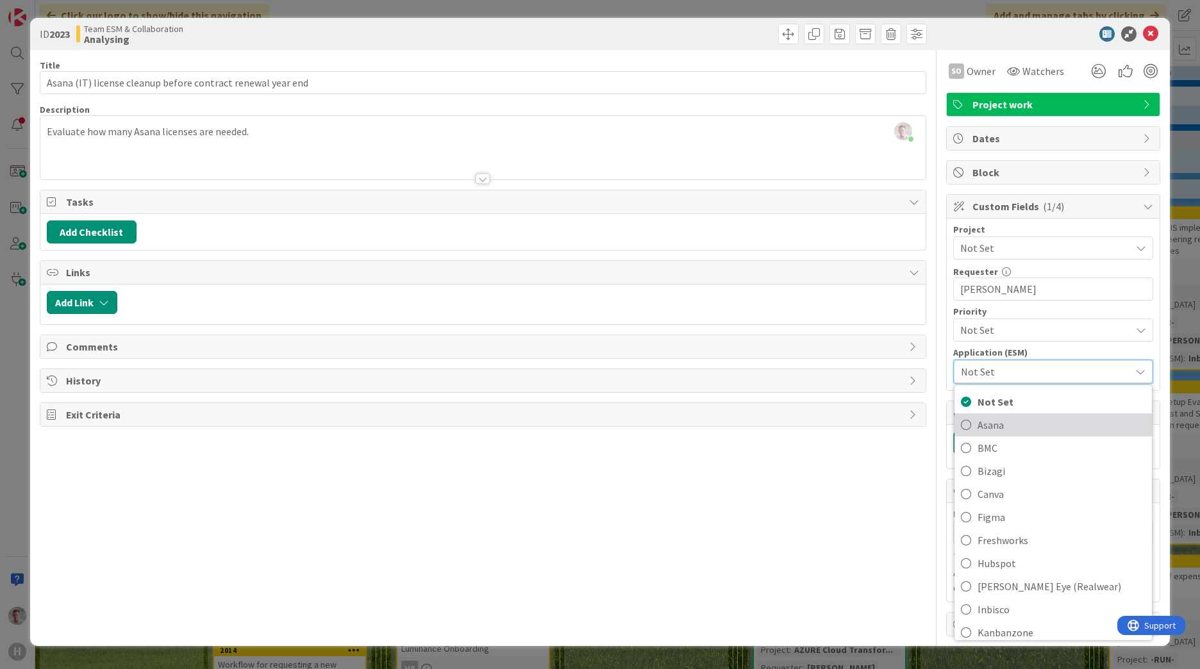
click at [988, 425] on span "Asana" at bounding box center [1062, 424] width 168 height 19
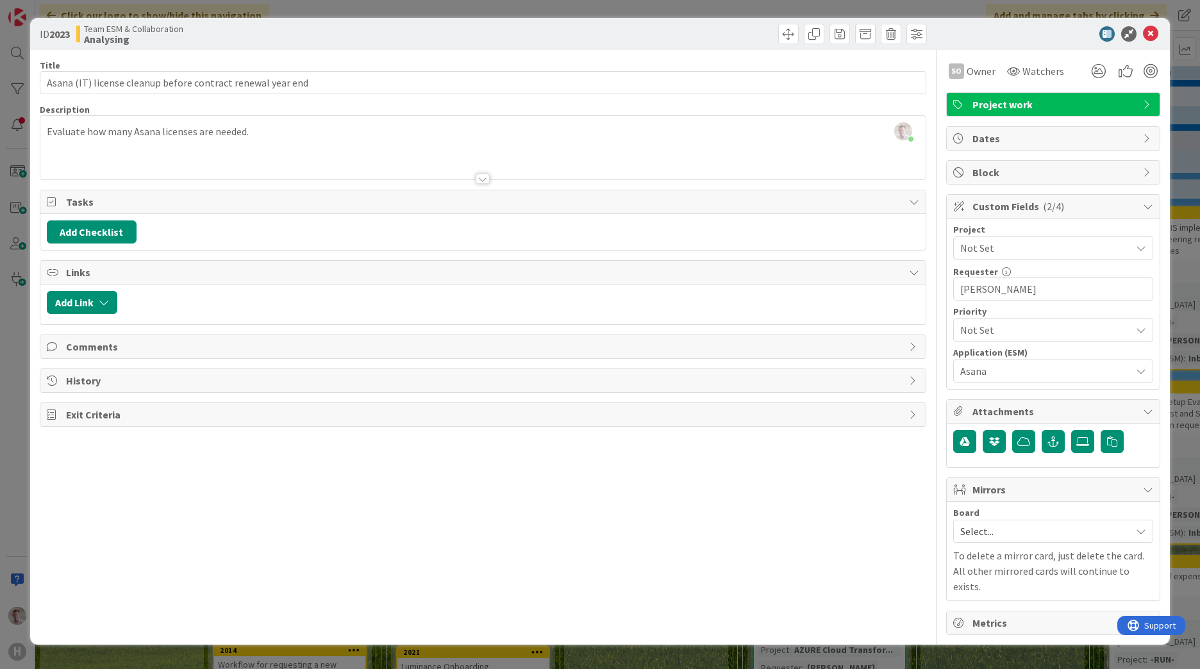
click at [984, 243] on span "Not Set" at bounding box center [1042, 248] width 164 height 18
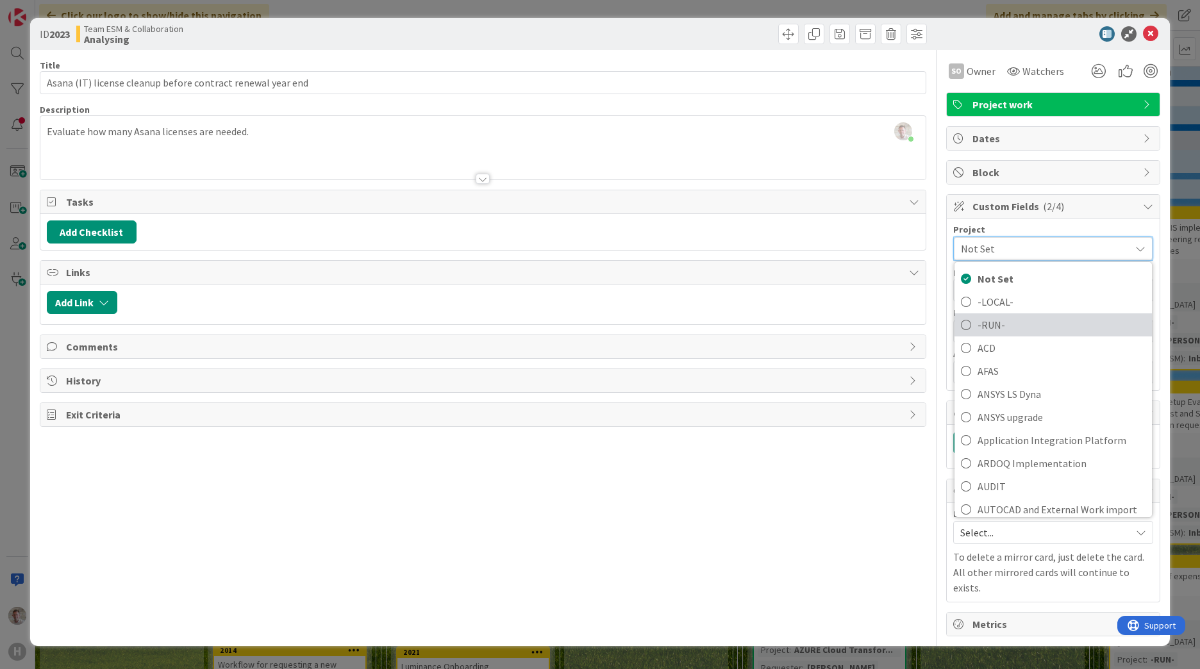
click at [977, 321] on link "-RUN-" at bounding box center [1053, 324] width 197 height 23
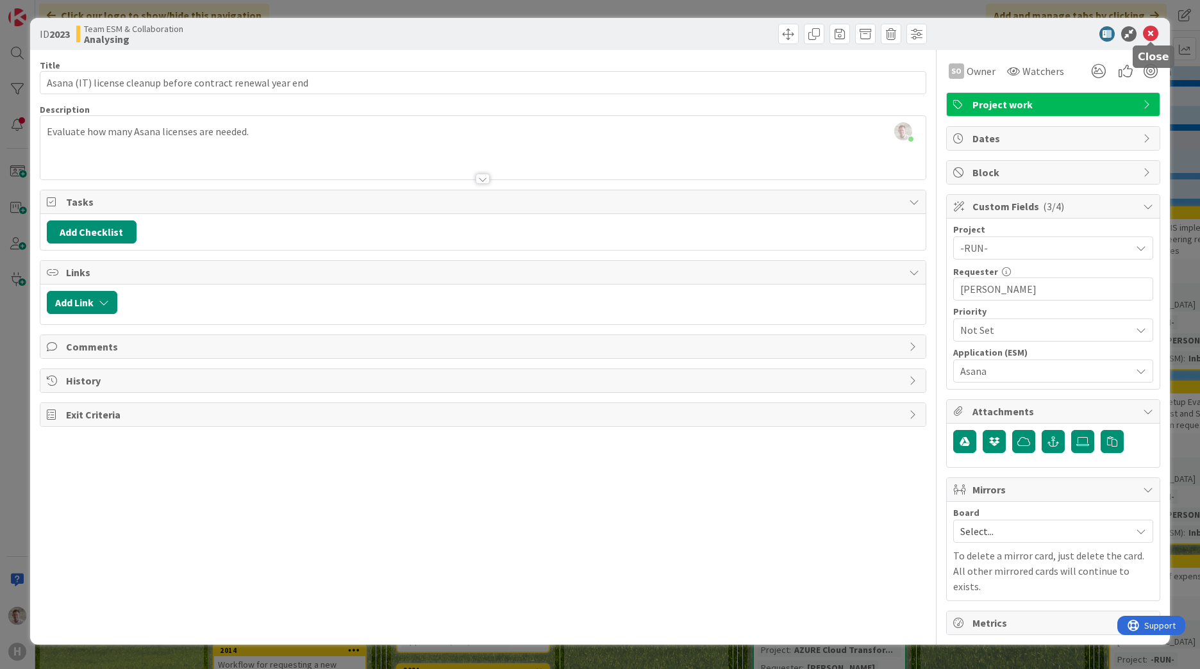
click at [1149, 36] on icon at bounding box center [1150, 33] width 15 height 15
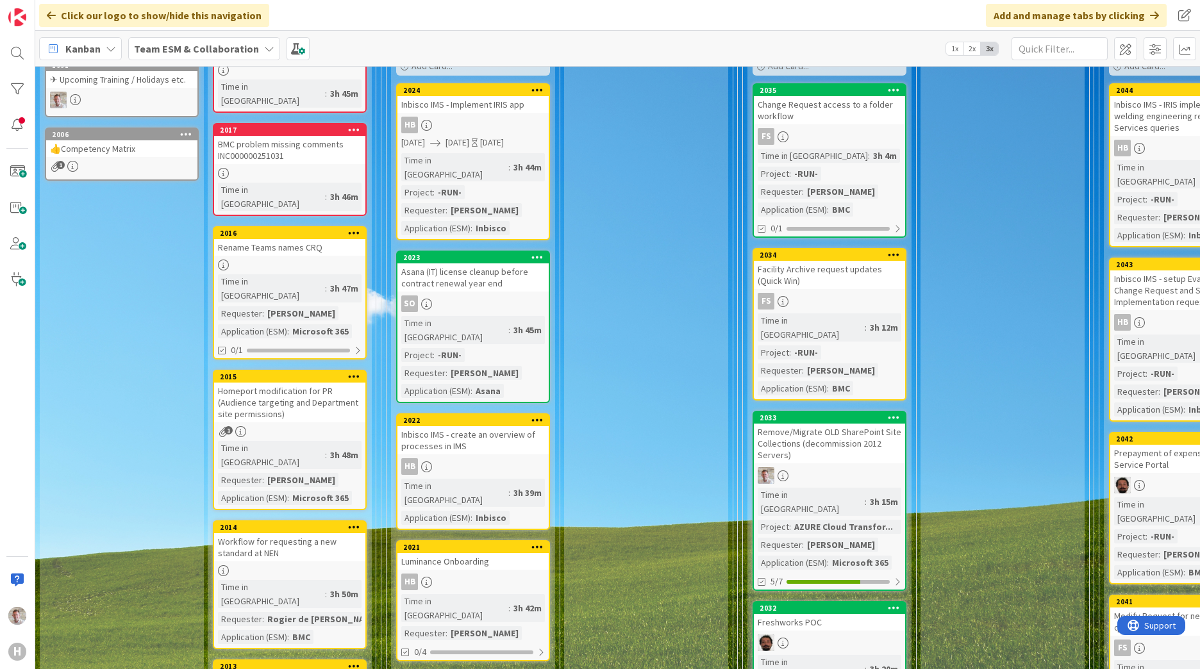
scroll to position [256, 0]
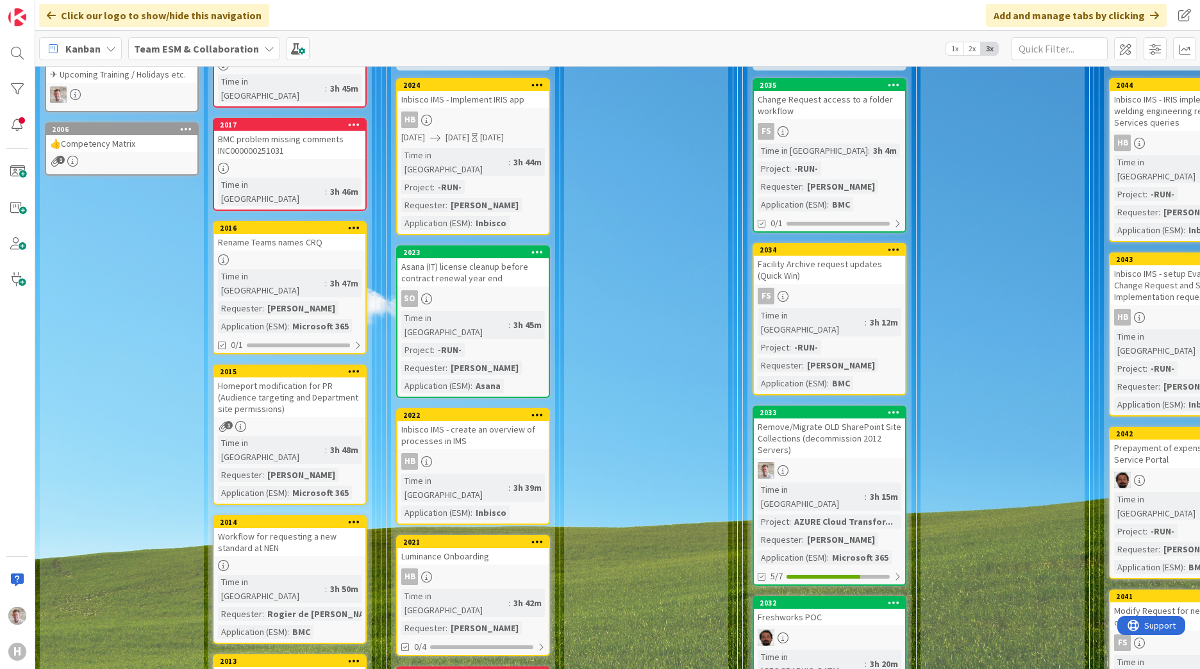
click at [501, 421] on div "Inbisco IMS - create an overview of processes in IMS" at bounding box center [472, 435] width 151 height 28
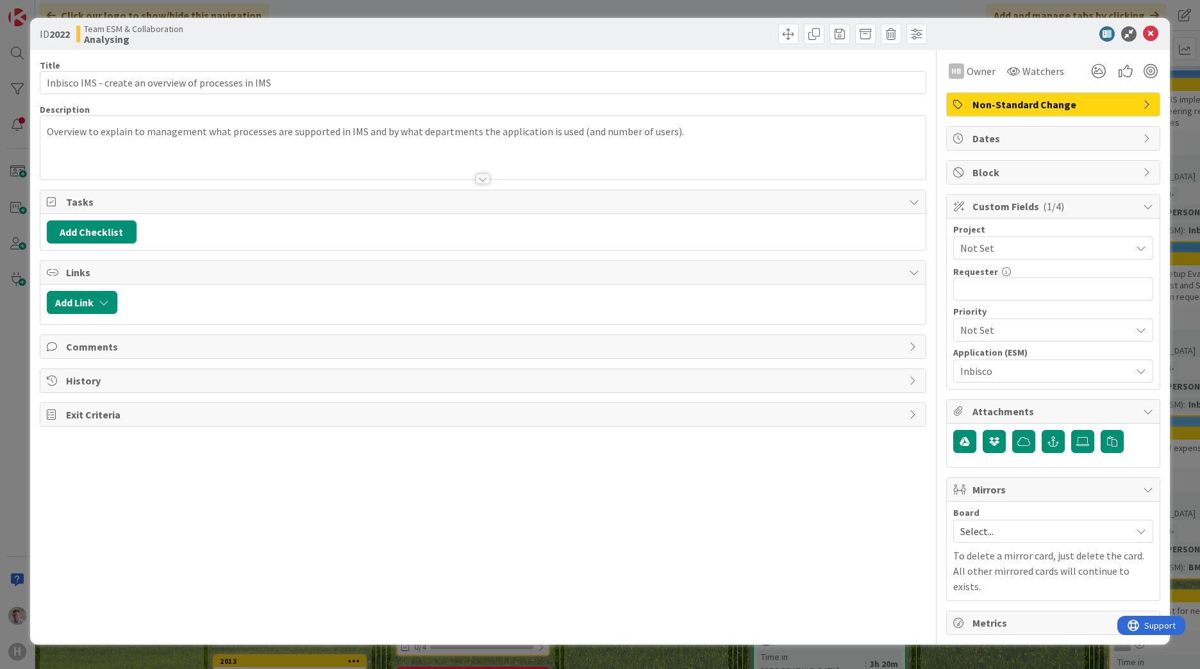
click at [975, 242] on span "Not Set" at bounding box center [1042, 248] width 164 height 18
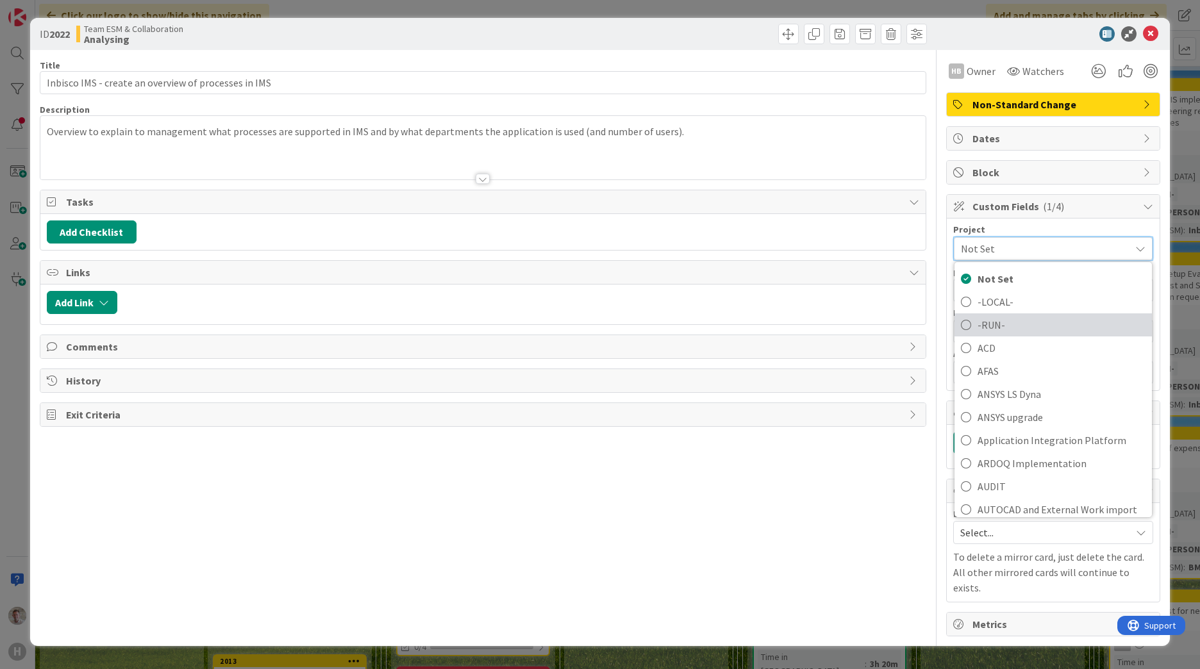
click at [983, 323] on span "-RUN-" at bounding box center [1062, 324] width 168 height 19
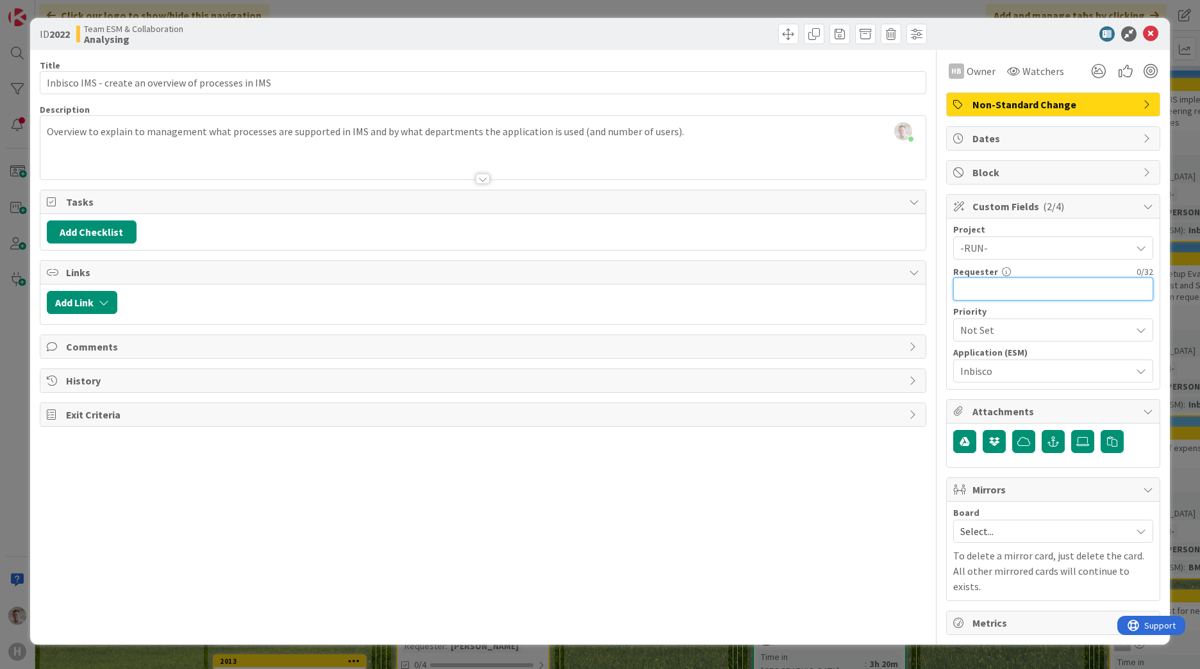
click at [1005, 293] on input "text" at bounding box center [1053, 289] width 200 height 23
click at [972, 296] on input "text" at bounding box center [1053, 289] width 200 height 23
type input "[PERSON_NAME]"
click at [1148, 37] on icon at bounding box center [1150, 33] width 15 height 15
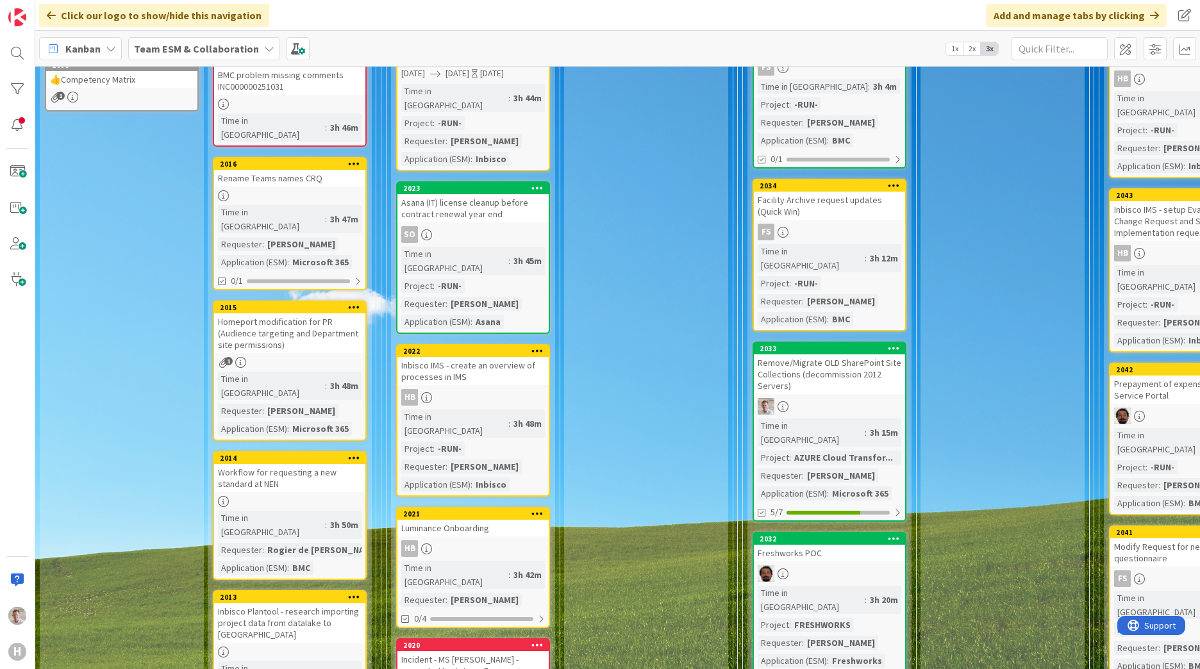
scroll to position [449, 0]
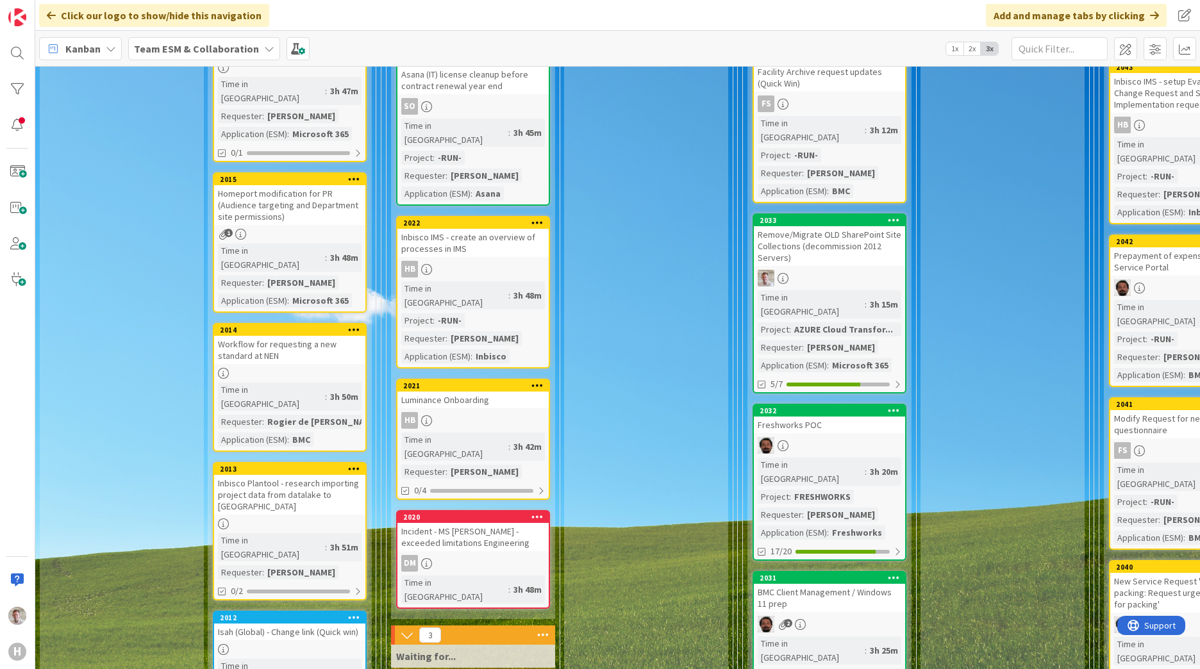
click at [467, 392] on div "Luminance Onboarding" at bounding box center [472, 400] width 151 height 17
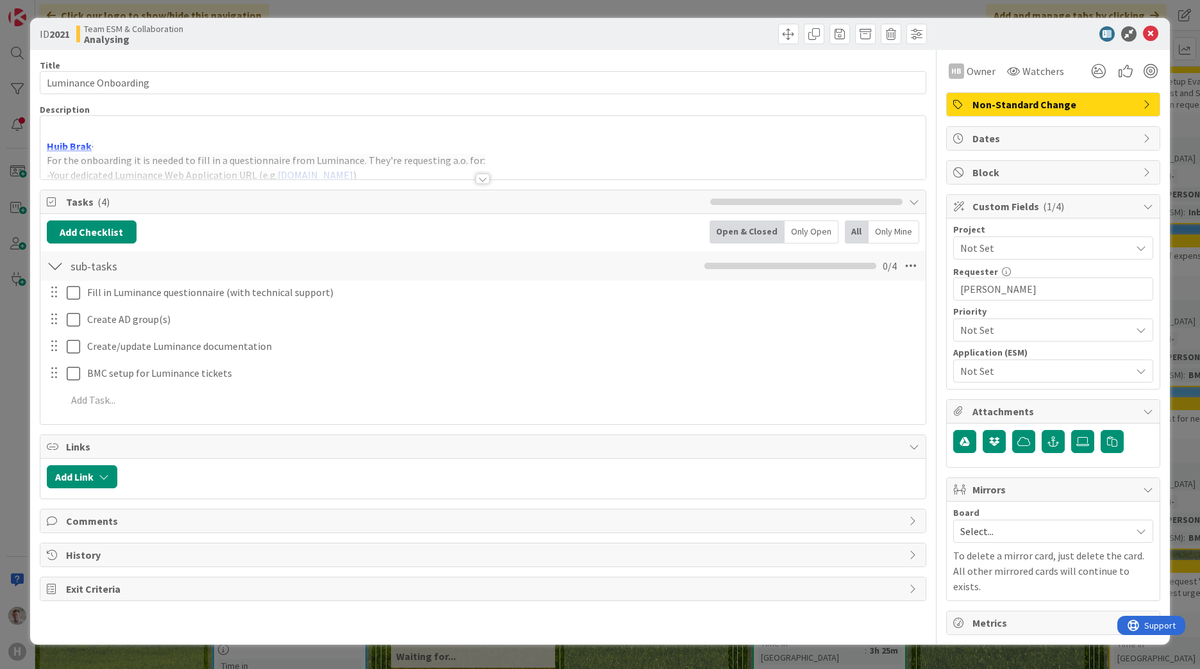
click at [1005, 244] on span "Not Set" at bounding box center [1042, 248] width 164 height 18
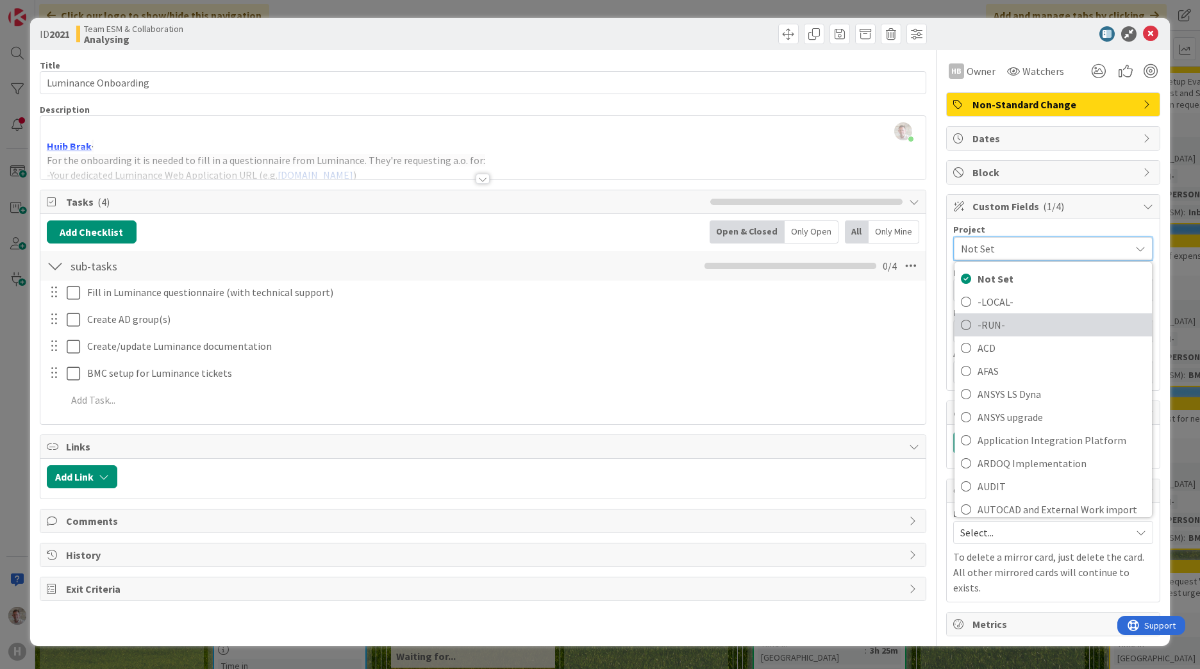
click at [988, 330] on span "-RUN-" at bounding box center [1062, 324] width 168 height 19
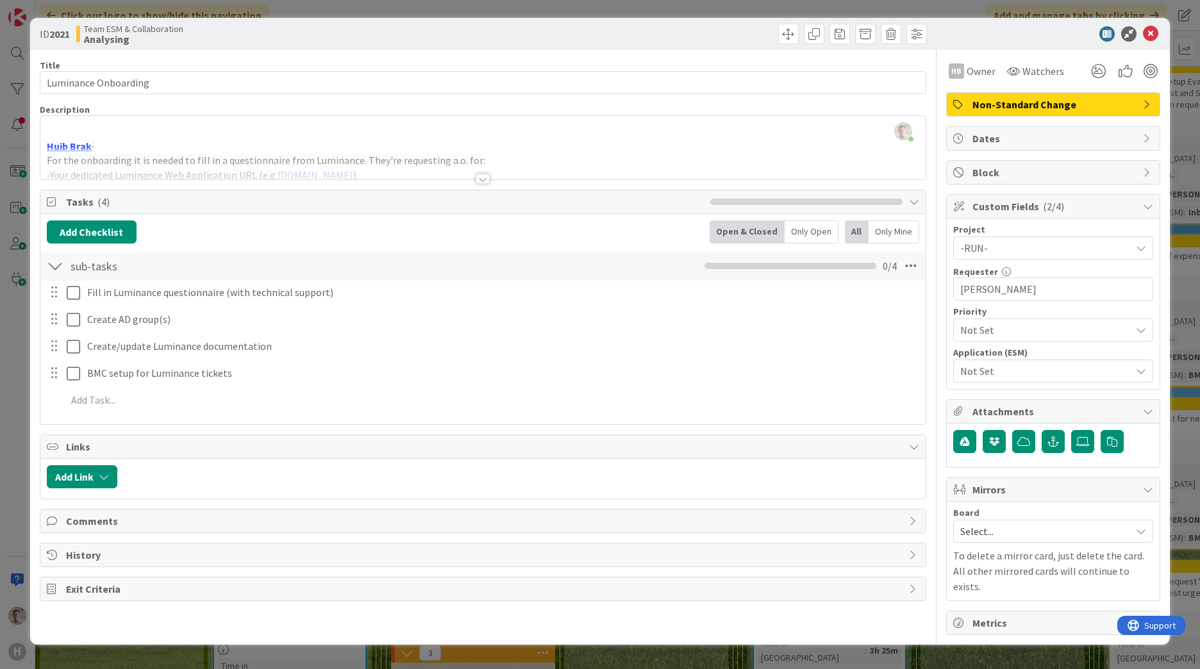
click at [979, 370] on span "Not Set" at bounding box center [1042, 371] width 164 height 18
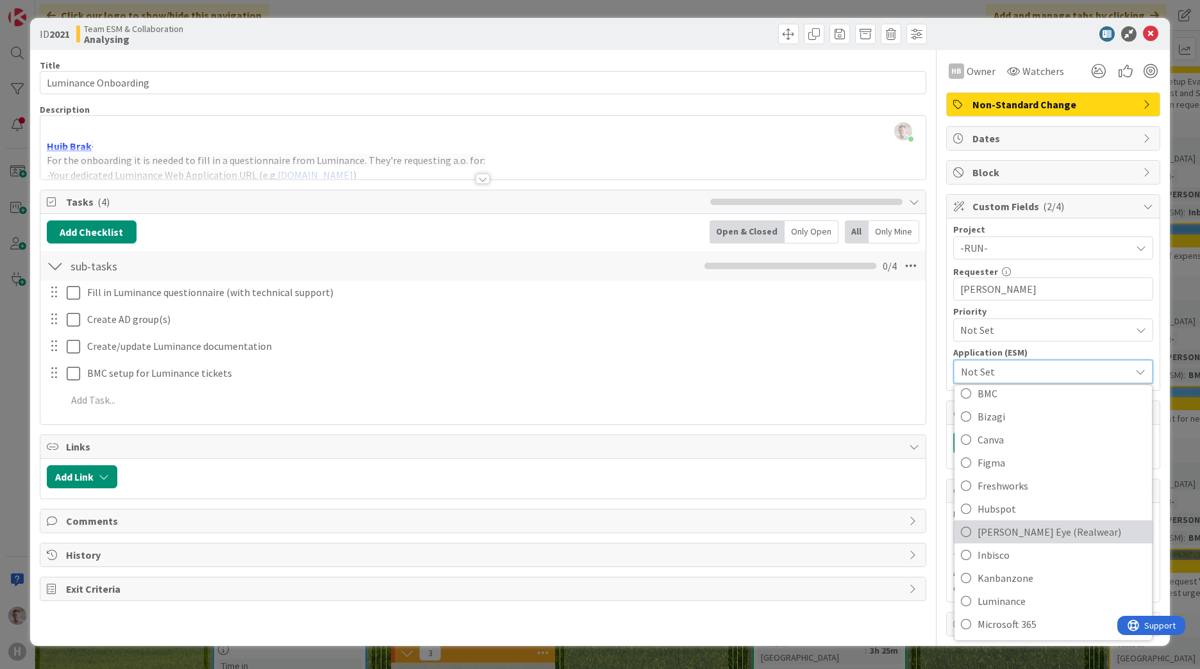
scroll to position [128, 0]
click at [977, 529] on link "Luminance" at bounding box center [1053, 527] width 197 height 23
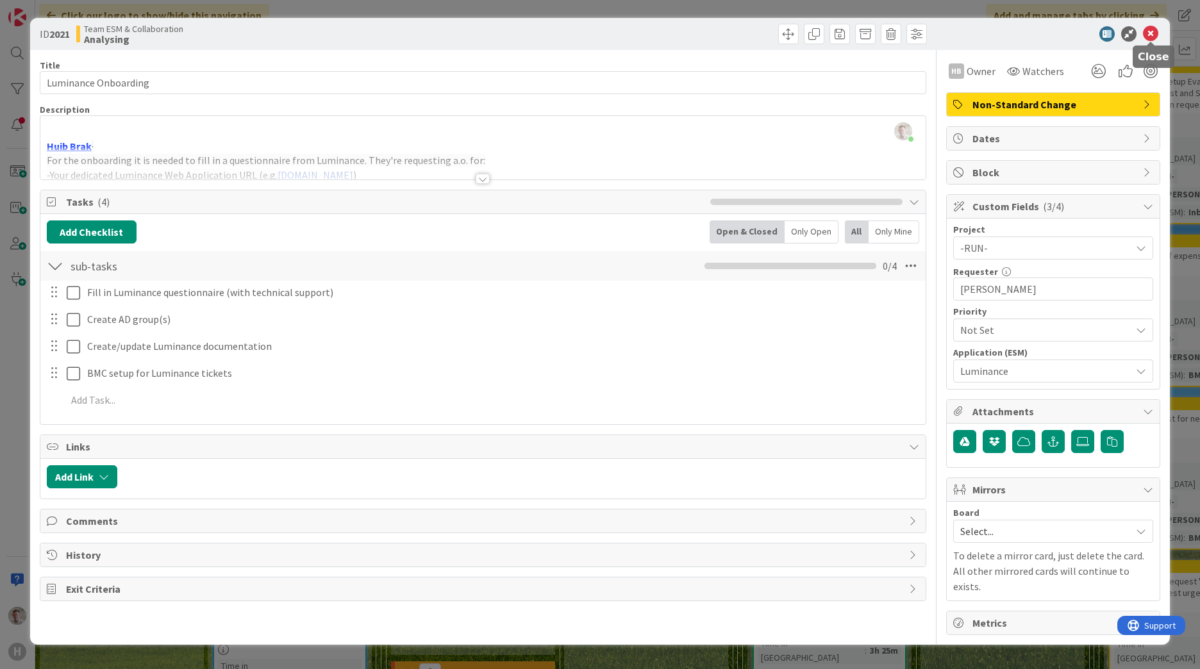
click at [1148, 33] on icon at bounding box center [1150, 33] width 15 height 15
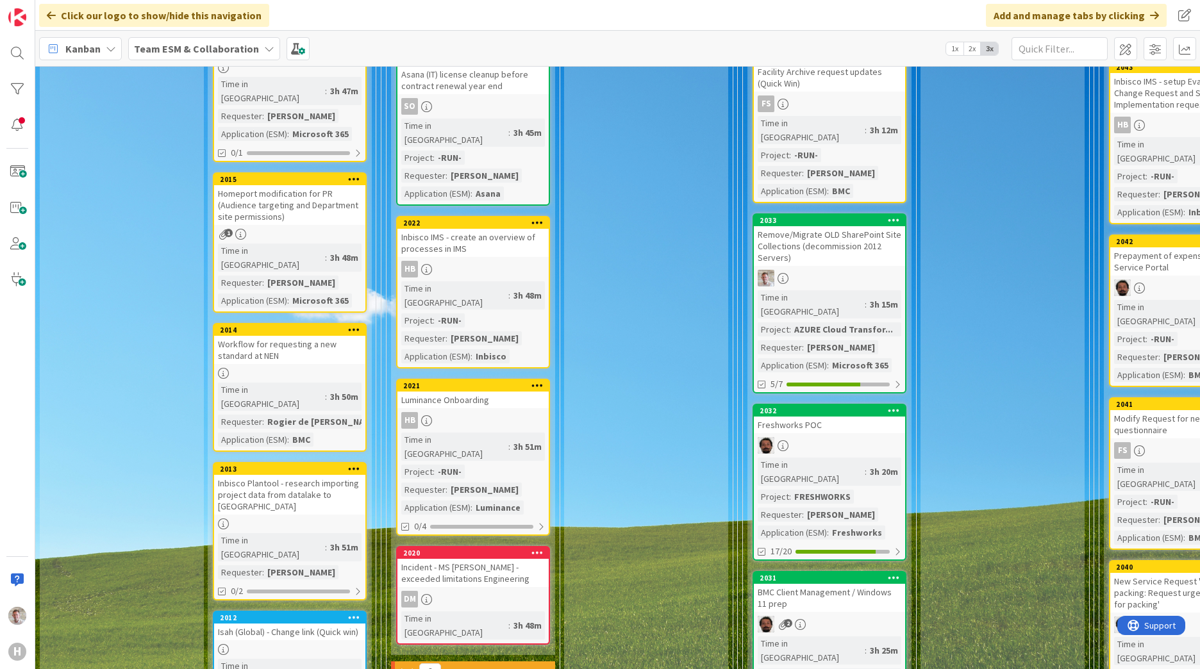
click at [463, 559] on div "Incident - MS [PERSON_NAME] - exceeded limitations Engineering" at bounding box center [472, 573] width 151 height 28
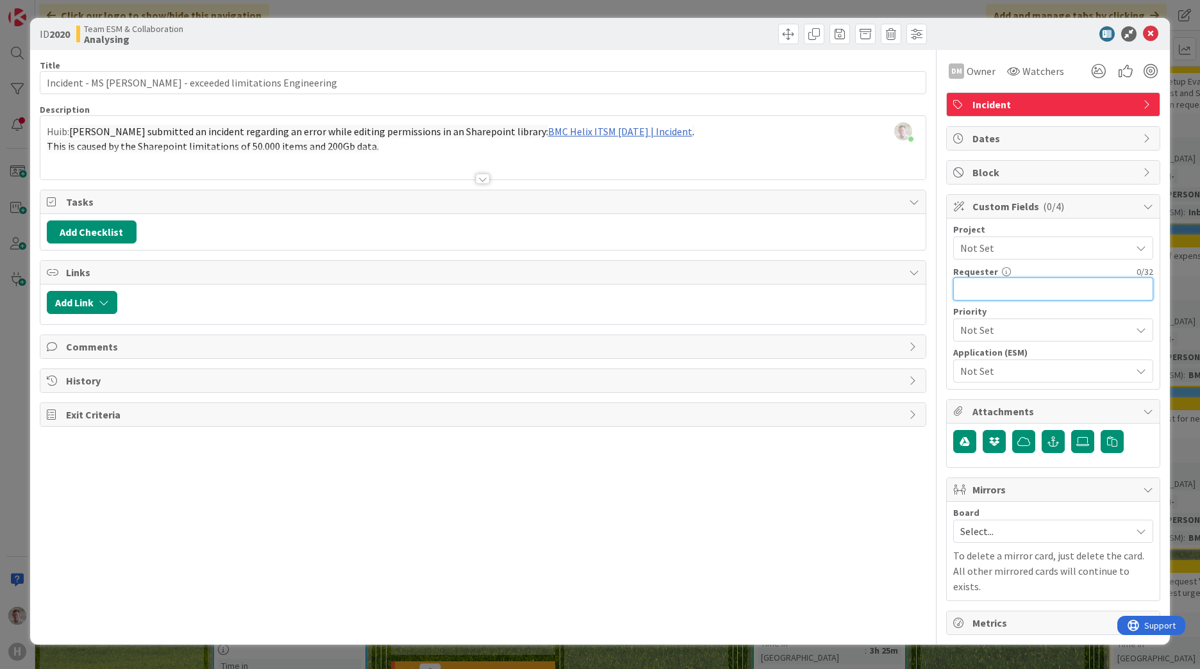
click at [1028, 296] on input "text" at bounding box center [1053, 289] width 200 height 23
click at [1010, 286] on input "text" at bounding box center [1053, 289] width 200 height 23
paste input "[PERSON_NAME]"
type input "[PERSON_NAME]"
click at [1012, 251] on span "Not Set" at bounding box center [1042, 248] width 164 height 18
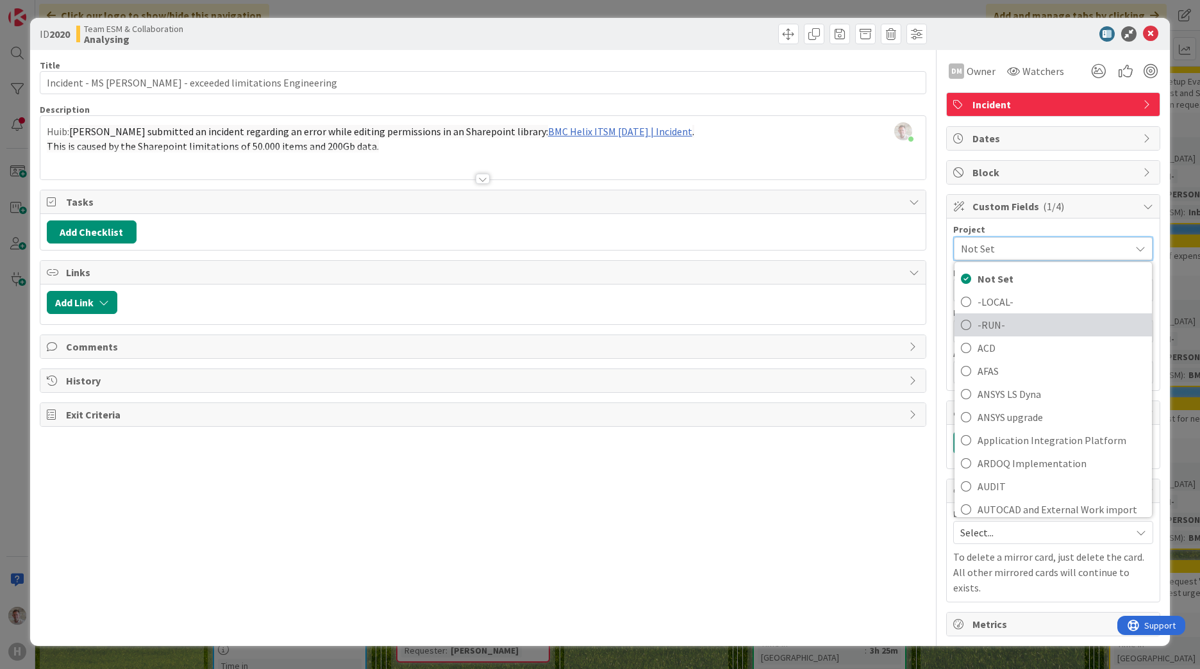
click at [990, 322] on span "-RUN-" at bounding box center [1062, 324] width 168 height 19
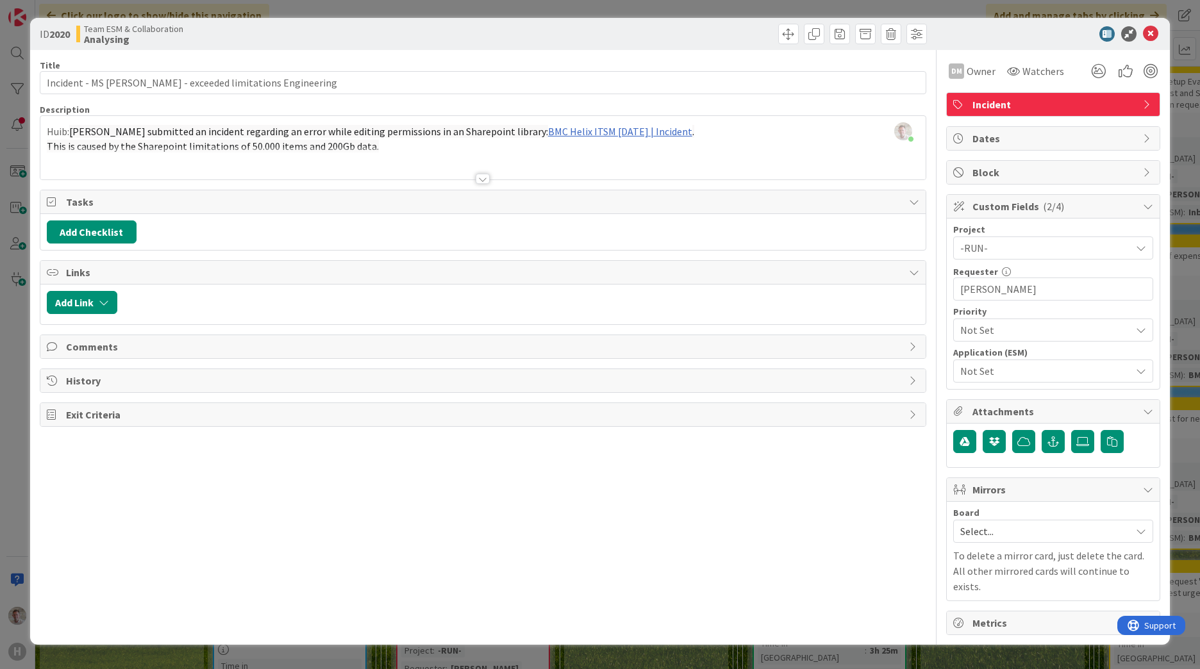
click at [986, 369] on span "Not Set" at bounding box center [1042, 371] width 164 height 18
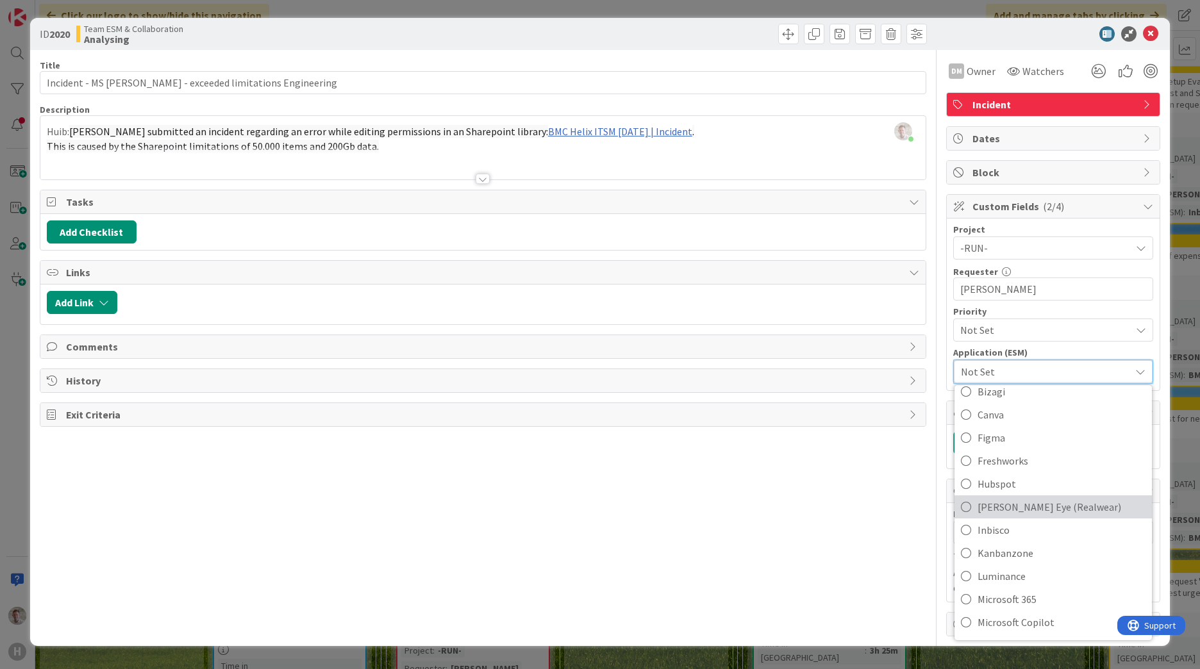
scroll to position [128, 0]
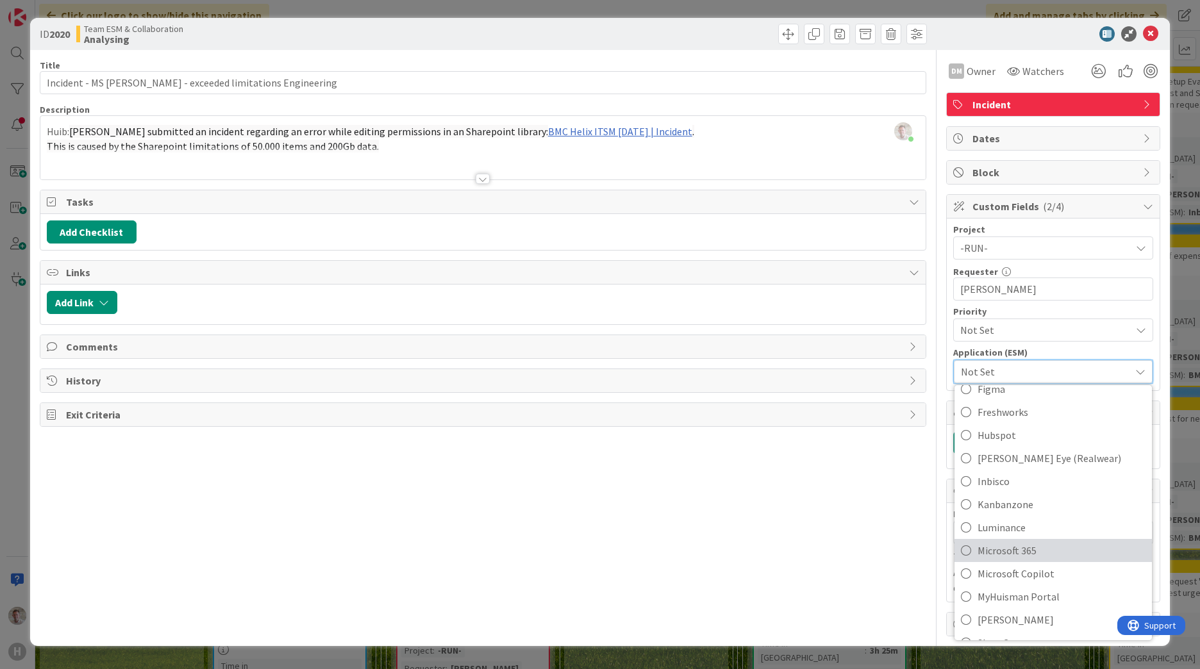
click at [999, 551] on span "Microsoft 365" at bounding box center [1062, 550] width 168 height 19
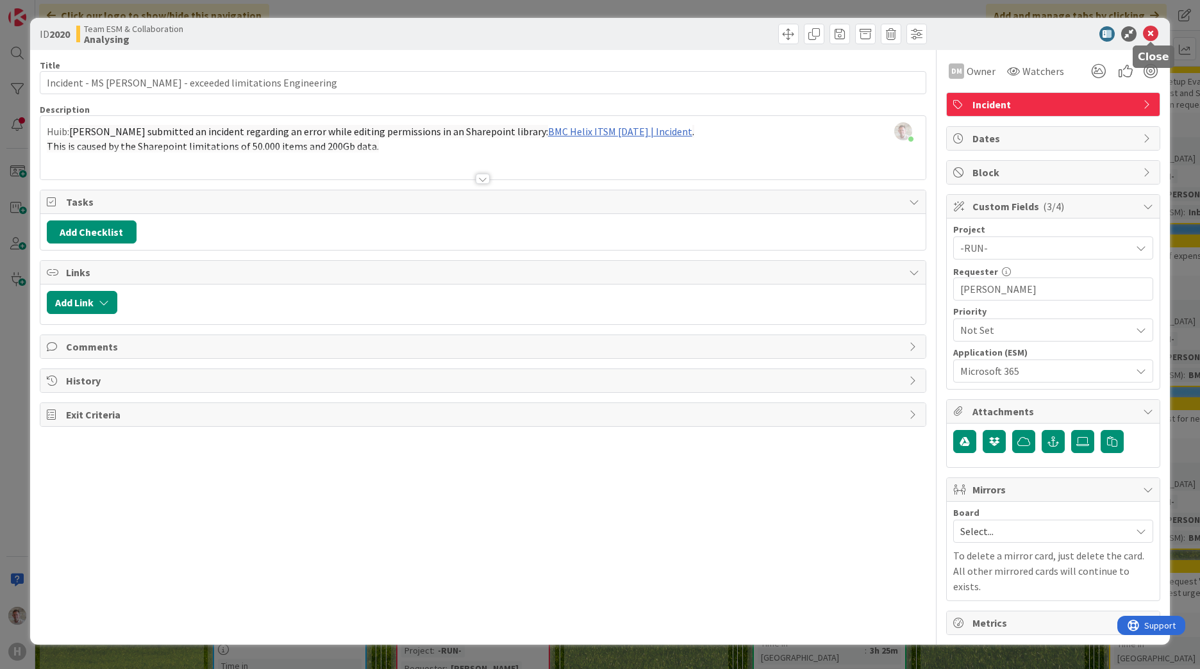
click at [1147, 38] on icon at bounding box center [1150, 33] width 15 height 15
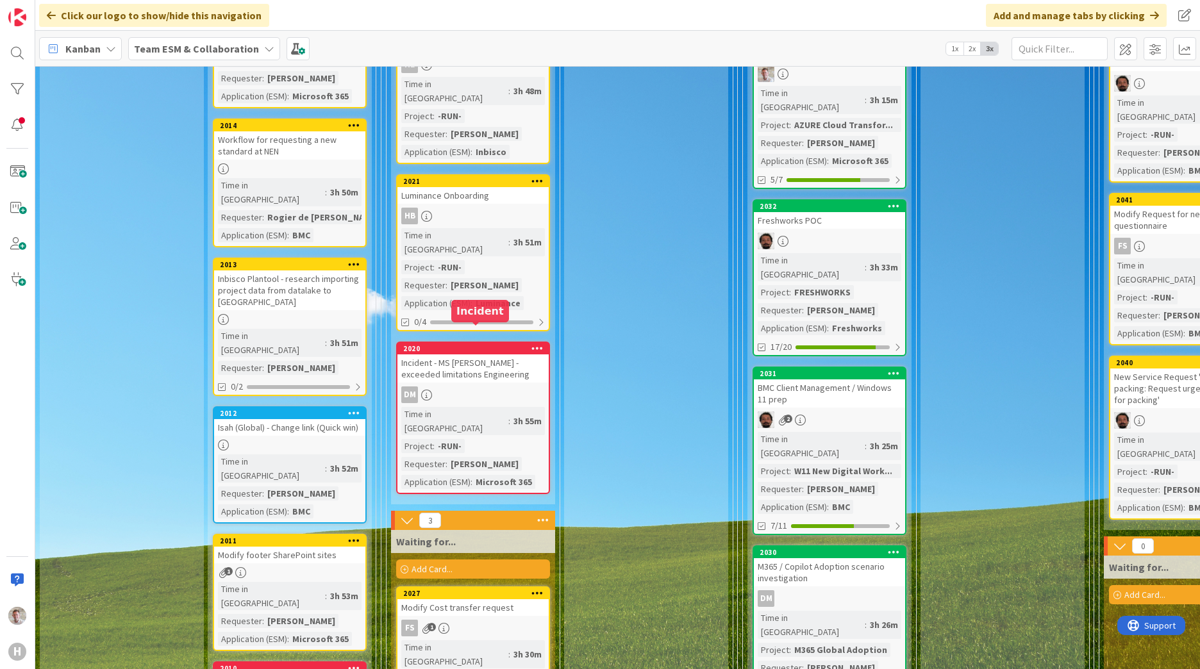
scroll to position [769, 0]
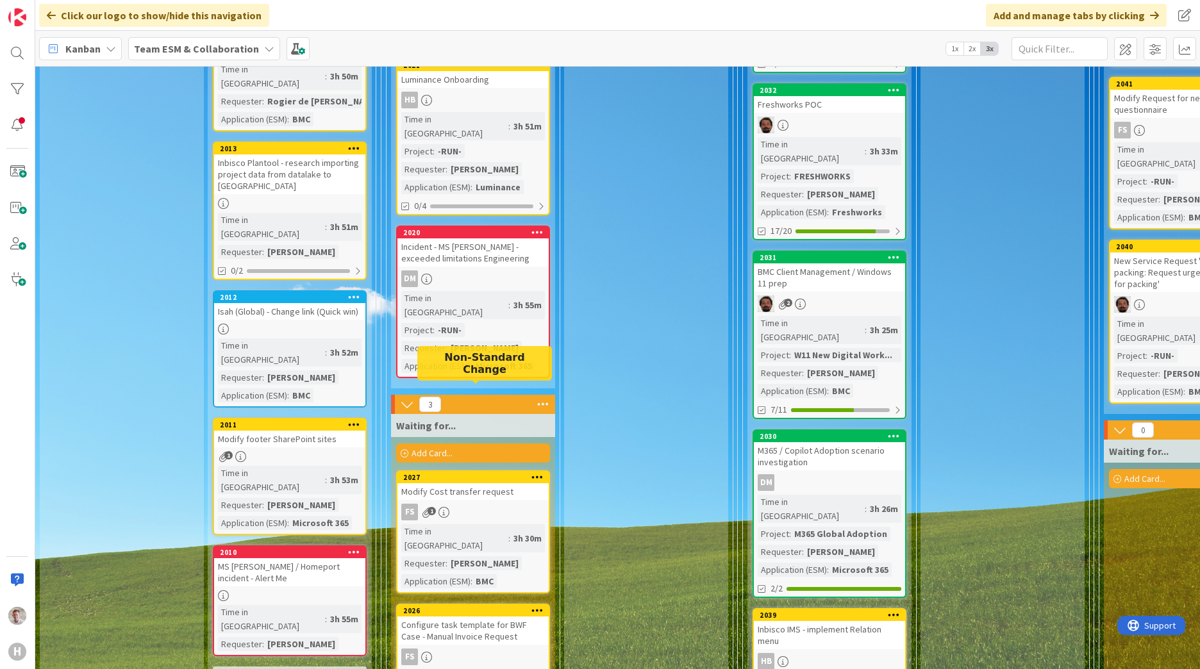
click at [501, 473] on div "2027" at bounding box center [476, 477] width 146 height 9
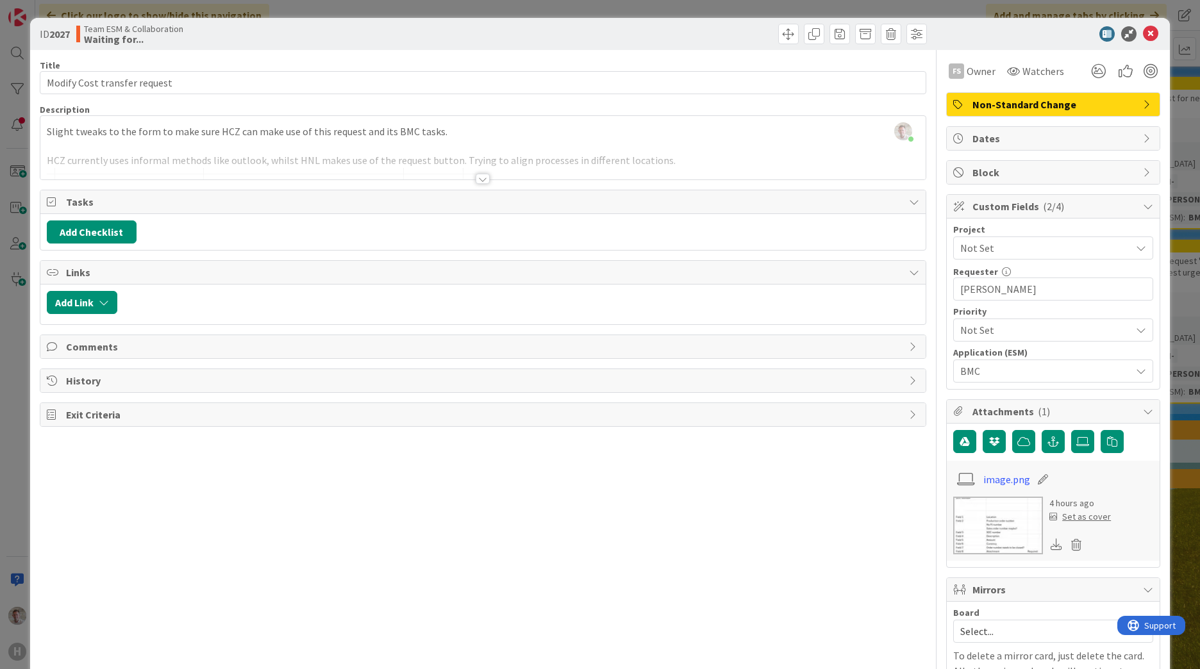
click at [985, 249] on span "Not Set" at bounding box center [1042, 248] width 164 height 18
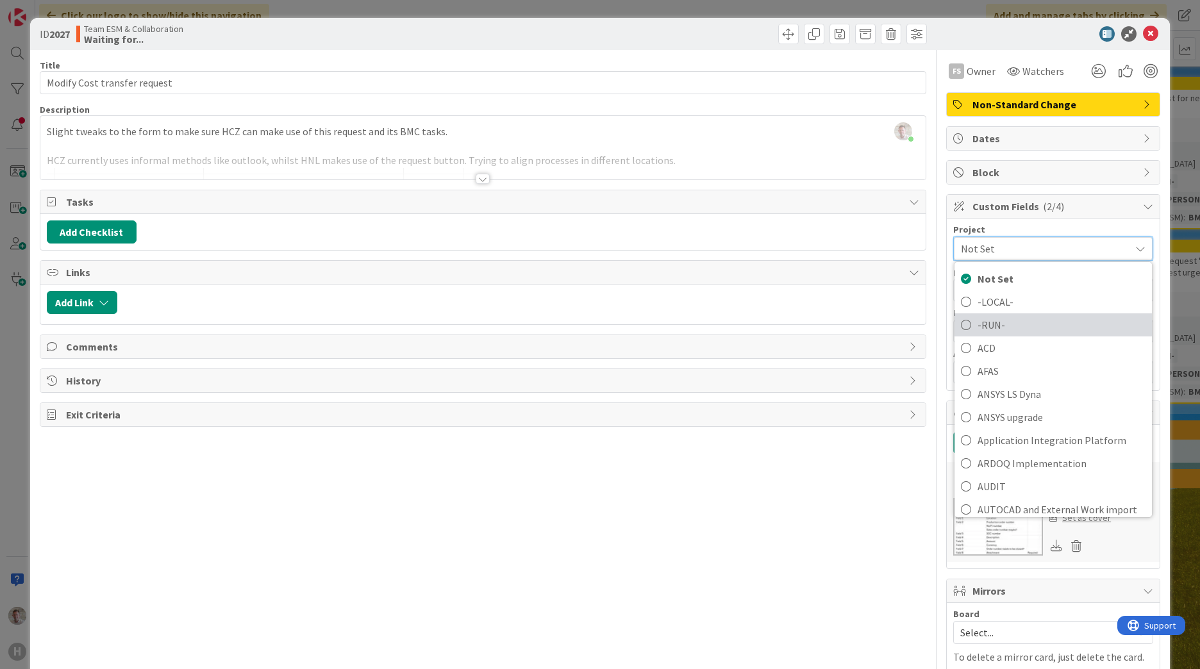
click at [978, 323] on span "-RUN-" at bounding box center [1062, 324] width 168 height 19
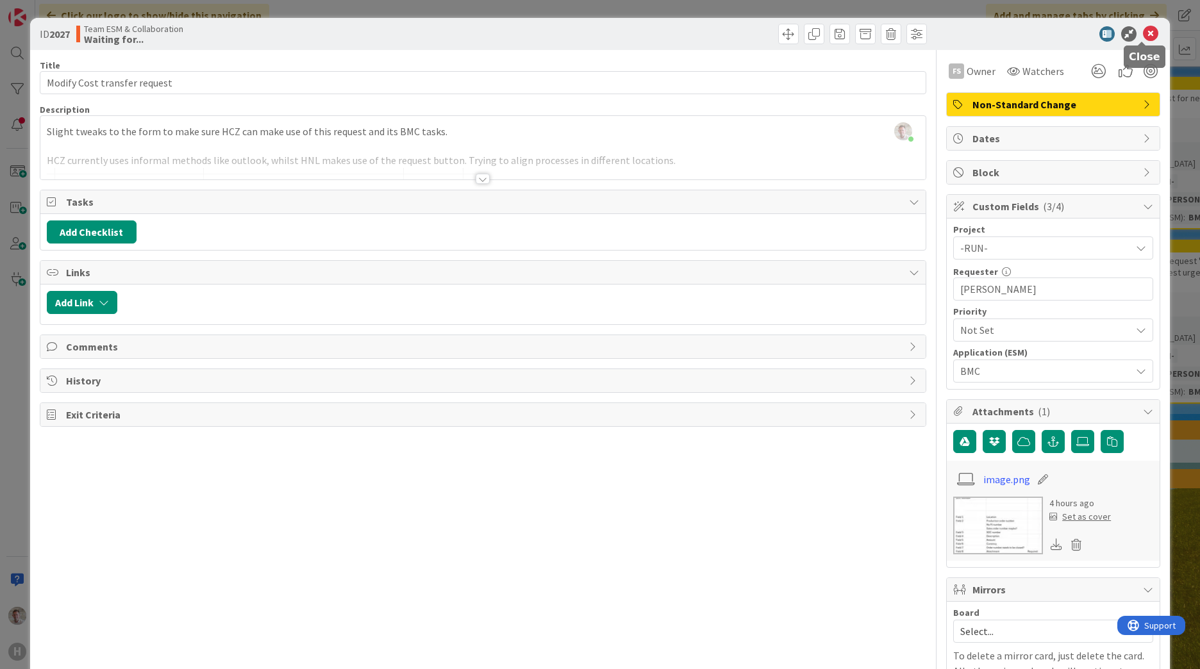
click at [1146, 37] on icon at bounding box center [1150, 33] width 15 height 15
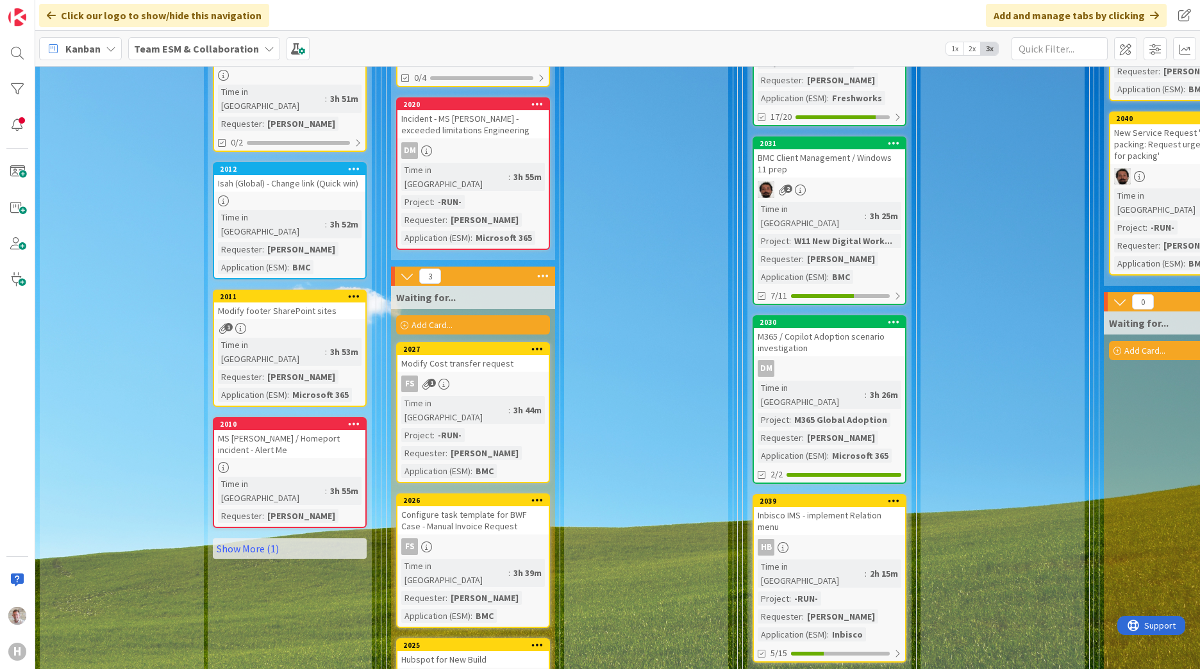
click at [478, 506] on div "Configure task template for BWF Case - Manual Invoice Request" at bounding box center [472, 520] width 151 height 28
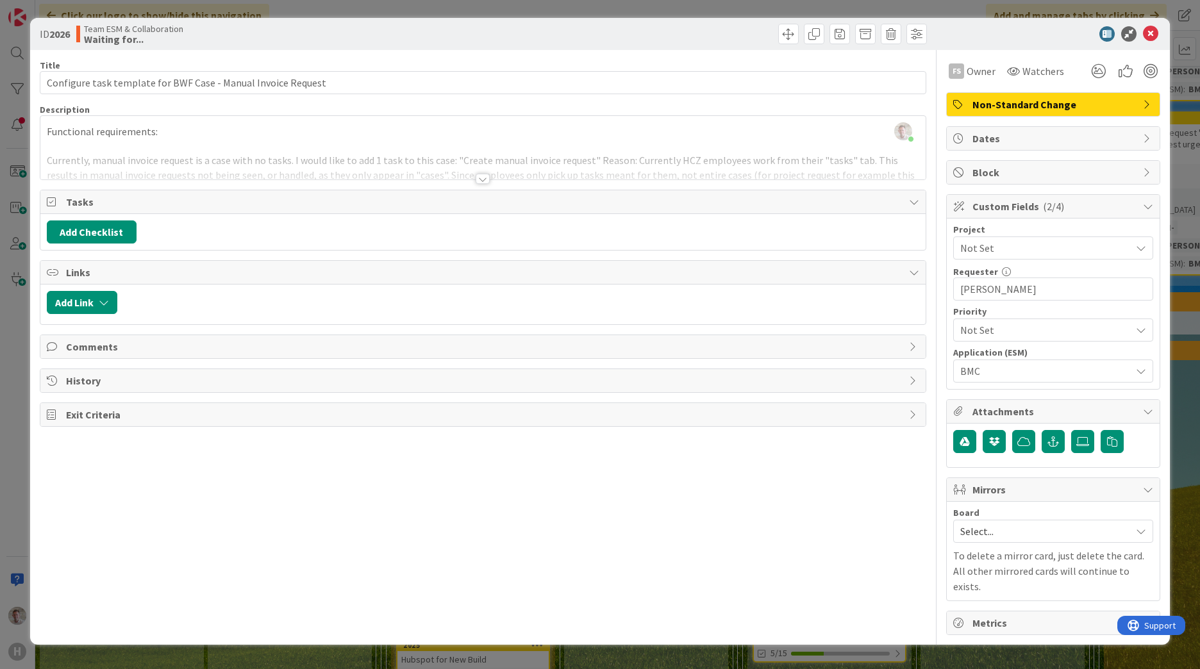
click at [976, 249] on span "Not Set" at bounding box center [1042, 248] width 164 height 18
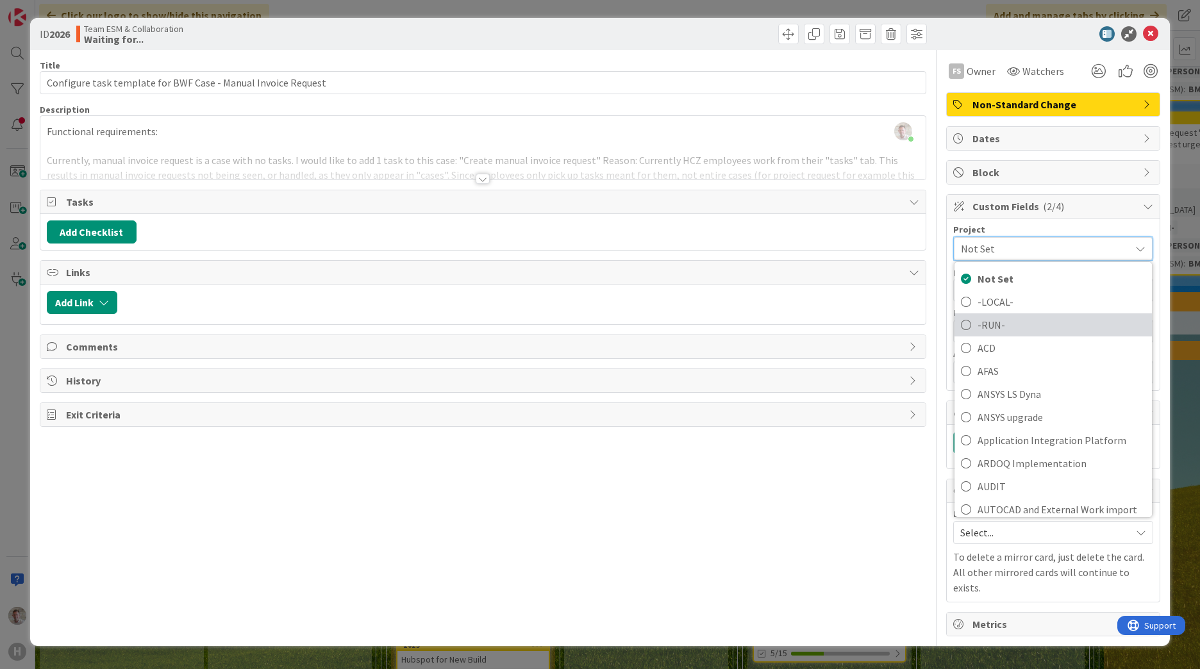
click at [978, 321] on span "-RUN-" at bounding box center [1062, 324] width 168 height 19
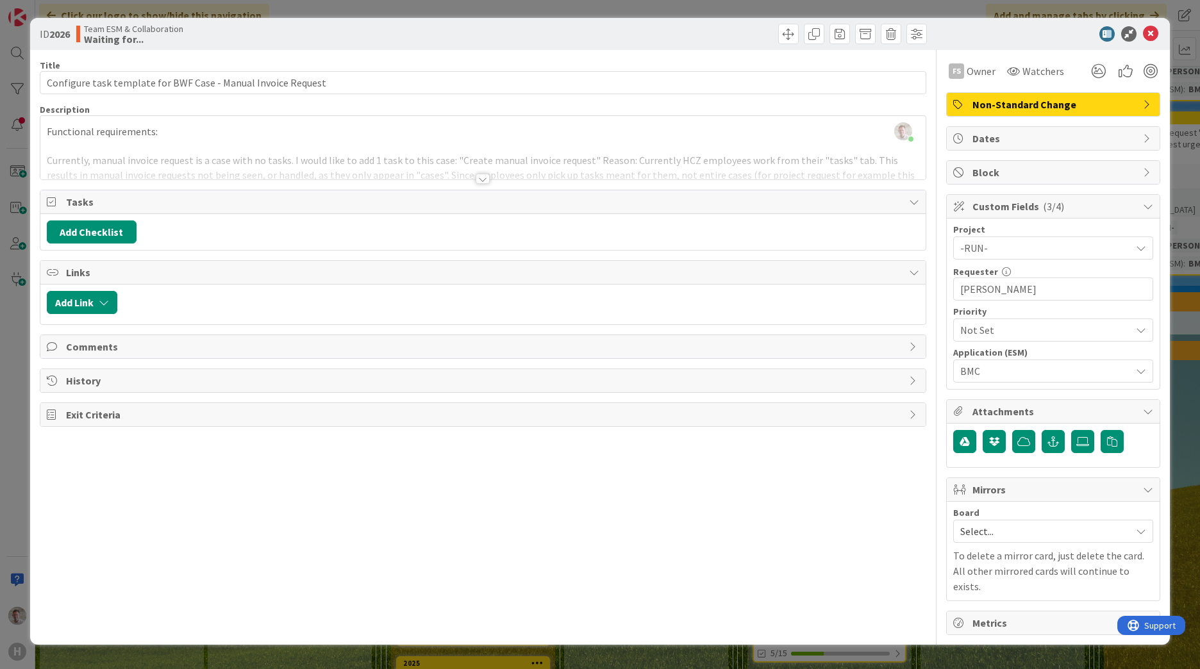
click at [895, 526] on div "Title 61 / 128 Configure task template for BWF Case - Manual Invoice Request De…" at bounding box center [483, 342] width 887 height 585
click at [1150, 33] on icon at bounding box center [1150, 33] width 15 height 15
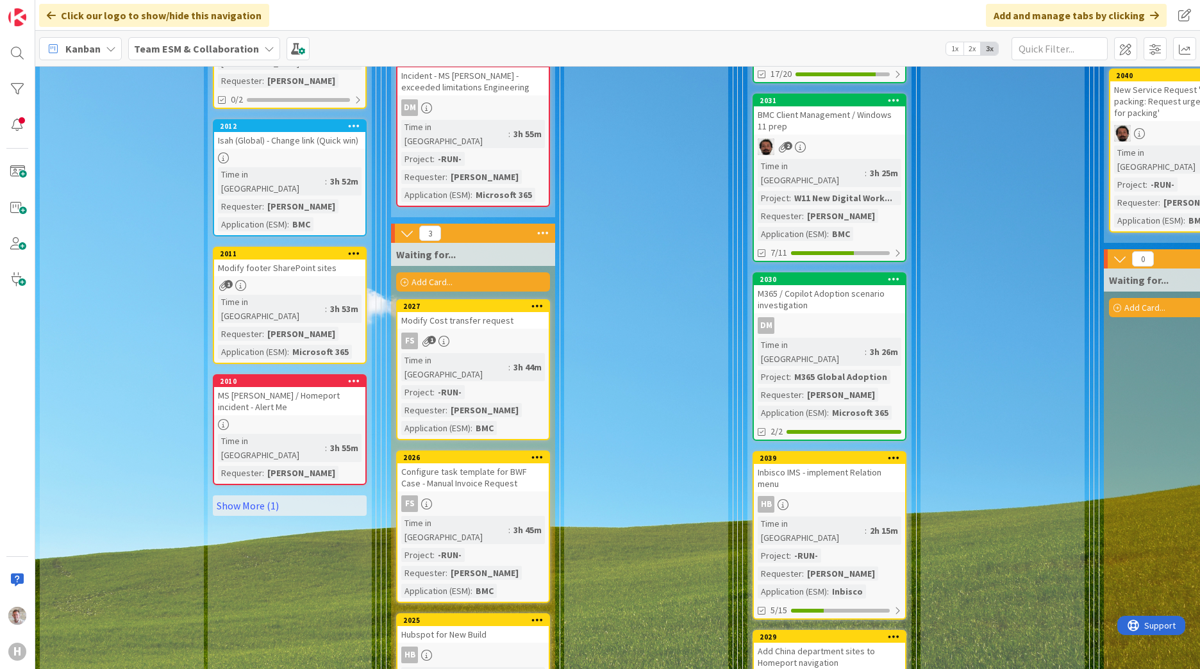
scroll to position [962, 0]
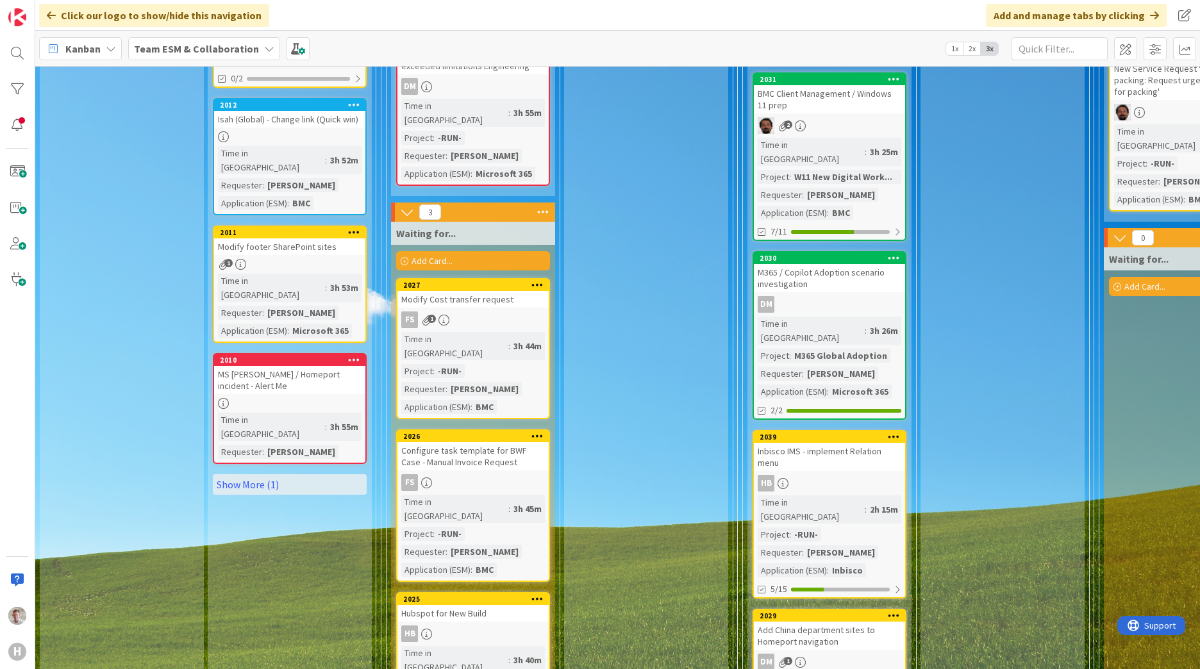
click at [499, 592] on link "2025 Hubspot for New Build HB Time in Column : 3h 40m Requester : [PERSON_NAME]…" at bounding box center [473, 652] width 154 height 121
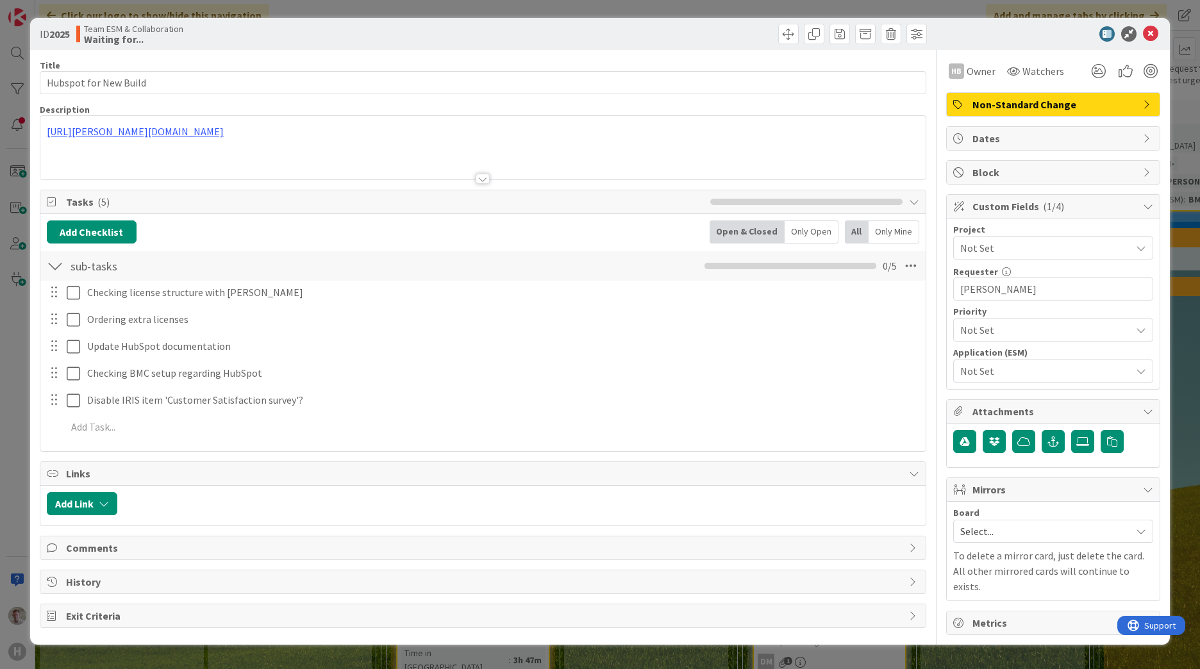
click at [974, 357] on div "Application (ESM)" at bounding box center [1053, 352] width 200 height 9
click at [975, 369] on span "Not Set" at bounding box center [1042, 371] width 164 height 18
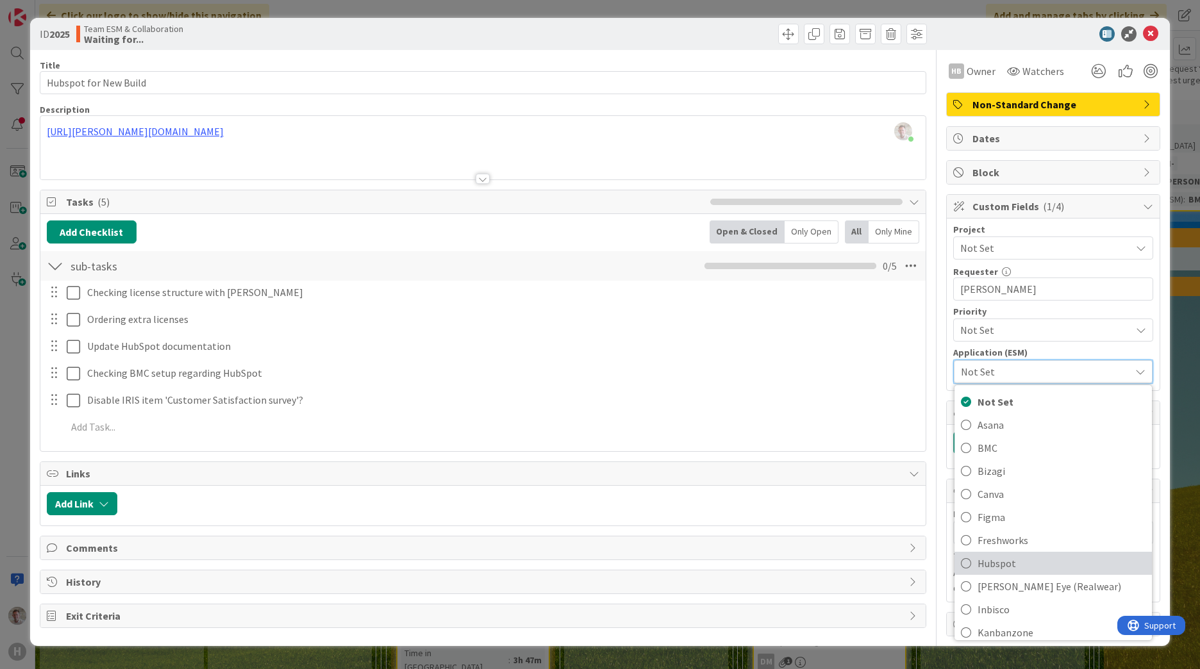
click at [977, 558] on link "Hubspot" at bounding box center [1053, 563] width 197 height 23
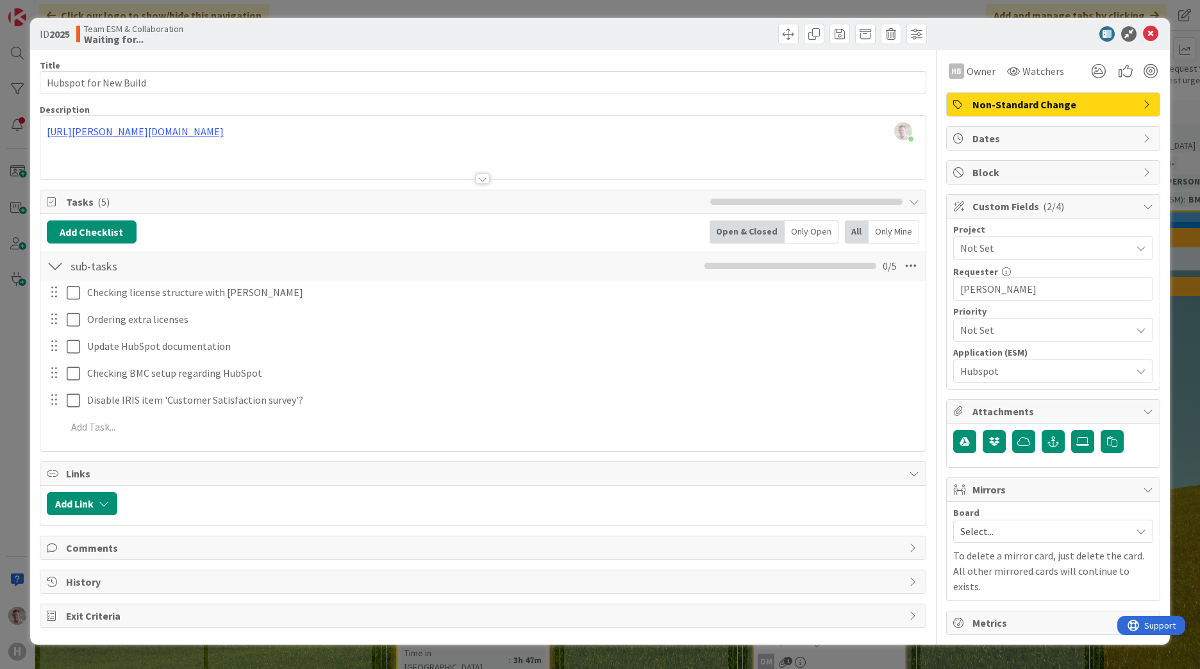
click at [998, 251] on span "Not Set" at bounding box center [1042, 248] width 164 height 18
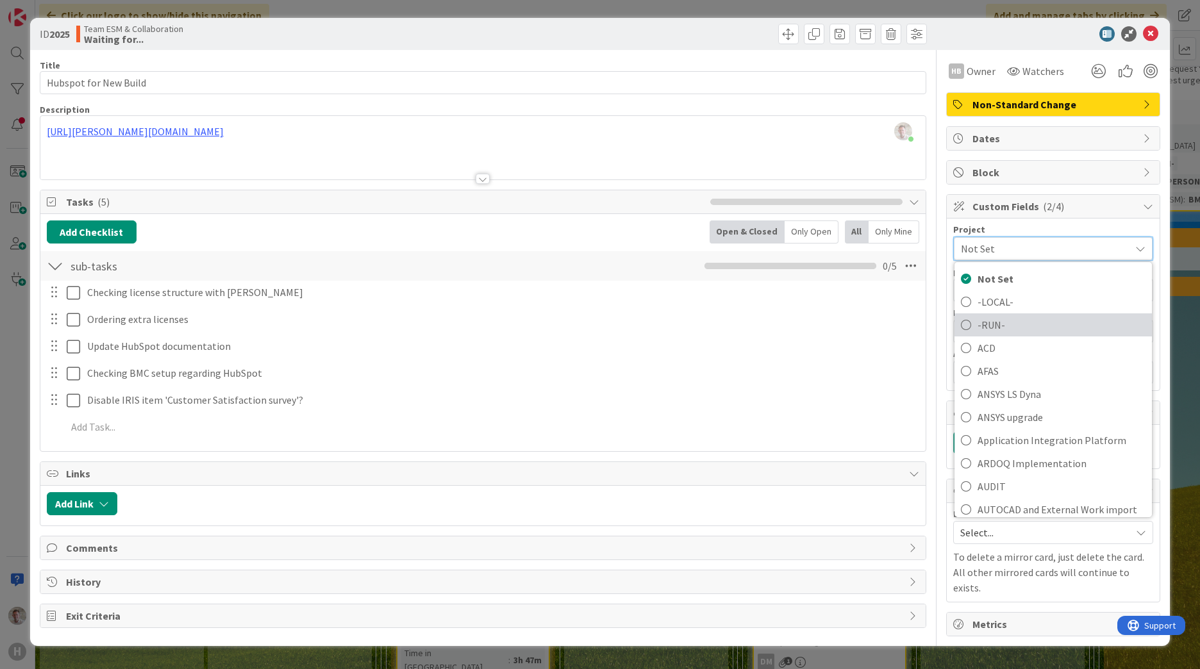
click at [990, 322] on span "-RUN-" at bounding box center [1062, 324] width 168 height 19
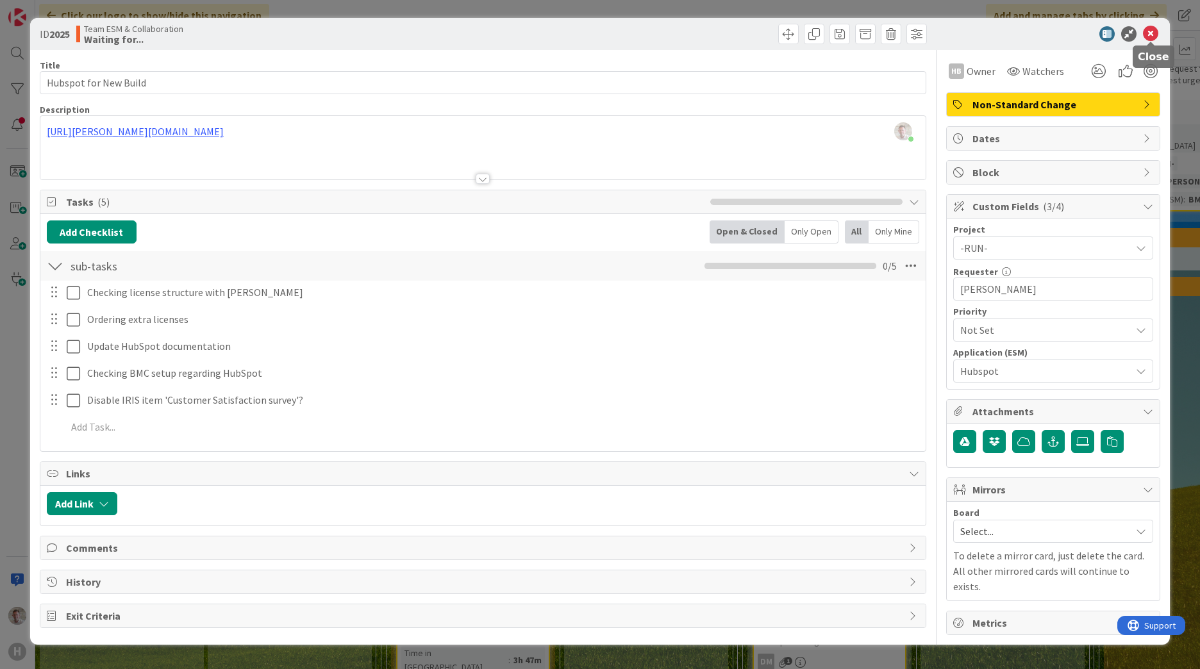
click at [1151, 36] on icon at bounding box center [1150, 33] width 15 height 15
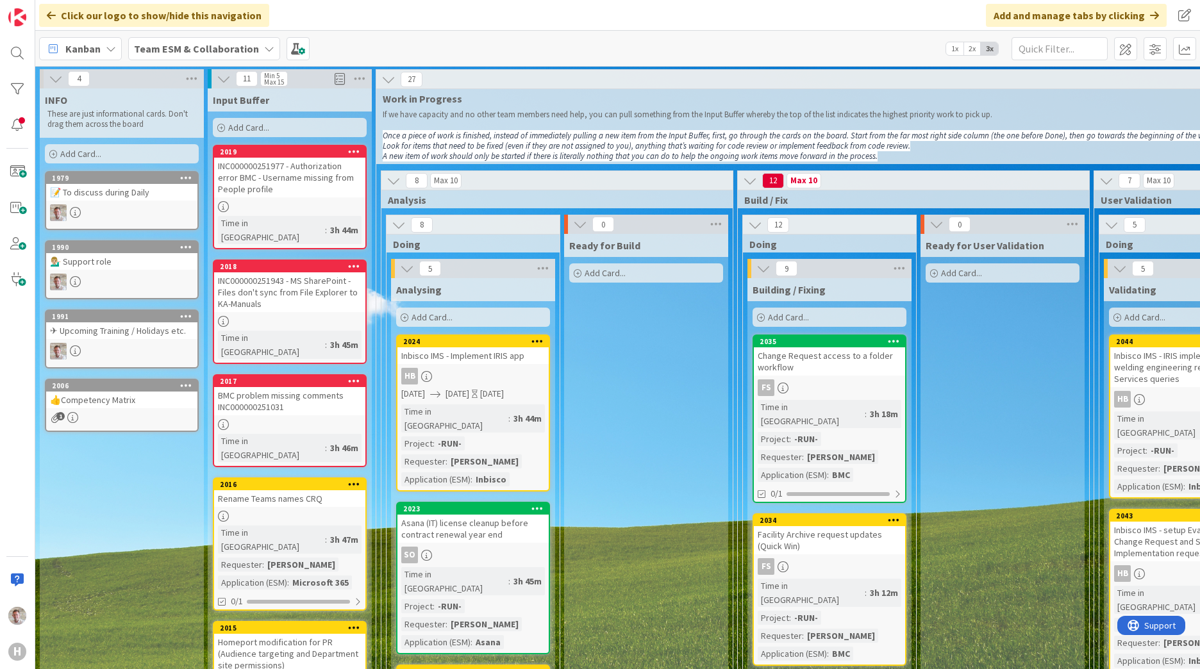
click at [282, 179] on div "INC000000251977 - Authorization error BMC - Username missing from People profile" at bounding box center [289, 178] width 151 height 40
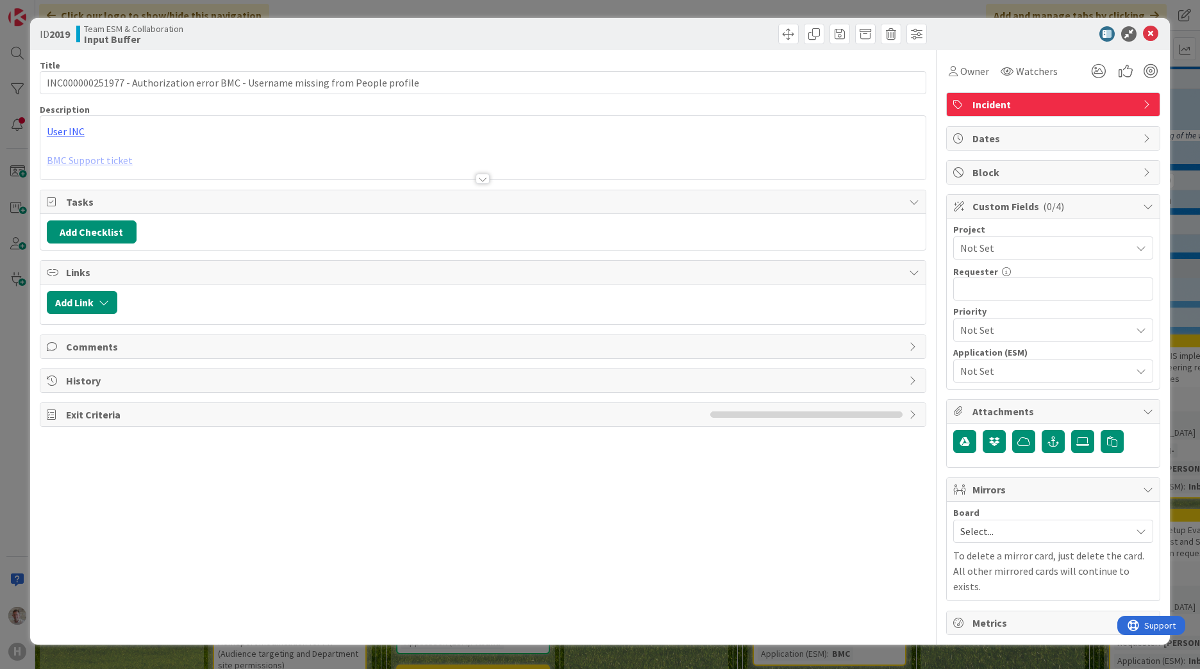
click at [985, 253] on span "Not Set" at bounding box center [1042, 248] width 164 height 18
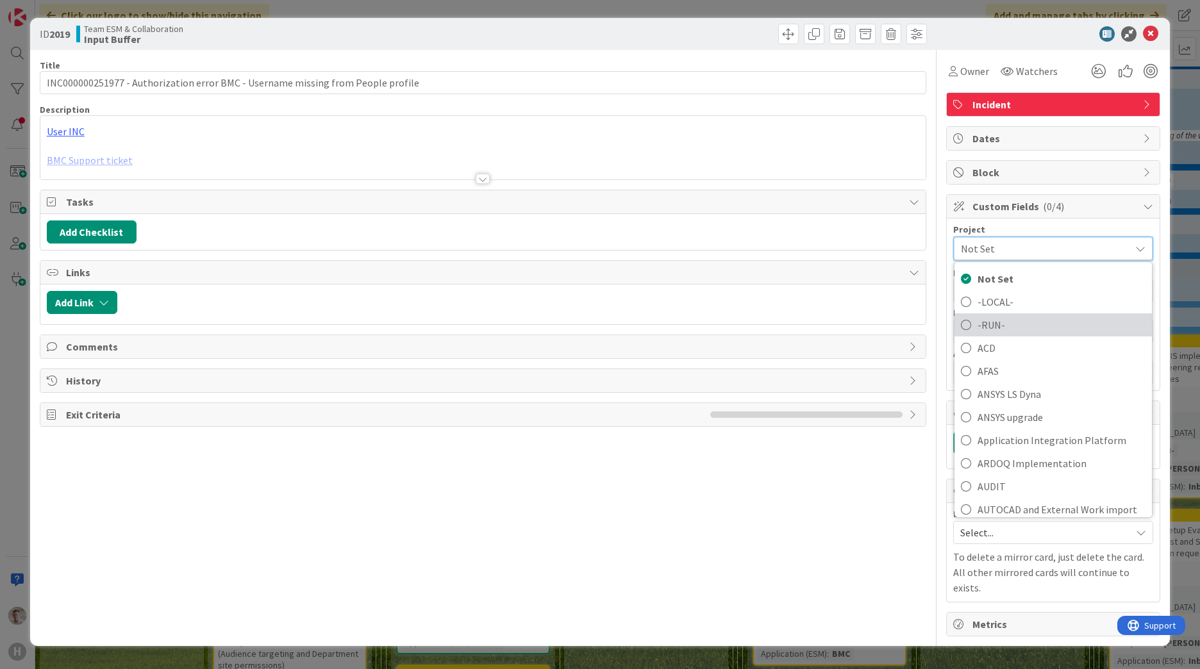
click at [976, 325] on link "-RUN-" at bounding box center [1053, 324] width 197 height 23
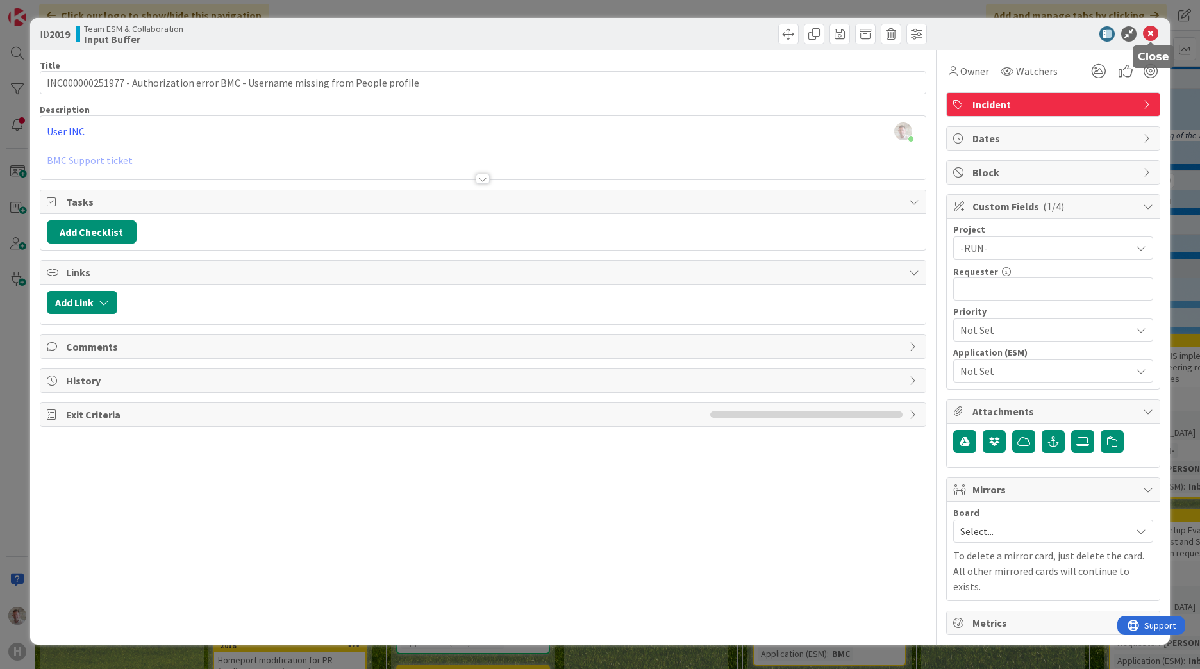
click at [1149, 34] on icon at bounding box center [1150, 33] width 15 height 15
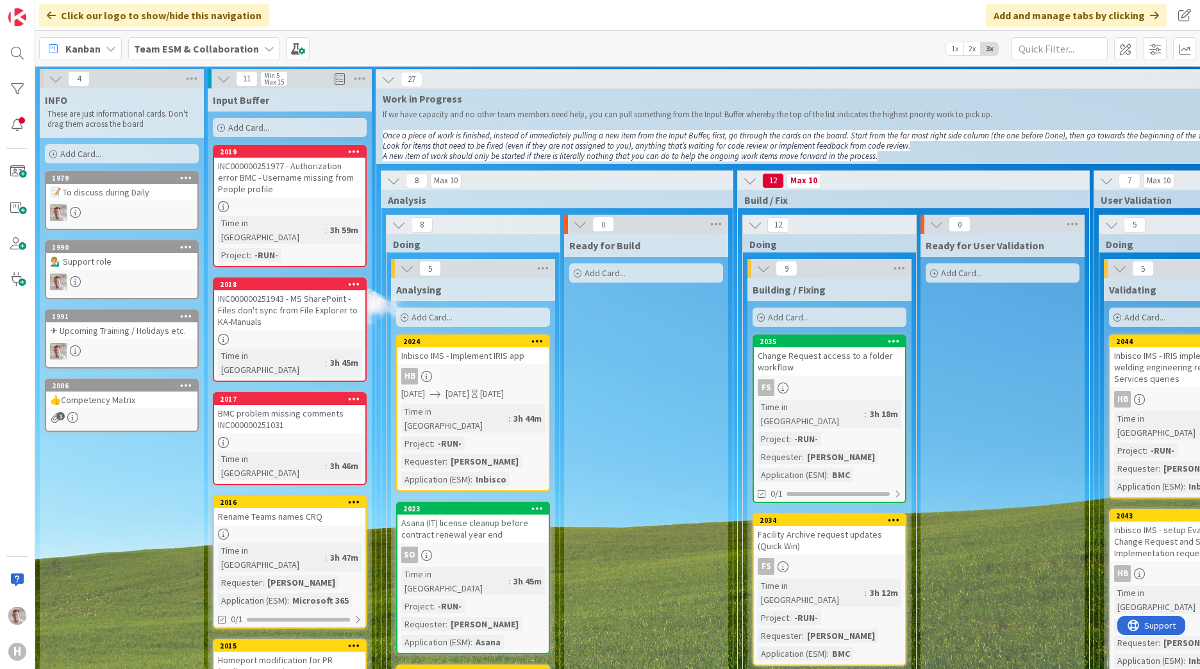
click at [247, 290] on div "INC000000251943 - MS SharePoint - Files don't sync from File Explorer to KA-Man…" at bounding box center [289, 310] width 151 height 40
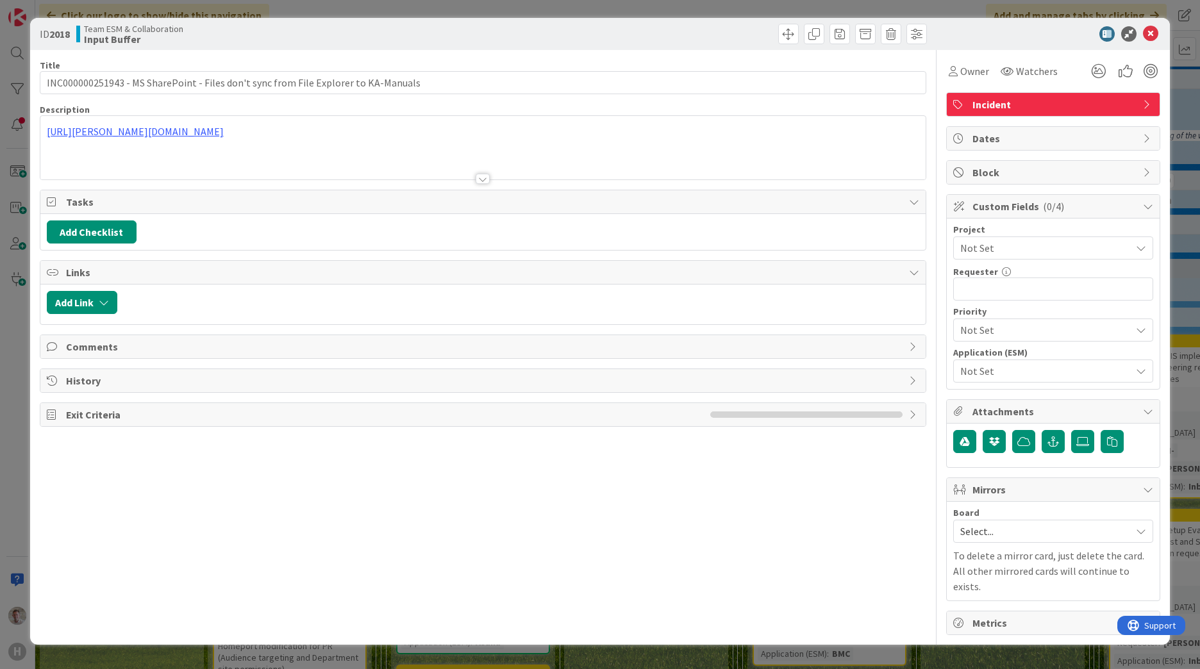
click at [989, 238] on div "Not Set" at bounding box center [1053, 248] width 200 height 23
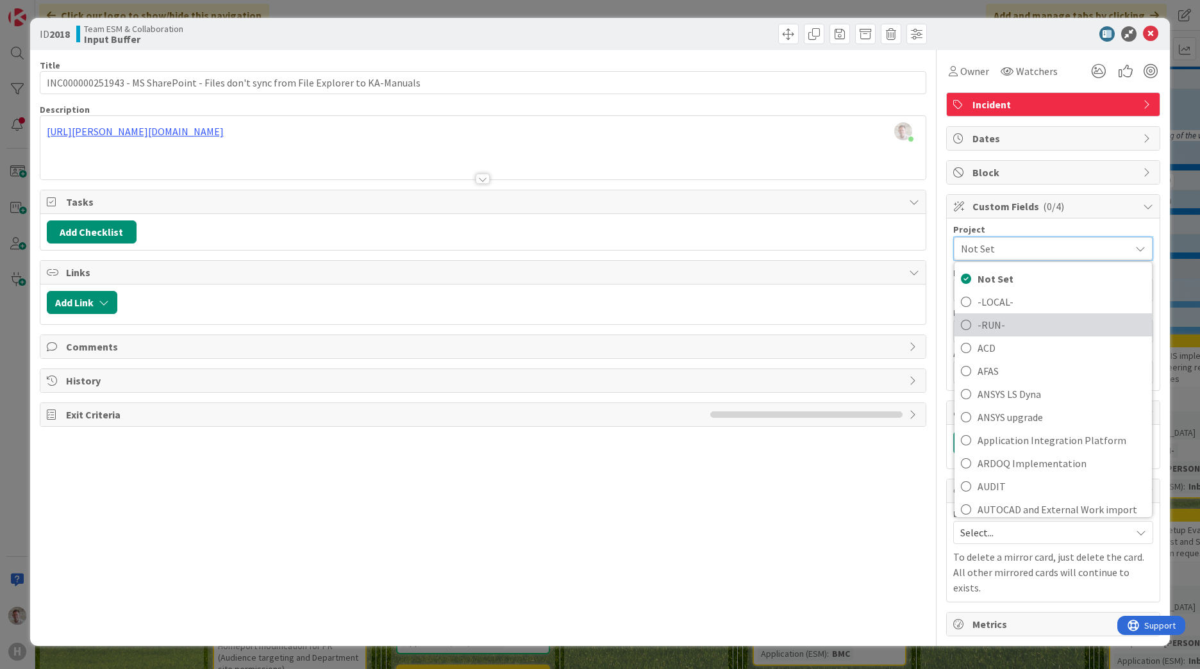
click at [978, 323] on span "-RUN-" at bounding box center [1062, 324] width 168 height 19
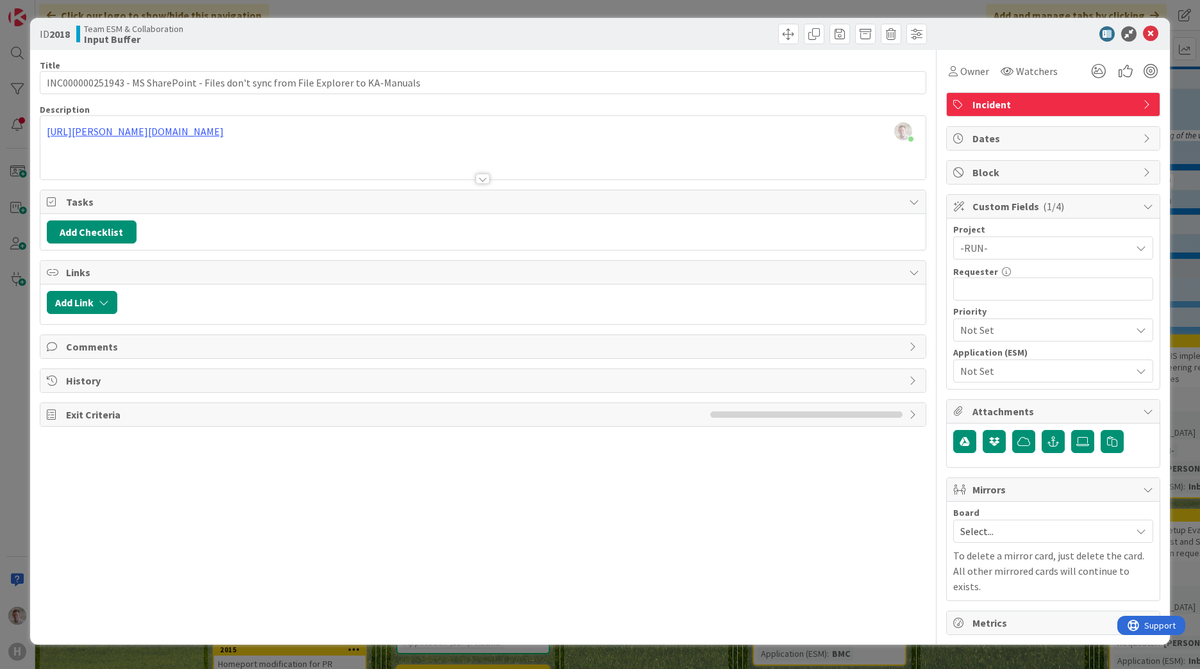
type input "INC000000251943 - MS SharePoint - Files don't sync from File Explorer to KA-Man…"
click at [1152, 39] on icon at bounding box center [1150, 33] width 15 height 15
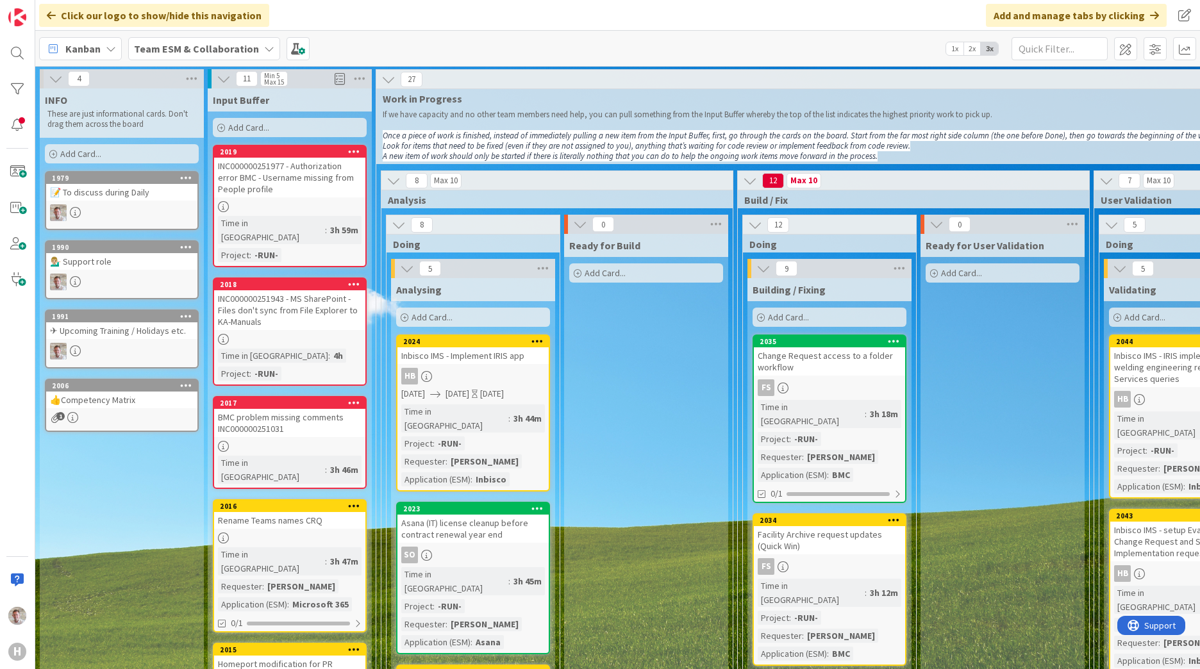
click at [255, 409] on div "BMC problem missing comments INC000000251031" at bounding box center [289, 423] width 151 height 28
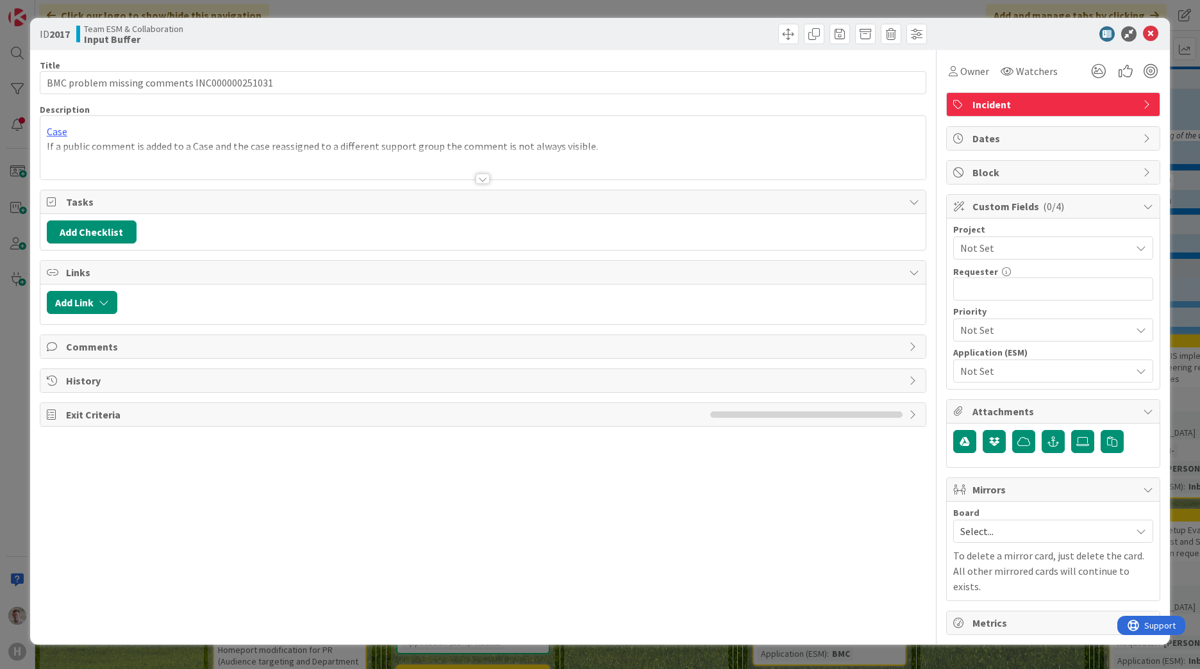
click at [987, 256] on span "Not Set" at bounding box center [1042, 248] width 164 height 18
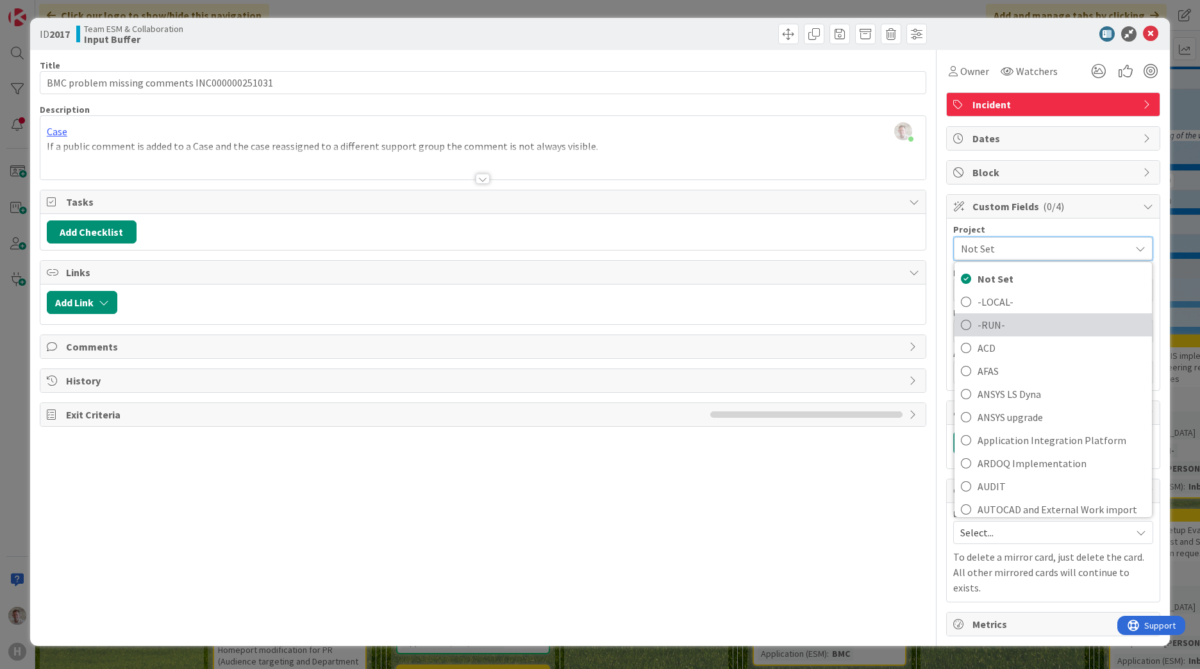
click at [985, 328] on span "-RUN-" at bounding box center [1062, 324] width 168 height 19
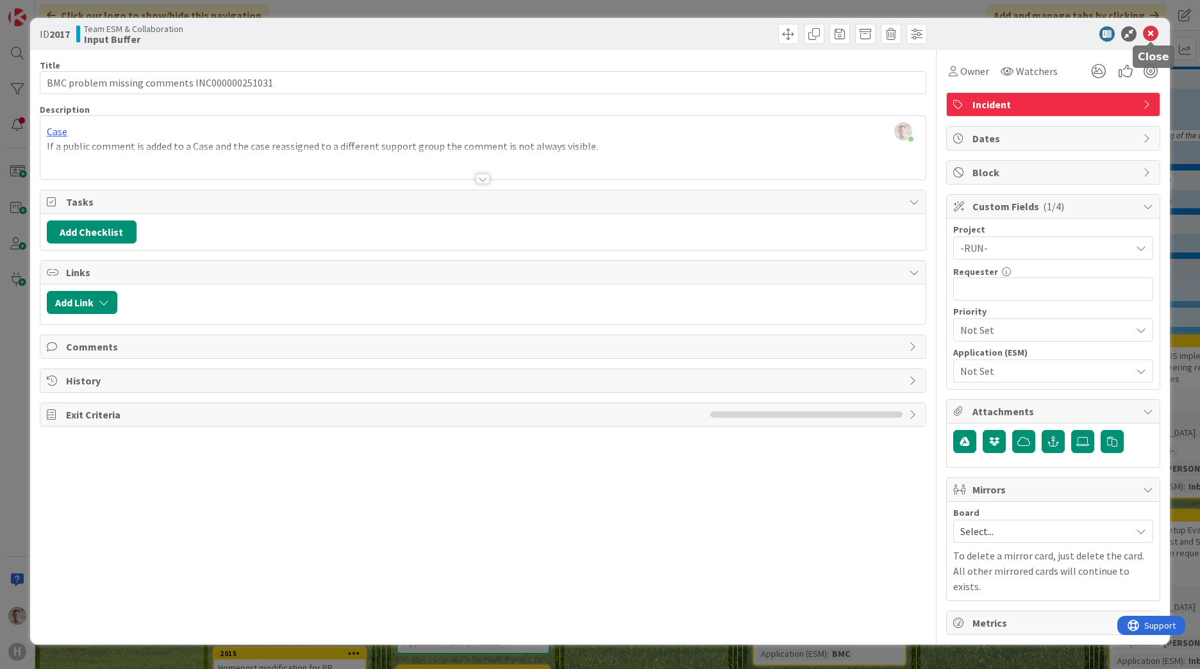
click at [1153, 33] on icon at bounding box center [1150, 33] width 15 height 15
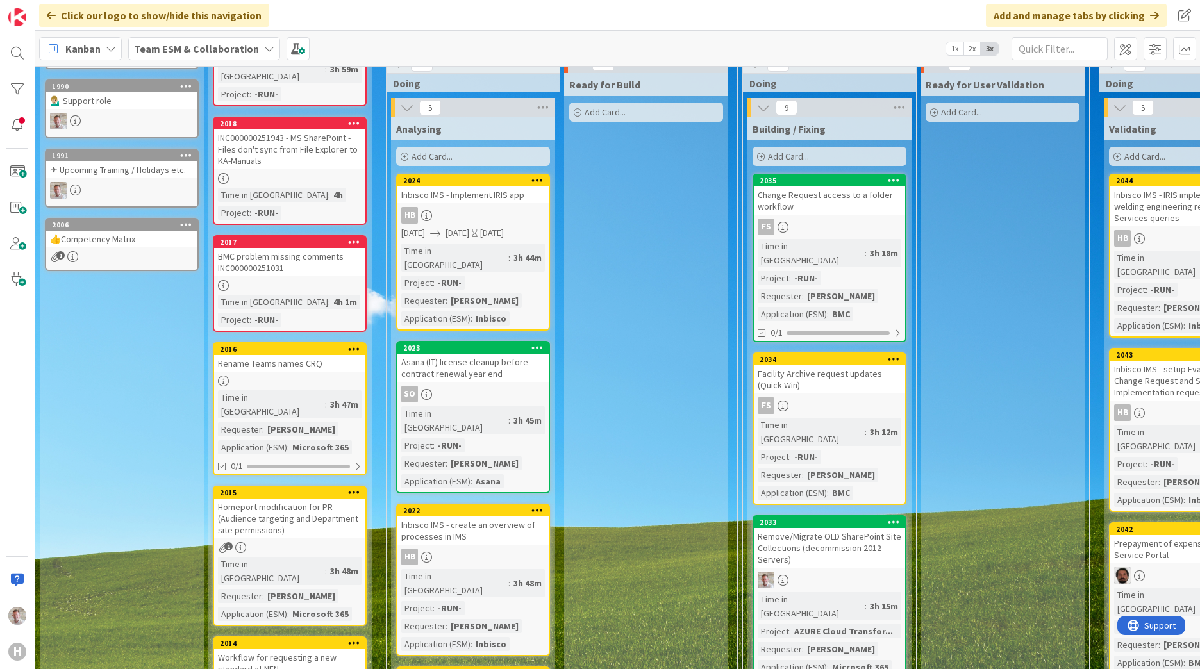
scroll to position [192, 0]
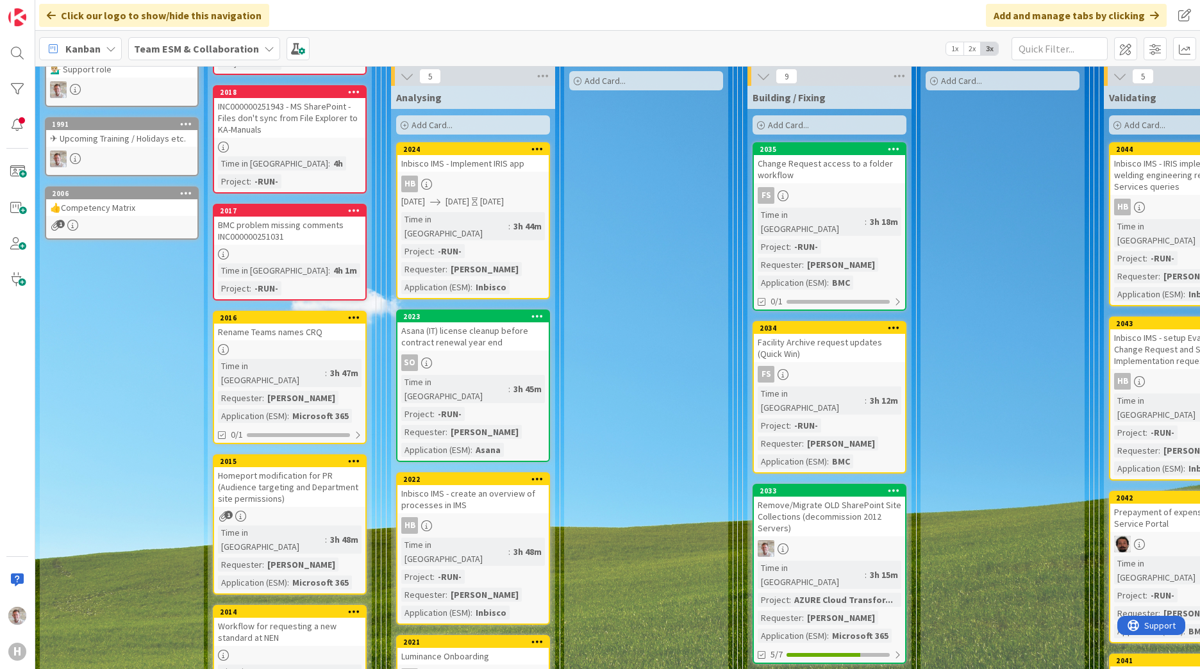
click at [304, 219] on div "BMC problem missing comments INC000000251031" at bounding box center [289, 231] width 151 height 28
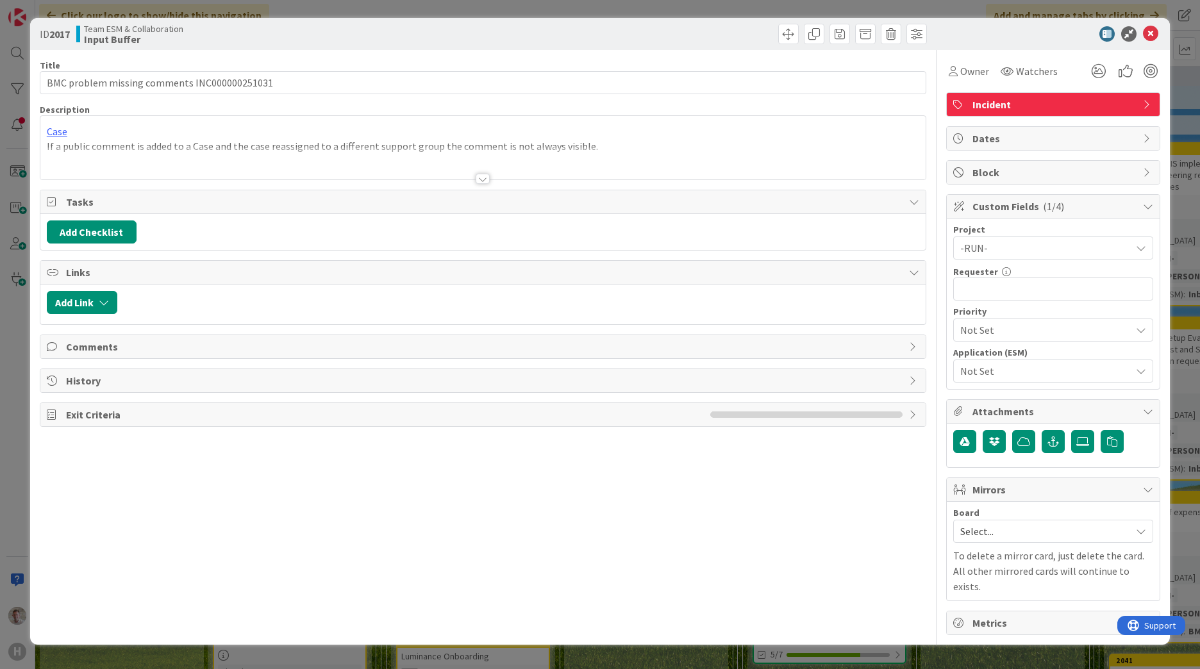
click at [988, 372] on span "Not Set" at bounding box center [1042, 371] width 164 height 18
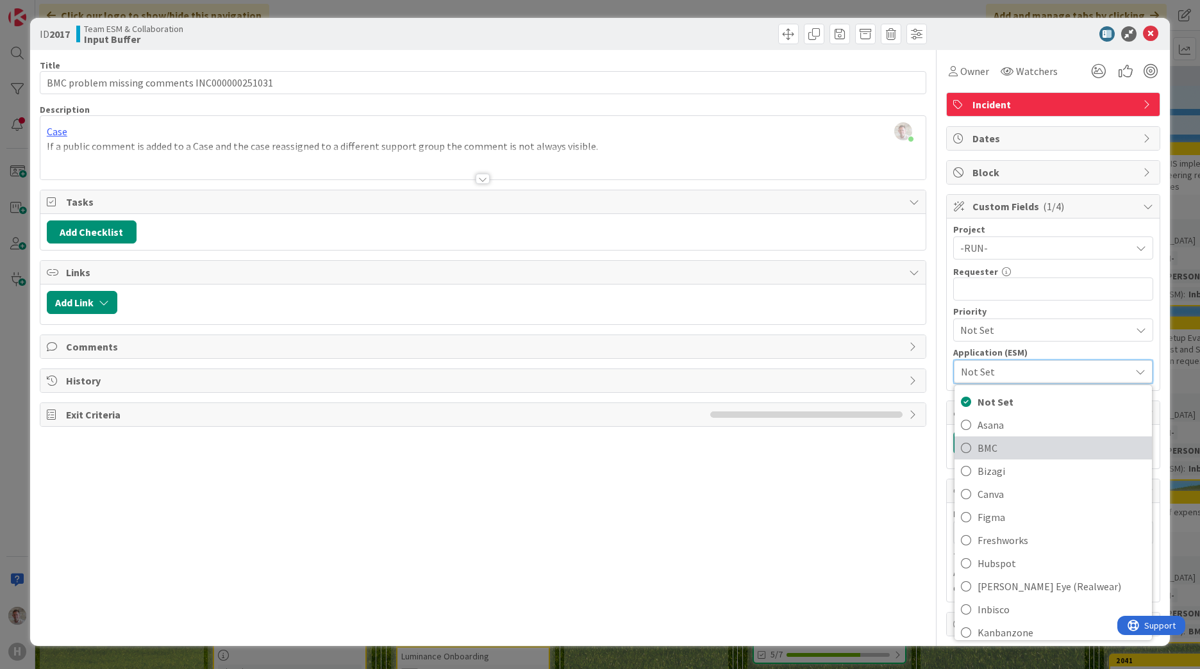
click at [986, 450] on span "BMC" at bounding box center [1062, 447] width 168 height 19
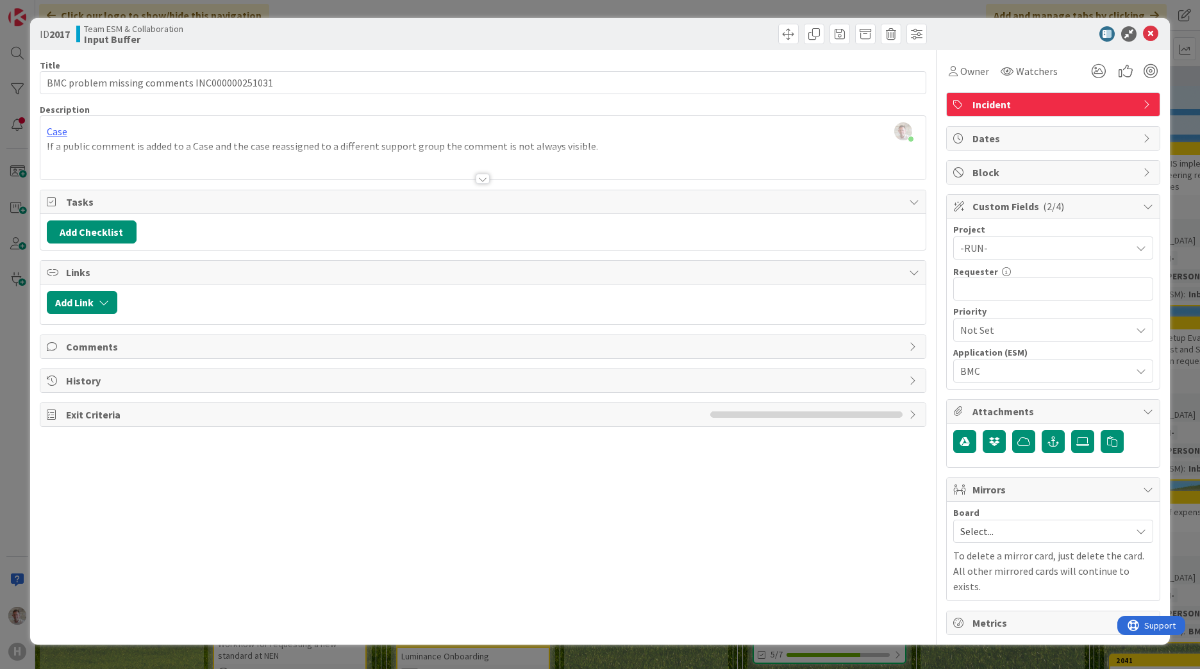
click at [483, 175] on div at bounding box center [483, 179] width 14 height 10
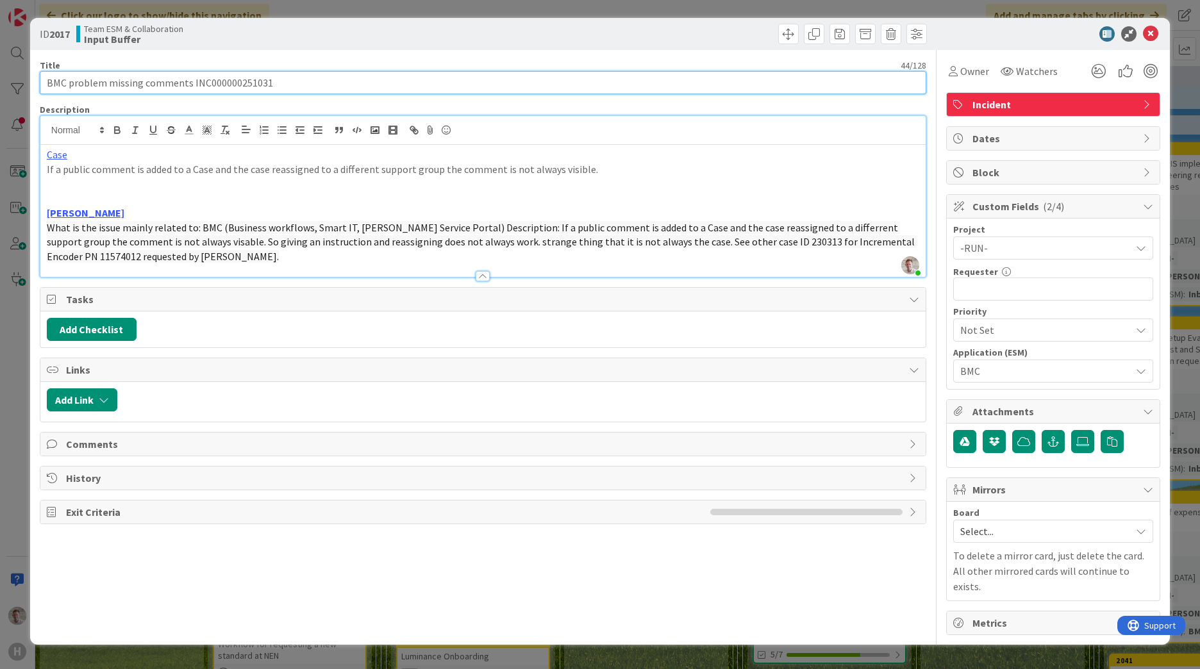
click at [215, 80] on input "BMC problem missing comments INC000000251031" at bounding box center [483, 82] width 887 height 23
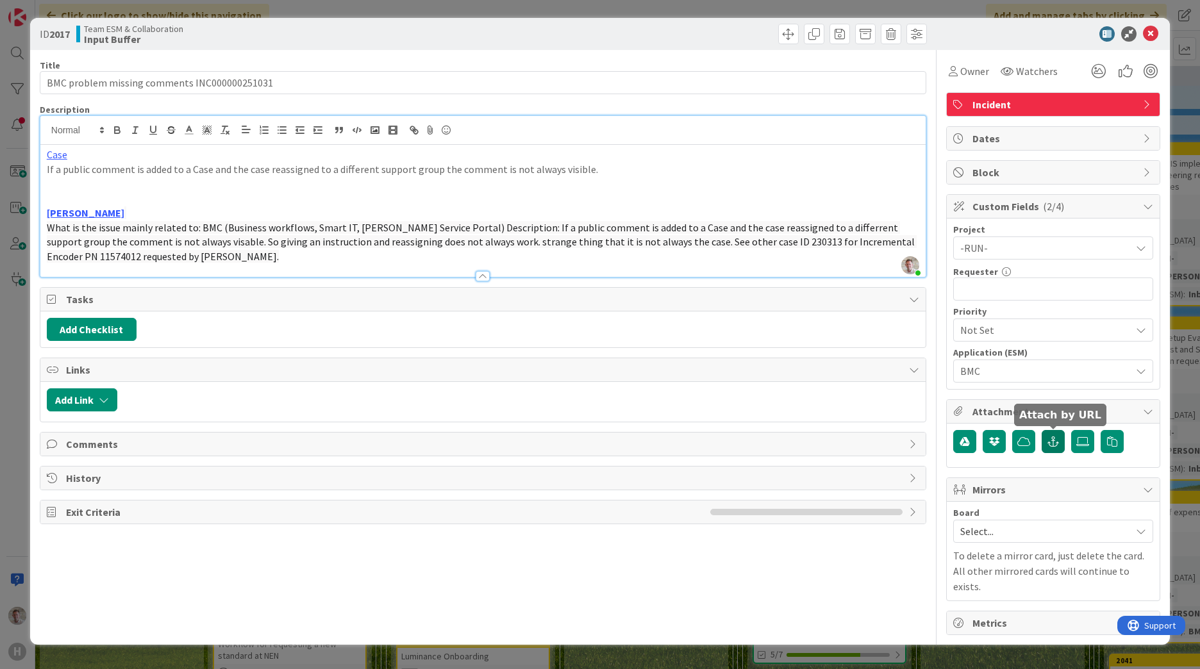
click at [1061, 440] on button "button" at bounding box center [1053, 441] width 23 height 23
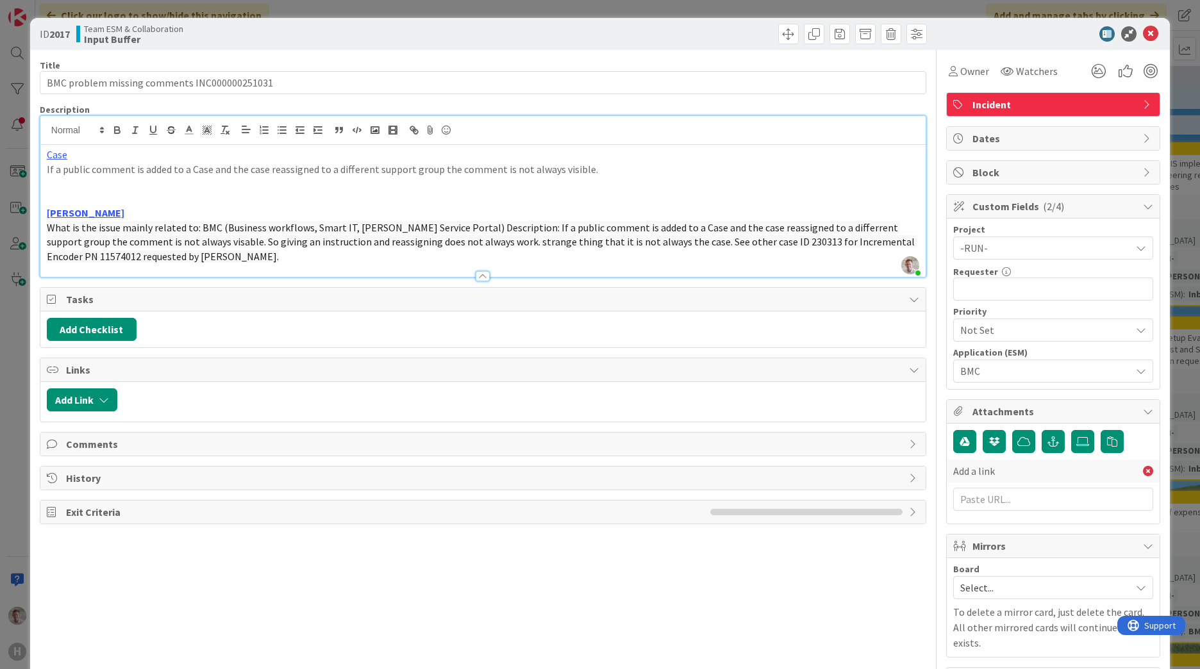
click at [996, 487] on div "Add a link" at bounding box center [1053, 485] width 200 height 51
click at [996, 490] on input "text" at bounding box center [1053, 499] width 200 height 23
paste input "[URL][PERSON_NAME][DOMAIN_NAME]"
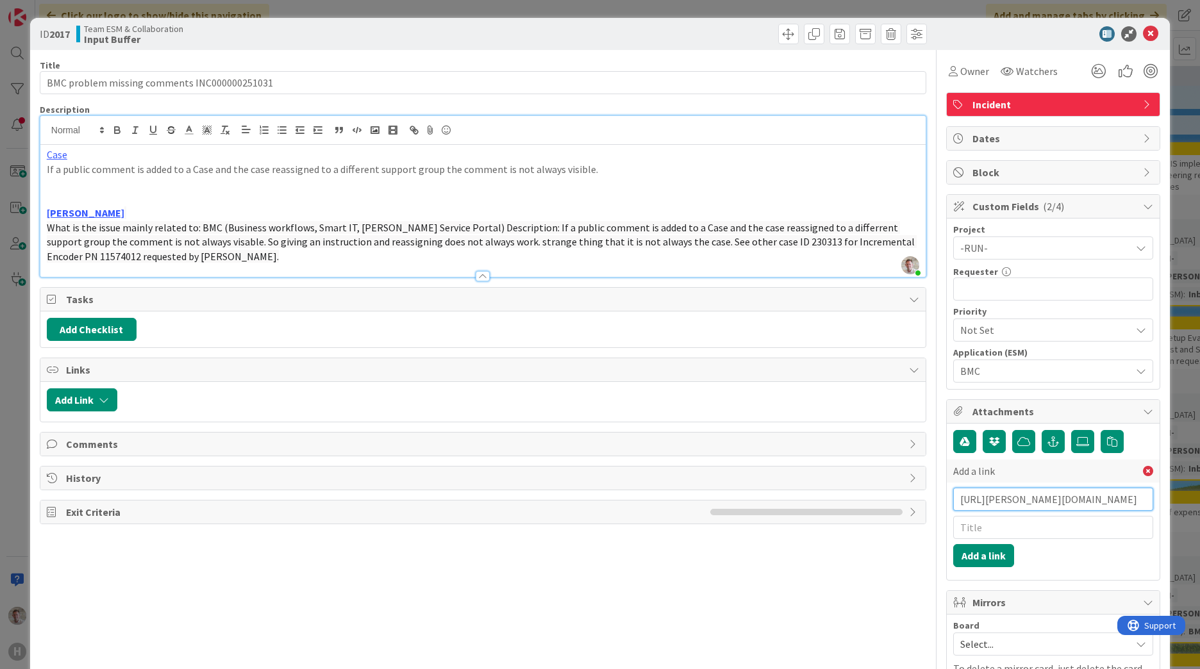
scroll to position [0, 246]
type input "[URL][PERSON_NAME][DOMAIN_NAME]"
click at [971, 551] on button "Add a link" at bounding box center [983, 555] width 61 height 23
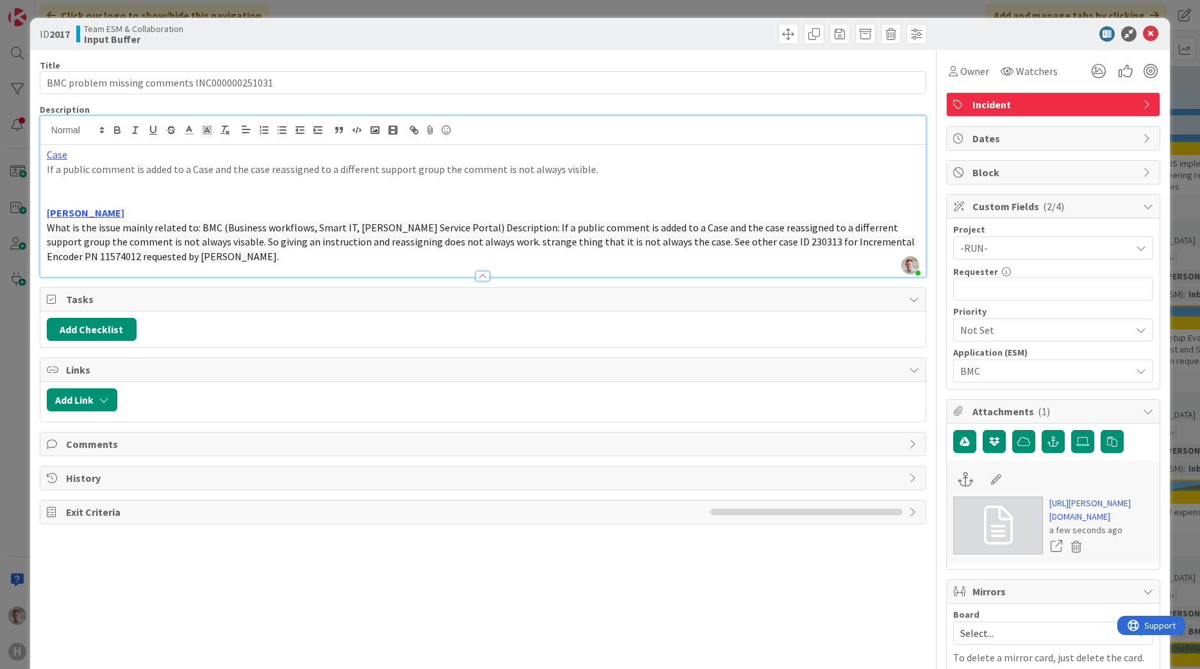
click at [878, 566] on div "Title 44 / 128 BMC problem missing comments INC000000251031 Description [PERSON…" at bounding box center [483, 393] width 887 height 687
click at [974, 287] on input "text" at bounding box center [1053, 289] width 200 height 23
type input "[PERSON_NAME]"
click at [1144, 35] on icon at bounding box center [1150, 33] width 15 height 15
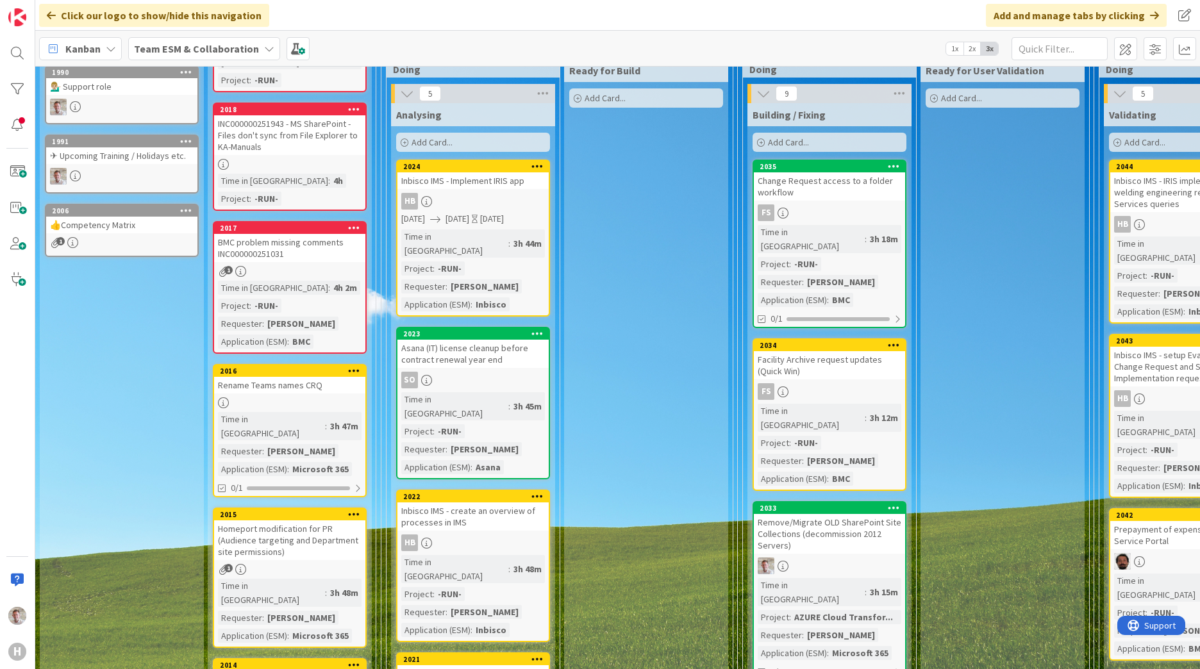
scroll to position [128, 0]
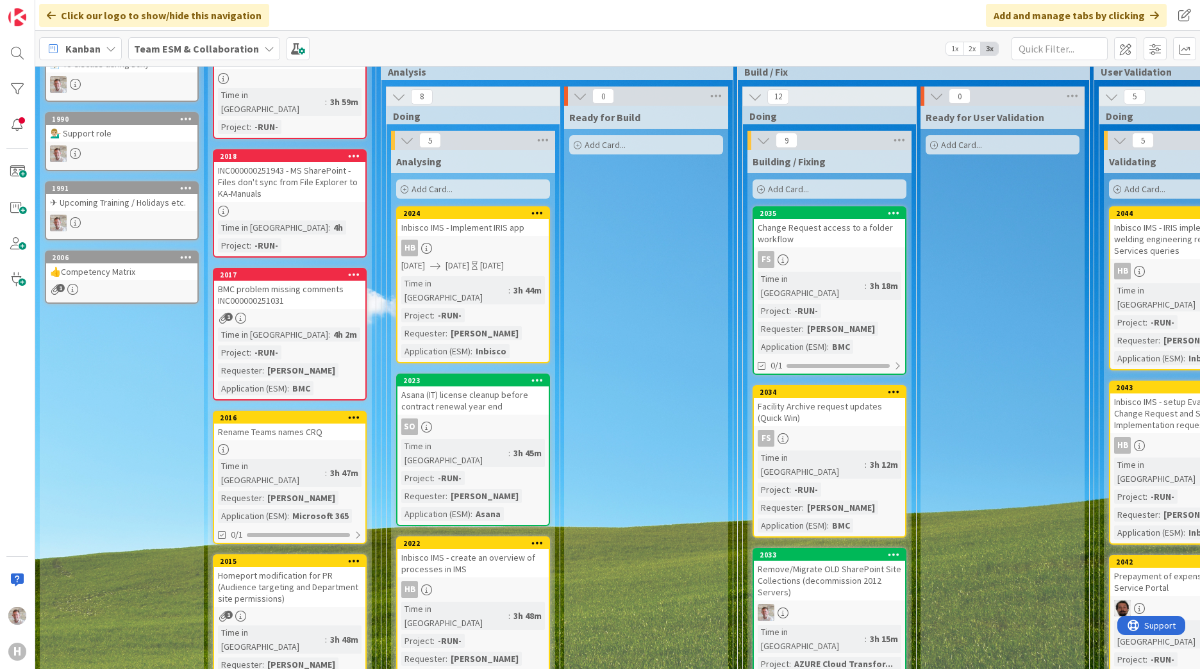
click at [274, 166] on div "INC000000251943 - MS SharePoint - Files don't sync from File Explorer to KA-Man…" at bounding box center [289, 182] width 151 height 40
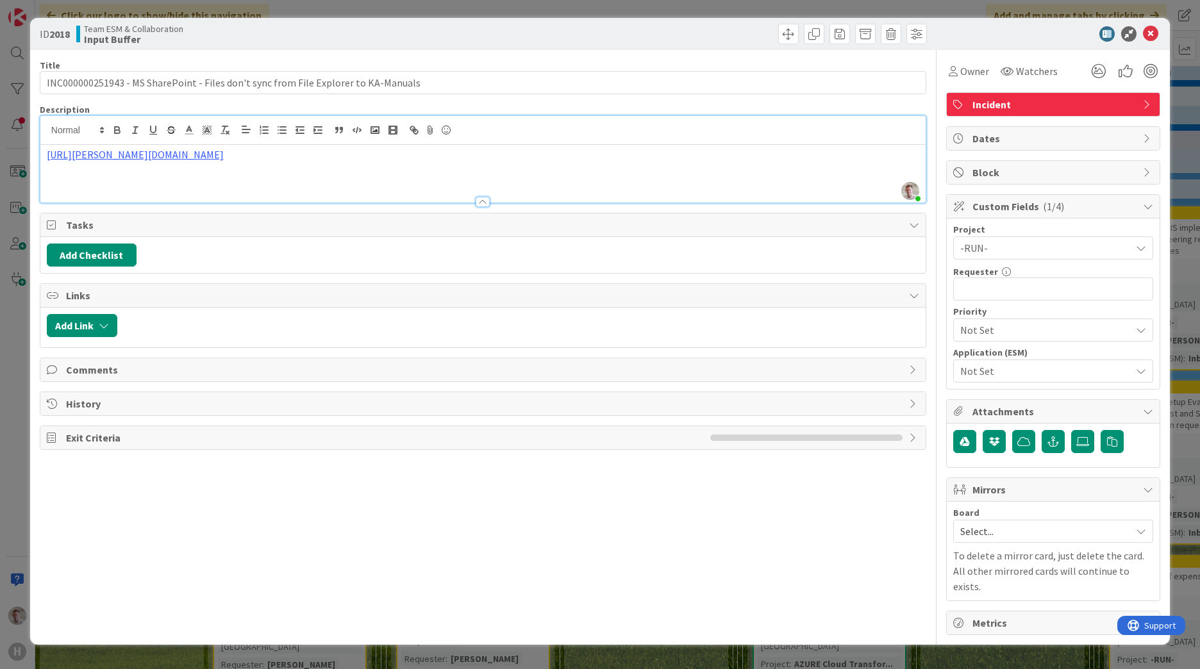
drag, startPoint x: 447, startPoint y: 137, endPoint x: 42, endPoint y: 149, distance: 404.7
click at [42, 149] on div "[URL][PERSON_NAME][DOMAIN_NAME]" at bounding box center [482, 174] width 885 height 58
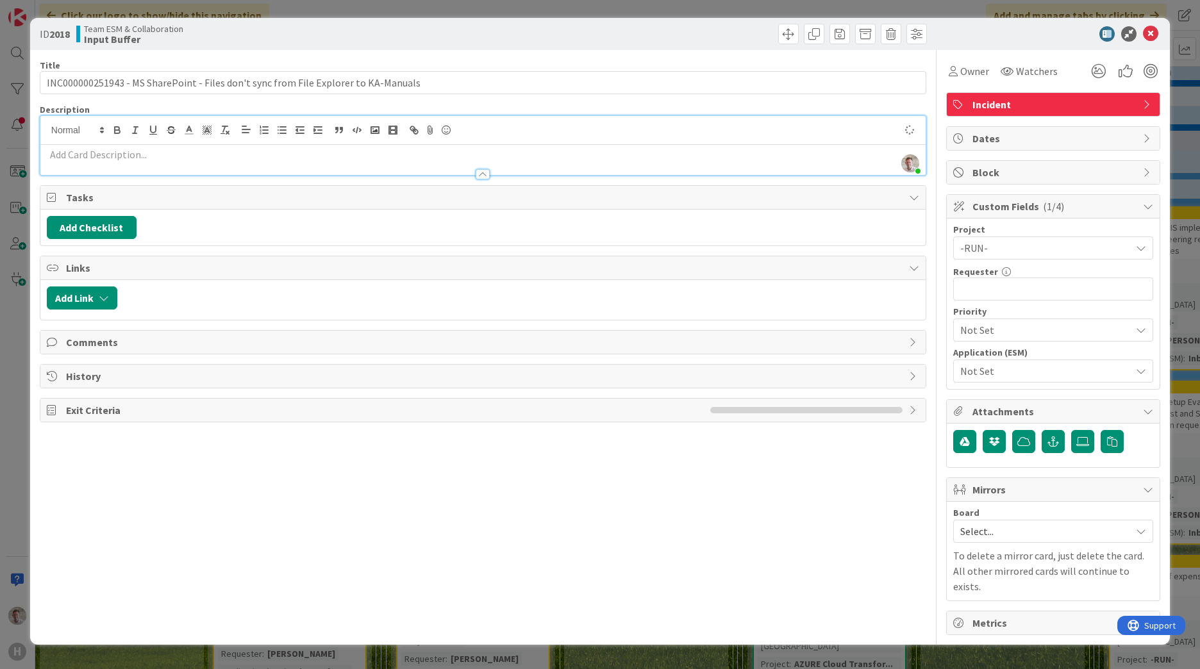
type input "INC000000251943 - MS SharePoint - Files don't sync from File Explorer to KA-Man…"
click at [1046, 440] on button "button" at bounding box center [1053, 441] width 23 height 23
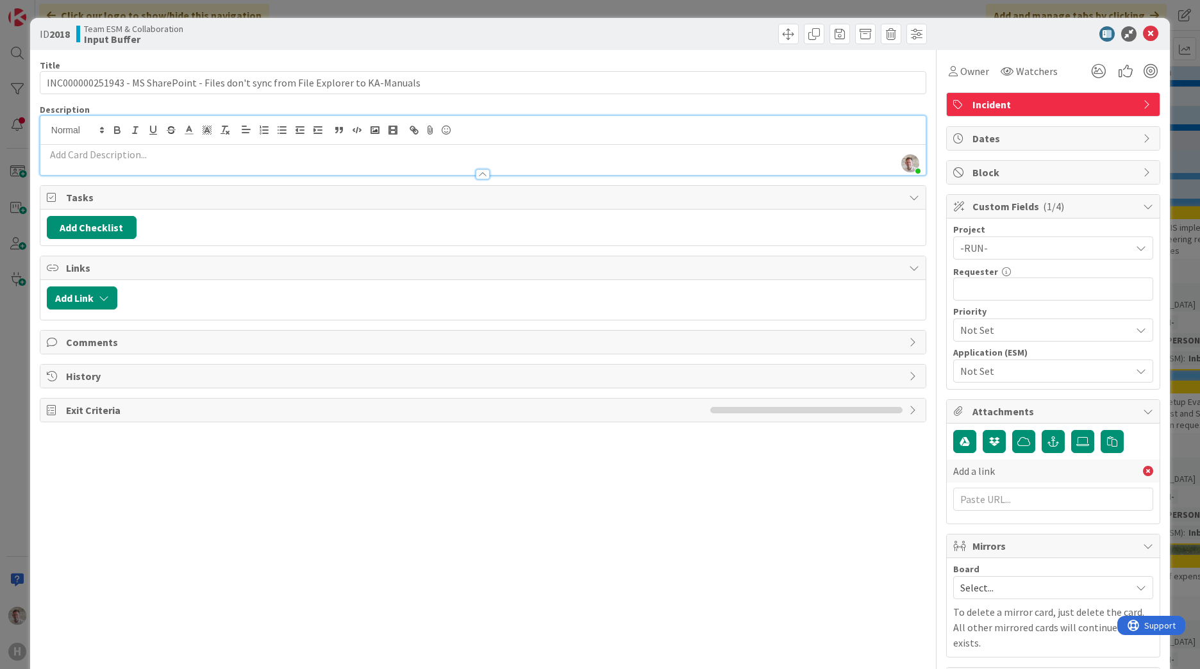
click at [991, 487] on div "Add a link" at bounding box center [1053, 485] width 200 height 51
click at [990, 490] on input "text" at bounding box center [1053, 499] width 200 height 23
paste input "[URL][PERSON_NAME][DOMAIN_NAME]"
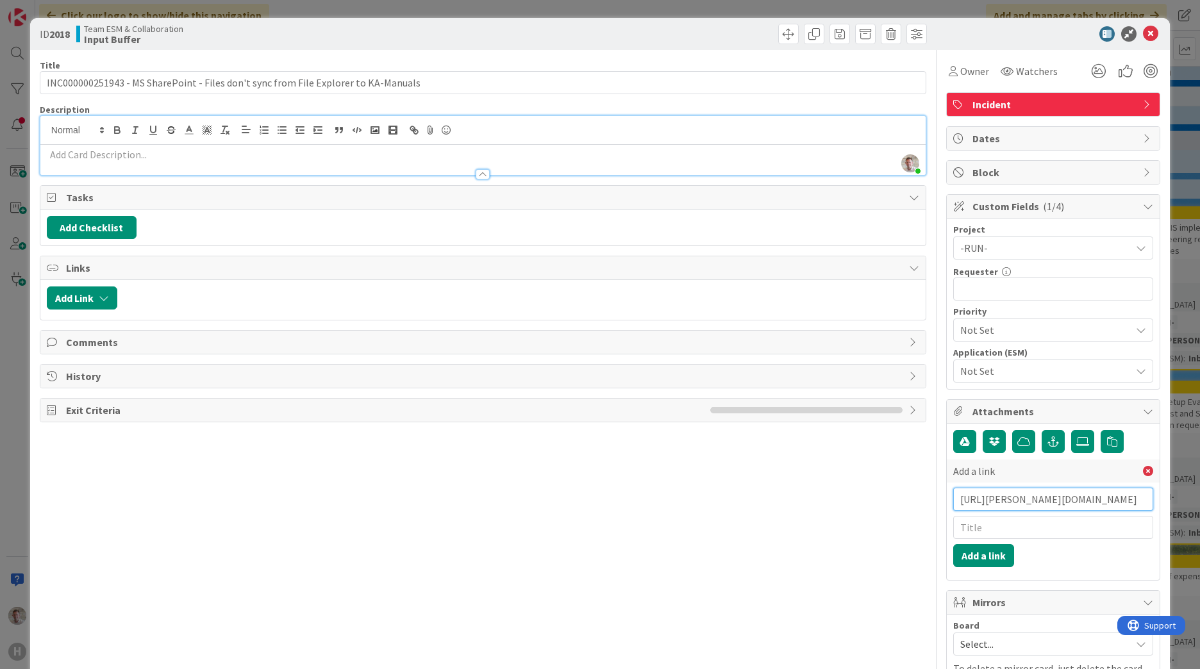
scroll to position [0, 244]
type input "[URL][PERSON_NAME][DOMAIN_NAME]"
click at [988, 558] on button "Add a link" at bounding box center [983, 555] width 61 height 23
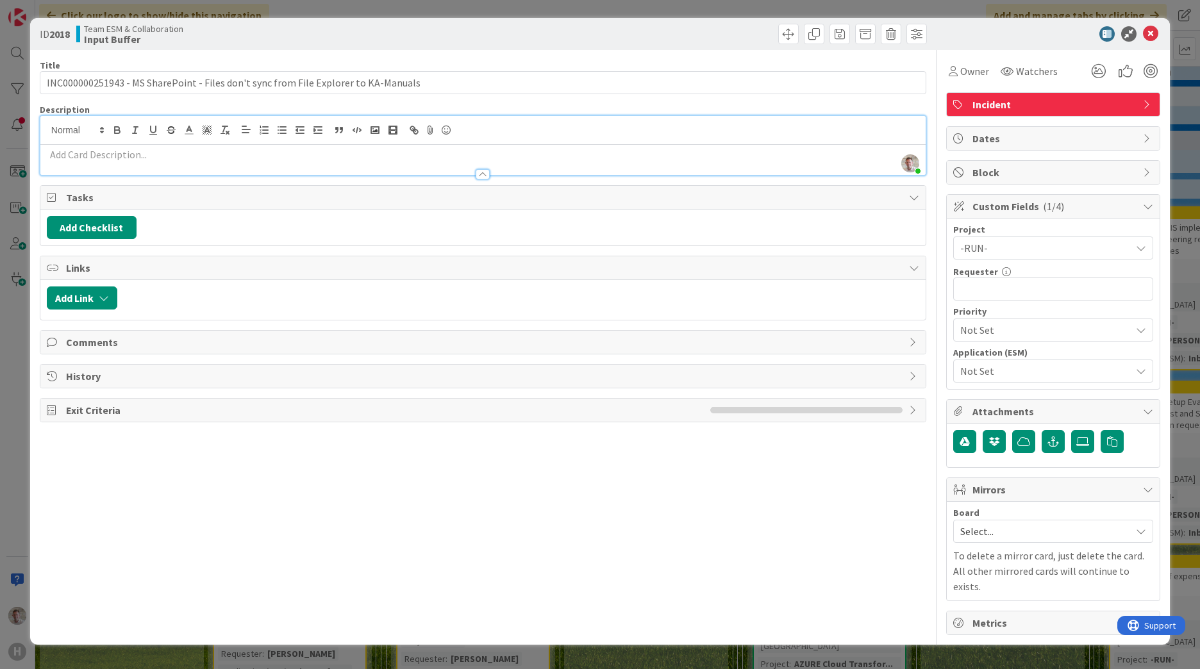
type input "INC000000251943 - MS SharePoint - Files don't sync from File Explorer to KA-Man…"
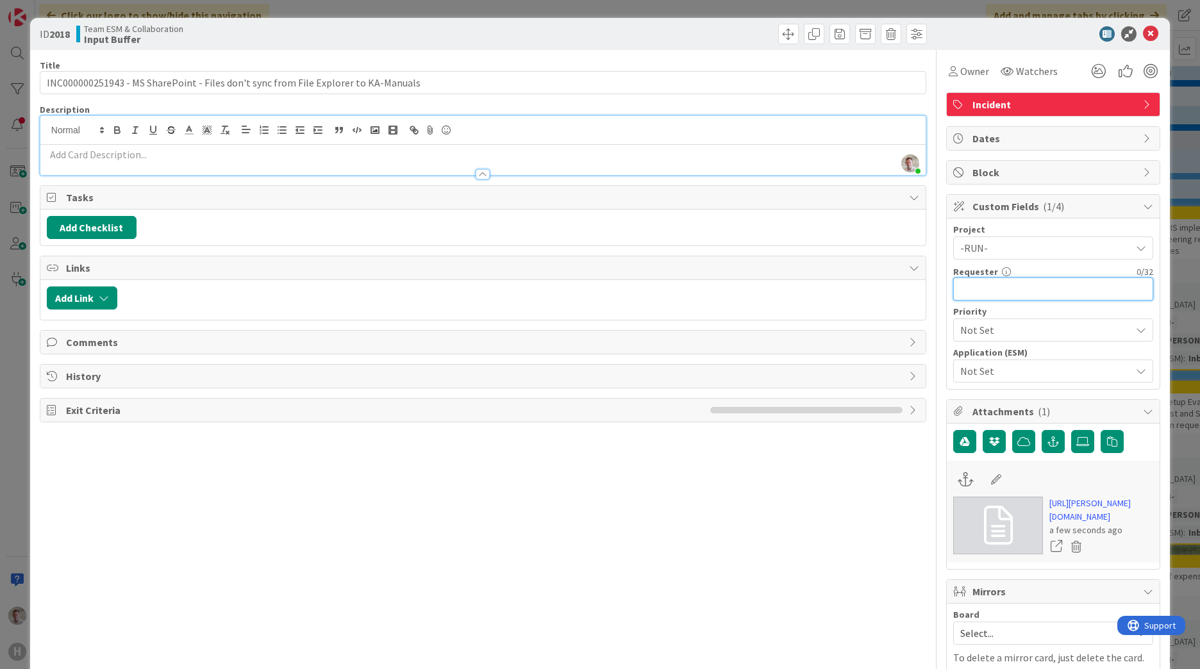
click at [974, 296] on input "text" at bounding box center [1053, 289] width 200 height 23
type input "[PERSON_NAME]"
type input "INC000000251943 - MS SharePoint - Files don't sync from File Explorer to KA-Man…"
type input "[PERSON_NAME]"
drag, startPoint x: 847, startPoint y: 527, endPoint x: 990, endPoint y: 318, distance: 253.2
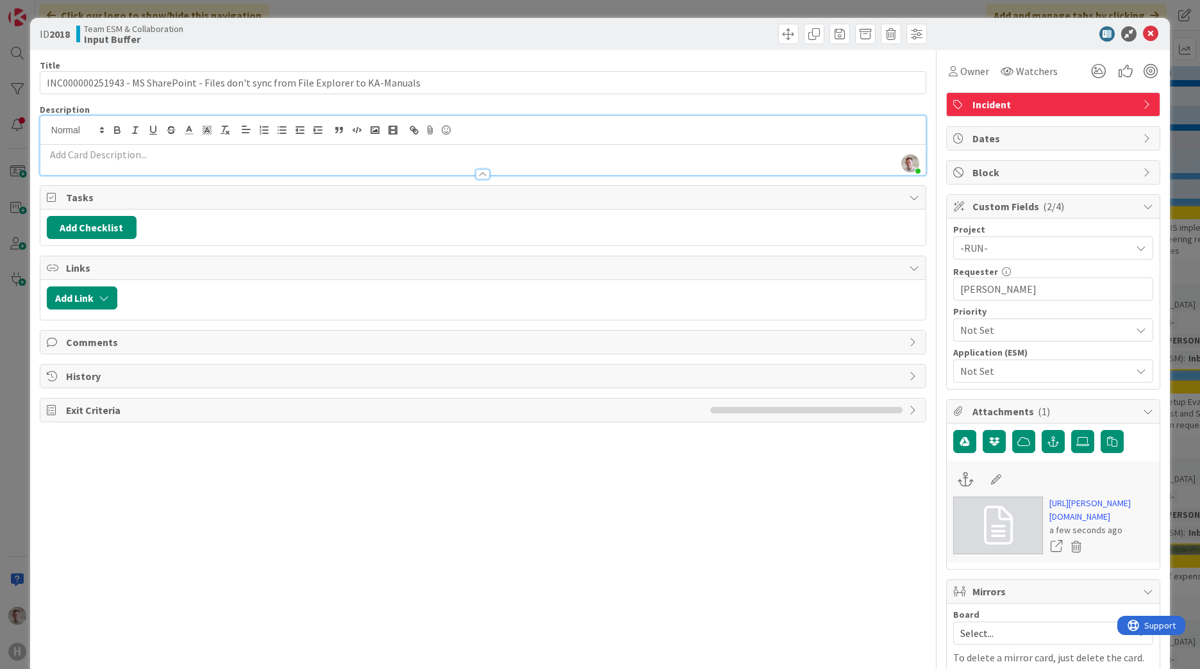
click at [849, 523] on div "Title 84 / 128 INC000000251943 - MS [PERSON_NAME] - Files don't sync from File …" at bounding box center [483, 393] width 887 height 687
click at [991, 371] on span "Not Set" at bounding box center [1042, 371] width 164 height 18
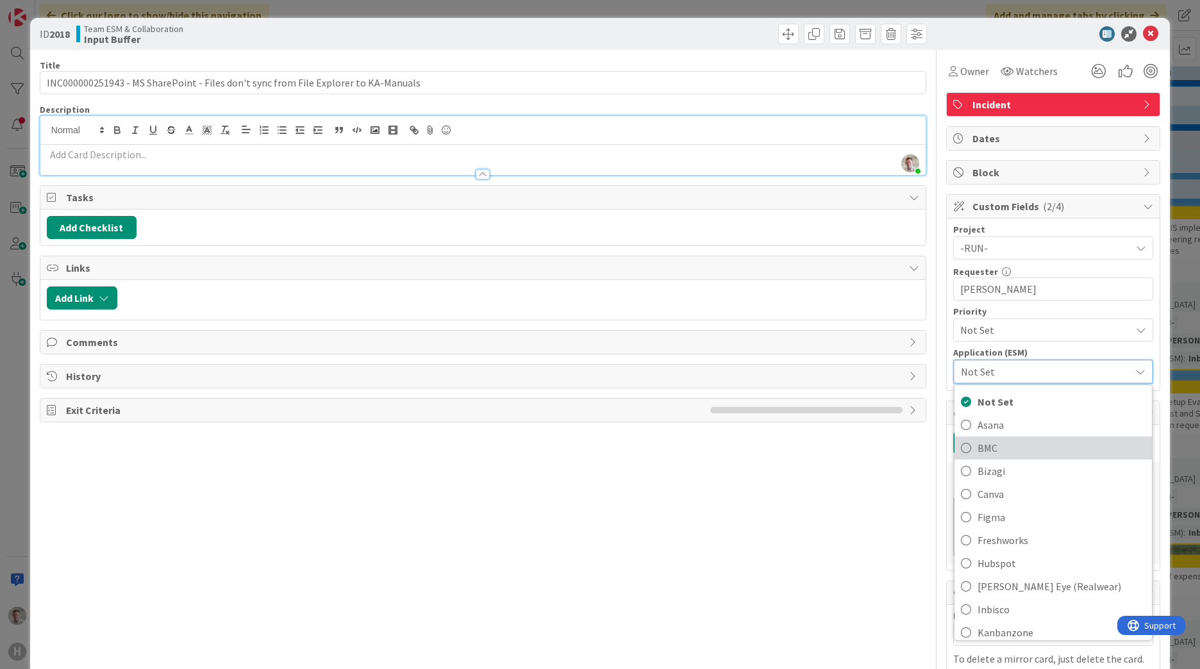
click at [978, 449] on span "BMC" at bounding box center [1062, 447] width 168 height 19
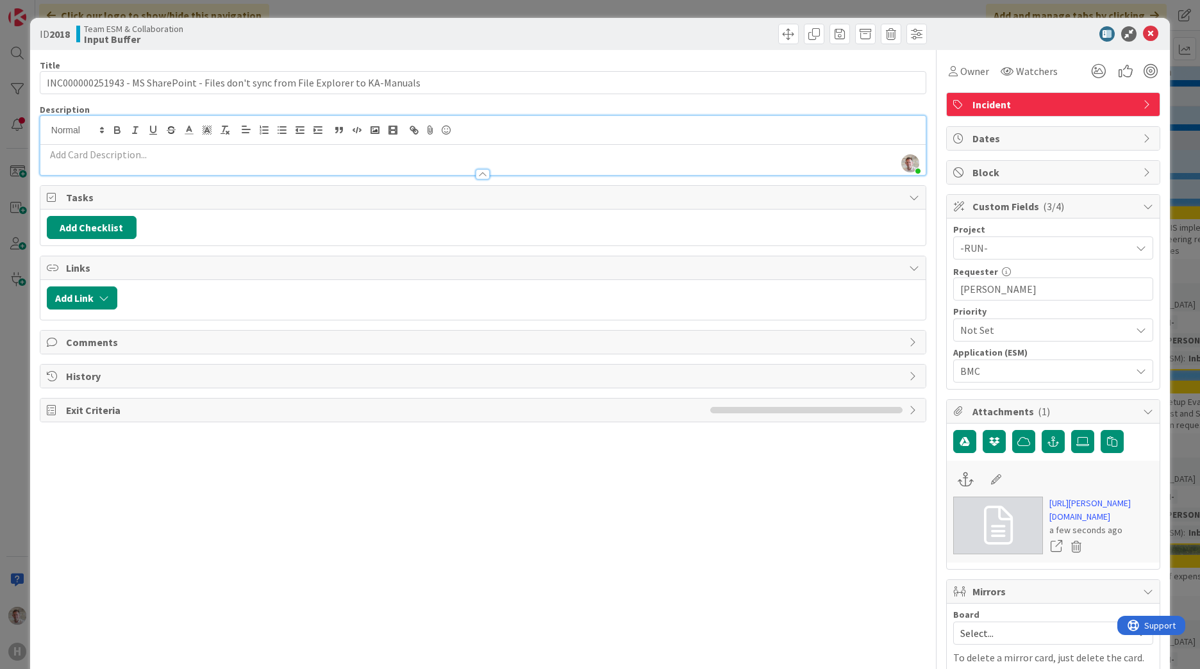
click at [977, 367] on span "BMC" at bounding box center [1042, 371] width 164 height 18
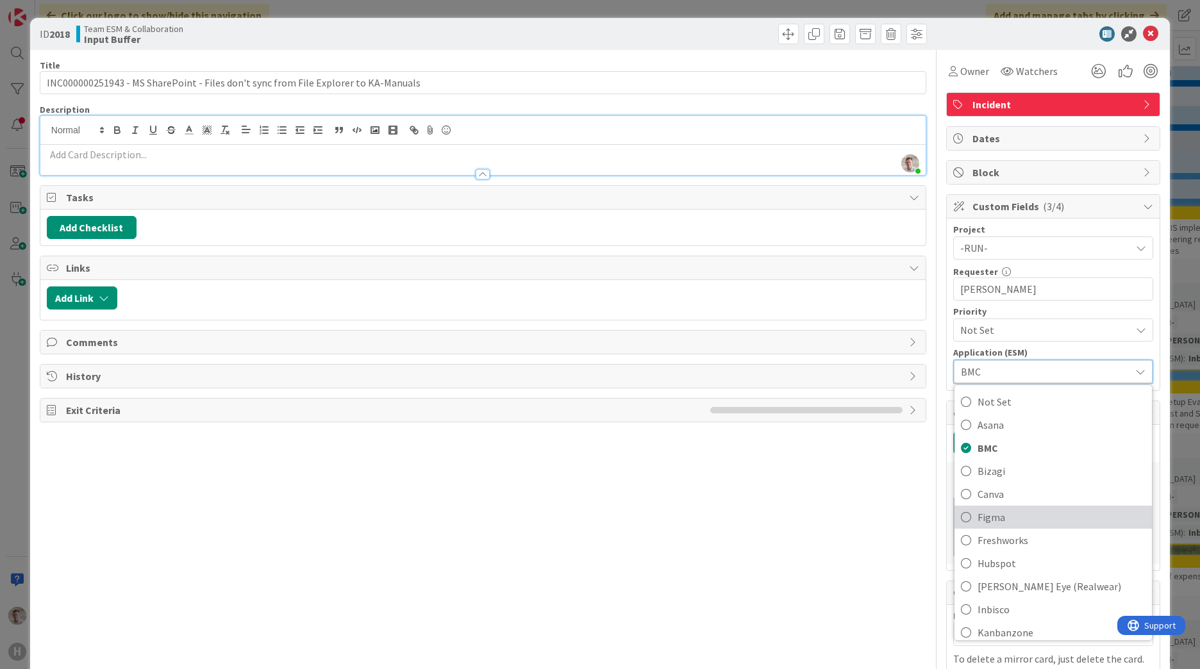
scroll to position [128, 0]
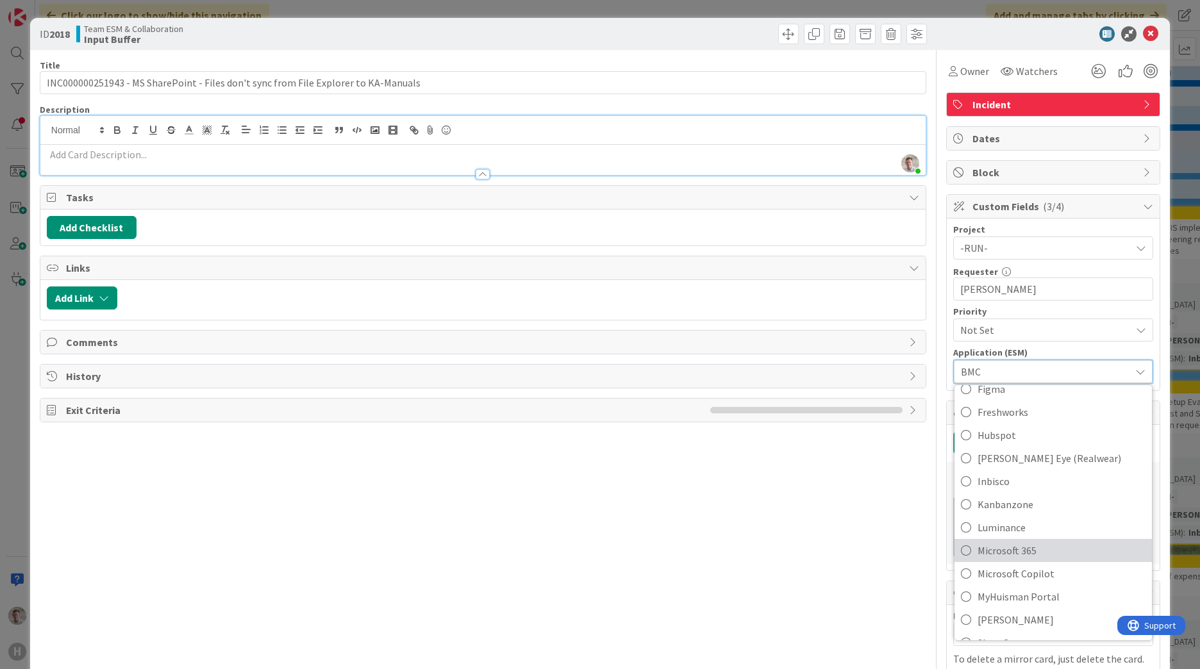
click at [994, 555] on span "Microsoft 365" at bounding box center [1062, 550] width 168 height 19
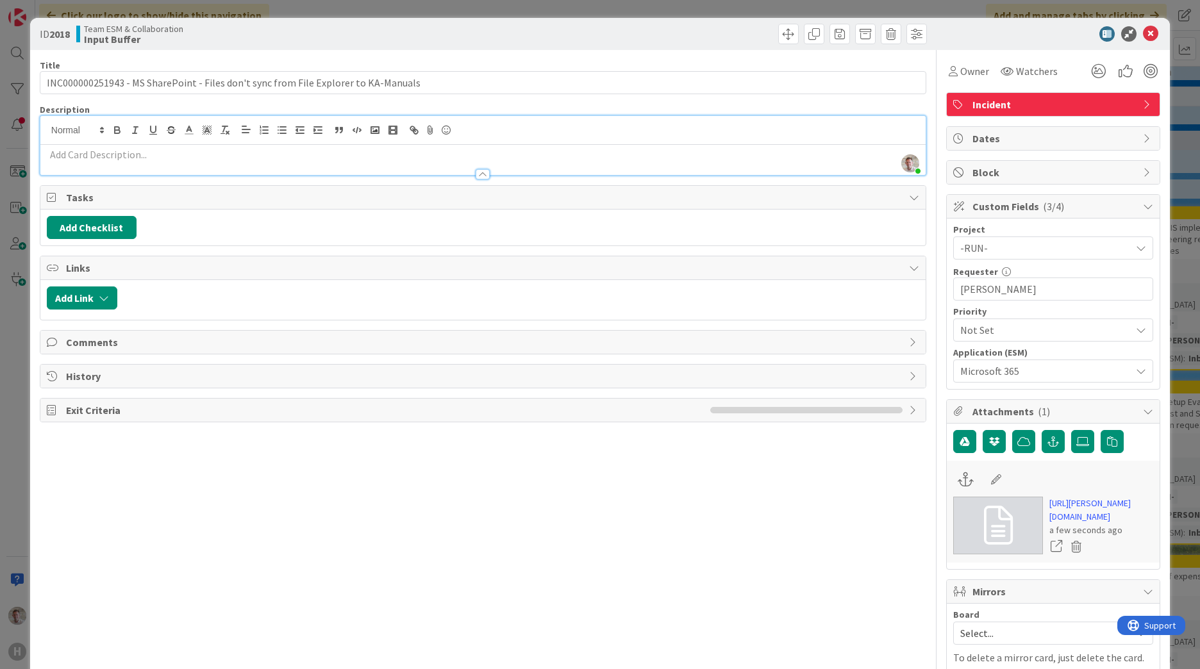
type input "INC000000251943 - MS SharePoint - Files don't sync from File Explorer to KA-Man…"
click at [1143, 37] on icon at bounding box center [1150, 33] width 15 height 15
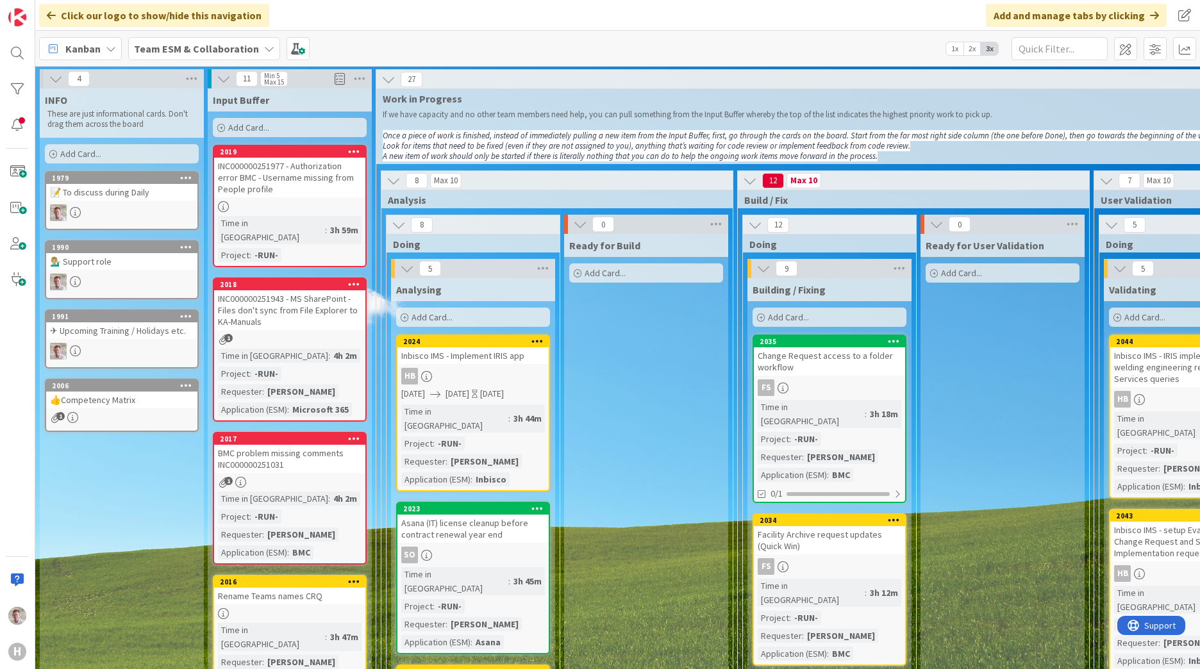
click at [272, 173] on div "INC000000251977 - Authorization error BMC - Username missing from People profile" at bounding box center [289, 178] width 151 height 40
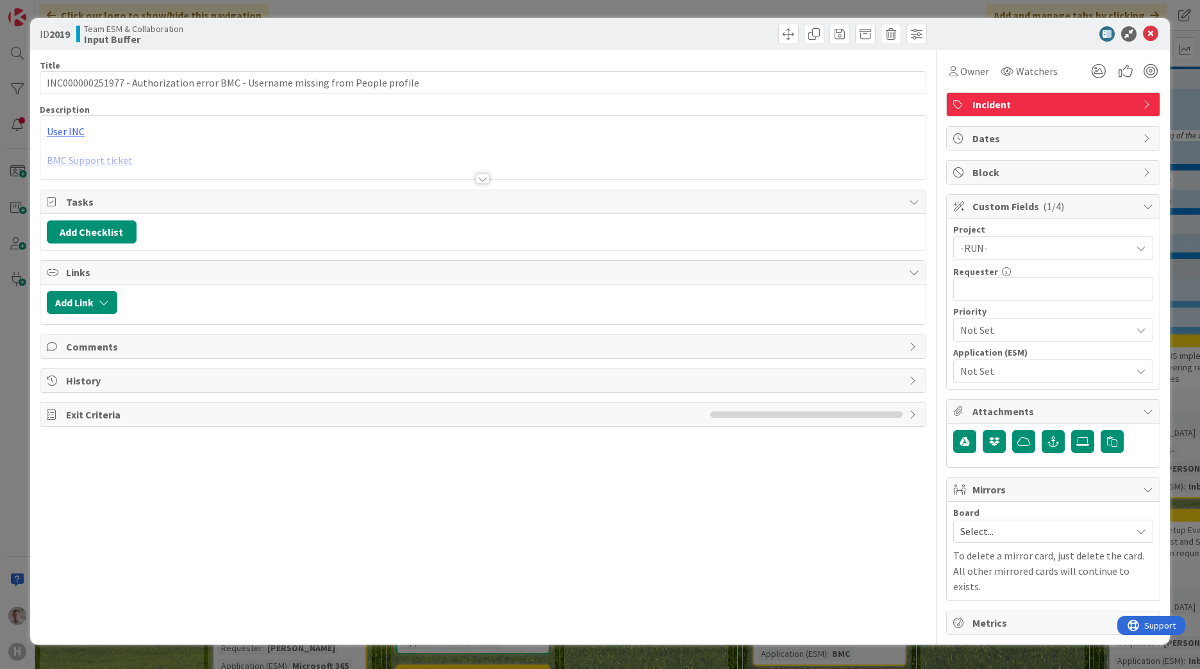
click at [80, 163] on div at bounding box center [482, 163] width 885 height 33
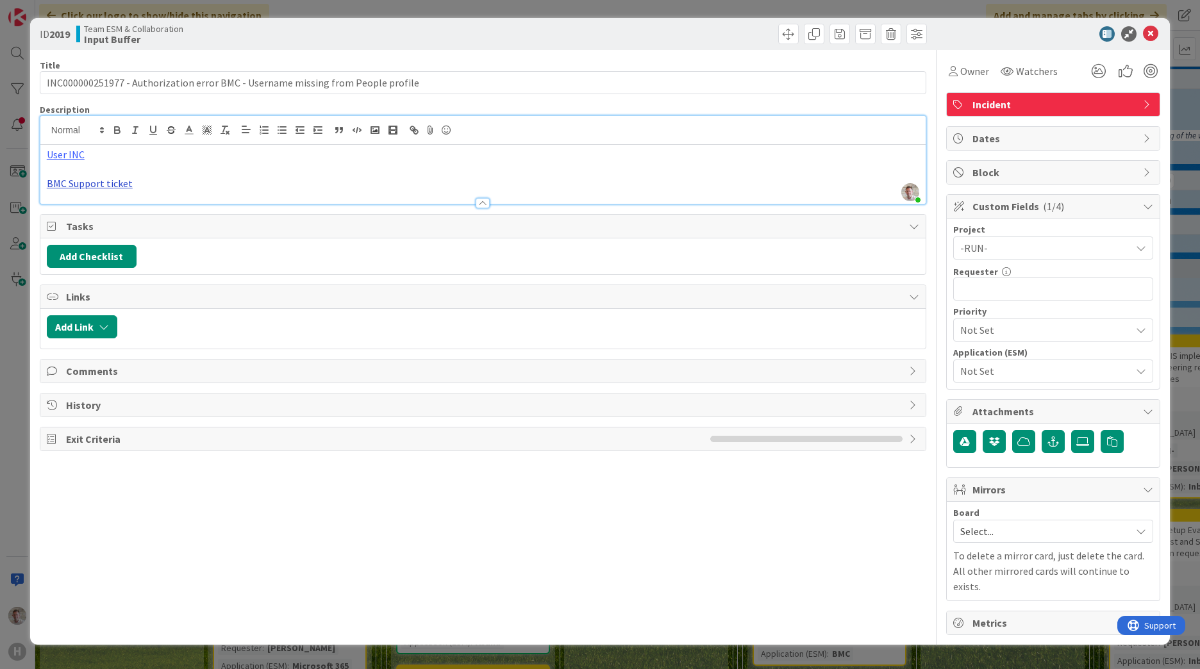
click at [76, 181] on link "BMC Support ticket" at bounding box center [90, 183] width 86 height 13
click at [1056, 450] on button "button" at bounding box center [1053, 441] width 23 height 23
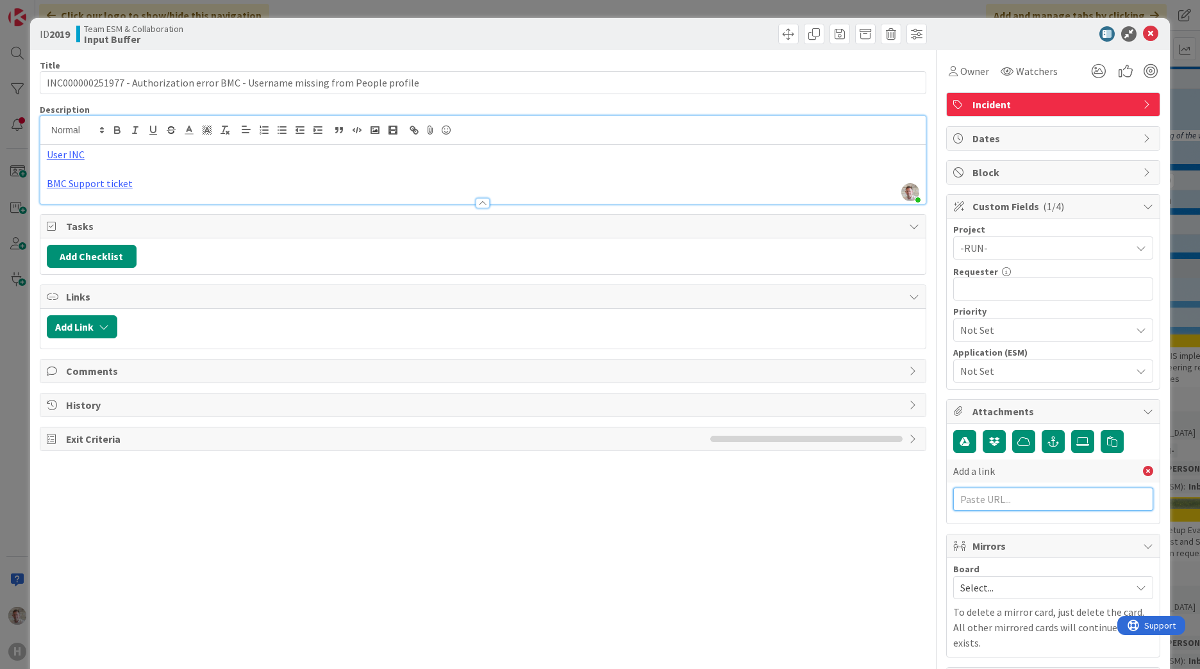
click at [987, 500] on input "text" at bounding box center [1053, 499] width 200 height 23
paste input "[URL][PERSON_NAME][DOMAIN_NAME]"
type input "[URL][PERSON_NAME][DOMAIN_NAME]"
click at [980, 553] on button "Add a link" at bounding box center [983, 555] width 61 height 23
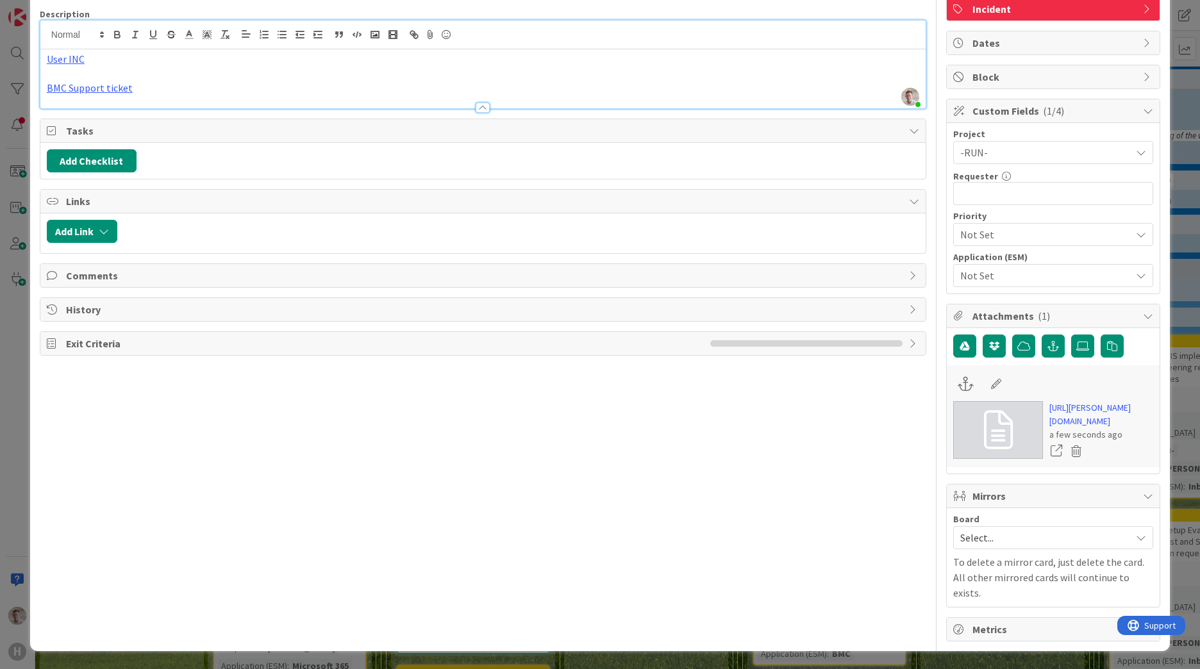
scroll to position [0, 0]
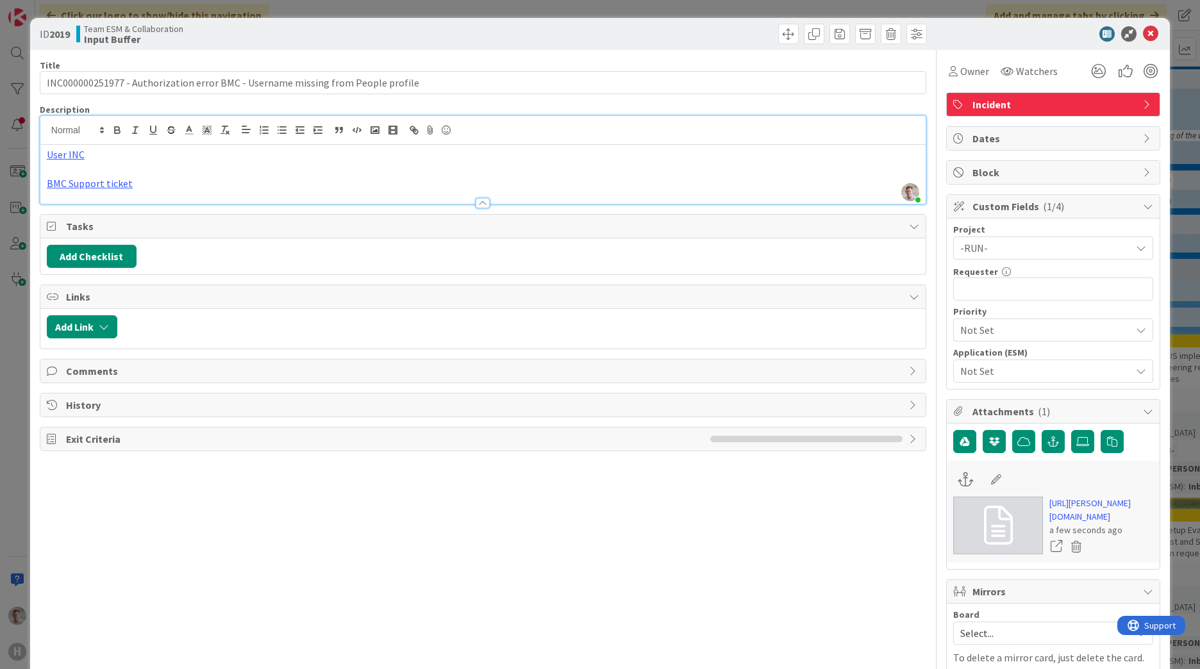
click at [967, 247] on span "-RUN-" at bounding box center [1042, 248] width 164 height 18
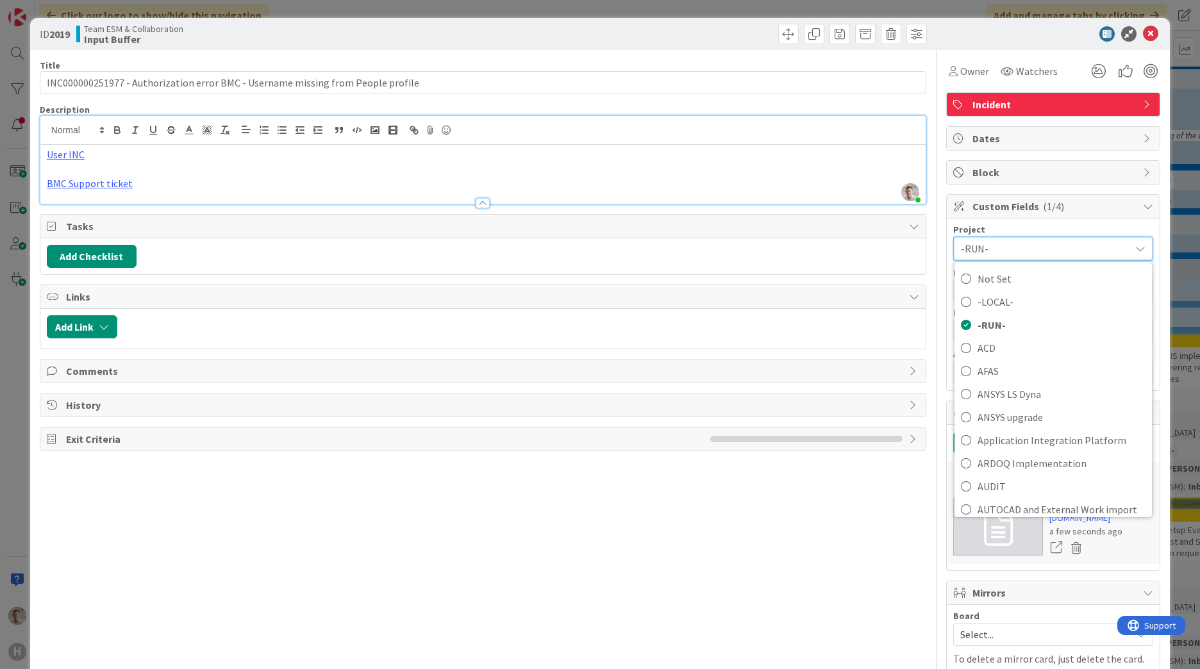
click at [971, 246] on span "-RUN-" at bounding box center [1042, 249] width 163 height 18
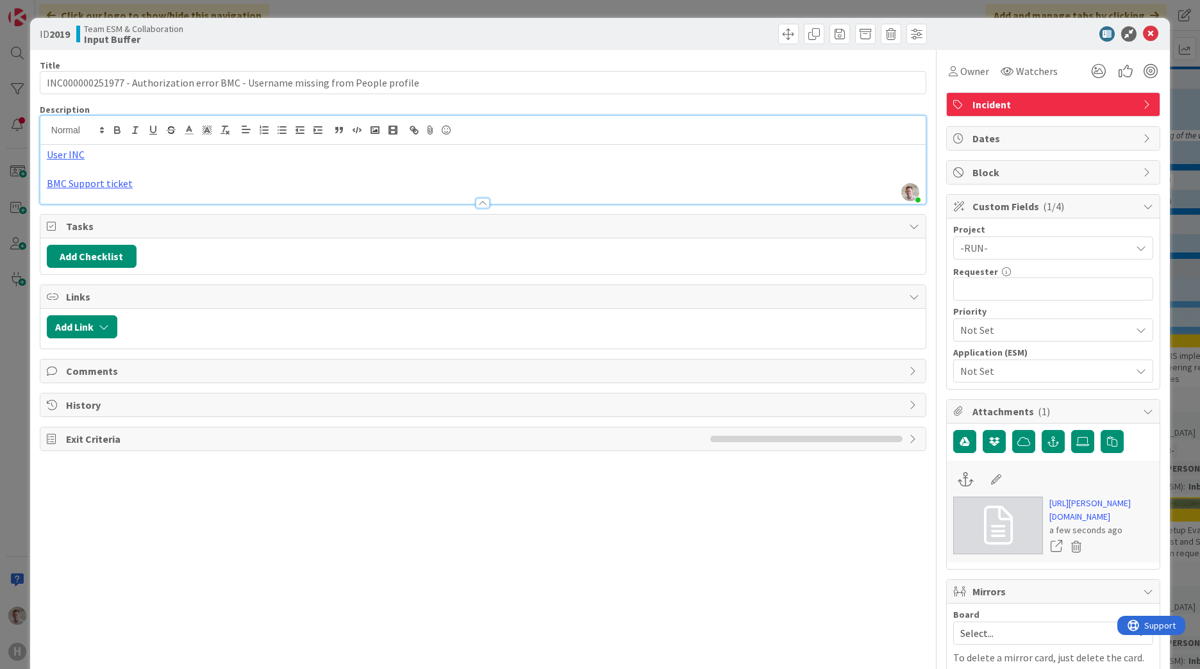
click at [977, 372] on span "Not Set" at bounding box center [1042, 371] width 164 height 18
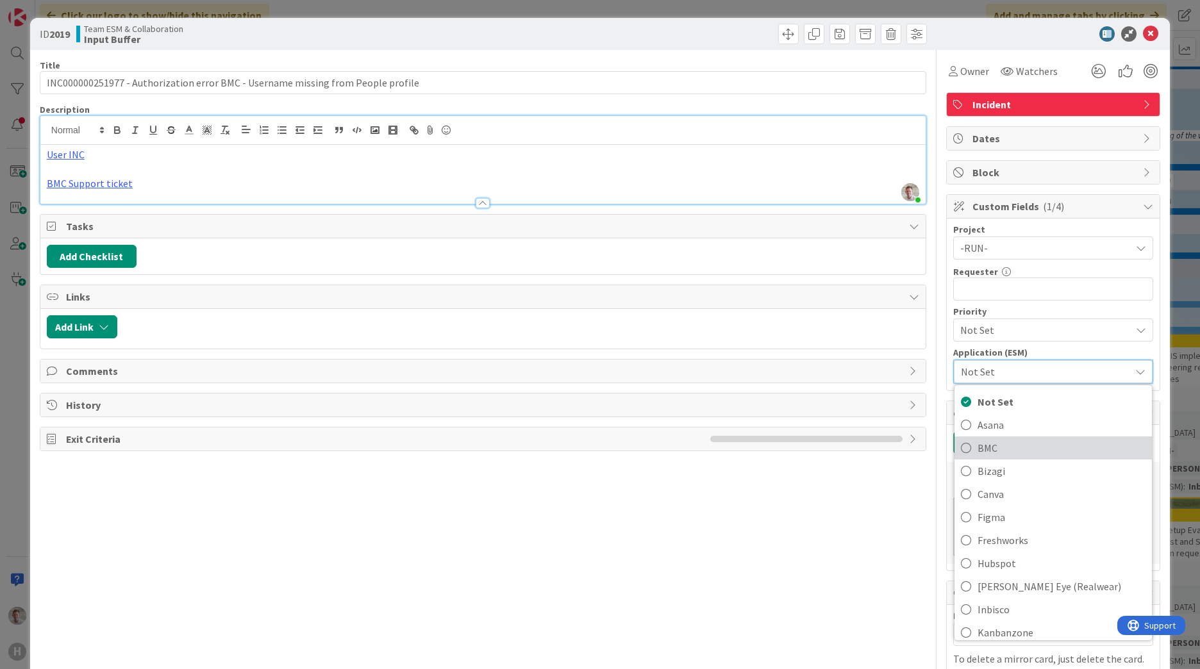
click at [978, 450] on span "BMC" at bounding box center [1062, 447] width 168 height 19
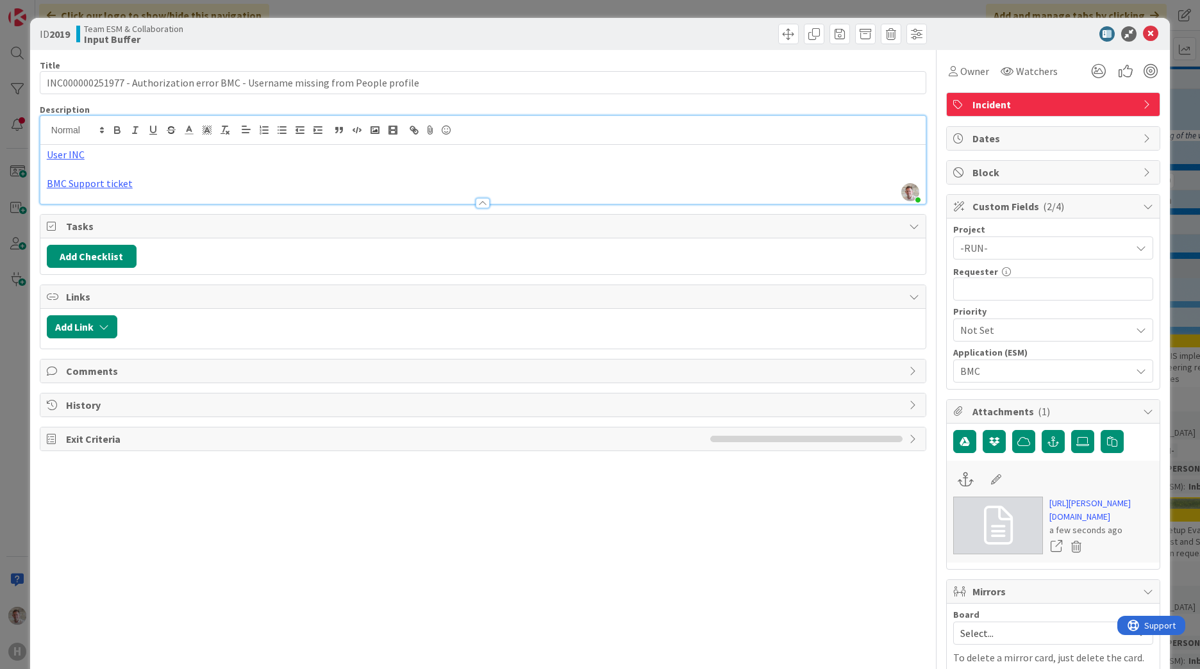
click at [976, 328] on span "Not Set" at bounding box center [1042, 330] width 164 height 18
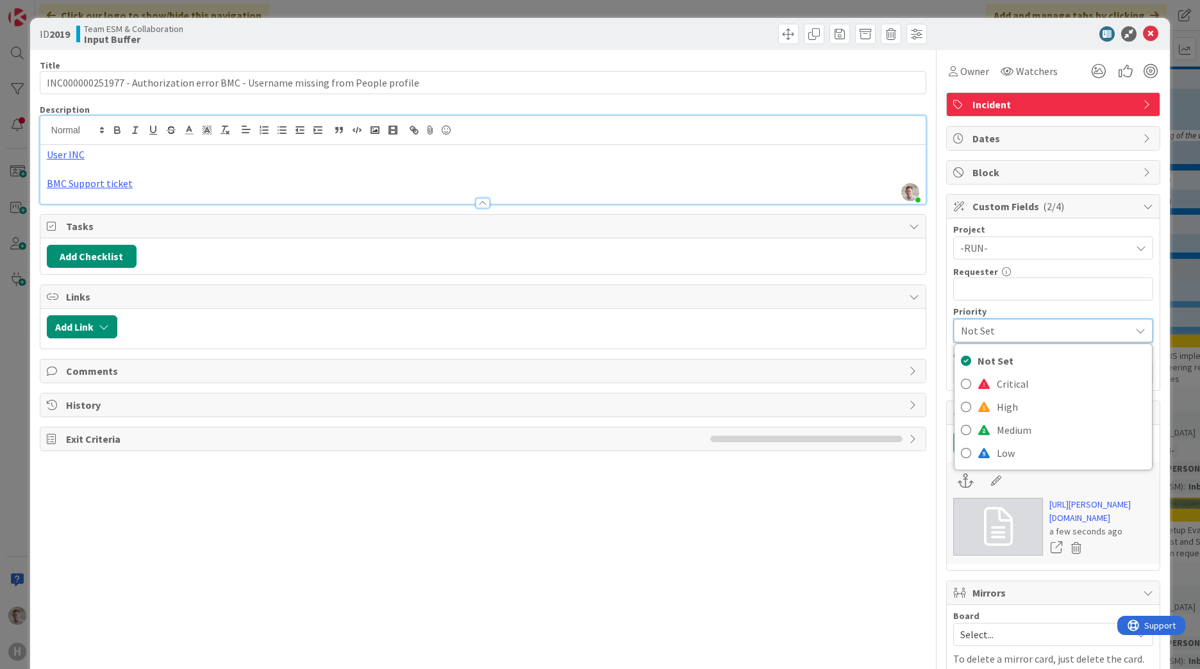
click at [751, 603] on div "Title 80 / 128 INC000000251977 - Authorization error BMC - Username missing fro…" at bounding box center [483, 394] width 887 height 688
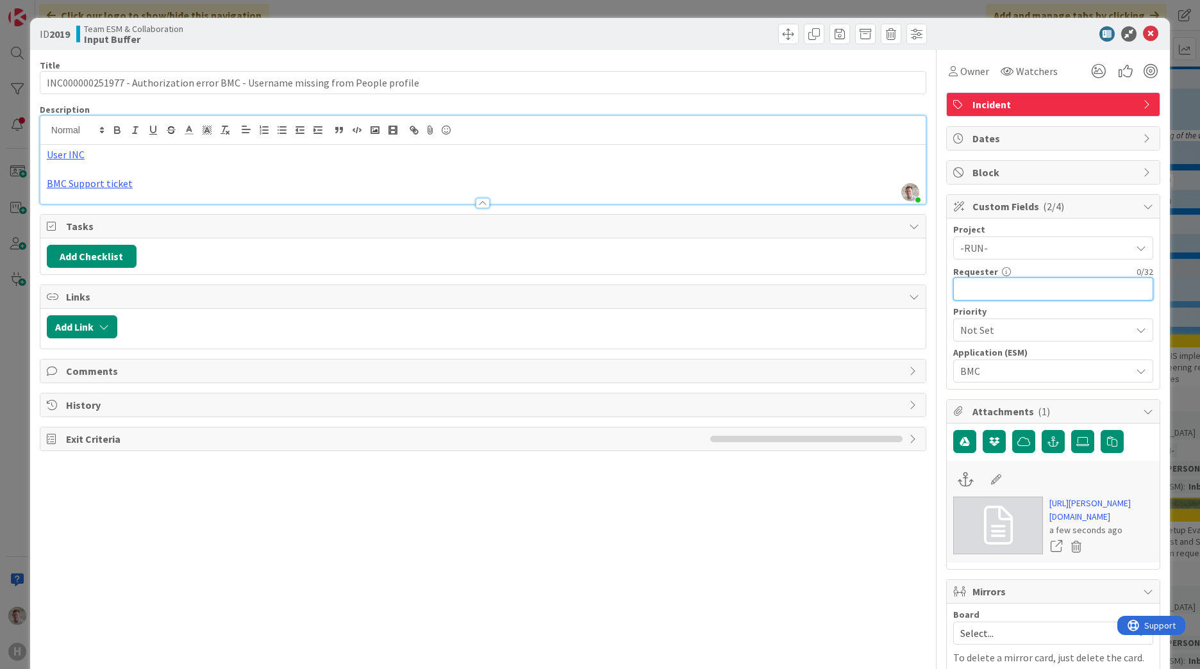
click at [982, 296] on input "text" at bounding box center [1053, 289] width 200 height 23
type input "[PERSON_NAME]"
click at [687, 572] on div "Title 80 / 128 INC000000251977 - Authorization error BMC - Username missing fro…" at bounding box center [483, 393] width 887 height 687
click at [1143, 33] on icon at bounding box center [1150, 33] width 15 height 15
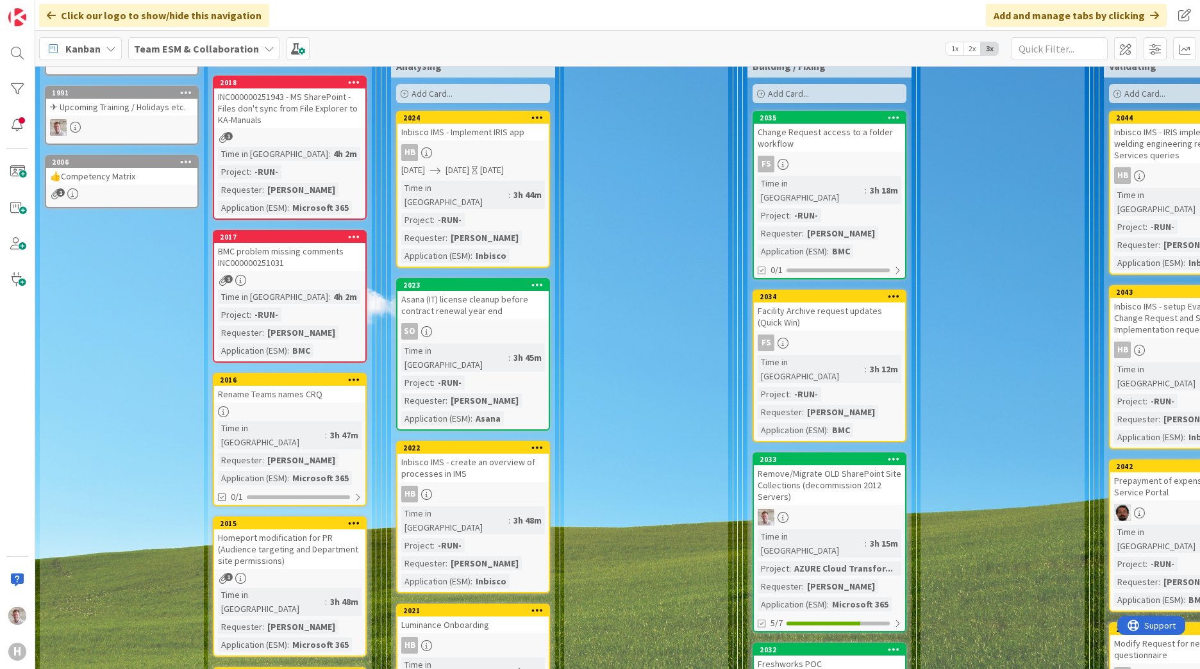
scroll to position [192, 0]
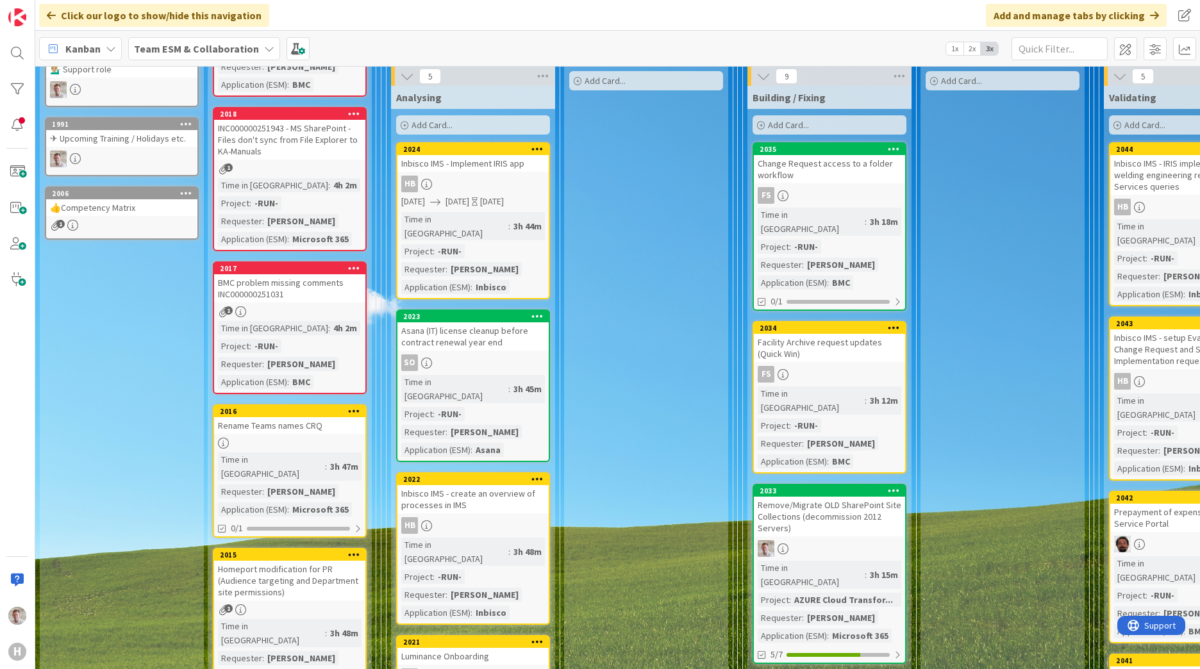
click at [272, 426] on div "Rename Teams names CRQ" at bounding box center [289, 425] width 151 height 17
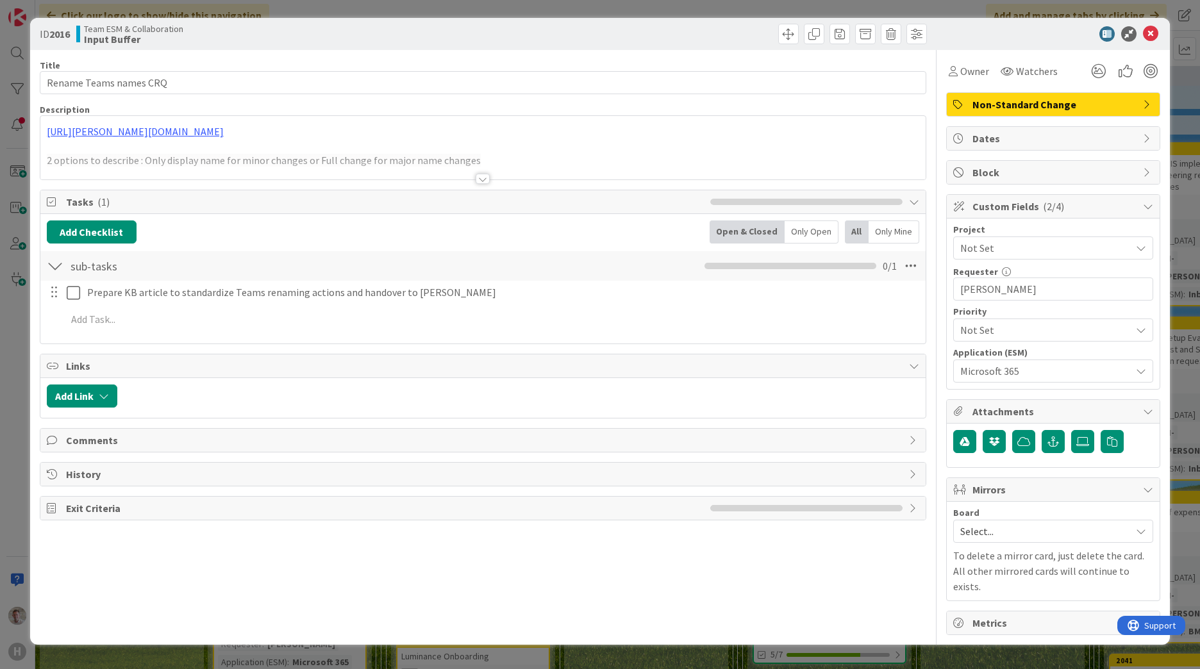
click at [994, 247] on span "Not Set" at bounding box center [1042, 248] width 164 height 18
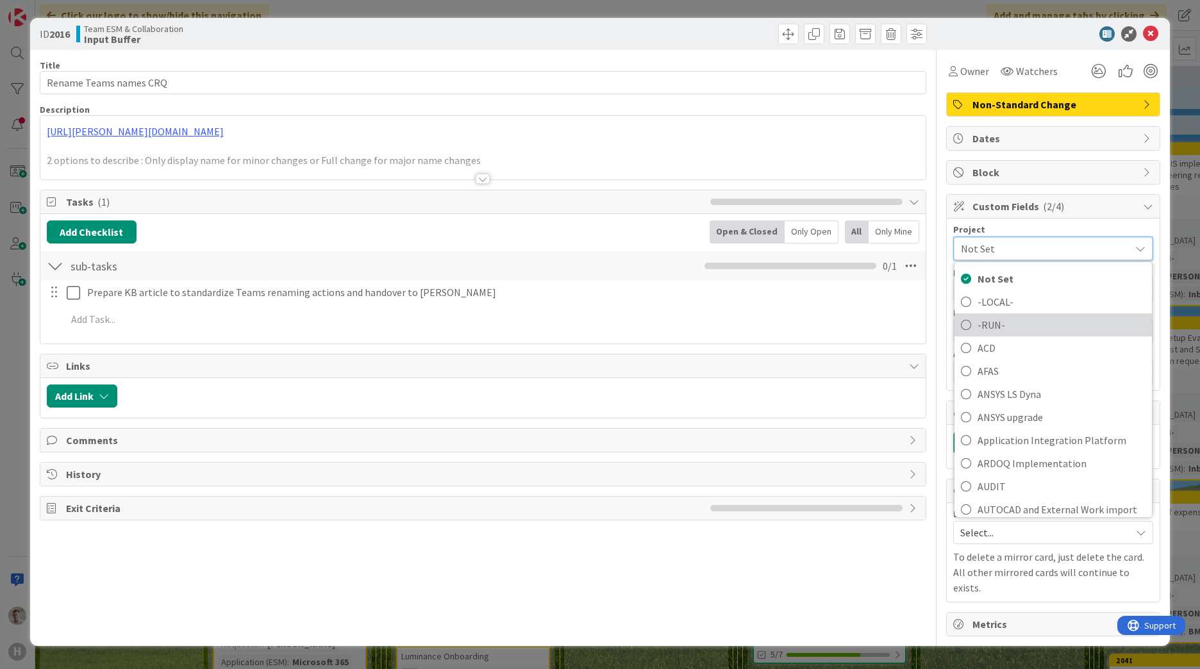
click at [992, 324] on span "-RUN-" at bounding box center [1062, 324] width 168 height 19
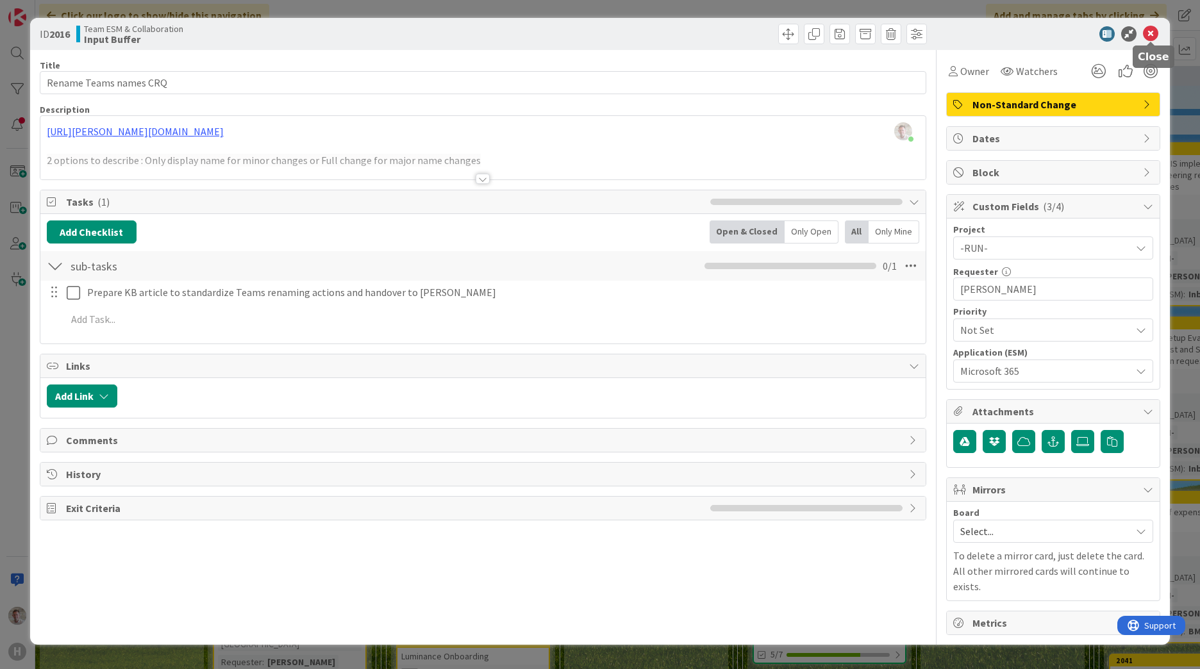
click at [1154, 33] on icon at bounding box center [1150, 33] width 15 height 15
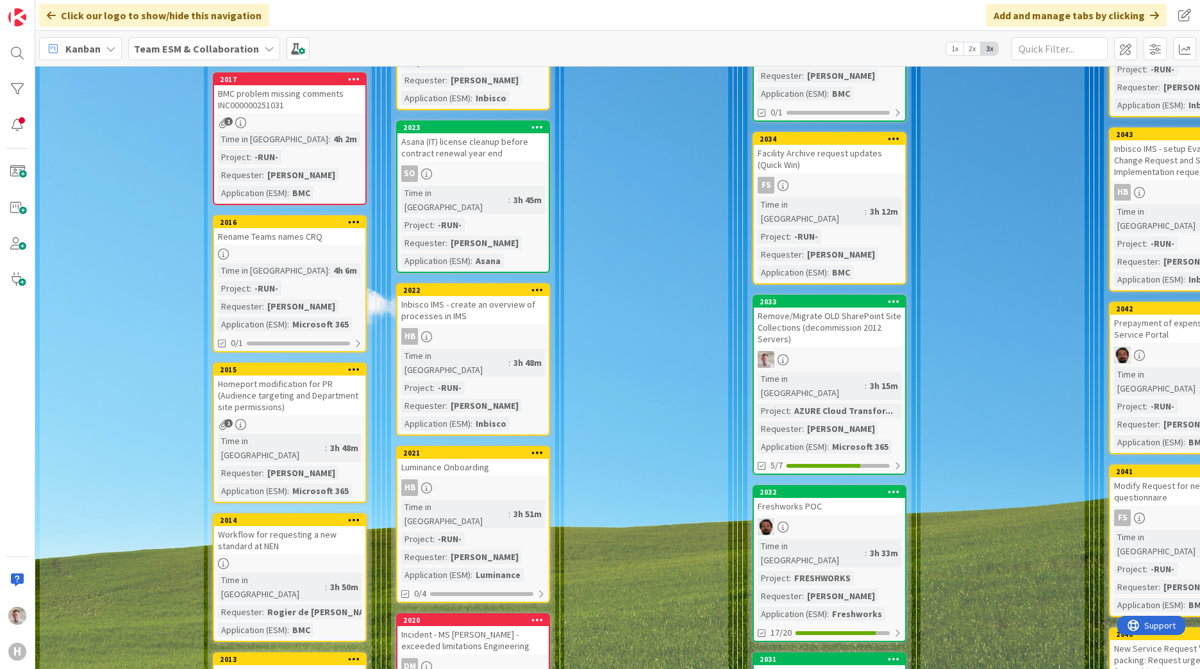
scroll to position [385, 0]
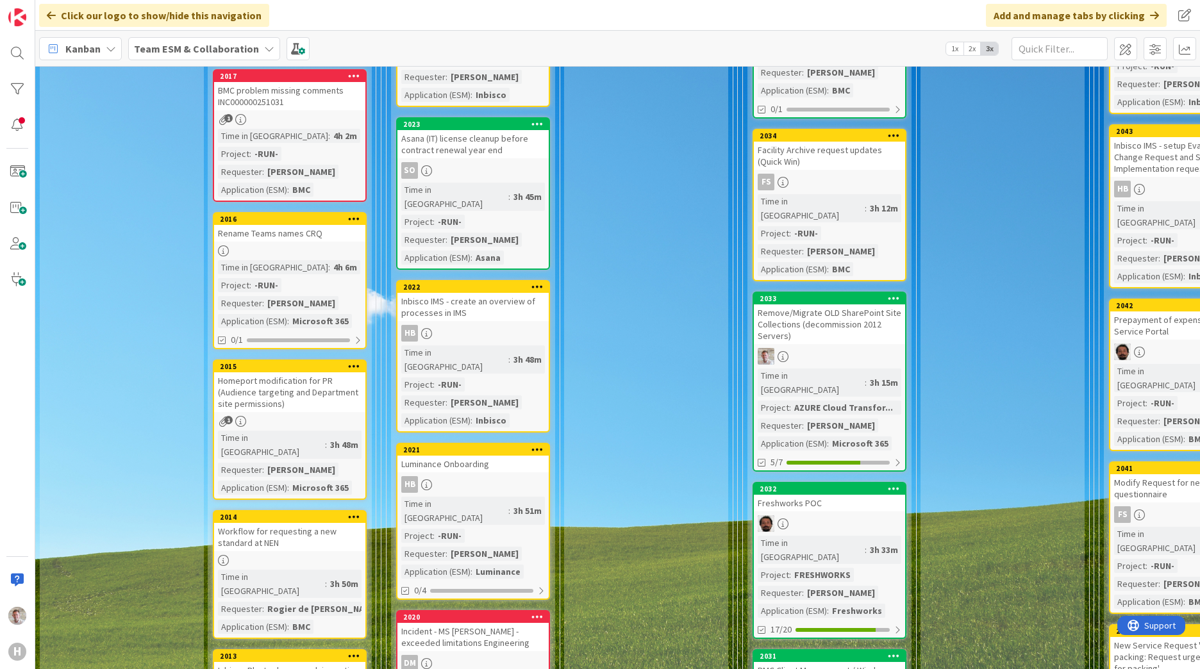
click at [281, 395] on div "Homeport modification for PR (Audience targeting and Department site permission…" at bounding box center [289, 392] width 151 height 40
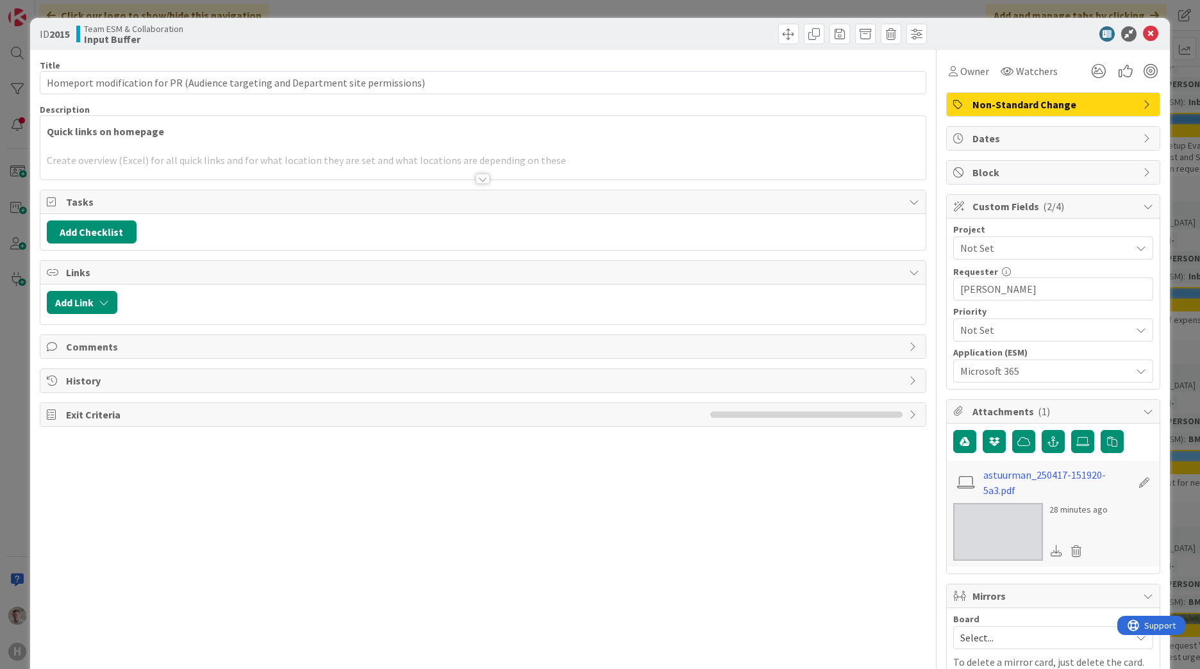
click at [962, 248] on span "Not Set" at bounding box center [1042, 248] width 164 height 18
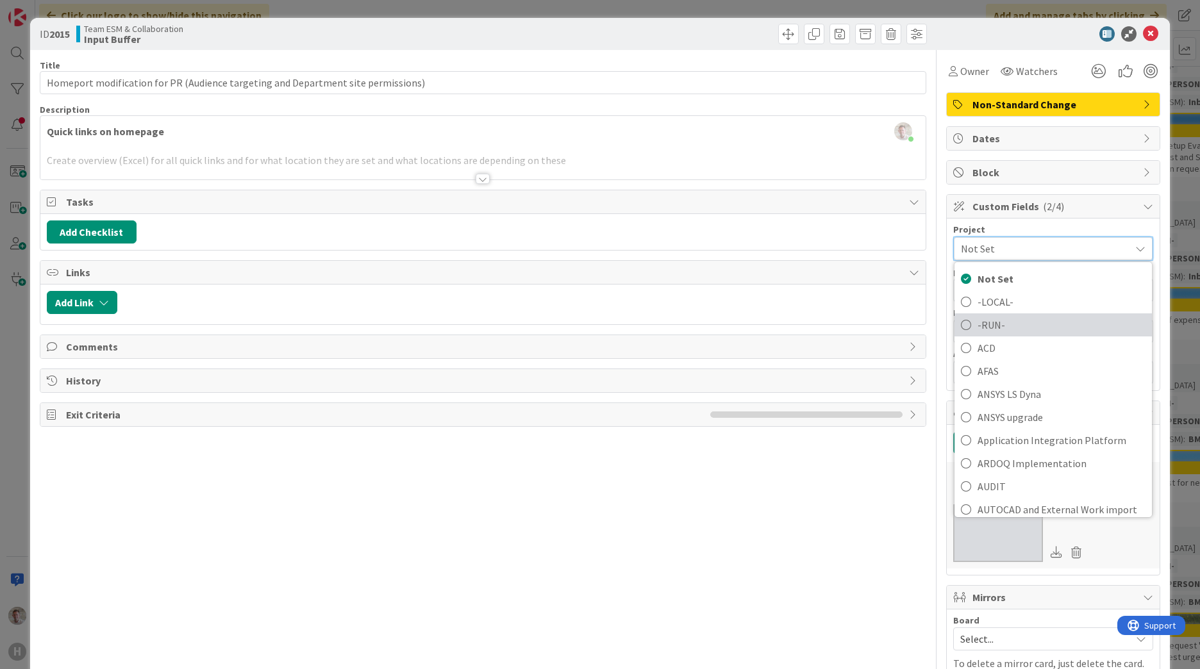
click at [978, 320] on span "-RUN-" at bounding box center [1062, 324] width 168 height 19
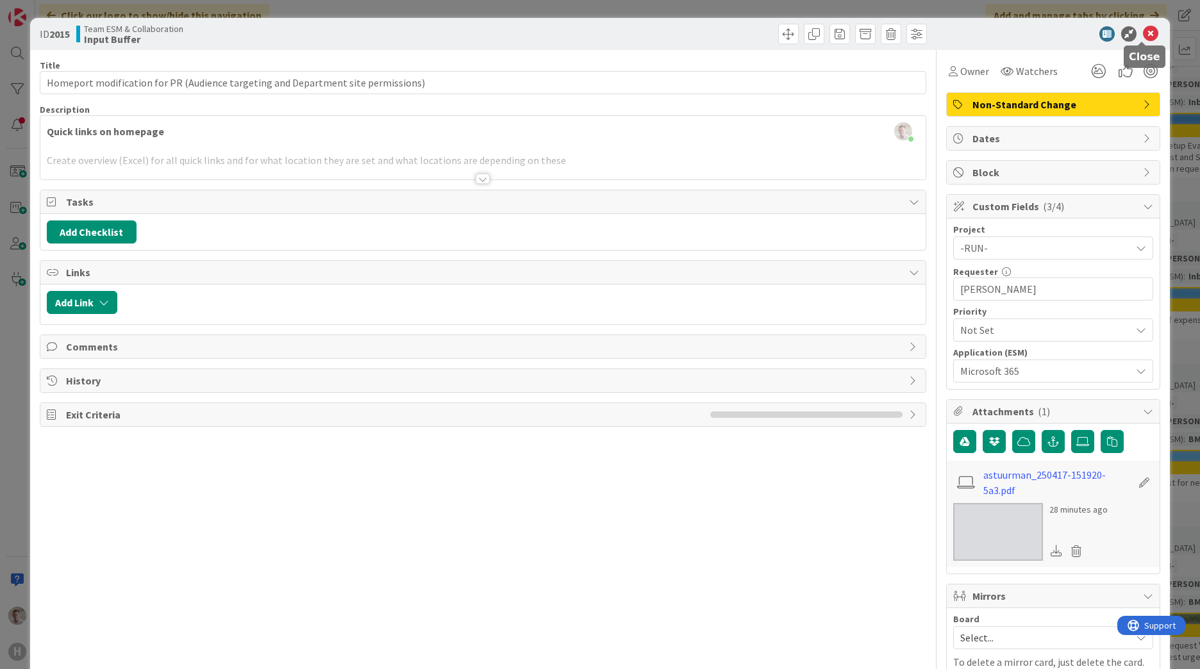
drag, startPoint x: 1148, startPoint y: 32, endPoint x: 1131, endPoint y: 47, distance: 22.7
click at [1147, 33] on icon at bounding box center [1150, 33] width 15 height 15
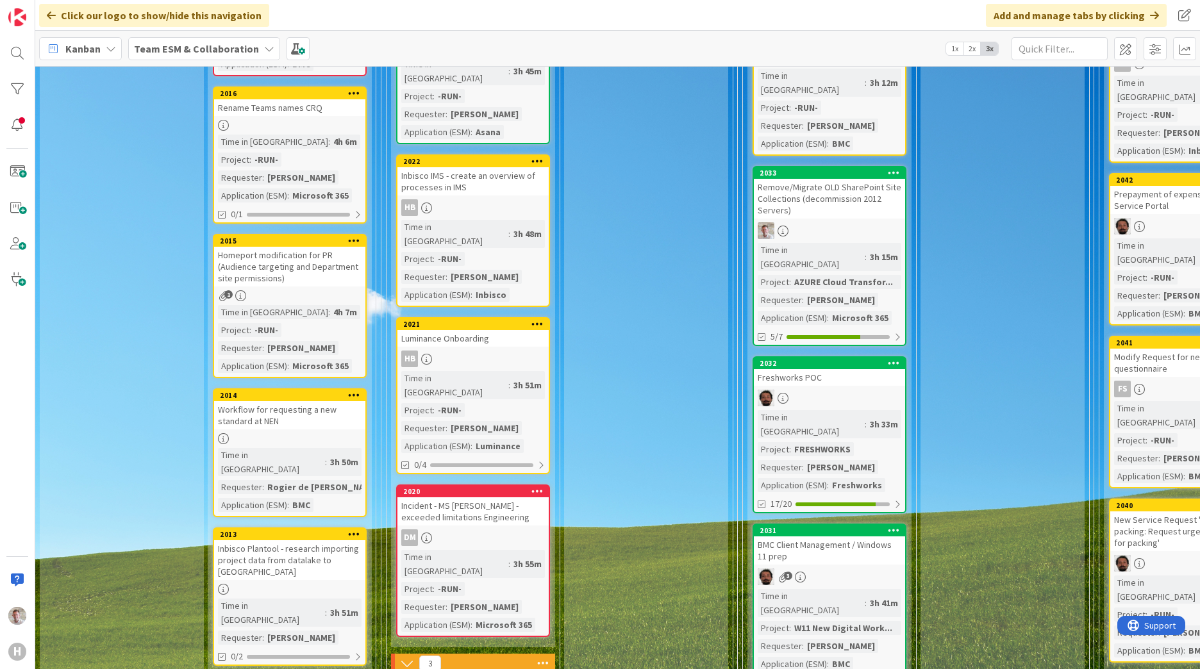
scroll to position [513, 0]
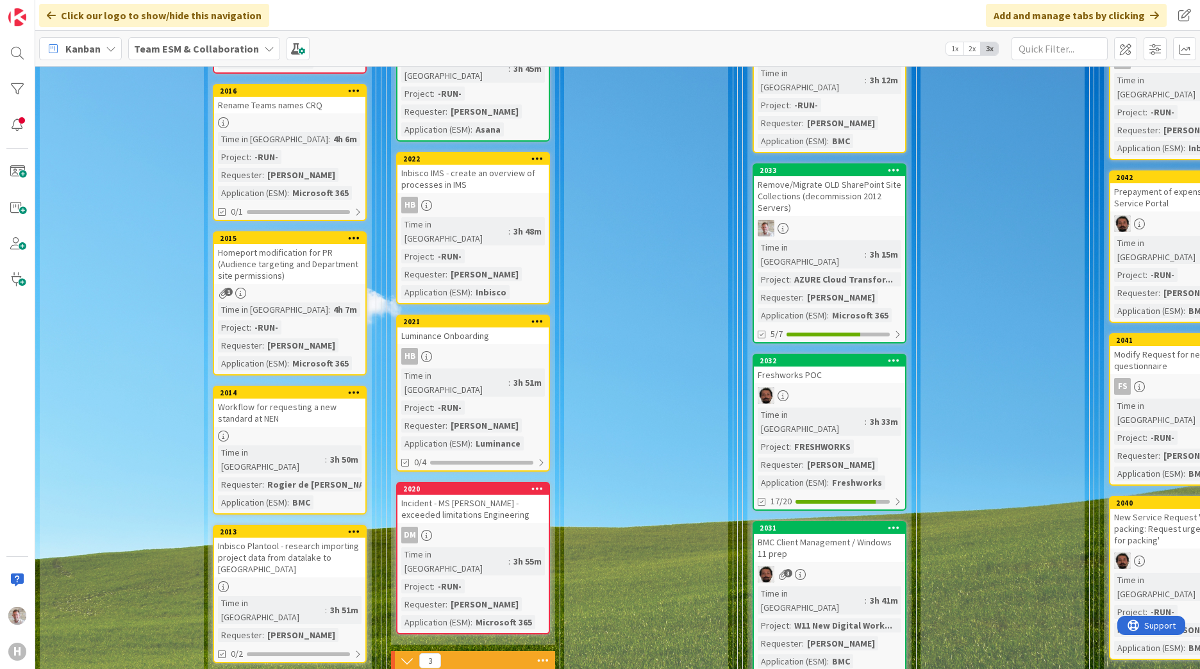
click at [302, 419] on div "Workflow for requesting a new standard at NEN" at bounding box center [289, 413] width 151 height 28
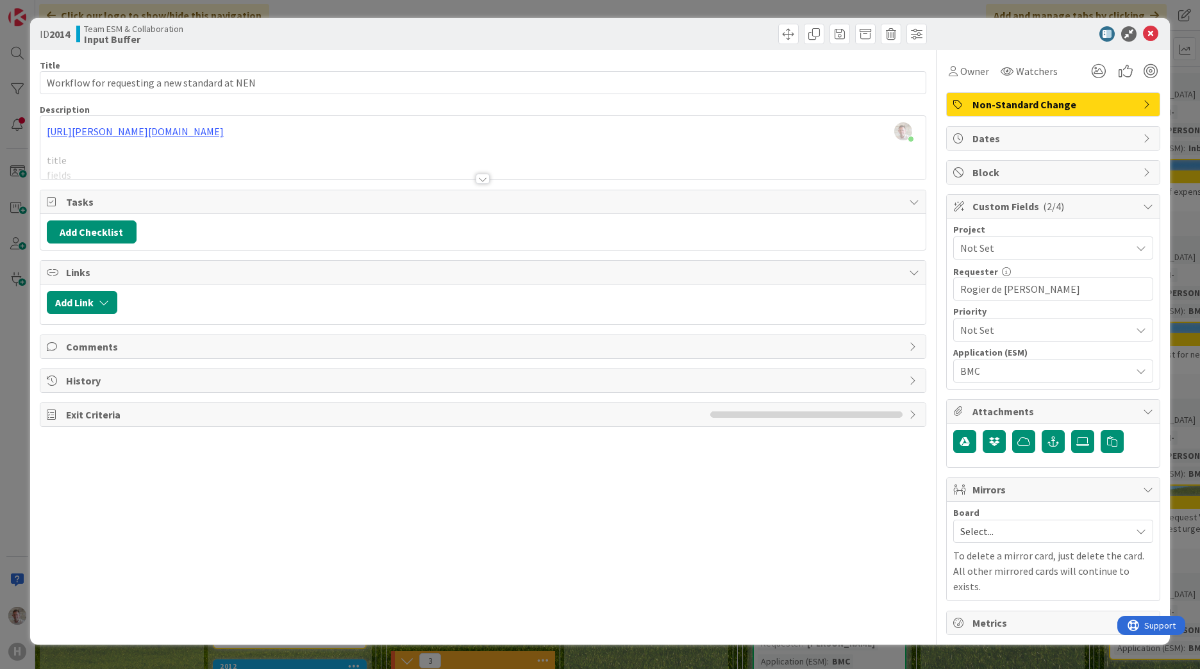
click at [1015, 333] on span "Not Set" at bounding box center [1042, 330] width 164 height 18
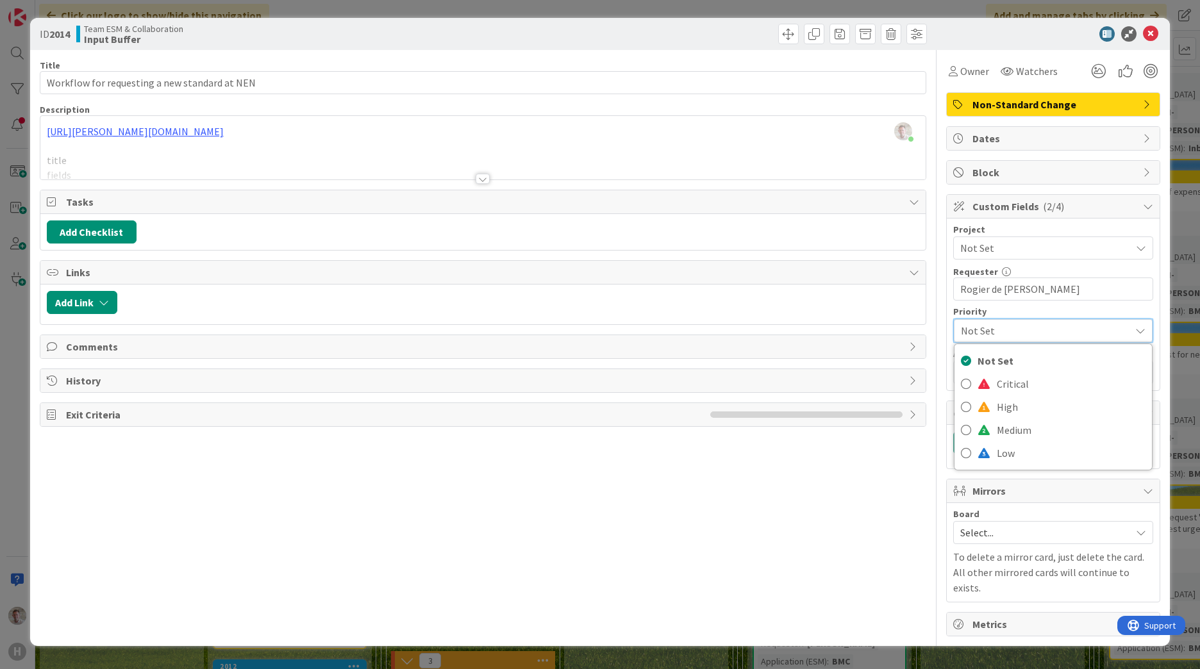
click at [995, 242] on span "Not Set" at bounding box center [1042, 248] width 164 height 18
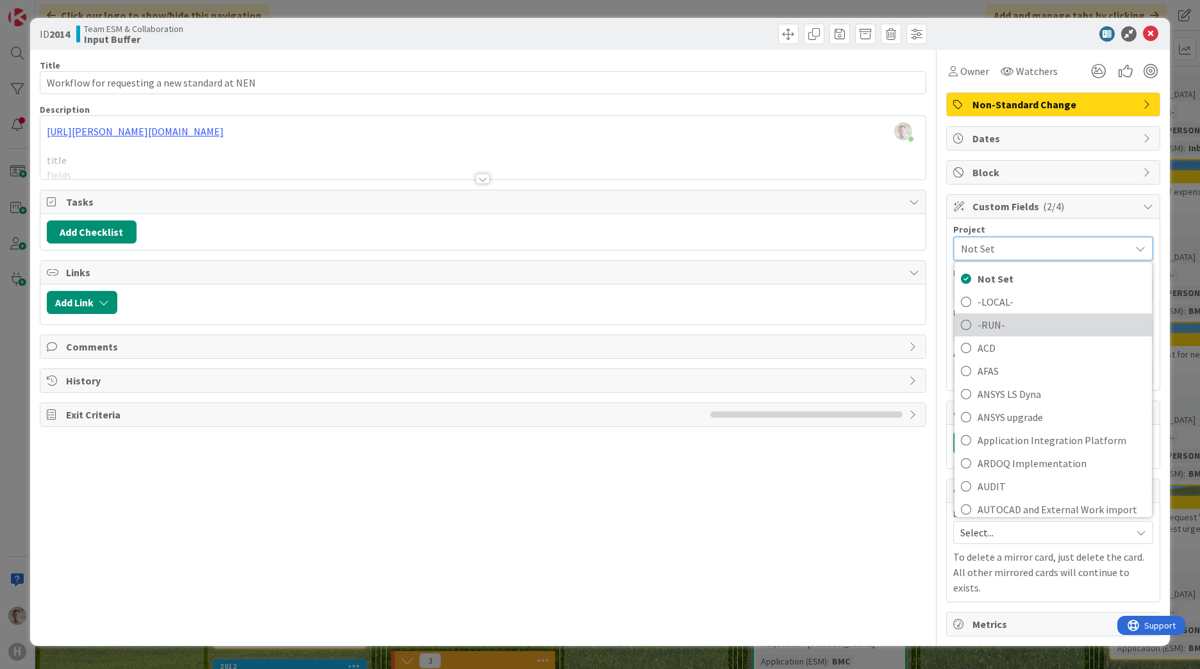
click at [988, 331] on span "-RUN-" at bounding box center [1062, 324] width 168 height 19
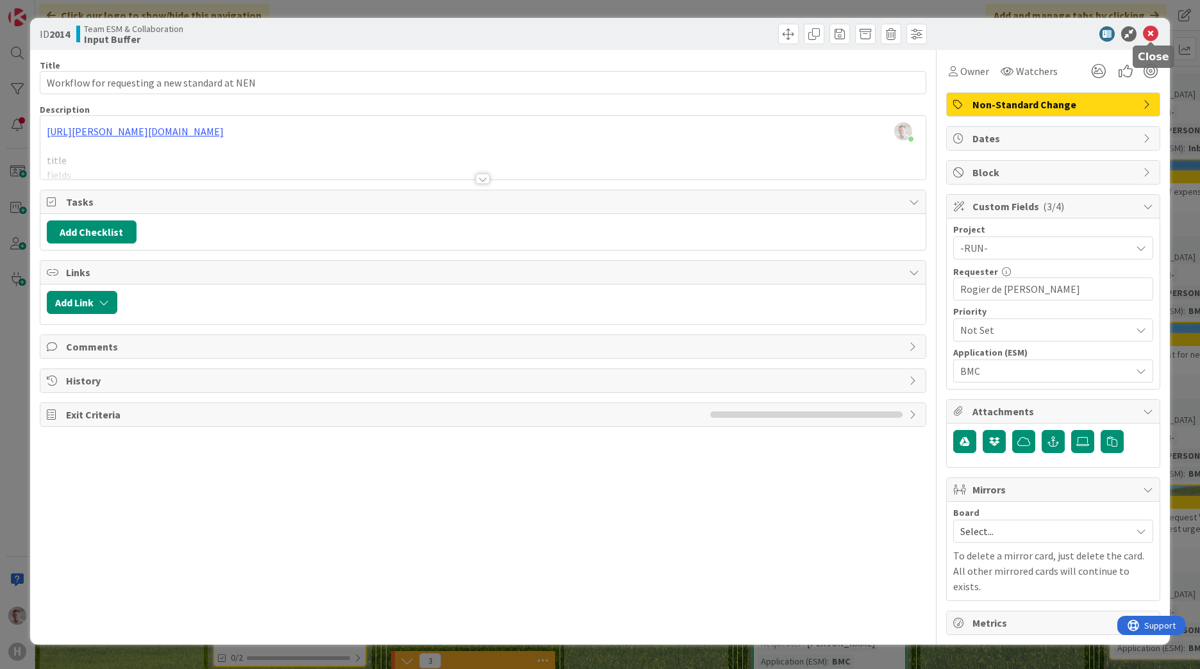
click at [1147, 33] on icon at bounding box center [1150, 33] width 15 height 15
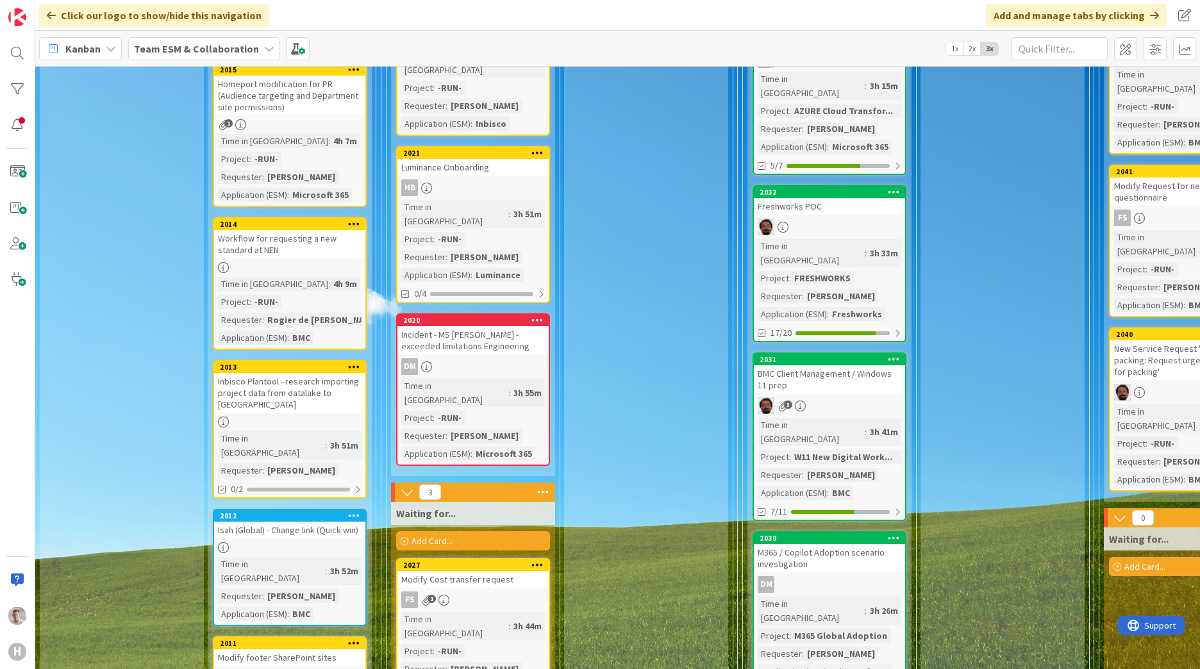
scroll to position [705, 0]
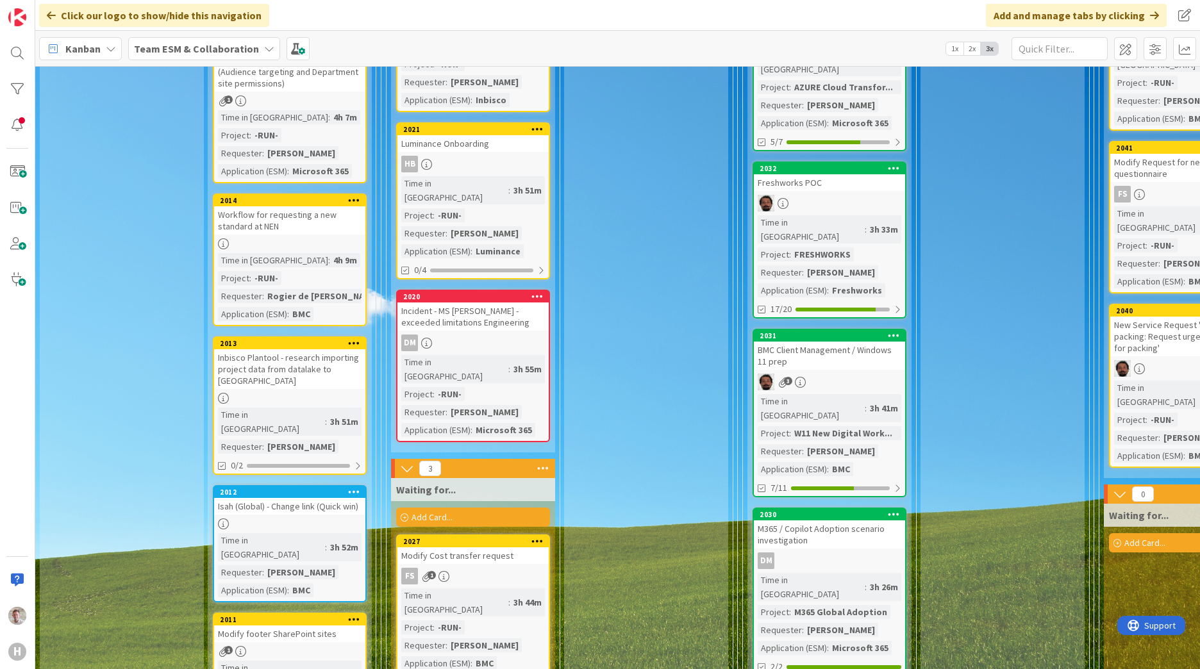
click at [304, 367] on div "Inbisco Plantool - research importing project data from datalake to [GEOGRAPHIC…" at bounding box center [289, 369] width 151 height 40
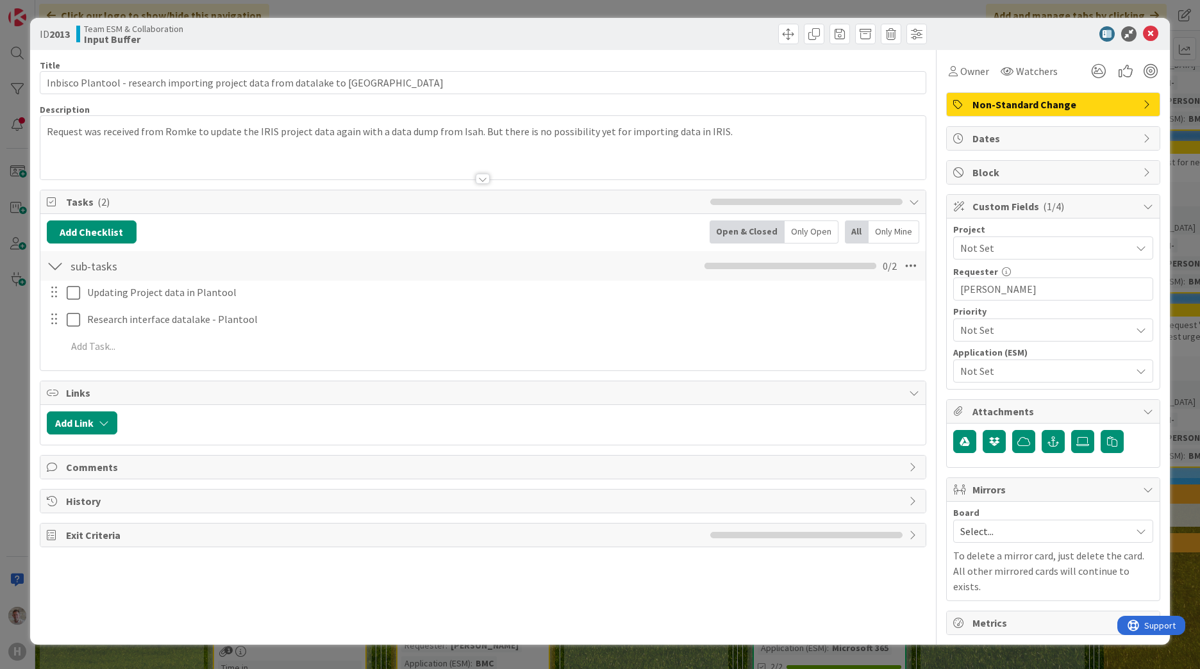
click at [981, 251] on span "Not Set" at bounding box center [1042, 248] width 164 height 18
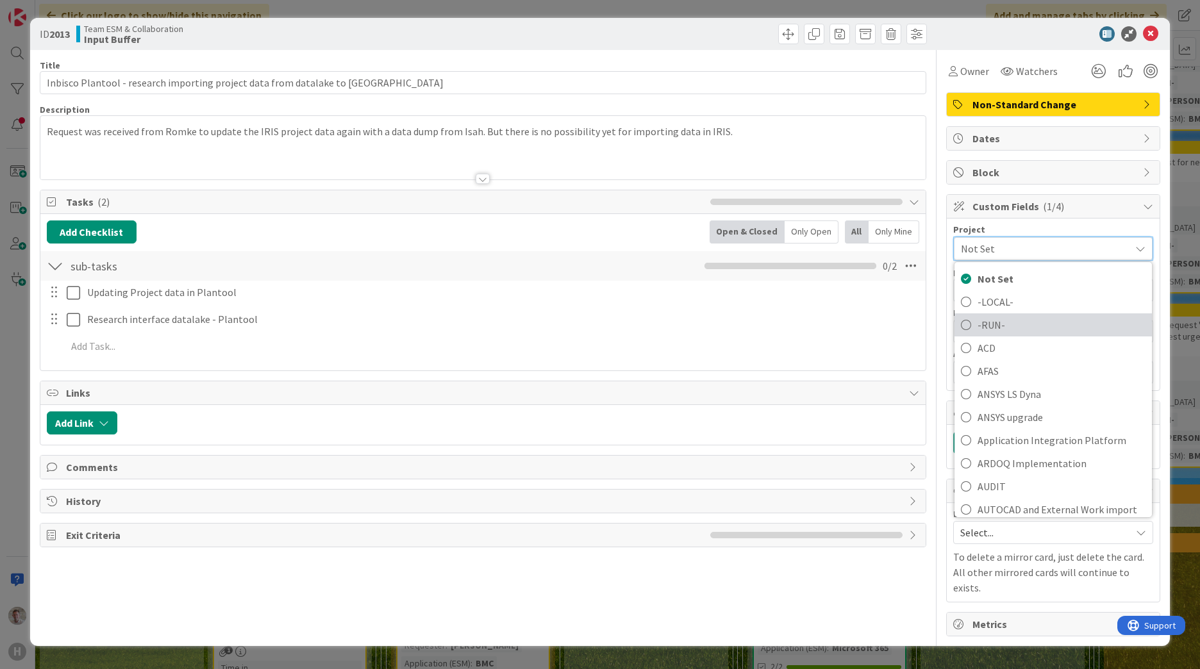
click at [981, 322] on span "-RUN-" at bounding box center [1062, 324] width 168 height 19
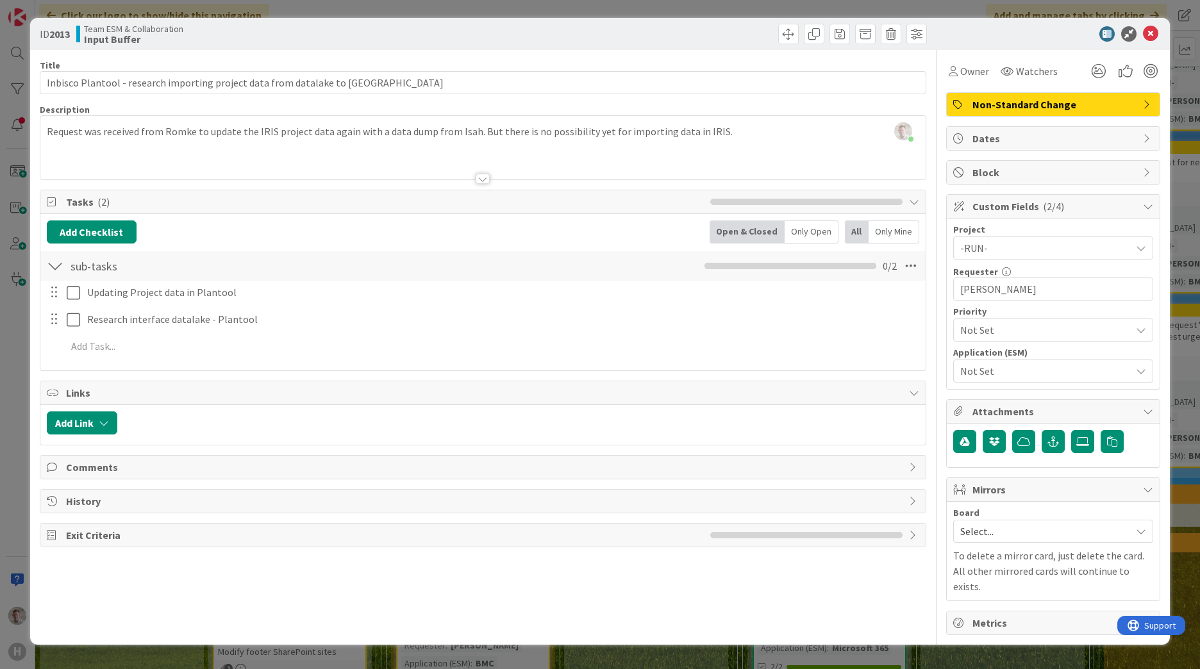
click at [983, 367] on span "Not Set" at bounding box center [1042, 371] width 164 height 18
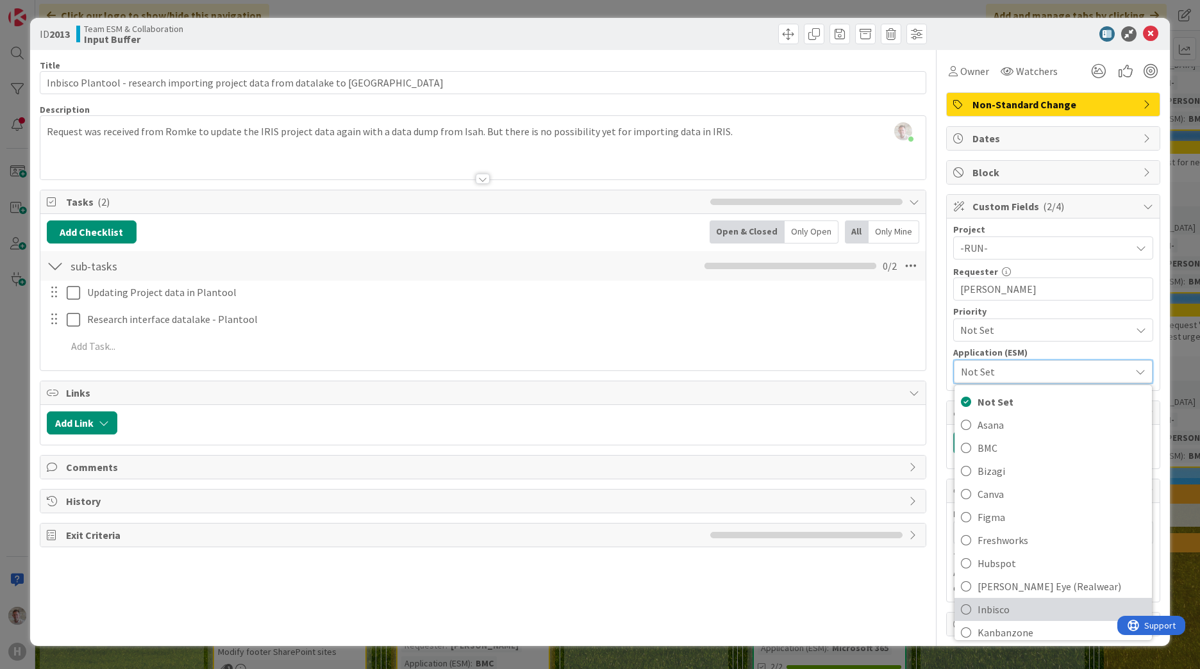
click at [978, 607] on span "Inbisco" at bounding box center [1062, 609] width 168 height 19
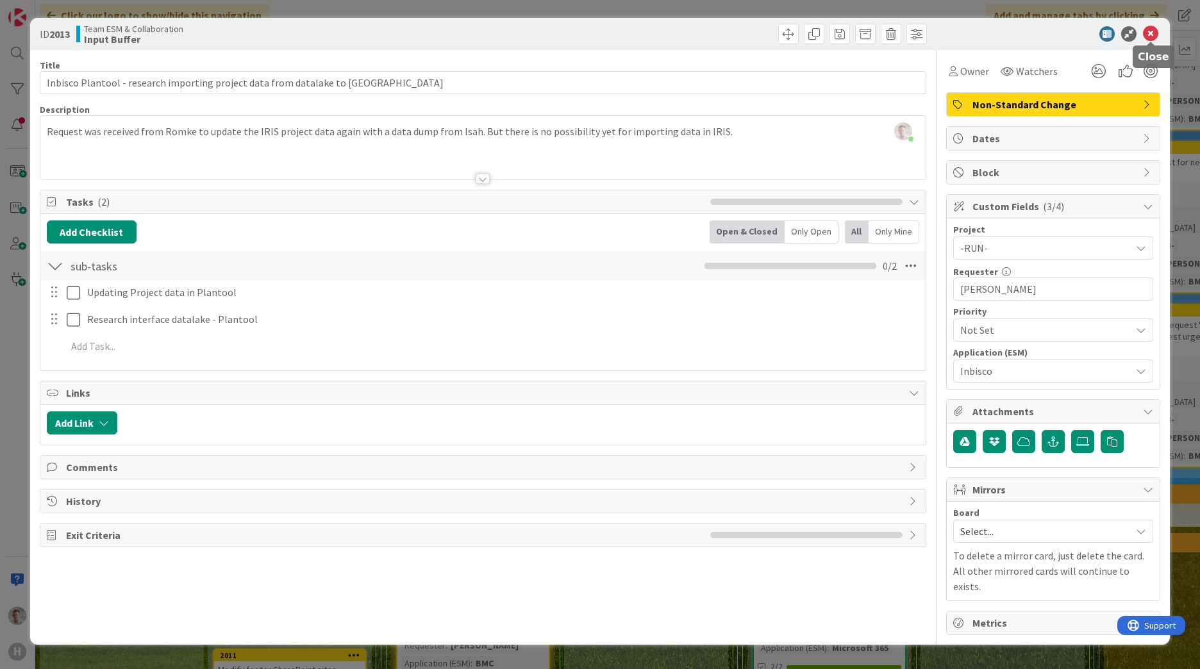
click at [1149, 36] on icon at bounding box center [1150, 33] width 15 height 15
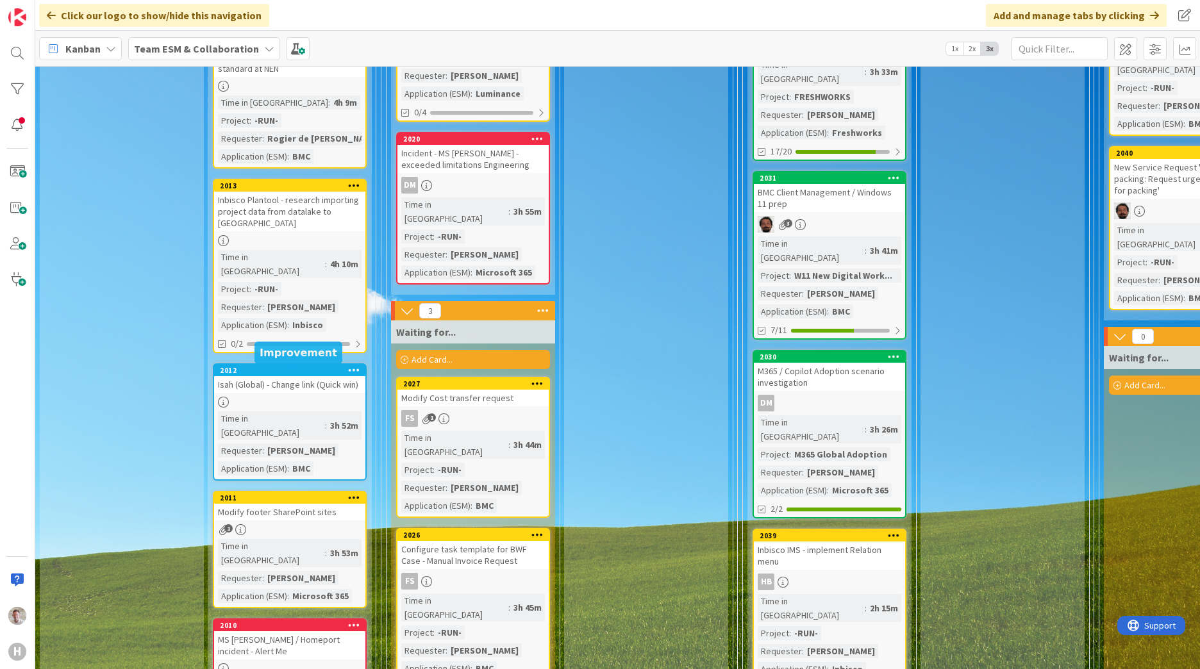
scroll to position [833, 0]
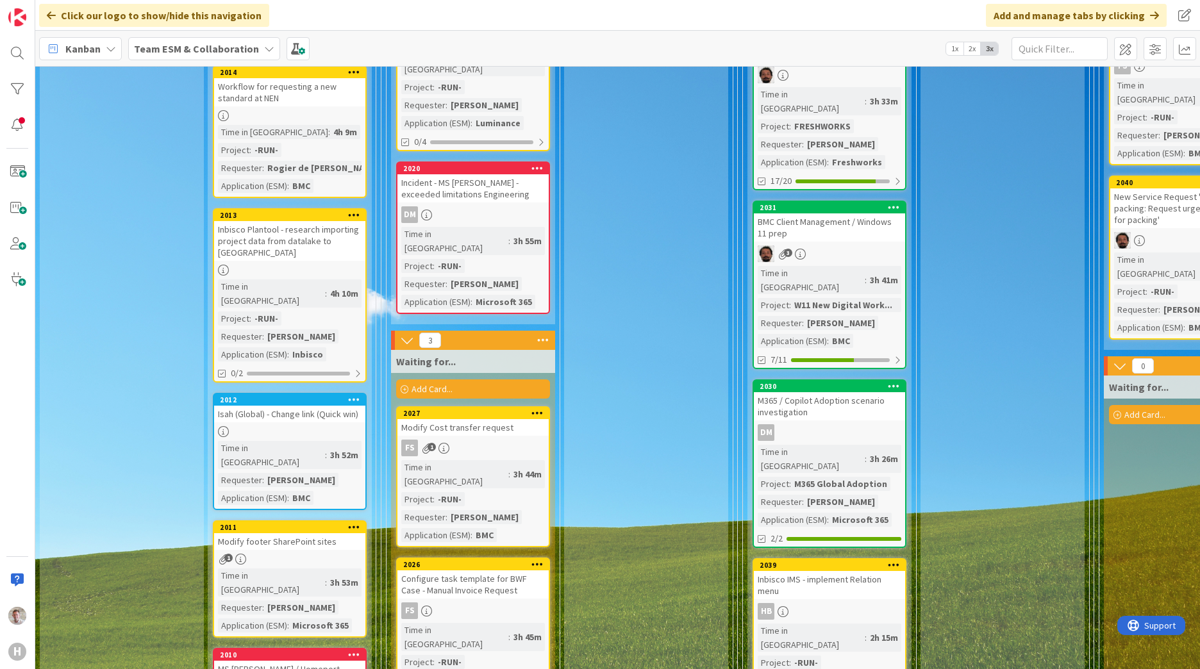
click at [309, 406] on div "Isah (Global) - Change link (Quick win)" at bounding box center [289, 414] width 151 height 17
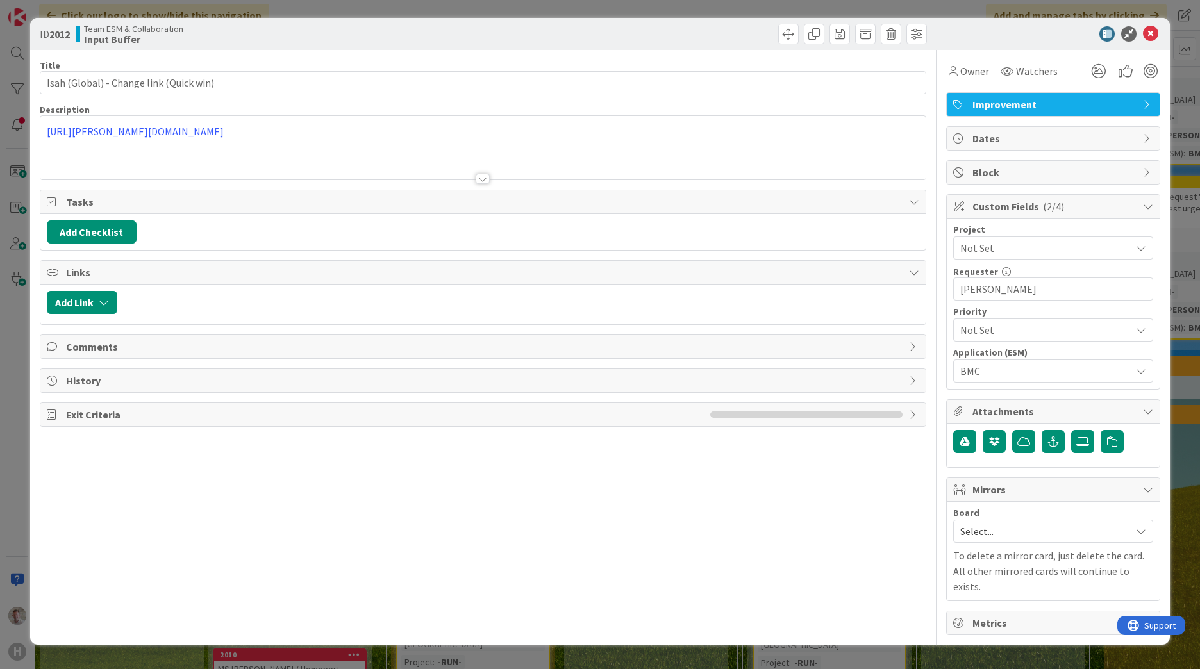
click at [1001, 244] on span "Not Set" at bounding box center [1042, 248] width 164 height 18
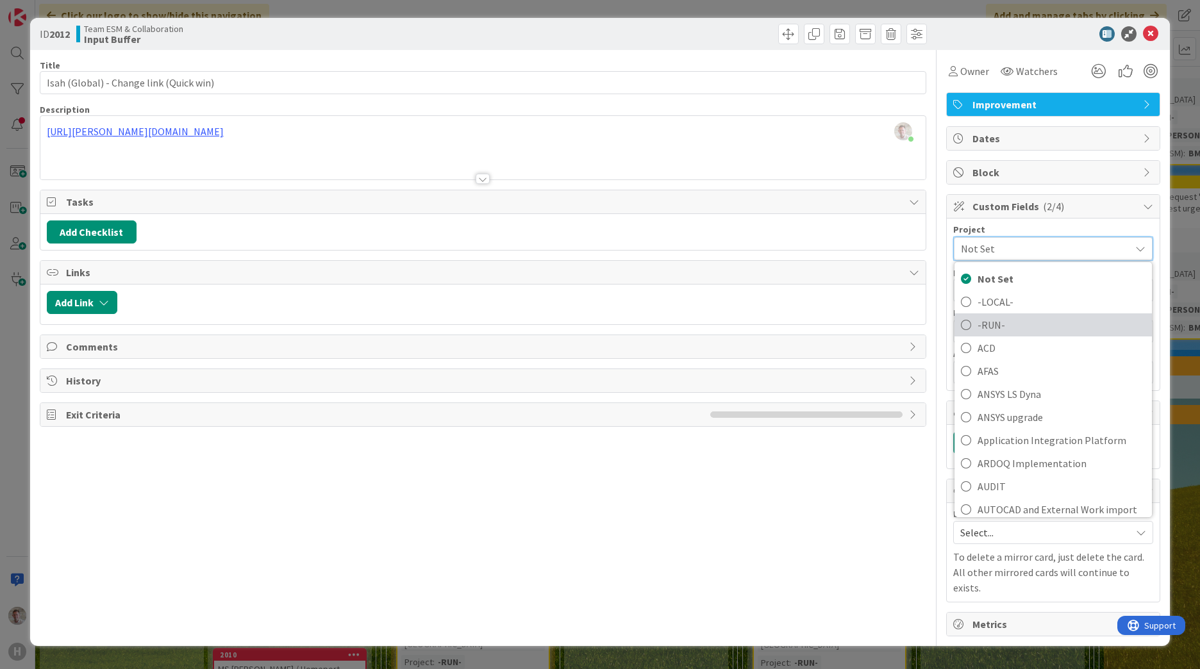
click at [990, 326] on span "-RUN-" at bounding box center [1062, 324] width 168 height 19
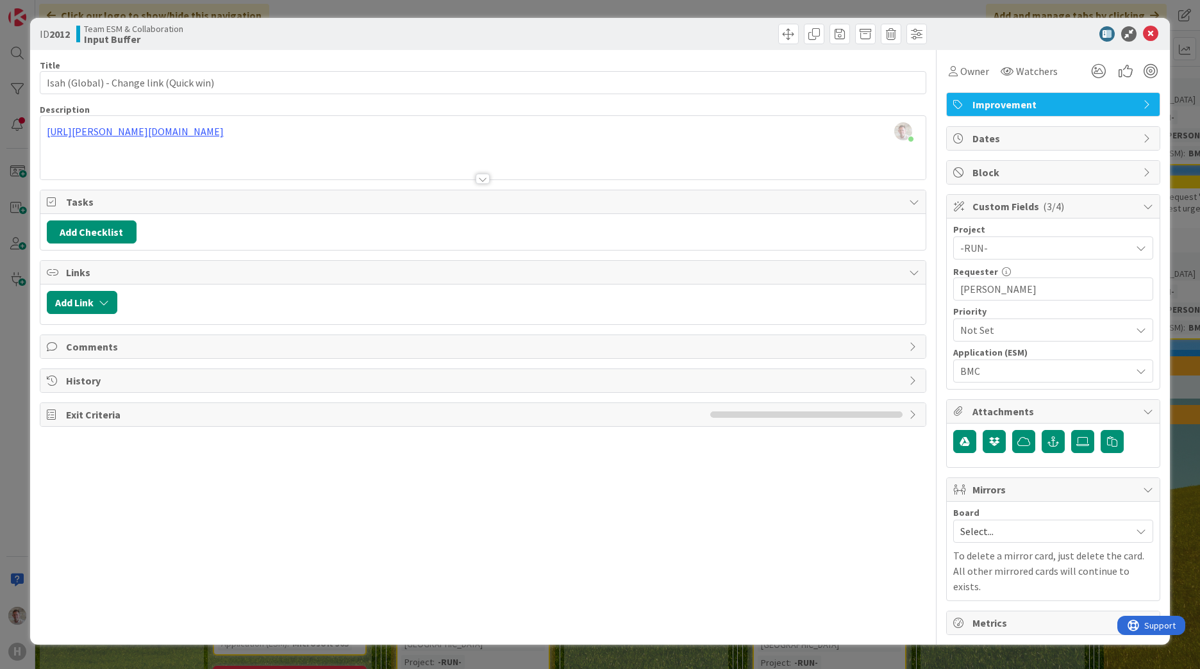
drag, startPoint x: 855, startPoint y: 517, endPoint x: 855, endPoint y: 502, distance: 14.8
click at [855, 517] on div "Title 40 / 128 Isah (Global) - Change link (Quick win) Description [PERSON_NAME…" at bounding box center [483, 342] width 887 height 585
click at [1155, 35] on icon at bounding box center [1150, 33] width 15 height 15
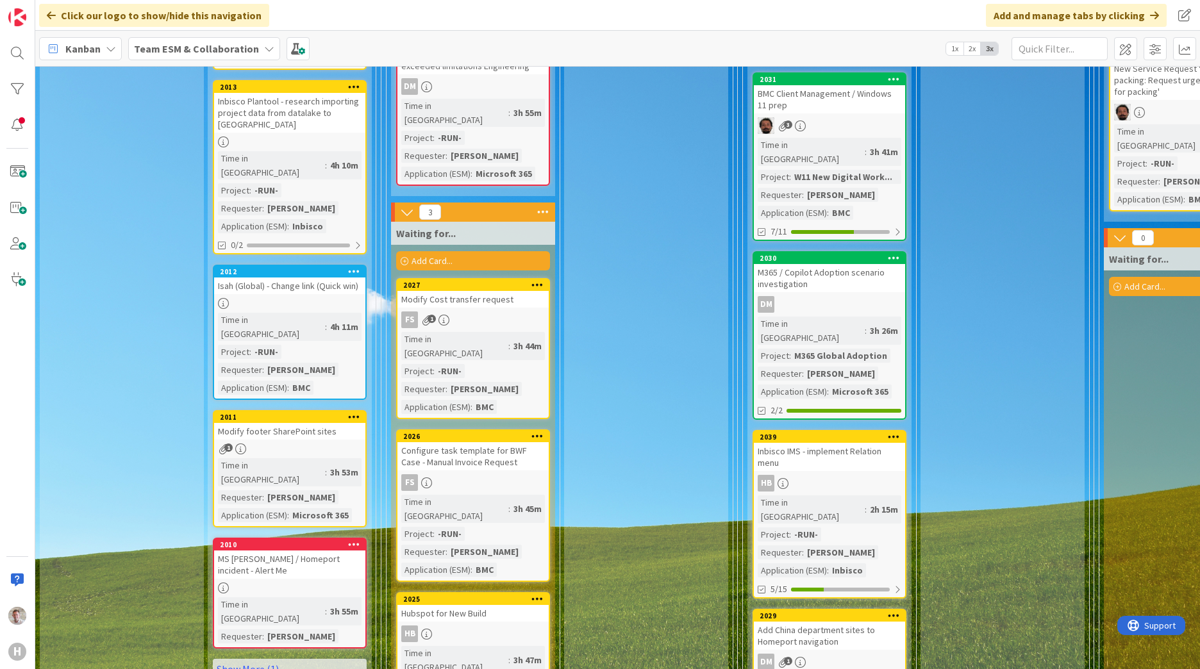
click at [303, 423] on div "Modify footer SharePoint sites" at bounding box center [289, 431] width 151 height 17
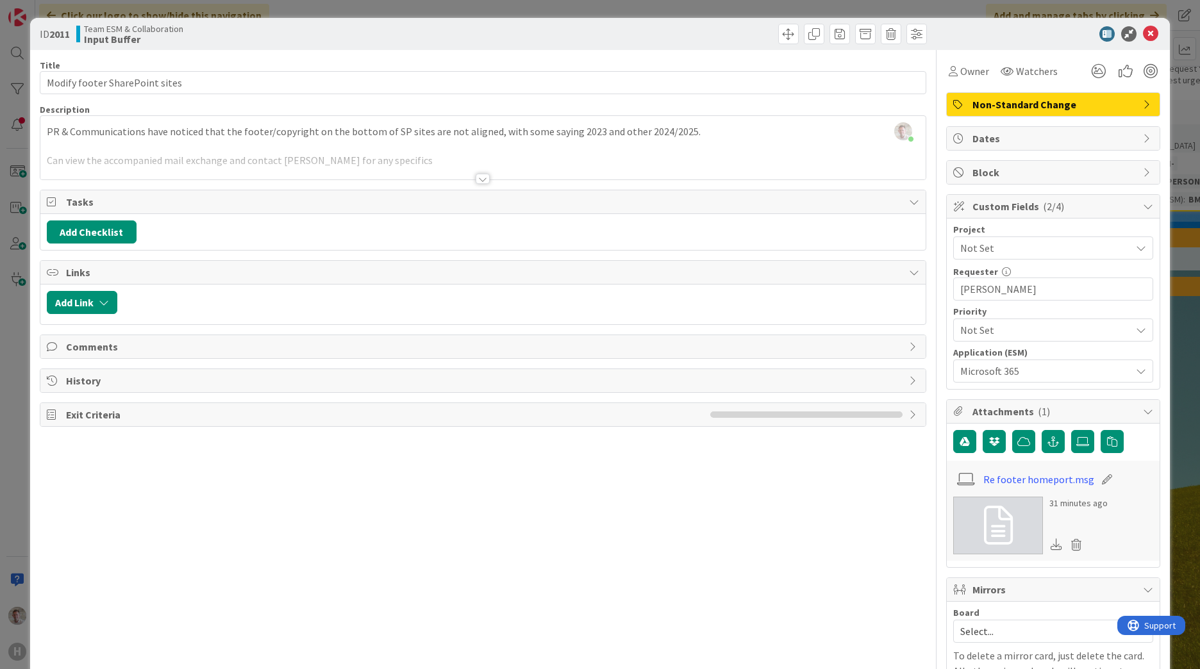
click at [991, 249] on span "Not Set" at bounding box center [1042, 248] width 164 height 18
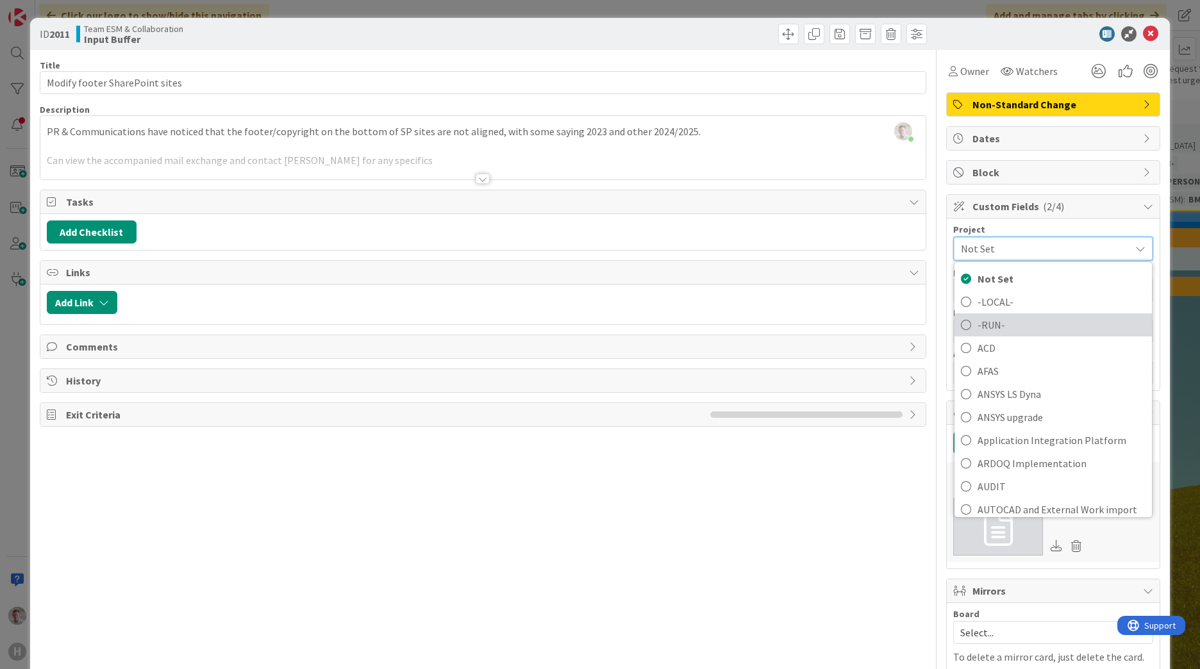
click at [965, 324] on link "-RUN-" at bounding box center [1053, 324] width 197 height 23
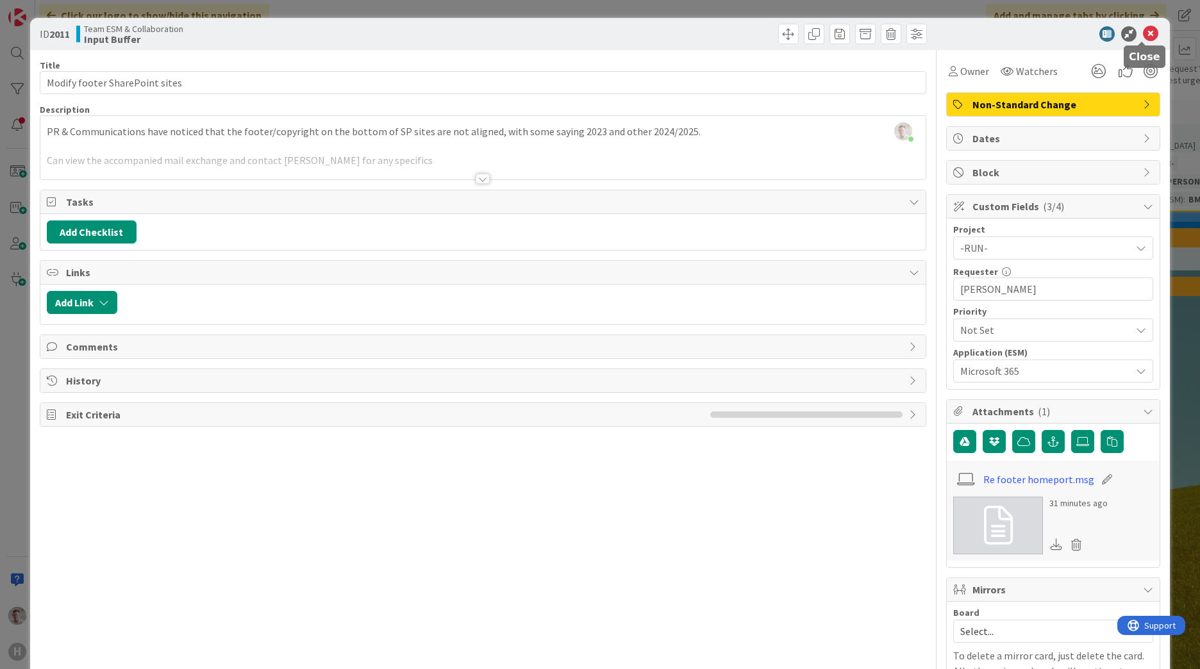
click at [1144, 30] on icon at bounding box center [1150, 33] width 15 height 15
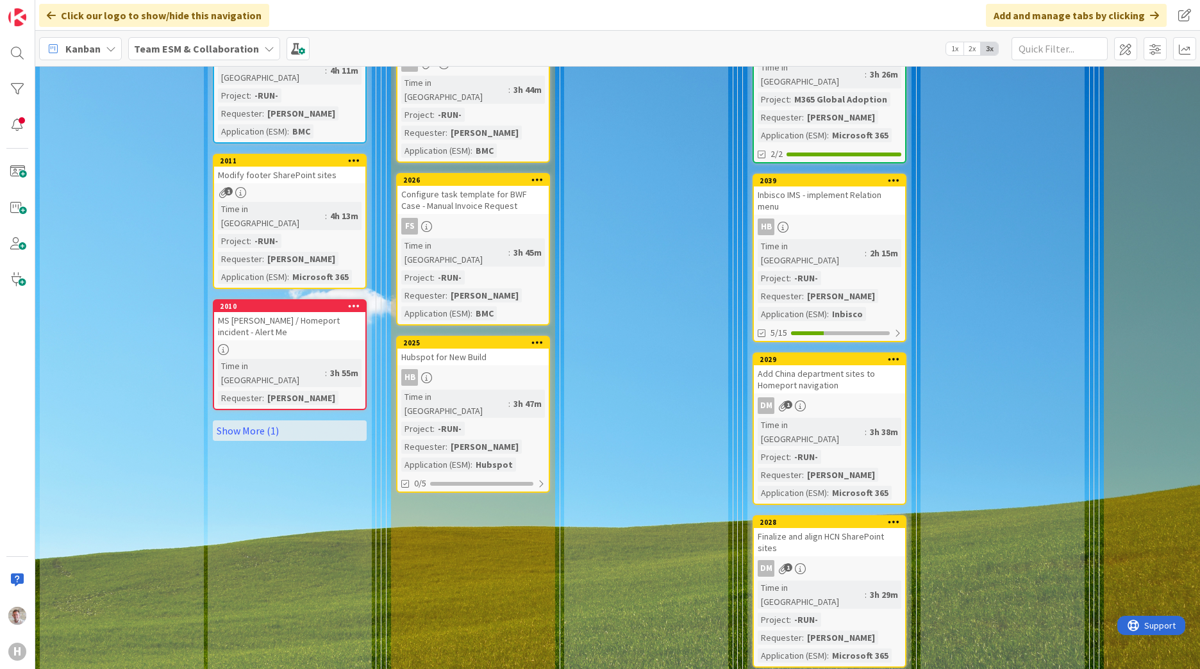
click at [287, 312] on div "MS [PERSON_NAME] / Homeport incident - Alert Me" at bounding box center [289, 326] width 151 height 28
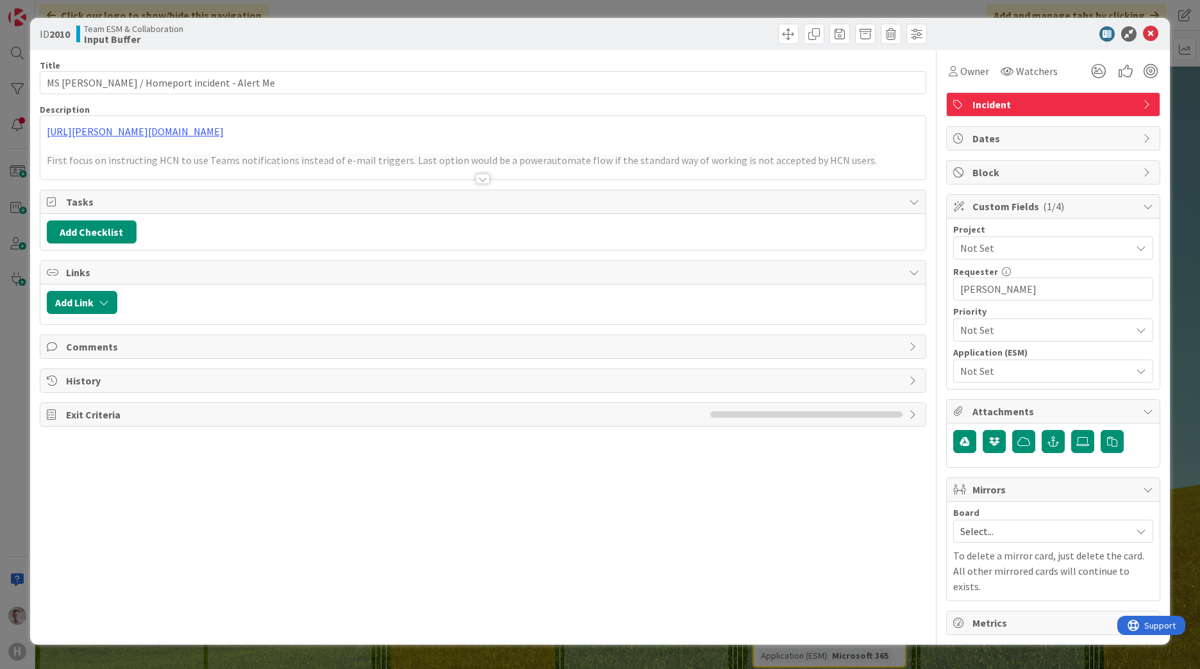
click at [977, 240] on span "Not Set" at bounding box center [1042, 248] width 164 height 18
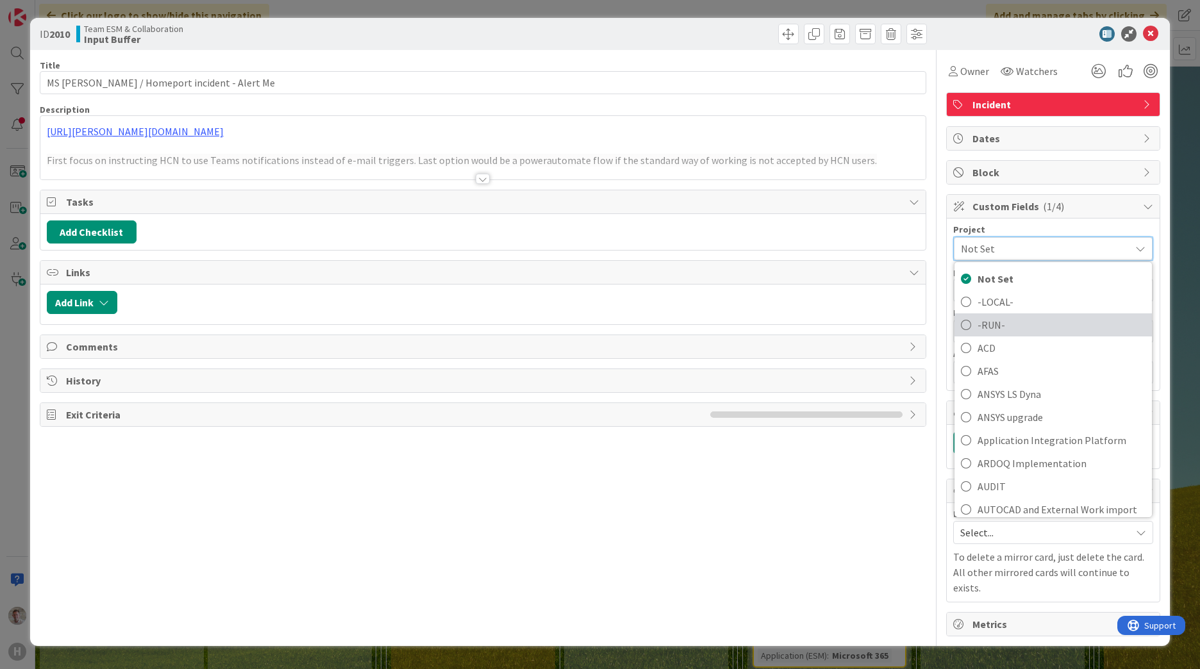
click at [982, 325] on span "-RUN-" at bounding box center [1062, 324] width 168 height 19
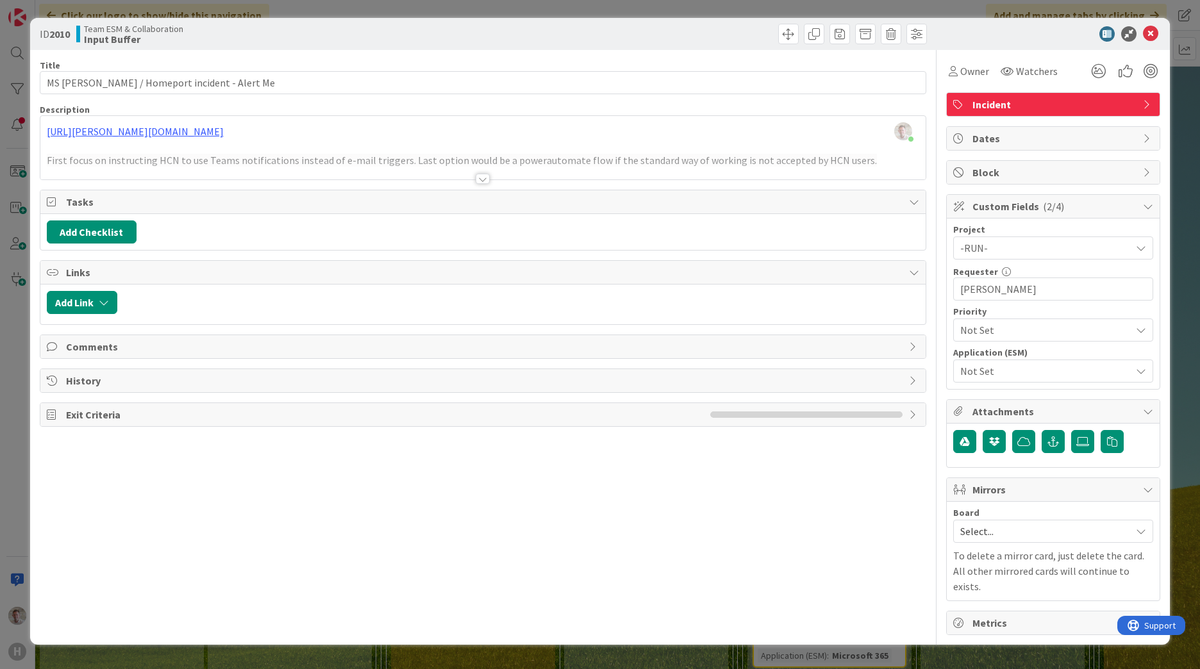
drag, startPoint x: 703, startPoint y: 558, endPoint x: 840, endPoint y: 476, distance: 160.2
click at [705, 558] on div "Title 44 / 128 MS SharePoint / Homeport incident - Alert Me Description [PERSON…" at bounding box center [483, 342] width 887 height 585
click at [985, 366] on span "Not Set" at bounding box center [1042, 371] width 164 height 18
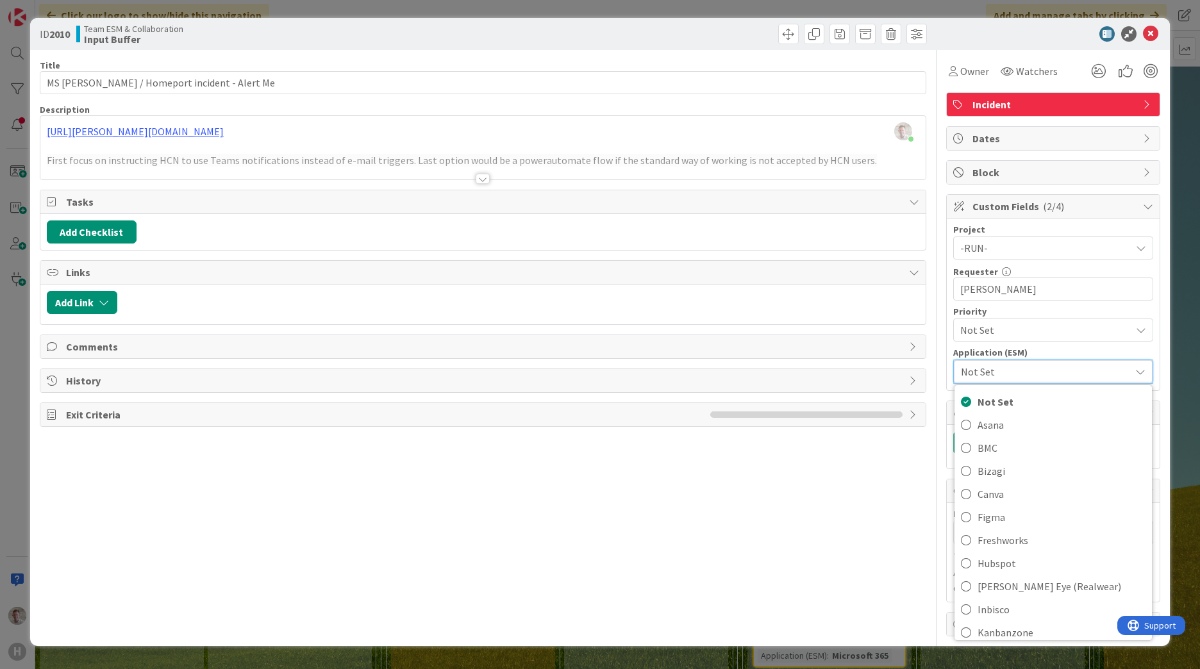
click at [794, 530] on div "Title 44 / 128 MS SharePoint / Homeport incident - Alert Me Description [PERSON…" at bounding box center [483, 343] width 887 height 587
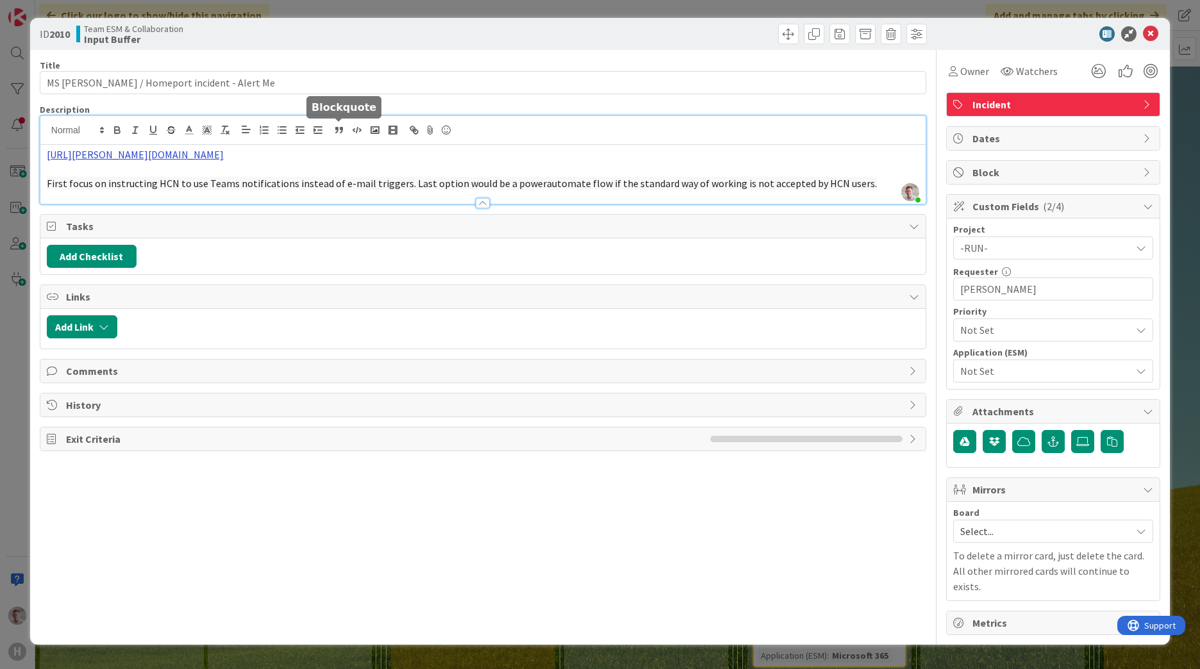
click at [342, 125] on div "[PERSON_NAME] just joined [URL][PERSON_NAME][DOMAIN_NAME] First focus on instru…" at bounding box center [482, 160] width 885 height 88
click at [224, 160] on link "[URL][PERSON_NAME][DOMAIN_NAME]" at bounding box center [135, 154] width 177 height 13
click at [224, 154] on link "[URL][PERSON_NAME][DOMAIN_NAME]" at bounding box center [135, 154] width 177 height 13
drag, startPoint x: 493, startPoint y: 158, endPoint x: 46, endPoint y: 152, distance: 447.5
click at [46, 152] on div "[URL][PERSON_NAME][DOMAIN_NAME] First focus on instructing HCN to use Teams not…" at bounding box center [482, 174] width 885 height 59
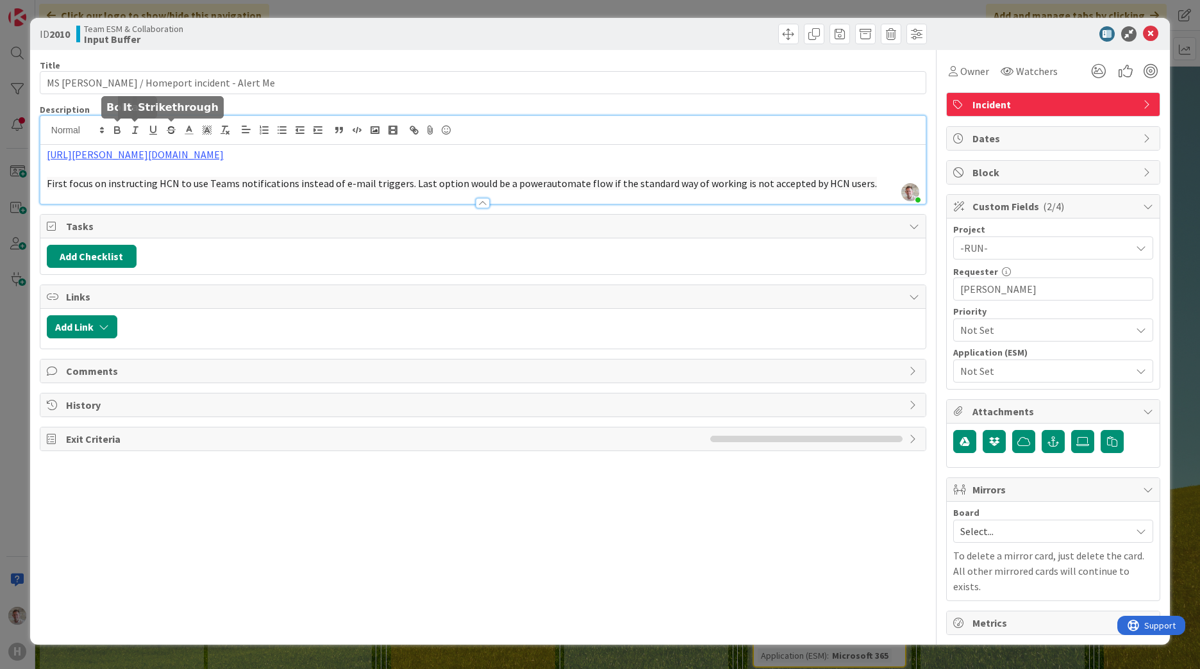
copy link "[URL][PERSON_NAME][DOMAIN_NAME]"
click at [1154, 33] on icon at bounding box center [1150, 33] width 15 height 15
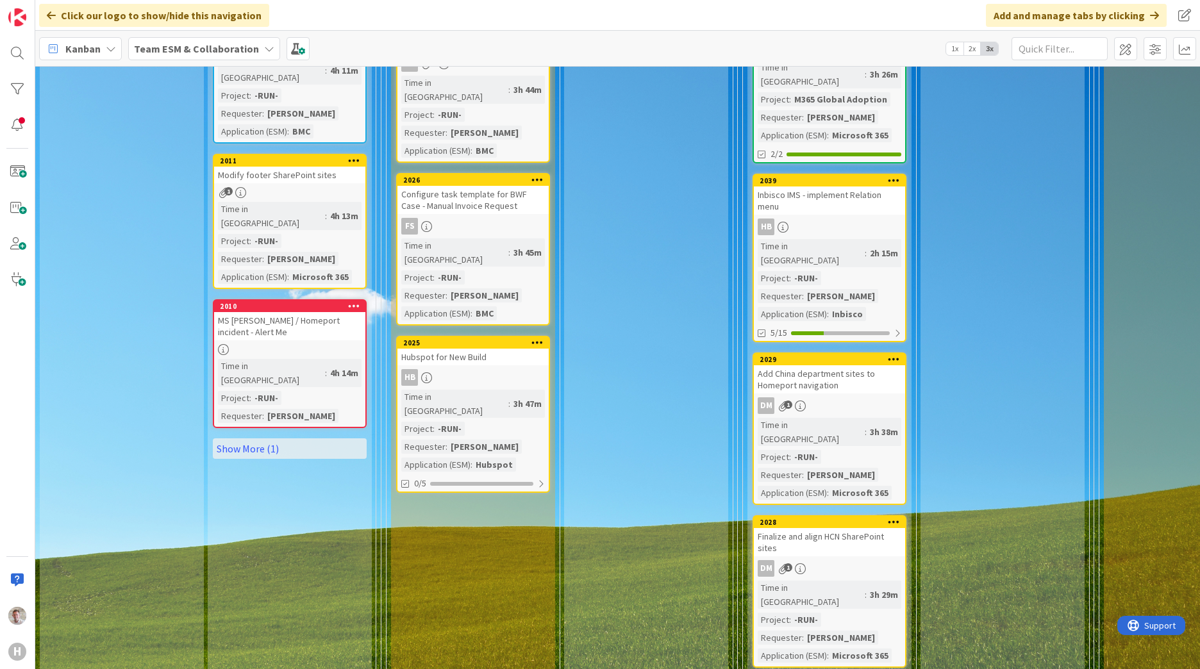
click at [275, 301] on link "2010 MS [PERSON_NAME] / Homeport incident - Alert Me Time in Column : 4h 14m Pr…" at bounding box center [290, 363] width 154 height 129
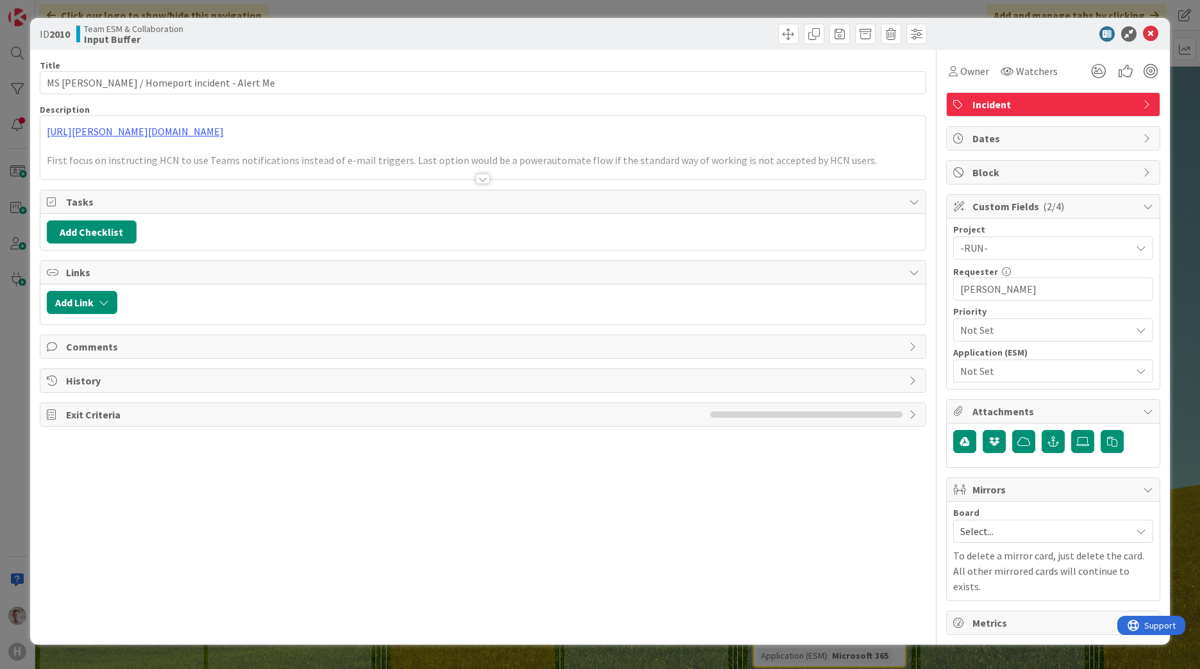
click at [975, 369] on span "Not Set" at bounding box center [1042, 371] width 164 height 18
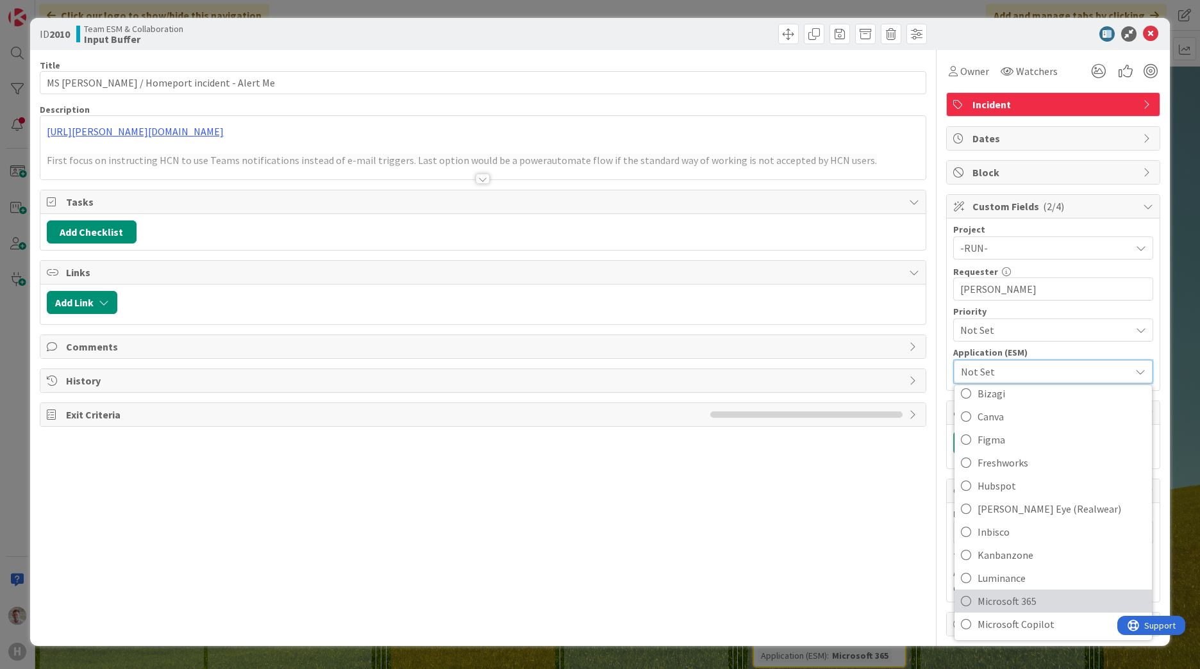
scroll to position [192, 0]
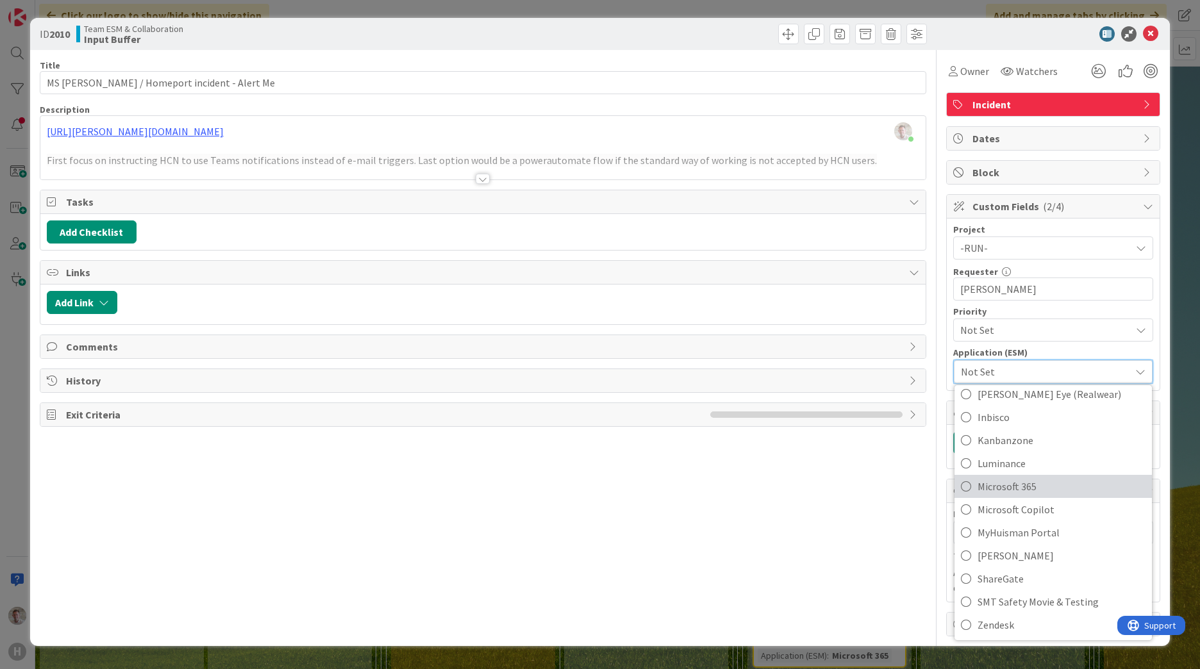
click at [1007, 488] on span "Microsoft 365" at bounding box center [1062, 486] width 168 height 19
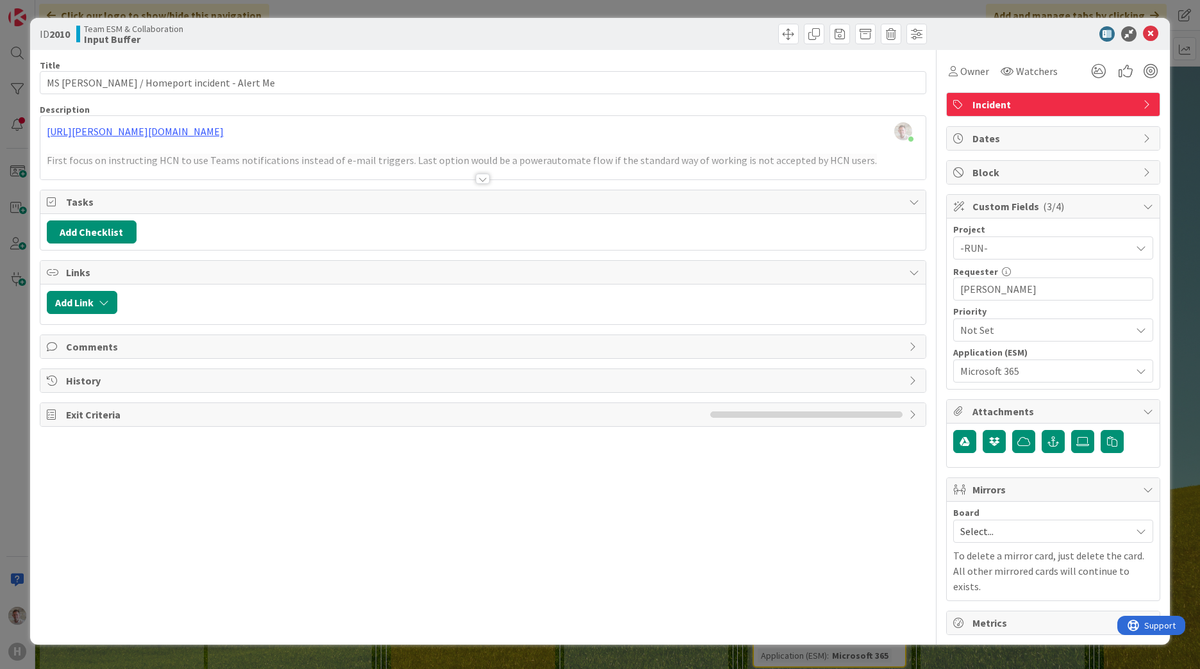
drag, startPoint x: 763, startPoint y: 543, endPoint x: 787, endPoint y: 371, distance: 174.0
click at [763, 543] on div "Title 44 / 128 MS SharePoint / Homeport incident - Alert Me Description [PERSON…" at bounding box center [483, 342] width 887 height 585
click at [1151, 35] on icon at bounding box center [1150, 33] width 15 height 15
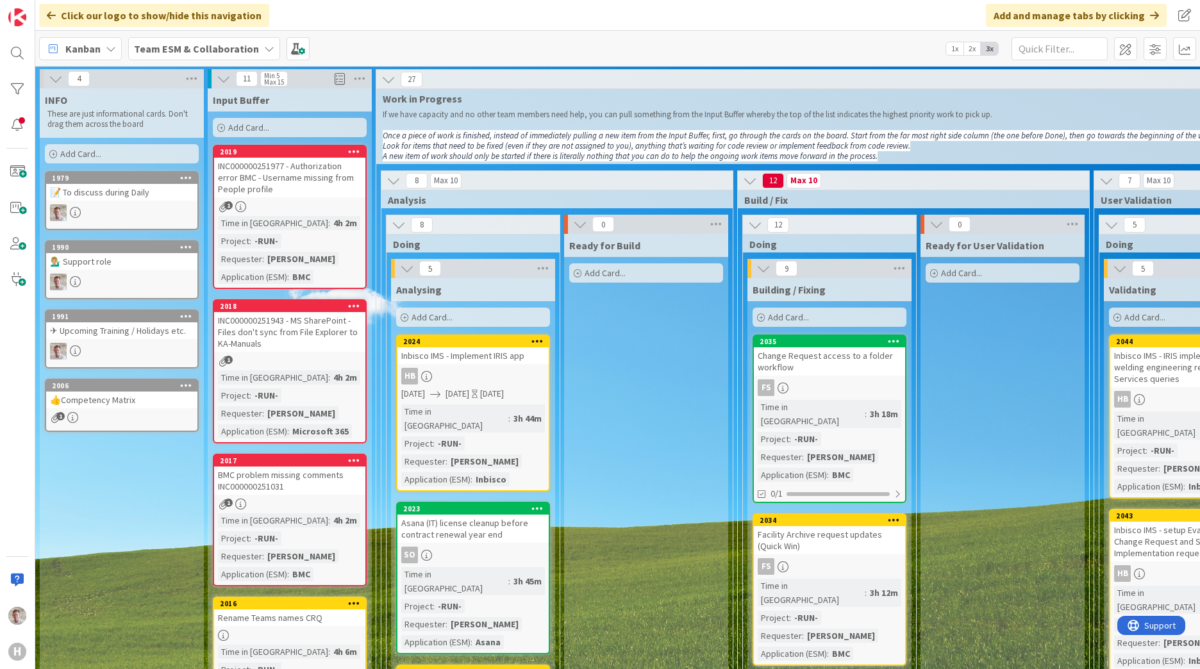
click at [294, 200] on link "2019 INC000000251977 - Authorization error BMC - Username missing from People p…" at bounding box center [290, 217] width 154 height 144
